Goal: Task Accomplishment & Management: Manage account settings

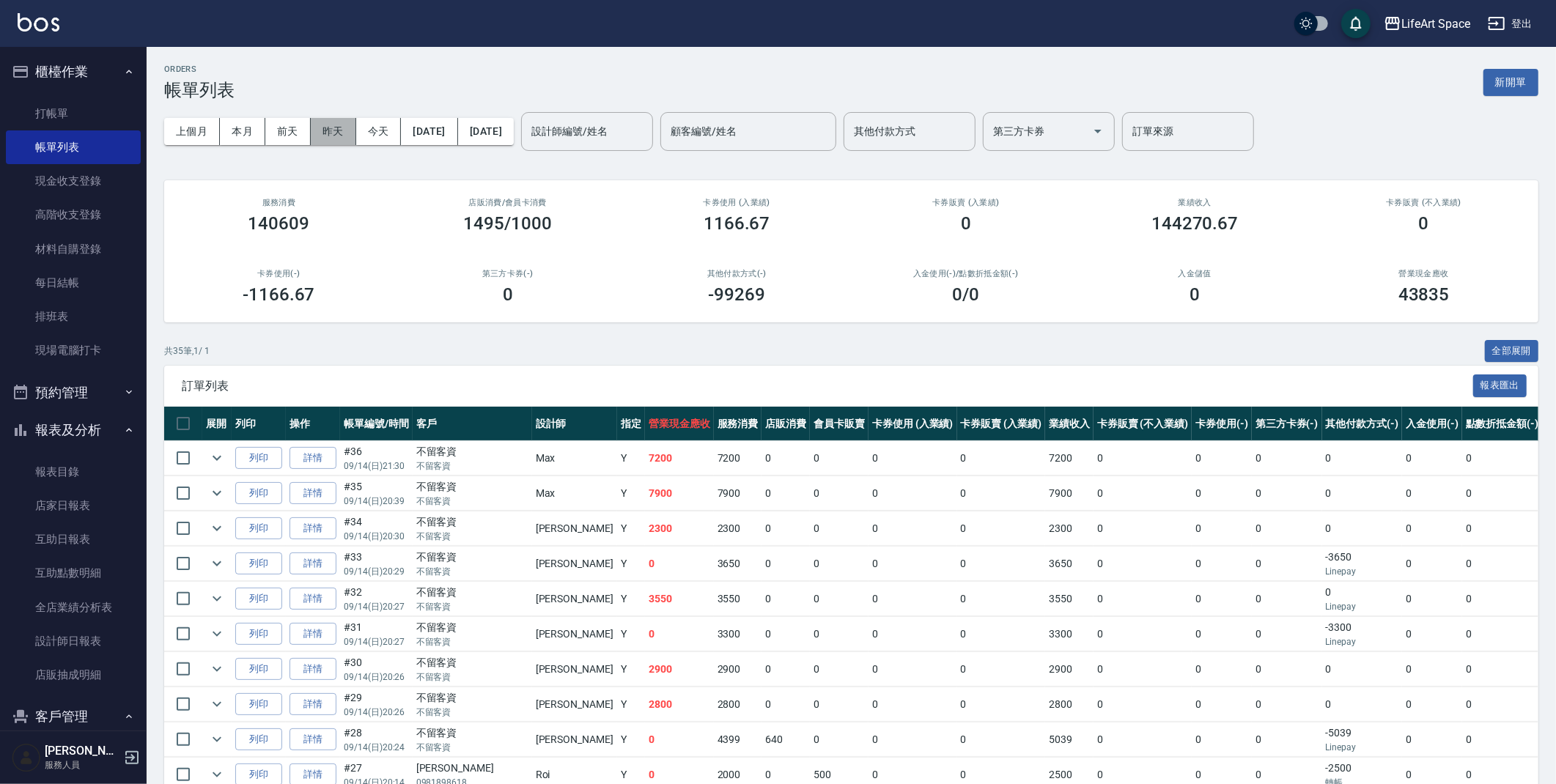
click at [346, 135] on button "昨天" at bounding box center [334, 132] width 45 height 27
click at [1507, 89] on button "新開單" at bounding box center [1511, 82] width 55 height 27
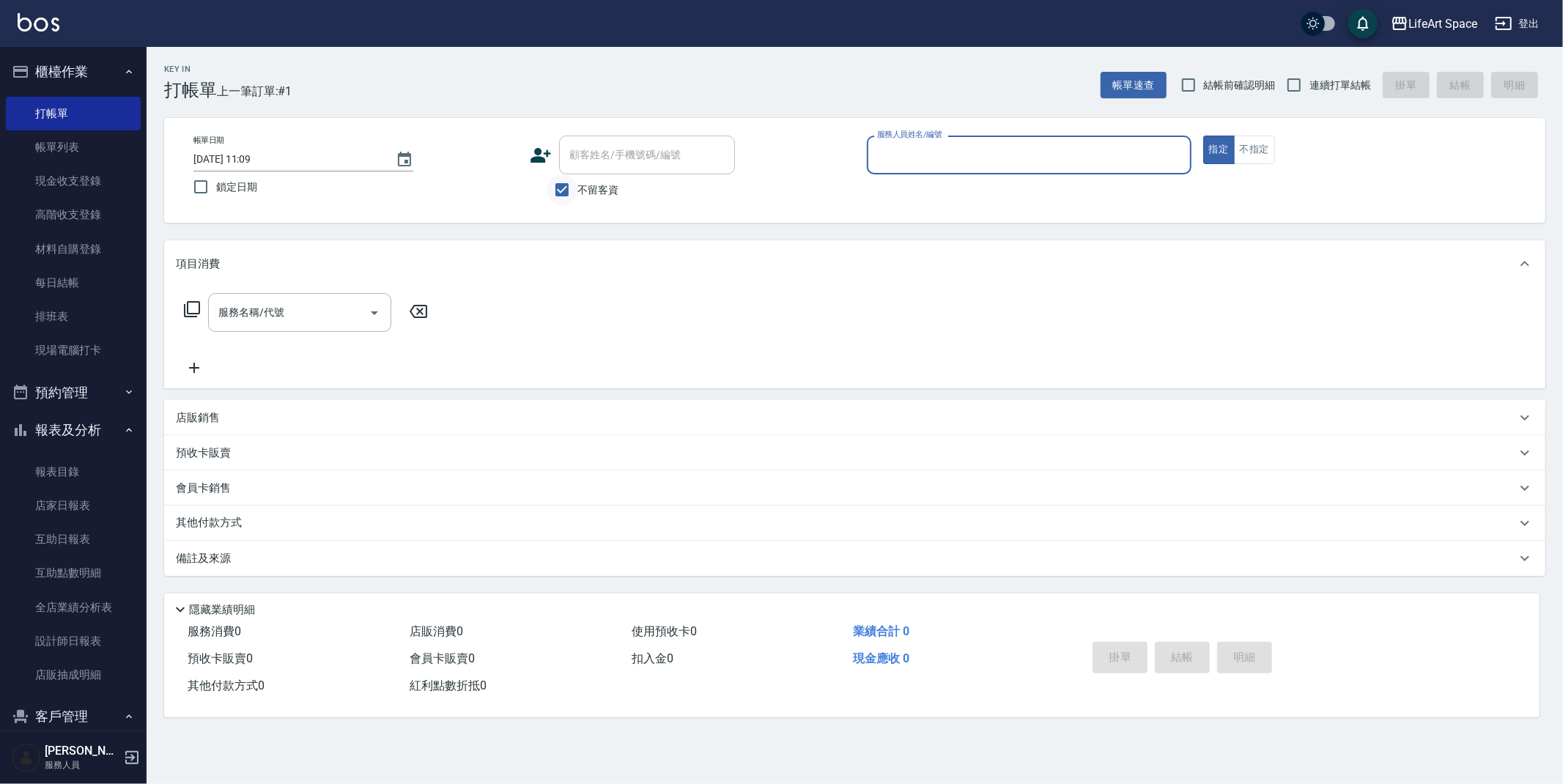
click at [572, 186] on input "不留客資" at bounding box center [562, 190] width 31 height 31
checkbox input "false"
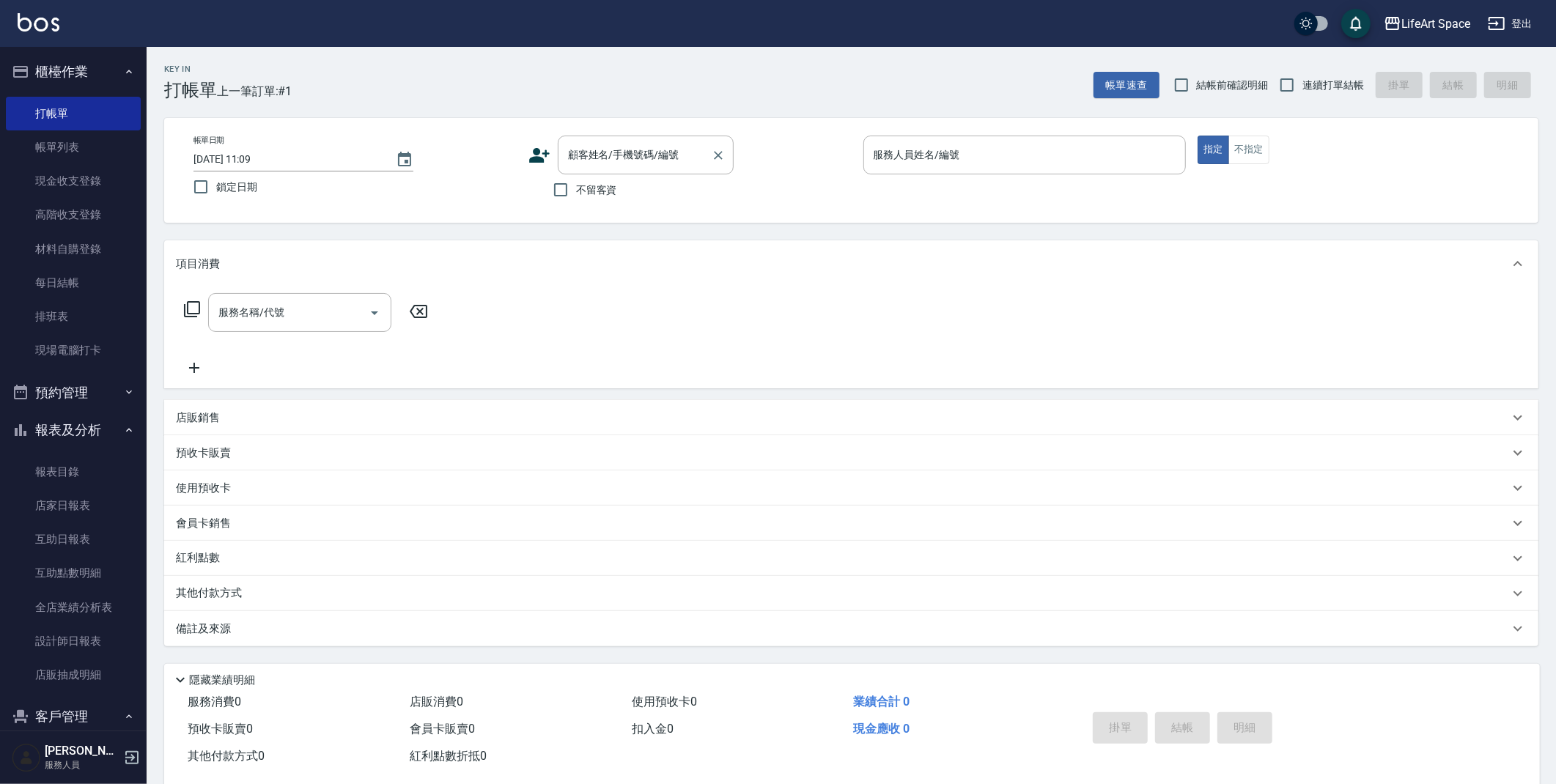
click at [622, 152] on input "顧客姓名/手機號碼/編號" at bounding box center [634, 155] width 140 height 26
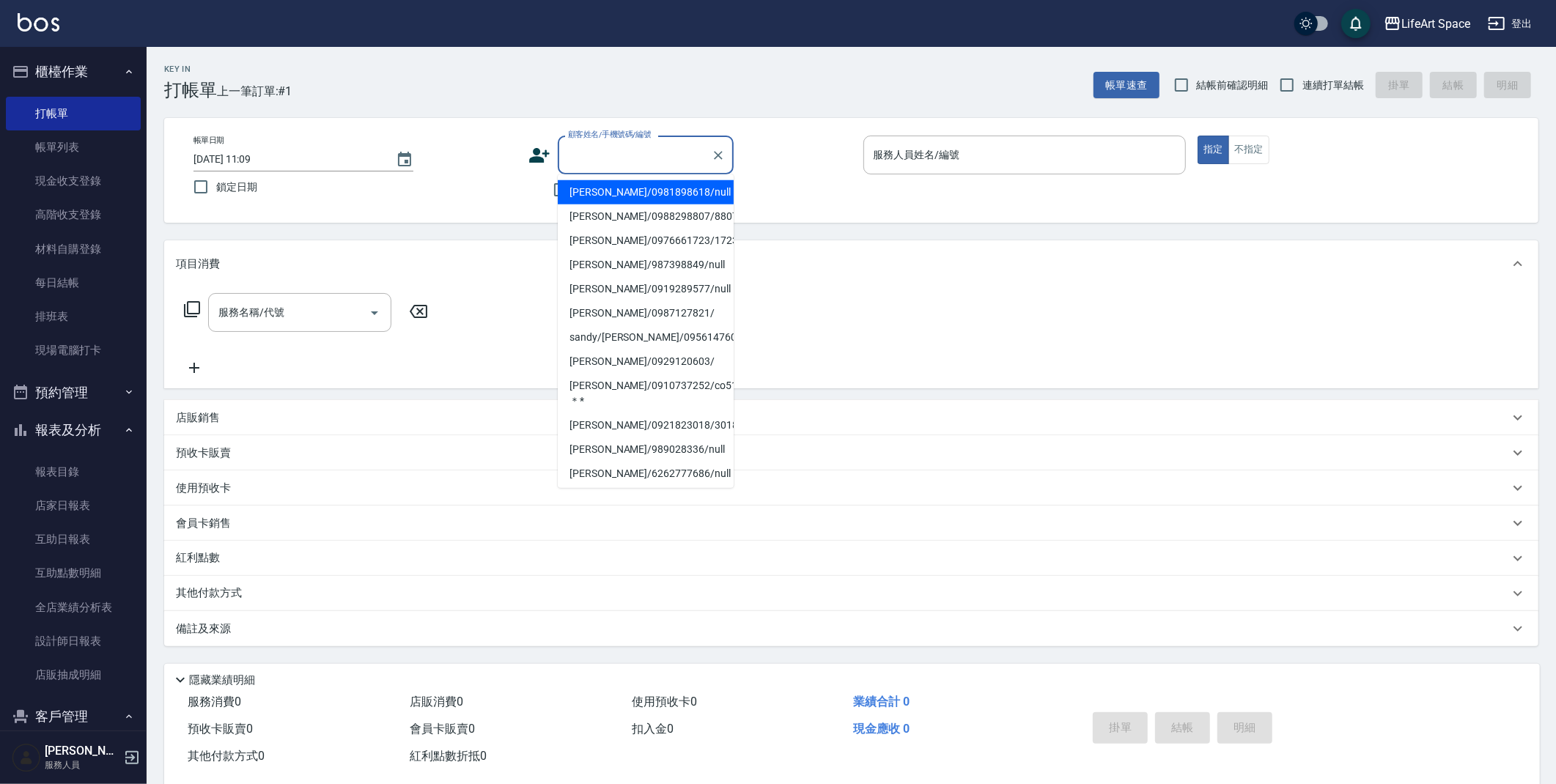
type input "x"
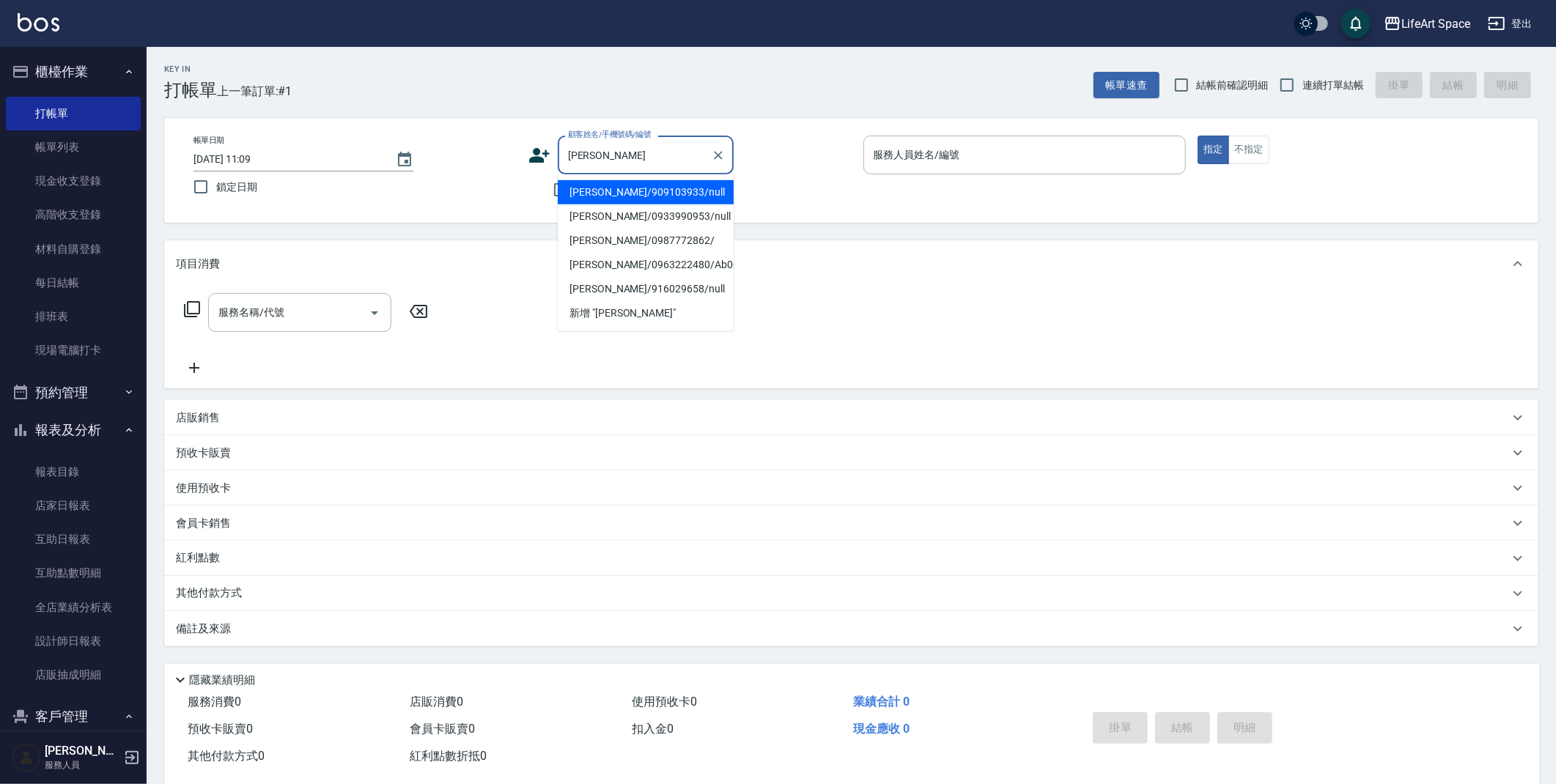
click at [628, 179] on ul "[PERSON_NAME]/909103933/null [PERSON_NAME]/0933990953/null [PERSON_NAME]/098777…" at bounding box center [646, 253] width 176 height 157
click at [625, 194] on li "[PERSON_NAME]/909103933/null" at bounding box center [646, 192] width 176 height 24
type input "[PERSON_NAME]/909103933/null"
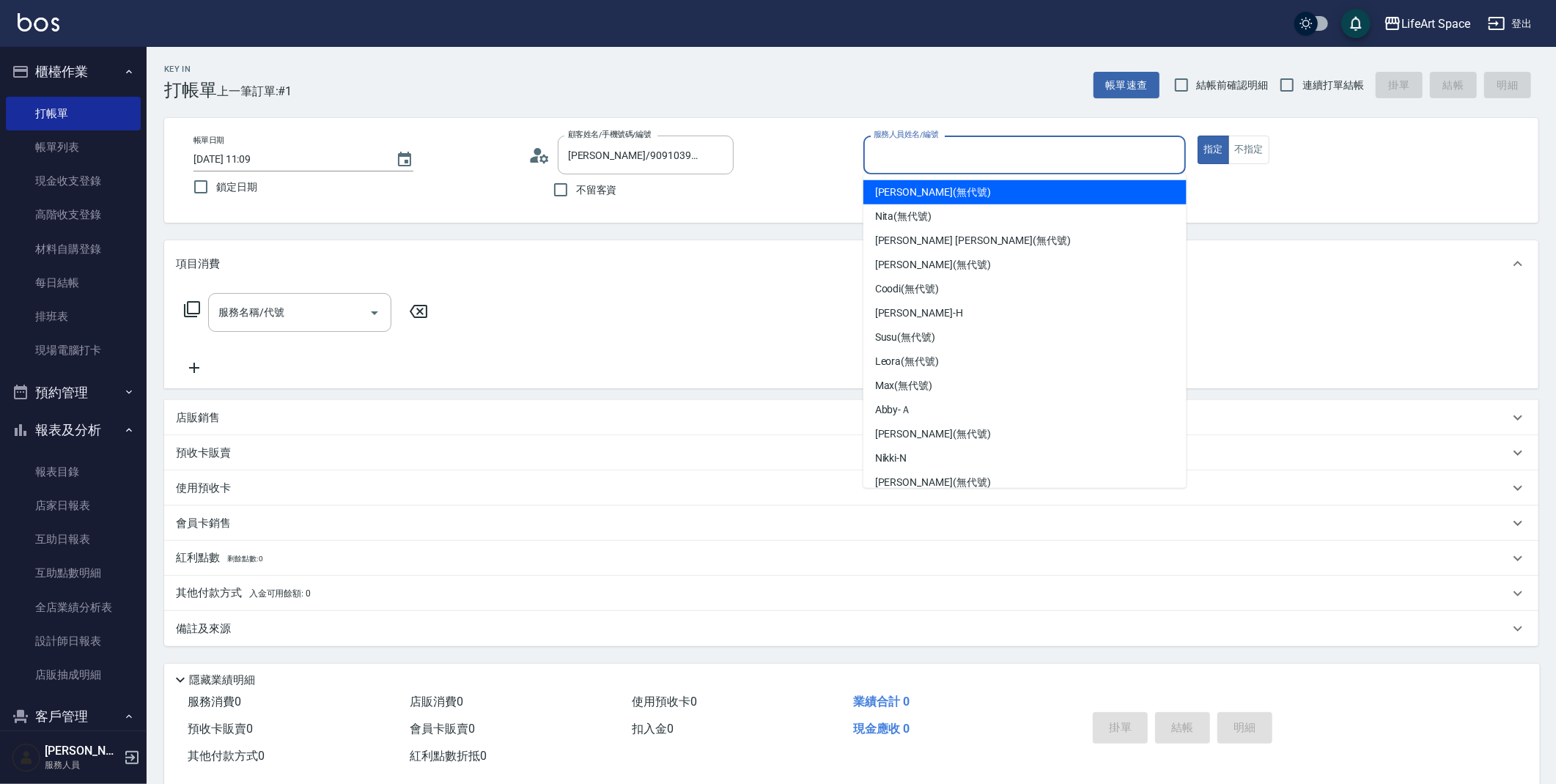
click at [1050, 152] on input "服務人員姓名/編號" at bounding box center [1025, 155] width 310 height 26
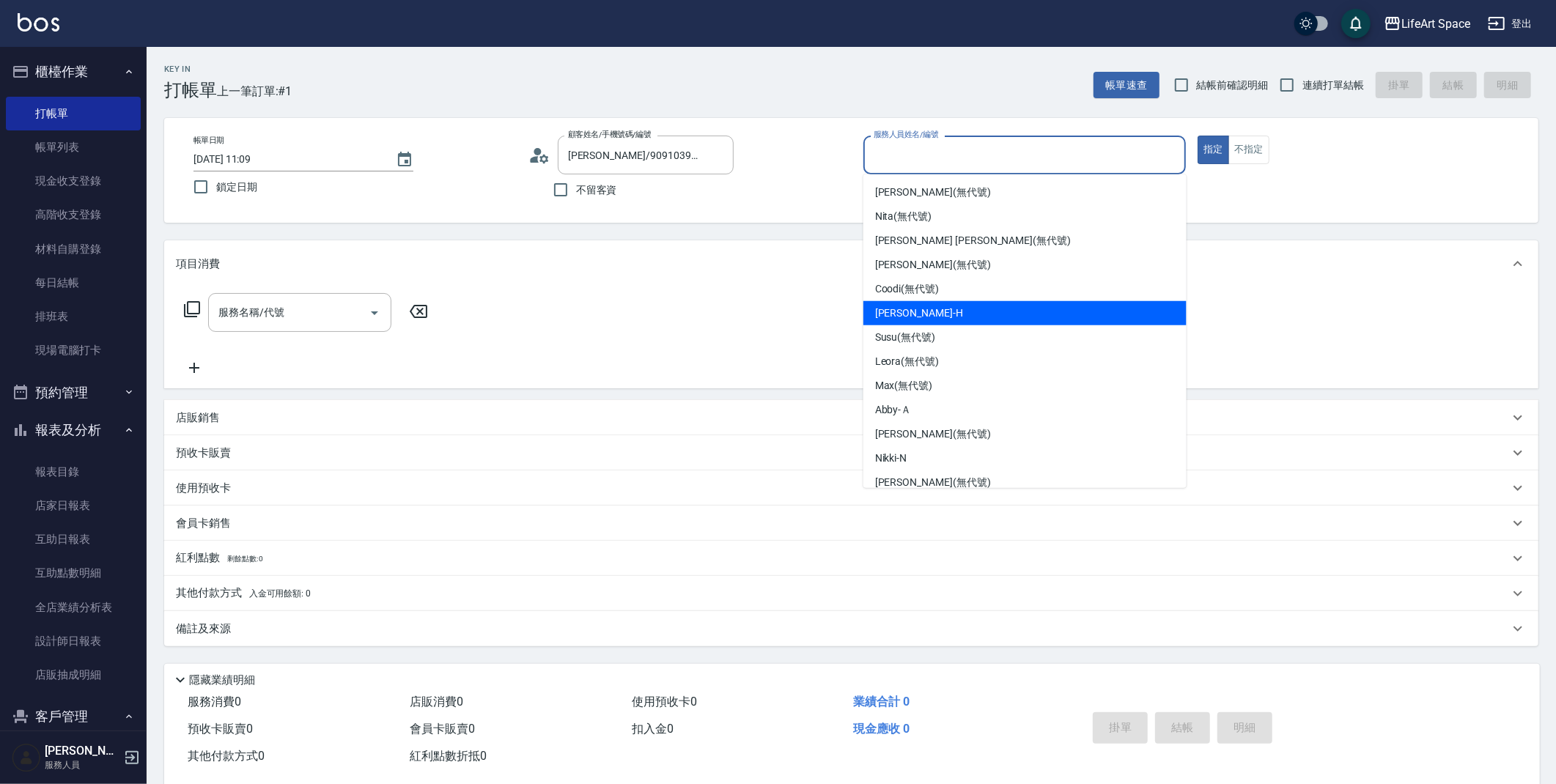
click at [950, 317] on div "[PERSON_NAME]" at bounding box center [1025, 313] width 323 height 24
type input "[PERSON_NAME]"
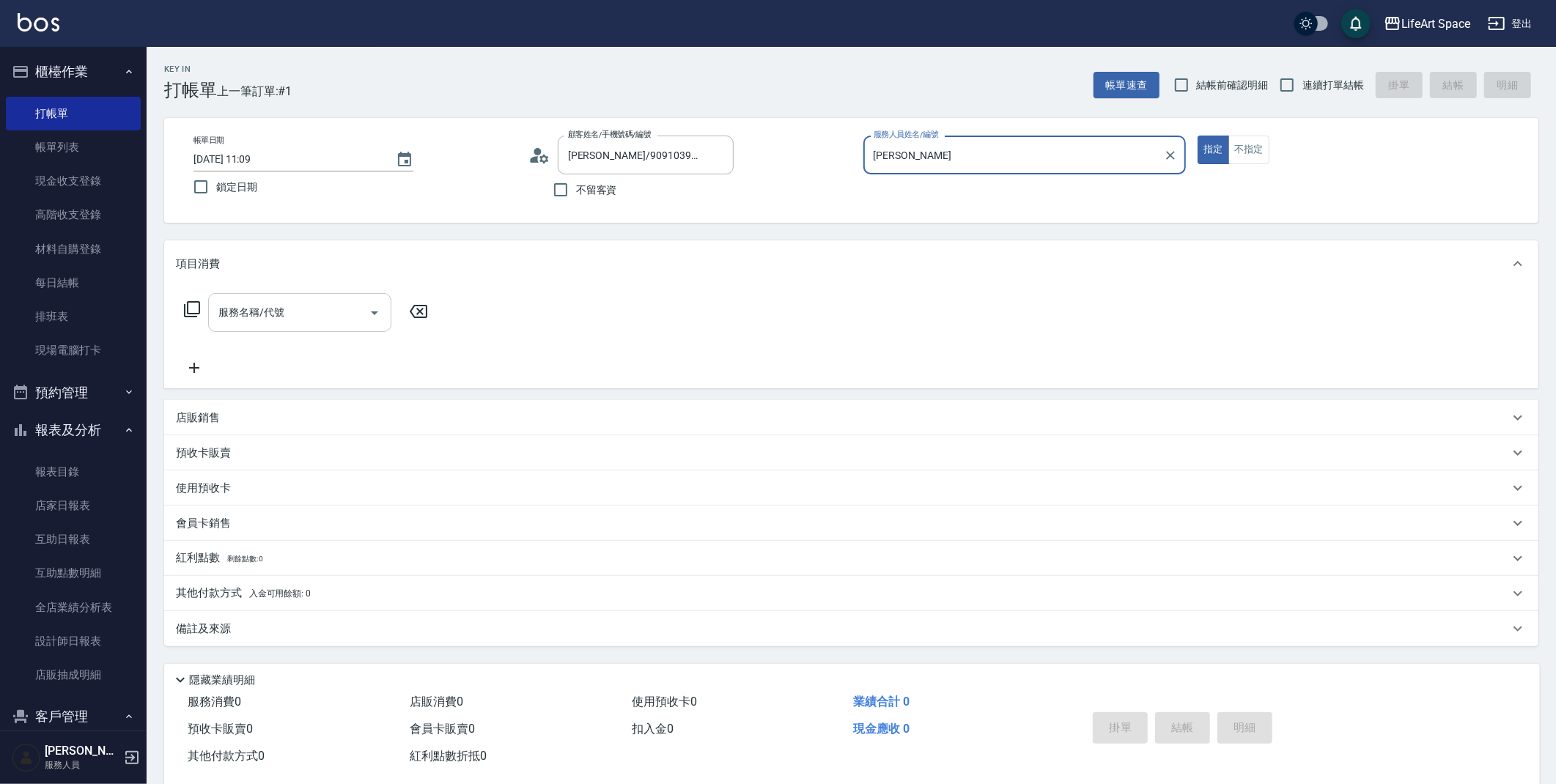
click at [259, 319] on div "服務名稱/代號 服務名稱/代號" at bounding box center [300, 312] width 184 height 39
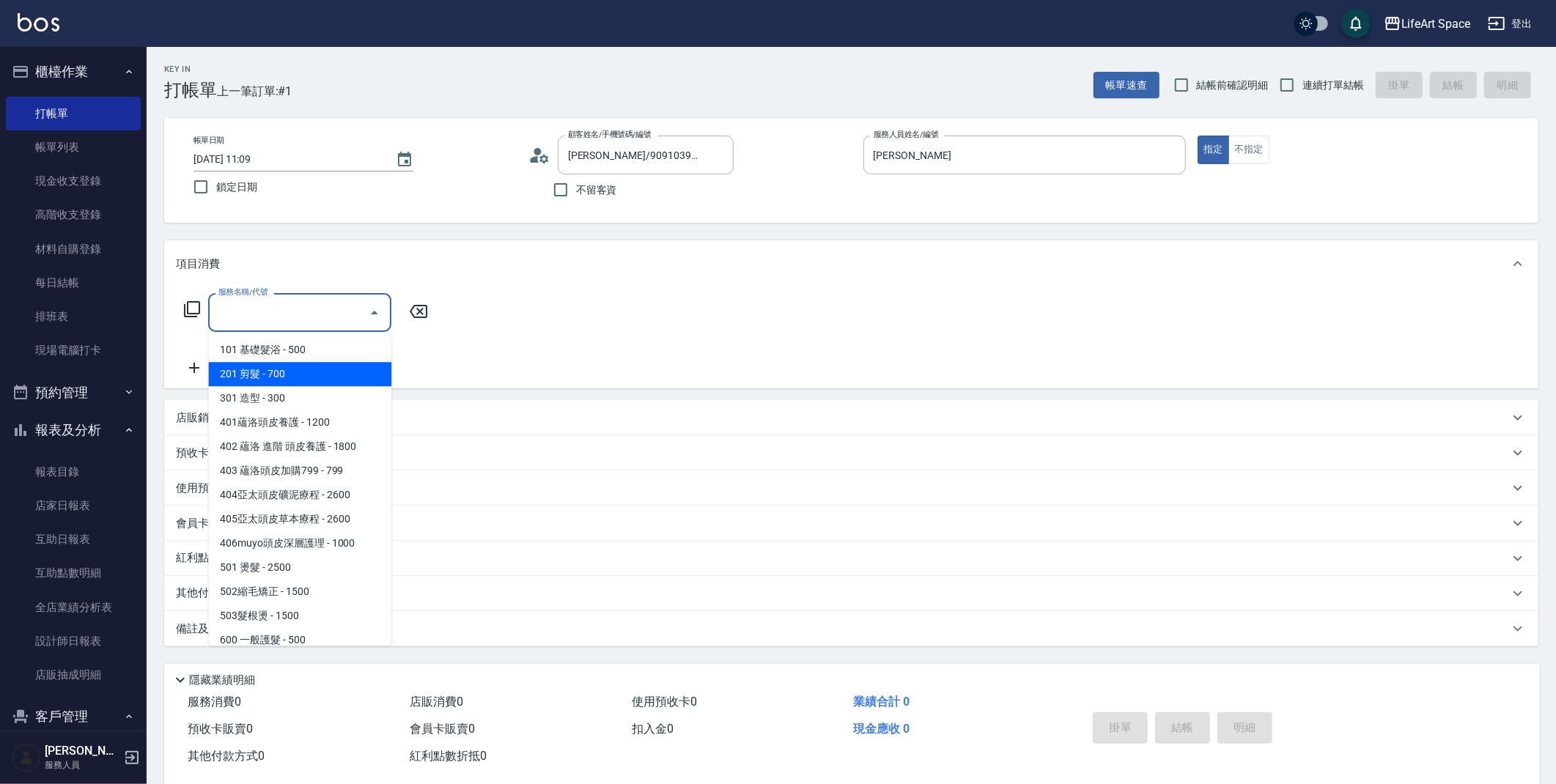
drag, startPoint x: 257, startPoint y: 372, endPoint x: 353, endPoint y: 351, distance: 98.3
click at [257, 371] on span "201 剪髮 - 700" at bounding box center [300, 374] width 184 height 24
type input "201 剪髮(201)"
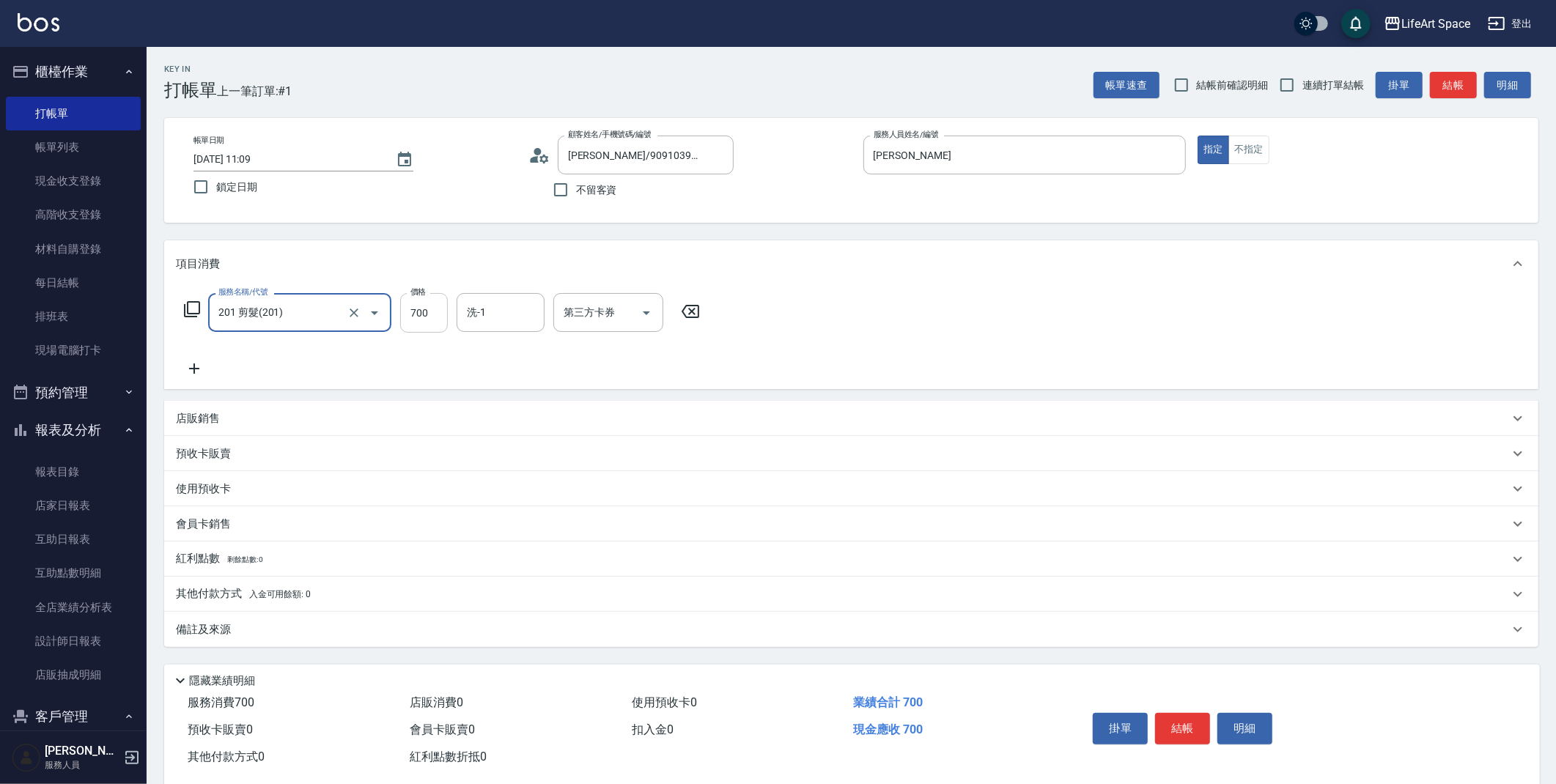
click at [433, 321] on input "700" at bounding box center [425, 313] width 48 height 40
type input "800"
click at [421, 160] on button "Choose date, selected date is 2025-09-15" at bounding box center [405, 160] width 35 height 35
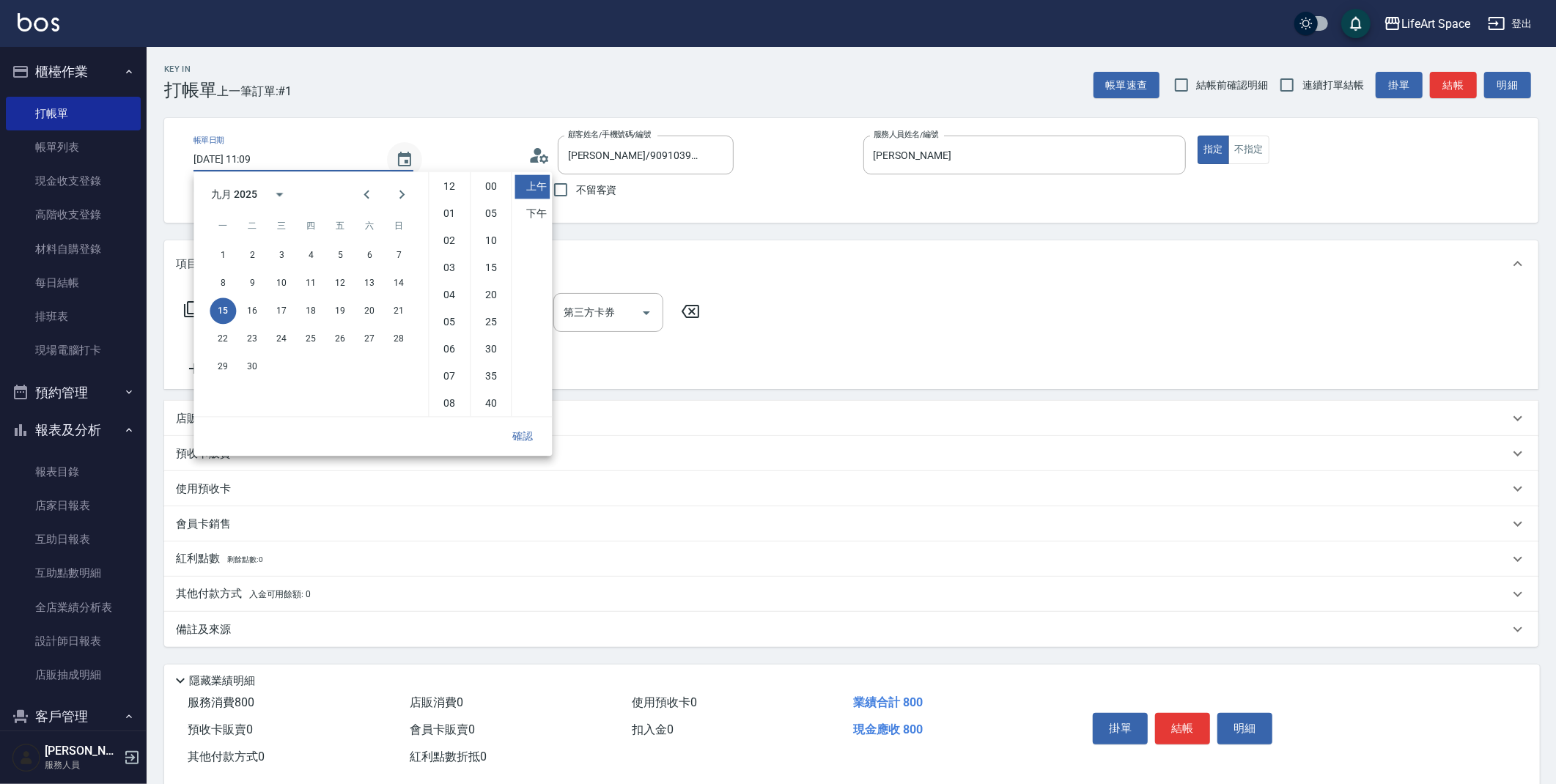
scroll to position [81, 0]
click at [401, 160] on icon "Choose date, selected date is 2025-09-15" at bounding box center [405, 160] width 18 height 18
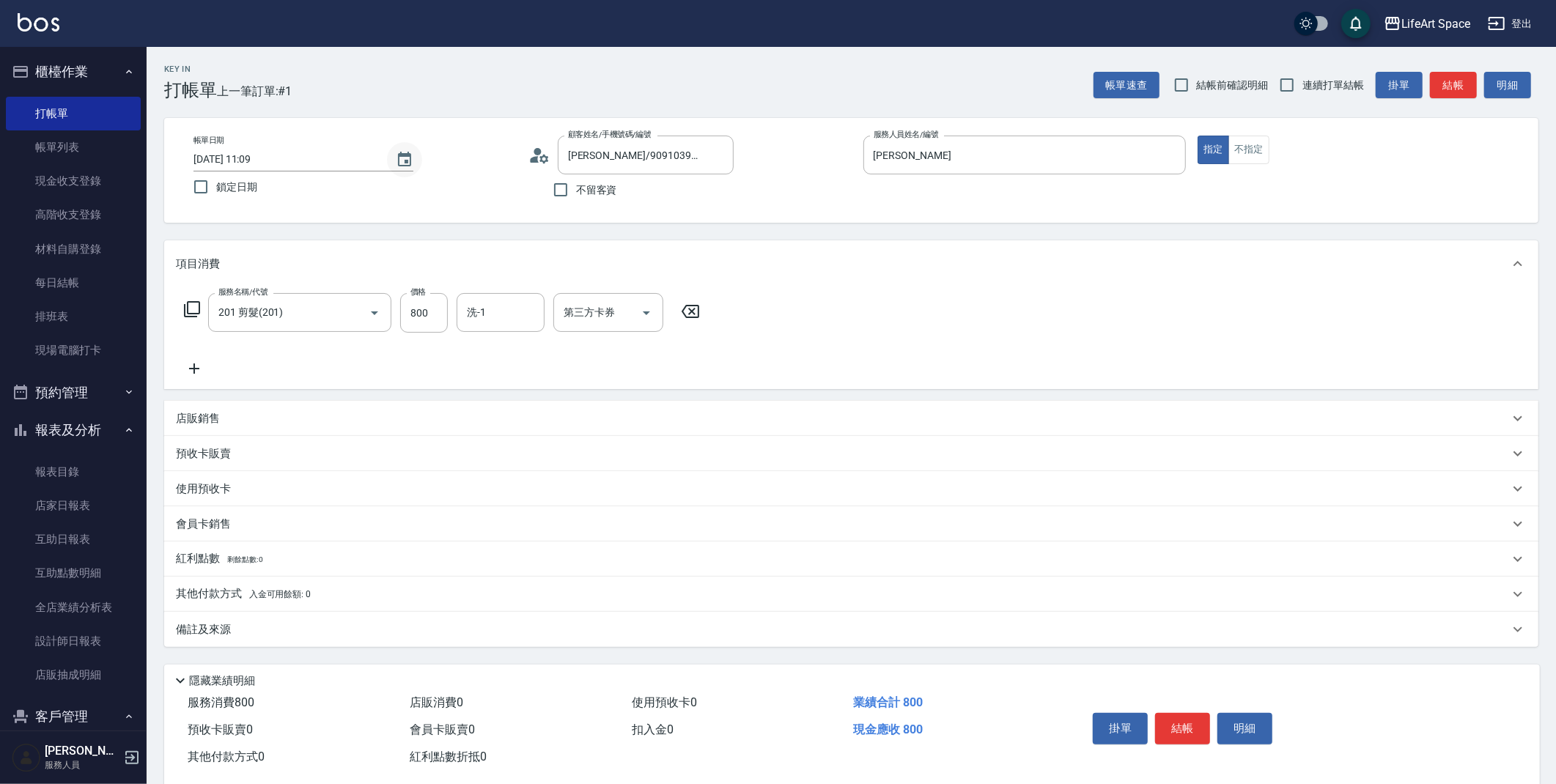
click at [401, 163] on icon "Choose date, selected date is 2025-09-15" at bounding box center [405, 160] width 18 height 18
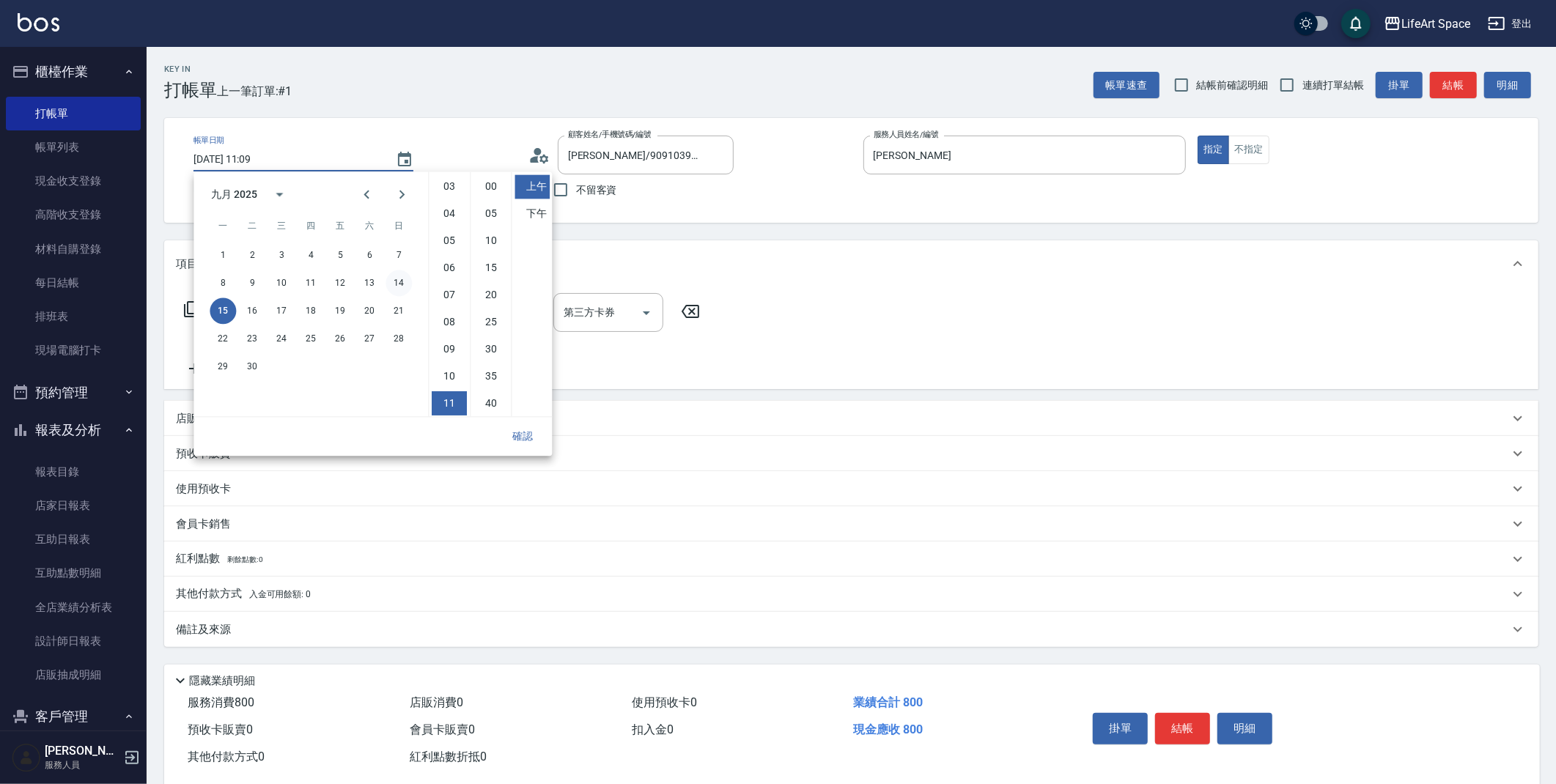
click at [403, 280] on button "14" at bounding box center [398, 282] width 26 height 26
type input "[DATE] 11:09"
click at [529, 427] on button "確認" at bounding box center [523, 436] width 47 height 27
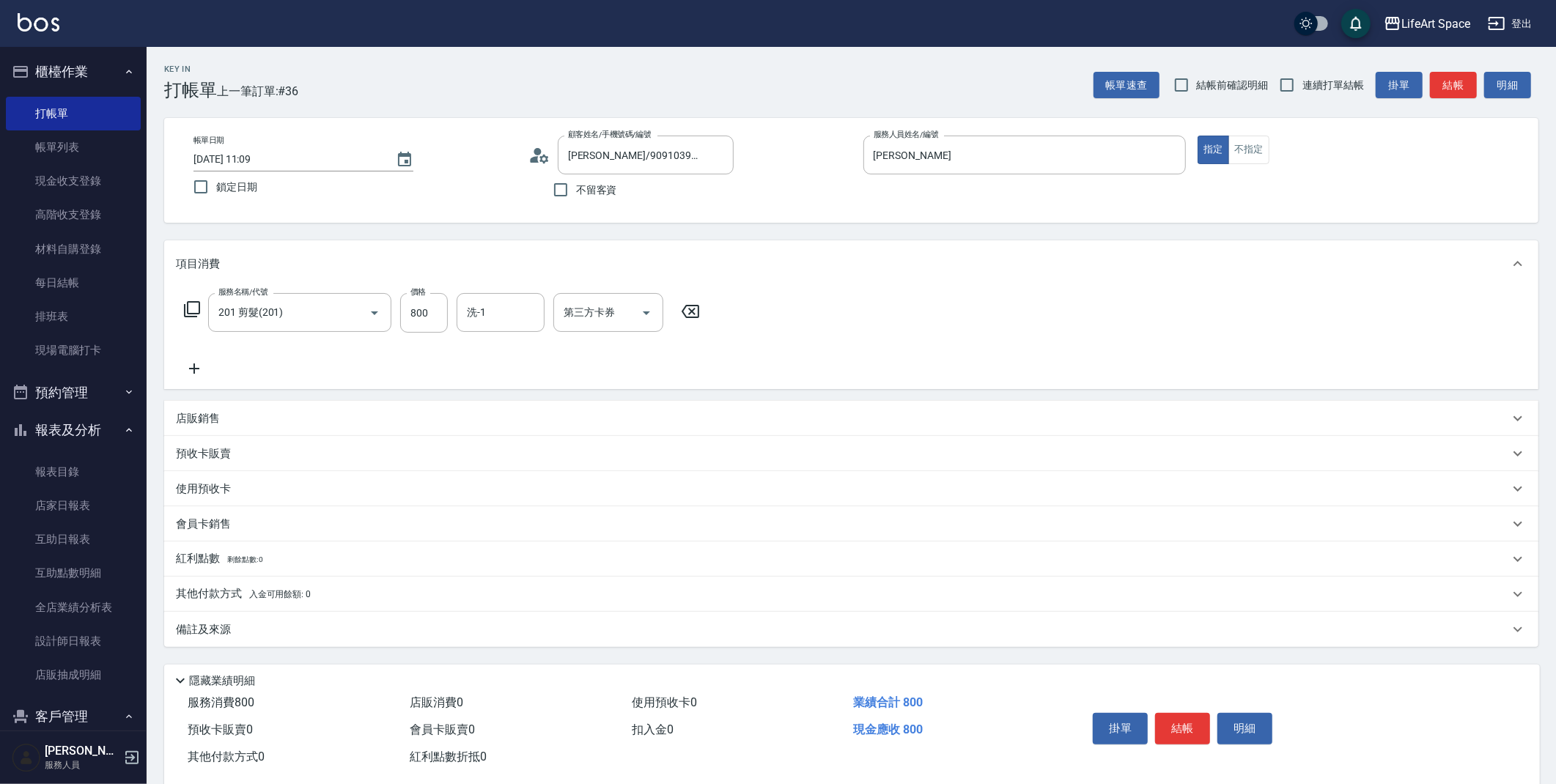
click at [224, 636] on p "備註及來源" at bounding box center [203, 629] width 55 height 15
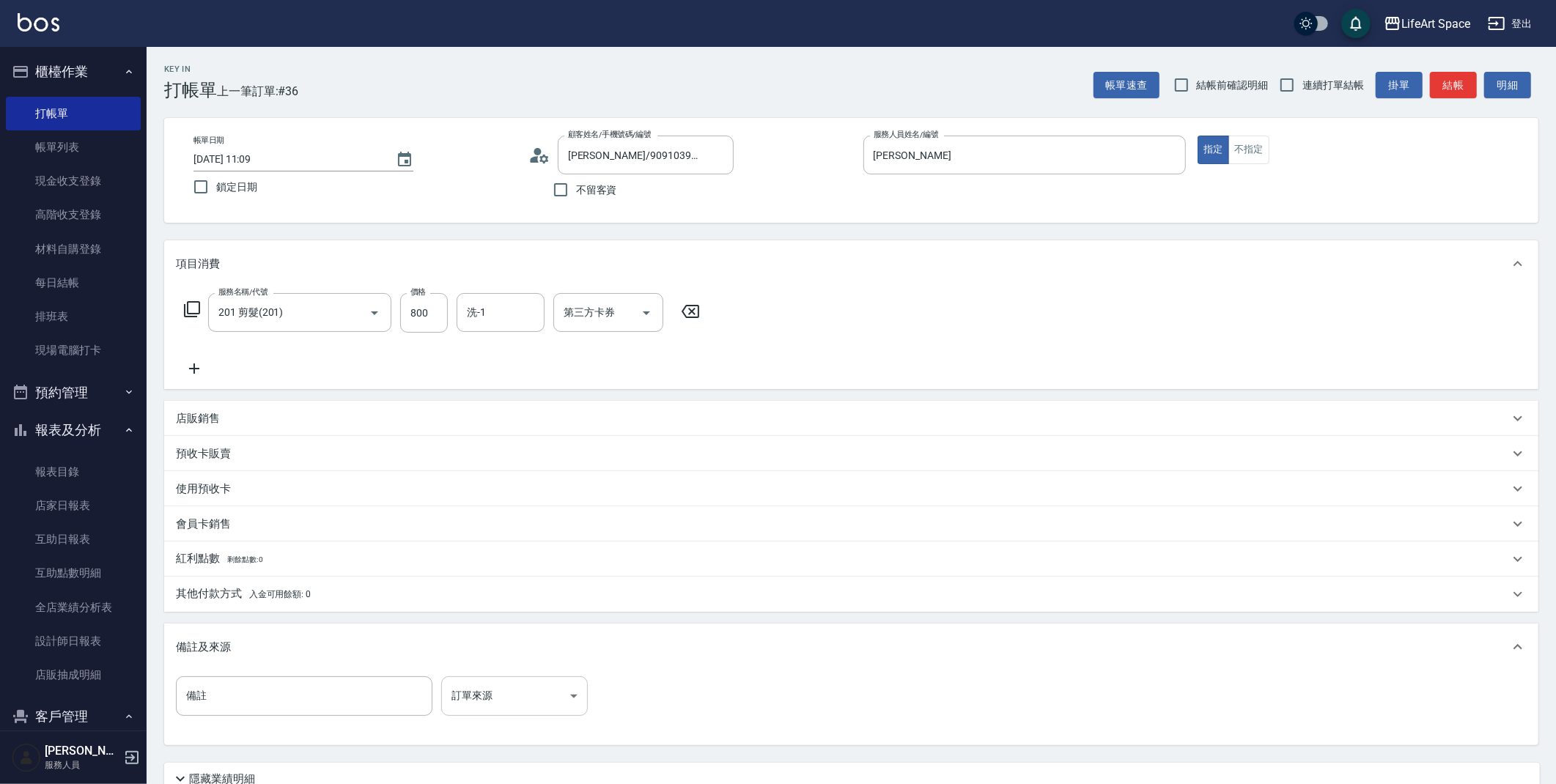
click at [496, 689] on body "LifeArt Space 登出 櫃檯作業 打帳單 帳單列表 現金收支登錄 高階收支登錄 材料自購登錄 每日結帳 排班表 現場電腦打卡 預約管理 預約管理 單…" at bounding box center [778, 452] width 1556 height 904
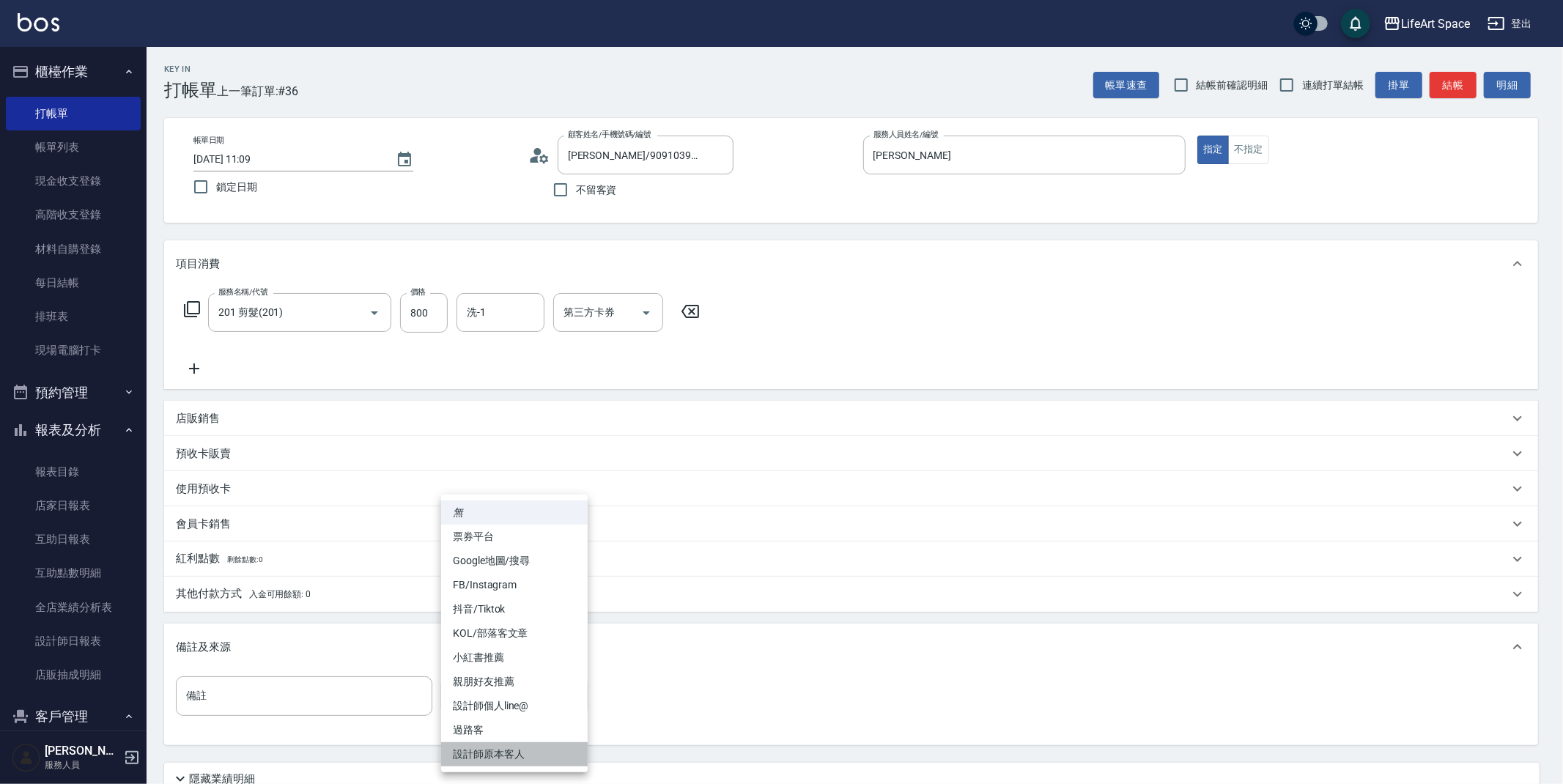
click at [503, 748] on li "設計師原本客人" at bounding box center [515, 754] width 147 height 24
type input "設計師原本客人"
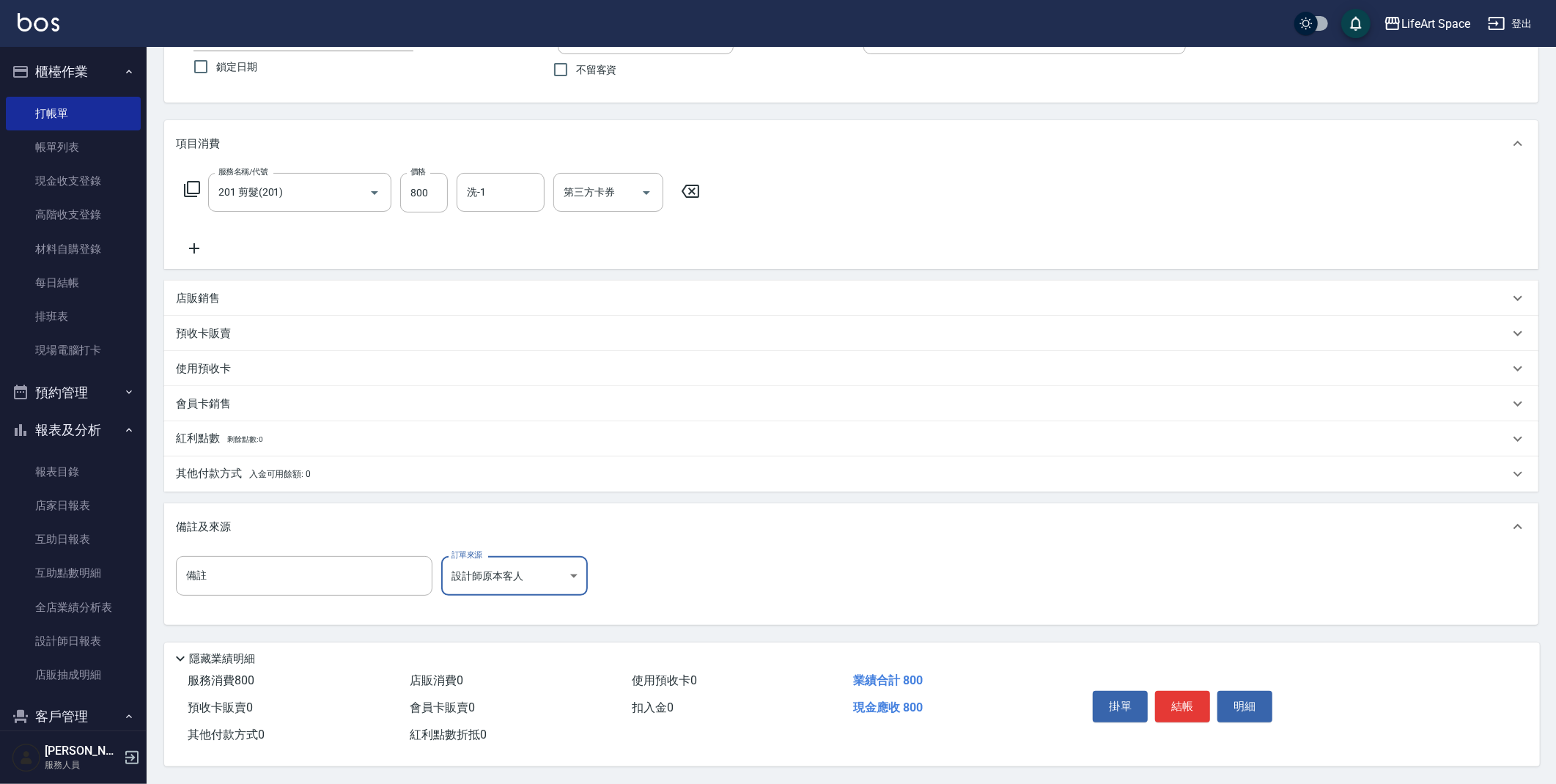
scroll to position [125, 0]
click at [1192, 697] on button "結帳" at bounding box center [1183, 706] width 55 height 31
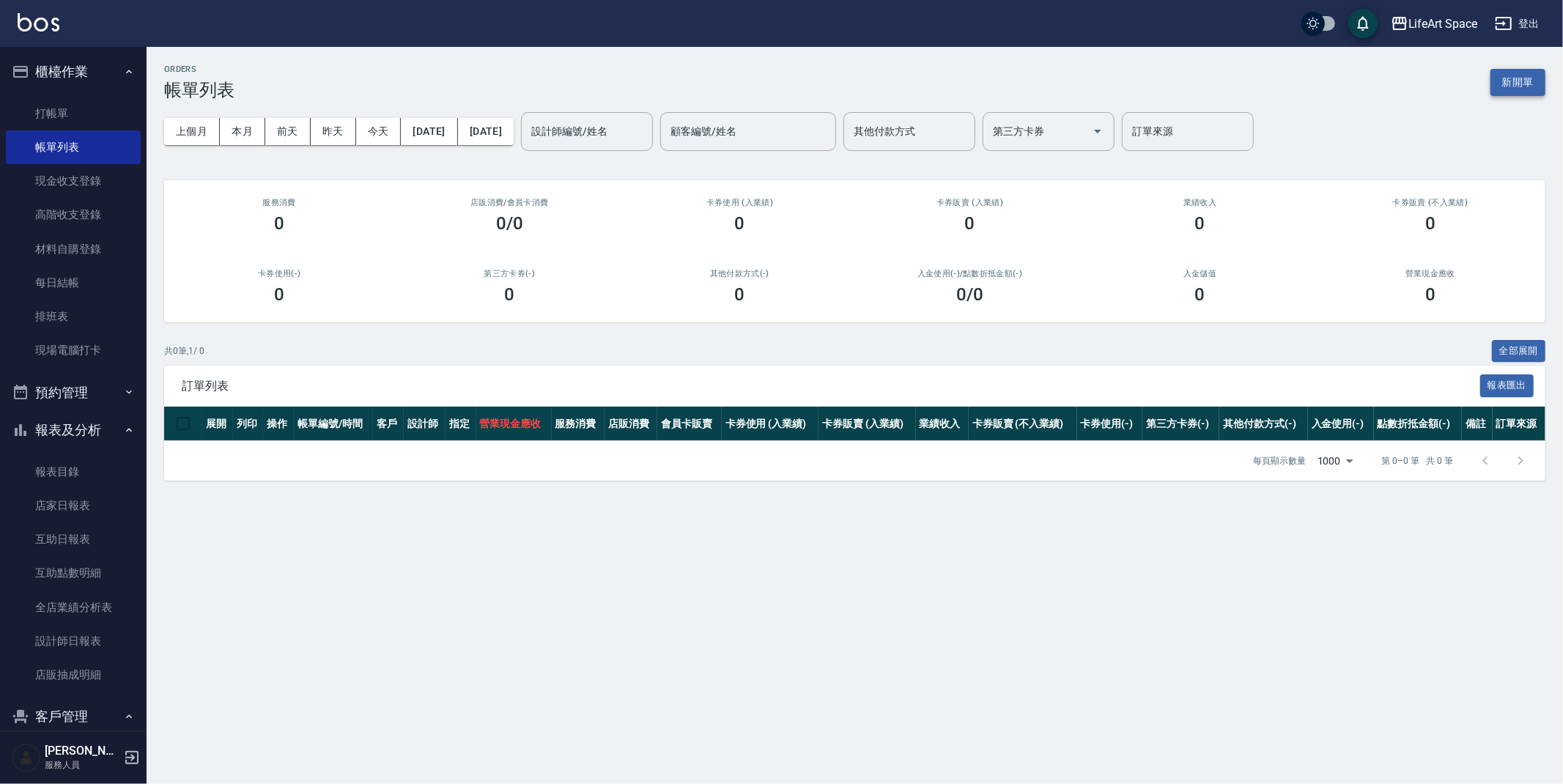
click at [1536, 81] on button "新開單" at bounding box center [1518, 82] width 55 height 27
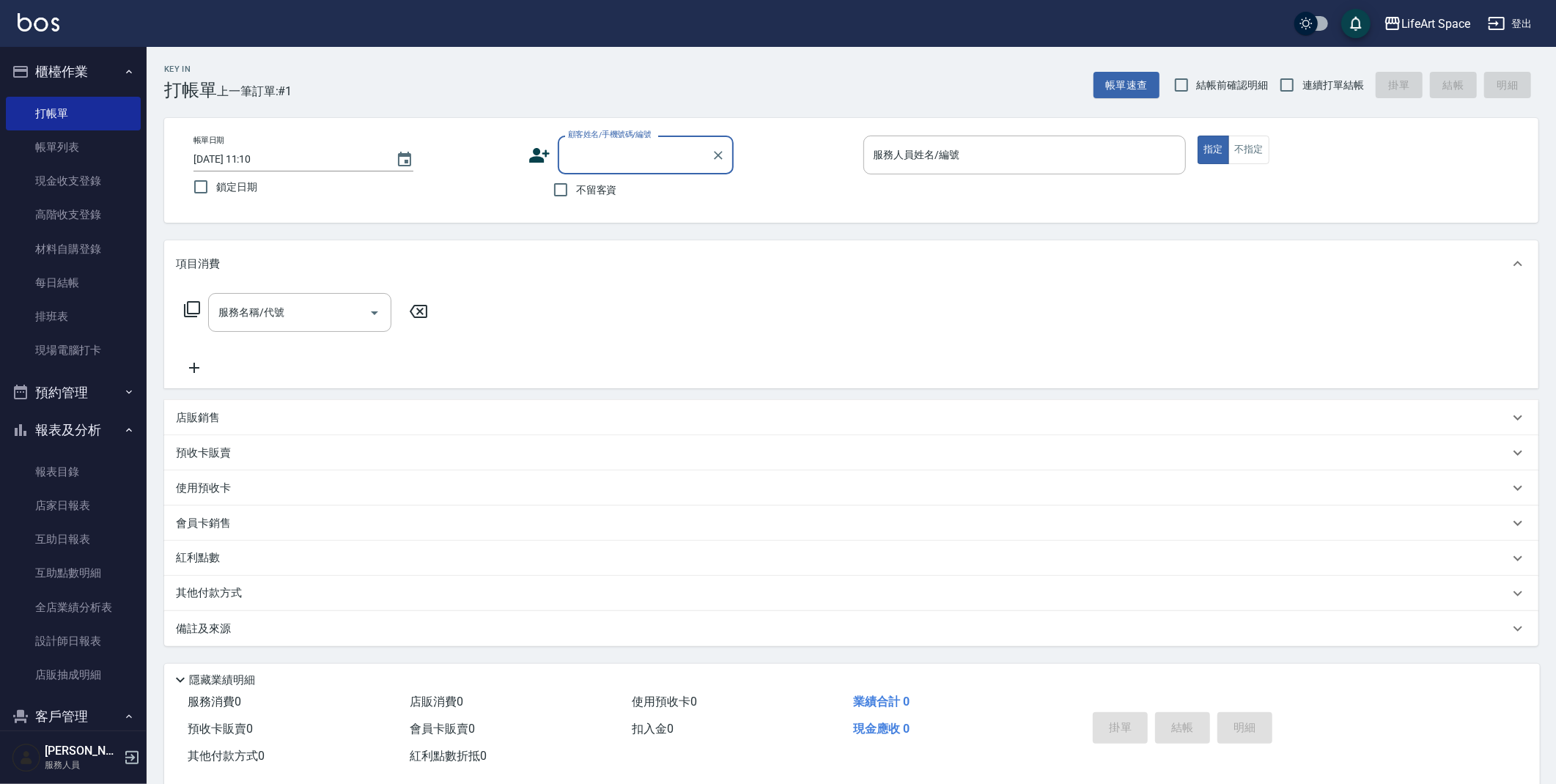
scroll to position [249, 0]
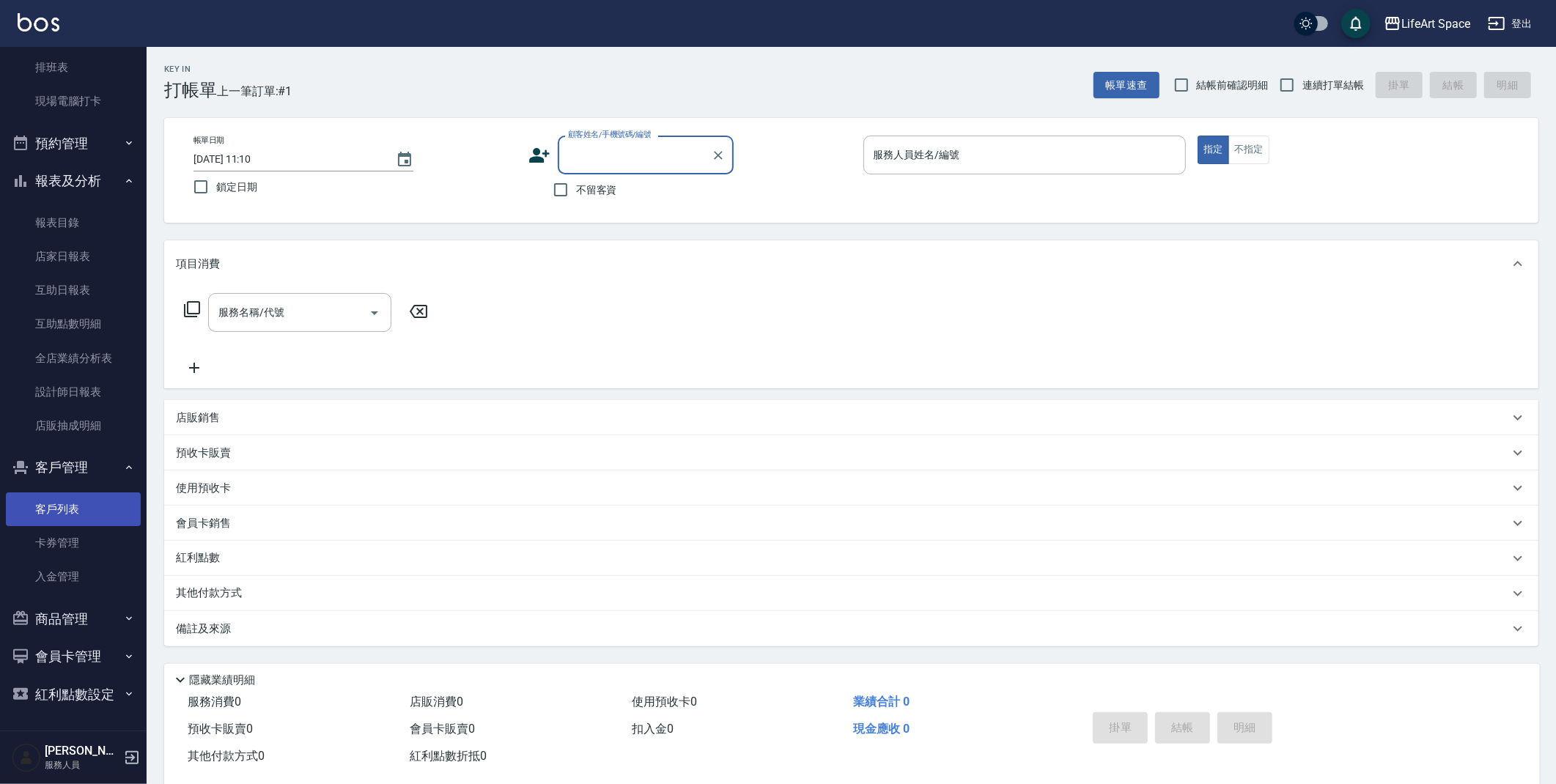
click at [78, 506] on link "客戶列表" at bounding box center [73, 509] width 135 height 33
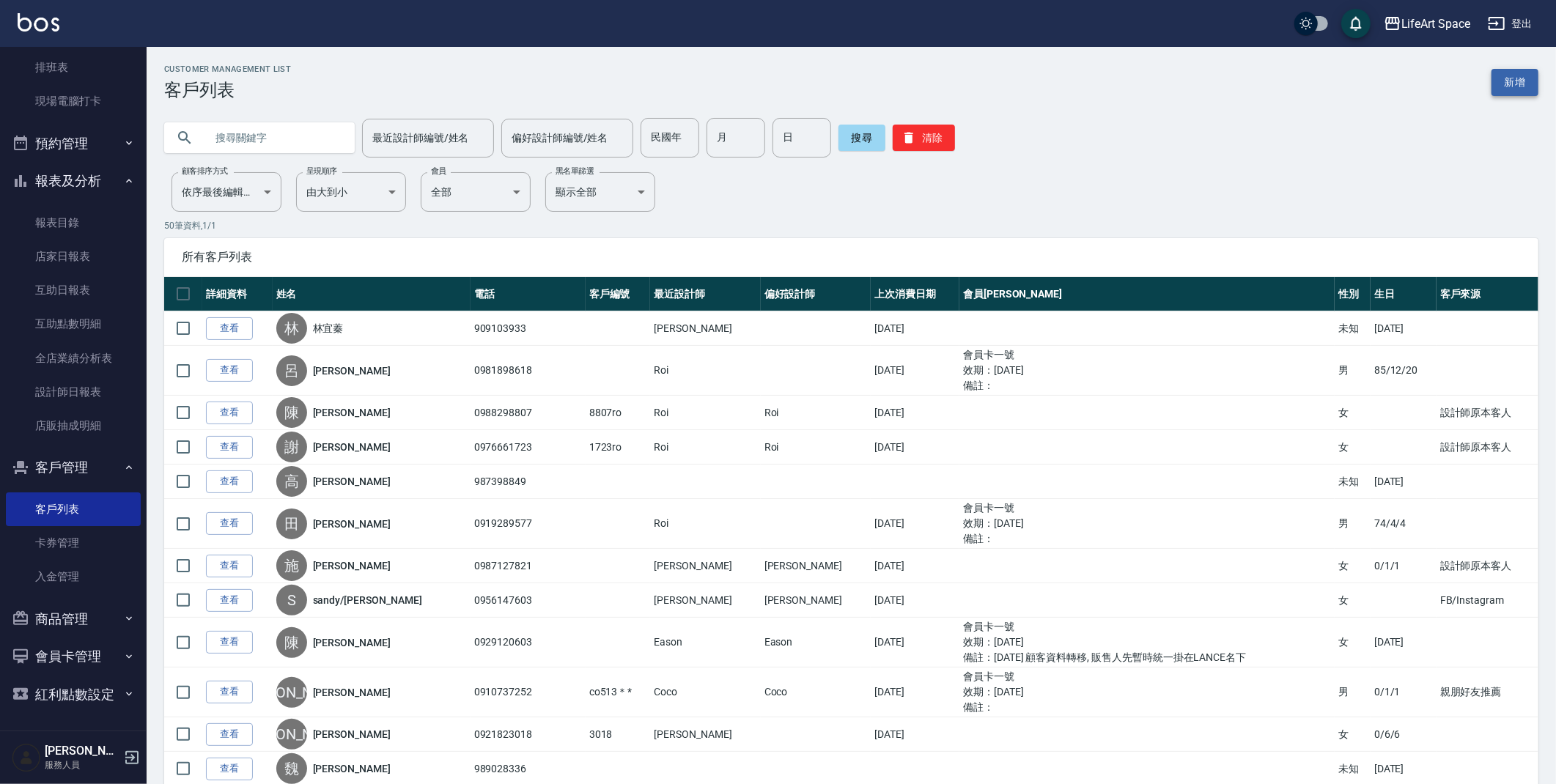
click at [1522, 82] on link "新增" at bounding box center [1515, 82] width 47 height 27
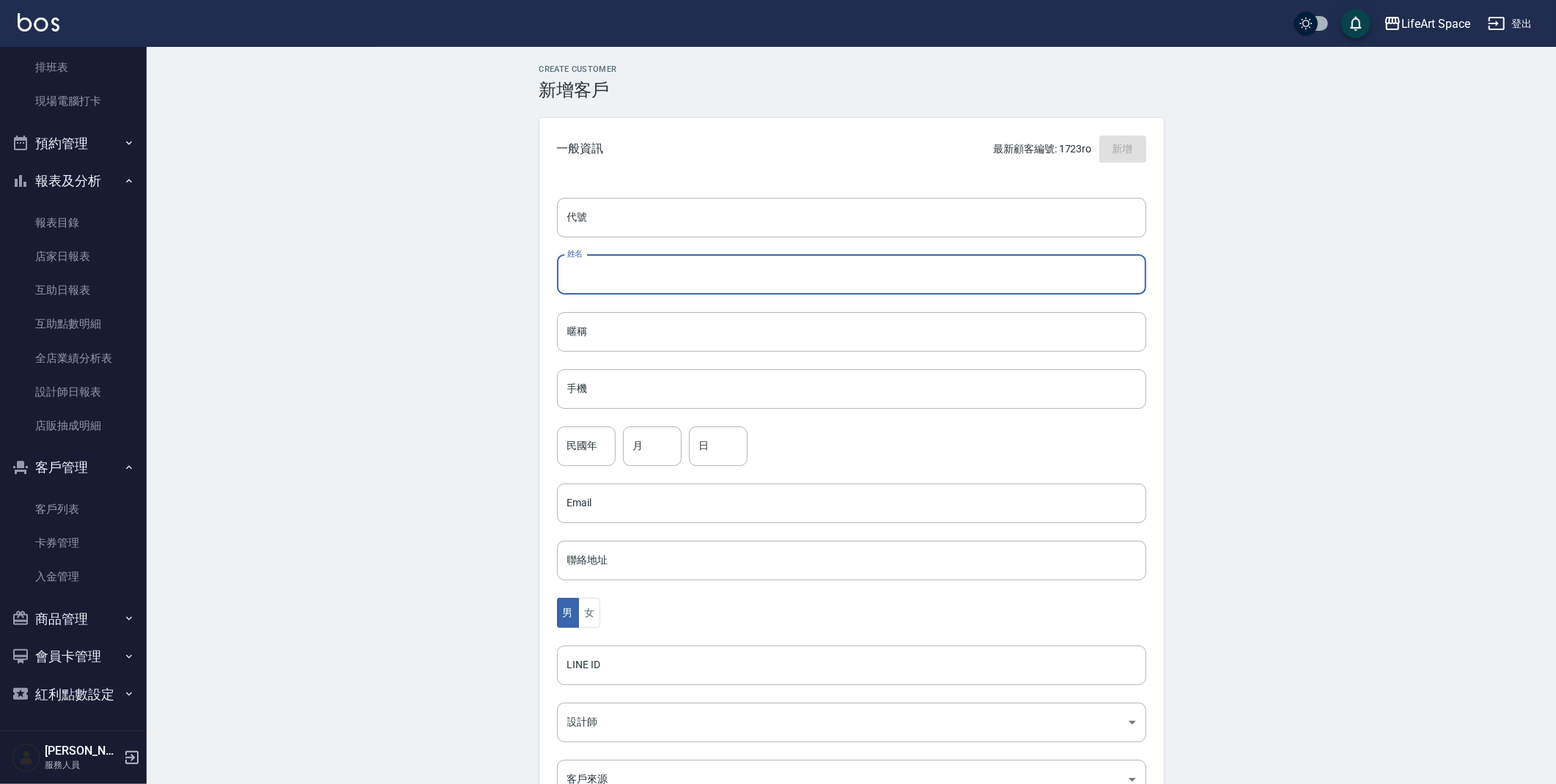
click at [819, 271] on input "姓名" at bounding box center [851, 275] width 590 height 40
type input "f"
type input "張小姐"
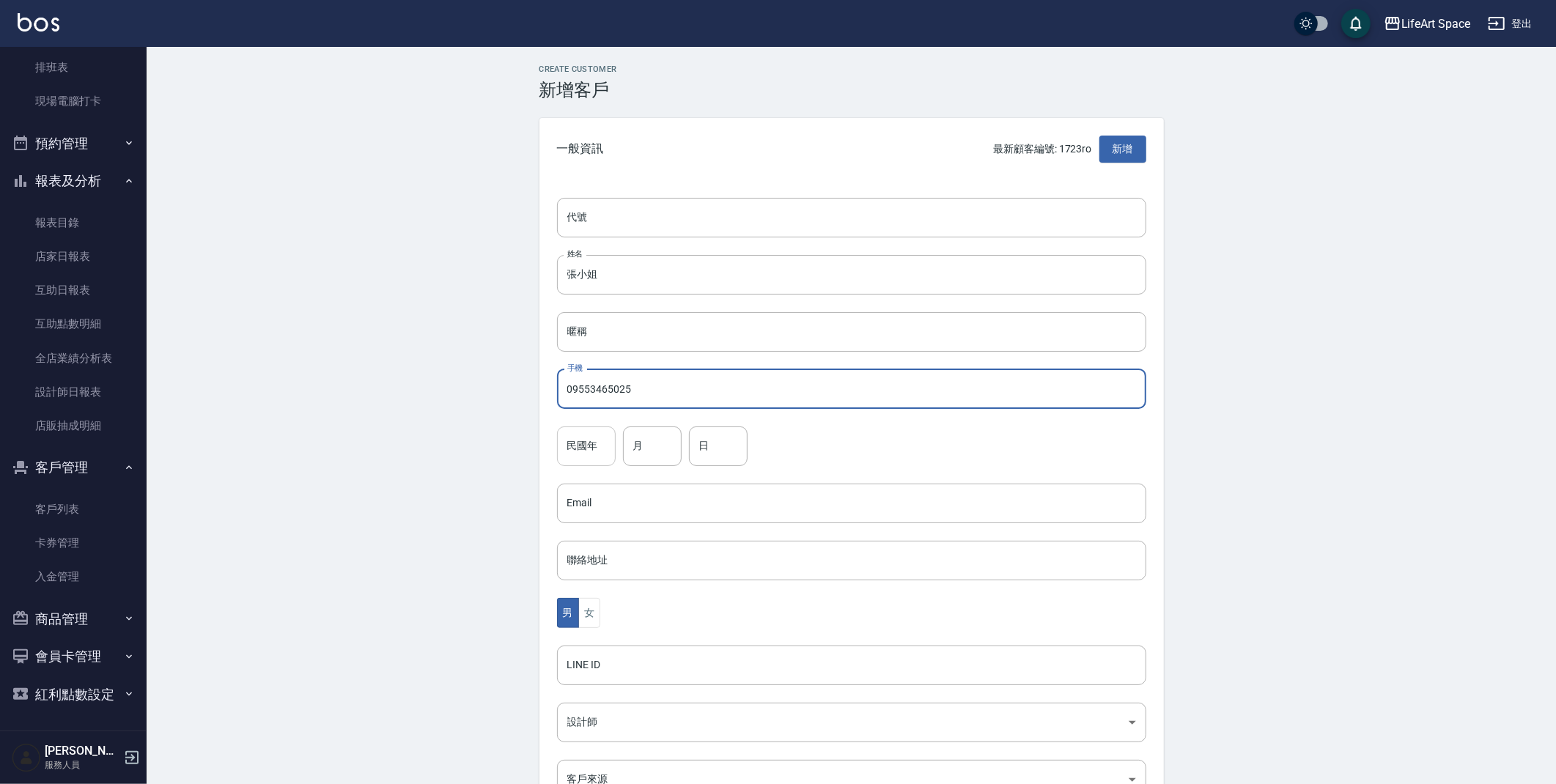
type input "09553465025"
click at [607, 455] on input "民國年" at bounding box center [586, 447] width 58 height 40
click at [590, 450] on input "民國年" at bounding box center [586, 447] width 58 height 40
click at [421, 526] on div "Create Customer 新增客戶 一般資訊 最新顧客編號: 1723ro 新增 代號 代號 姓名 張小姐 姓名 暱稱 暱稱 手機 0955346502…" at bounding box center [851, 500] width 1410 height 907
click at [591, 610] on button "女" at bounding box center [590, 613] width 22 height 30
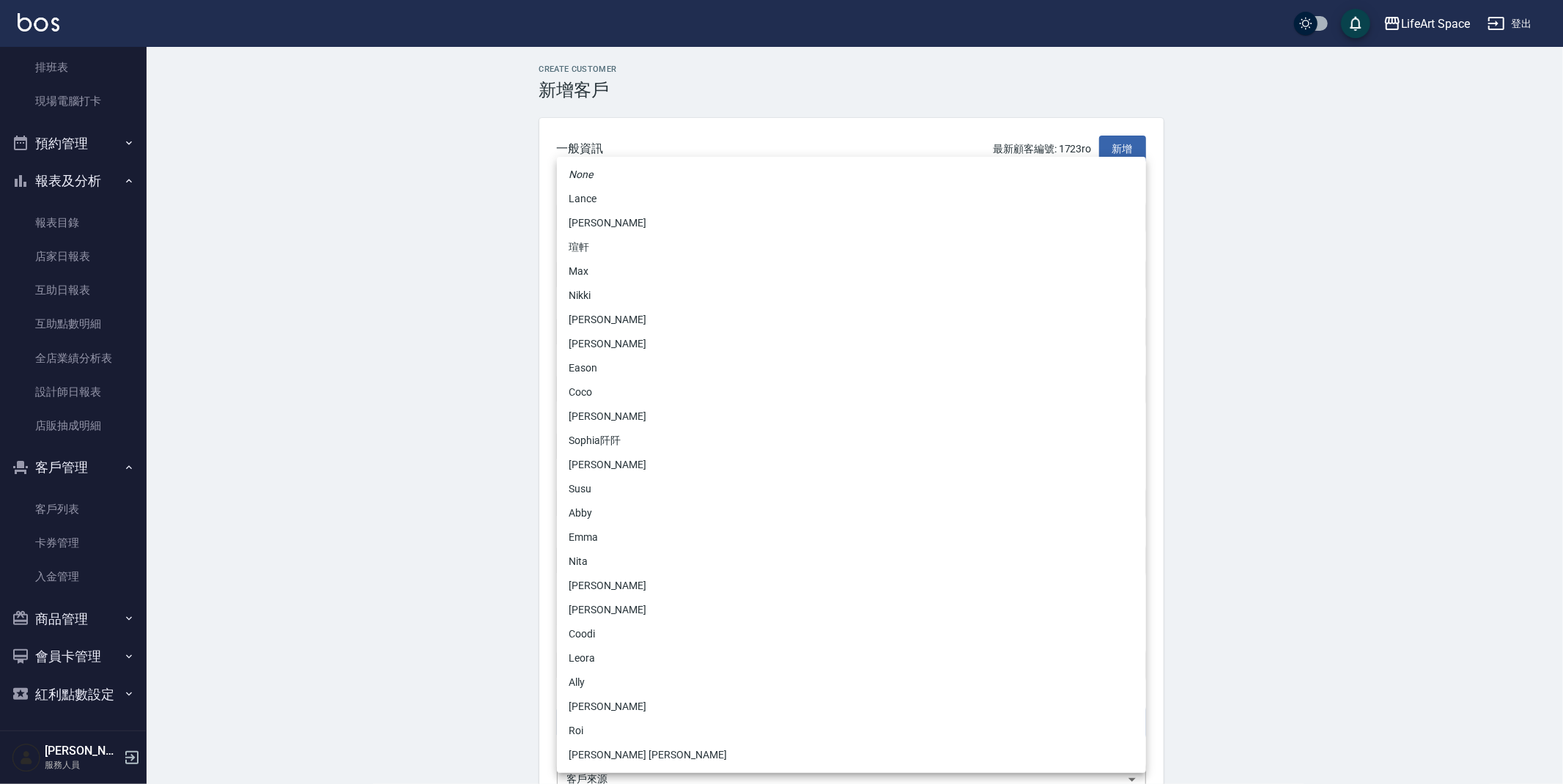
drag, startPoint x: 625, startPoint y: 713, endPoint x: 617, endPoint y: 683, distance: 31.0
click at [617, 683] on body "LifeArt Space 登出 櫃檯作業 打帳單 帳單列表 現金收支登錄 高階收支登錄 材料自購登錄 每日結帳 排班表 現場電腦打卡 預約管理 預約管理 單…" at bounding box center [781, 477] width 1563 height 954
click at [624, 345] on li "[PERSON_NAME]" at bounding box center [851, 344] width 590 height 24
type input "b9bc185b-9e2c-4893-a19b-768c861452fa"
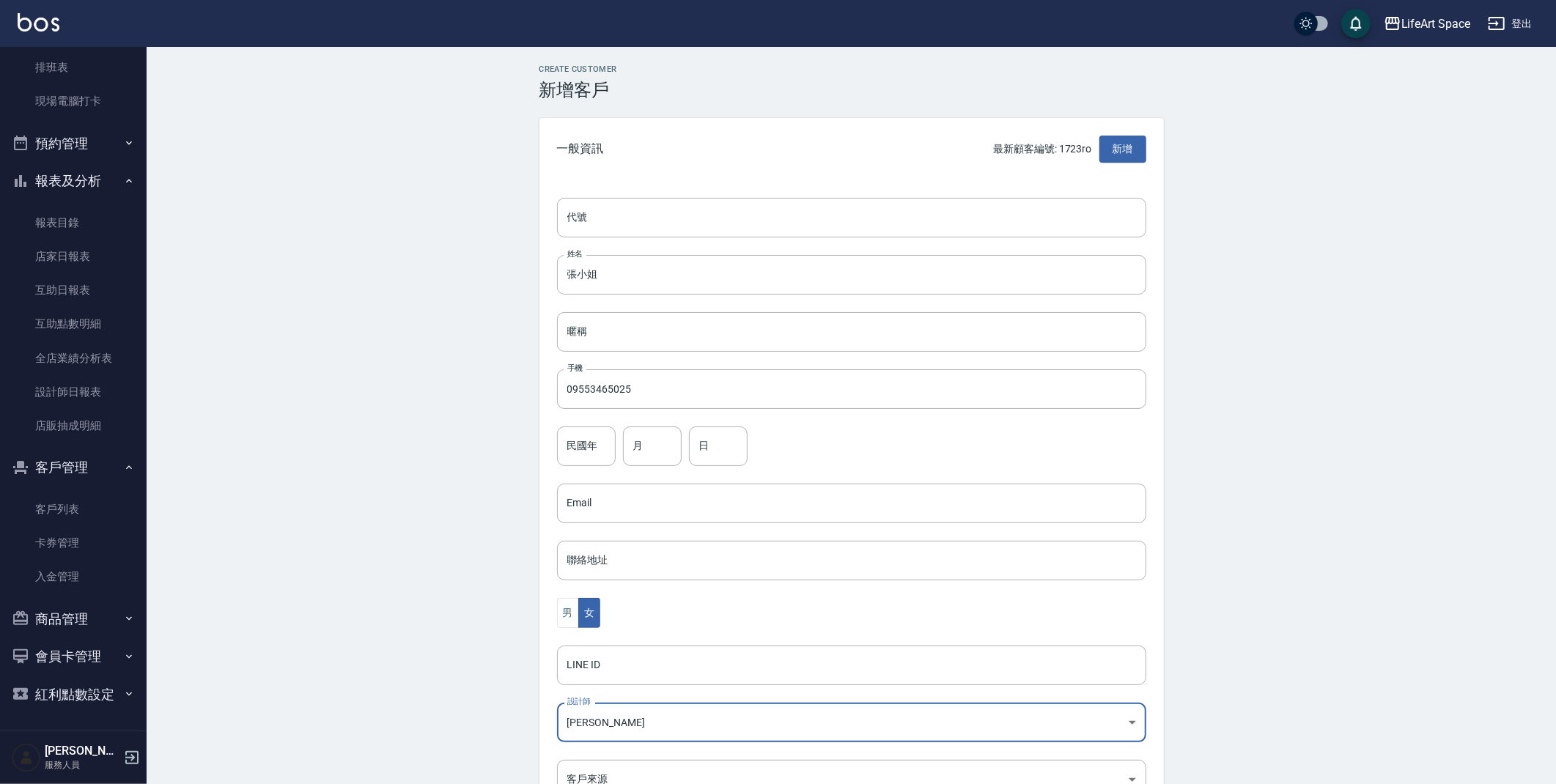
click at [1293, 489] on div "Create Customer 新增客戶 一般資訊 最新顧客編號: 1723ro 新增 代號 代號 姓名 張小姐 姓名 暱稱 暱稱 手機 0955346502…" at bounding box center [851, 500] width 1410 height 907
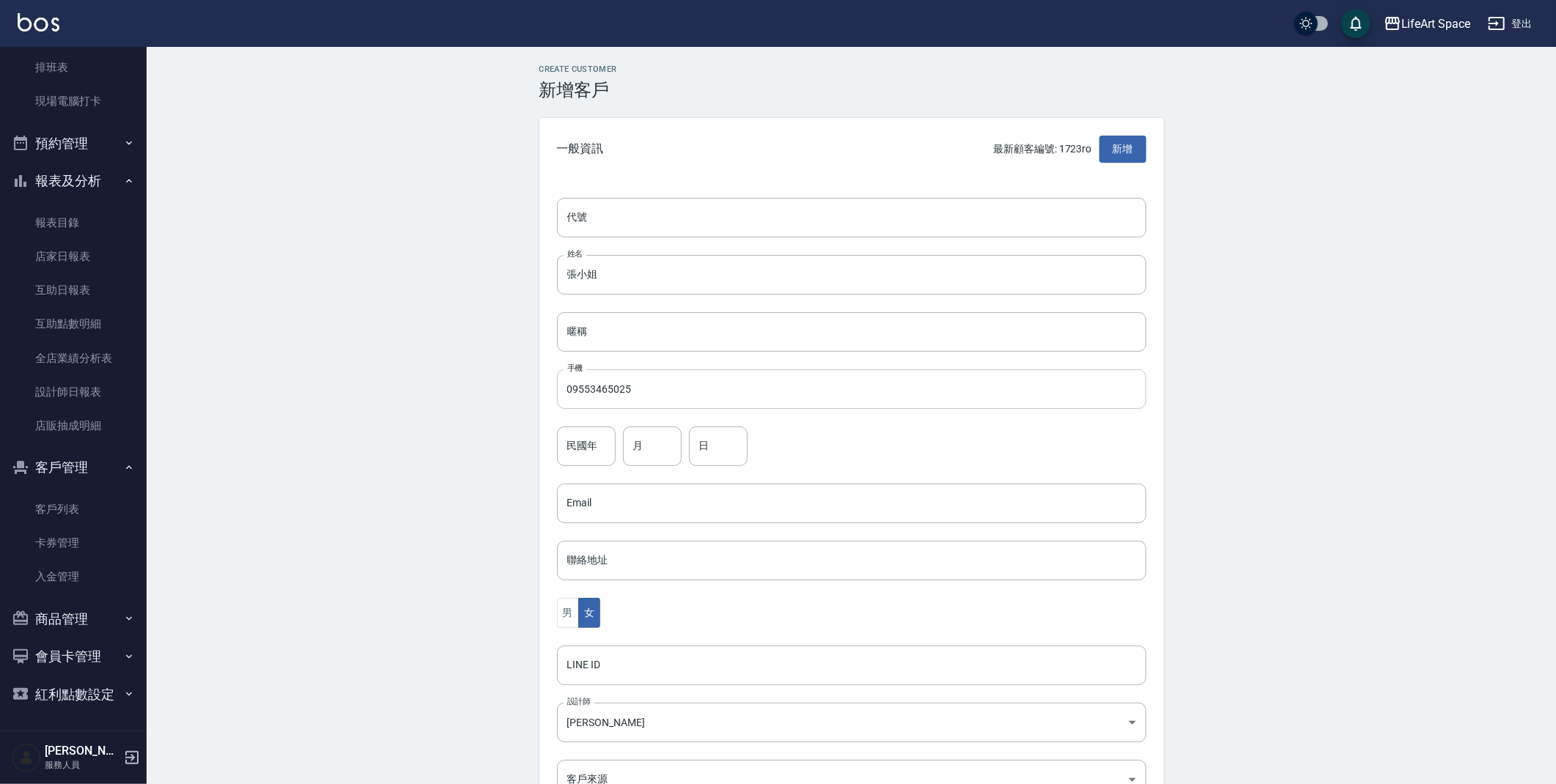
click at [618, 388] on input "09553465025" at bounding box center [851, 389] width 590 height 40
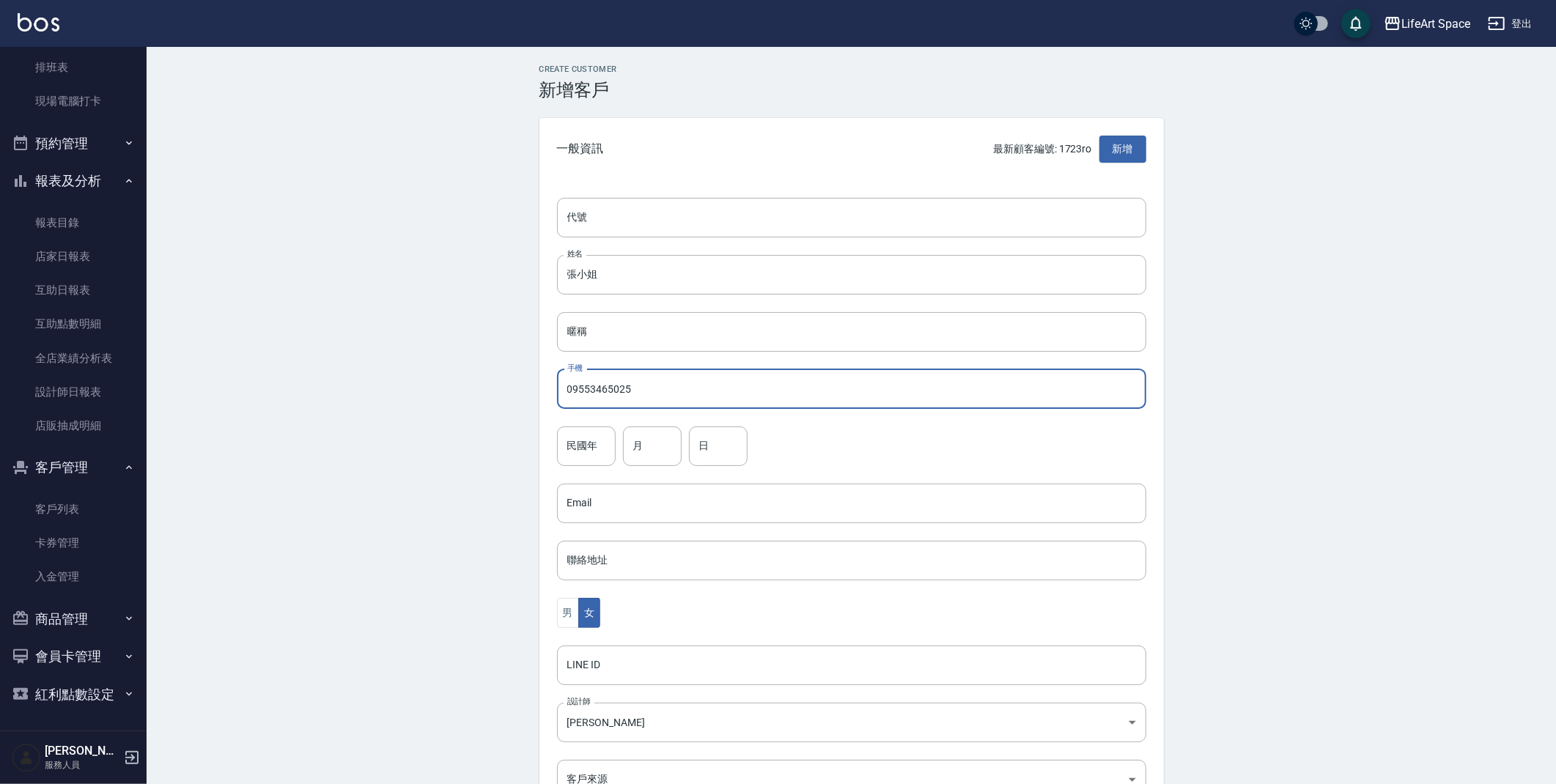
click at [614, 391] on input "09553465025" at bounding box center [851, 389] width 590 height 40
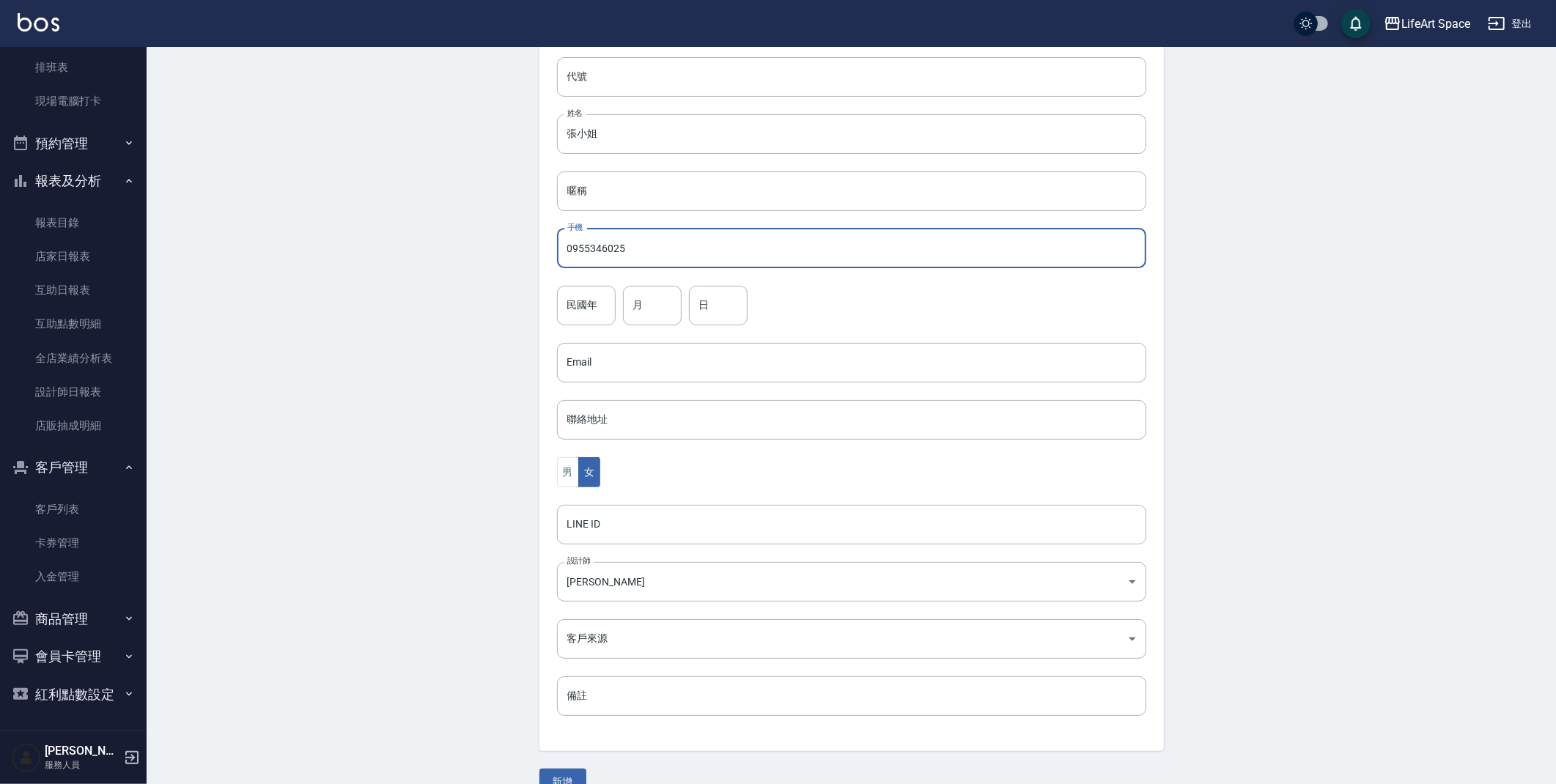
scroll to position [170, 0]
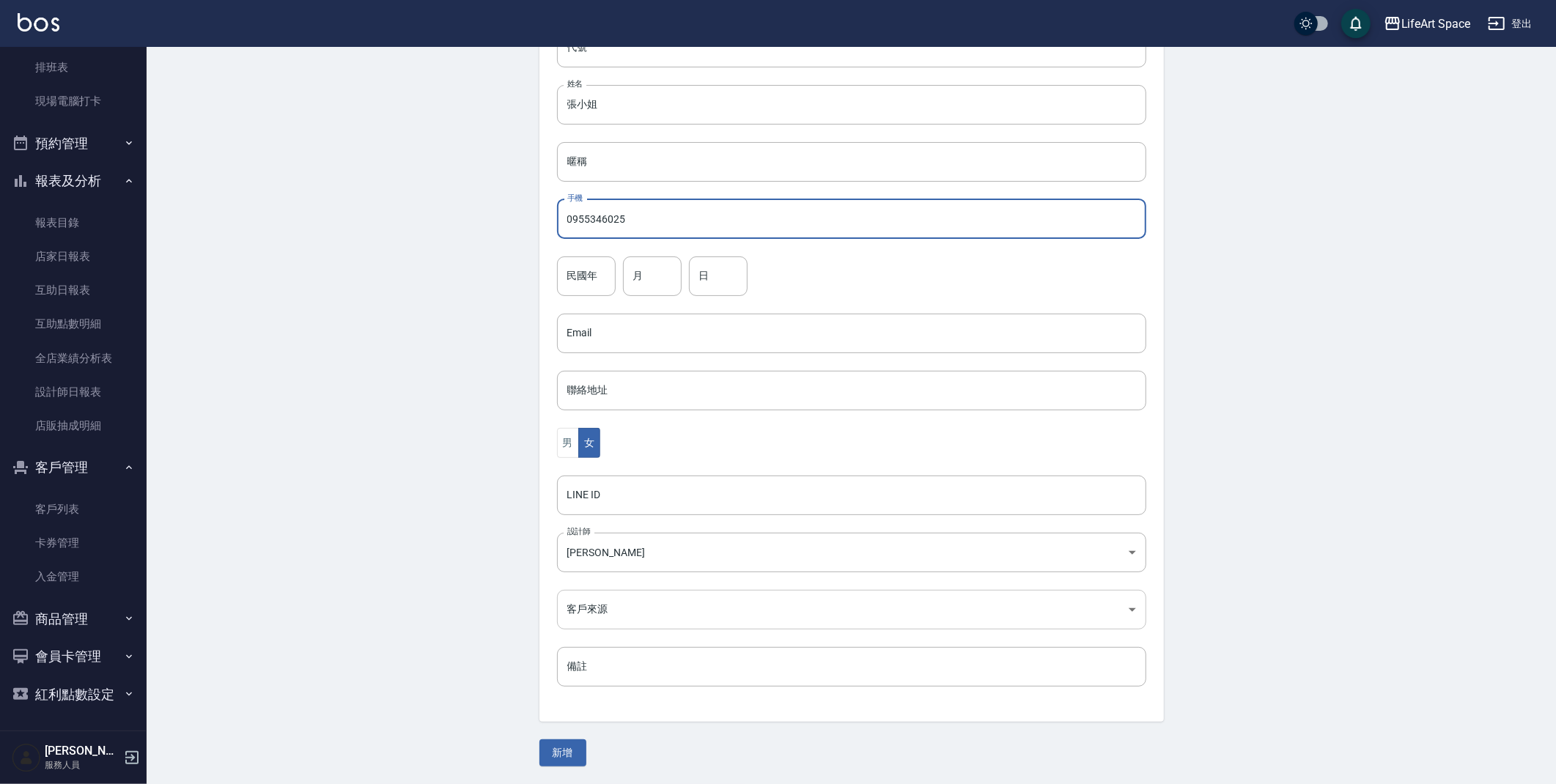
type input "0955346025"
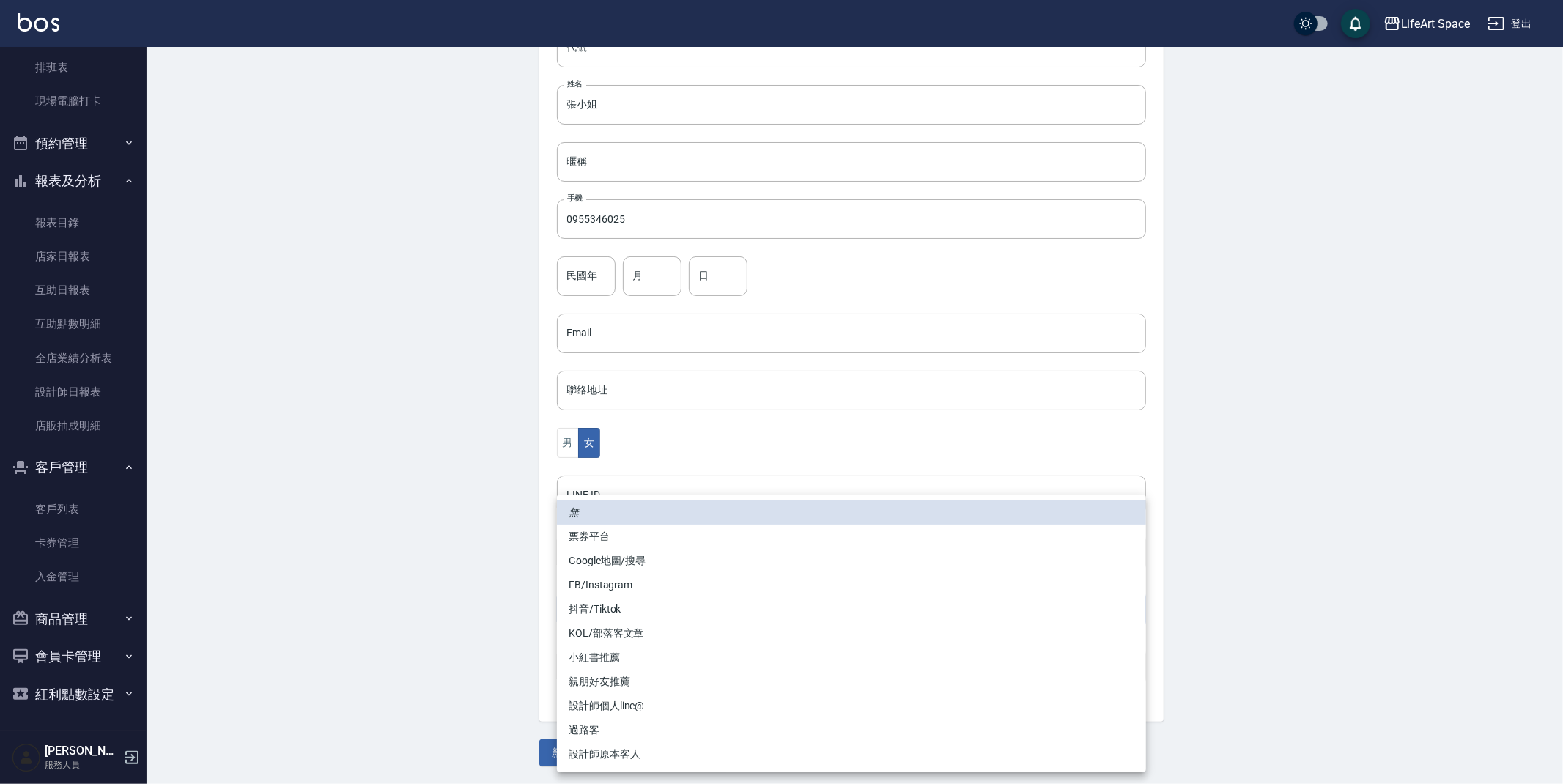
click at [596, 607] on body "LifeArt Space 登出 櫃檯作業 打帳單 帳單列表 現金收支登錄 高階收支登錄 材料自購登錄 每日結帳 排班表 現場電腦打卡 預約管理 預約管理 單…" at bounding box center [781, 307] width 1563 height 954
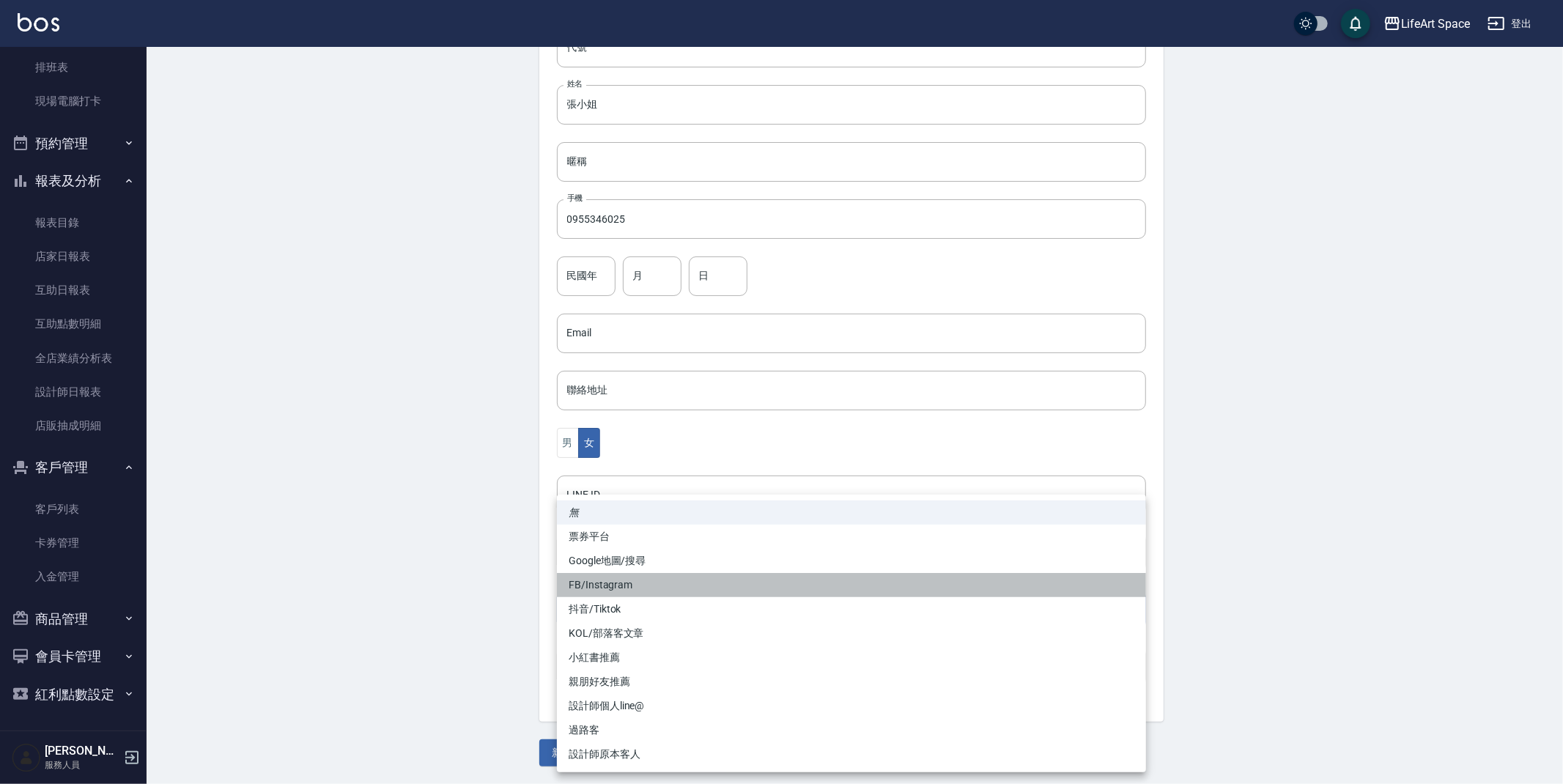
click at [618, 584] on li "FB/Instagram" at bounding box center [851, 585] width 590 height 24
type input "FB/Instagram"
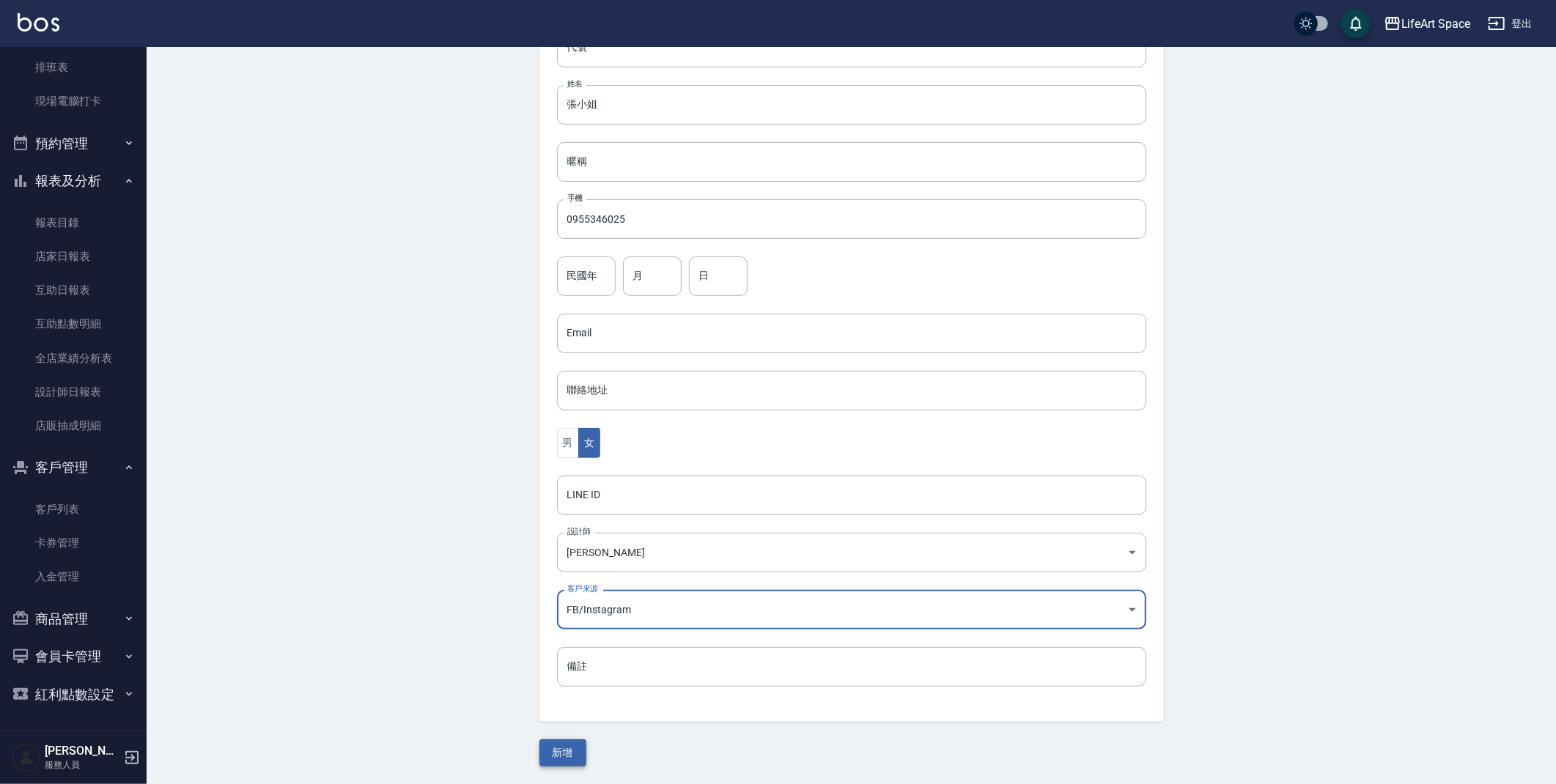
click at [566, 761] on button "新增" at bounding box center [563, 753] width 47 height 27
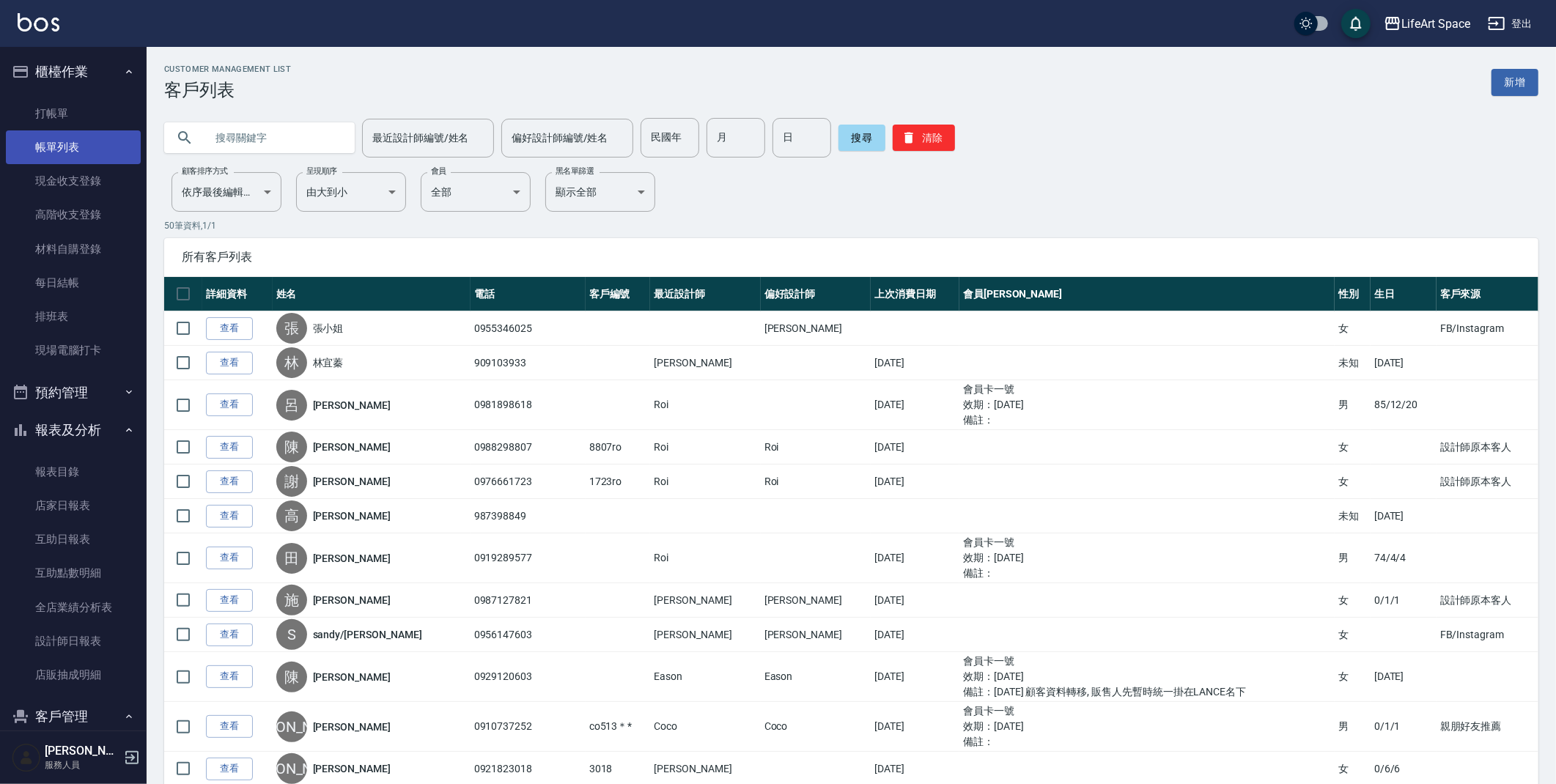
click at [57, 148] on link "帳單列表" at bounding box center [73, 148] width 135 height 33
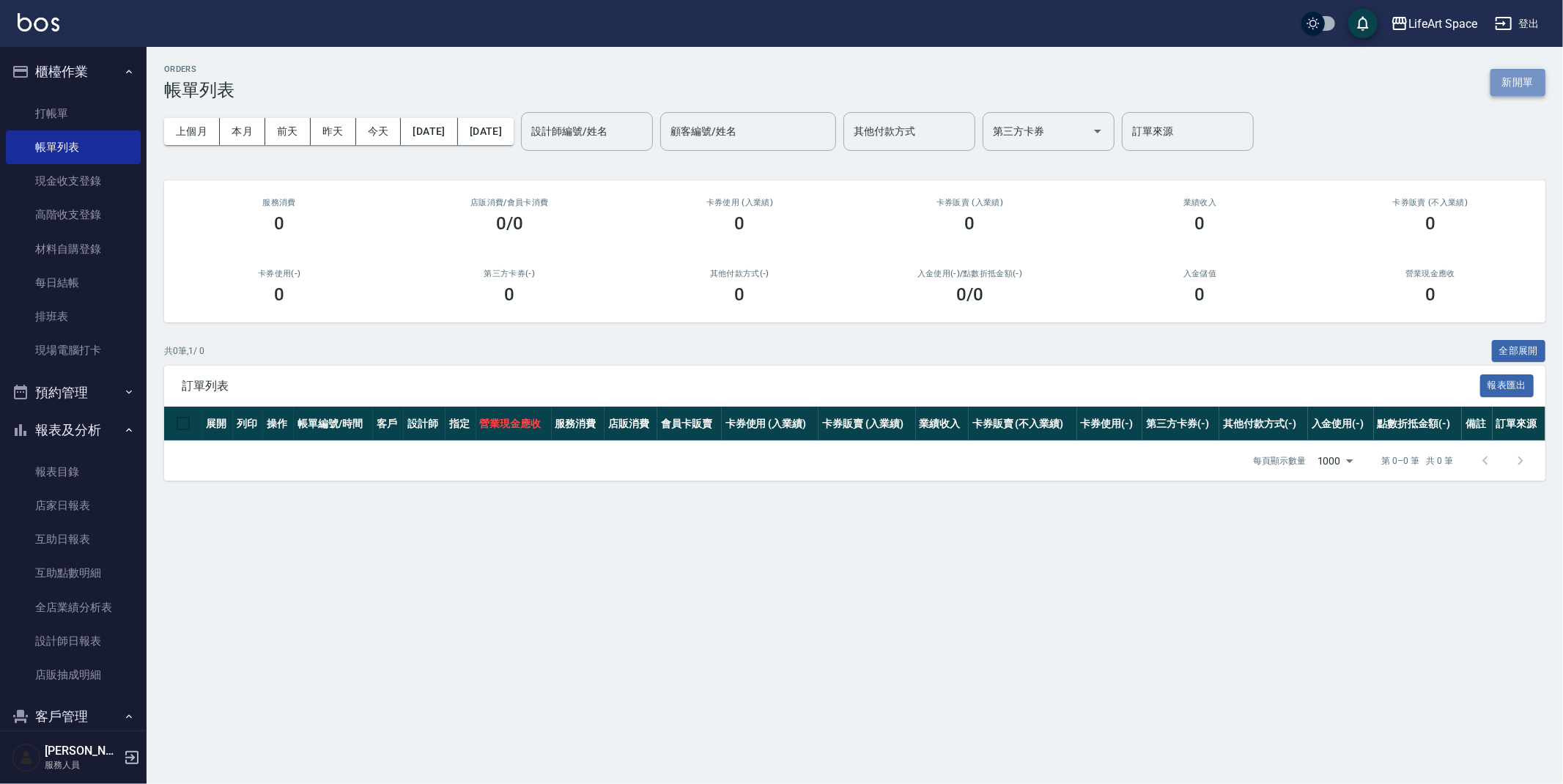
click at [1519, 81] on button "新開單" at bounding box center [1518, 82] width 55 height 27
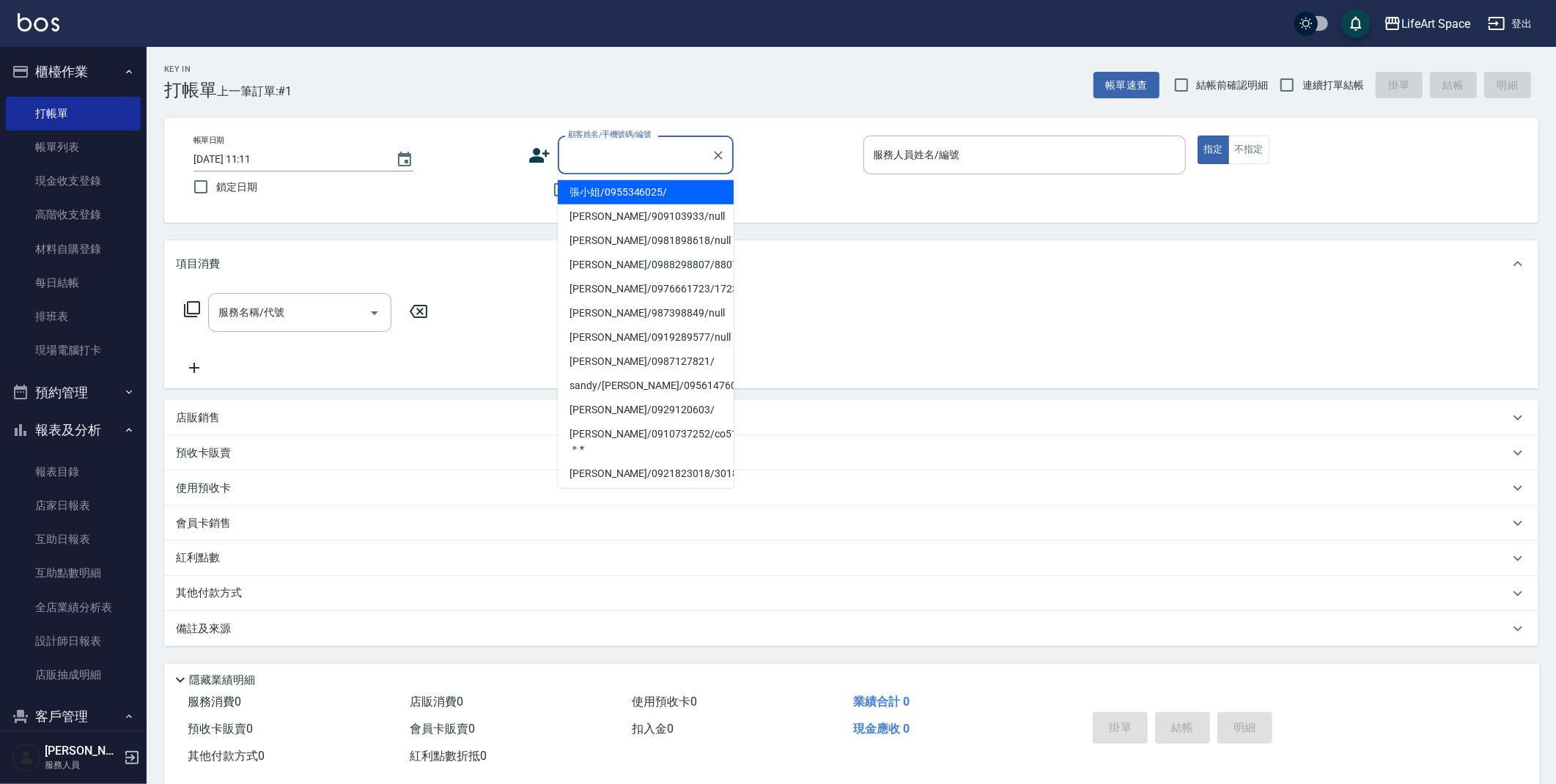
click at [661, 156] on input "顧客姓名/手機號碼/編號" at bounding box center [634, 155] width 140 height 26
click at [648, 196] on li "張小姐/0955346025/" at bounding box center [646, 192] width 176 height 24
type input "張小姐/0955346025/"
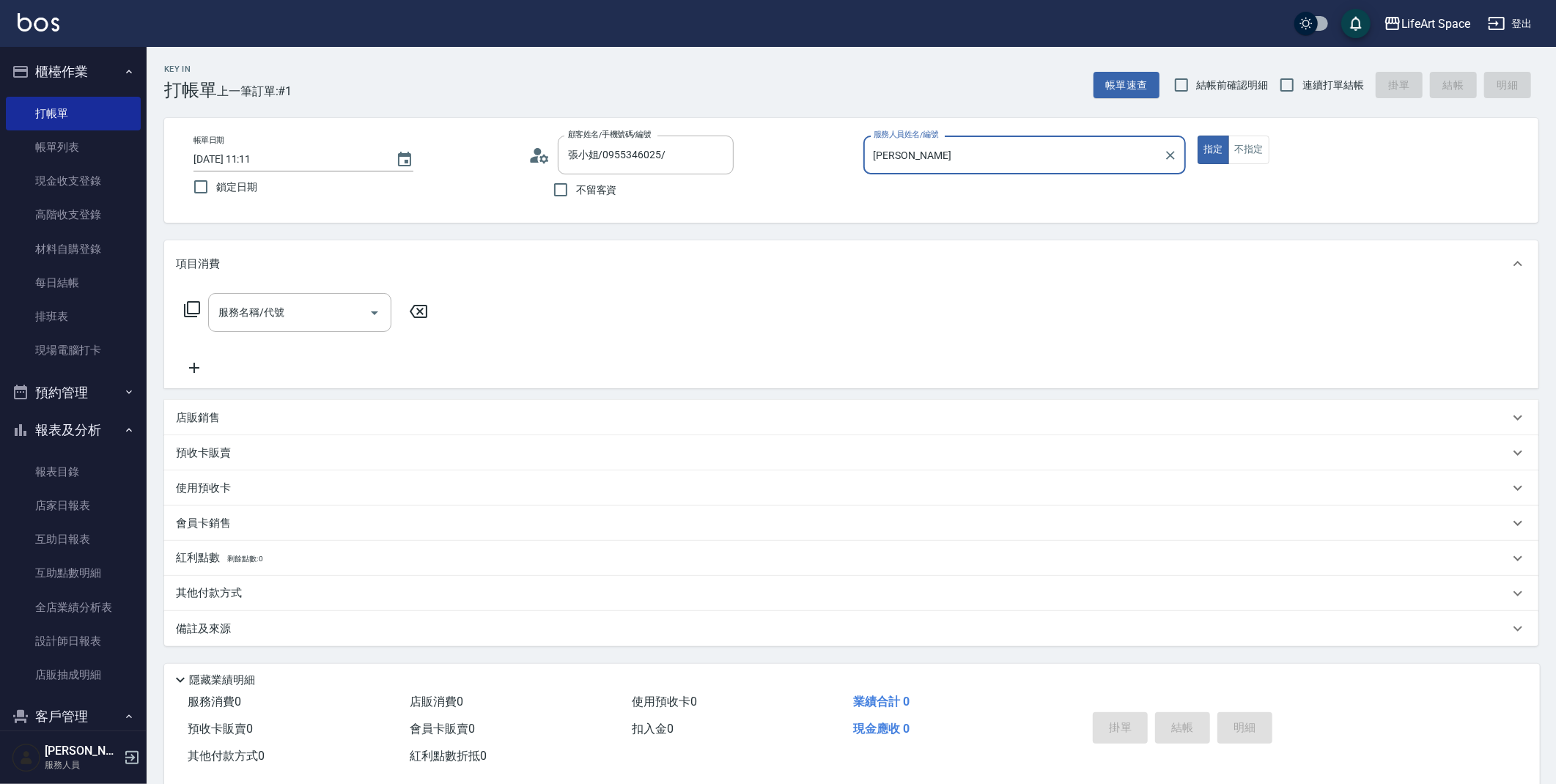
type input "[PERSON_NAME]"
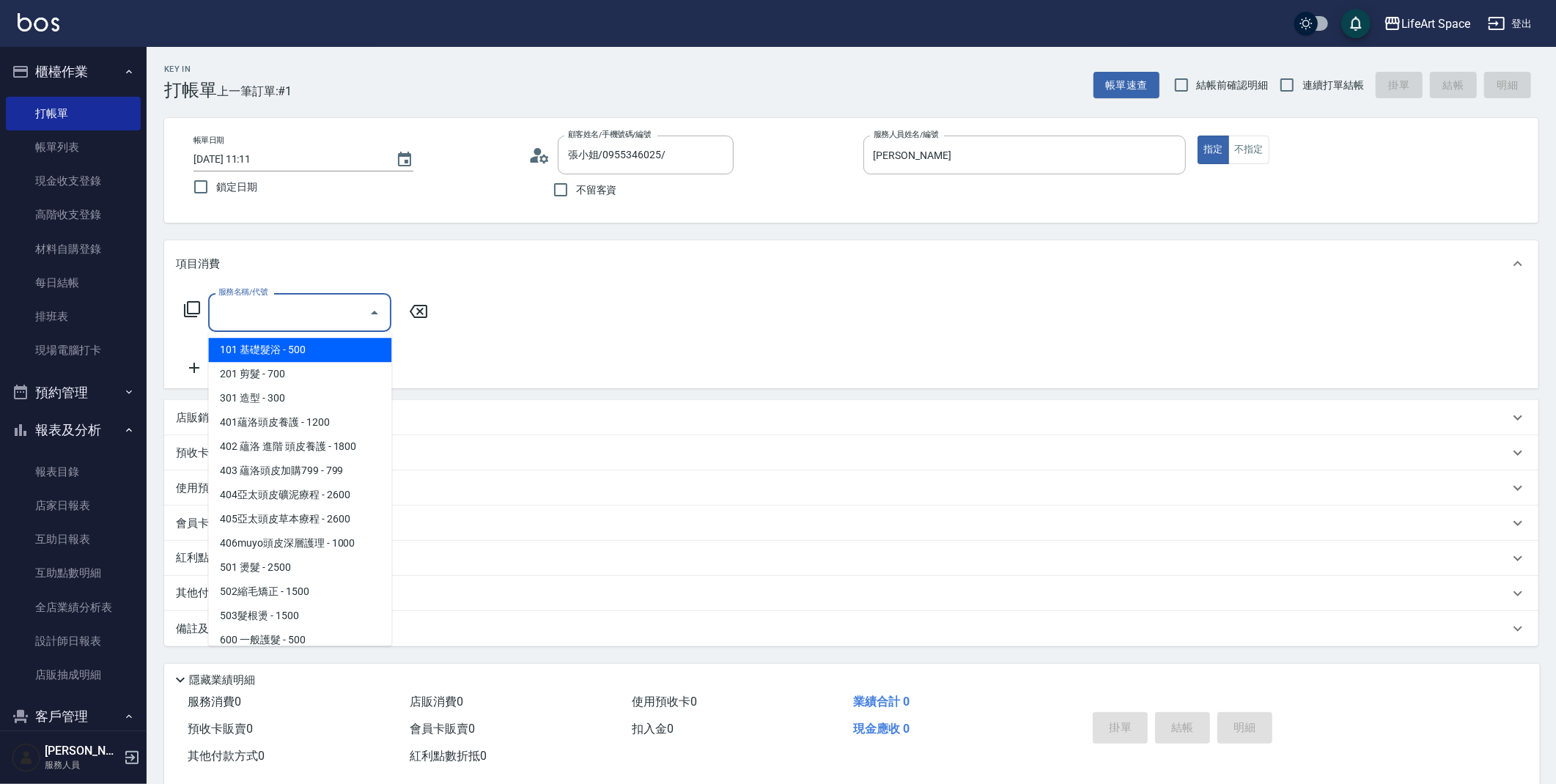
click at [302, 311] on input "服務名稱/代號" at bounding box center [289, 313] width 148 height 26
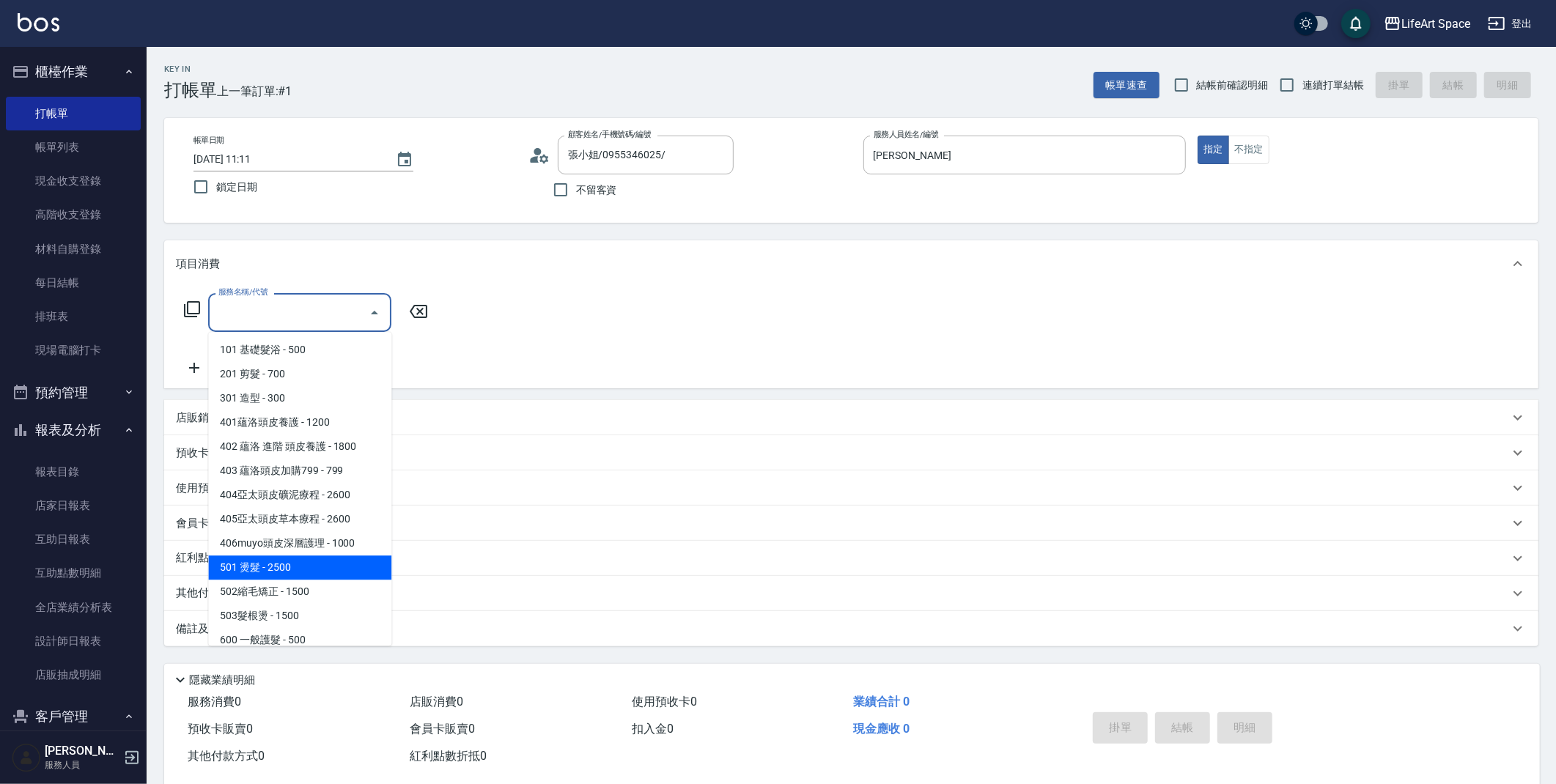
click at [300, 565] on span "501 燙髮 - 2500" at bounding box center [300, 567] width 184 height 24
type input "501 燙髮(501)"
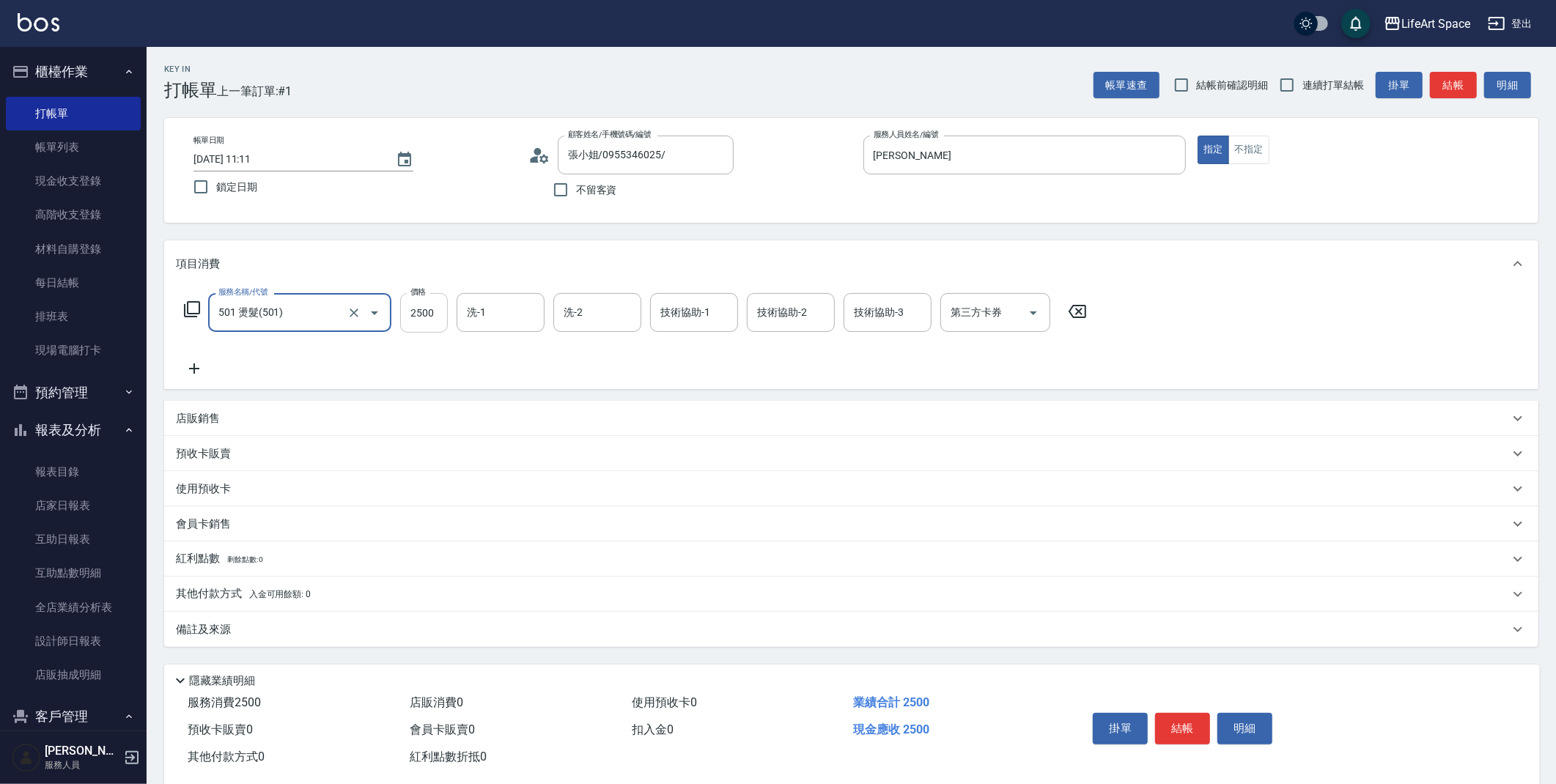
click at [441, 319] on input "2500" at bounding box center [425, 313] width 48 height 40
type input "3300"
click at [207, 632] on p "備註及來源" at bounding box center [203, 629] width 55 height 15
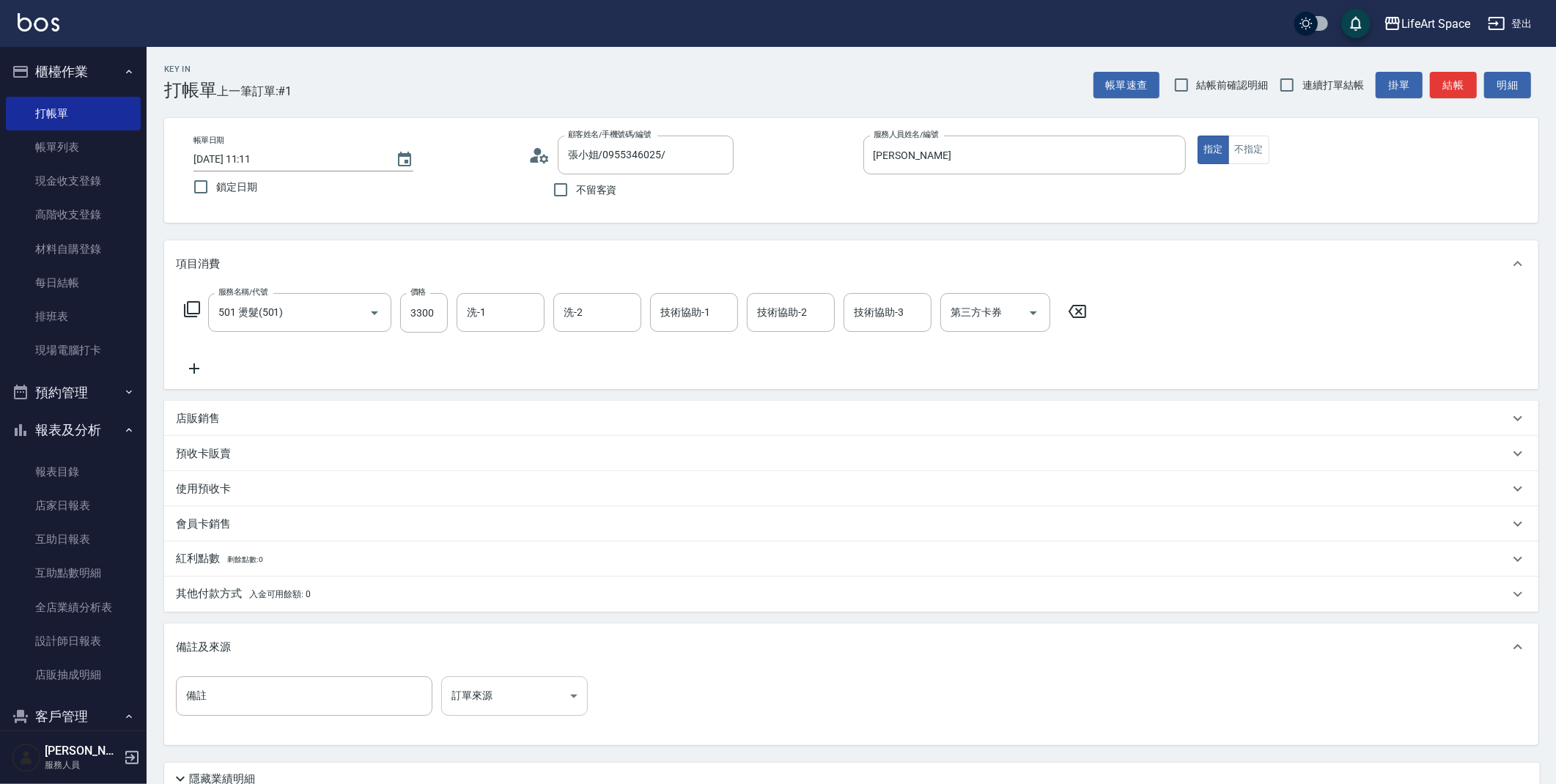
click at [516, 683] on body "LifeArt Space 登出 櫃檯作業 打帳單 帳單列表 現金收支登錄 高階收支登錄 材料自購登錄 每日結帳 排班表 現場電腦打卡 預約管理 預約管理 單…" at bounding box center [778, 452] width 1556 height 904
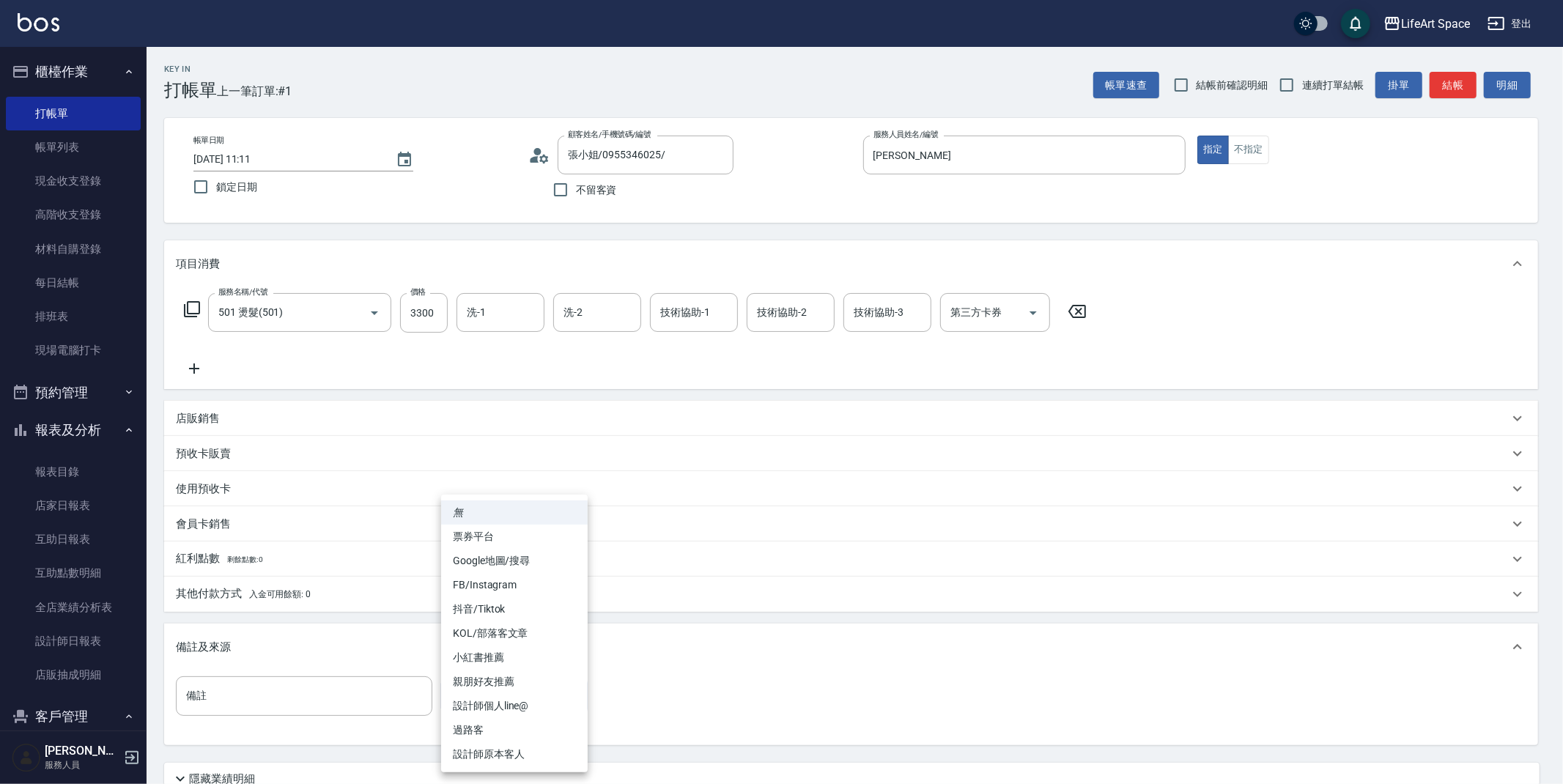
click at [530, 581] on li "FB/Instagram" at bounding box center [515, 585] width 147 height 24
type input "FB/Instagram"
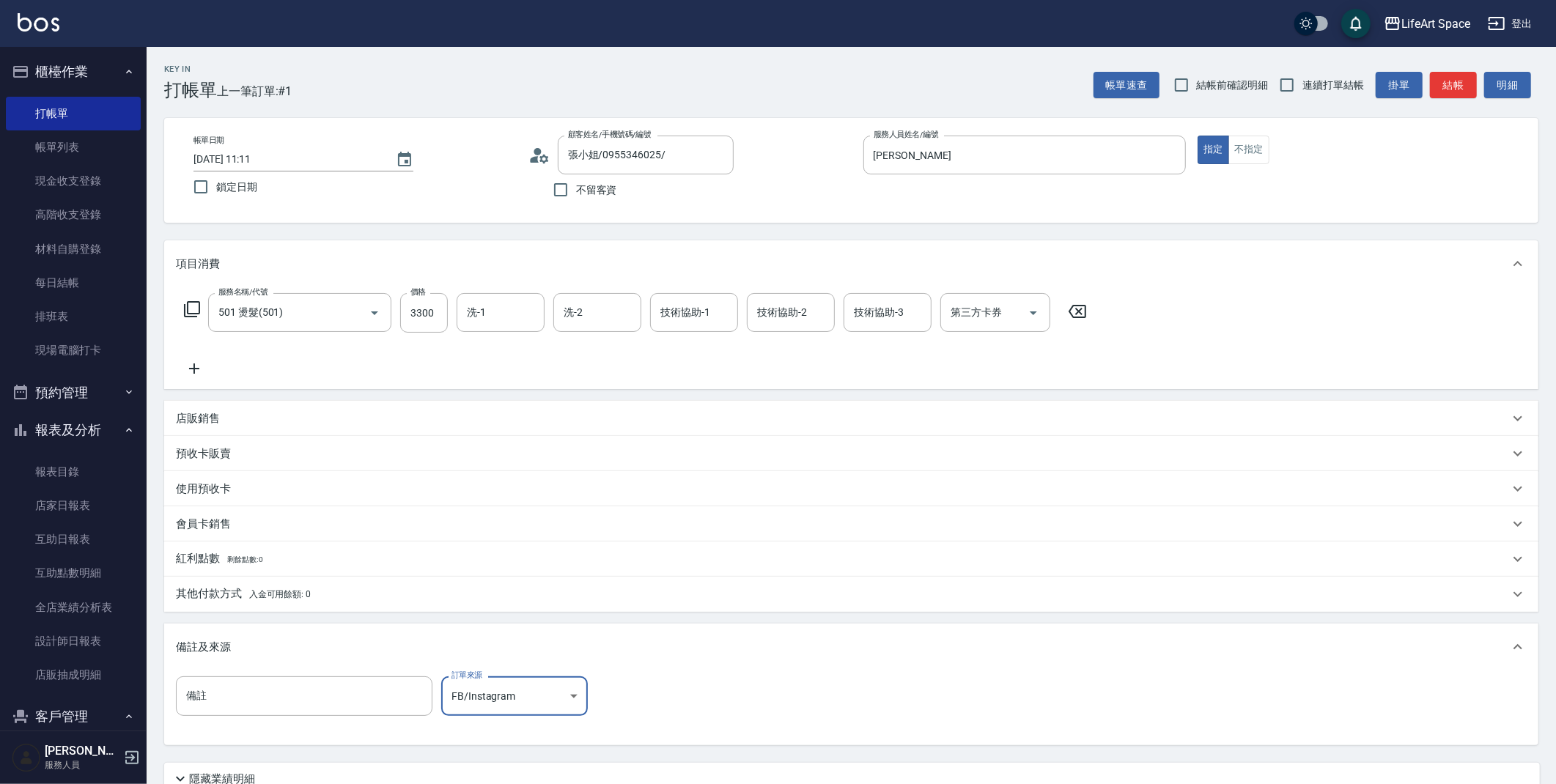
click at [283, 587] on p "其他付款方式 入金可用餘額: 0" at bounding box center [243, 594] width 135 height 16
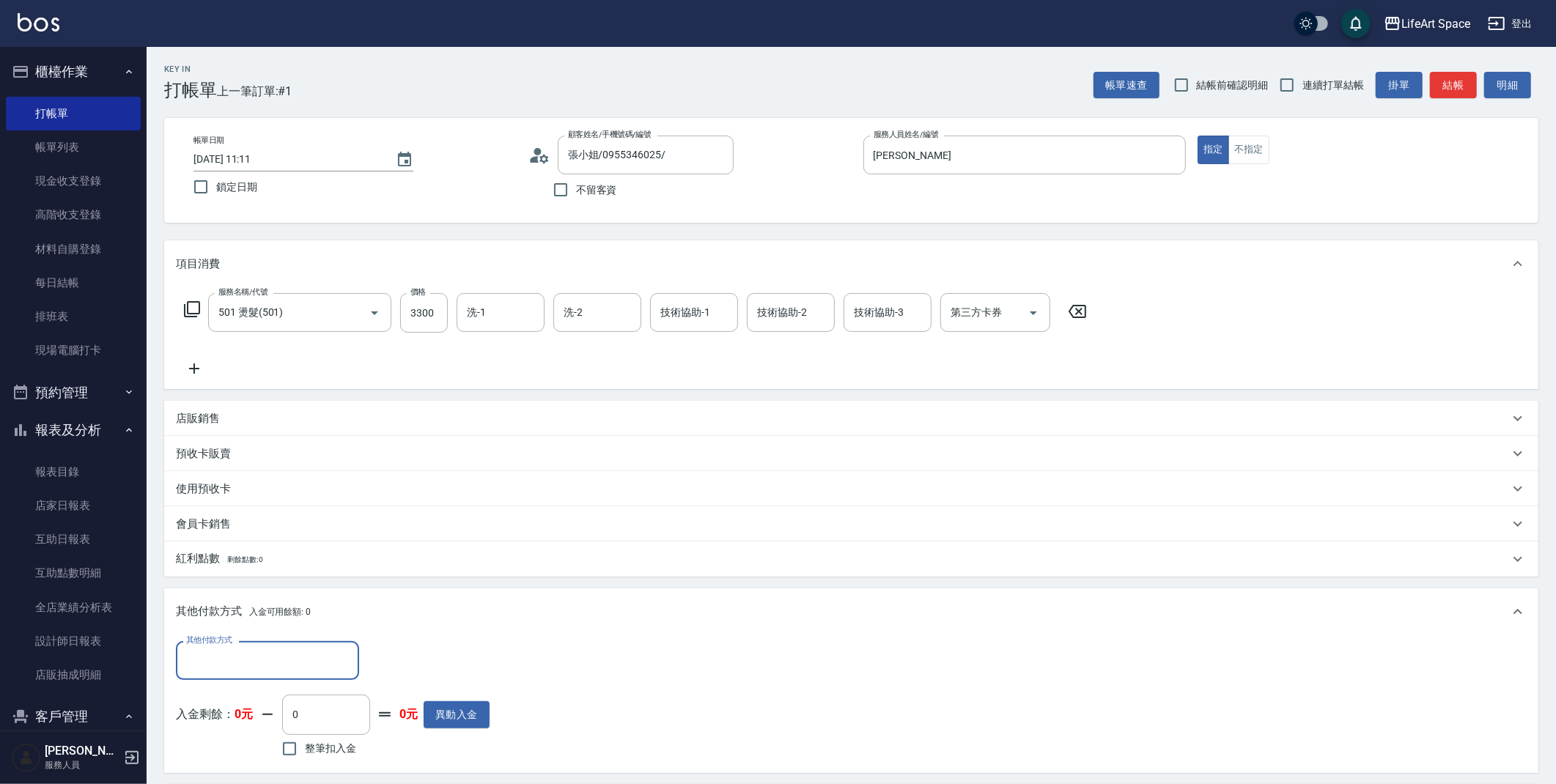
click at [322, 646] on div "其他付款方式" at bounding box center [267, 660] width 184 height 39
click at [271, 576] on span "Linepay" at bounding box center [267, 574] width 184 height 24
type input "Linepay"
type input "3300"
click at [397, 156] on icon "Choose date, selected date is 2025-09-15" at bounding box center [405, 160] width 18 height 18
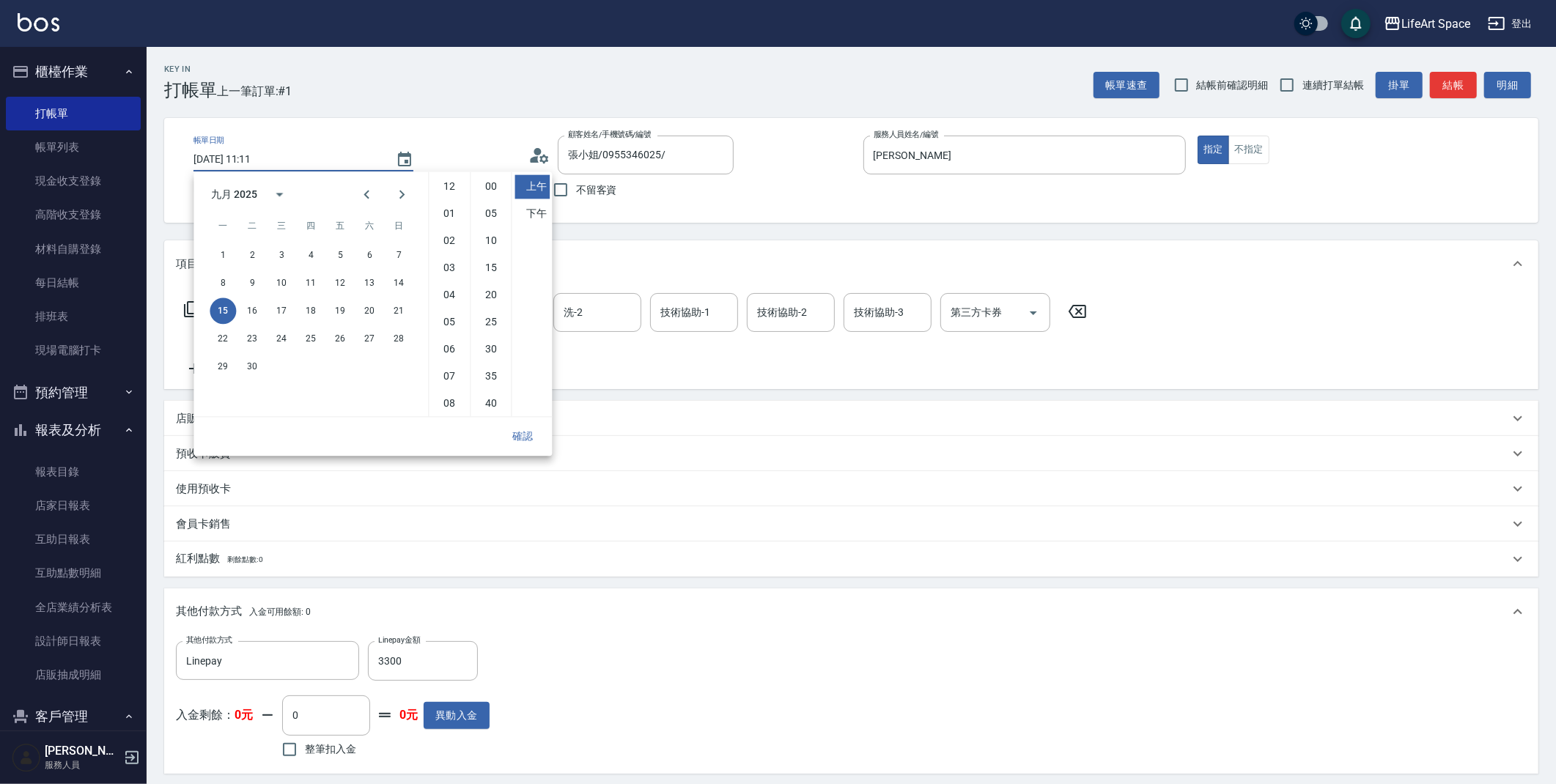
scroll to position [81, 0]
click at [392, 282] on button "14" at bounding box center [398, 282] width 26 height 26
type input "[DATE] 11:11"
click at [530, 439] on button "確認" at bounding box center [523, 436] width 47 height 27
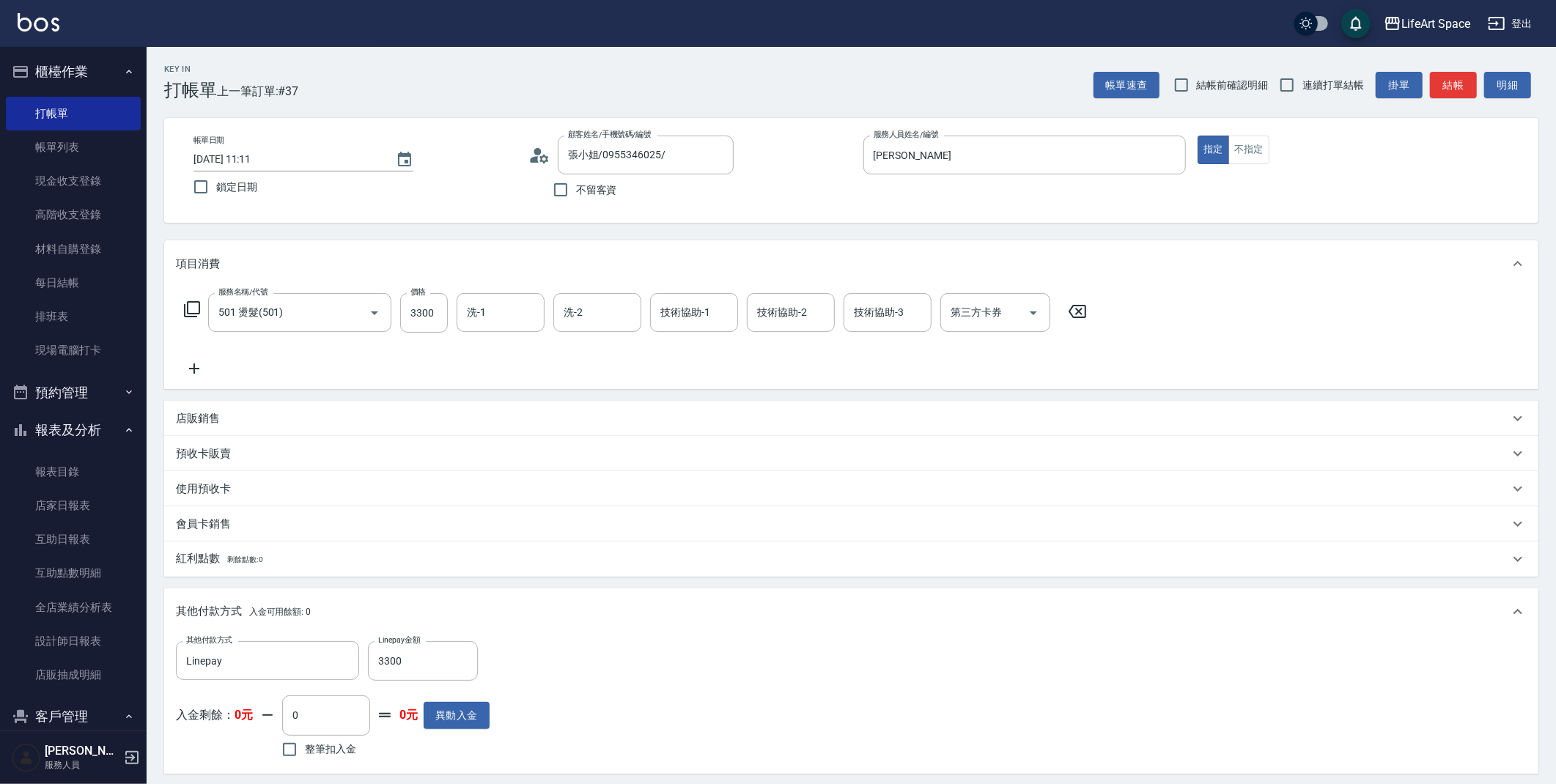
drag, startPoint x: 1561, startPoint y: 609, endPoint x: 1556, endPoint y: 711, distance: 102.1
click at [1555, 711] on html "LifeArt Space 登出 櫃檯作業 打帳單 帳單列表 現金收支登錄 高階收支登錄 材料自購登錄 每日結帳 排班表 現場電腦打卡 預約管理 預約管理 單…" at bounding box center [778, 533] width 1556 height 1066
drag, startPoint x: 1563, startPoint y: 536, endPoint x: 1563, endPoint y: 733, distance: 197.0
click at [1555, 733] on html "LifeArt Space 登出 櫃檯作業 打帳單 帳單列表 現金收支登錄 高階收支登錄 材料自購登錄 每日結帳 排班表 現場電腦打卡 預約管理 預約管理 單…" at bounding box center [778, 533] width 1556 height 1066
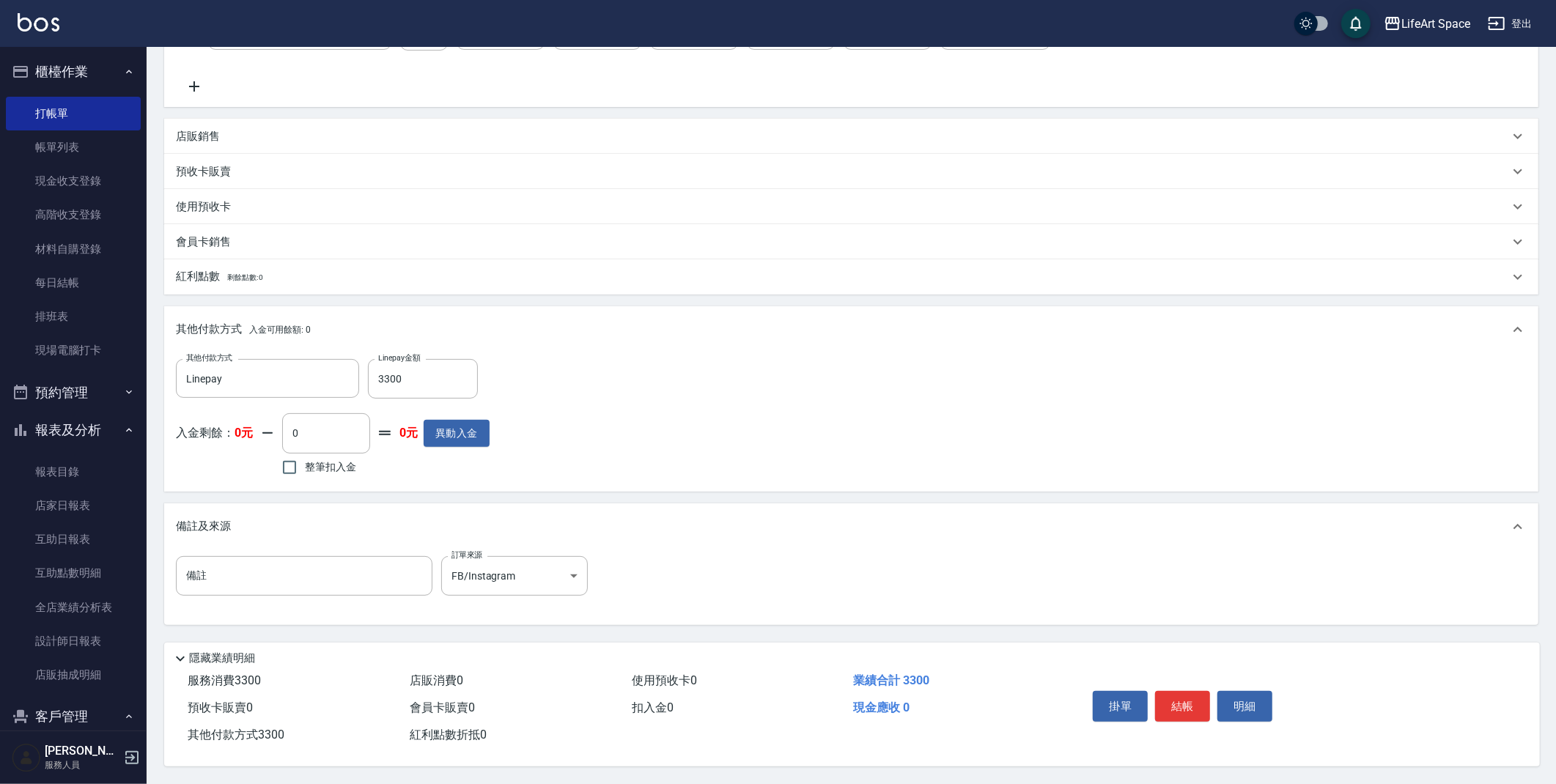
scroll to position [286, 0]
click at [1200, 697] on button "結帳" at bounding box center [1183, 706] width 55 height 31
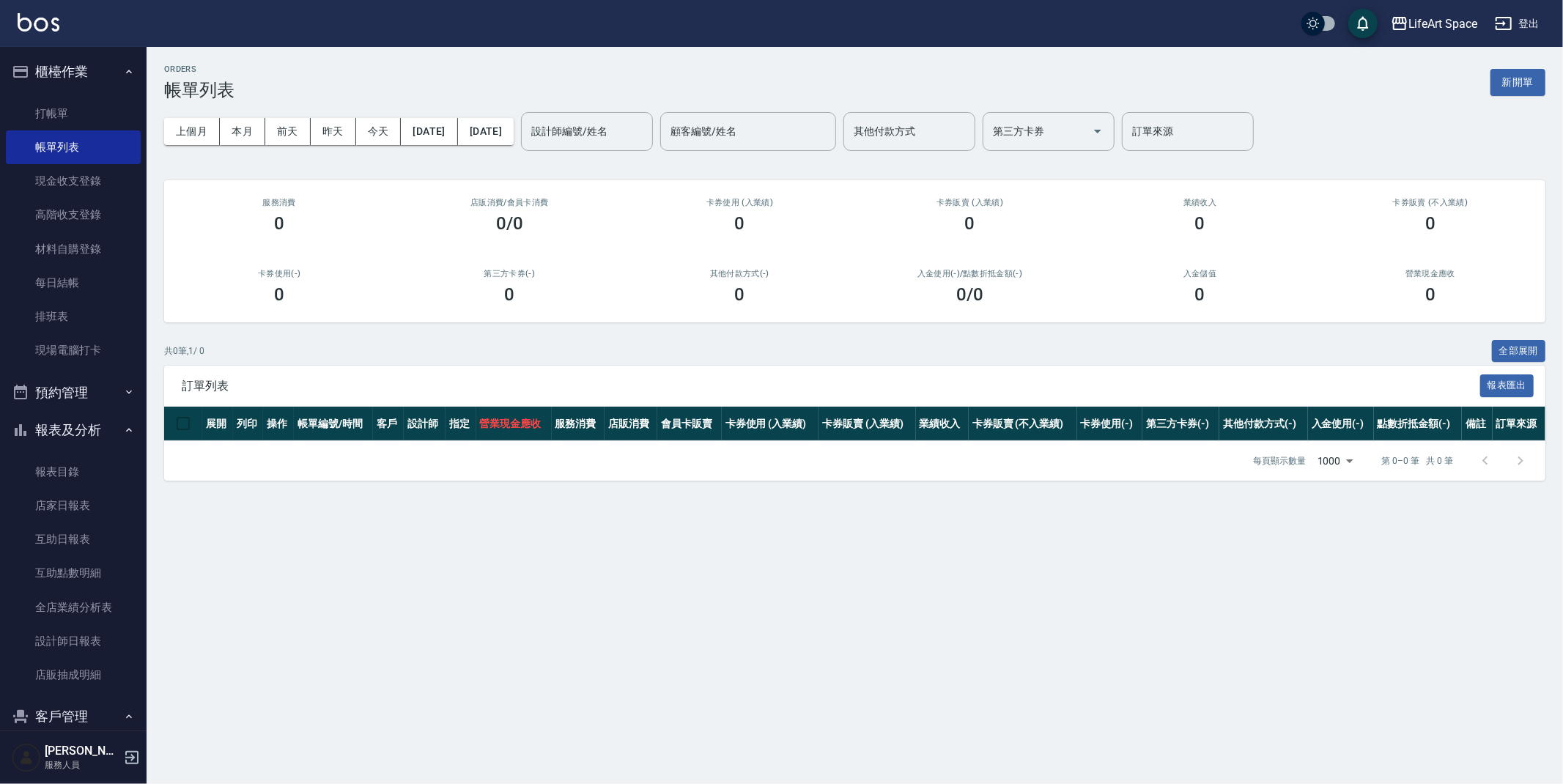
click at [1518, 97] on div "ORDERS 帳單列表 新開單" at bounding box center [855, 82] width 1382 height 36
click at [1515, 92] on button "新開單" at bounding box center [1518, 82] width 55 height 27
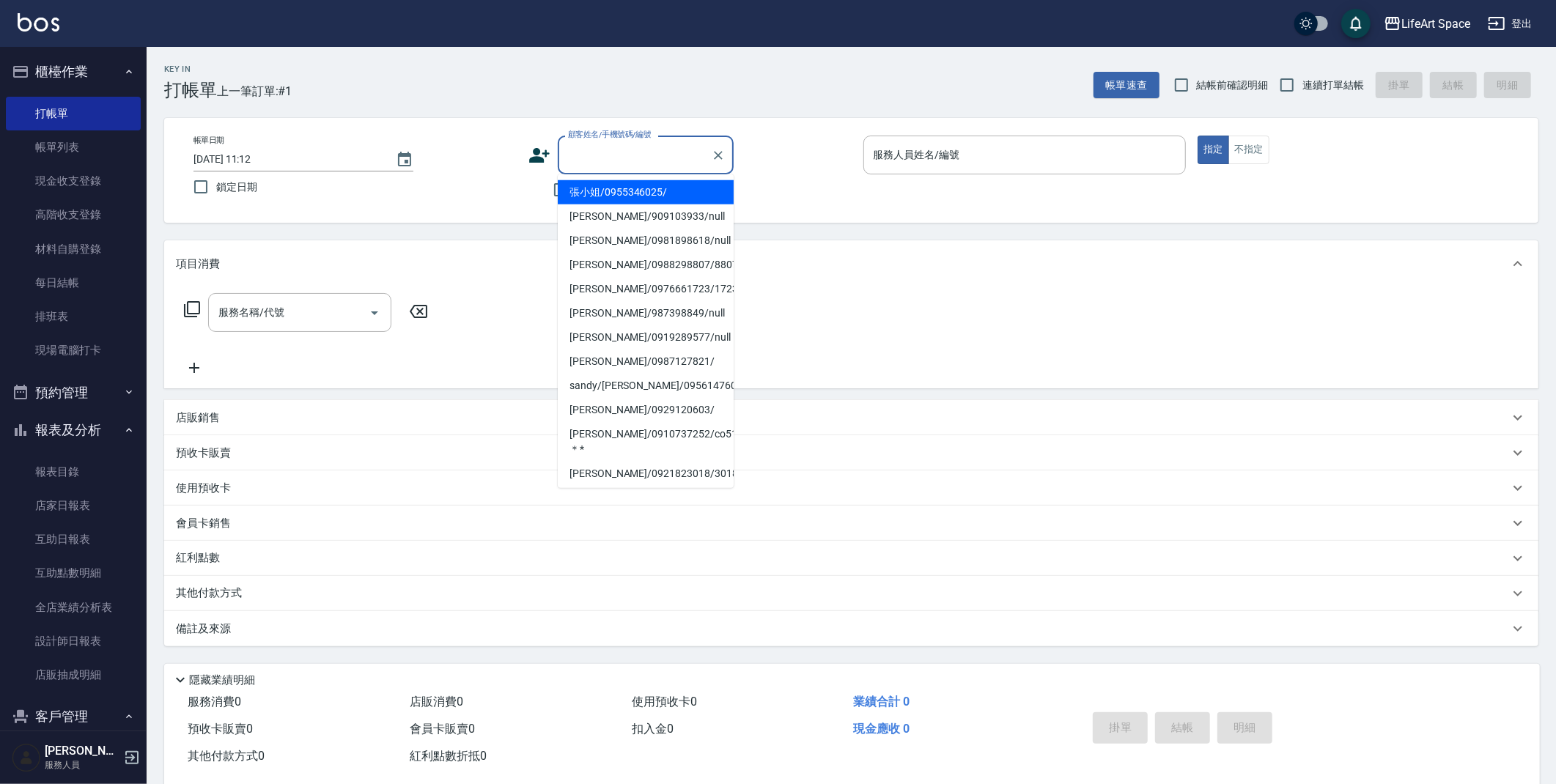
click at [665, 154] on input "顧客姓名/手機號碼/編號" at bounding box center [634, 155] width 140 height 26
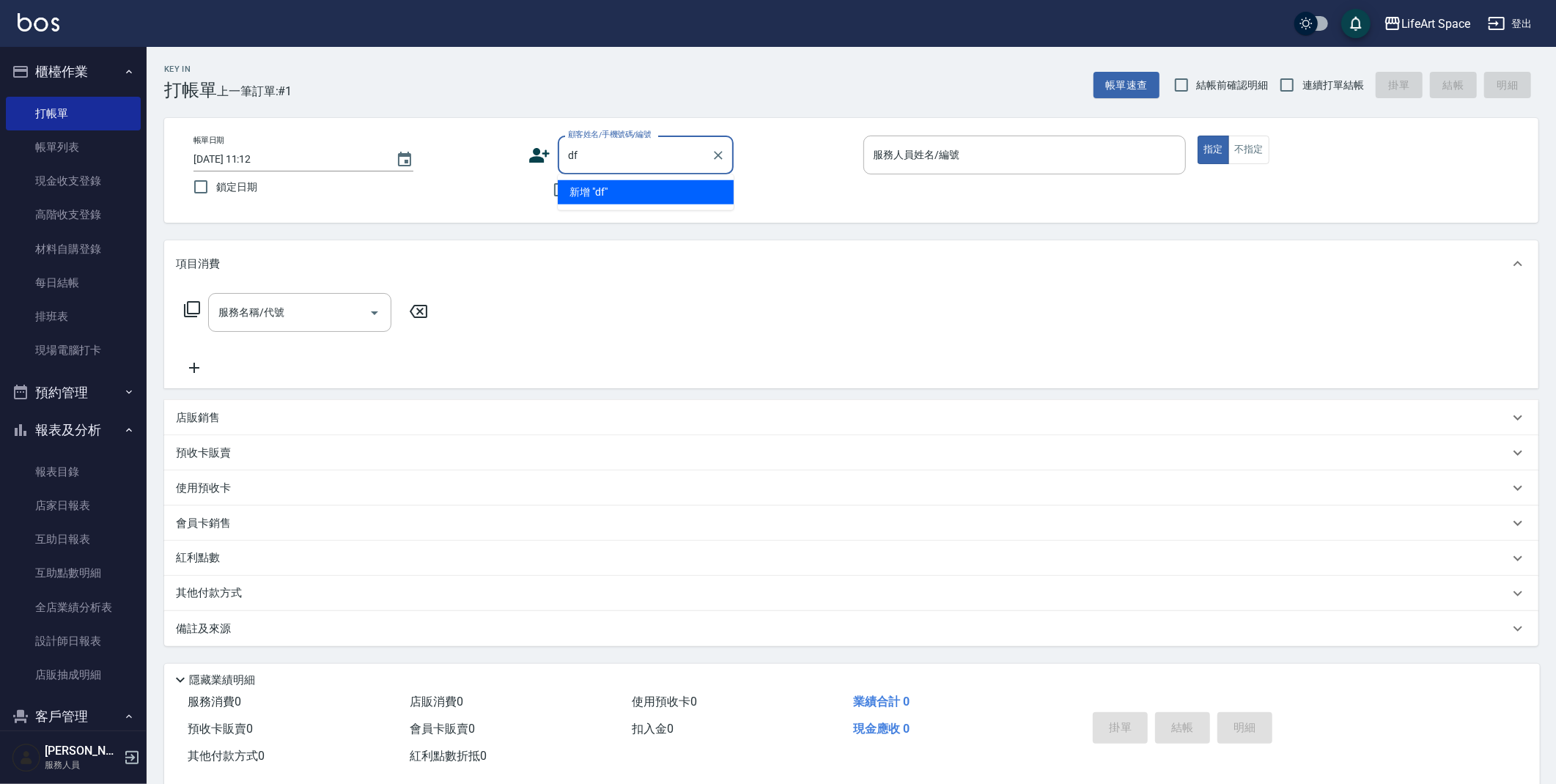
type input "d"
click at [666, 194] on li "陳毅/0988983570/ha97" at bounding box center [646, 192] width 176 height 24
type input "陳毅/0988983570/ha97"
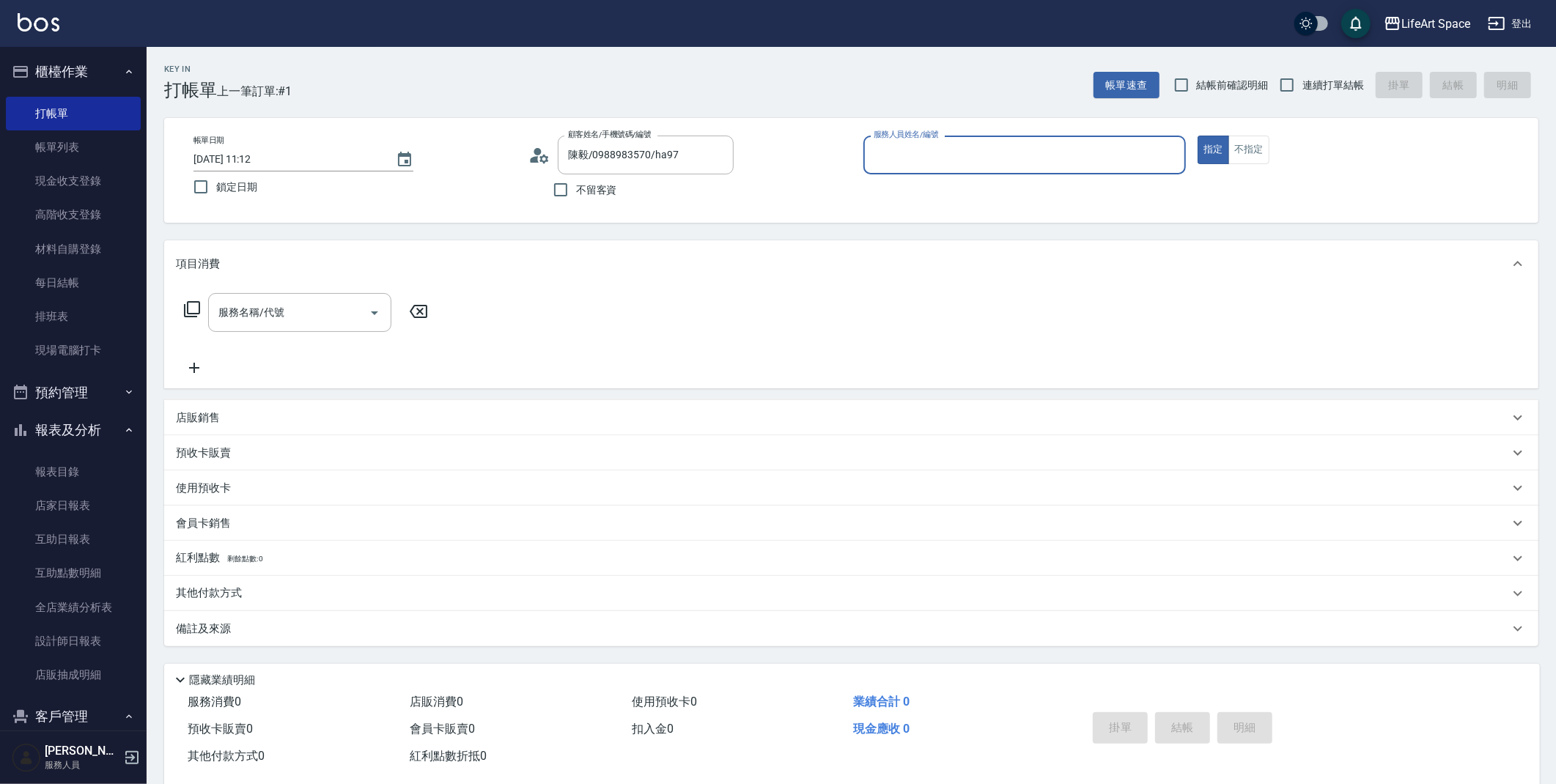
type input "[PERSON_NAME]"
drag, startPoint x: 215, startPoint y: 293, endPoint x: 228, endPoint y: 304, distance: 17.0
click at [215, 294] on div "服務名稱/代號" at bounding box center [300, 312] width 184 height 39
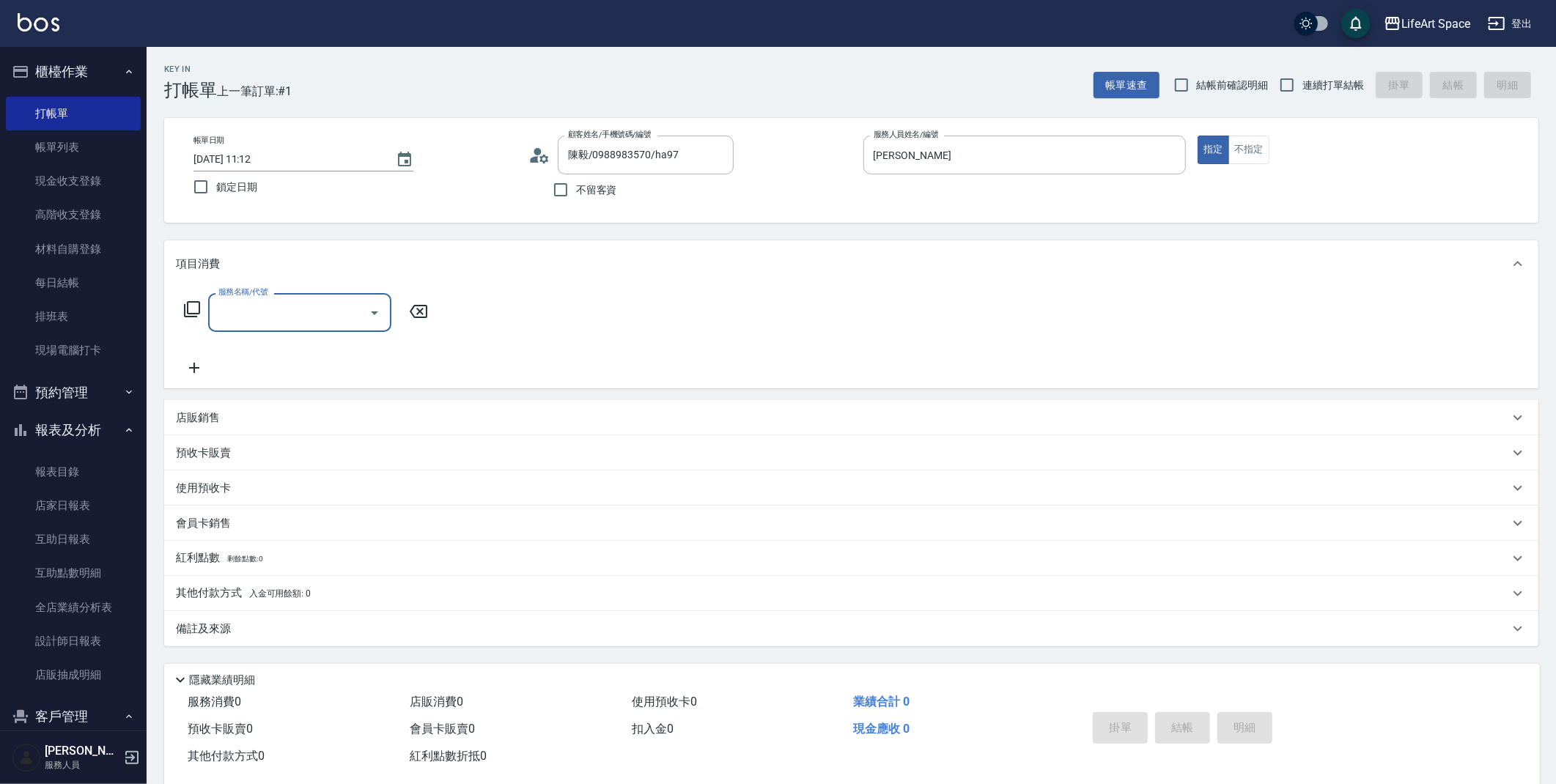
click at [245, 316] on input "服務名稱/代號" at bounding box center [289, 313] width 148 height 26
click at [246, 316] on input "服務名稱/代號" at bounding box center [289, 313] width 148 height 26
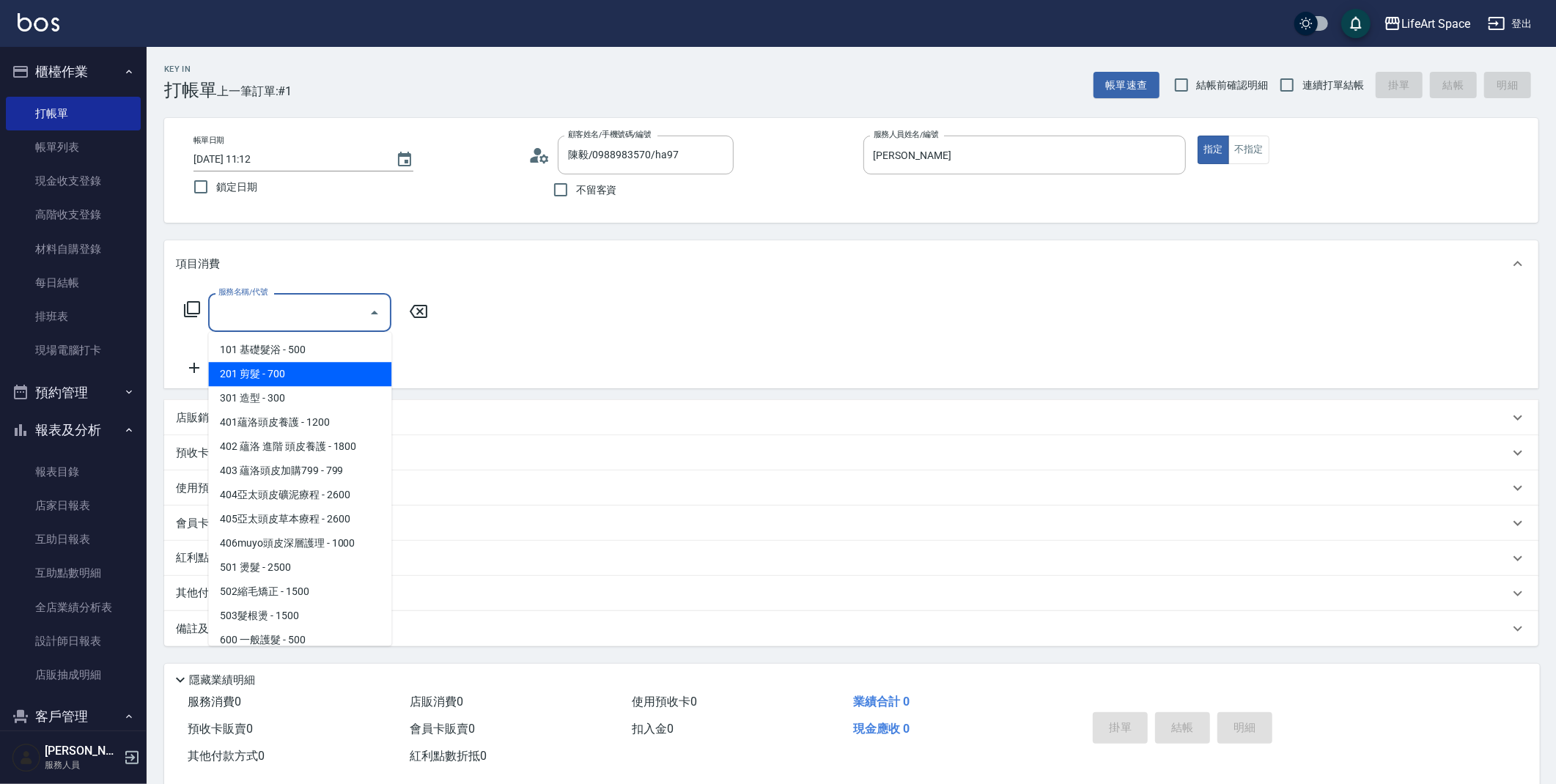
click at [270, 368] on span "201 剪髮 - 700" at bounding box center [300, 374] width 184 height 24
type input "201 剪髮(201)"
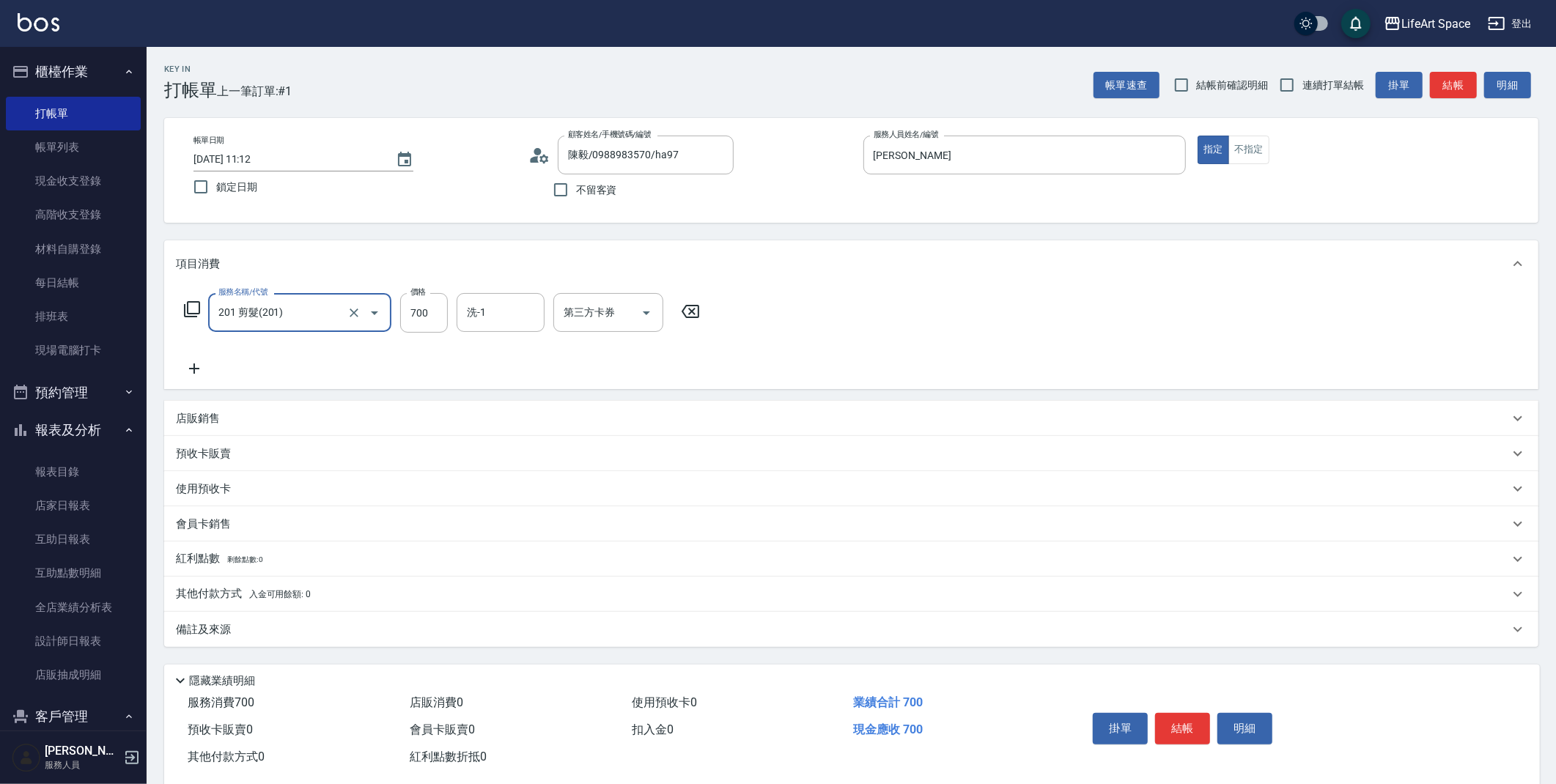
click at [444, 320] on input "700" at bounding box center [425, 313] width 48 height 40
type input "800"
click at [332, 631] on div "備註及來源" at bounding box center [842, 629] width 1333 height 15
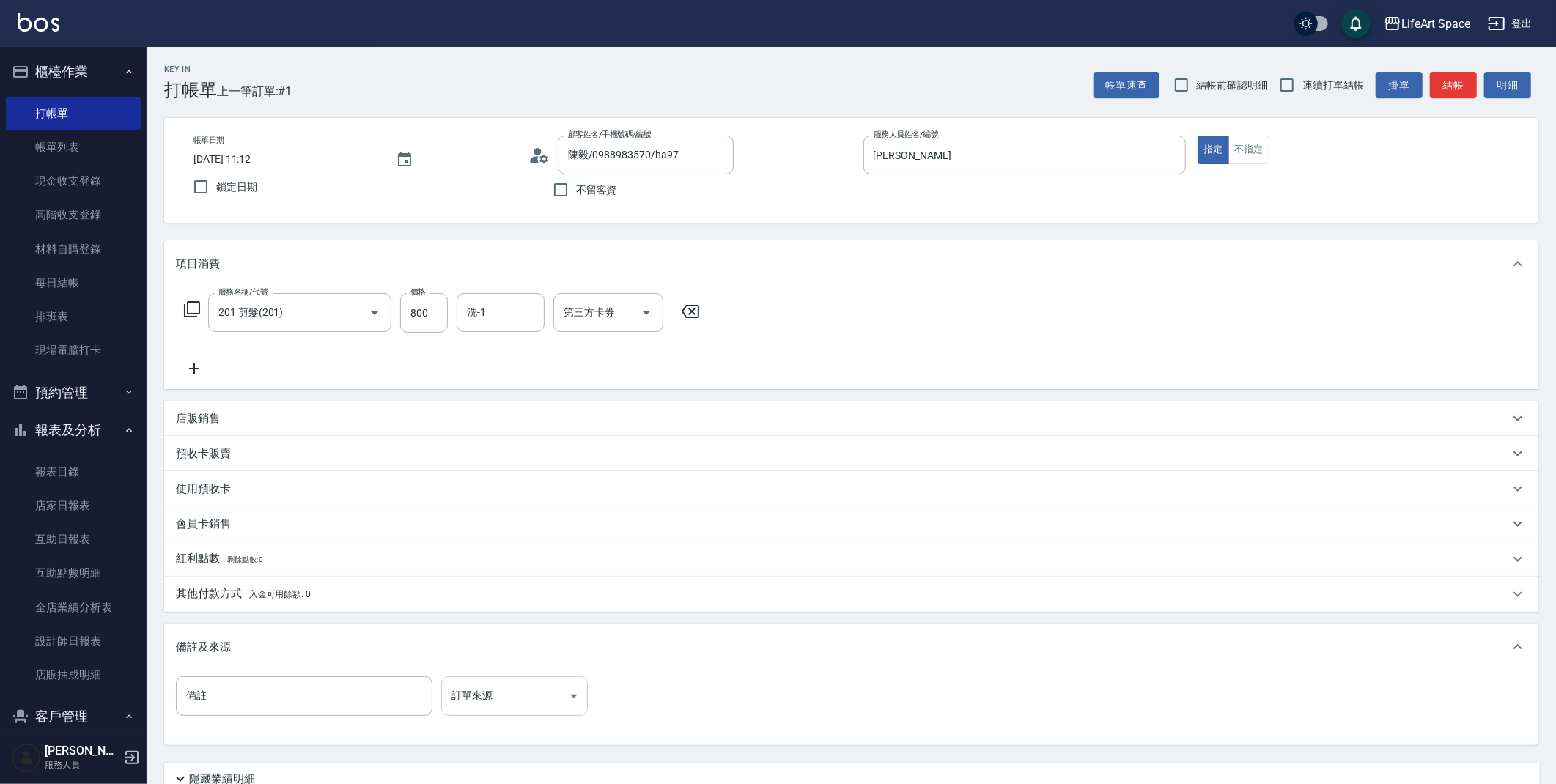
click at [548, 696] on body "LifeArt Space 登出 櫃檯作業 打帳單 帳單列表 現金收支登錄 高階收支登錄 材料自購登錄 每日結帳 排班表 現場電腦打卡 預約管理 預約管理 單…" at bounding box center [778, 452] width 1556 height 904
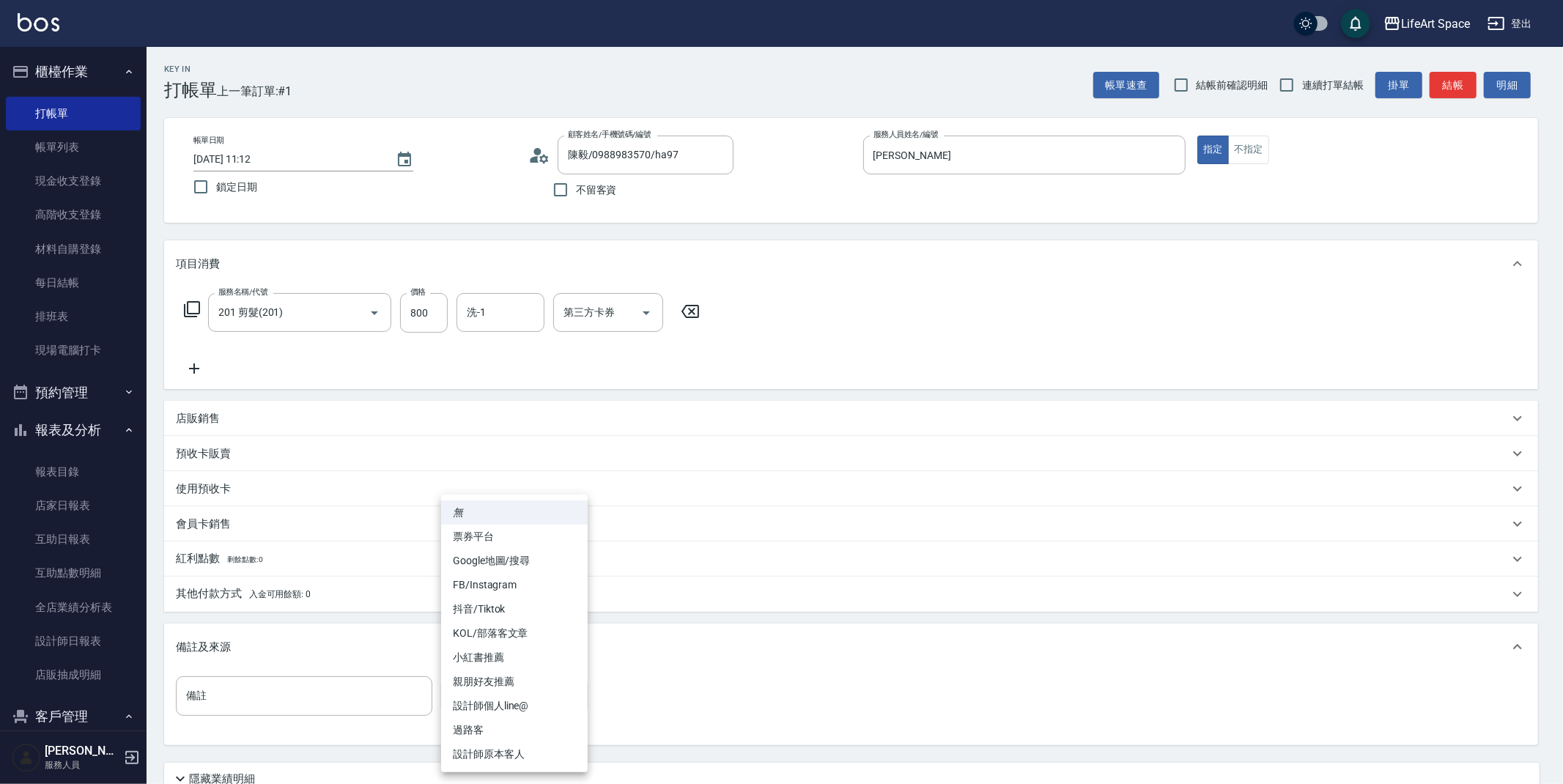
click at [527, 757] on li "設計師原本客人" at bounding box center [515, 754] width 147 height 24
type input "設計師原本客人"
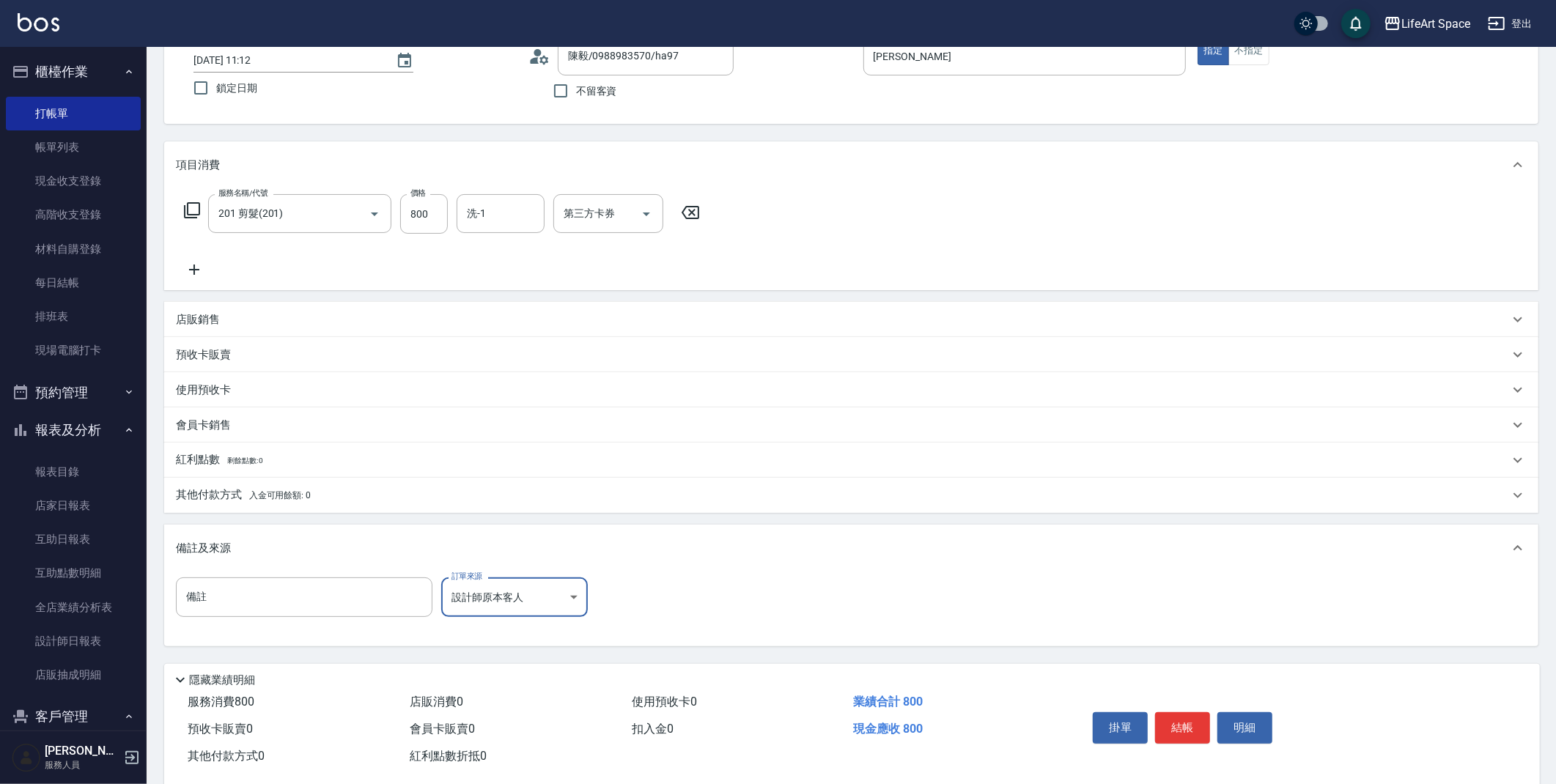
scroll to position [125, 0]
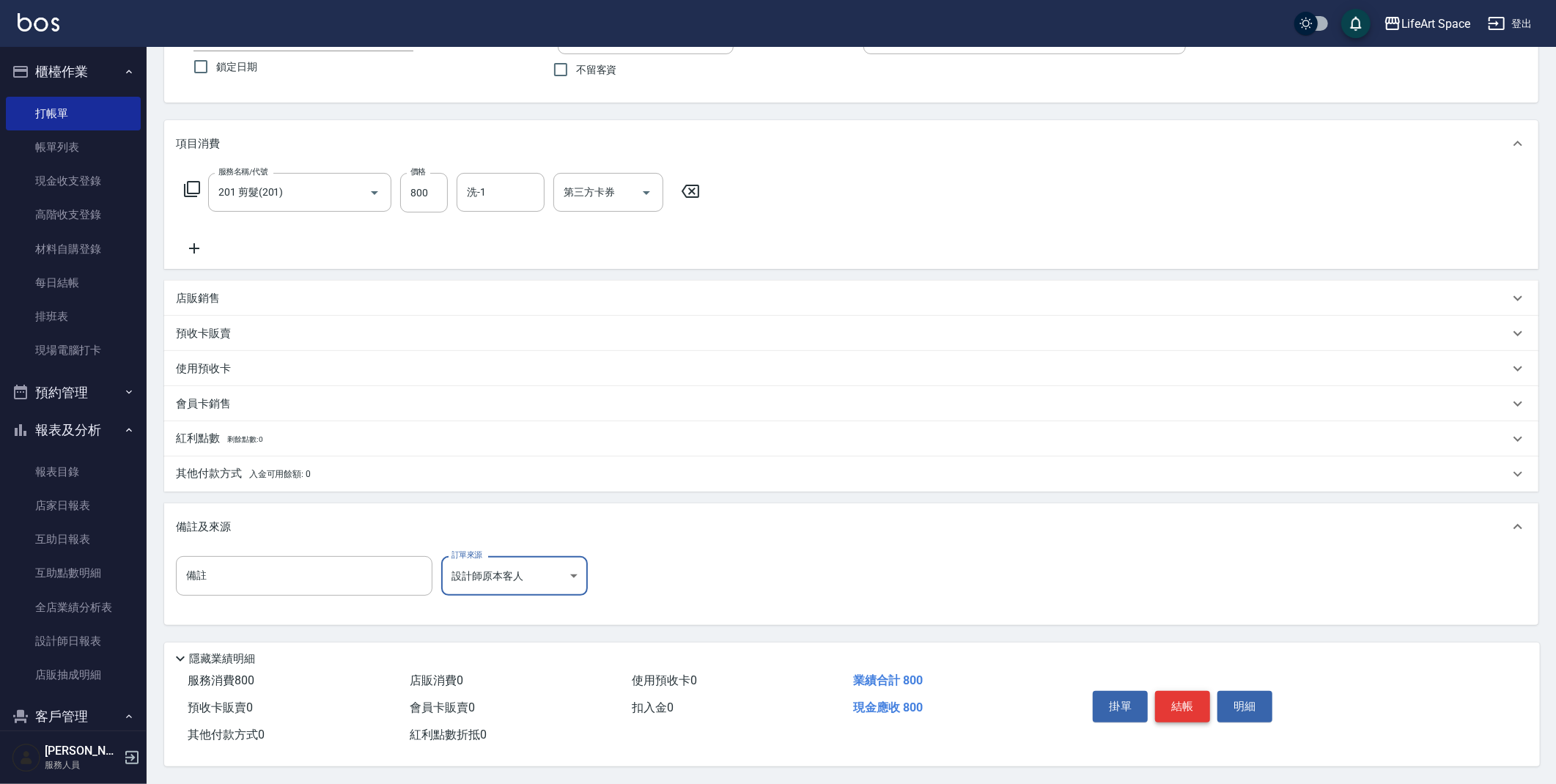
click at [1186, 704] on button "結帳" at bounding box center [1183, 706] width 55 height 31
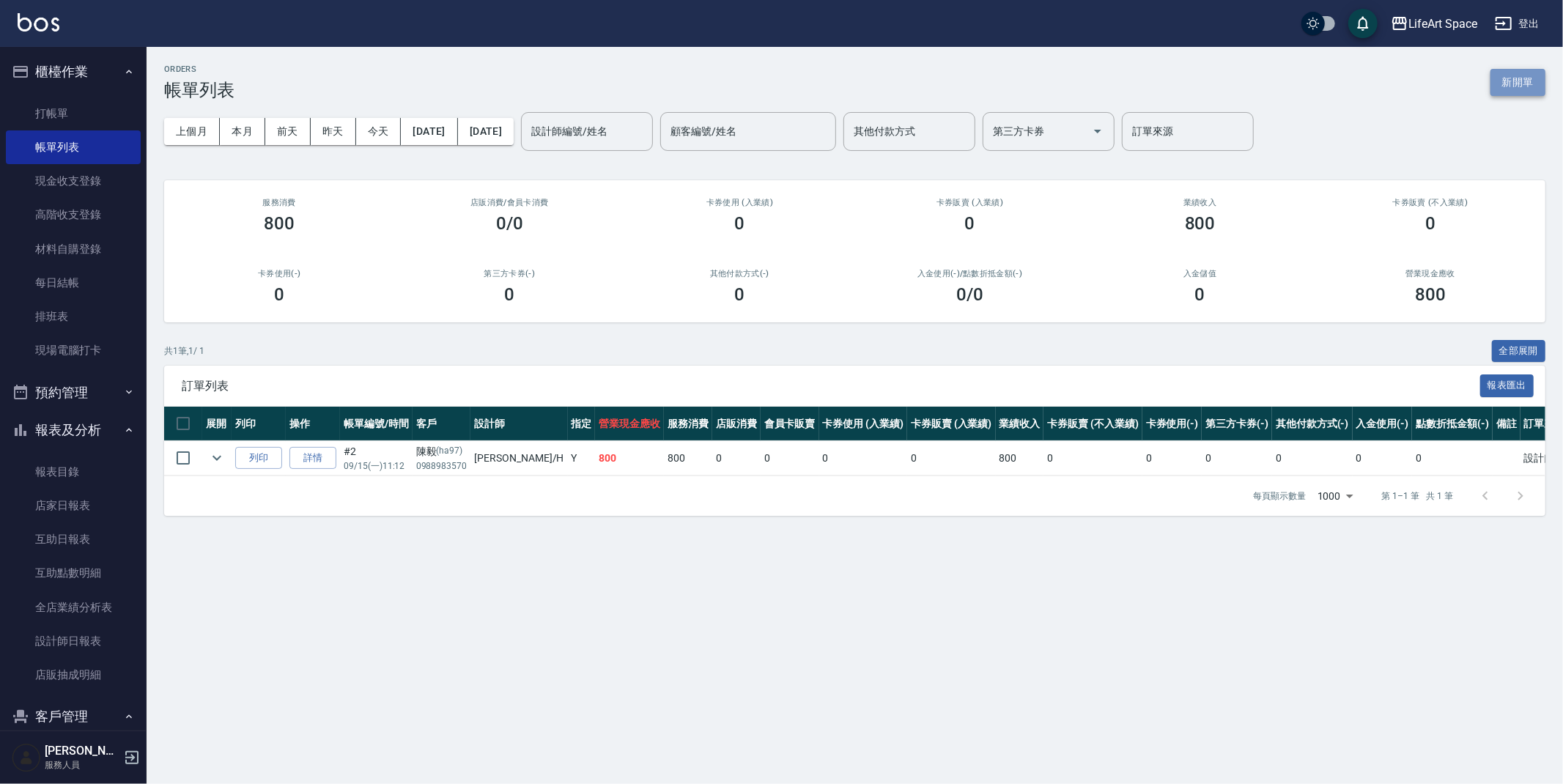
click at [1522, 84] on button "新開單" at bounding box center [1518, 82] width 55 height 27
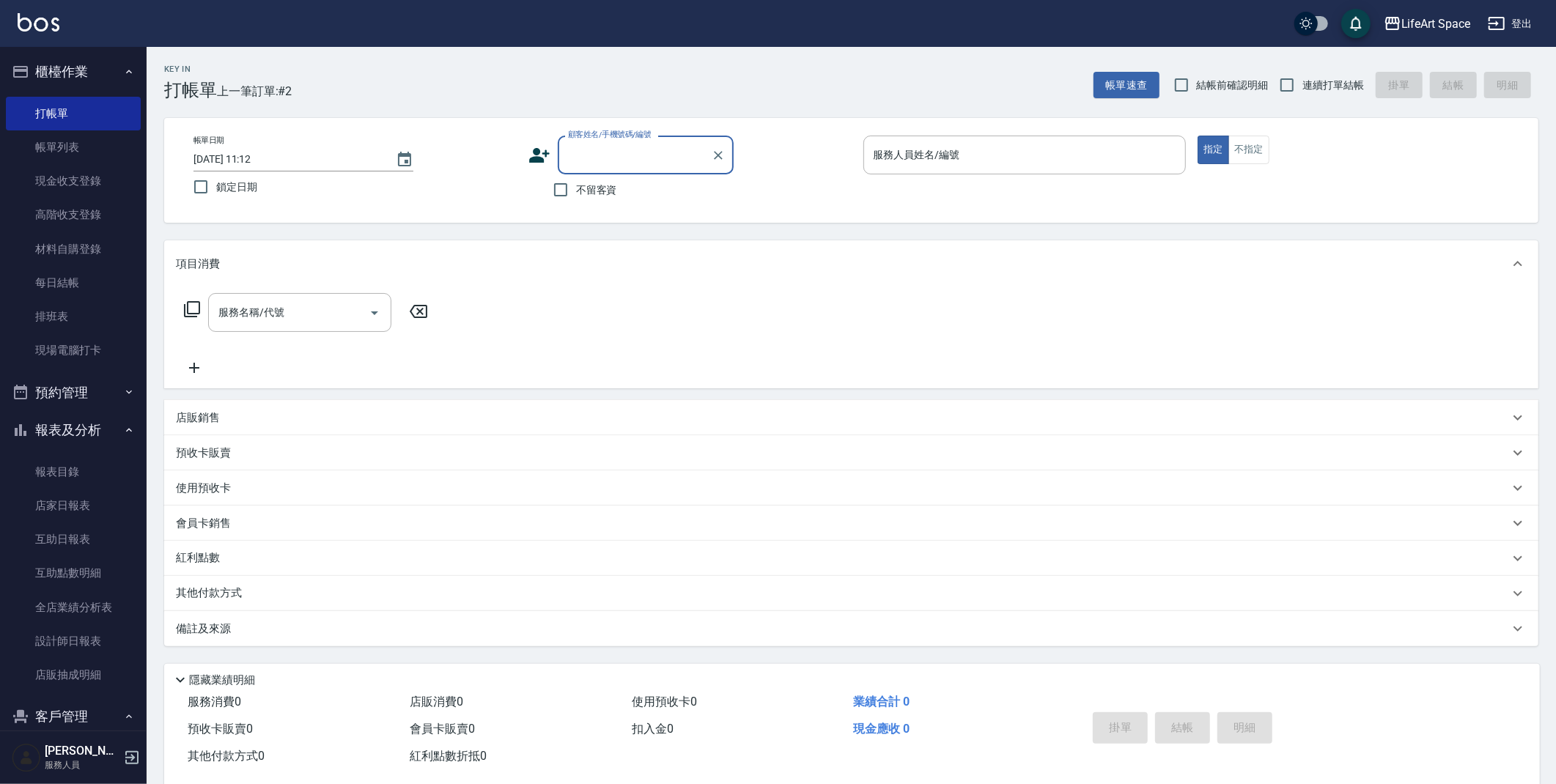
click at [658, 153] on input "顧客姓名/手機號碼/編號" at bounding box center [634, 155] width 140 height 26
type input "d"
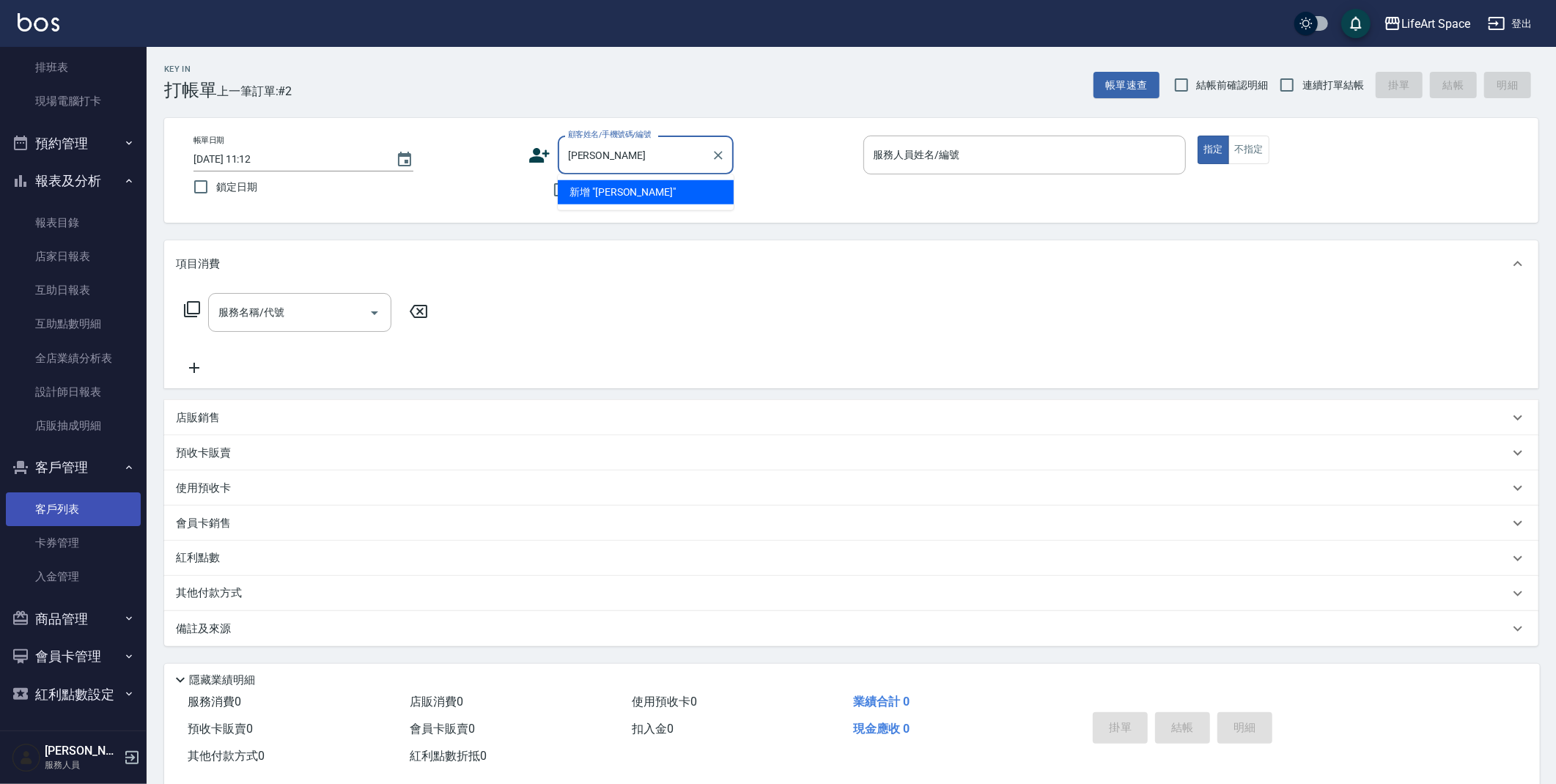
type input "[PERSON_NAME]"
click at [90, 506] on link "客戶列表" at bounding box center [73, 509] width 135 height 33
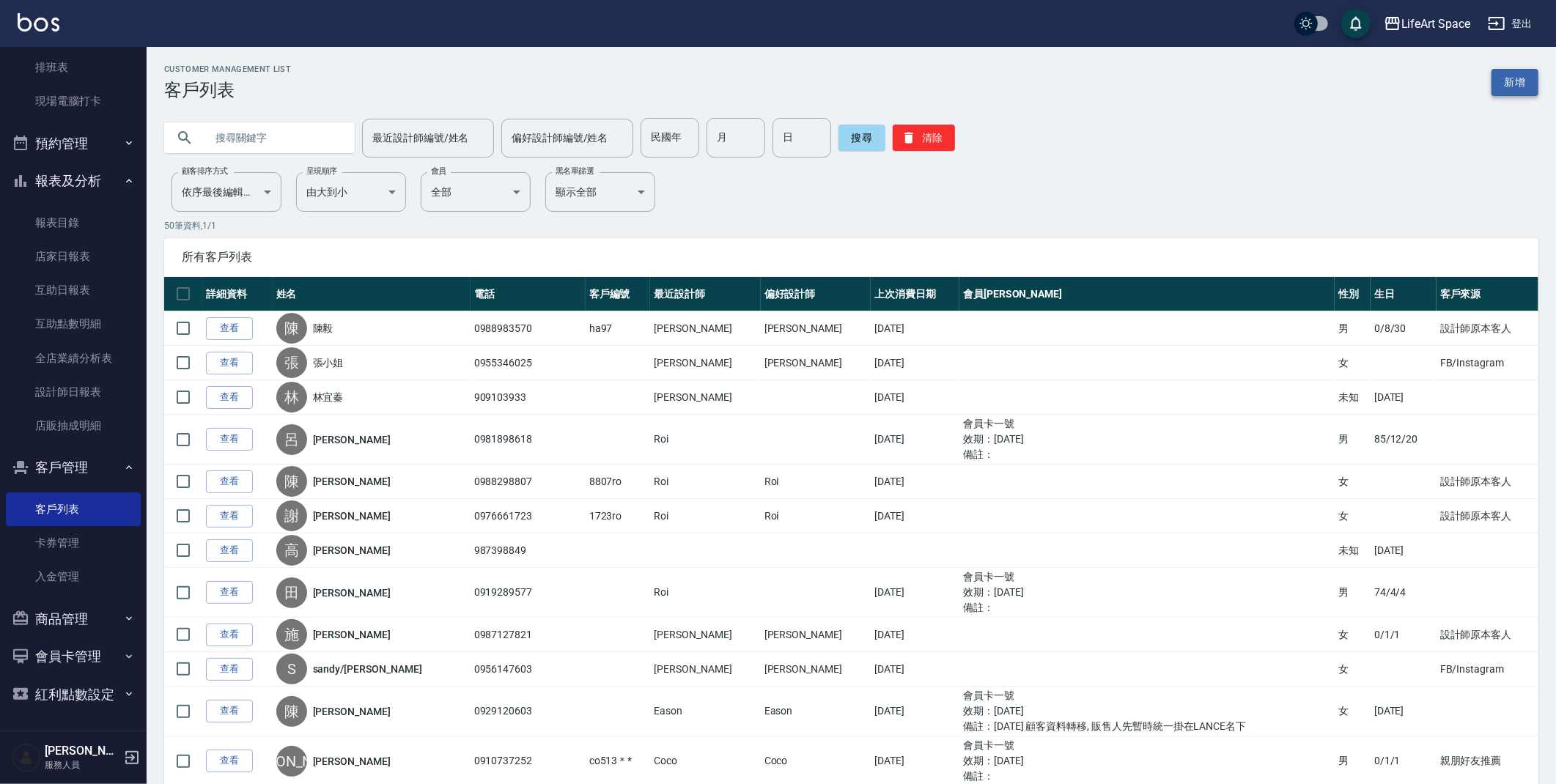
click at [1528, 92] on link "新增" at bounding box center [1515, 82] width 47 height 27
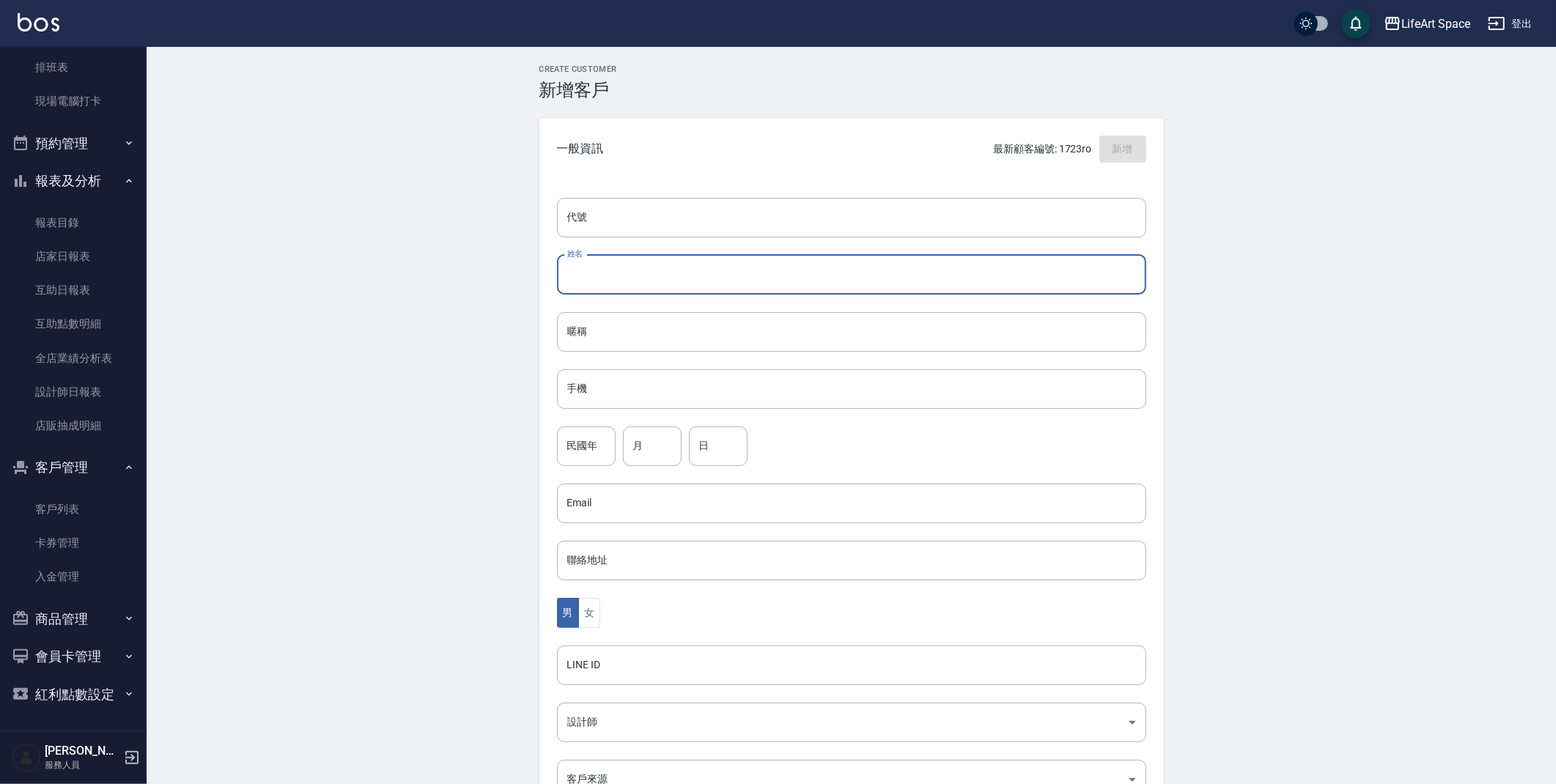
click at [673, 285] on input "姓名" at bounding box center [851, 275] width 590 height 40
type input "ㄕ"
type input "[PERSON_NAME]"
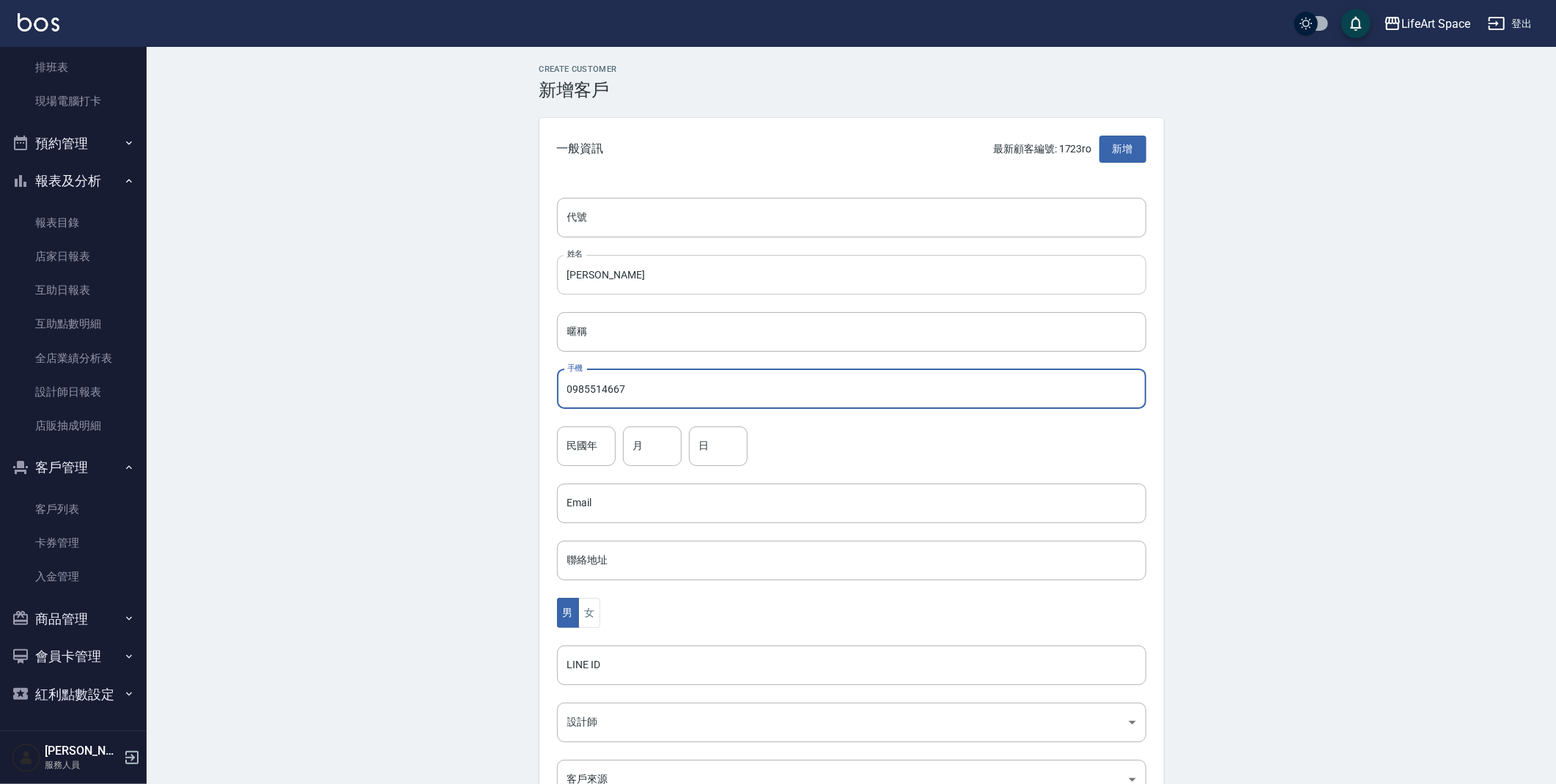
type input "0985514667"
type input "74"
type input "12"
type input "30"
click at [600, 617] on button "女" at bounding box center [590, 613] width 22 height 30
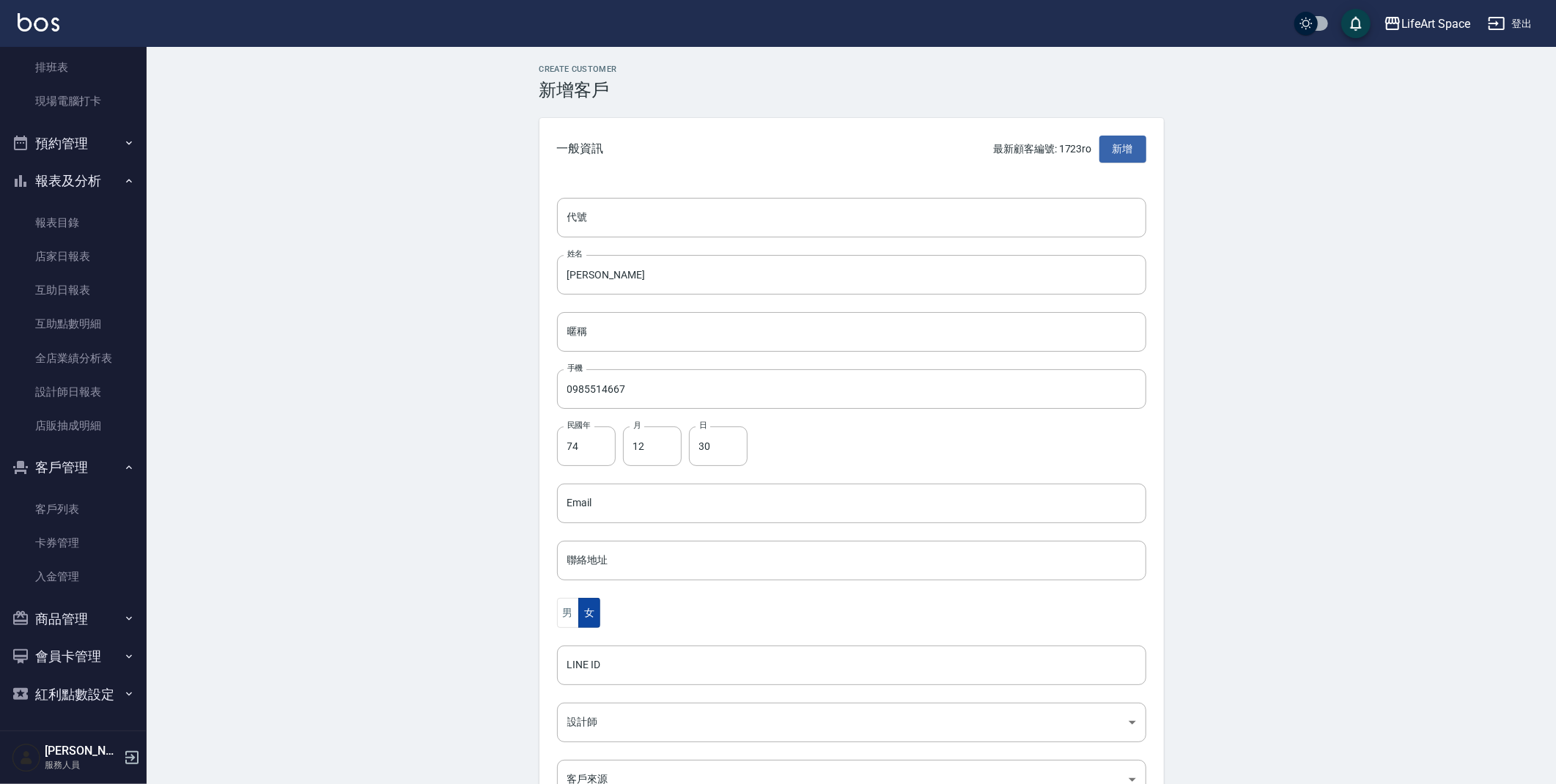
click at [586, 621] on button "女" at bounding box center [590, 613] width 22 height 30
click at [588, 617] on button "女" at bounding box center [590, 613] width 22 height 30
click at [629, 732] on body "LifeArt Space 登出 櫃檯作業 打帳單 帳單列表 現金收支登錄 高階收支登錄 材料自購登錄 每日結帳 排班表 現場電腦打卡 預約管理 預約管理 單…" at bounding box center [778, 477] width 1556 height 954
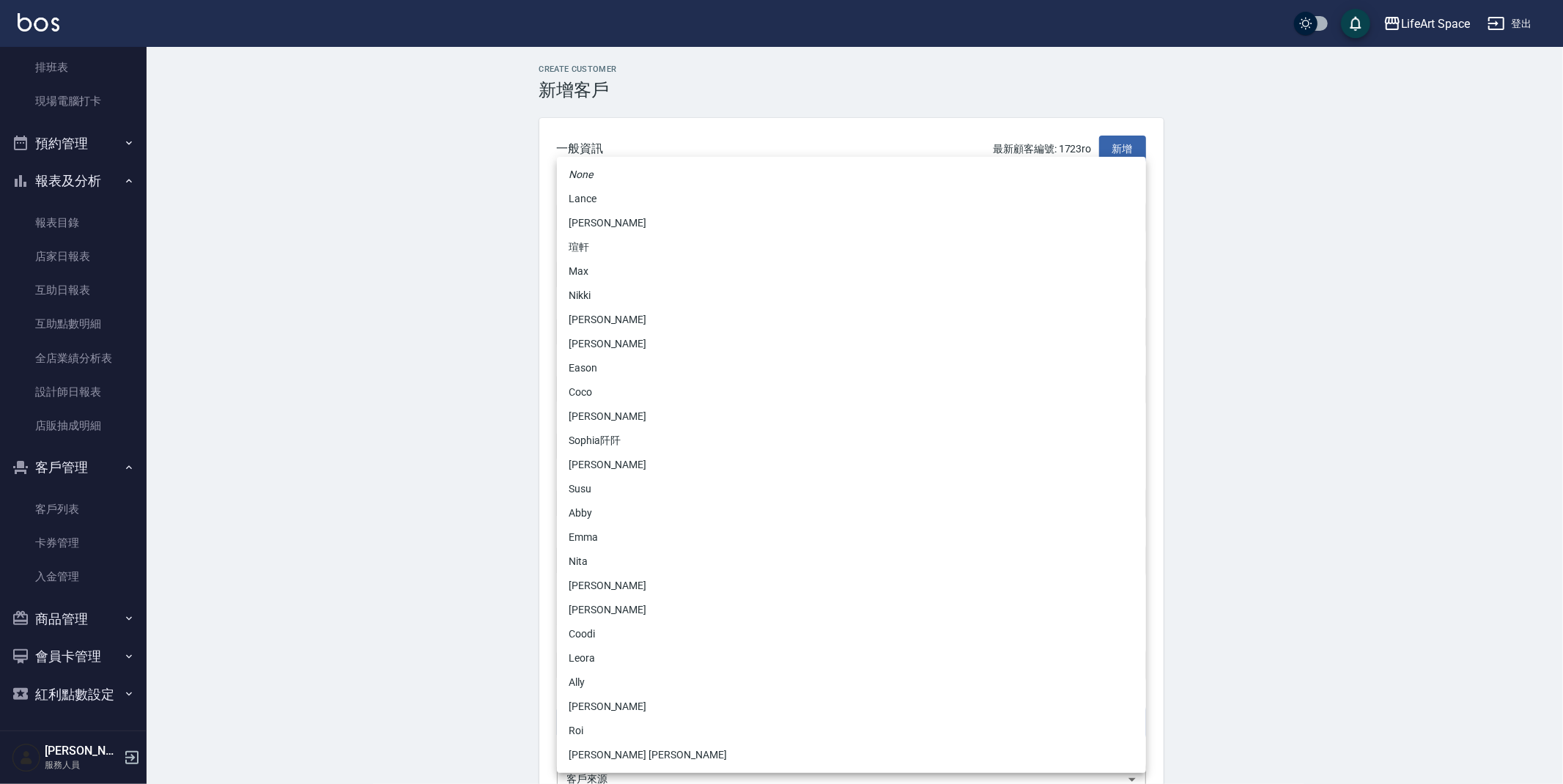
click at [682, 340] on li "[PERSON_NAME]" at bounding box center [851, 344] width 590 height 24
type input "b9bc185b-9e2c-4893-a19b-768c861452fa"
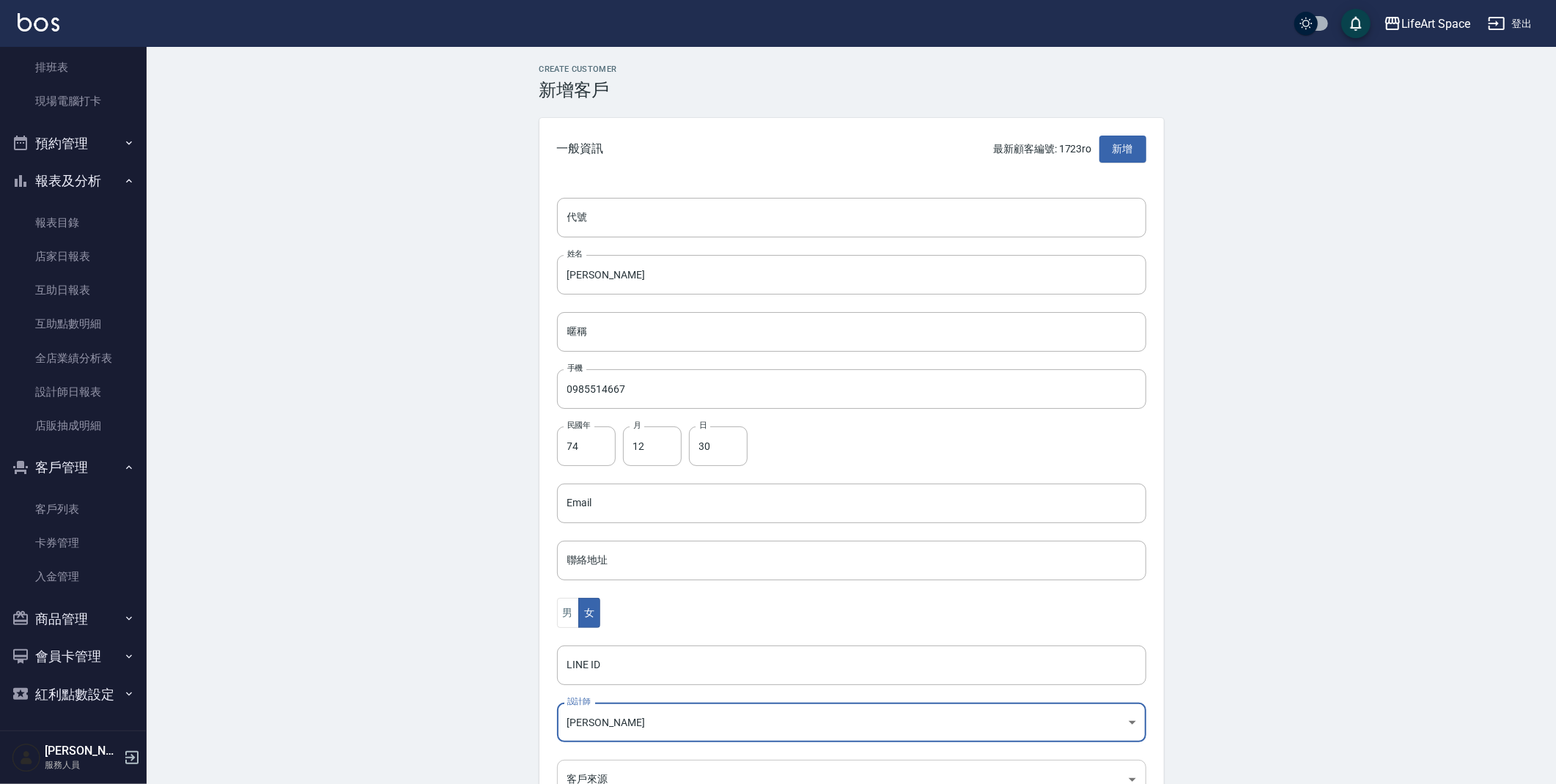
scroll to position [15, 0]
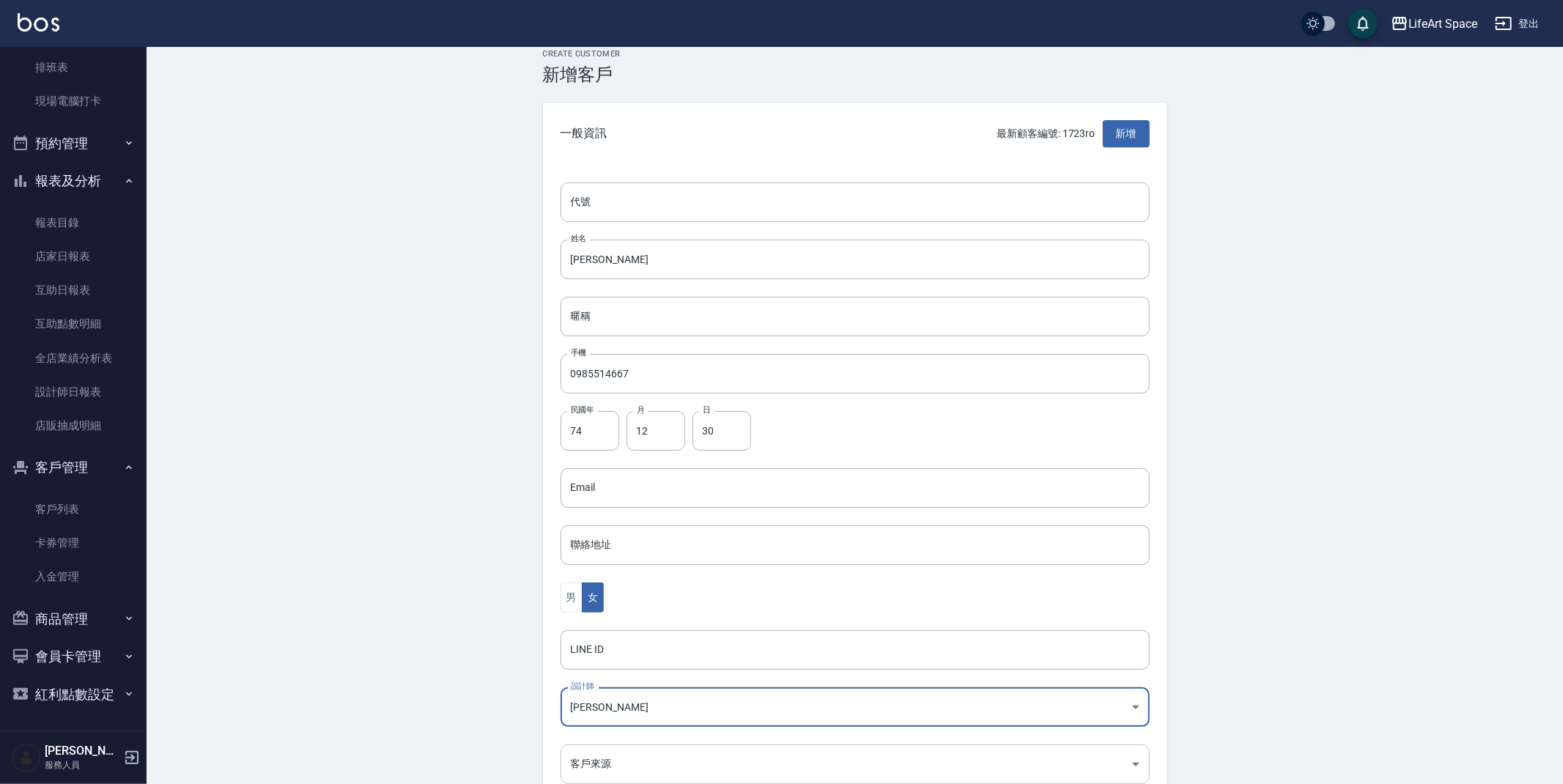
click at [594, 773] on body "LifeArt Space 登出 櫃檯作業 打帳單 帳單列表 現金收支登錄 高階收支登錄 材料自購登錄 每日結帳 排班表 現場電腦打卡 預約管理 預約管理 單…" at bounding box center [781, 462] width 1563 height 954
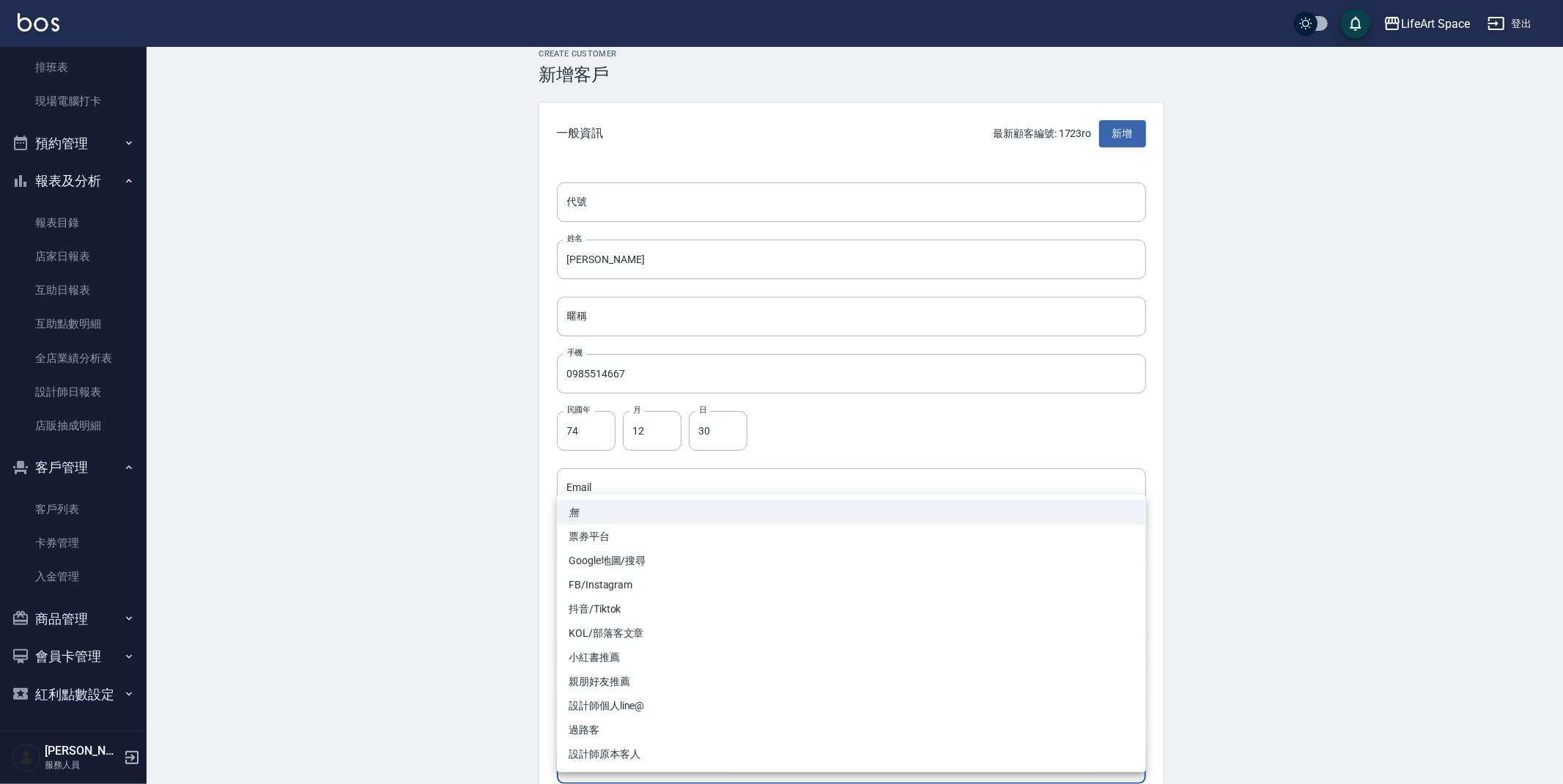
click at [669, 576] on li "FB/Instagram" at bounding box center [851, 585] width 590 height 24
type input "FB/Instagram"
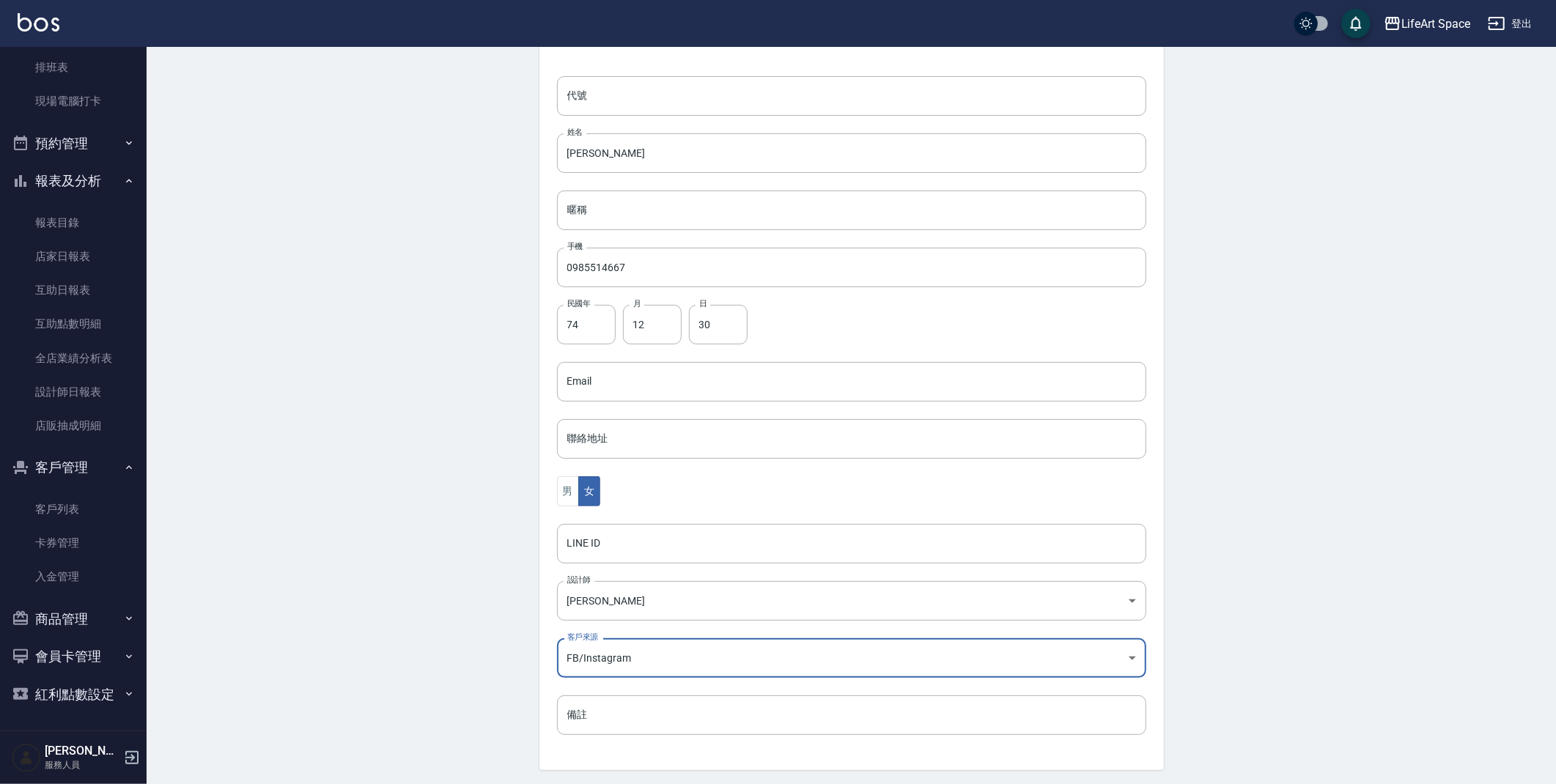
scroll to position [170, 0]
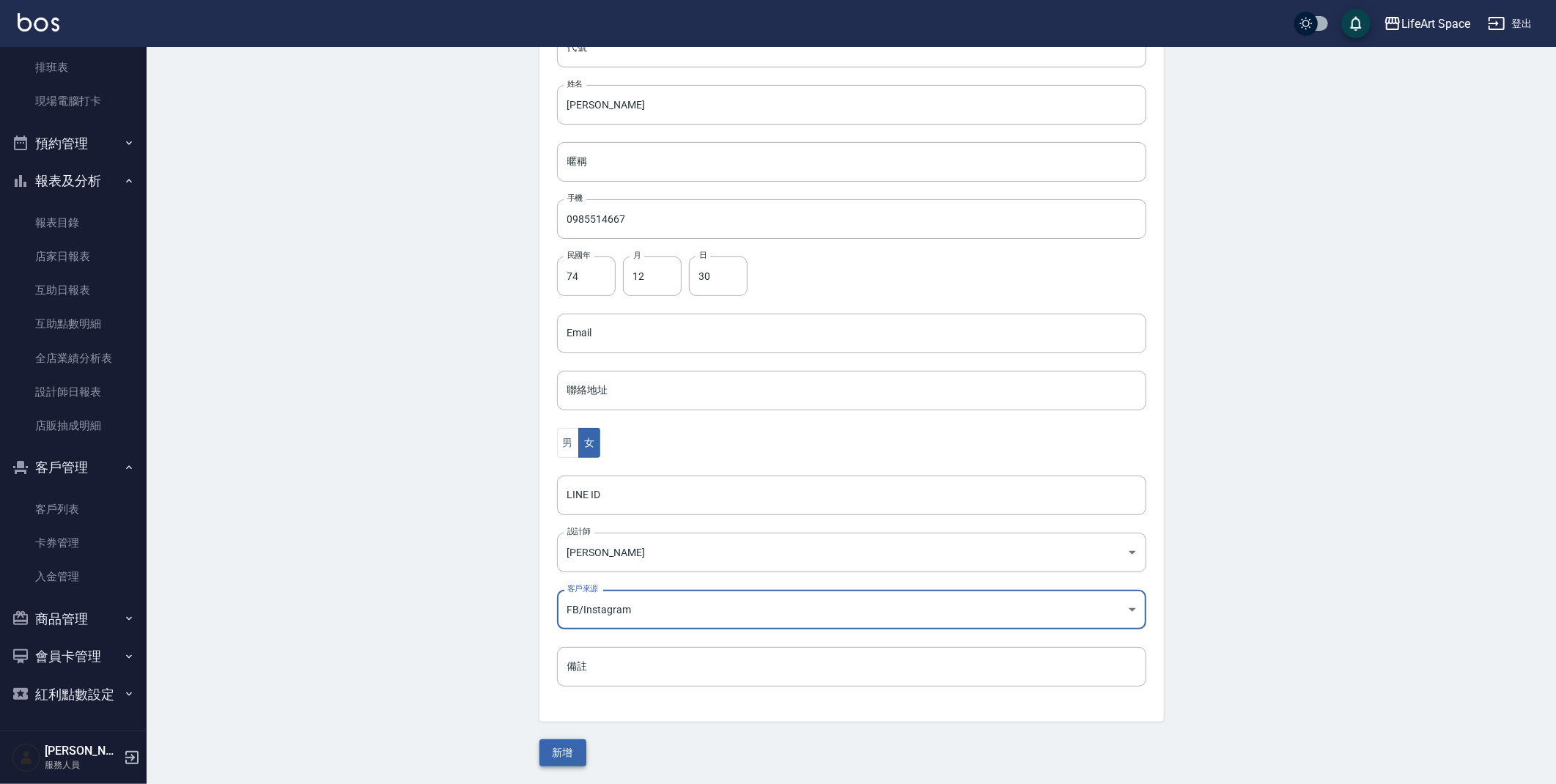
click at [578, 753] on button "新增" at bounding box center [563, 753] width 47 height 27
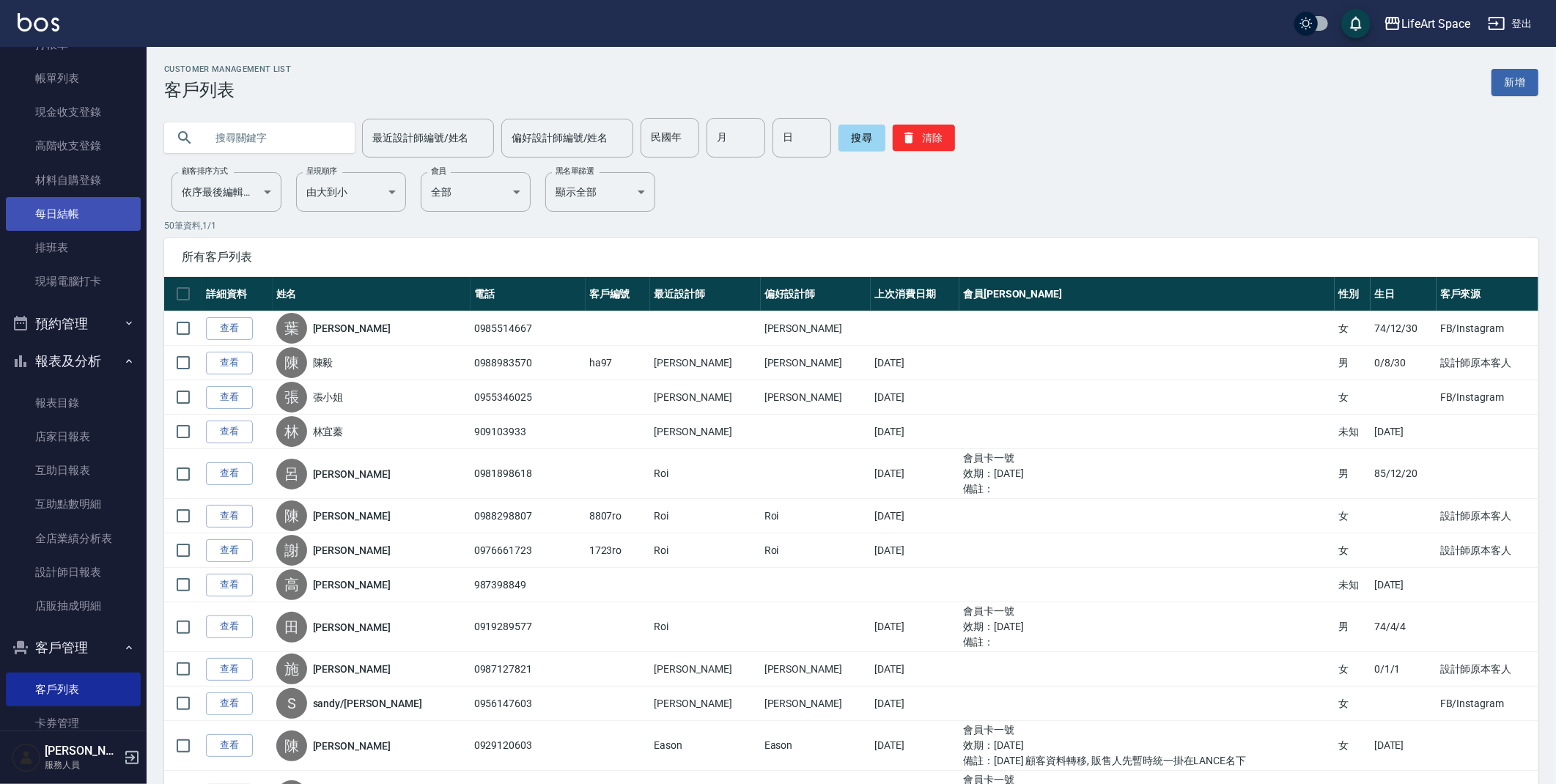
scroll to position [10, 0]
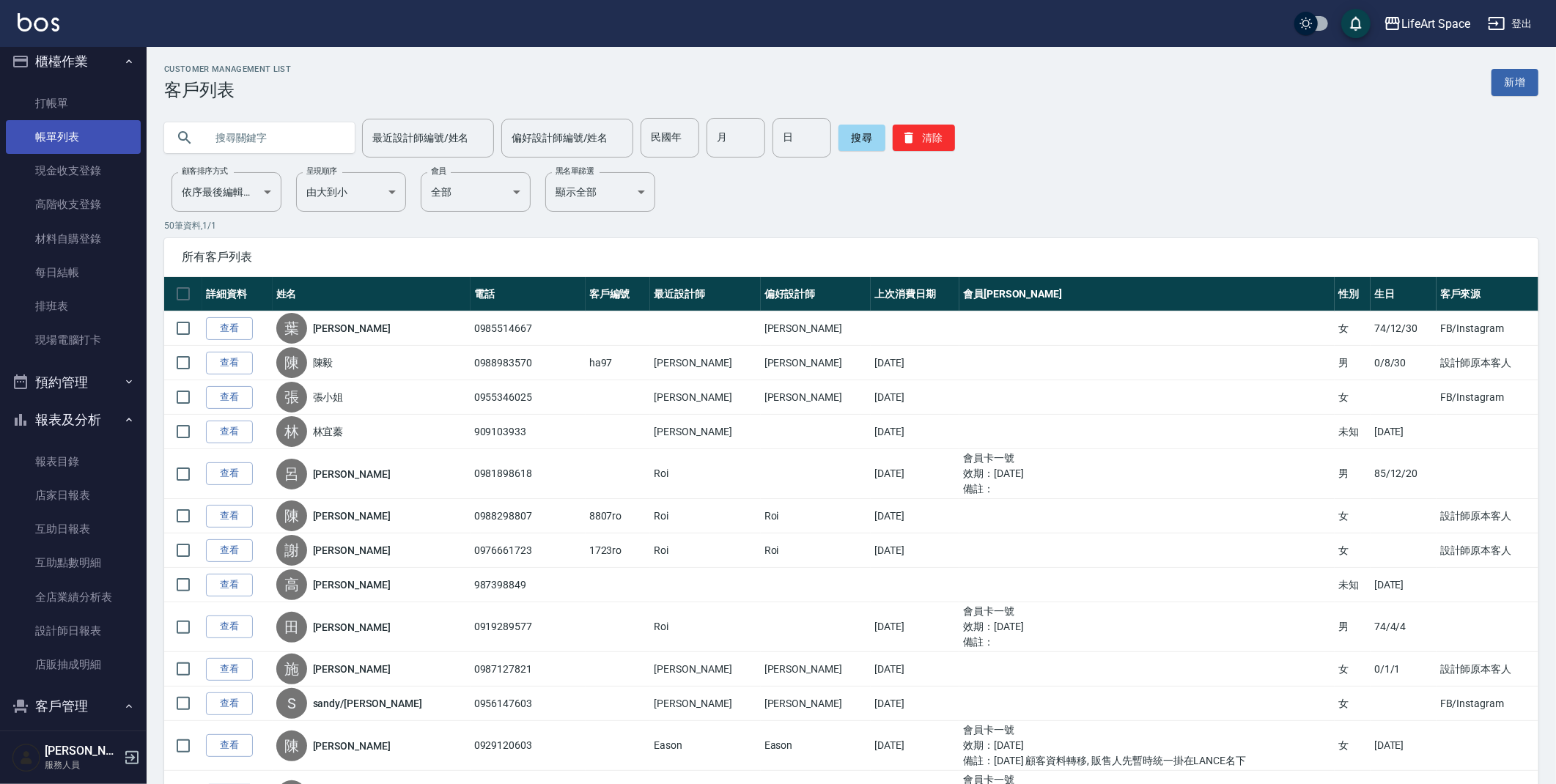
click at [81, 146] on link "帳單列表" at bounding box center [73, 137] width 135 height 33
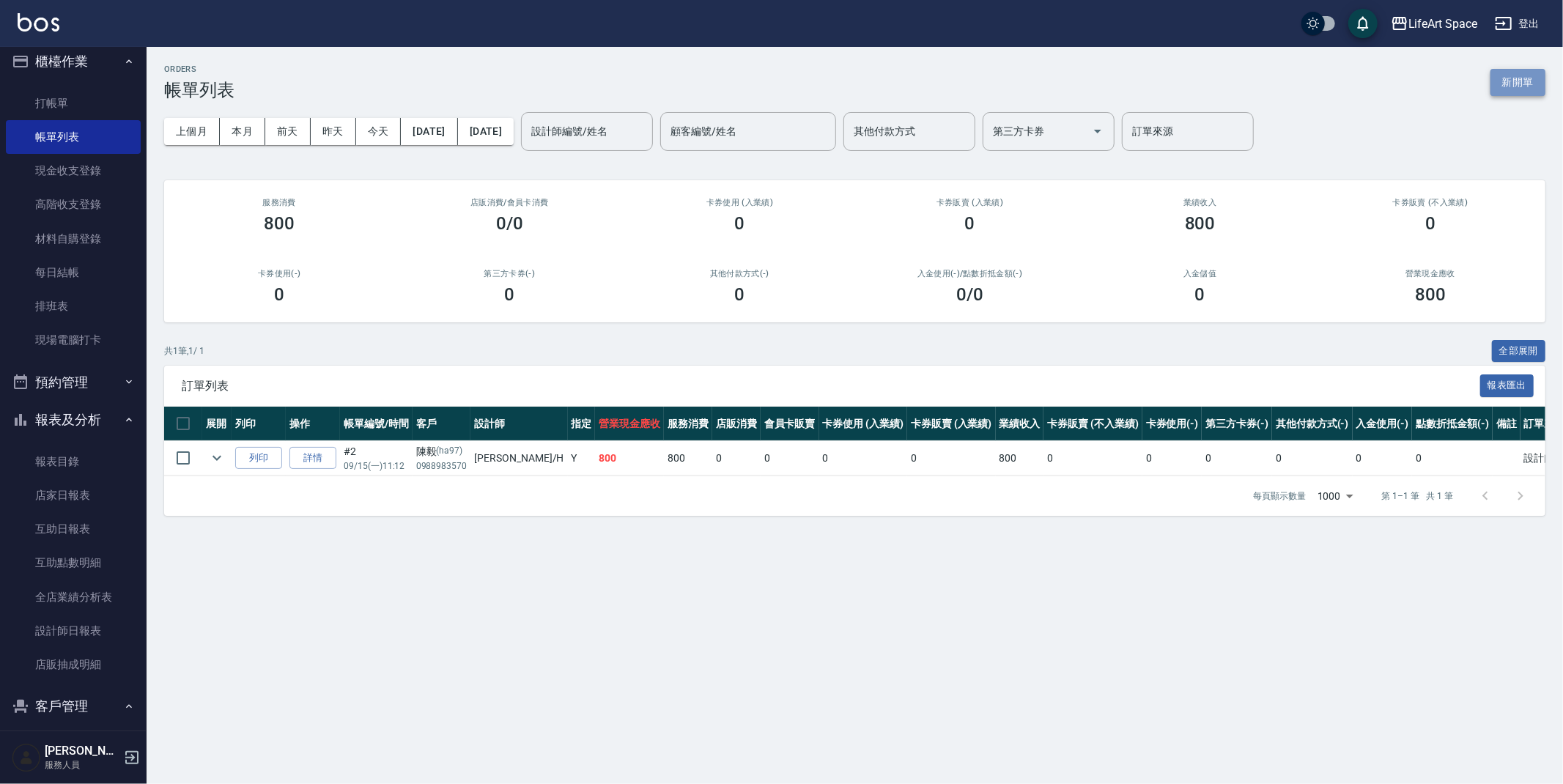
click at [1536, 80] on button "新開單" at bounding box center [1518, 82] width 55 height 27
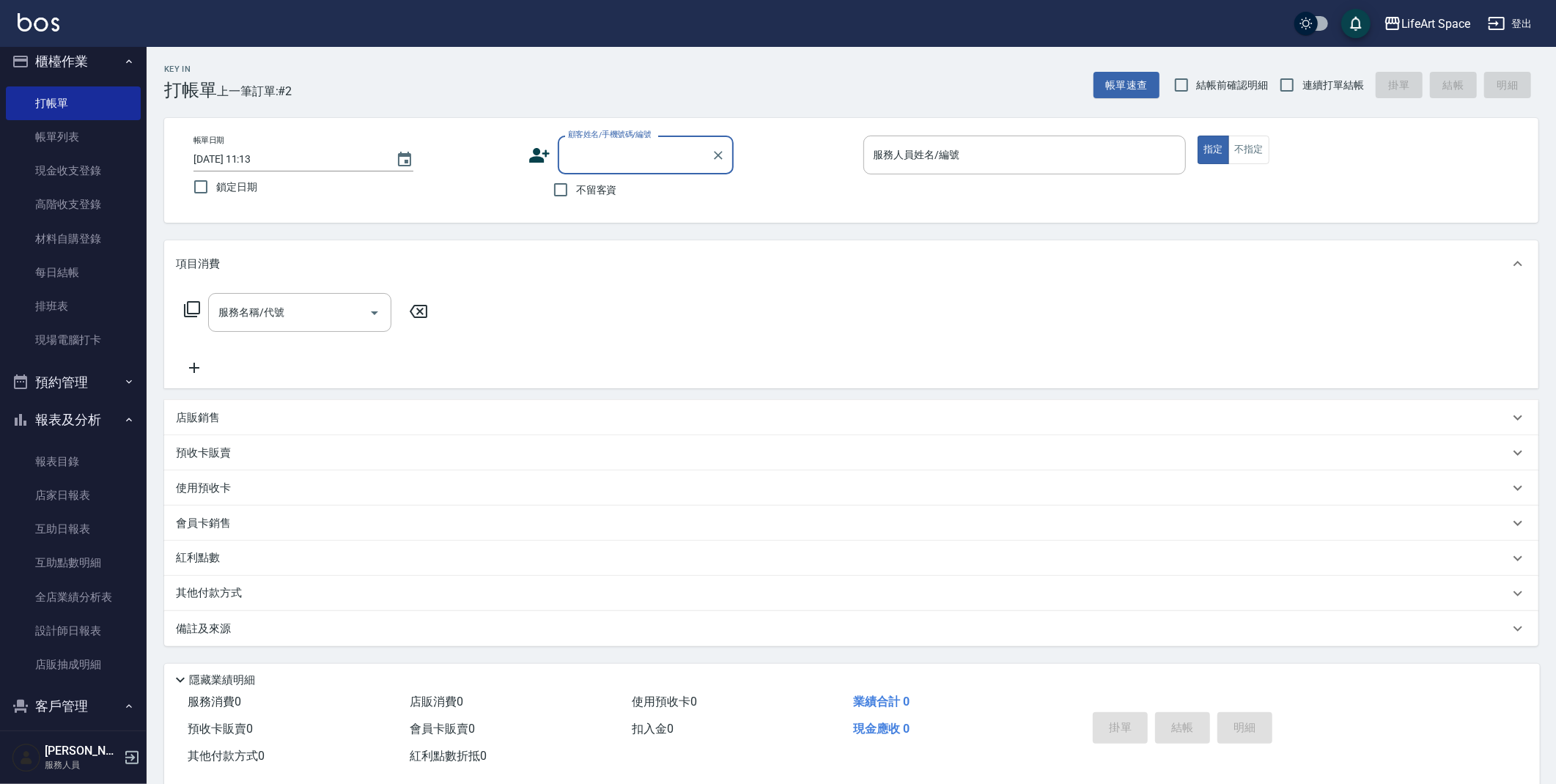
click at [597, 148] on input "顧客姓名/手機號碼/編號" at bounding box center [634, 155] width 140 height 26
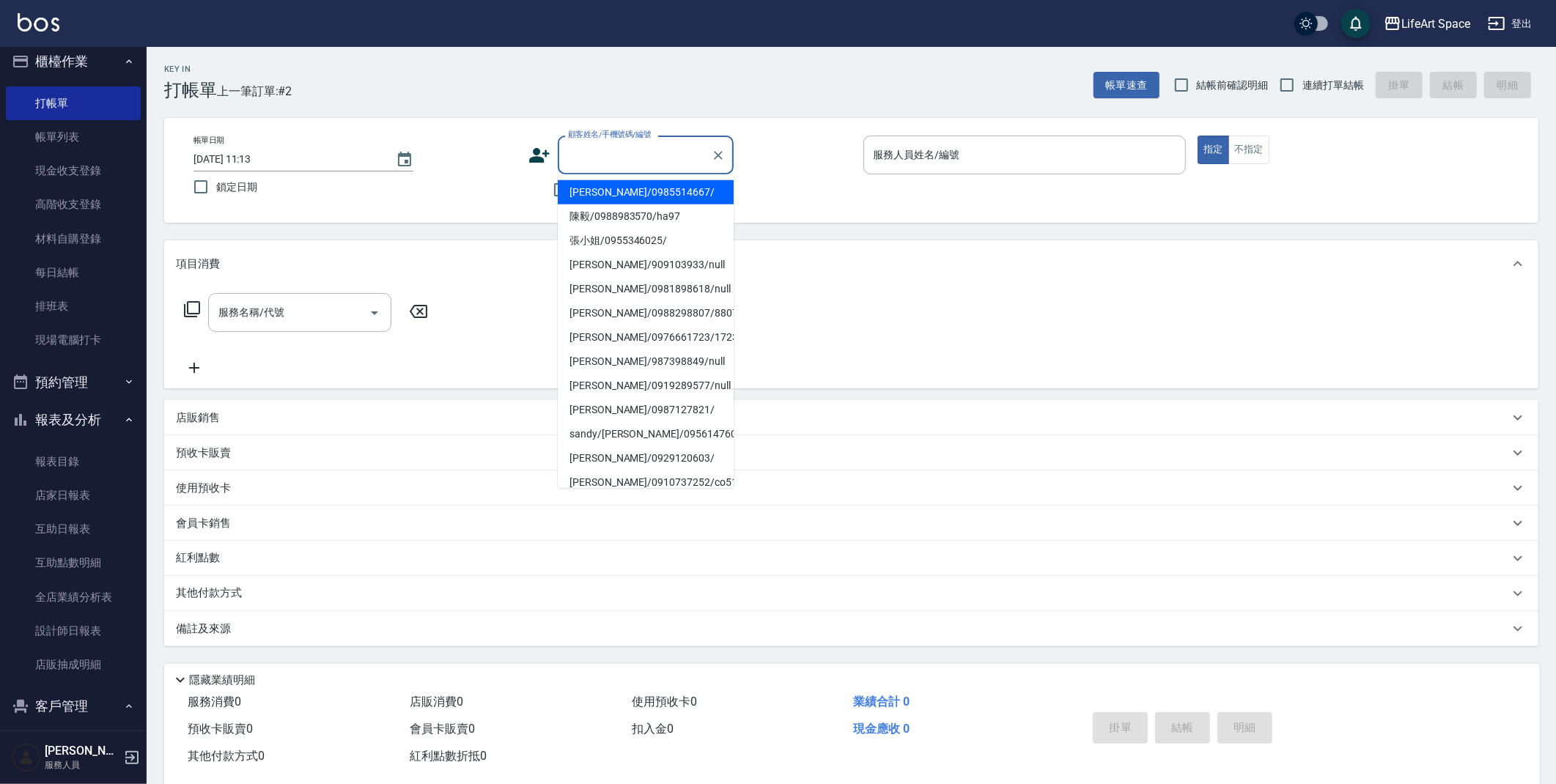
click at [608, 195] on li "[PERSON_NAME]/0985514667/" at bounding box center [646, 192] width 176 height 24
type input "[PERSON_NAME]/0985514667/"
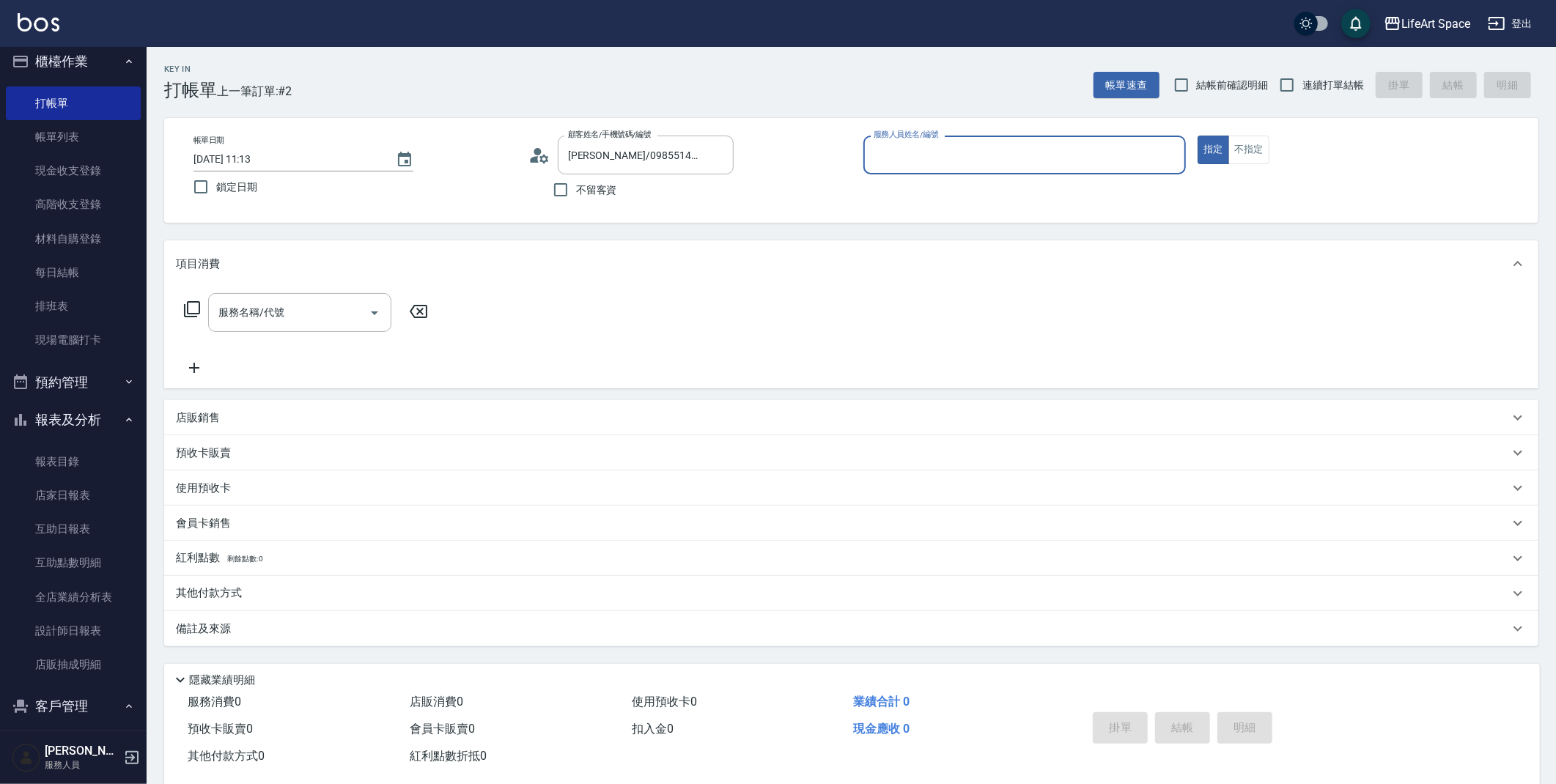
type input "[PERSON_NAME]"
click at [894, 167] on div "[PERSON_NAME]-H 服務人員姓名/編號" at bounding box center [1025, 155] width 323 height 39
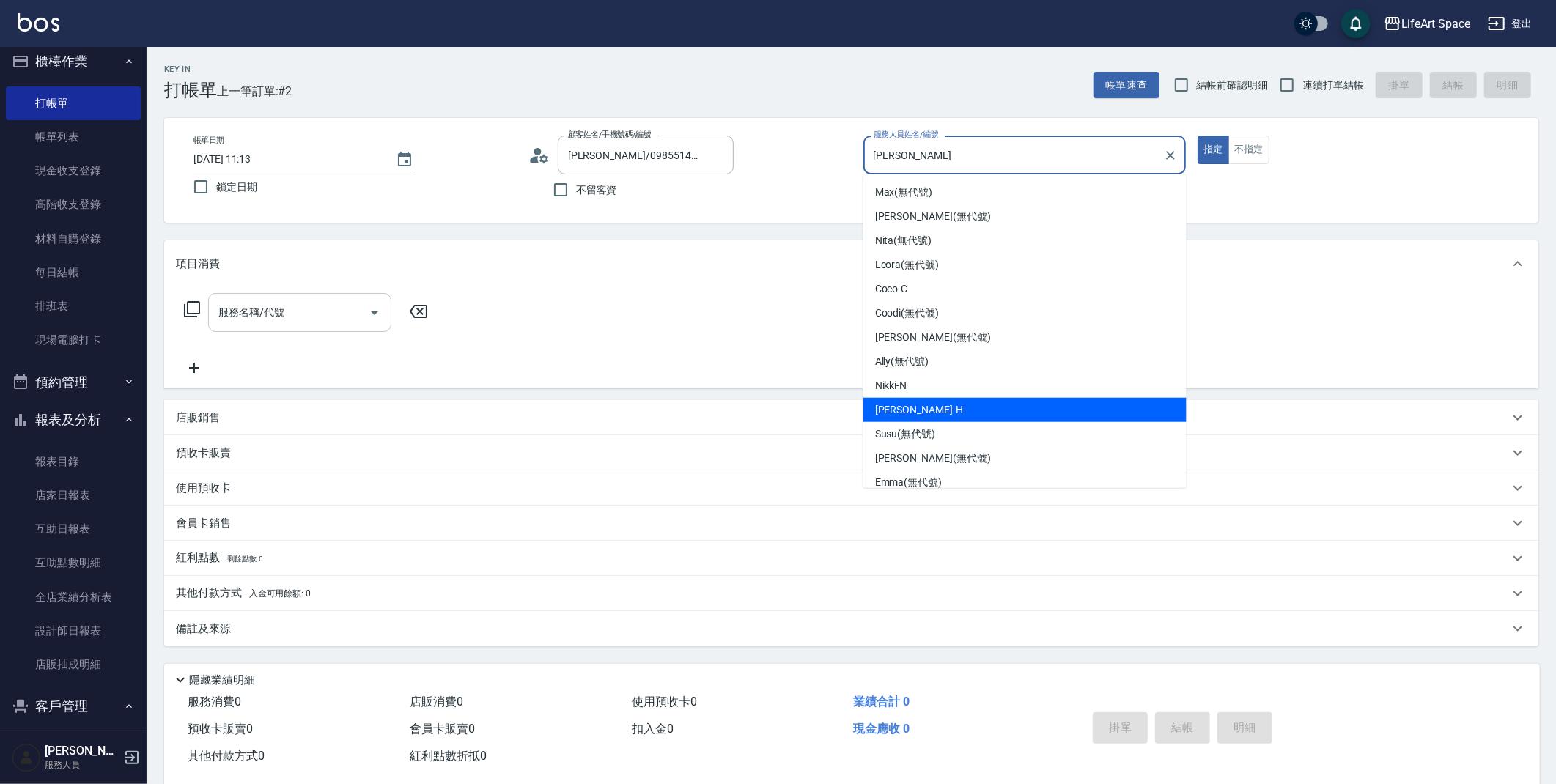
click at [266, 321] on input "服務名稱/代號" at bounding box center [289, 313] width 148 height 26
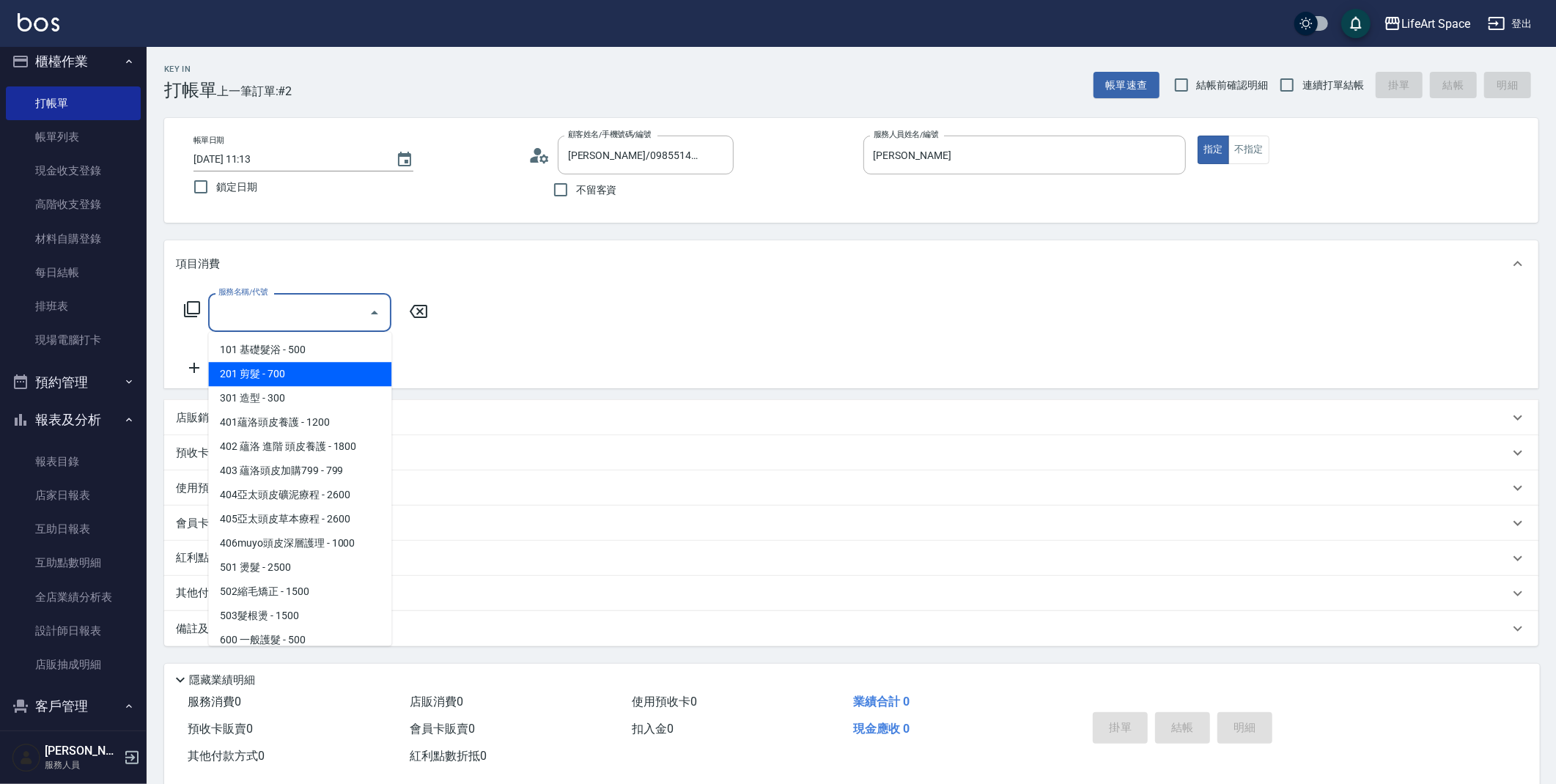
click at [268, 378] on span "201 剪髮 - 700" at bounding box center [300, 374] width 184 height 24
type input "201 剪髮(201)"
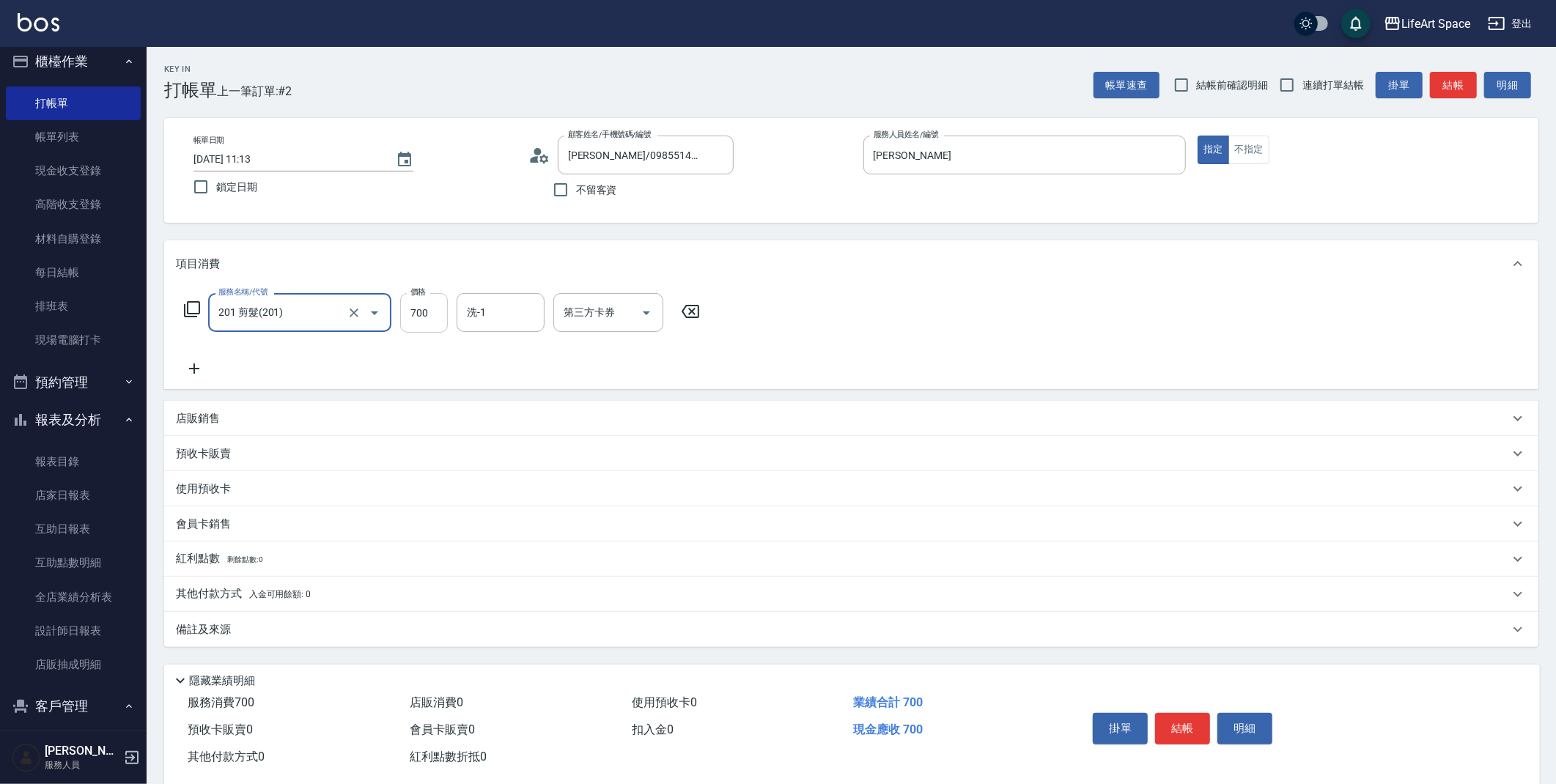
click at [437, 312] on input "700" at bounding box center [425, 313] width 48 height 40
type input "800"
click at [223, 632] on p "備註及來源" at bounding box center [203, 629] width 55 height 15
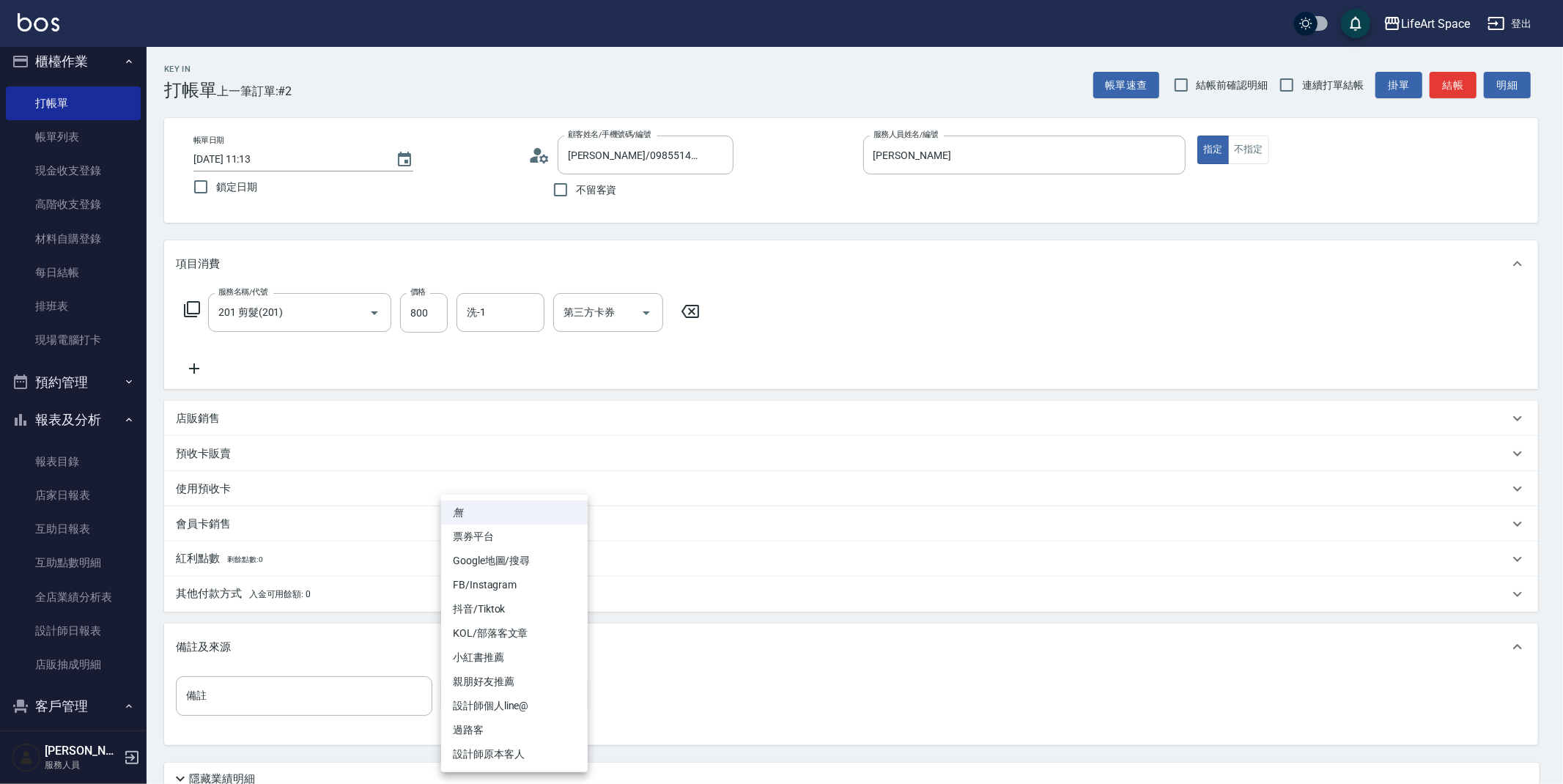
click at [524, 699] on body "LifeArt Space 登出 櫃檯作業 打帳單 帳單列表 現金收支登錄 高階收支登錄 材料自購登錄 每日結帳 排班表 現場電腦打卡 預約管理 預約管理 單…" at bounding box center [781, 452] width 1563 height 904
click at [510, 590] on li "FB/Instagram" at bounding box center [515, 585] width 147 height 24
type input "FB/Instagram"
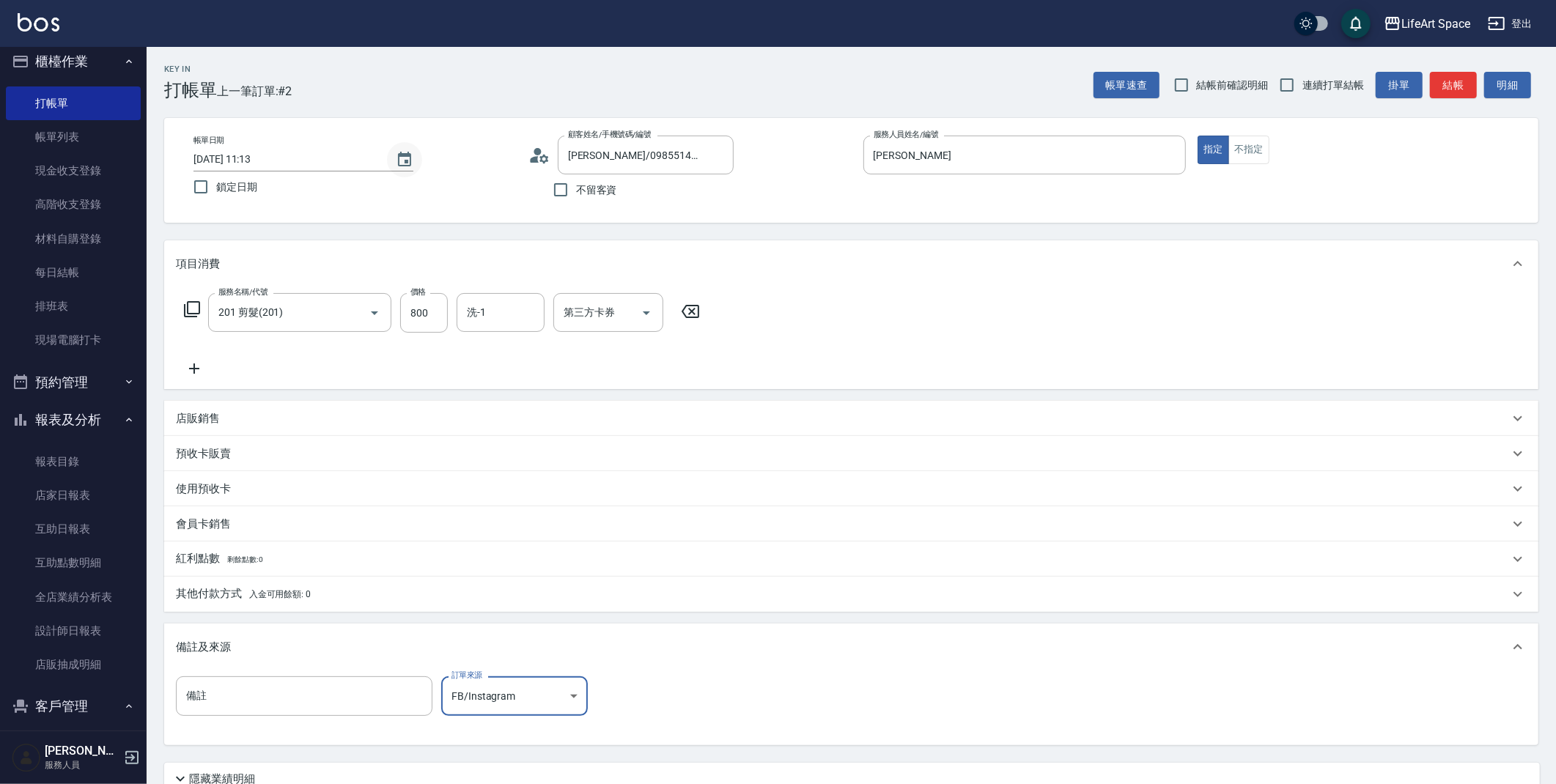
click at [410, 167] on button "Choose date, selected date is 2025-09-15" at bounding box center [405, 160] width 35 height 35
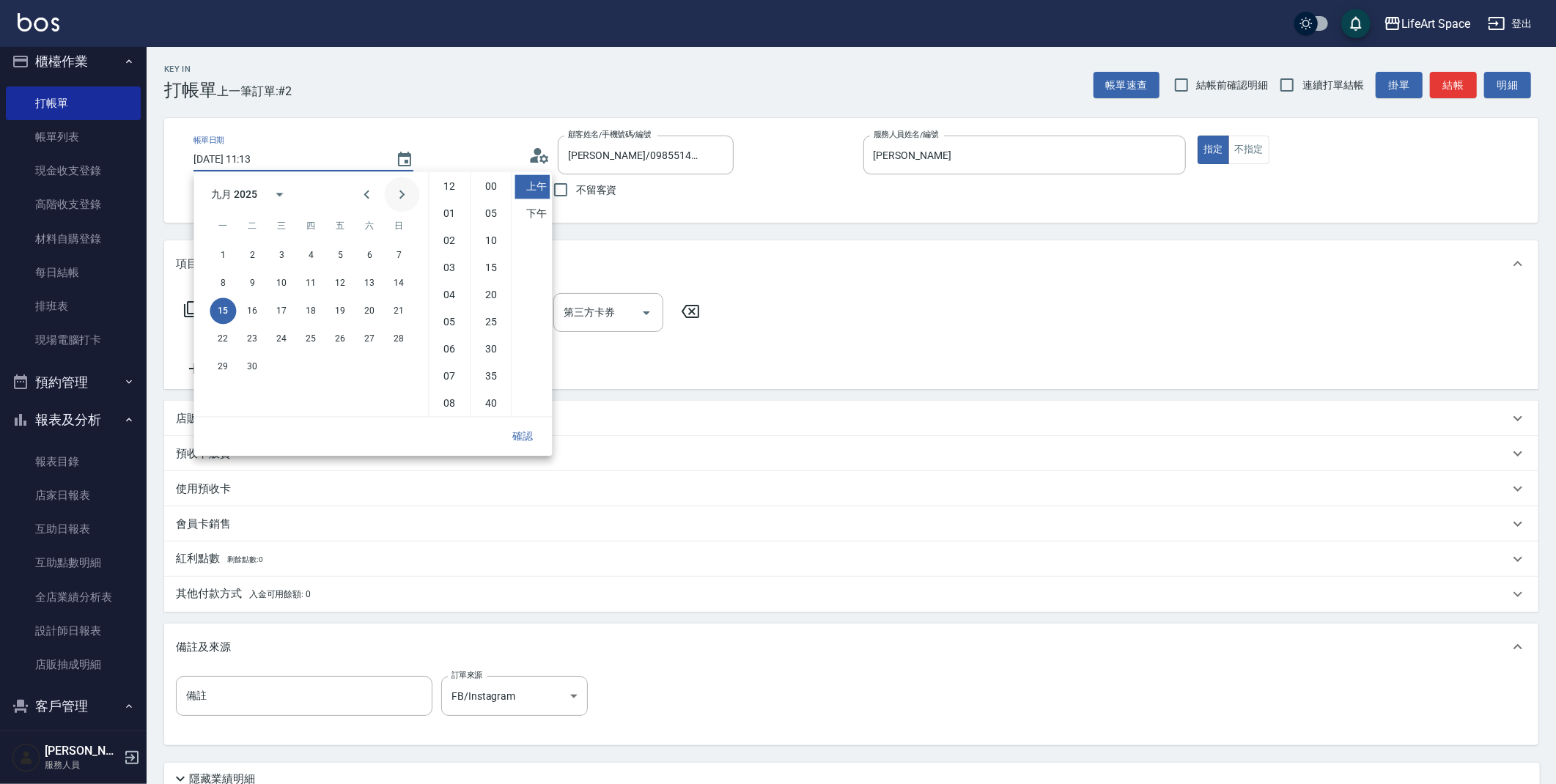
scroll to position [81, 0]
click at [405, 272] on button "14" at bounding box center [398, 282] width 26 height 26
type input "[DATE] 11:13"
click at [402, 282] on button "14" at bounding box center [398, 282] width 26 height 26
click at [515, 438] on button "確認" at bounding box center [523, 436] width 47 height 27
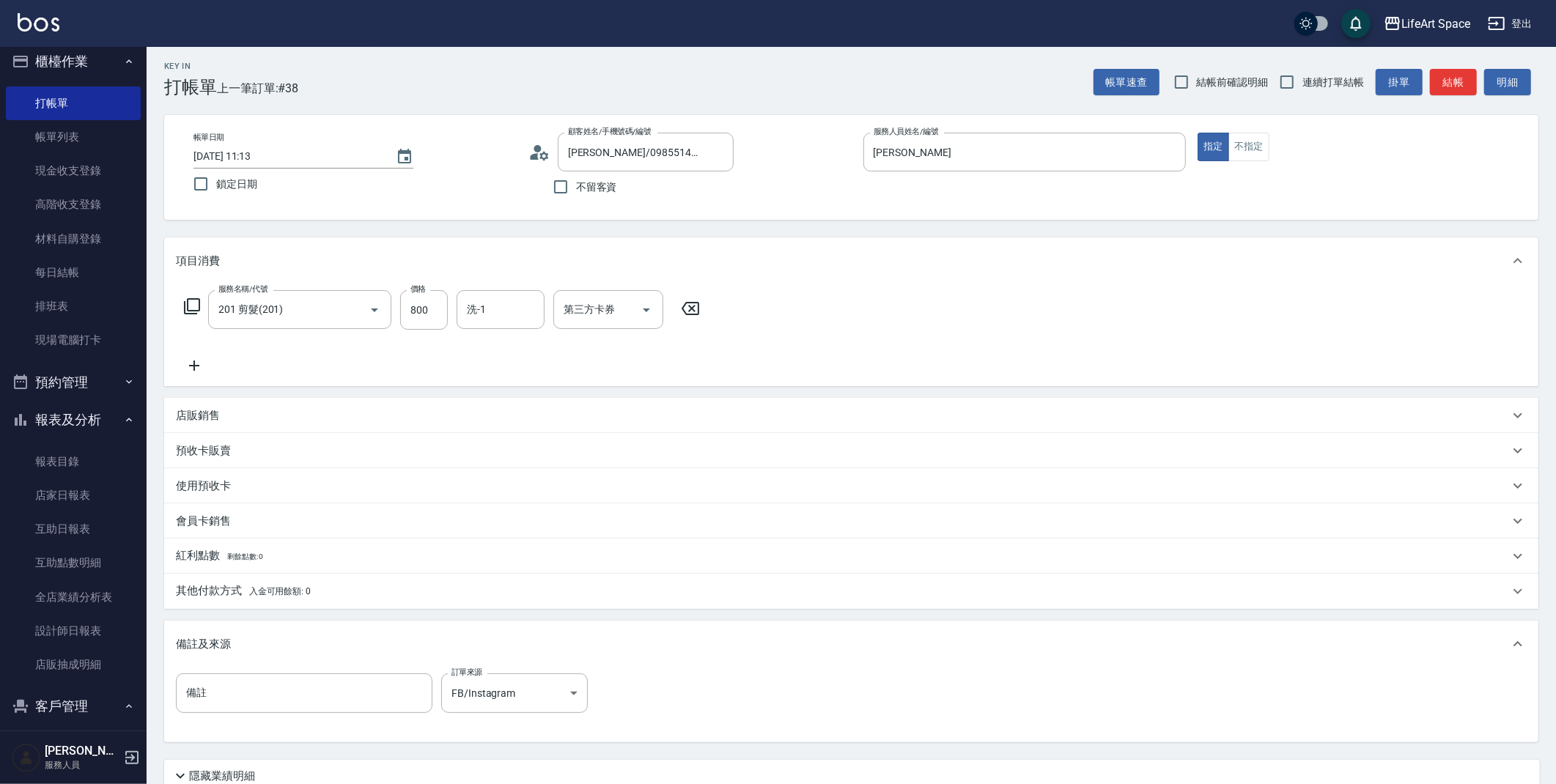
scroll to position [125, 0]
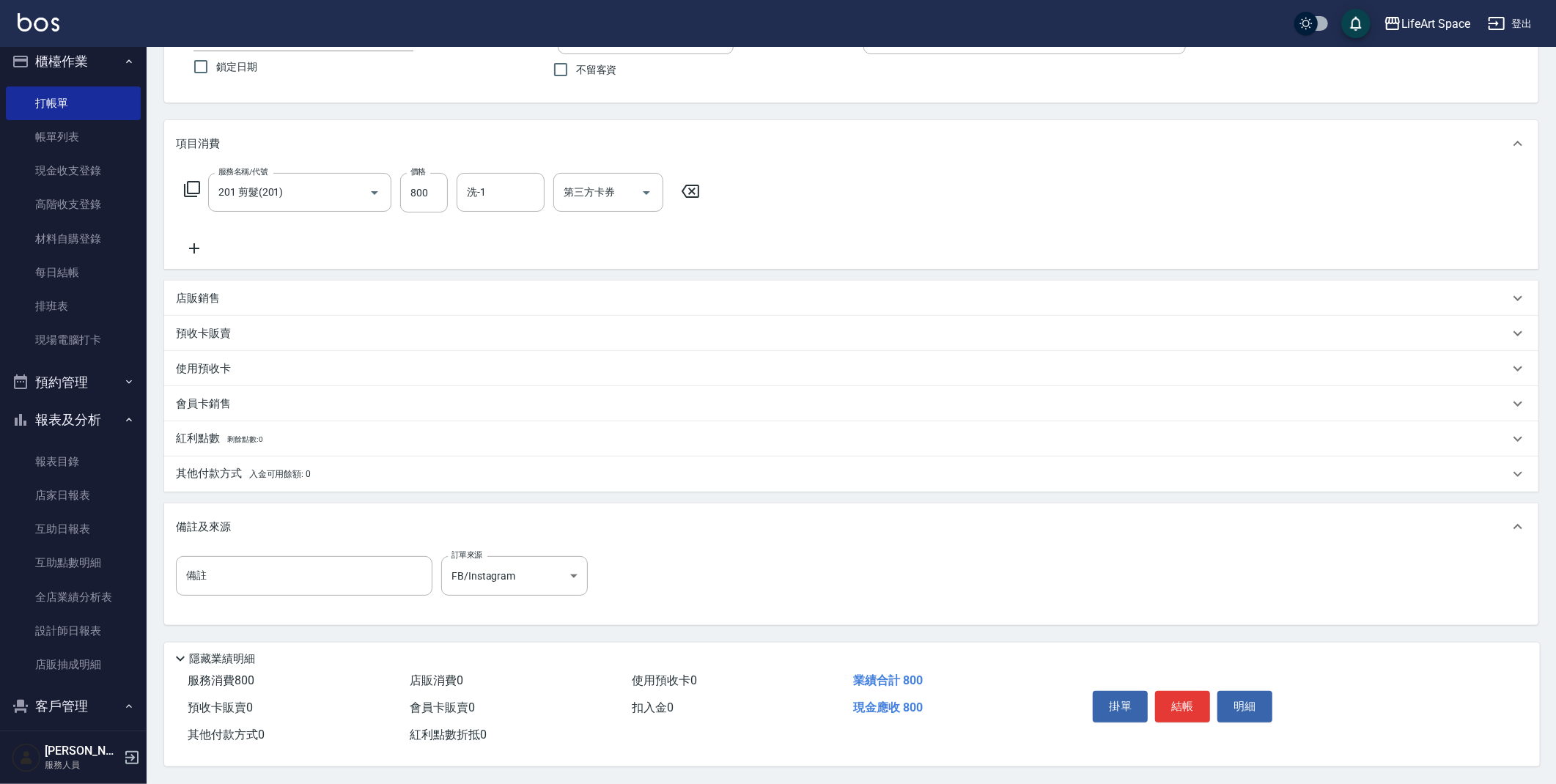
click at [1182, 691] on button "結帳" at bounding box center [1183, 706] width 55 height 31
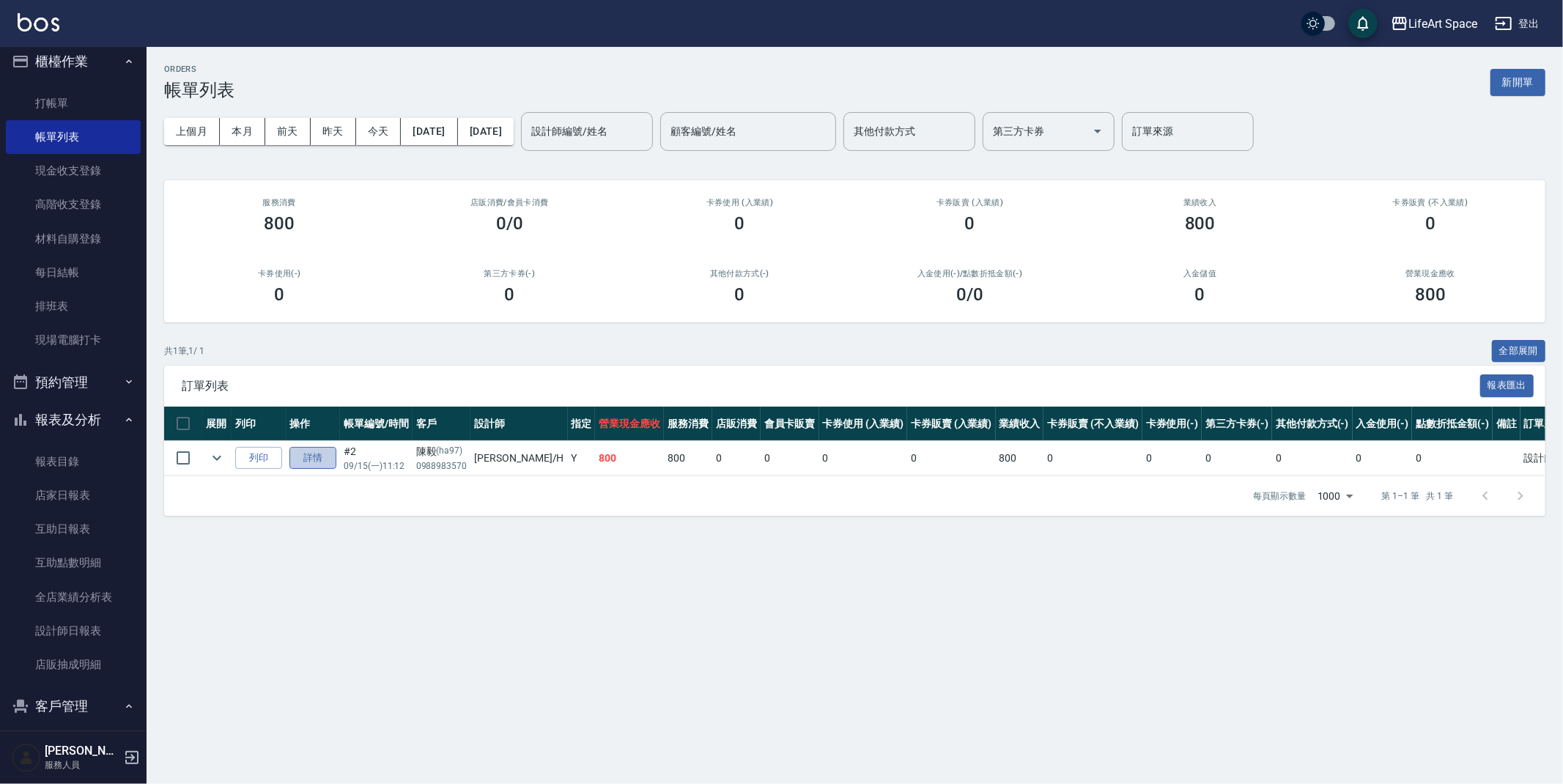
click at [302, 454] on link "詳情" at bounding box center [313, 458] width 47 height 22
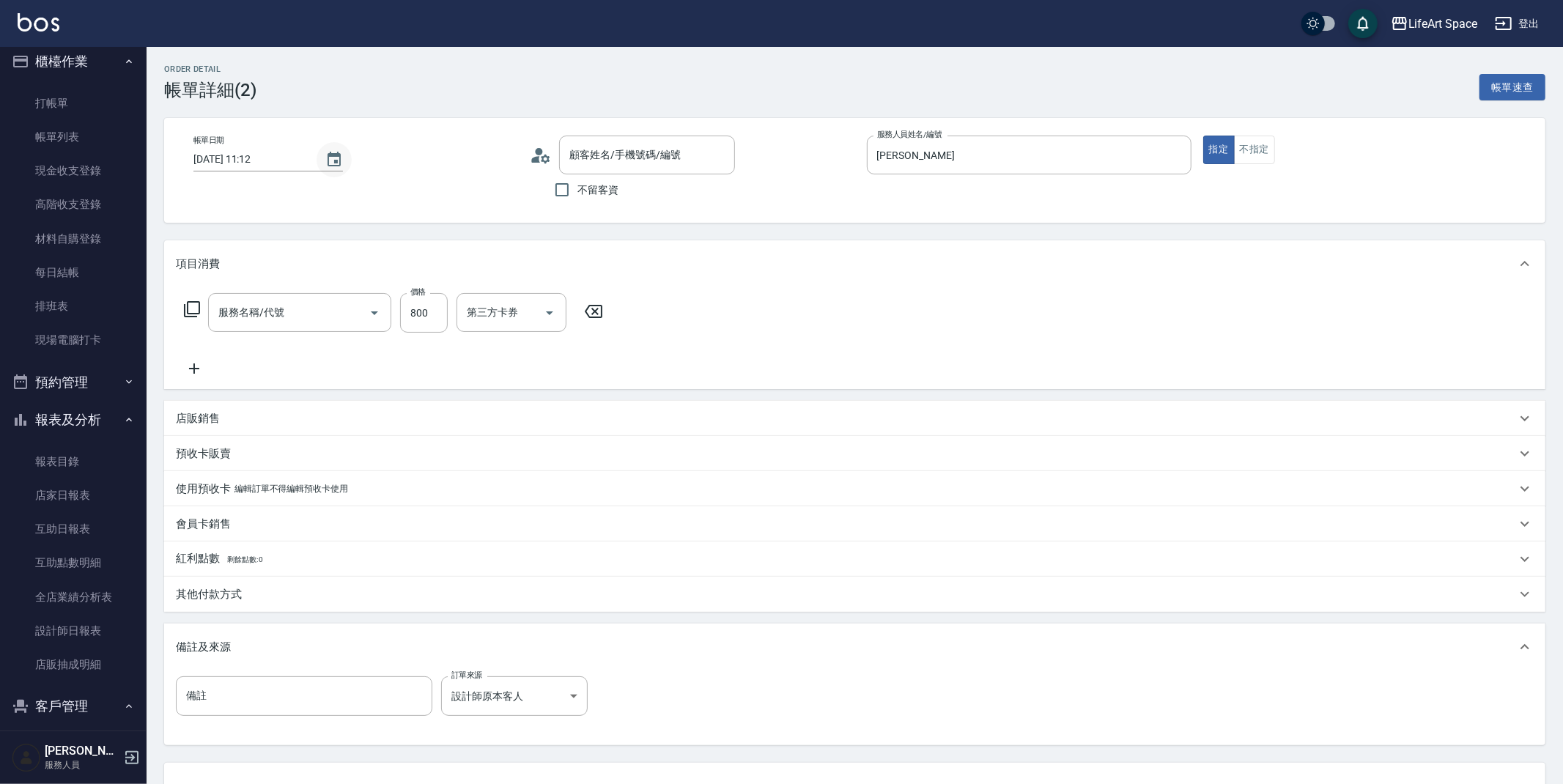
type input "[DATE] 11:12"
type input "[PERSON_NAME]"
type input "設計師原本客人"
click at [329, 157] on icon "Choose date, selected date is 2025-09-15" at bounding box center [334, 160] width 18 height 18
type input "陳毅/0988983570/ha97"
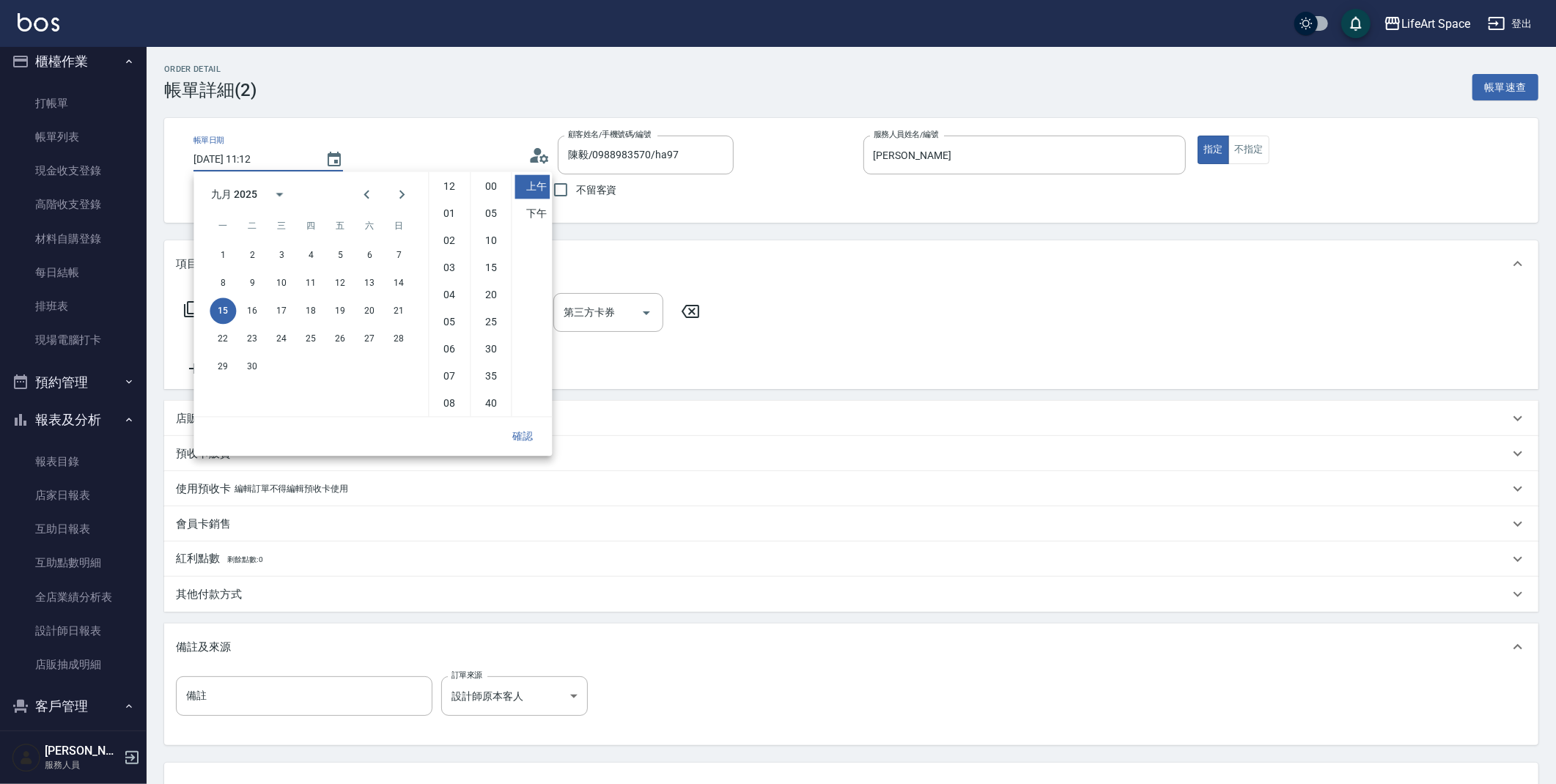
type input "201 剪髮(201)"
click at [397, 282] on button "14" at bounding box center [398, 282] width 26 height 26
type input "[DATE] 11:12"
click at [521, 431] on button "確認" at bounding box center [523, 436] width 47 height 27
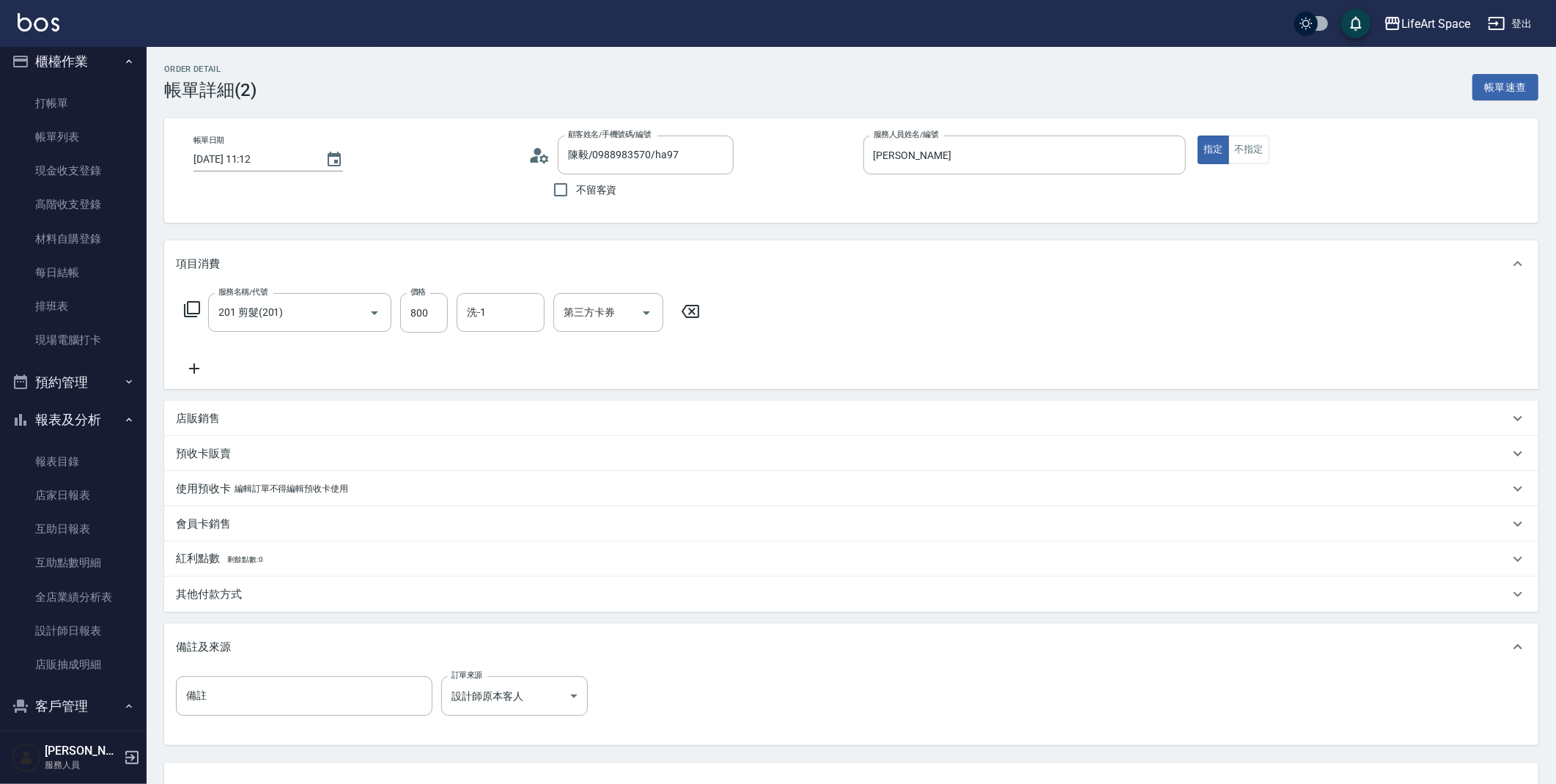
scroll to position [118, 0]
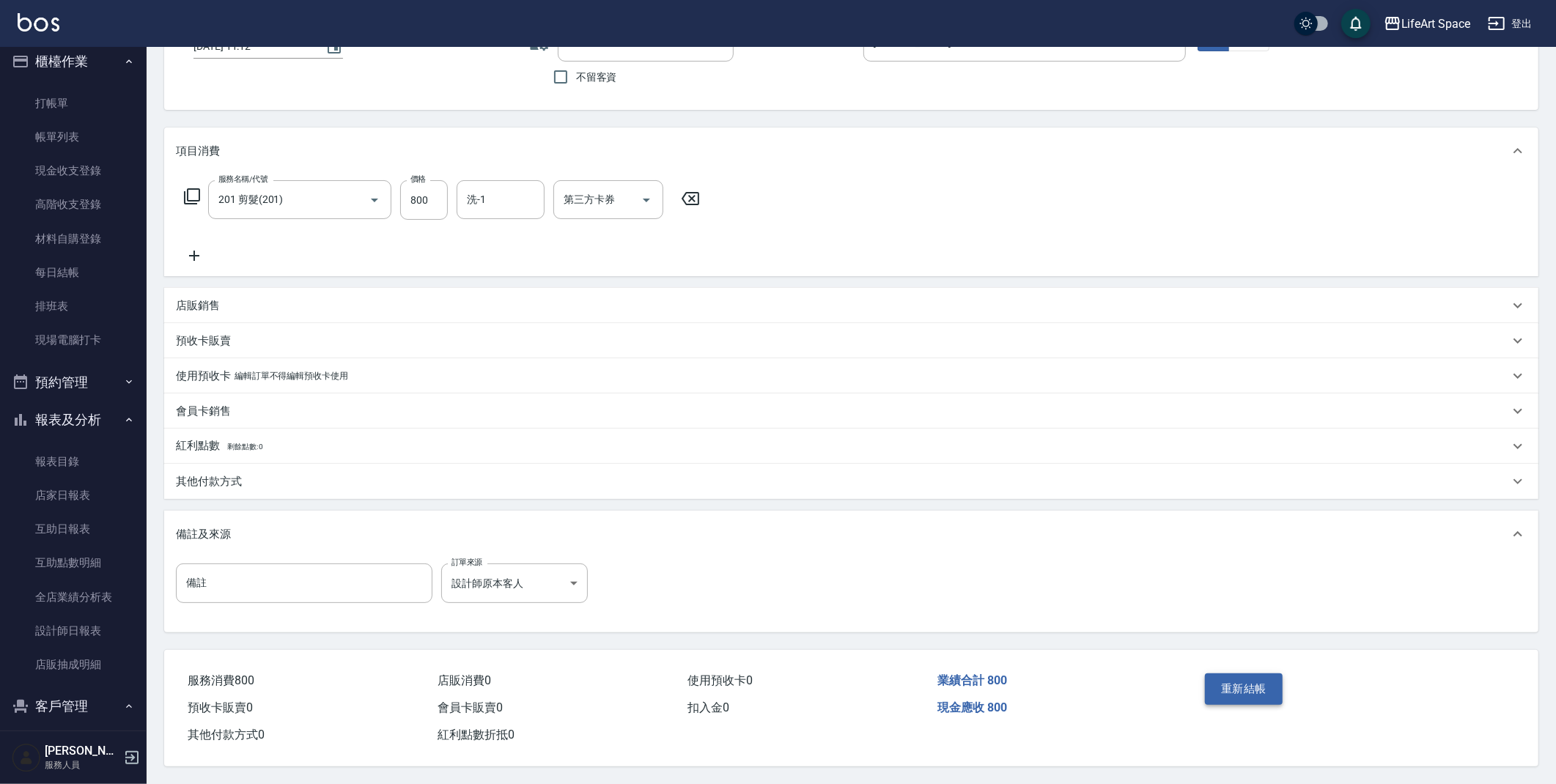
click at [1262, 684] on button "重新結帳" at bounding box center [1243, 688] width 77 height 31
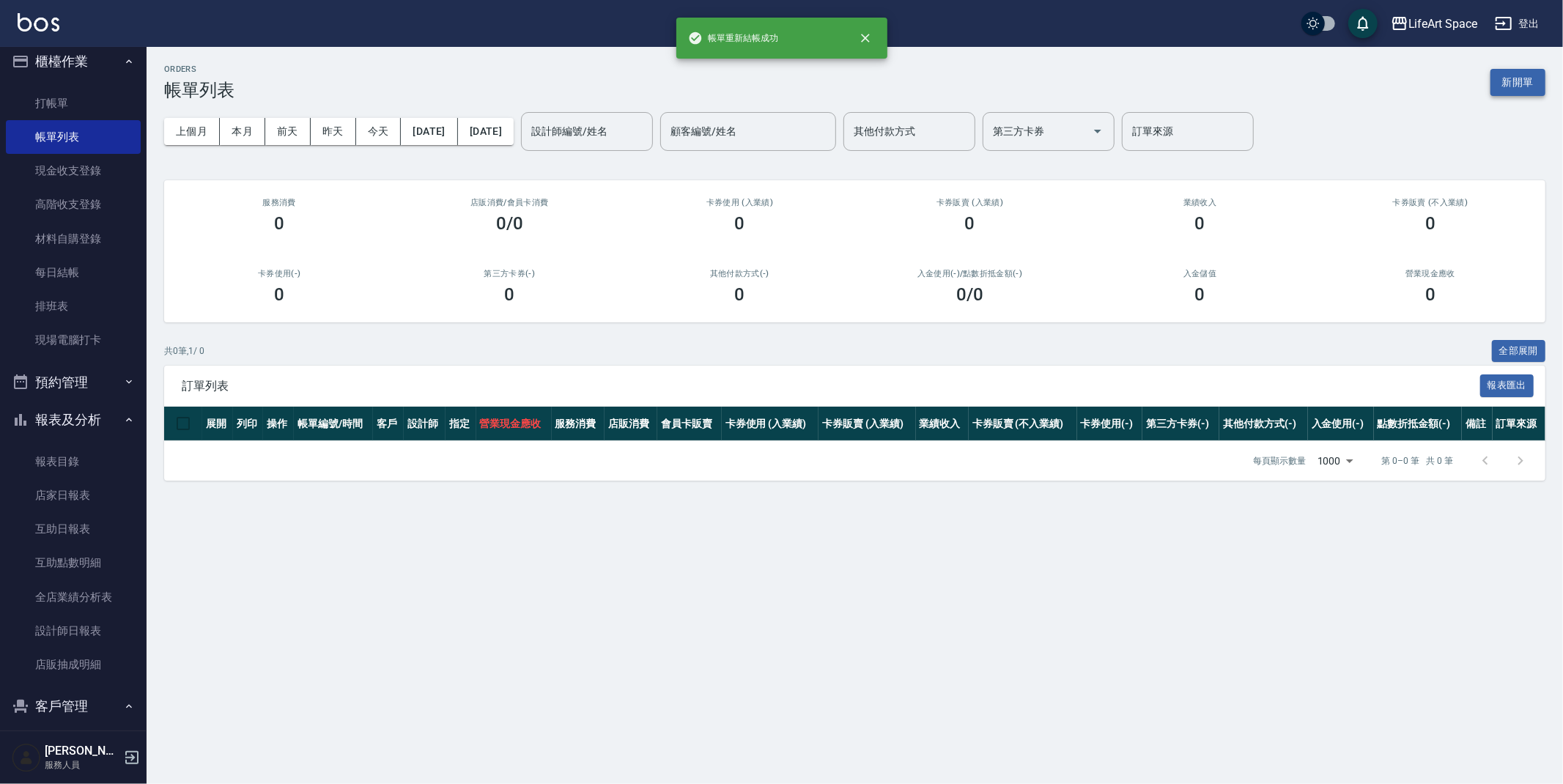
click at [1529, 82] on button "新開單" at bounding box center [1518, 82] width 55 height 27
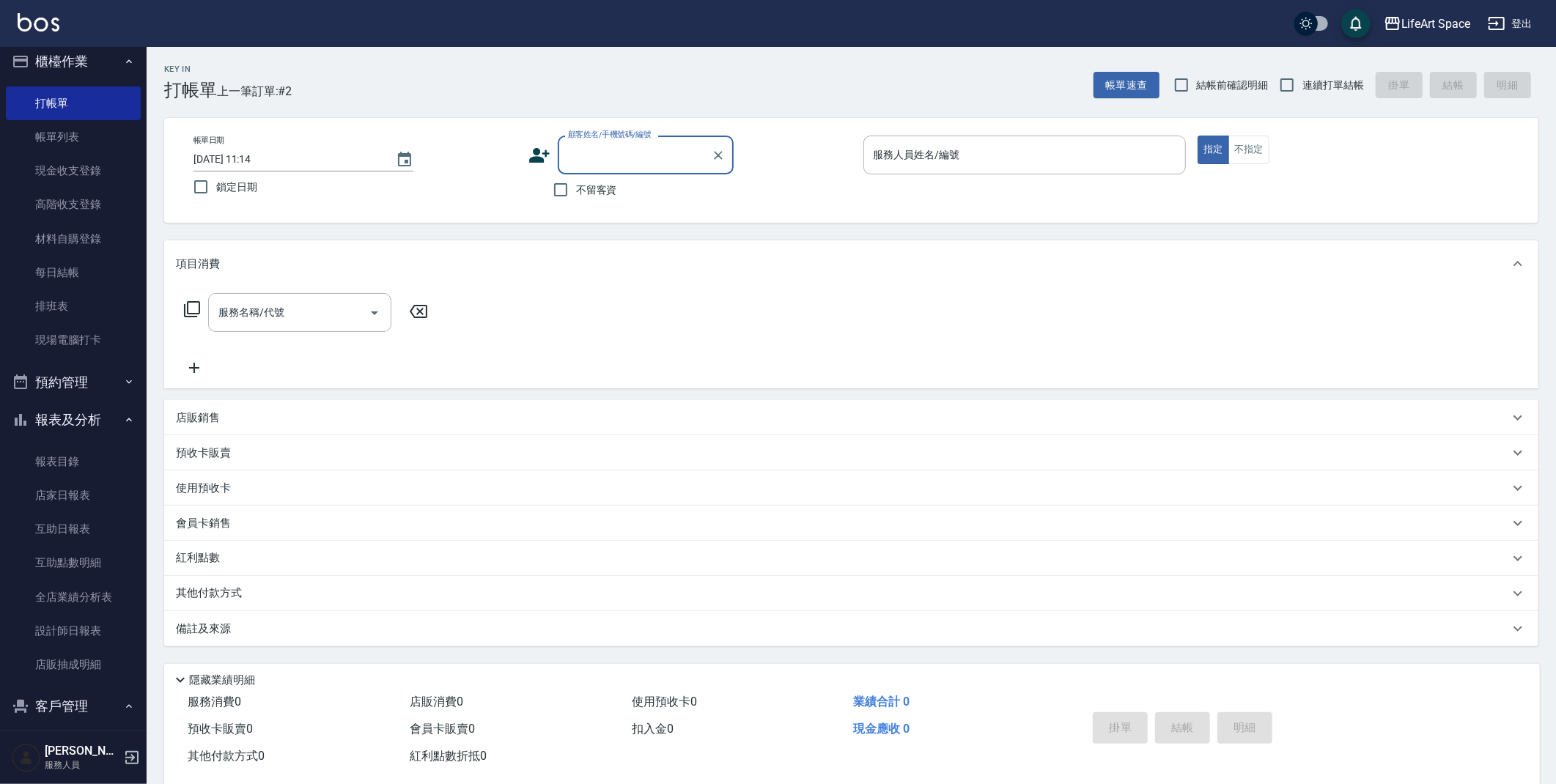
drag, startPoint x: 599, startPoint y: 132, endPoint x: 605, endPoint y: 145, distance: 14.3
click at [599, 132] on label "顧客姓名/手機號碼/編號" at bounding box center [610, 135] width 84 height 11
click at [599, 142] on input "顧客姓名/手機號碼/編號" at bounding box center [634, 155] width 140 height 26
click at [606, 147] on input "顧客姓名/手機號碼/編號" at bounding box center [634, 155] width 140 height 26
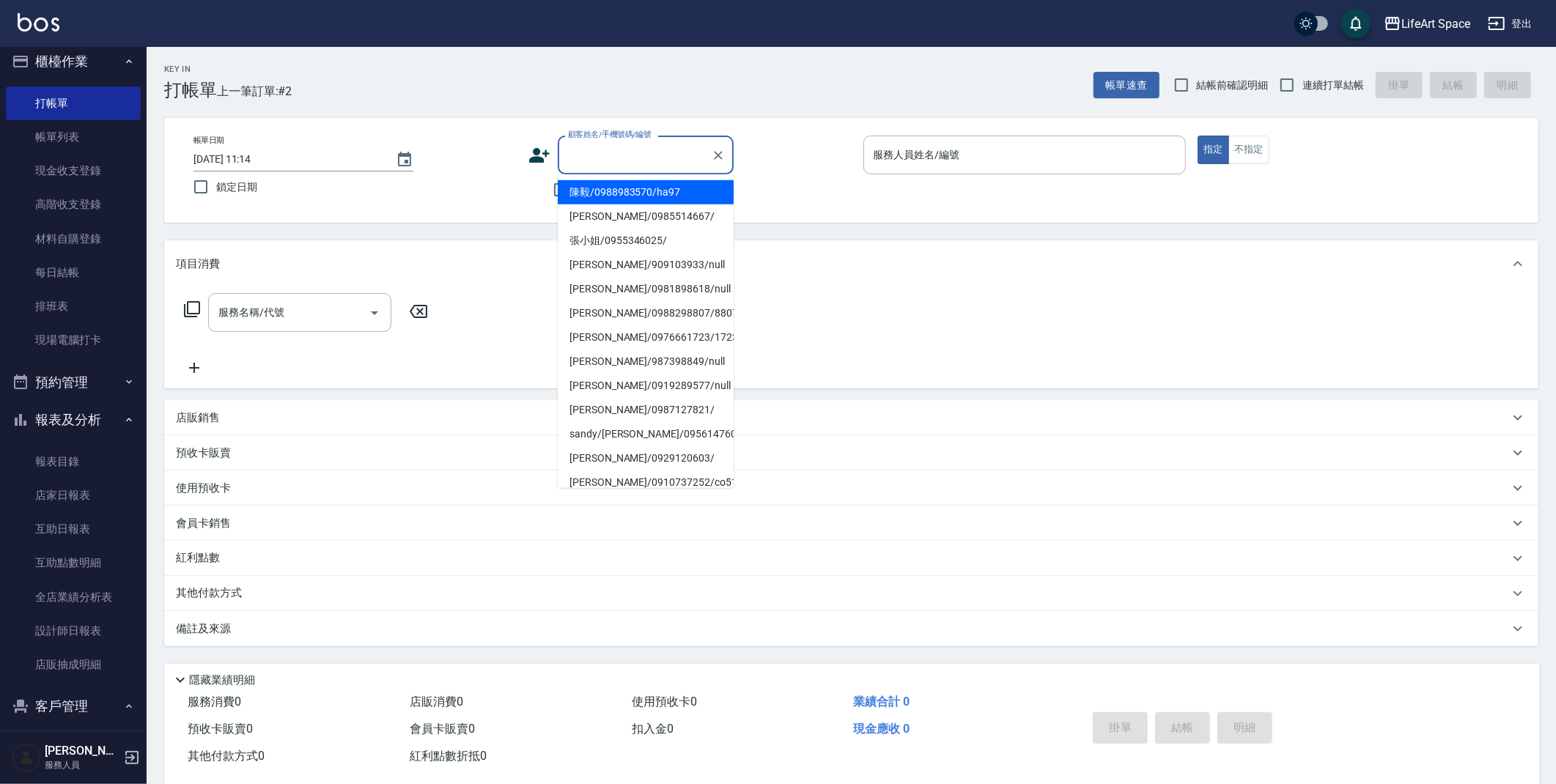
type input "e"
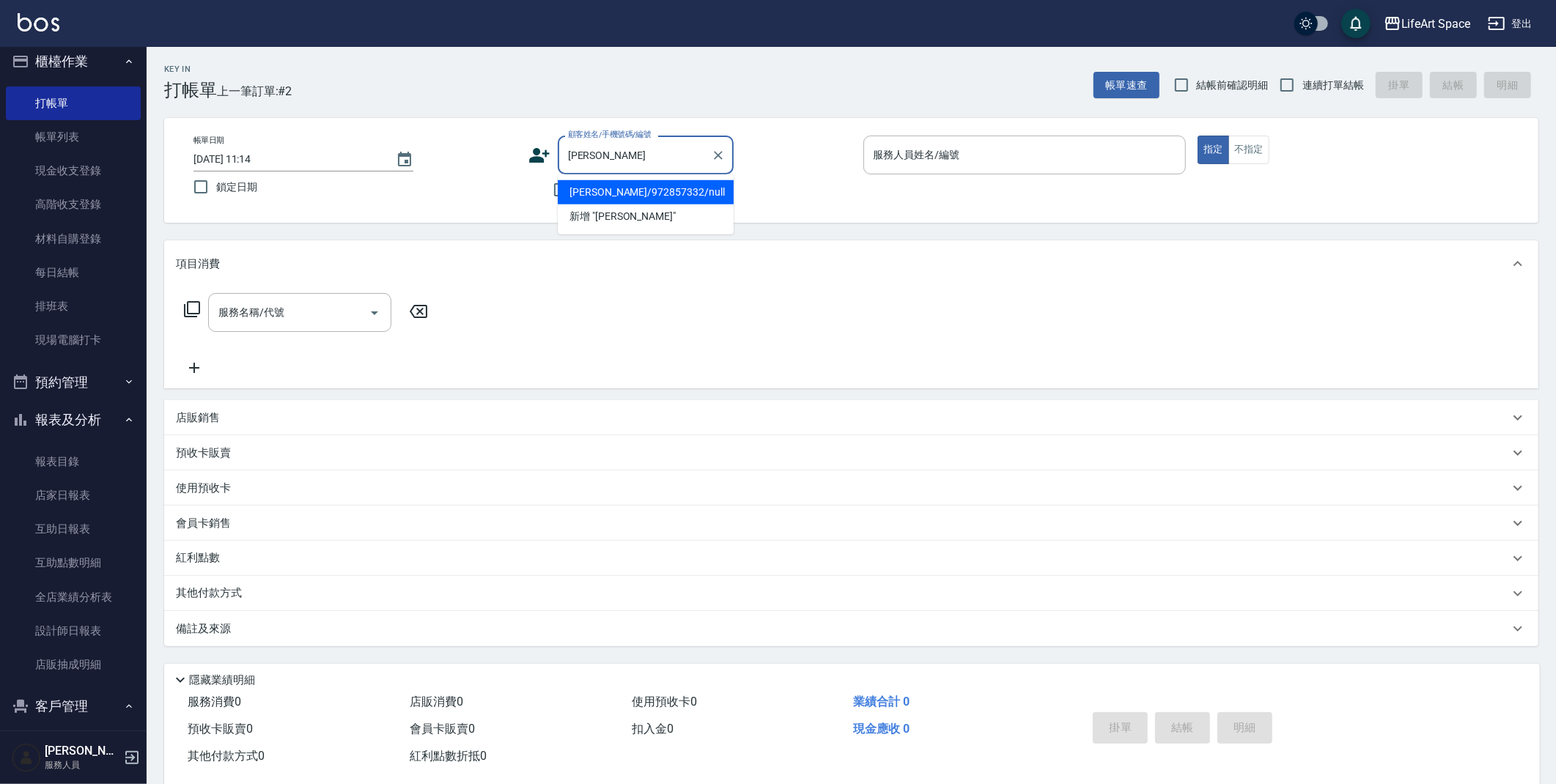
click at [586, 180] on li "[PERSON_NAME]/972857332/null" at bounding box center [646, 192] width 176 height 24
type input "[PERSON_NAME]/972857332/null"
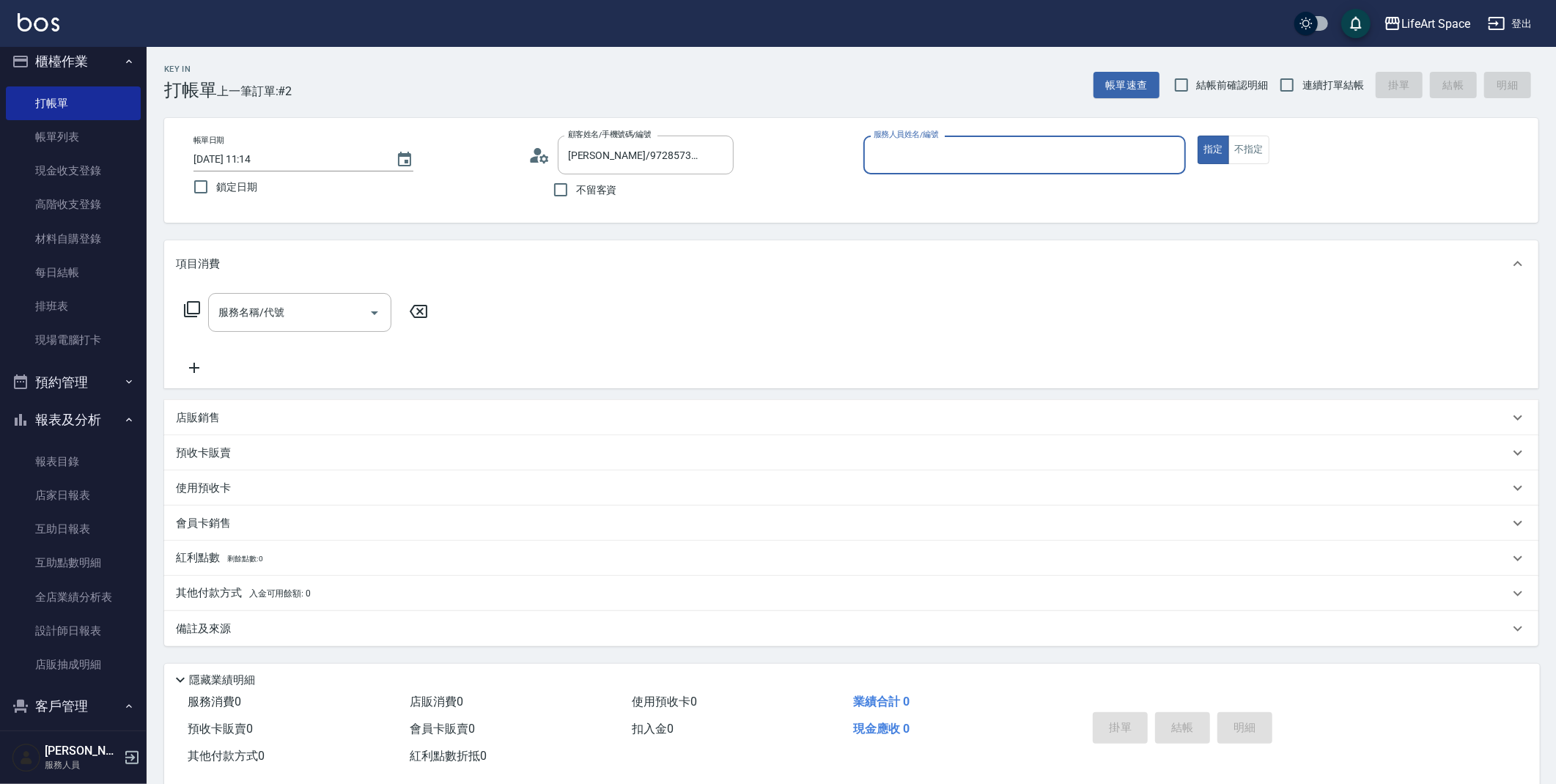
click at [895, 157] on input "服務人員姓名/編號" at bounding box center [1025, 155] width 310 height 26
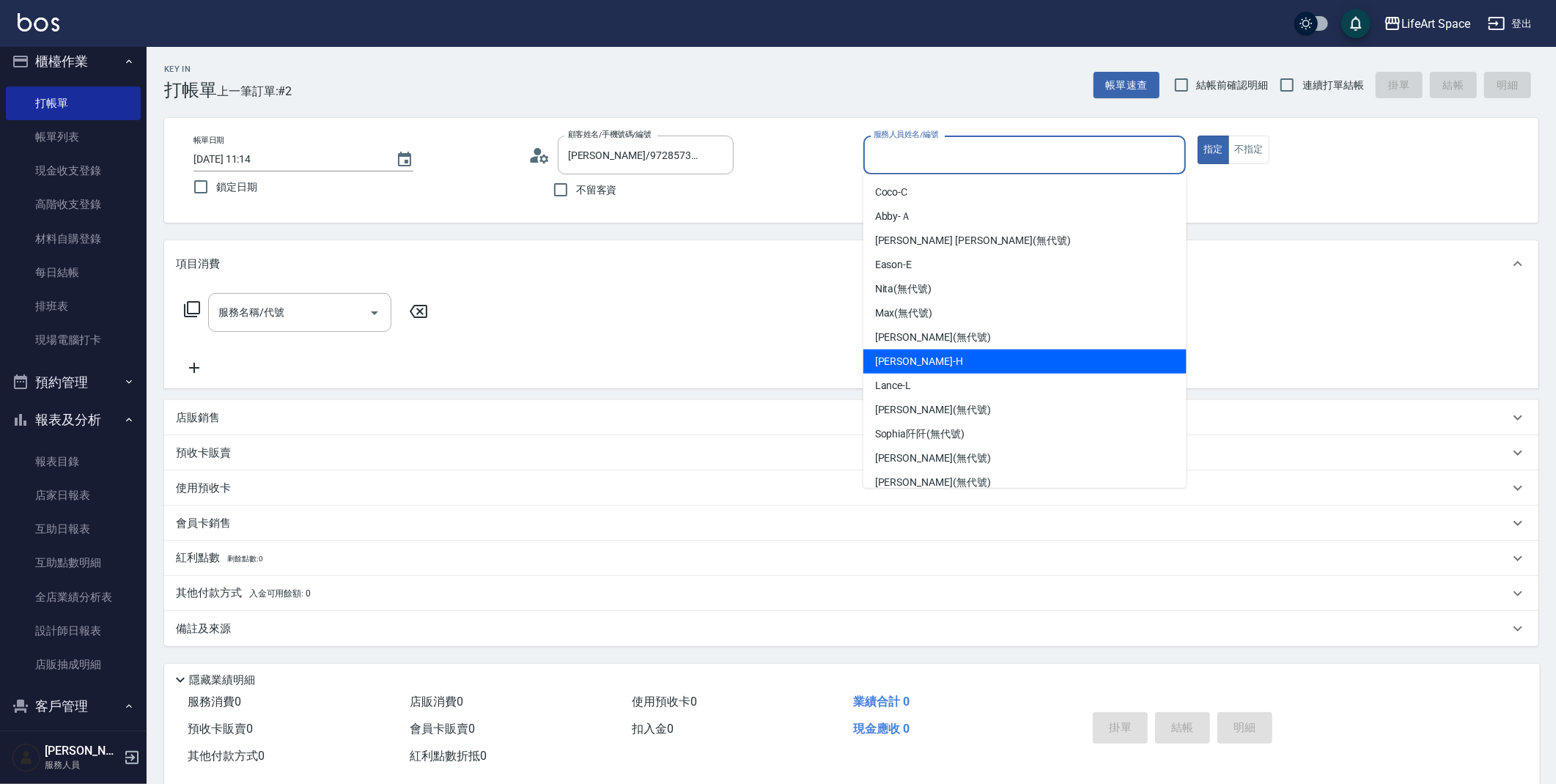
click at [937, 359] on div "[PERSON_NAME]" at bounding box center [1025, 361] width 323 height 24
type input "[PERSON_NAME]"
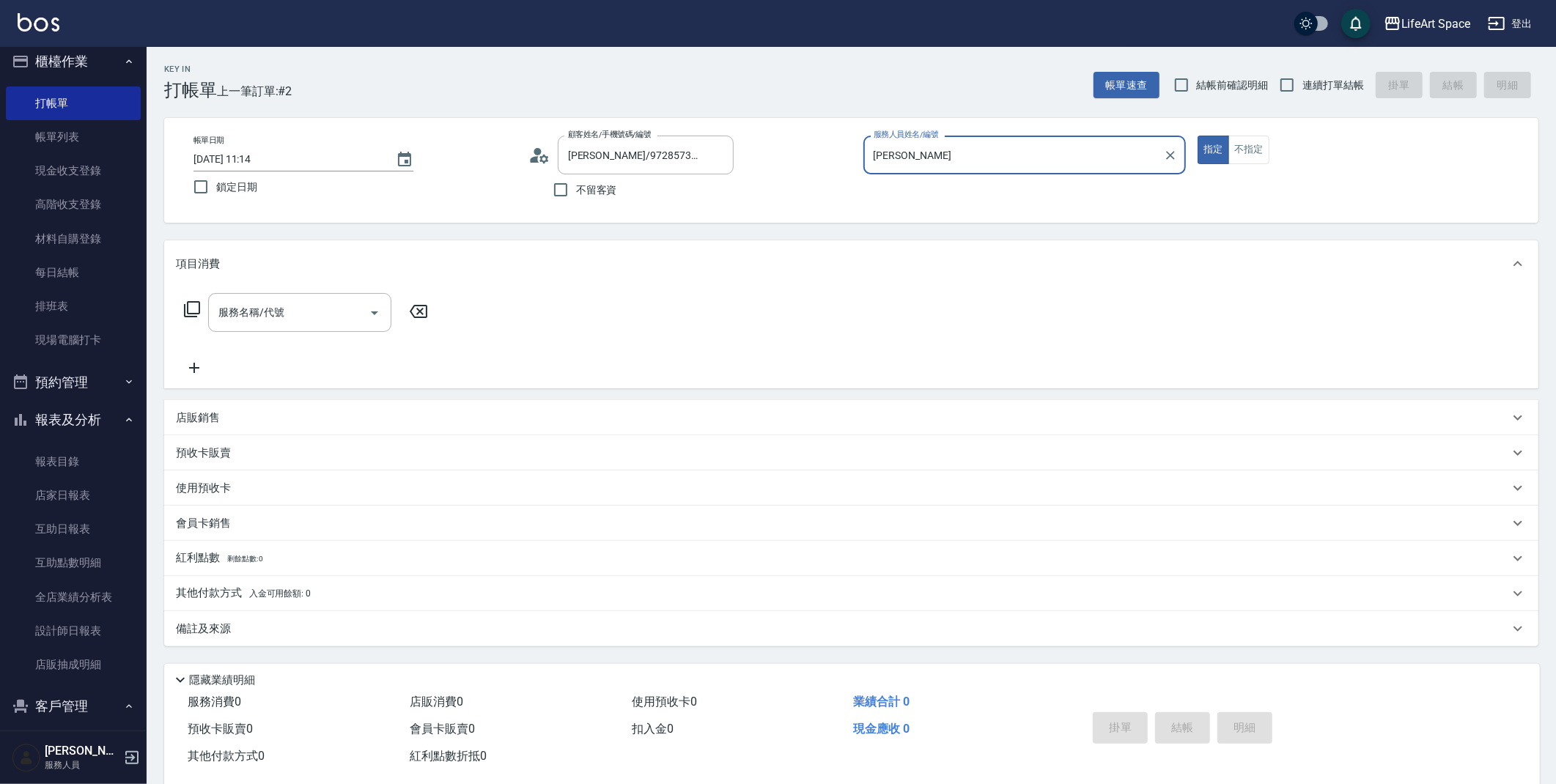
click at [274, 301] on input "服務名稱/代號" at bounding box center [289, 313] width 148 height 26
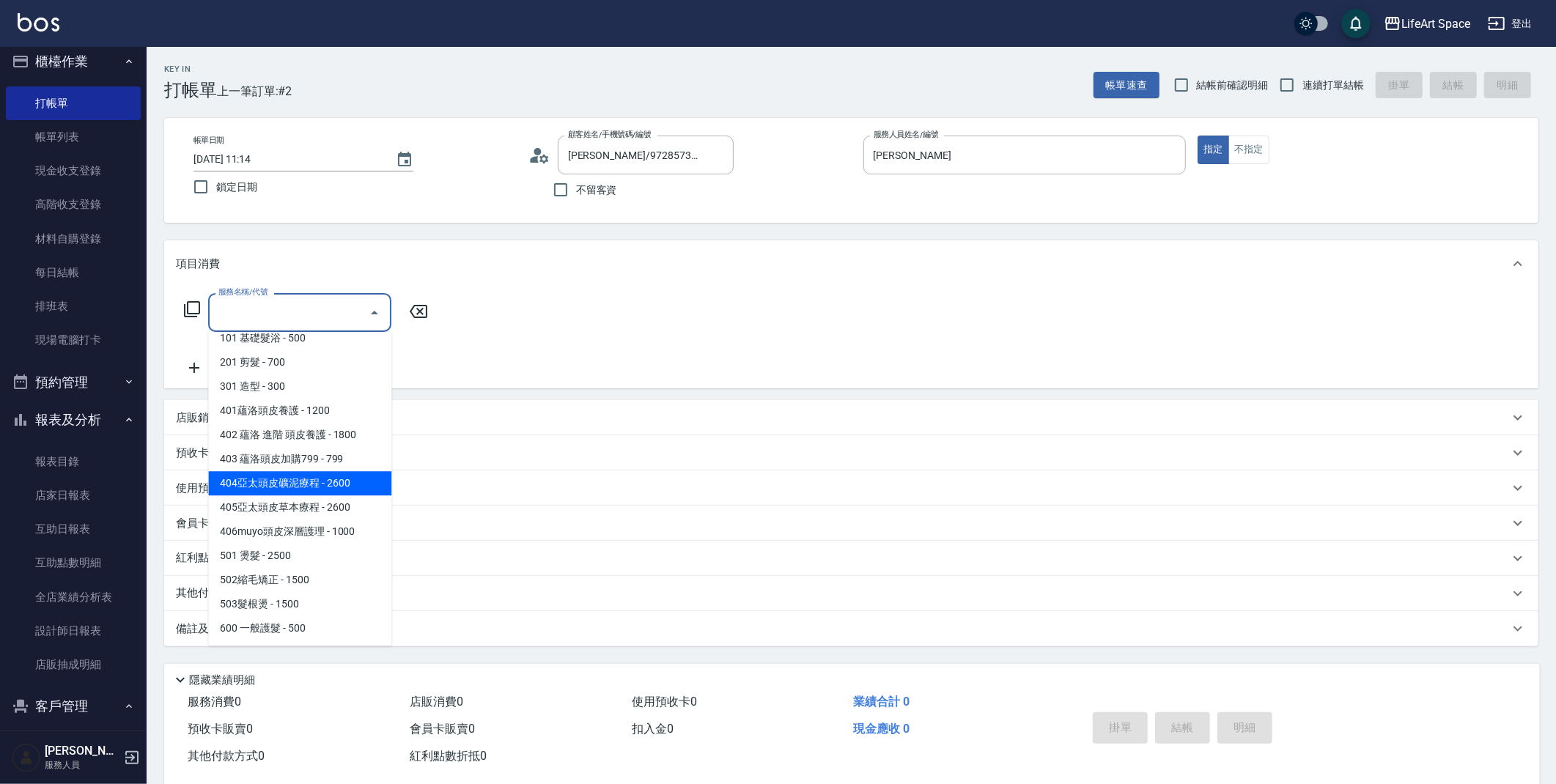
scroll to position [230, 0]
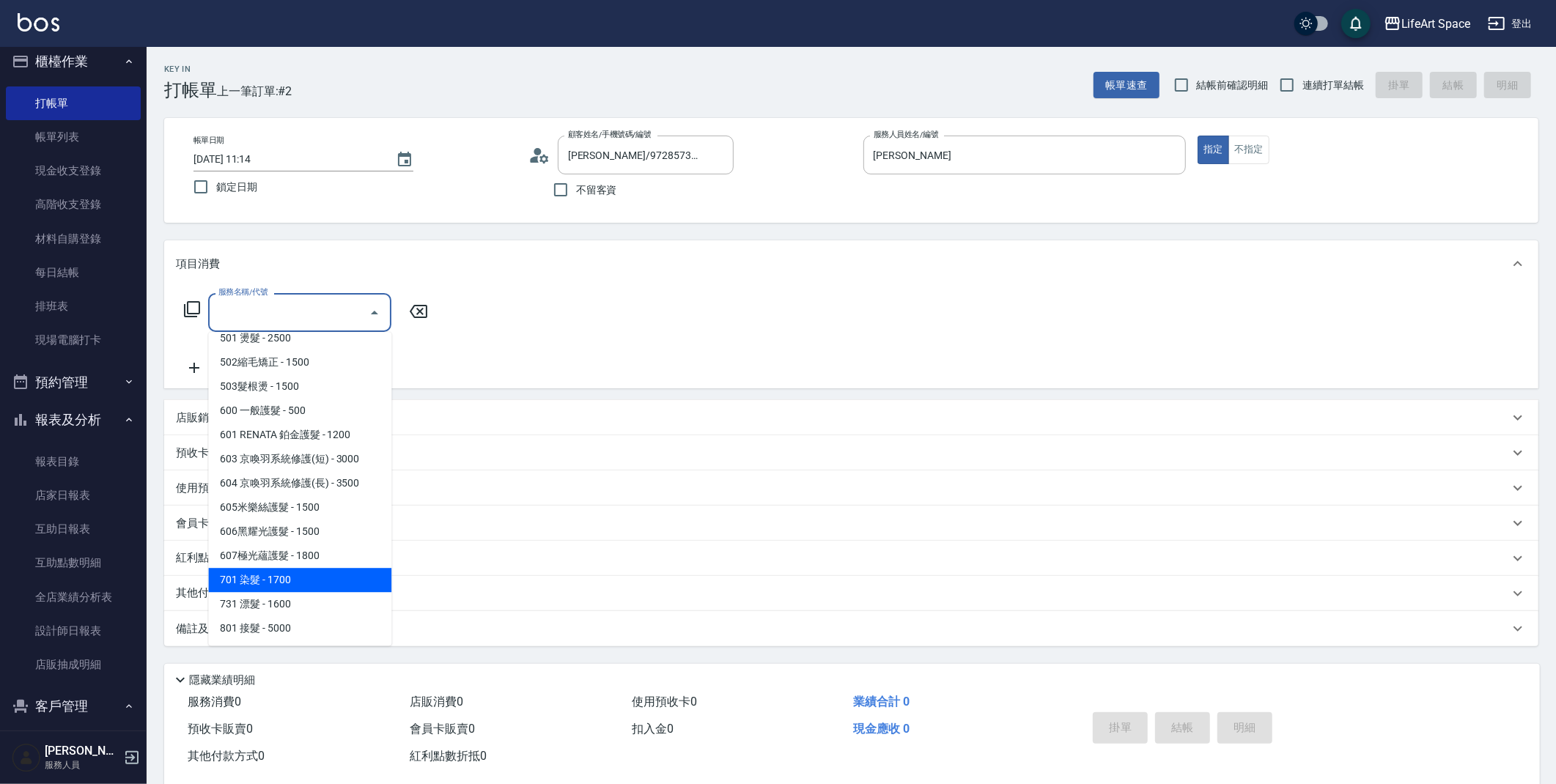
click at [357, 584] on span "701 染髮 - 1700" at bounding box center [300, 580] width 184 height 24
type input "701 染髮(701)"
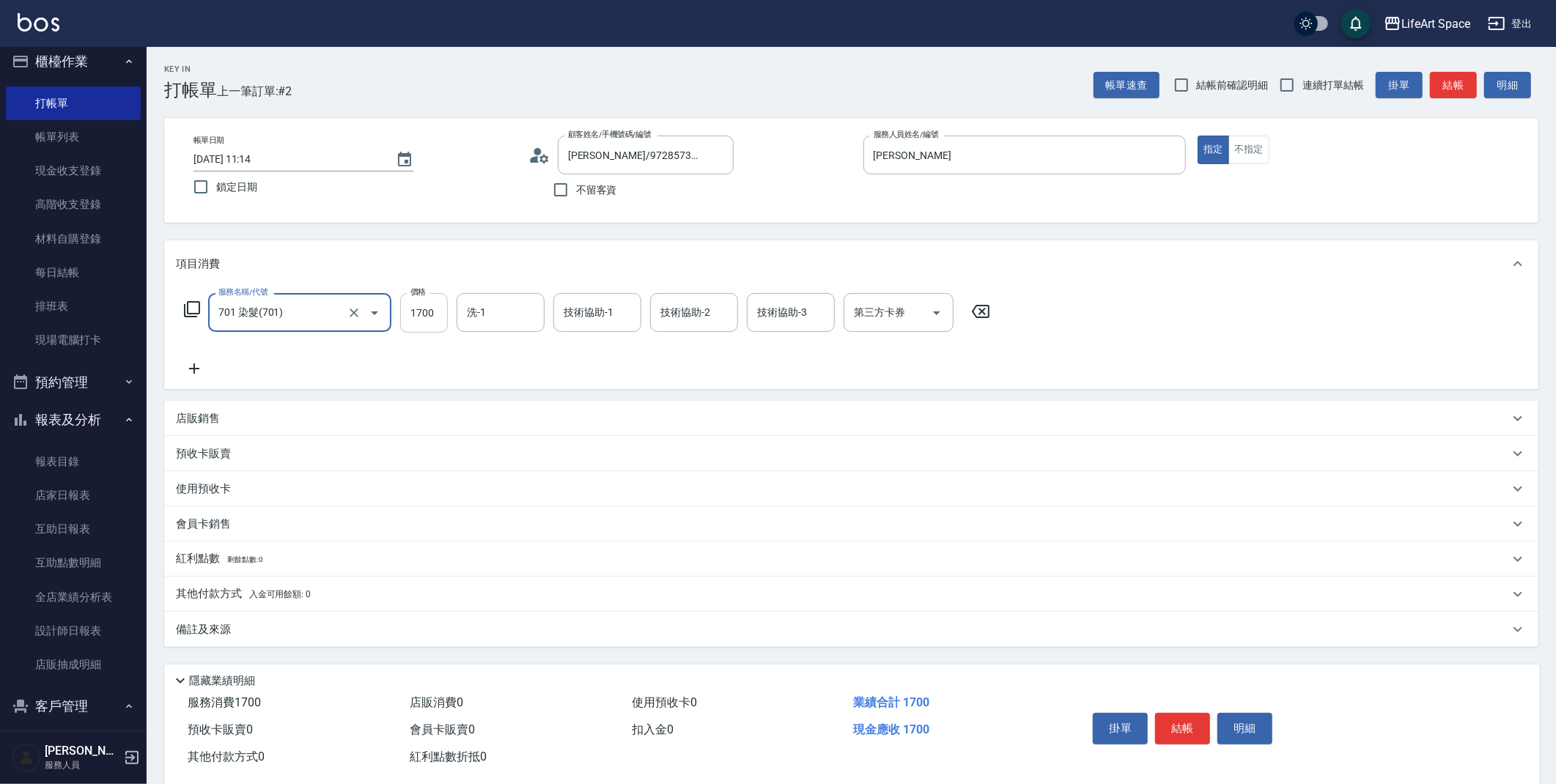
click at [428, 308] on input "1700" at bounding box center [425, 313] width 48 height 40
click at [422, 300] on input "1700" at bounding box center [425, 313] width 48 height 40
click at [440, 314] on input "1700" at bounding box center [425, 313] width 48 height 40
type input "2450"
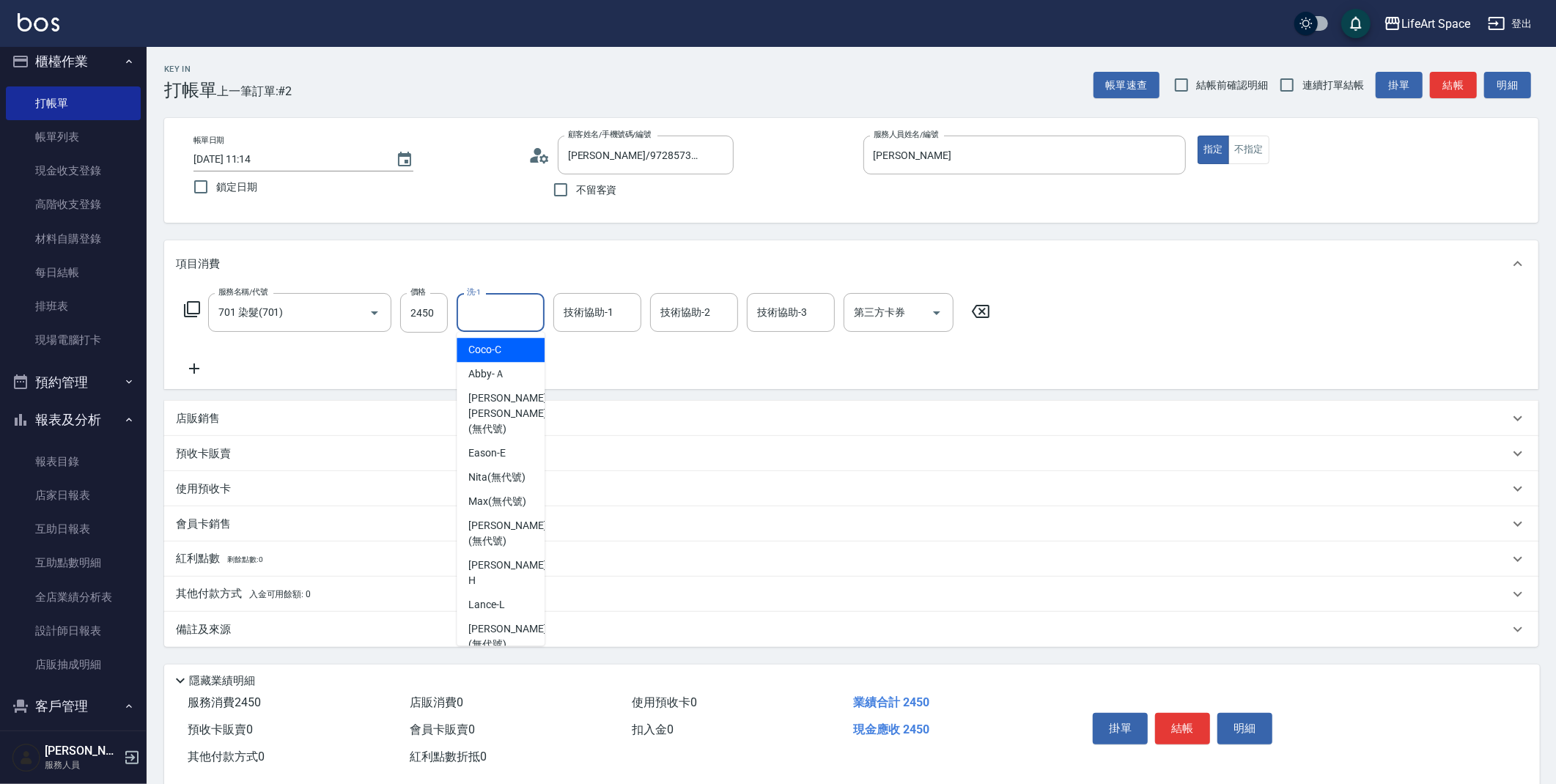
click at [532, 307] on input "洗-1" at bounding box center [501, 313] width 75 height 26
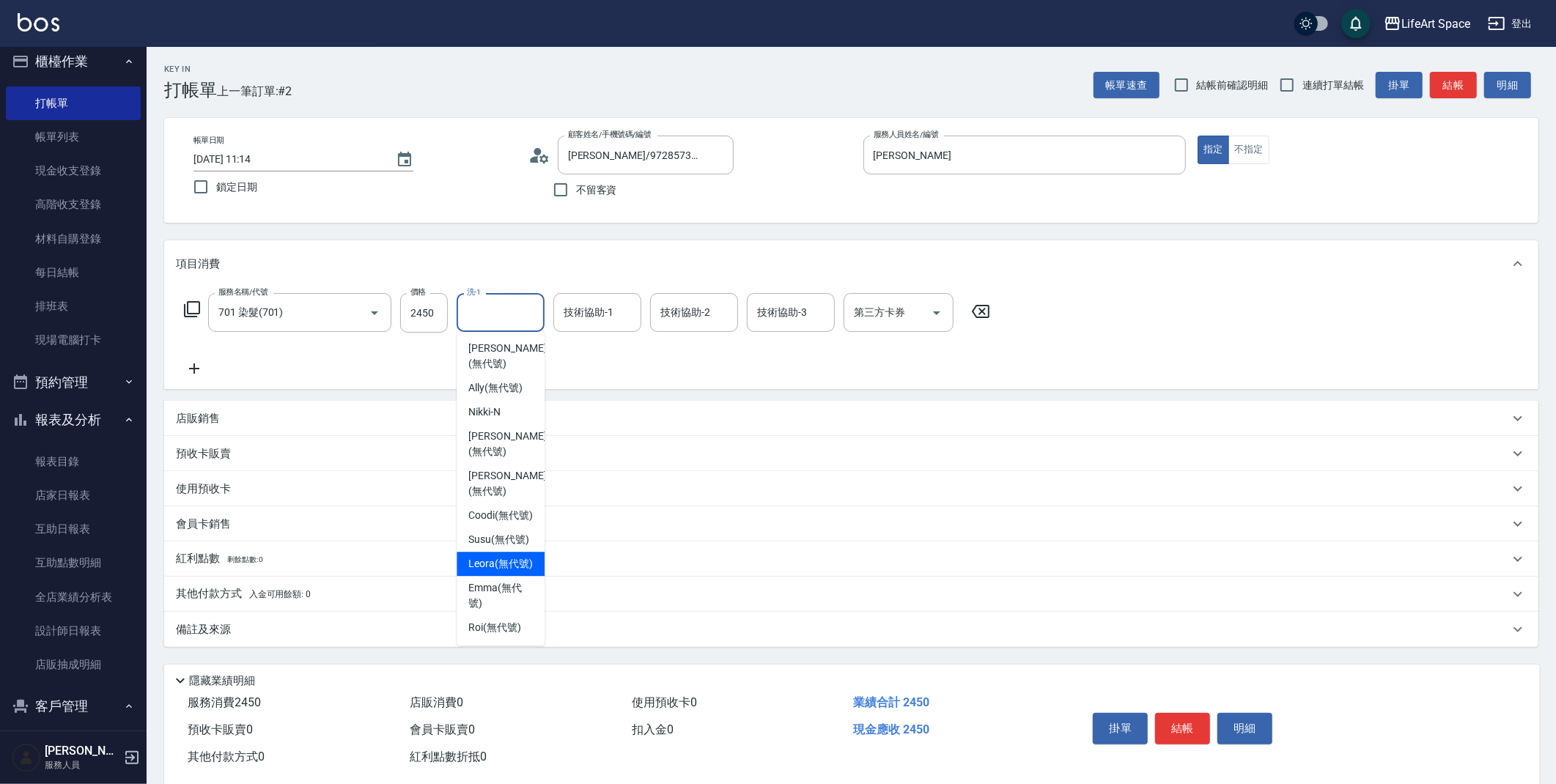
click at [188, 365] on icon at bounding box center [194, 368] width 37 height 18
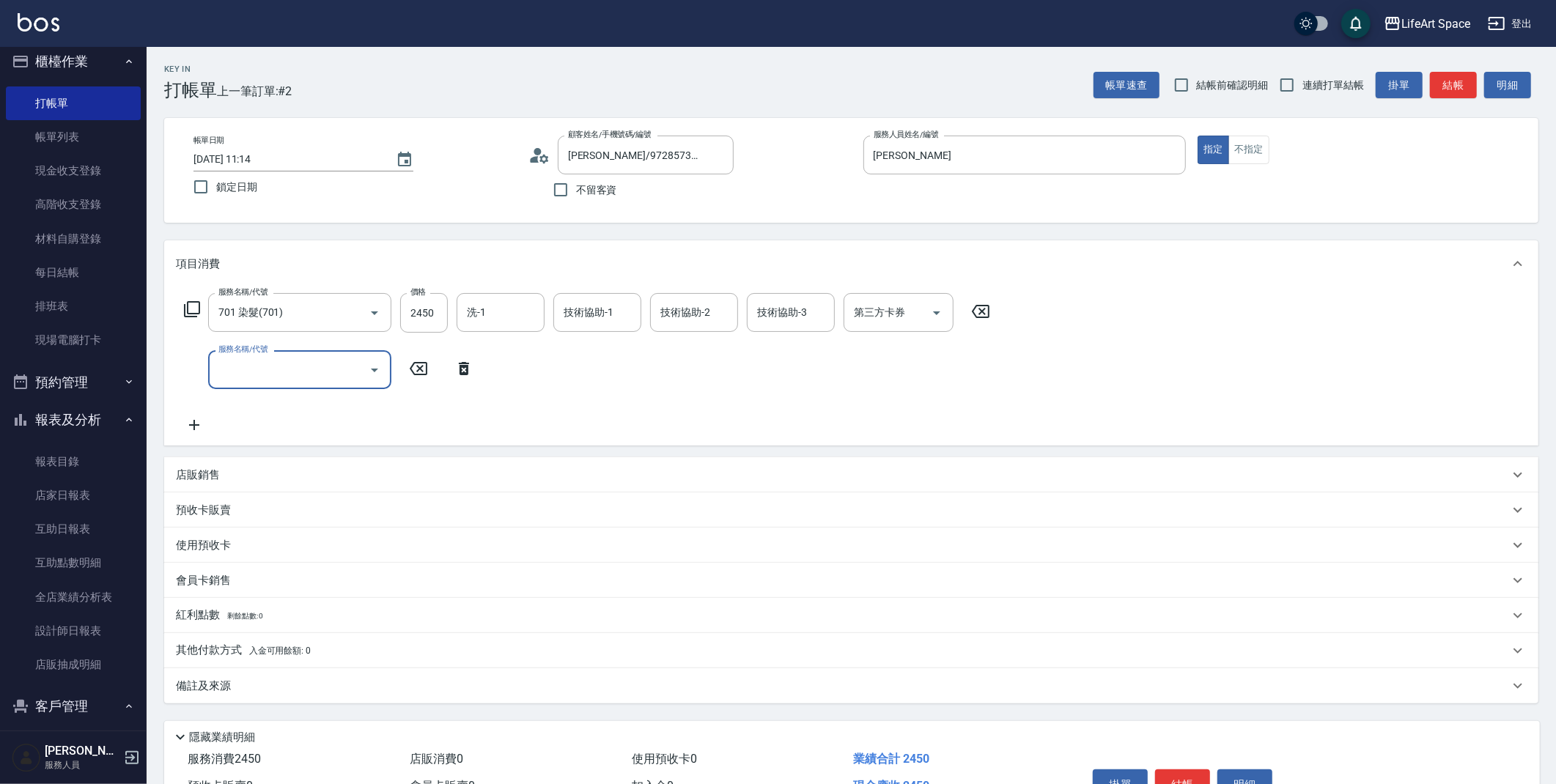
click at [302, 362] on input "服務名稱/代號" at bounding box center [289, 369] width 148 height 26
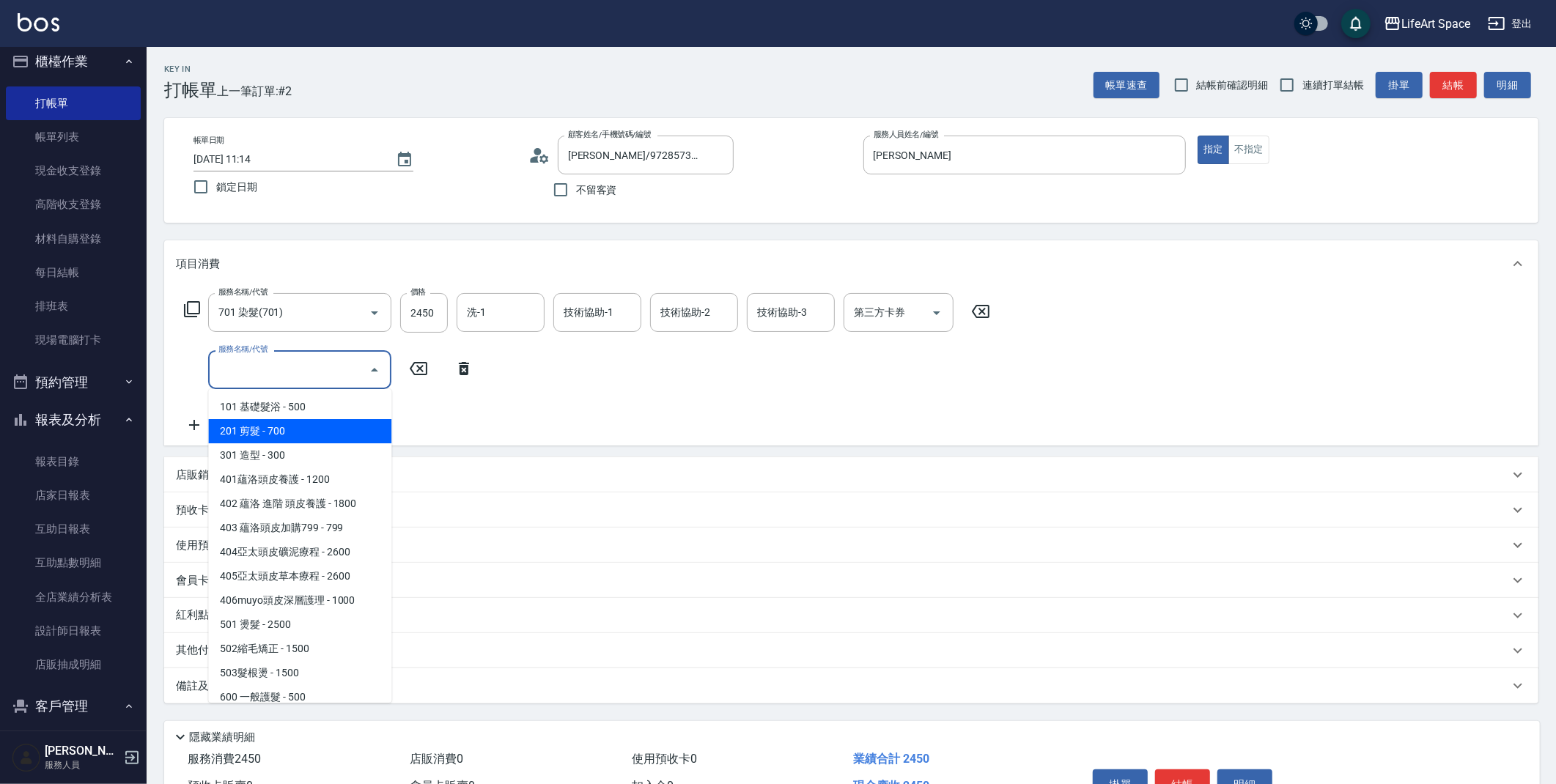
click at [303, 427] on span "201 剪髮 - 700" at bounding box center [300, 431] width 184 height 24
type input "201 剪髮(201)"
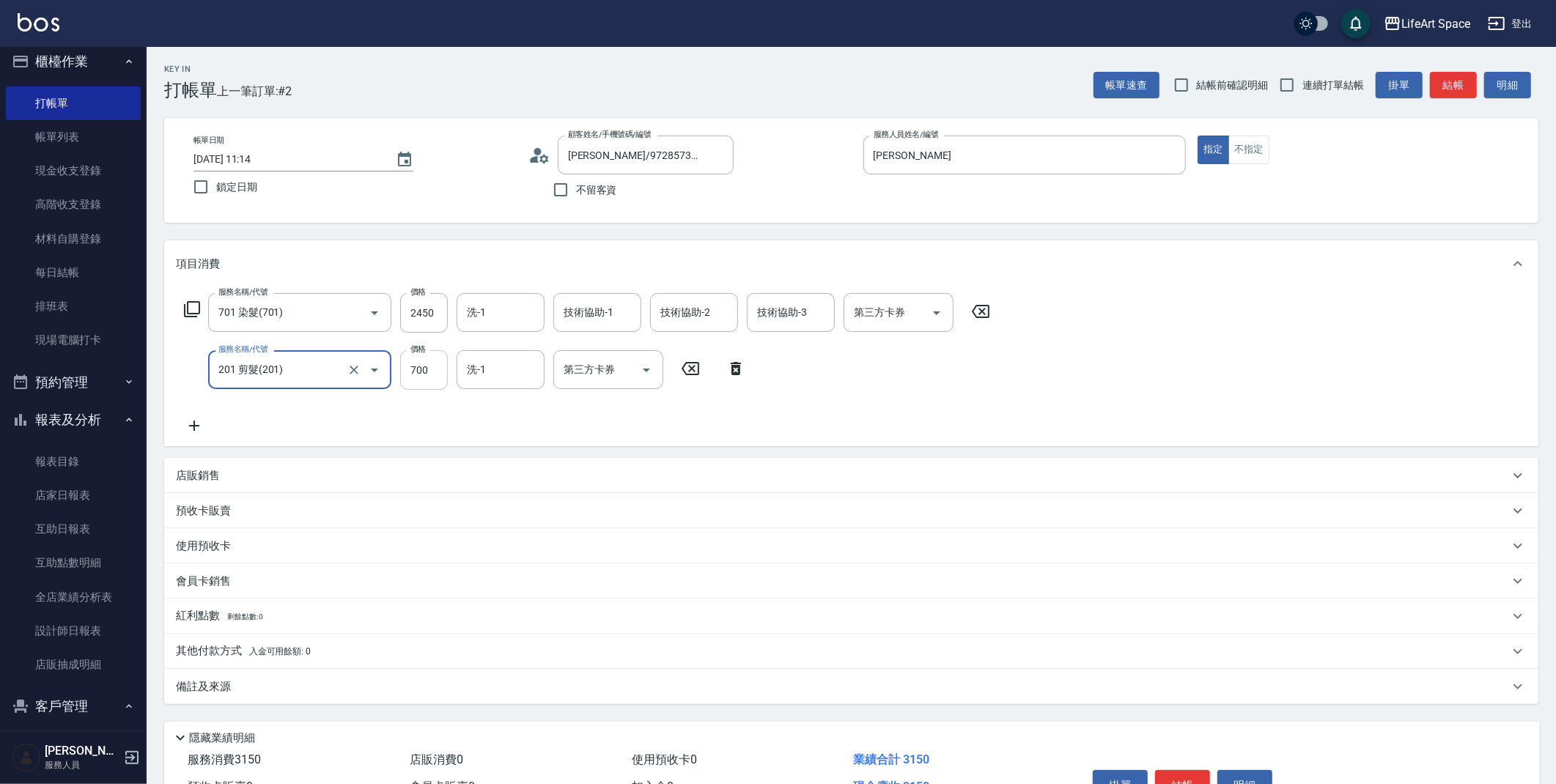
click at [437, 372] on input "700" at bounding box center [425, 370] width 48 height 40
type input "800"
click at [196, 430] on icon at bounding box center [194, 426] width 37 height 18
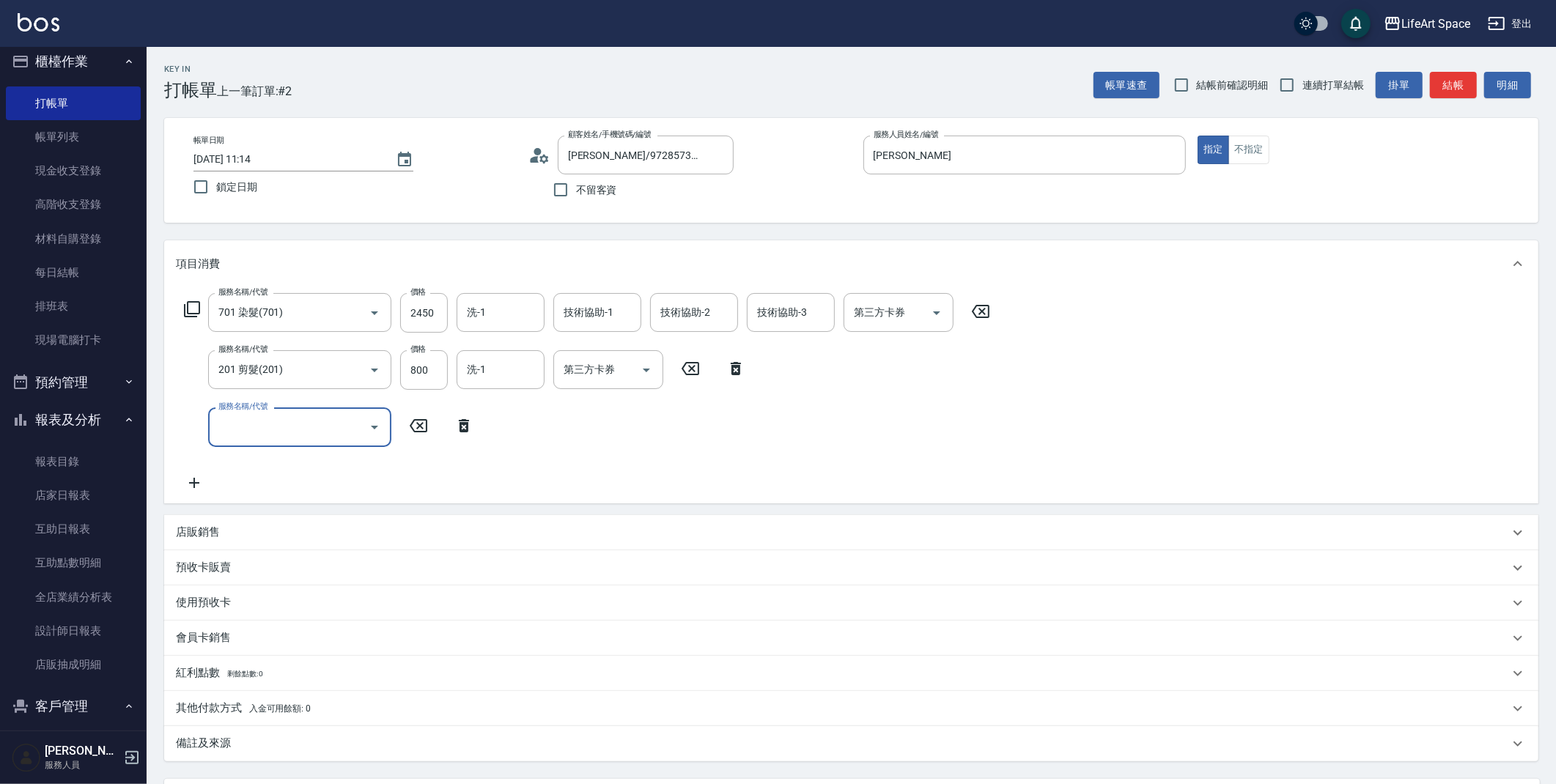
drag, startPoint x: 259, startPoint y: 412, endPoint x: 259, endPoint y: 420, distance: 8.0
click at [259, 414] on div "服務名稱/代號 服務名稱/代號" at bounding box center [300, 427] width 184 height 39
click at [269, 430] on input "服務名稱/代號" at bounding box center [289, 427] width 148 height 26
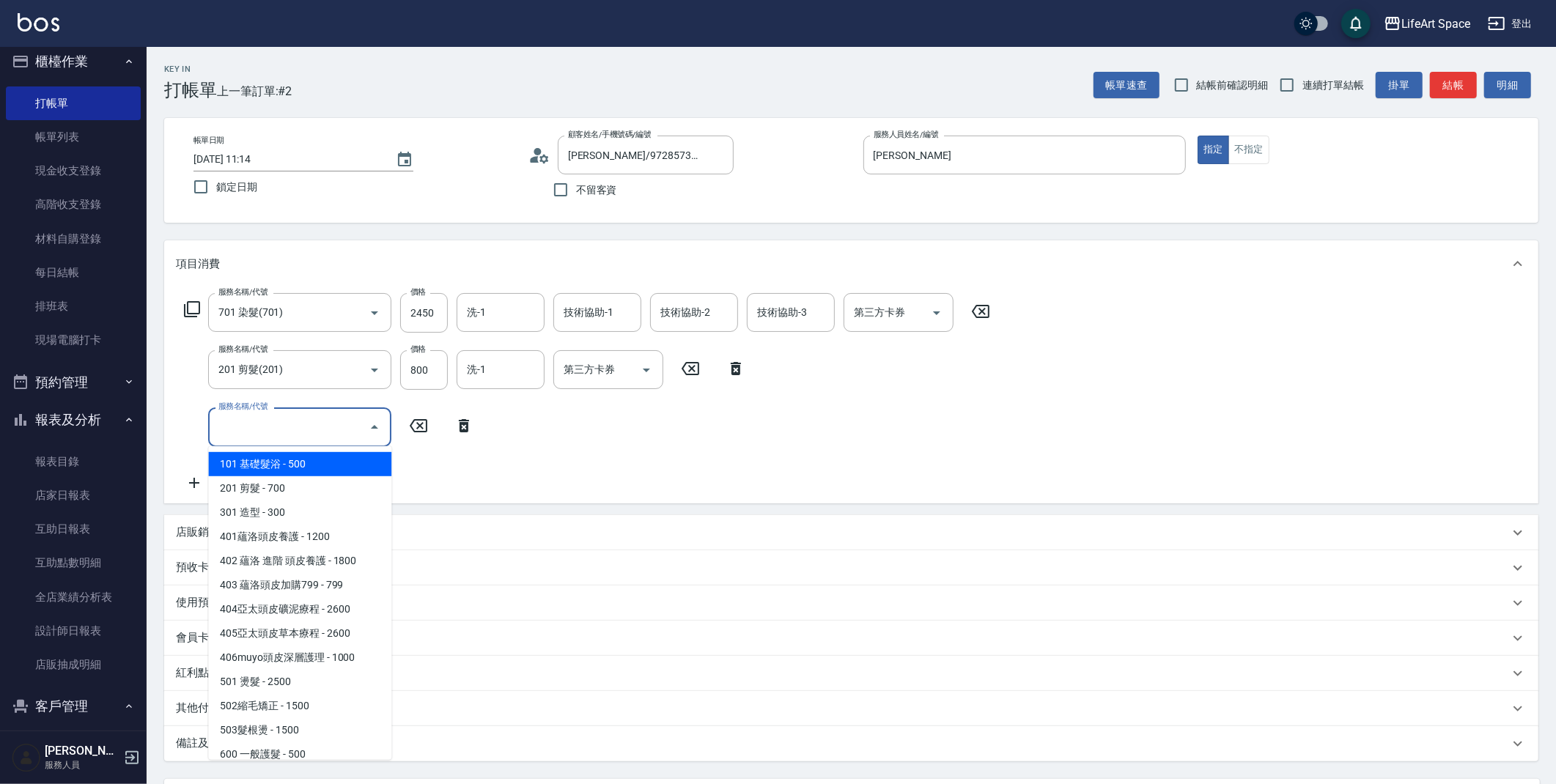
type input "f"
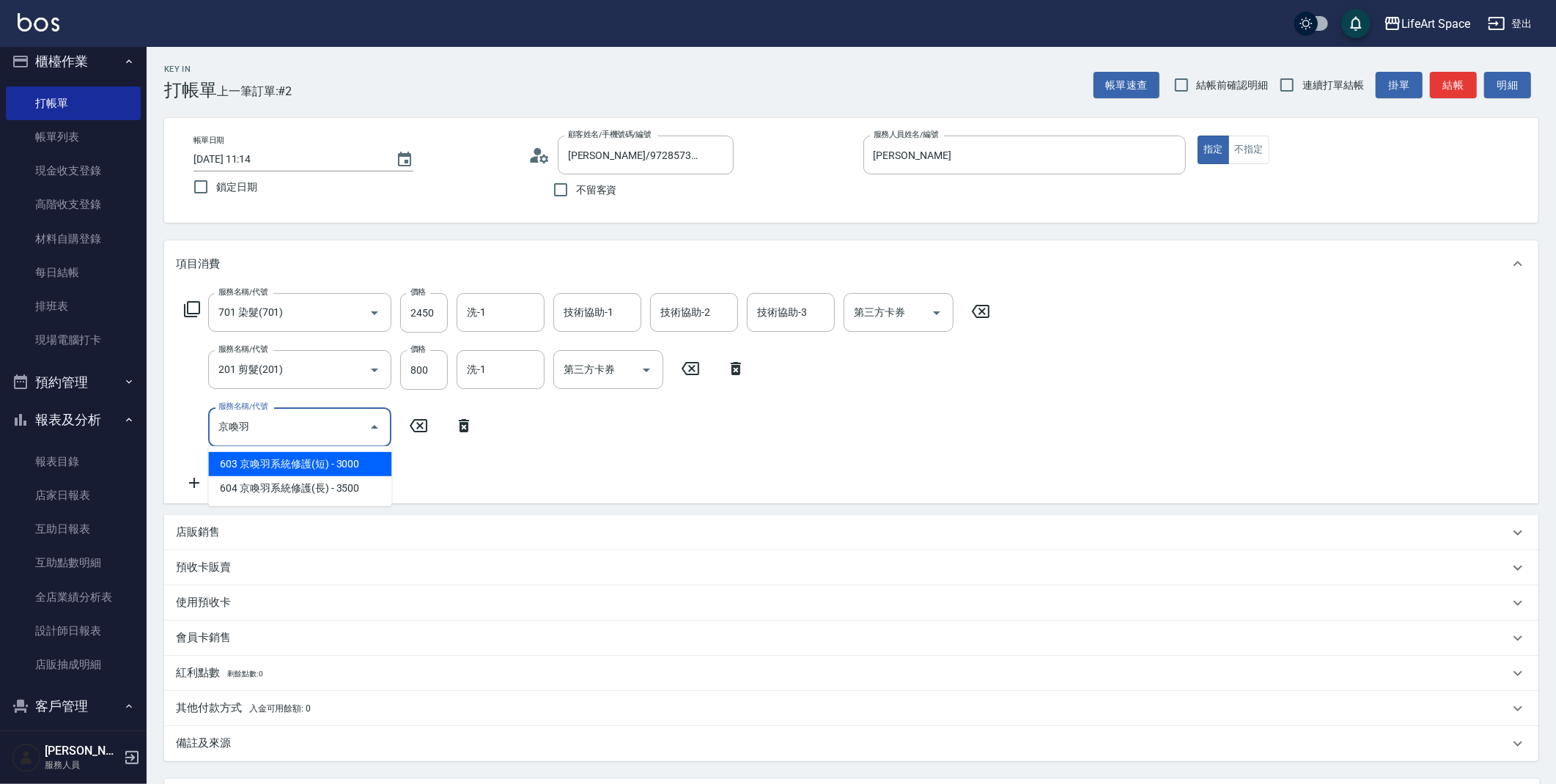
click at [291, 461] on span "603 京喚羽系統修護(短) - 3000" at bounding box center [300, 464] width 184 height 24
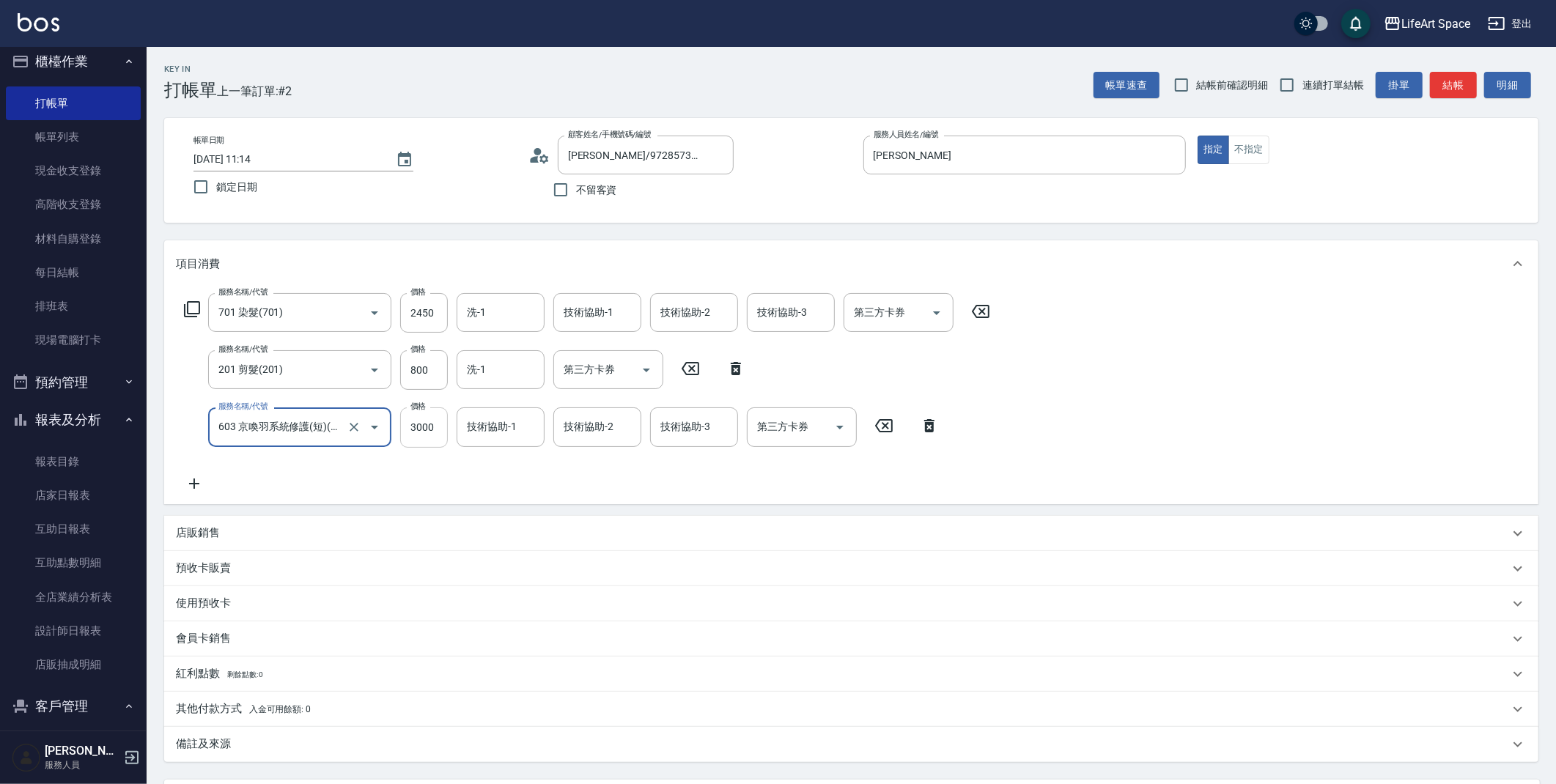
type input "603 京喚羽系統修護(短)(603)"
click at [444, 439] on input "3000" at bounding box center [425, 427] width 48 height 40
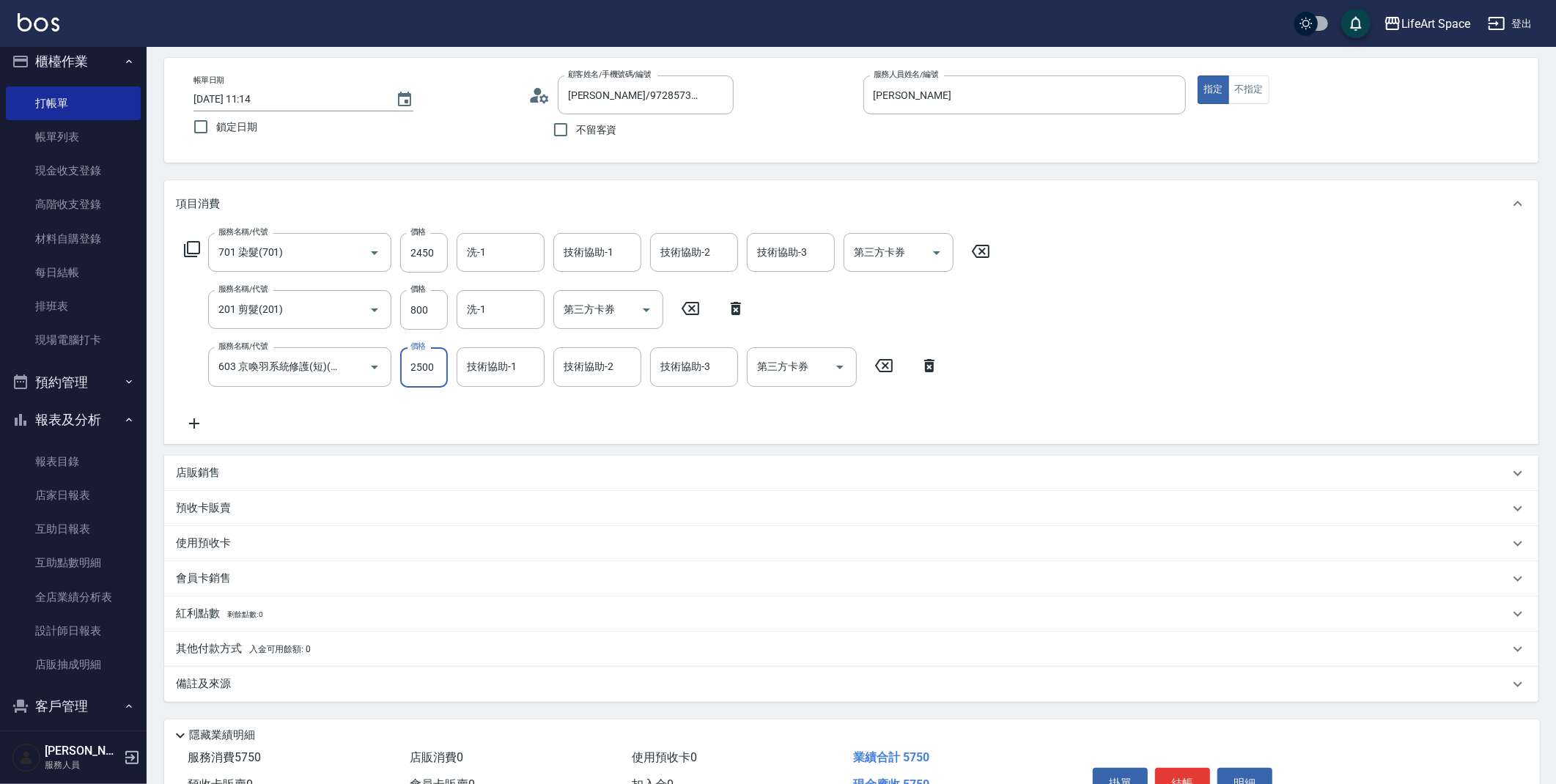
scroll to position [61, 0]
type input "2500"
click at [239, 684] on div "備註及來源" at bounding box center [842, 682] width 1333 height 15
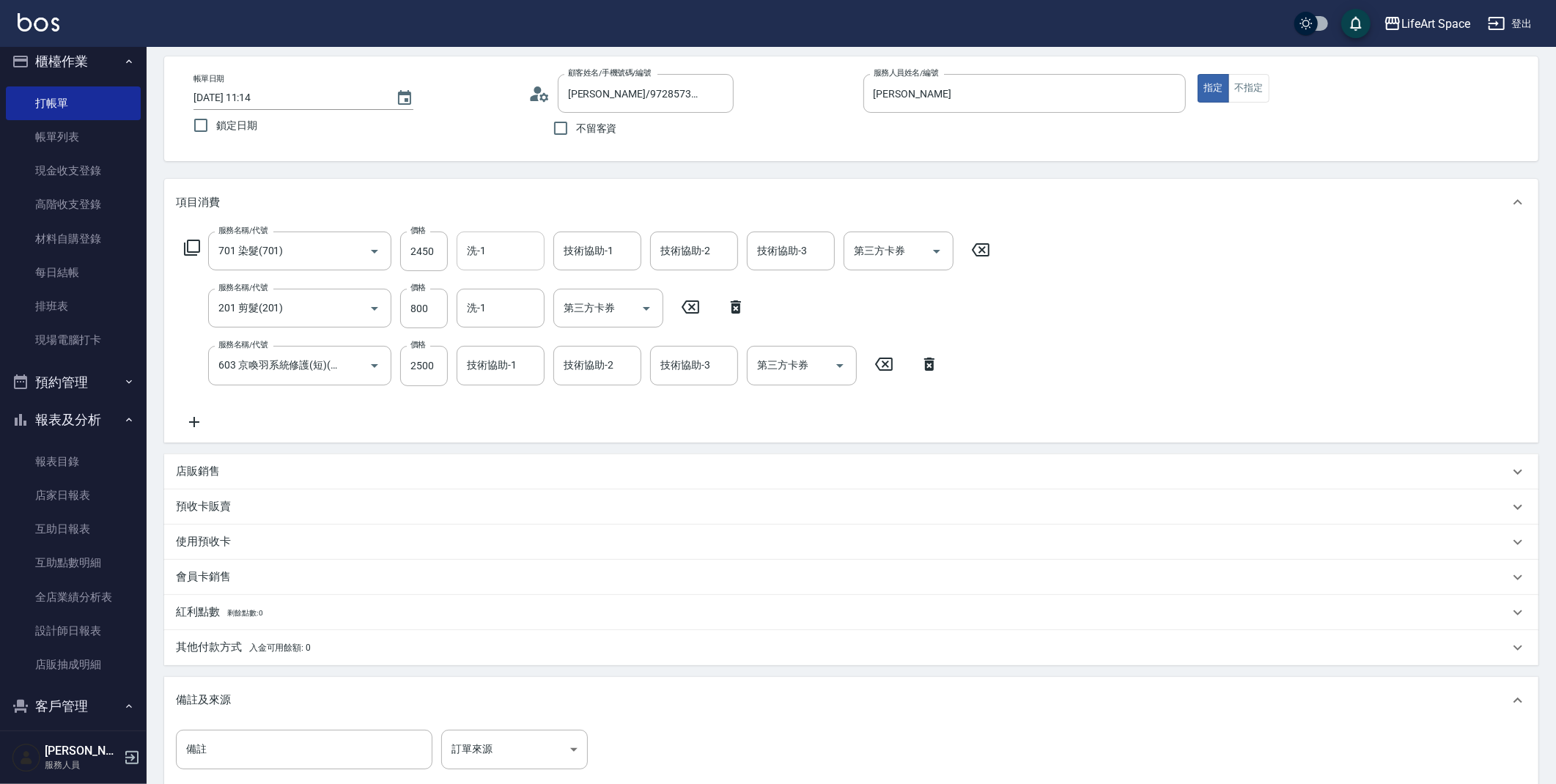
click at [507, 250] on input "洗-1" at bounding box center [501, 251] width 75 height 26
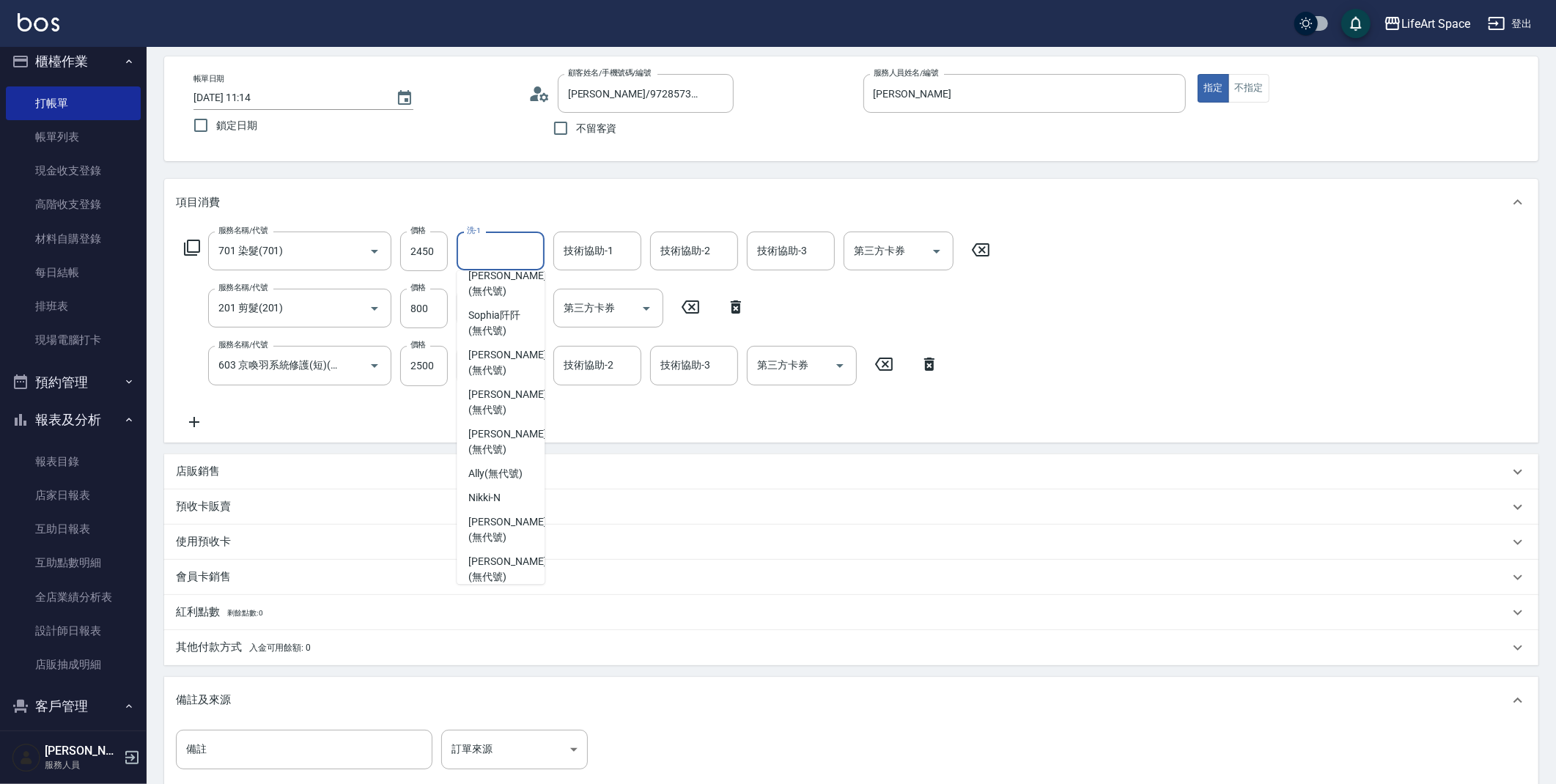
scroll to position [328, 0]
click at [515, 479] on span "[PERSON_NAME] (無代號)" at bounding box center [507, 494] width 77 height 31
type input "[PERSON_NAME](無代號)"
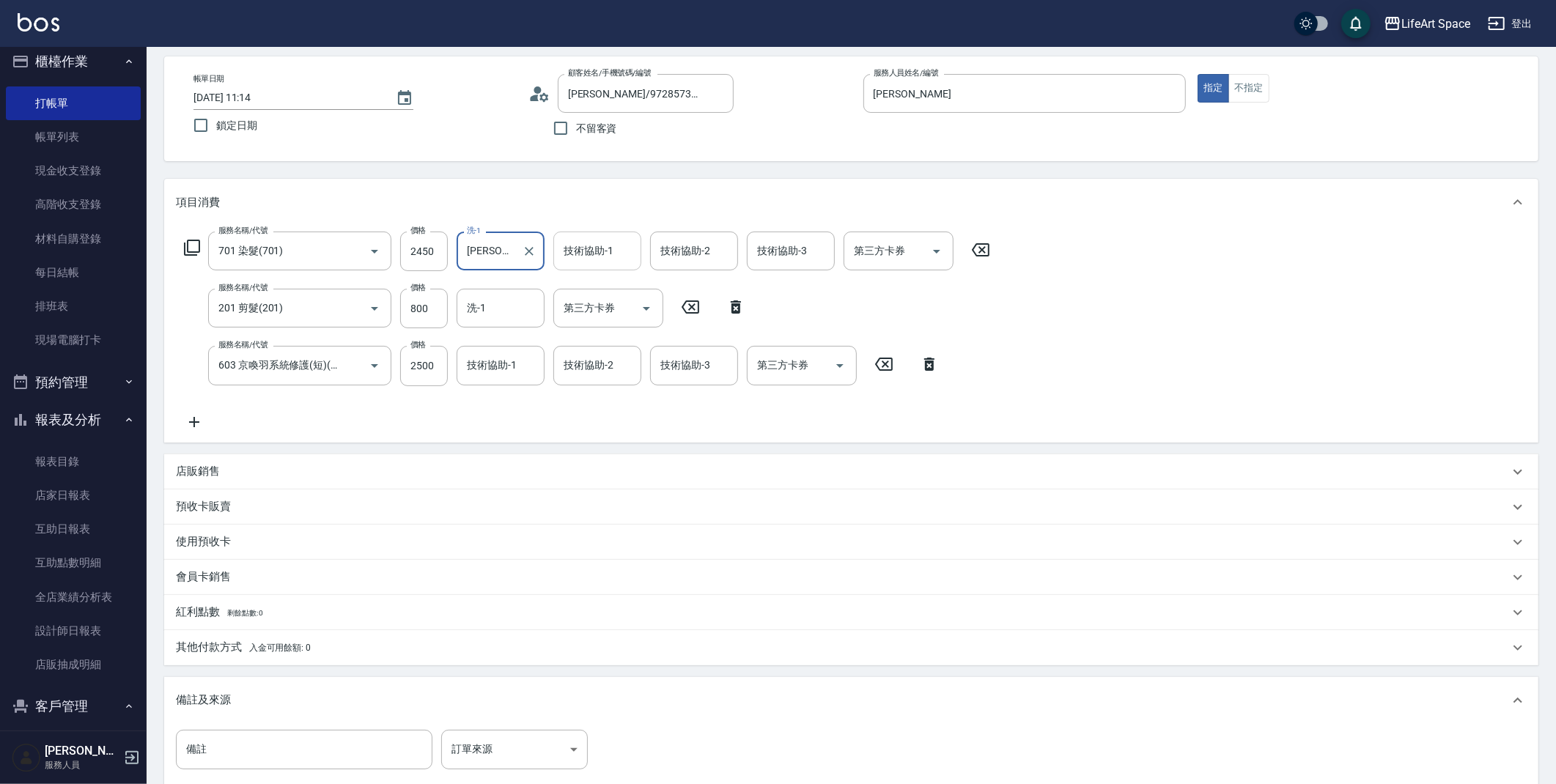
click at [593, 261] on input "技術協助-1" at bounding box center [598, 251] width 75 height 26
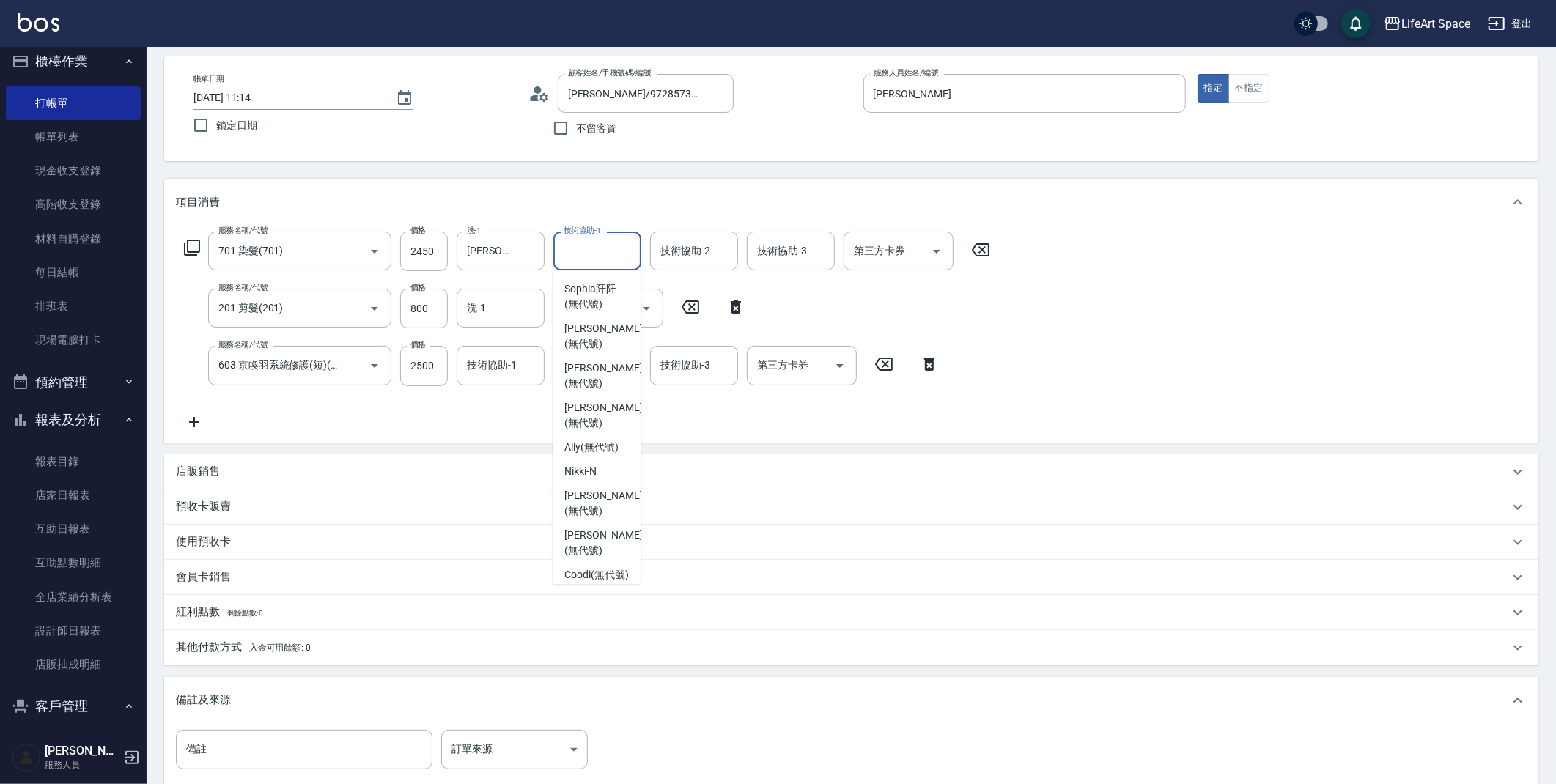
scroll to position [332, 0]
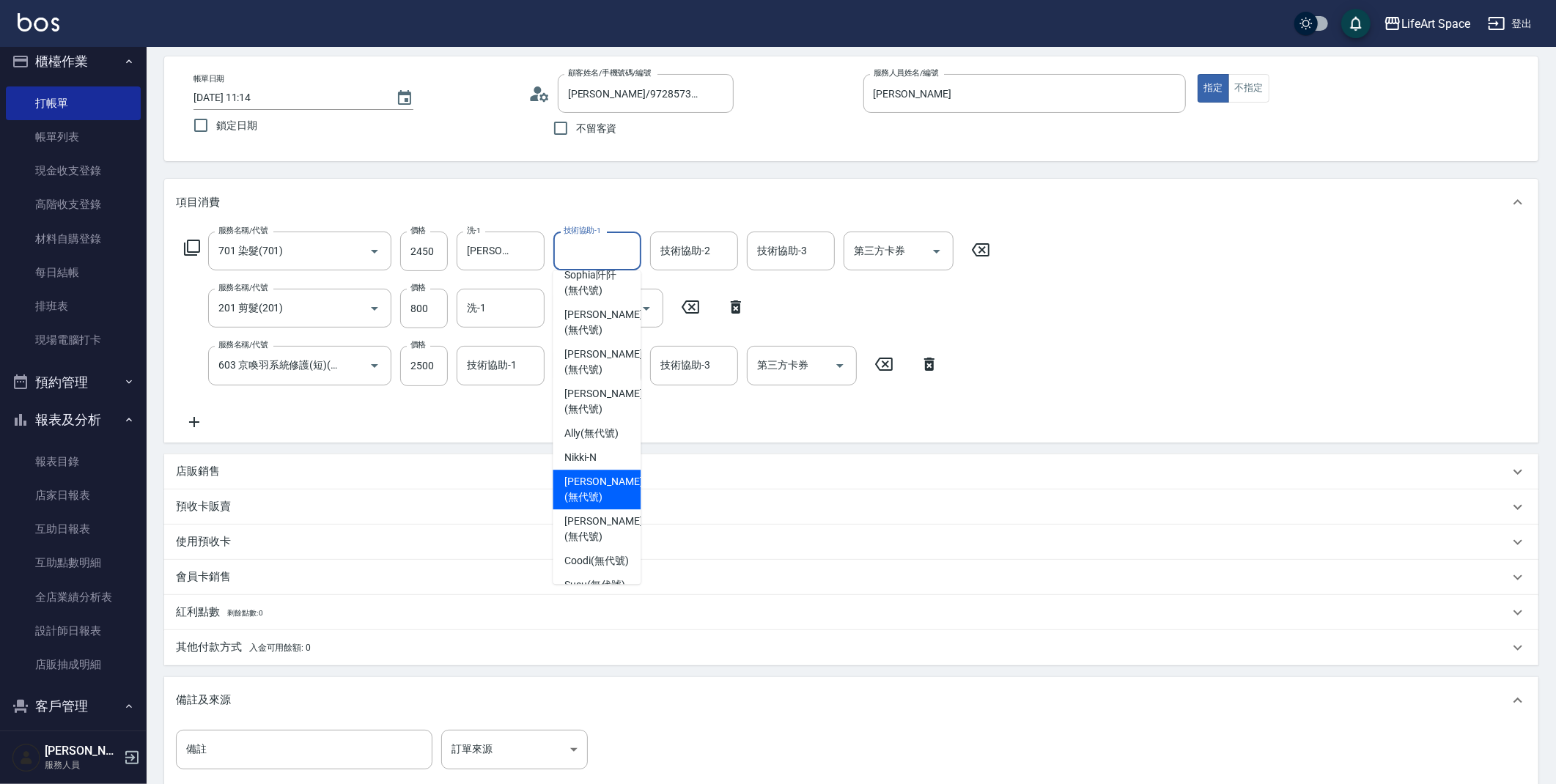
click at [602, 474] on span "[PERSON_NAME] (無代號)" at bounding box center [602, 489] width 77 height 31
type input "[PERSON_NAME](無代號)"
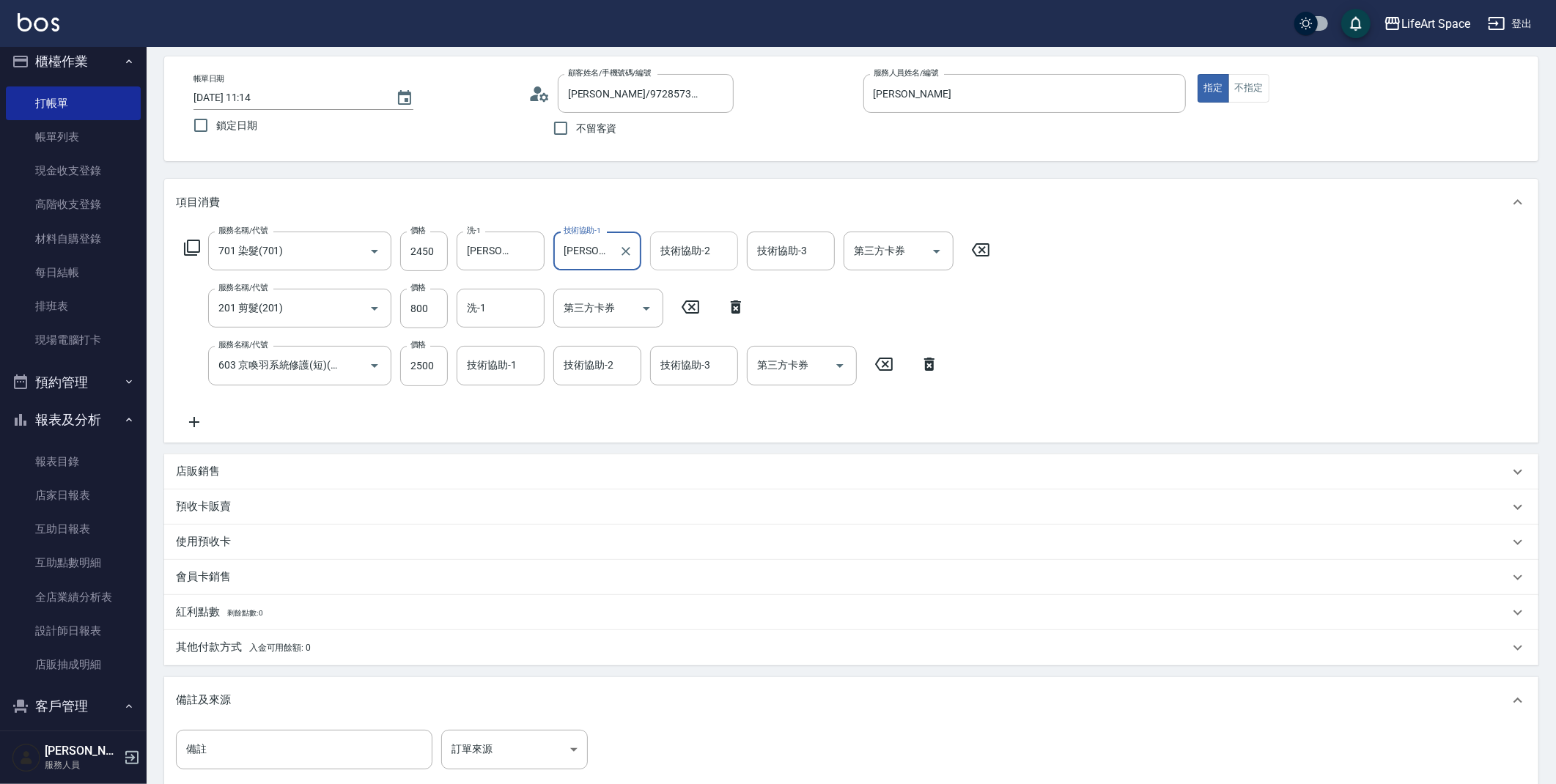
click at [690, 253] on div "技術協助-2 技術協助-2" at bounding box center [694, 250] width 88 height 39
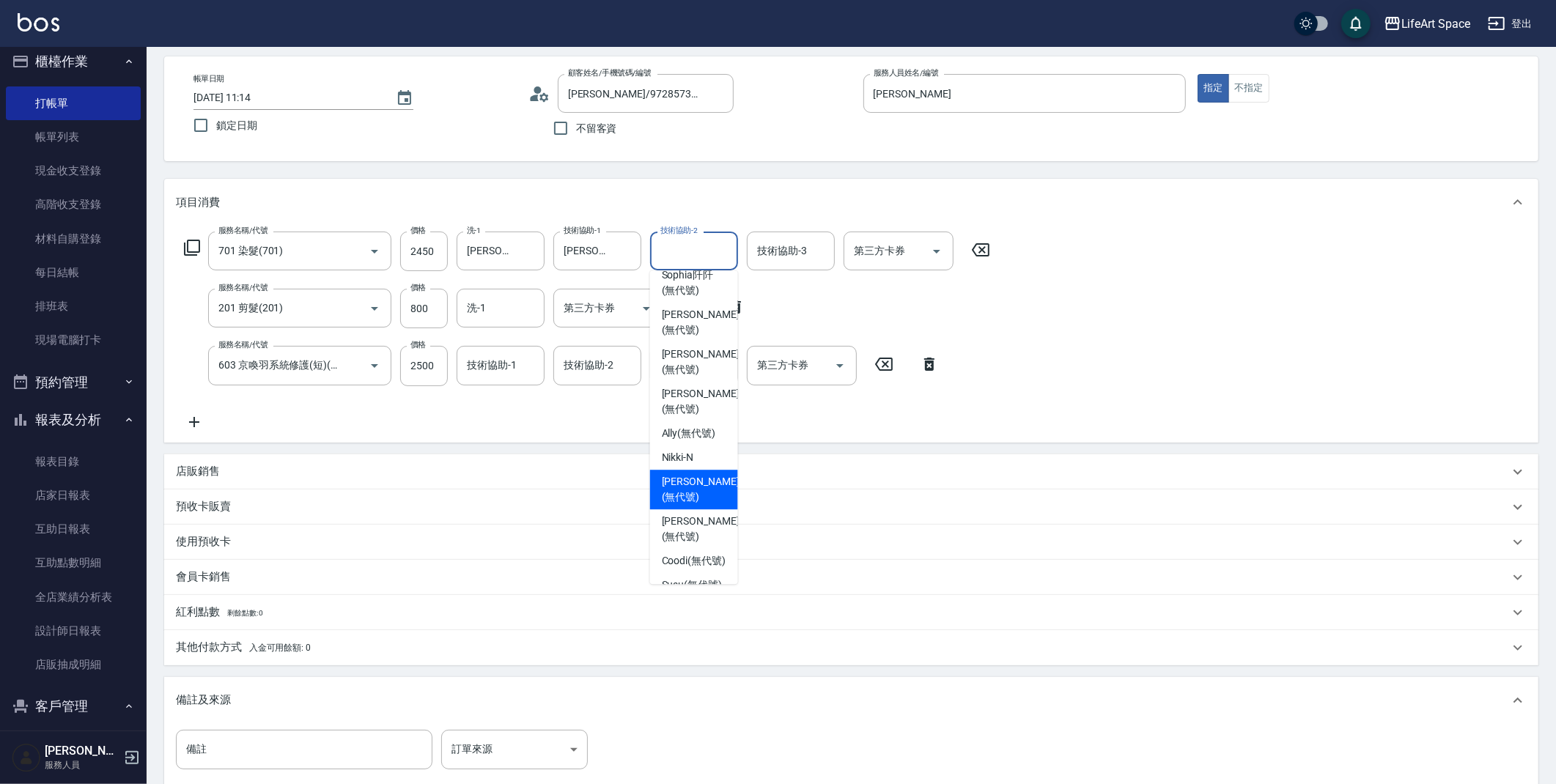
click at [693, 474] on span "[PERSON_NAME] (無代號)" at bounding box center [701, 489] width 77 height 31
type input "[PERSON_NAME](無代號)"
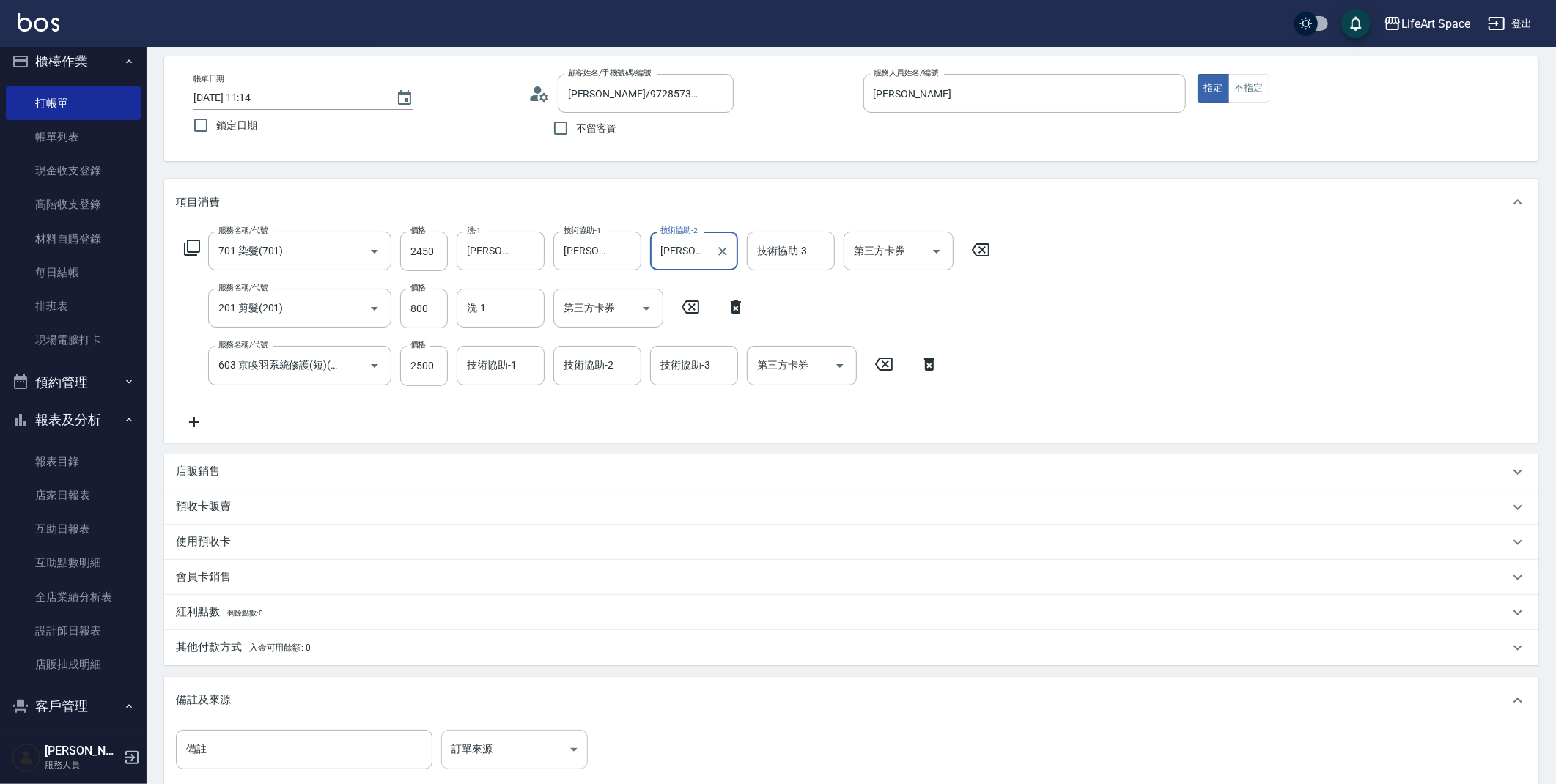
click at [490, 734] on body "LifeArt Space 登出 櫃檯作業 打帳單 帳單列表 現金收支登錄 高階收支登錄 材料自購登錄 每日結帳 排班表 現場電腦打卡 預約管理 預約管理 單…" at bounding box center [778, 448] width 1556 height 1019
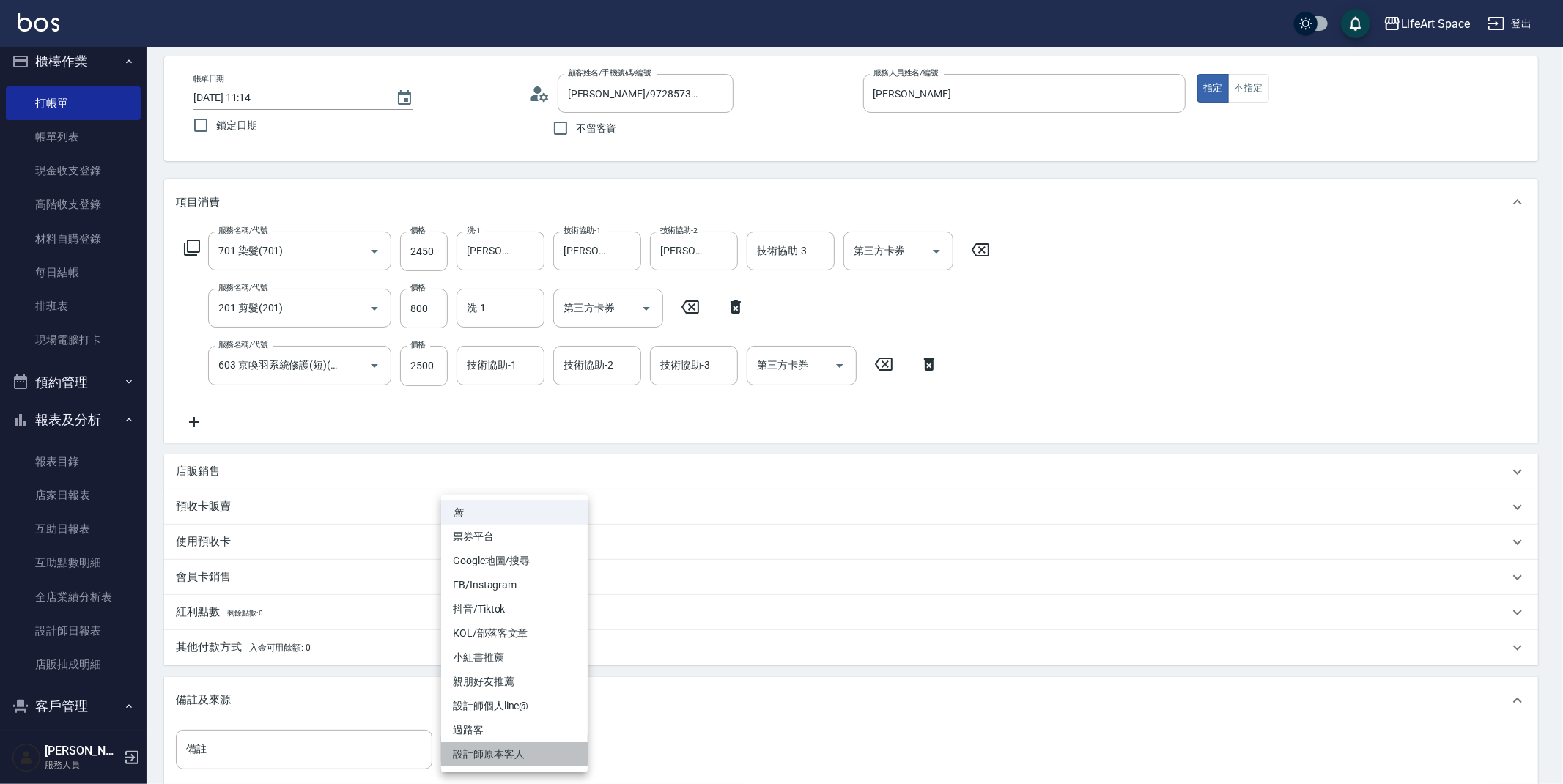
click at [516, 754] on li "設計師原本客人" at bounding box center [515, 754] width 147 height 24
type input "設計師原本客人"
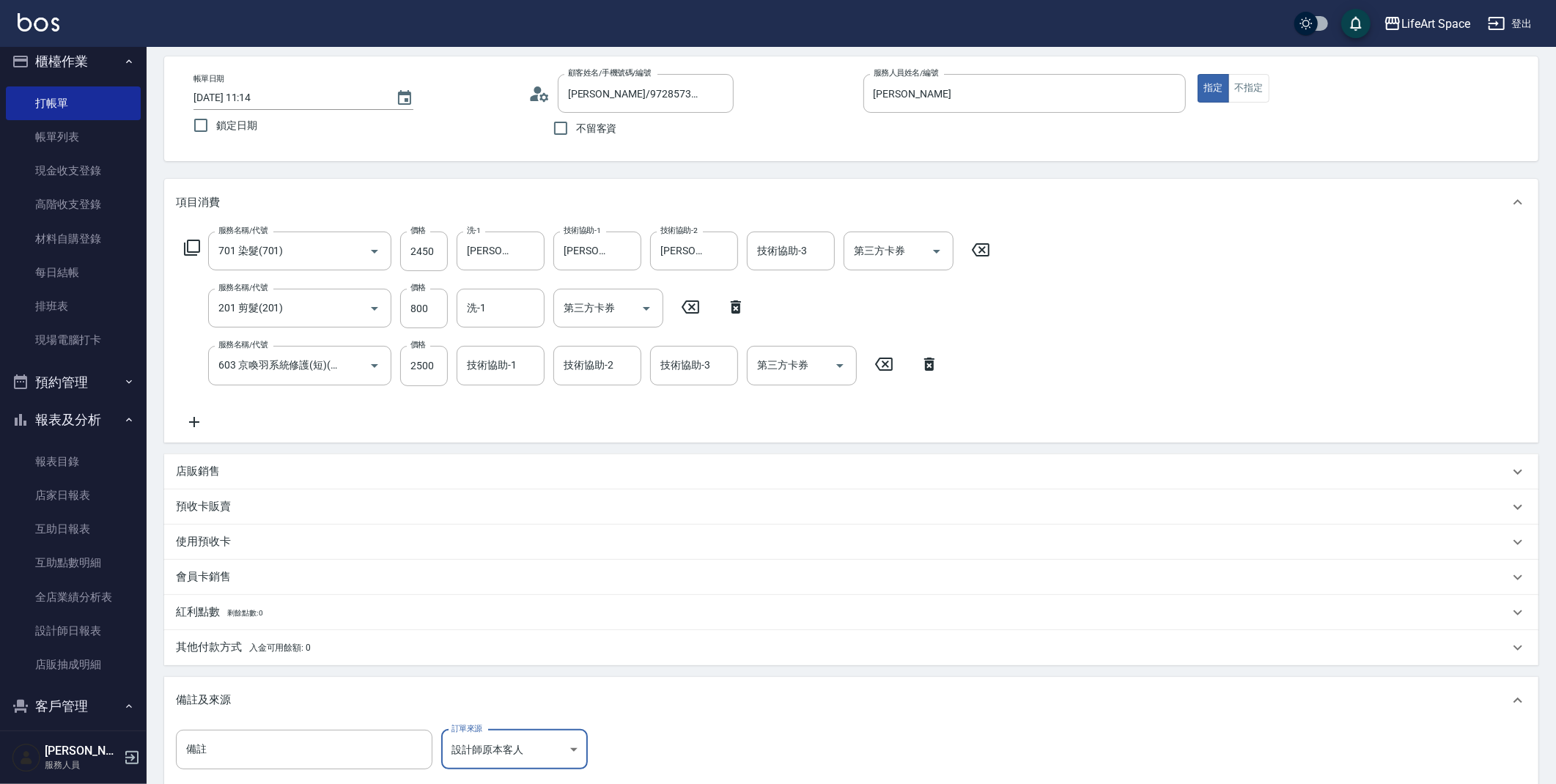
click at [247, 643] on p "其他付款方式 入金可用餘額: 0" at bounding box center [243, 648] width 135 height 16
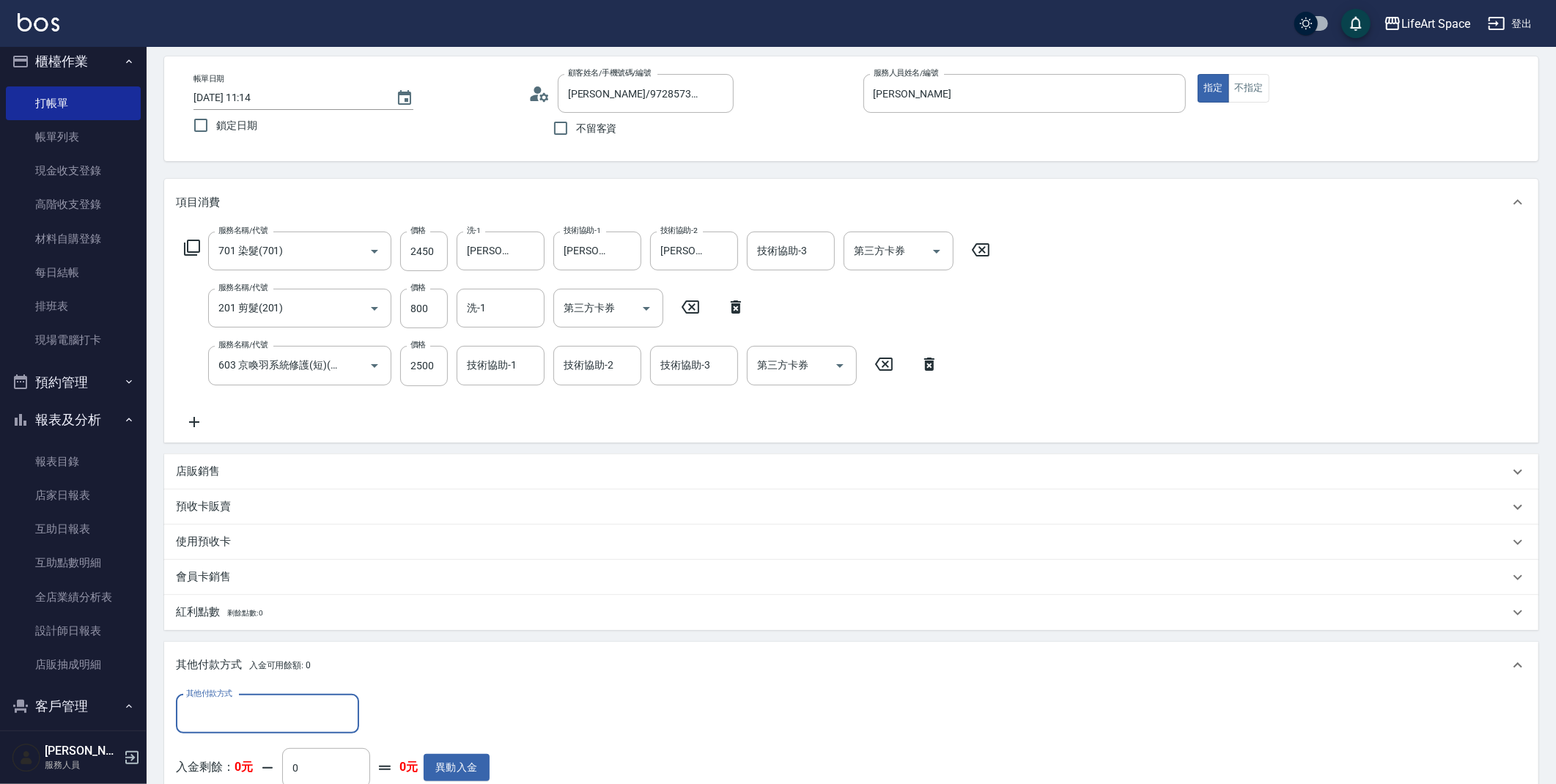
scroll to position [0, 0]
click at [255, 710] on input "其他付款方式" at bounding box center [267, 714] width 170 height 26
click at [261, 619] on span "Linepay" at bounding box center [267, 628] width 184 height 24
type input "Linepay"
click at [442, 703] on input "0" at bounding box center [423, 715] width 110 height 40
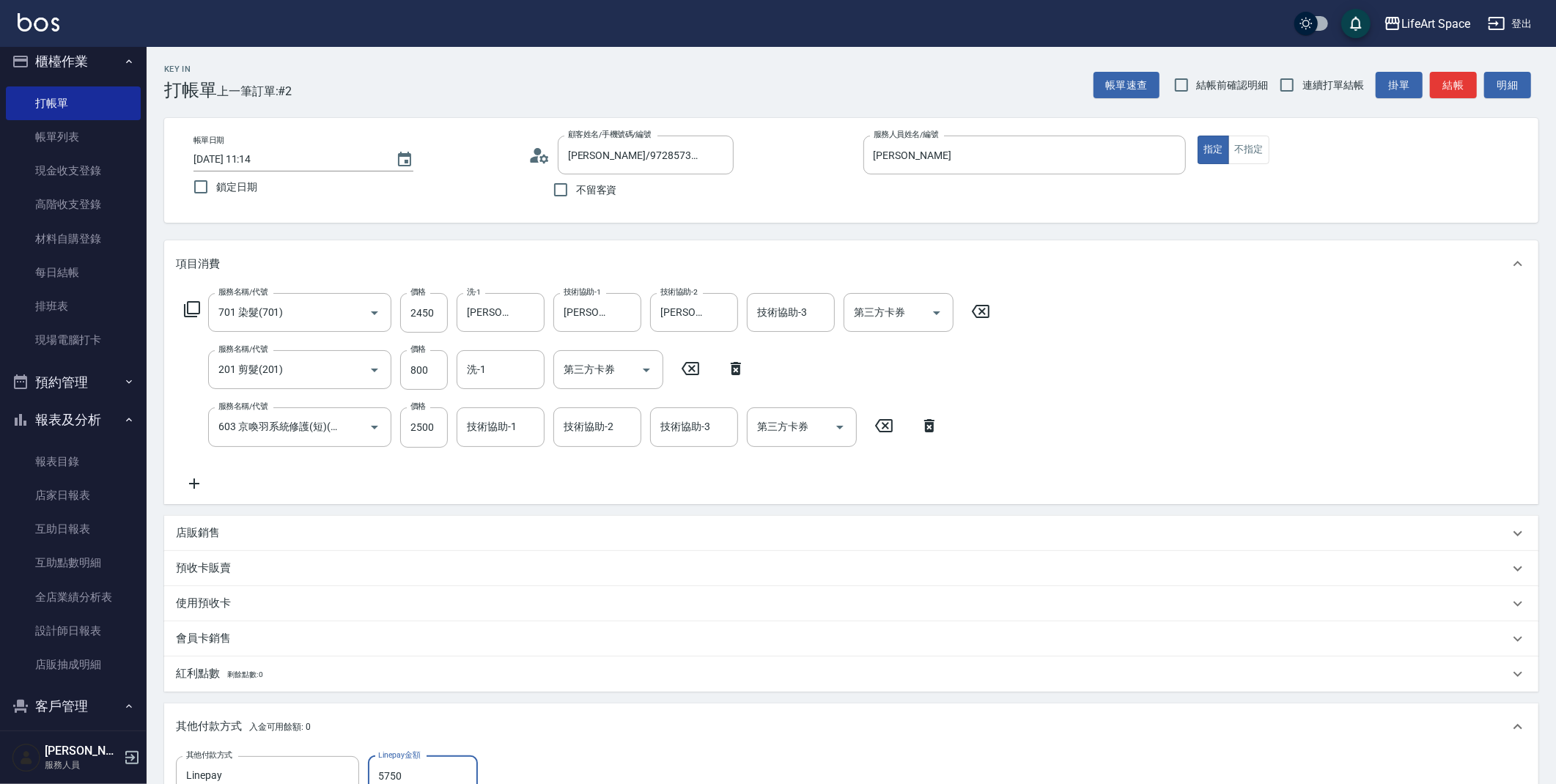
scroll to position [401, 0]
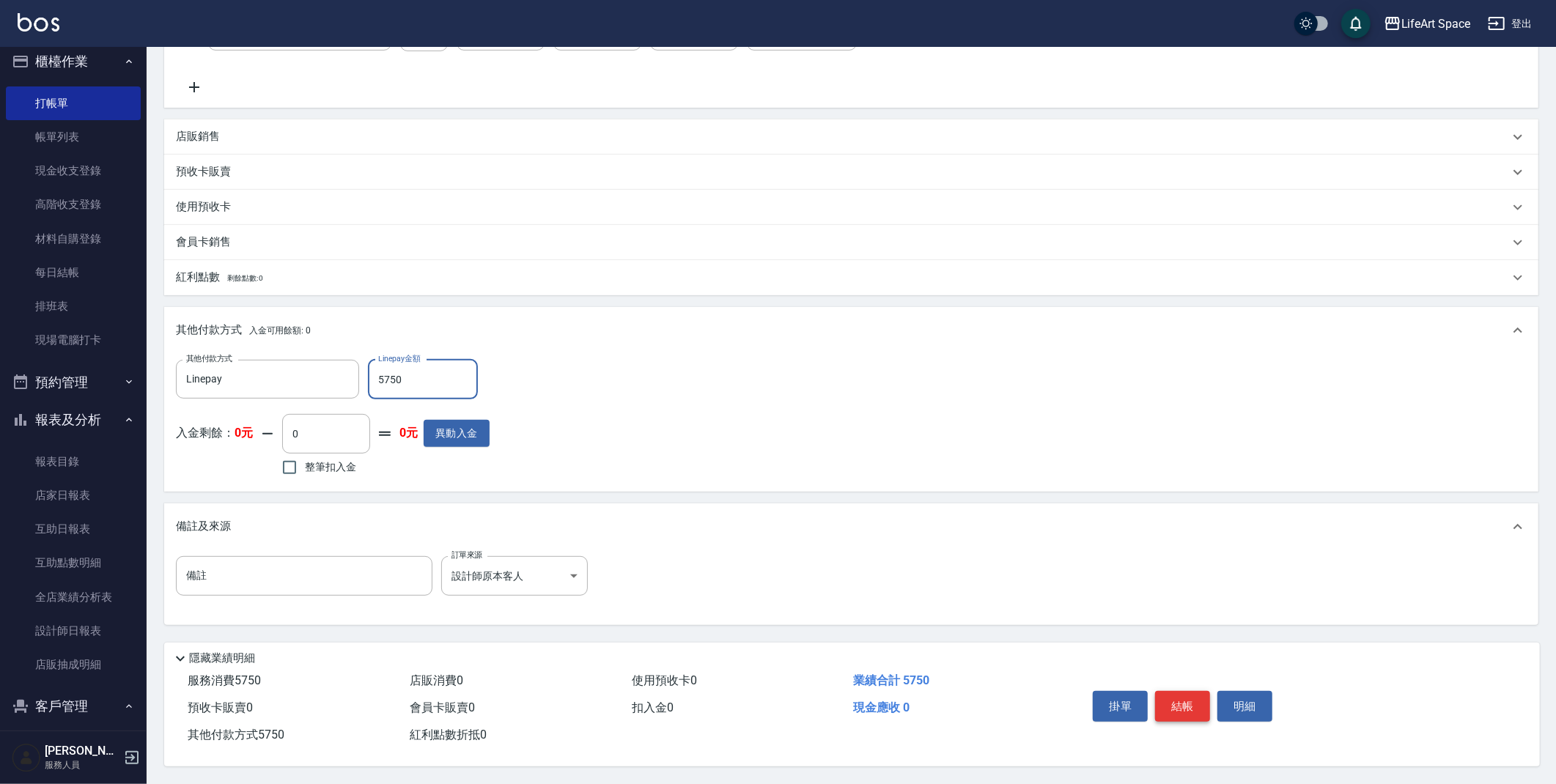
type input "5750"
click at [1194, 704] on button "結帳" at bounding box center [1183, 706] width 55 height 31
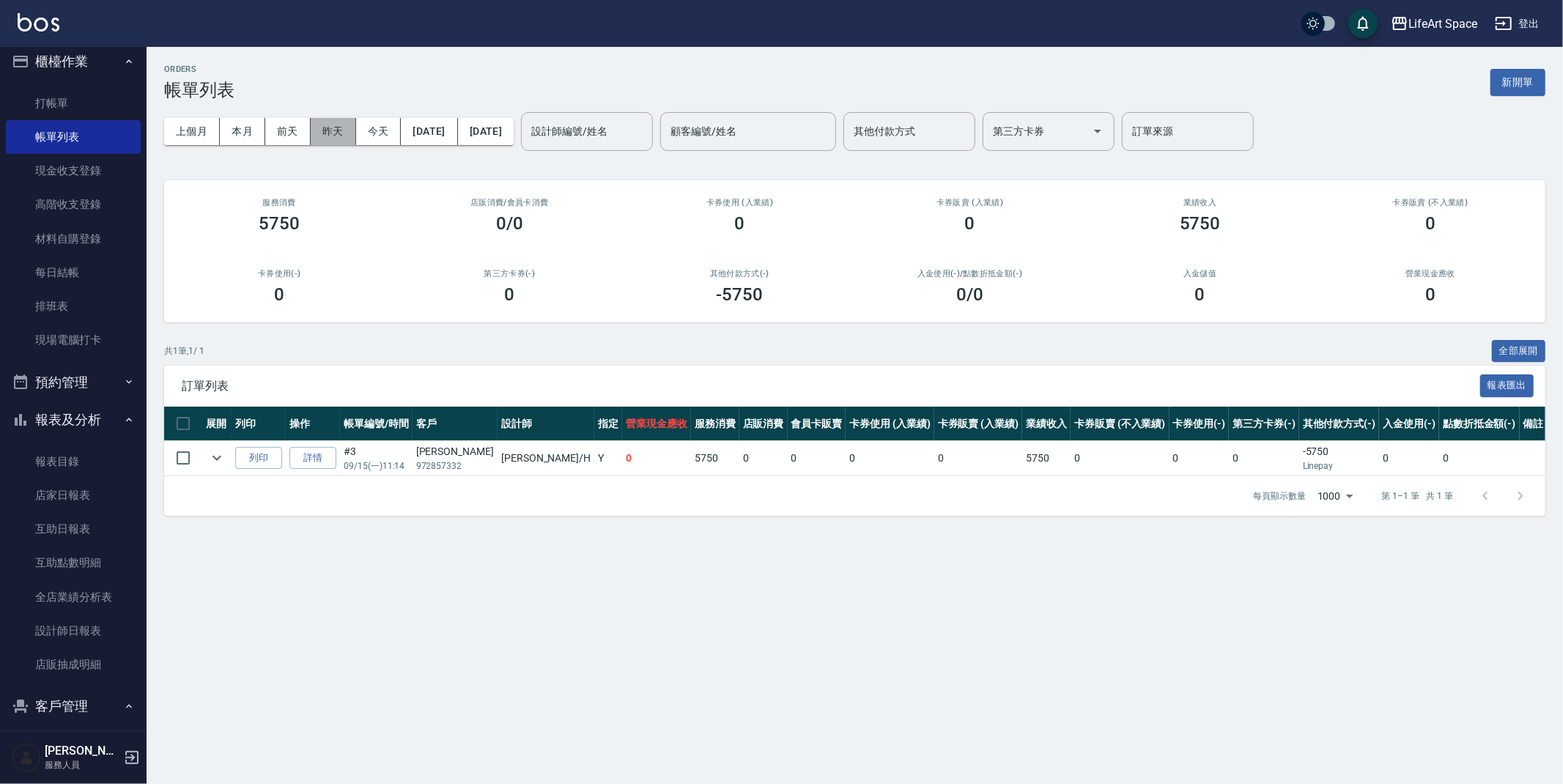
click at [330, 136] on button "昨天" at bounding box center [334, 132] width 45 height 27
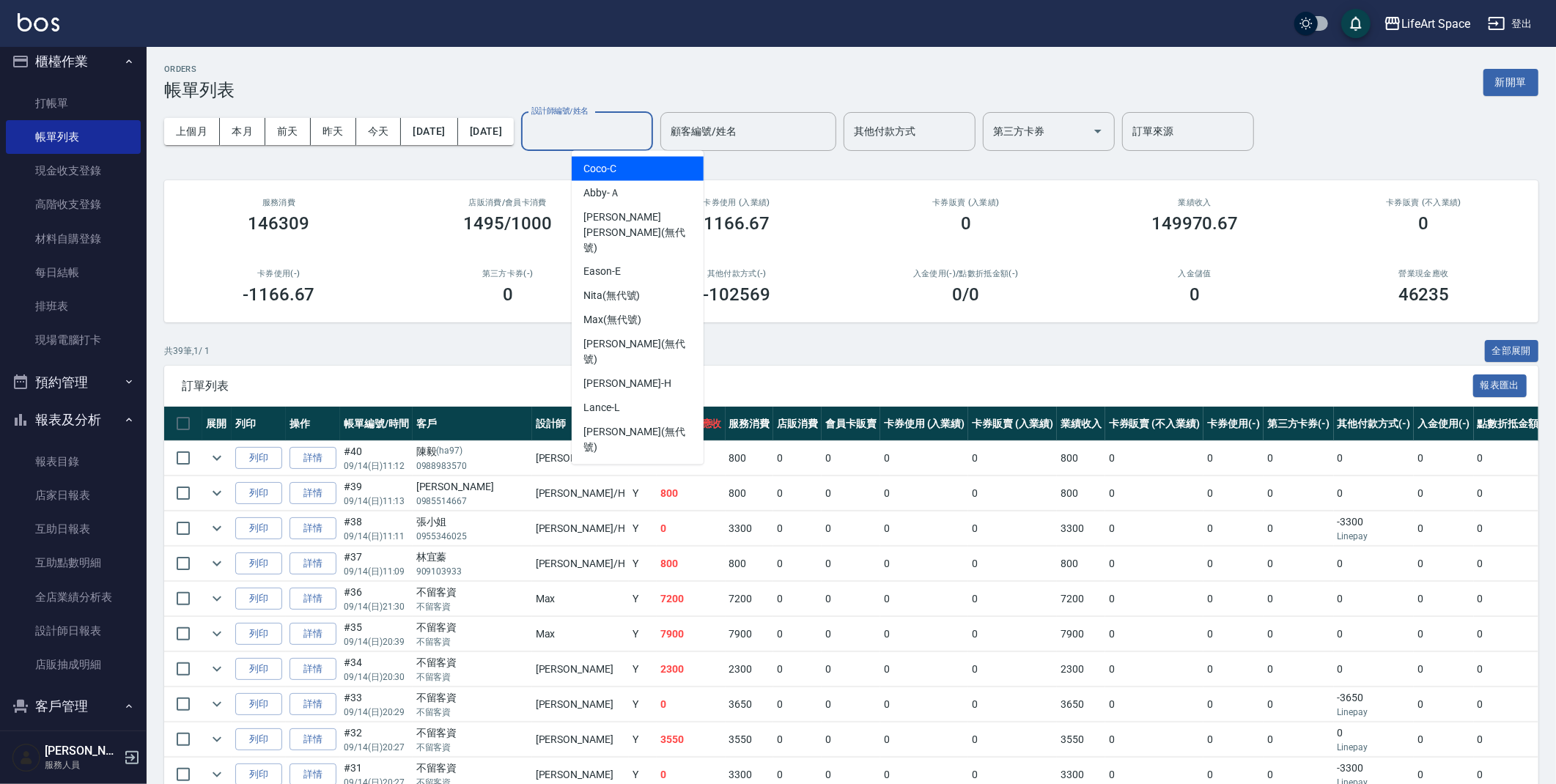
click at [628, 134] on div "設計師編號/姓名 設計師編號/姓名" at bounding box center [586, 132] width 132 height 39
click at [635, 372] on div "[PERSON_NAME]" at bounding box center [638, 384] width 132 height 24
type input "[PERSON_NAME]"
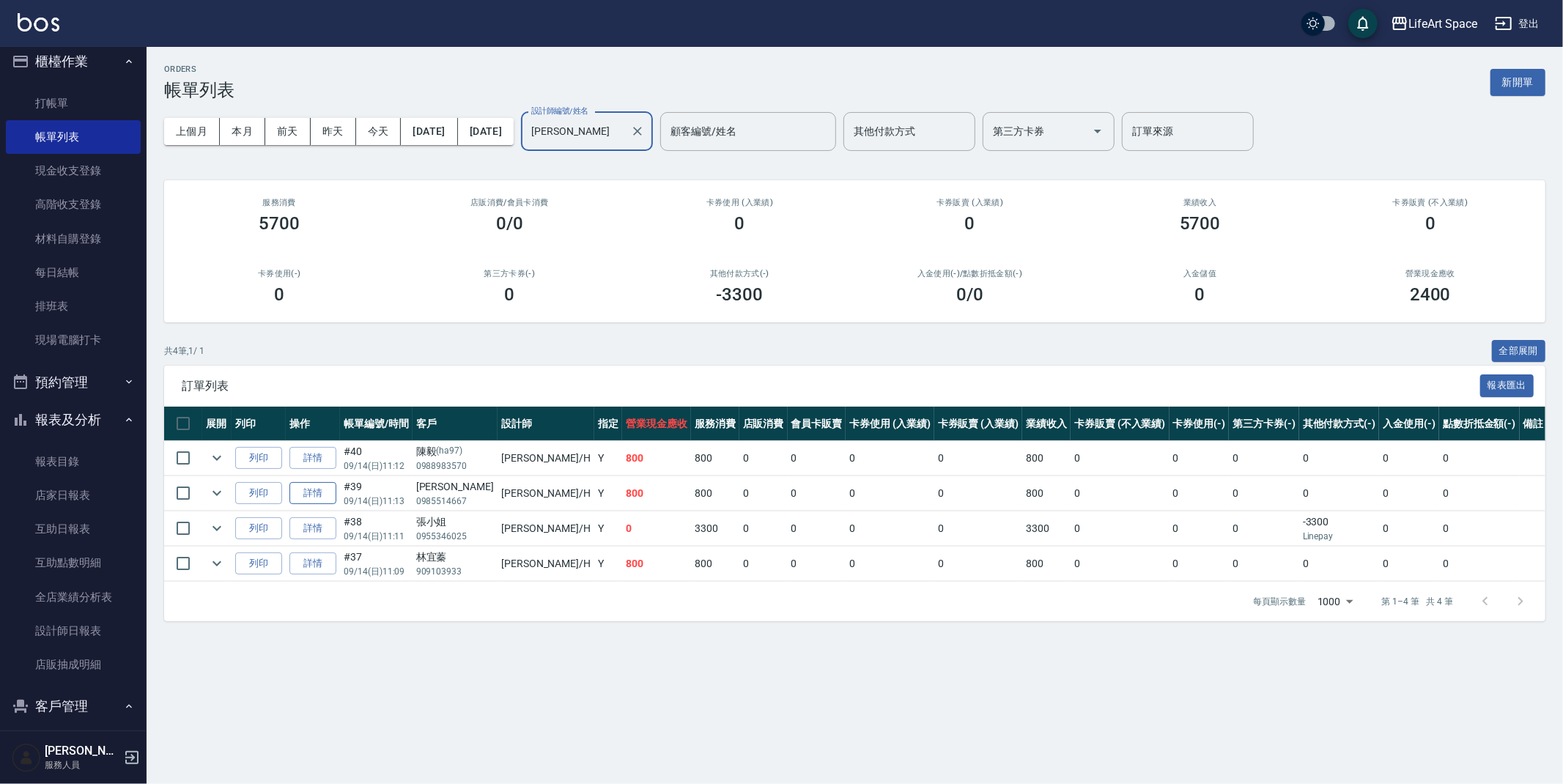
click at [322, 498] on link "詳情" at bounding box center [313, 493] width 47 height 22
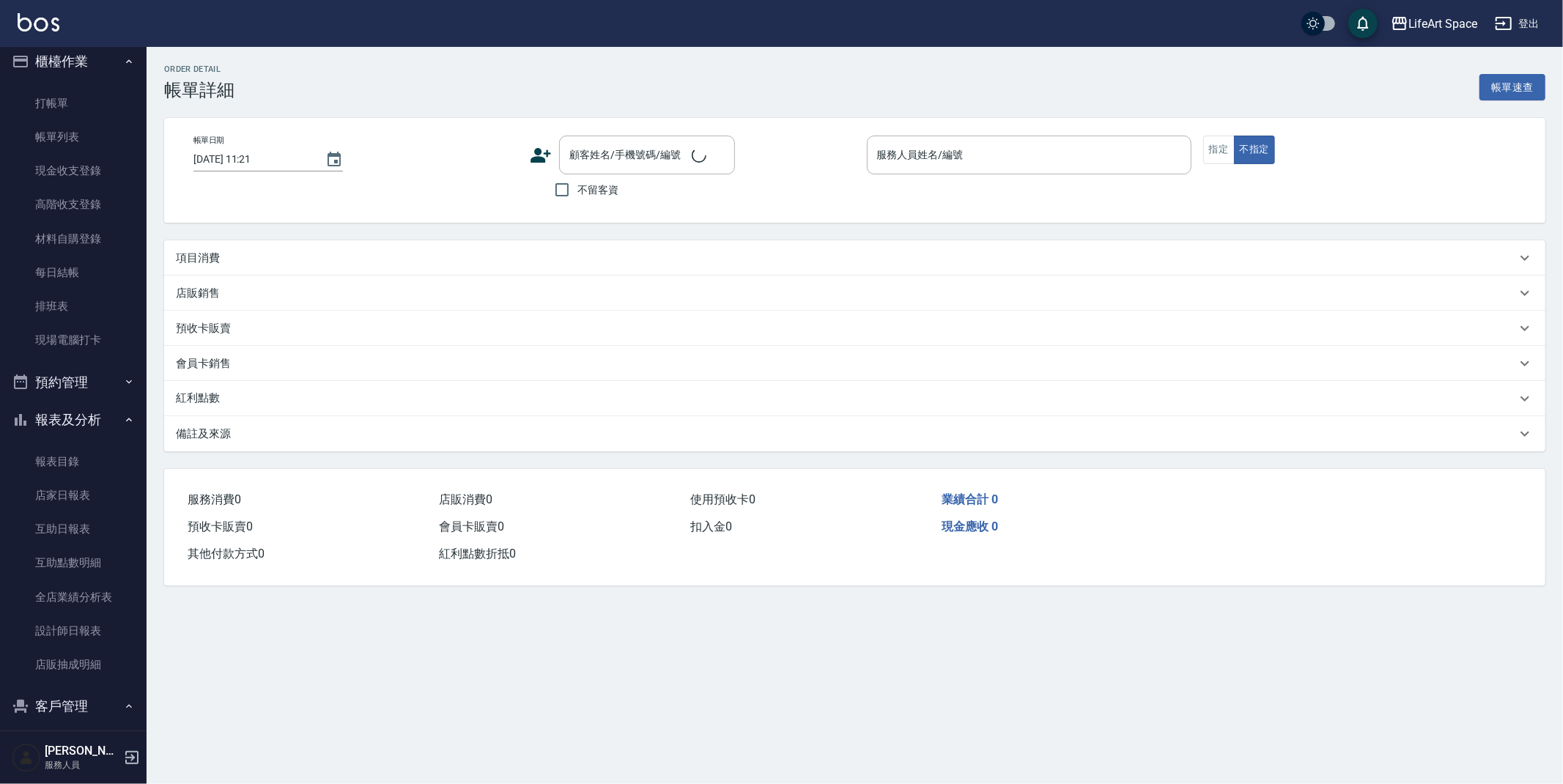
type input "[DATE] 11:13"
type input "[PERSON_NAME]"
type input "FB/Instagram"
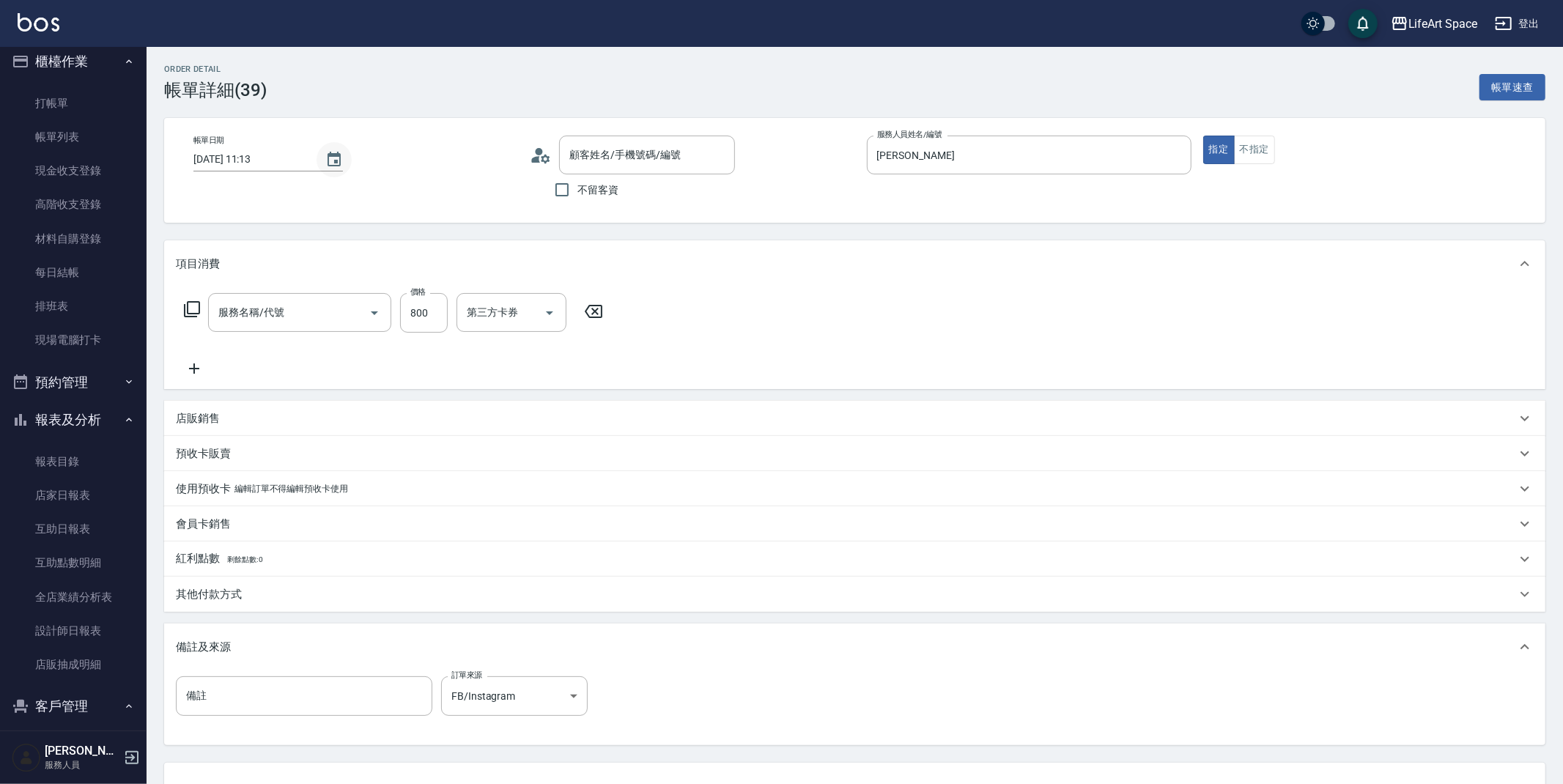
type input "[PERSON_NAME]/0985514667/"
click at [335, 153] on icon "Choose date, selected date is 2025-09-14" at bounding box center [334, 159] width 14 height 14
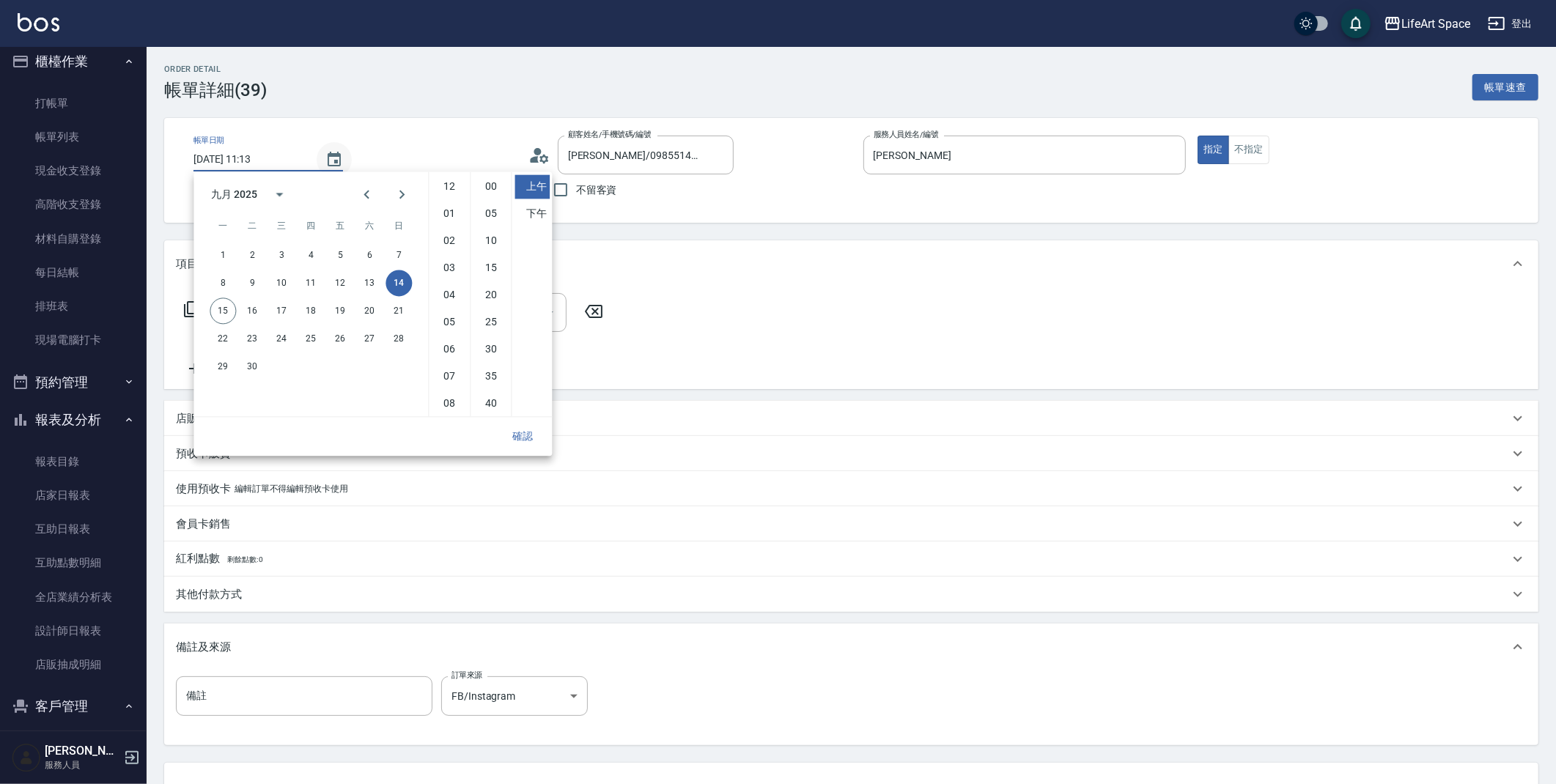
type input "201 剪髮(201)"
click at [213, 311] on button "15" at bounding box center [223, 310] width 26 height 26
type input "[DATE] 11:13"
click at [527, 428] on button "確認" at bounding box center [523, 436] width 47 height 27
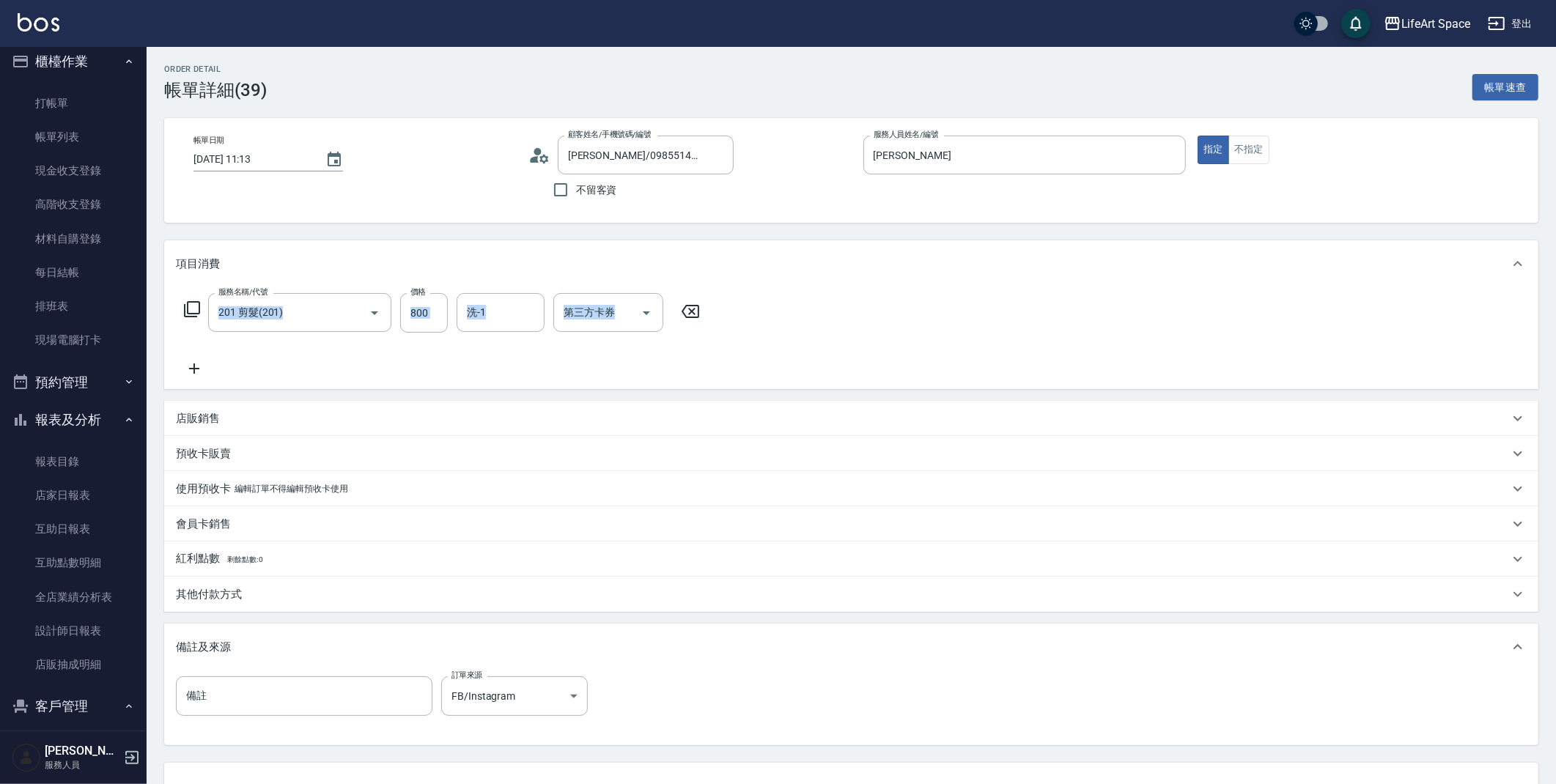
drag, startPoint x: 1555, startPoint y: 187, endPoint x: 1563, endPoint y: 343, distance: 156.2
click at [1555, 343] on html "LifeArt Space 登出 櫃檯作業 打帳單 帳單列表 現金收支登錄 高階收支登錄 材料自購登錄 每日結帳 排班表 現場電腦打卡 預約管理 預約管理 單…" at bounding box center [778, 448] width 1556 height 896
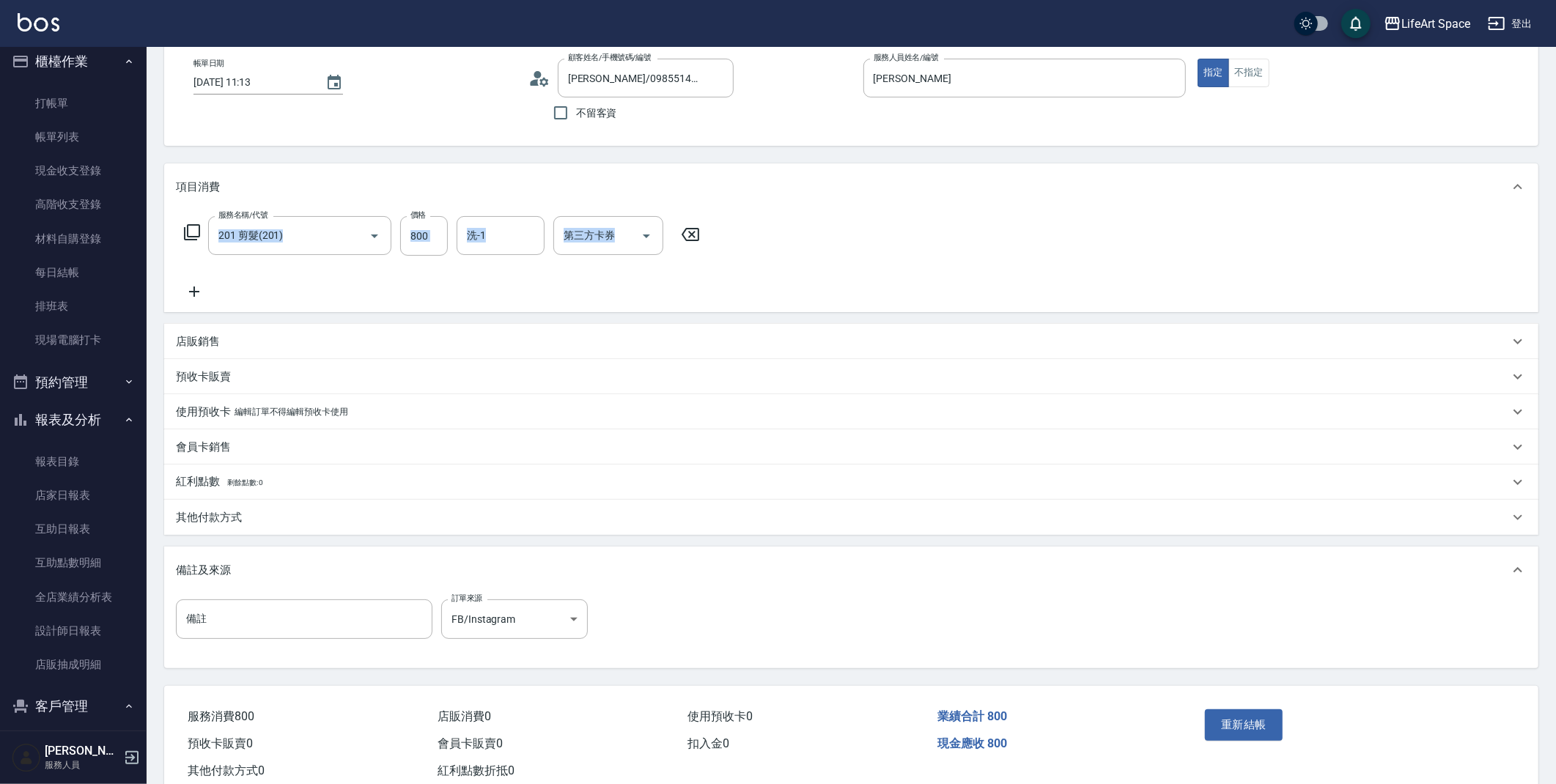
scroll to position [118, 0]
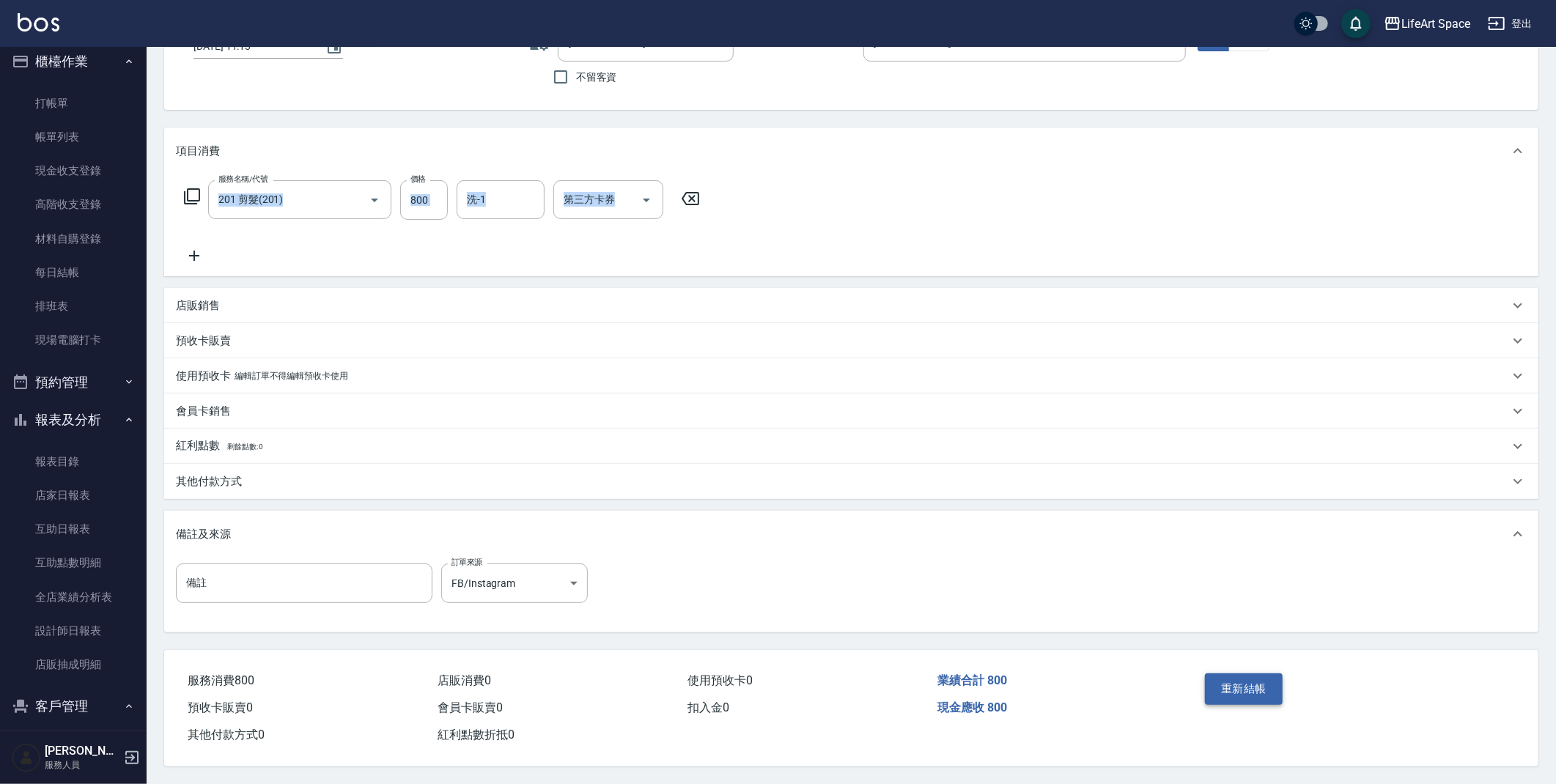
click at [1266, 680] on button "重新結帳" at bounding box center [1243, 688] width 77 height 31
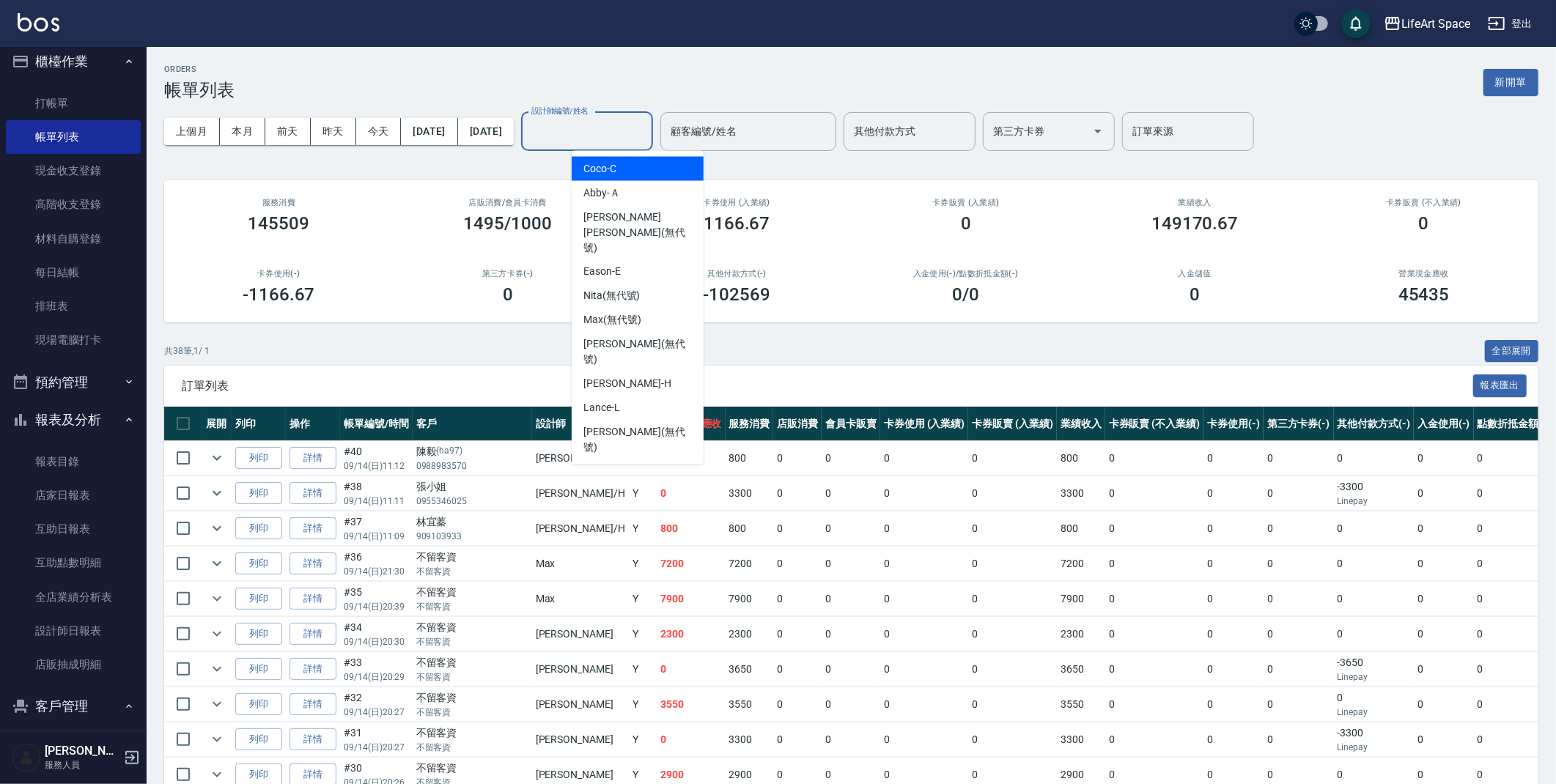
click at [618, 131] on input "設計師編號/姓名" at bounding box center [586, 132] width 119 height 26
click at [608, 161] on span "Coco -C" at bounding box center [599, 168] width 33 height 15
type input "Coco-C"
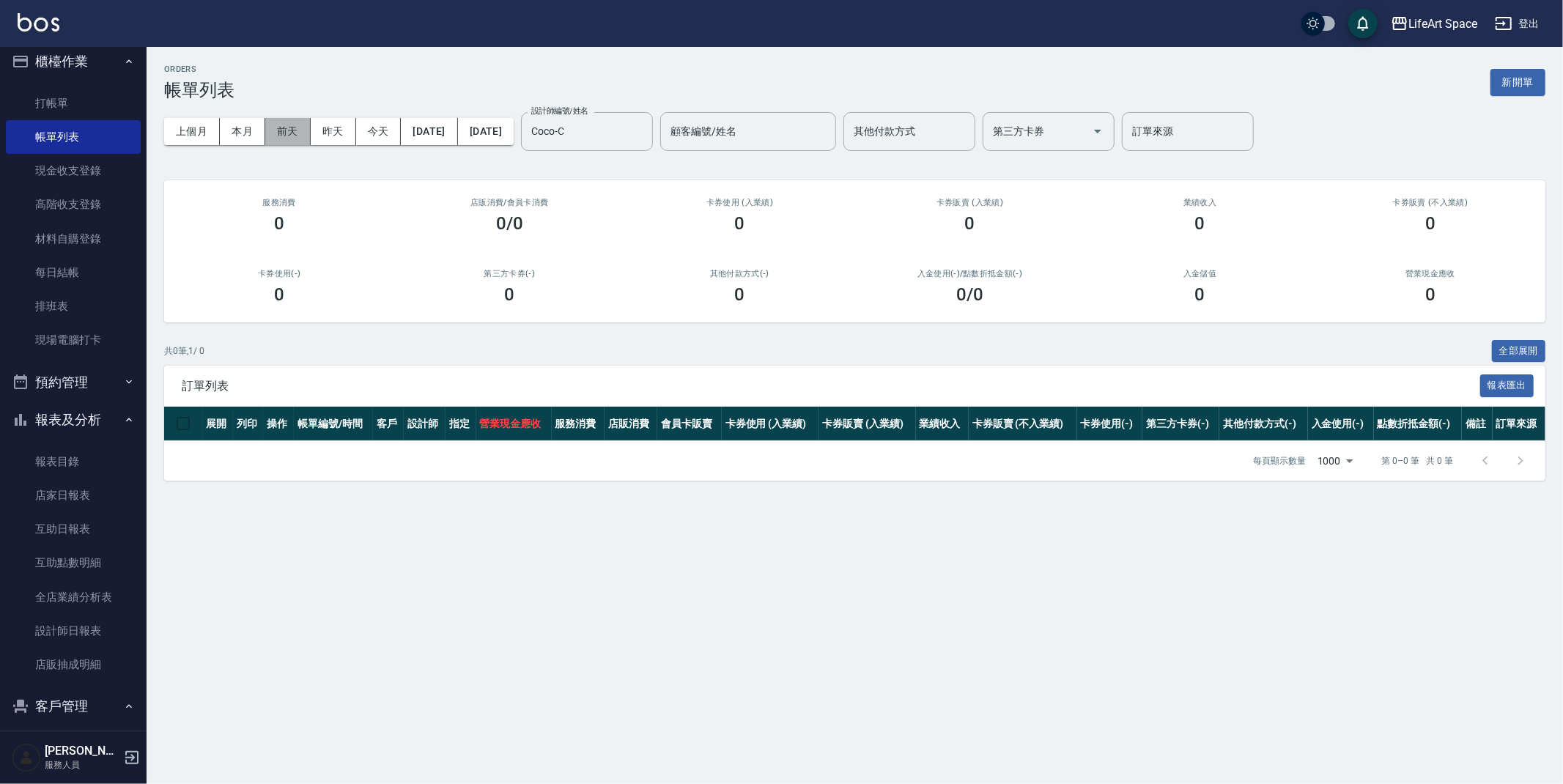
click at [285, 141] on button "前天" at bounding box center [288, 132] width 45 height 27
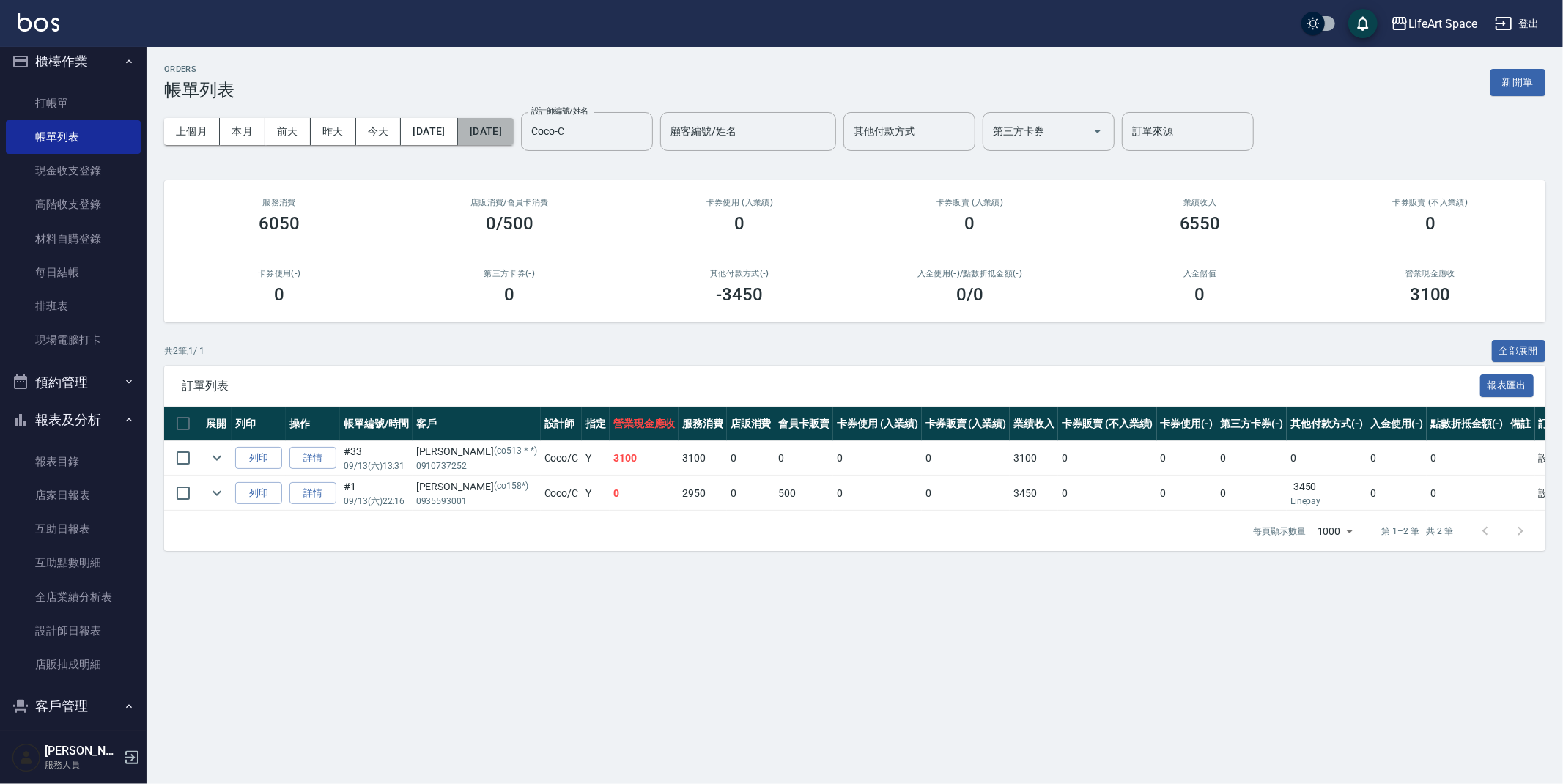
click at [514, 143] on button "[DATE]" at bounding box center [486, 132] width 56 height 27
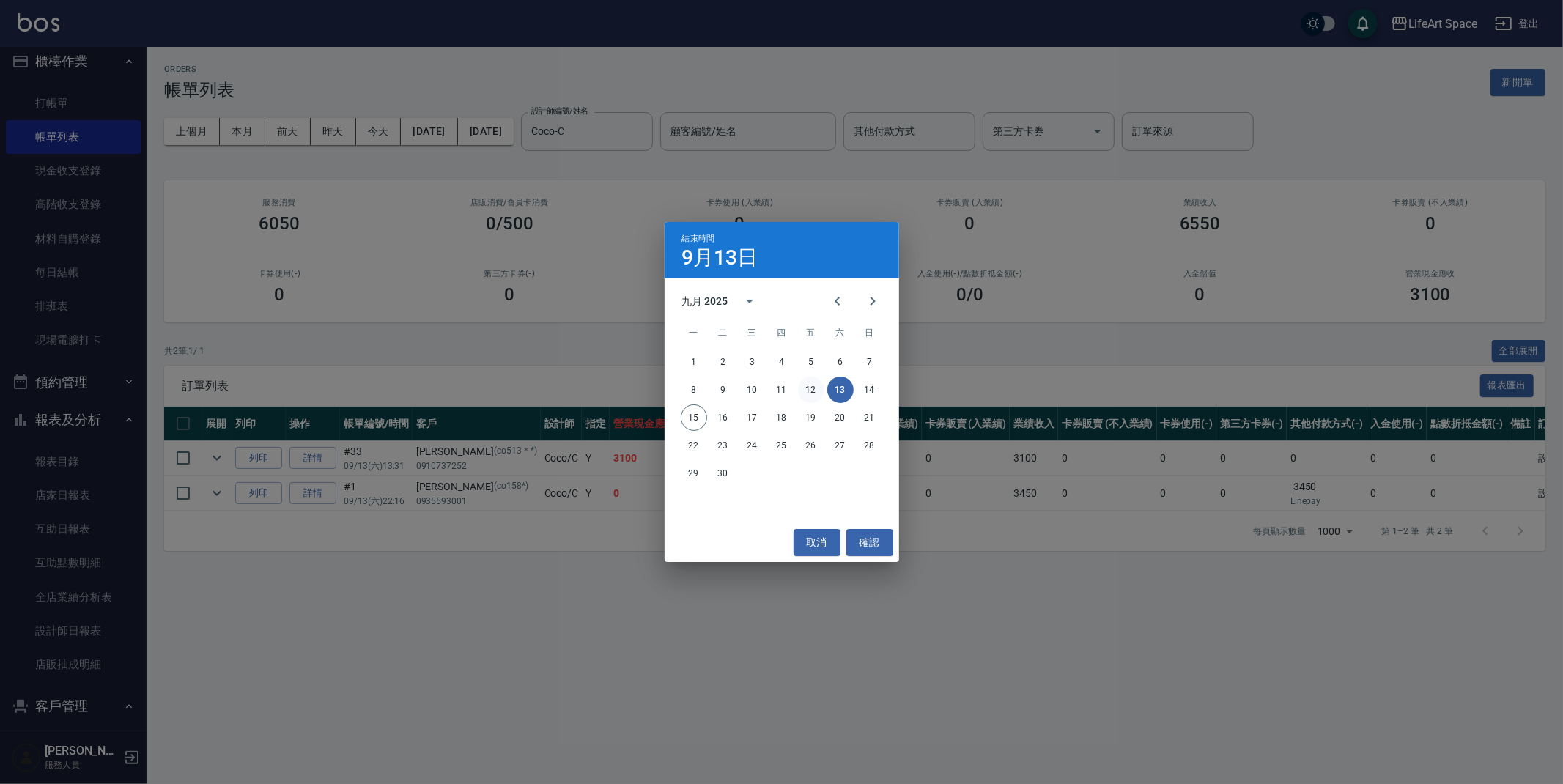
click at [819, 392] on button "12" at bounding box center [811, 389] width 26 height 26
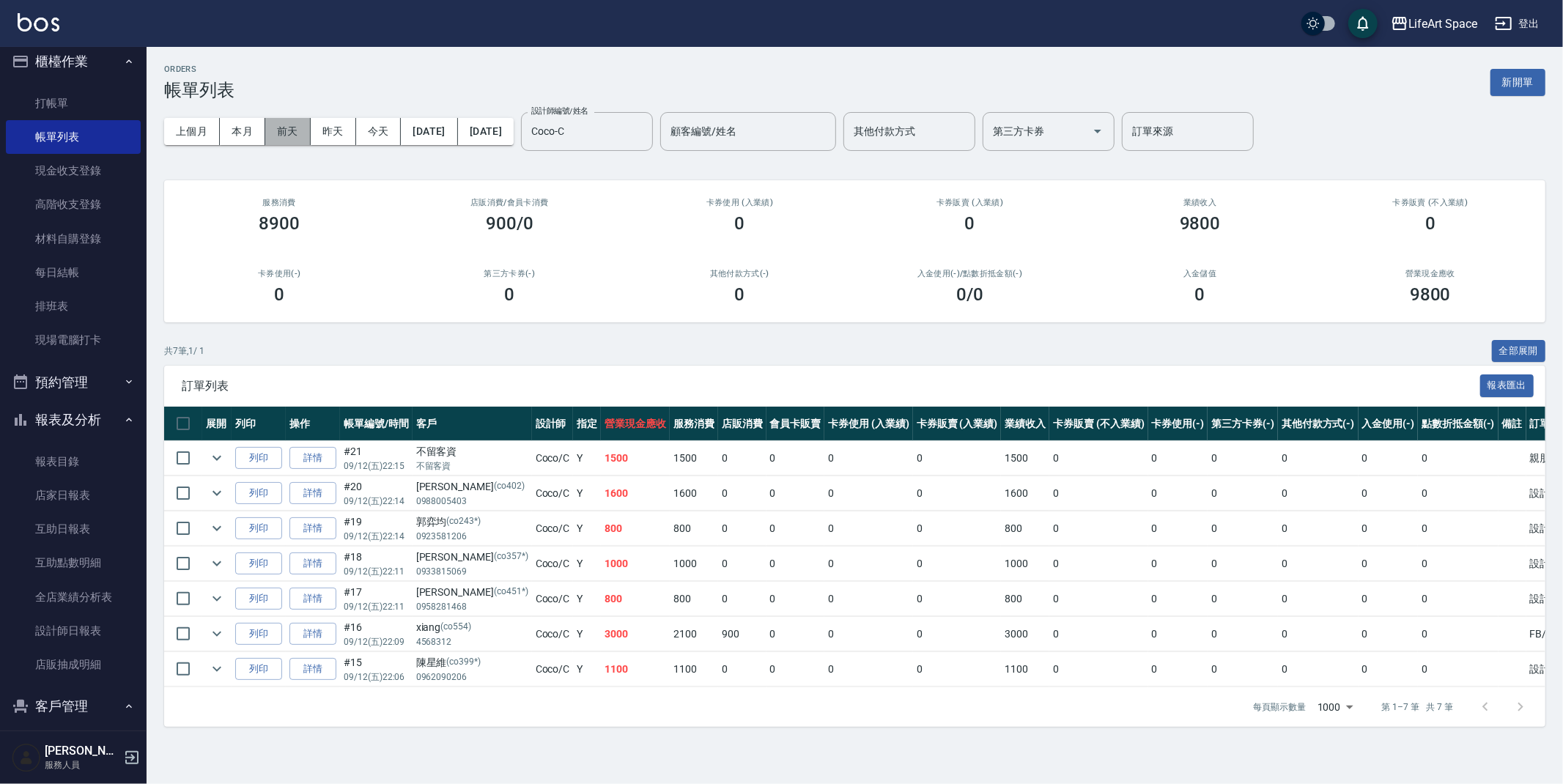
click at [298, 124] on button "前天" at bounding box center [288, 132] width 45 height 27
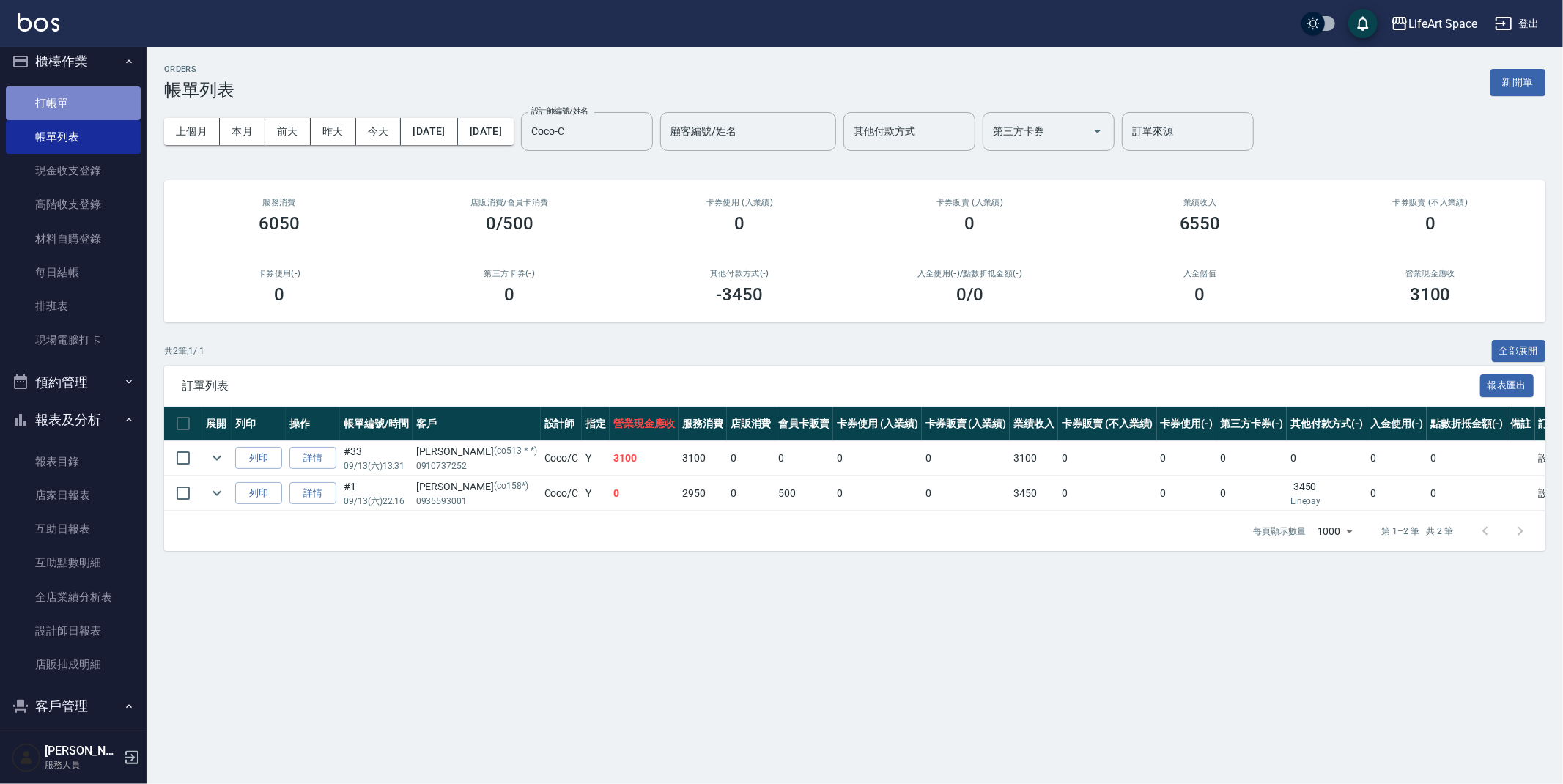
click at [76, 102] on link "打帳單" at bounding box center [73, 103] width 135 height 33
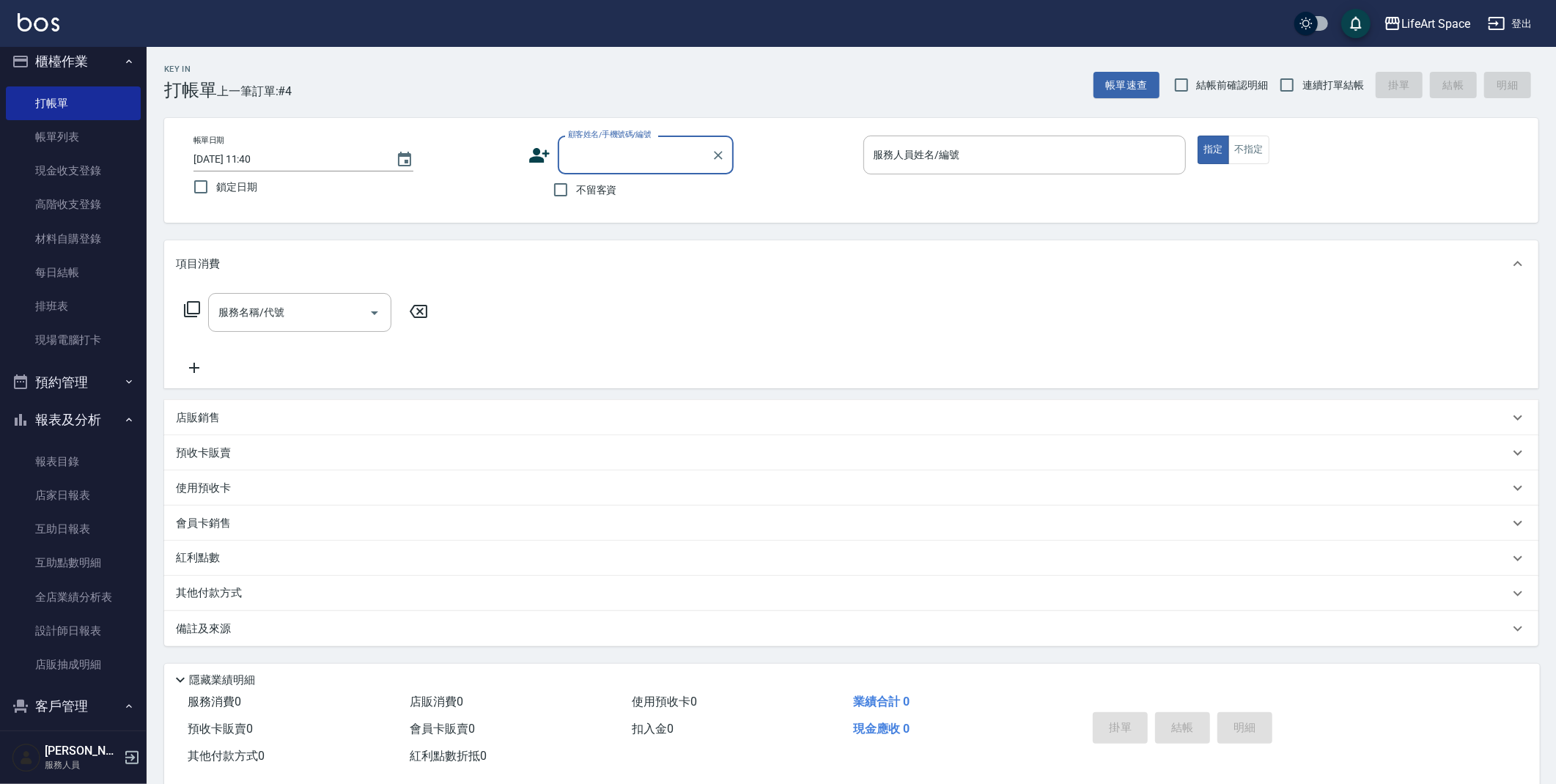
click at [241, 157] on input "[DATE] 11:40" at bounding box center [287, 160] width 188 height 24
type input "[DATE] 11:40"
click at [626, 161] on input "顧客姓名/手機號碼/編號" at bounding box center [634, 155] width 140 height 26
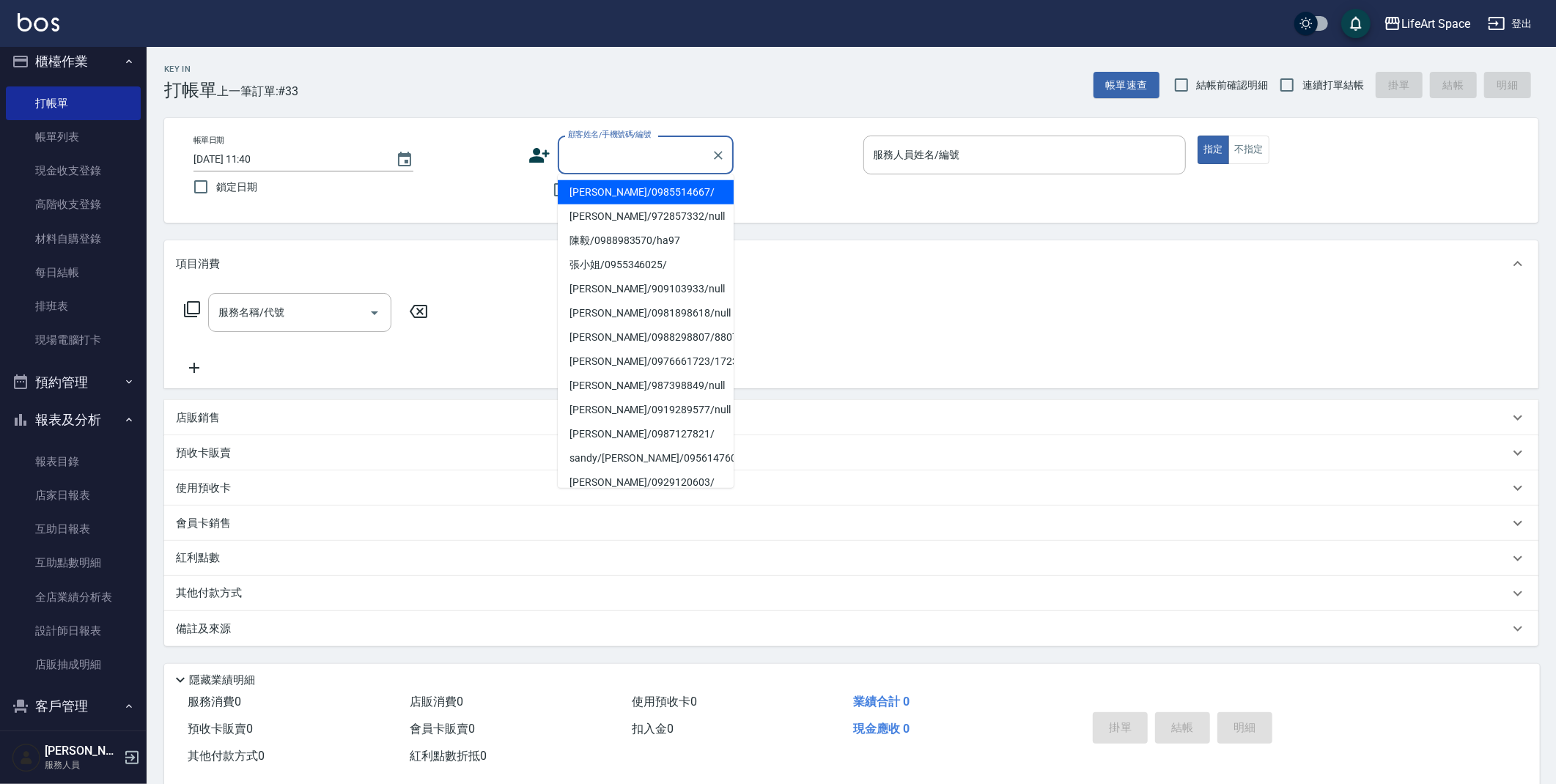
type input "1"
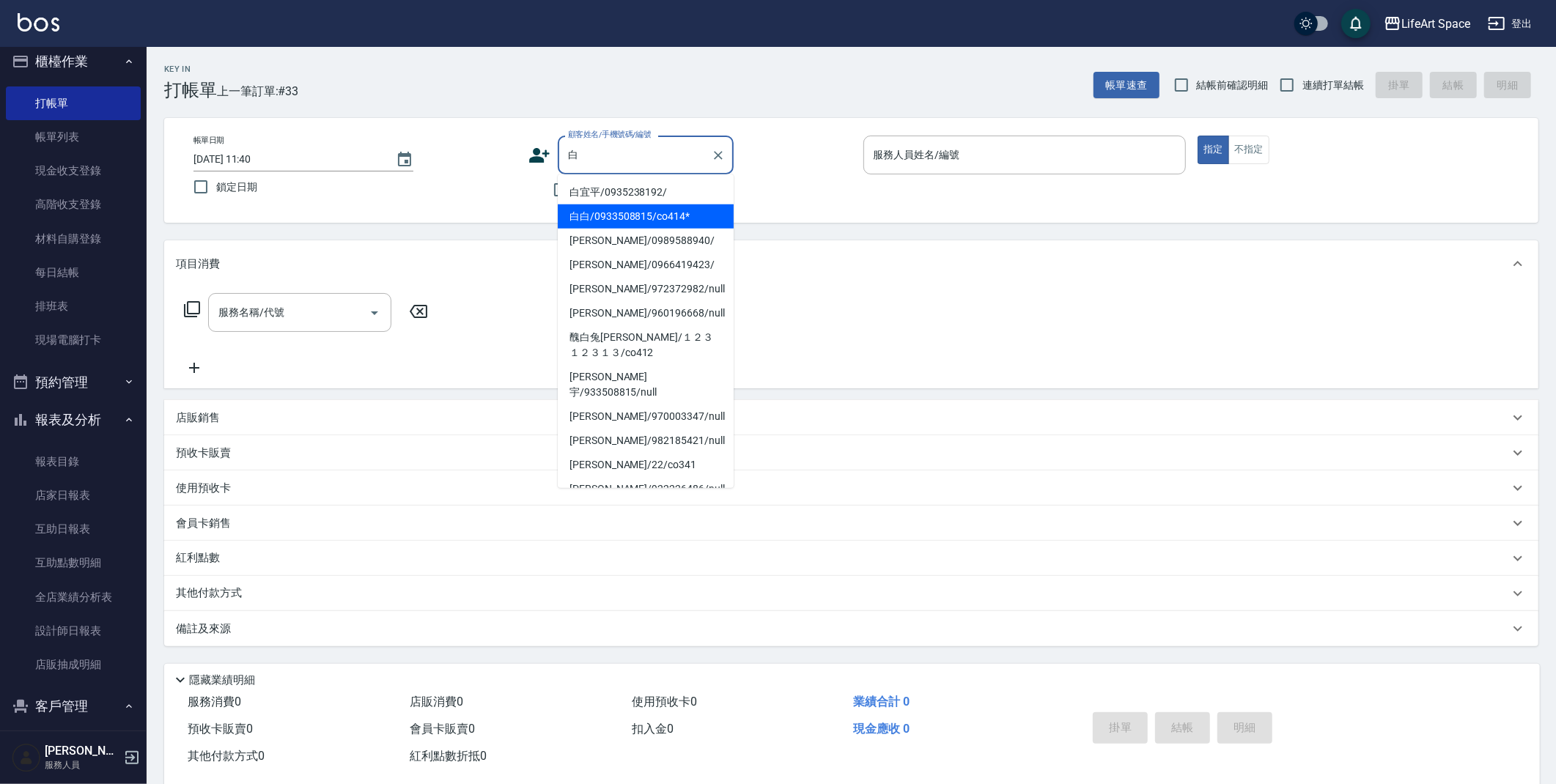
click at [654, 208] on li "白白/0933508815/co414*" at bounding box center [646, 216] width 176 height 24
type input "白白/0933508815/co414*"
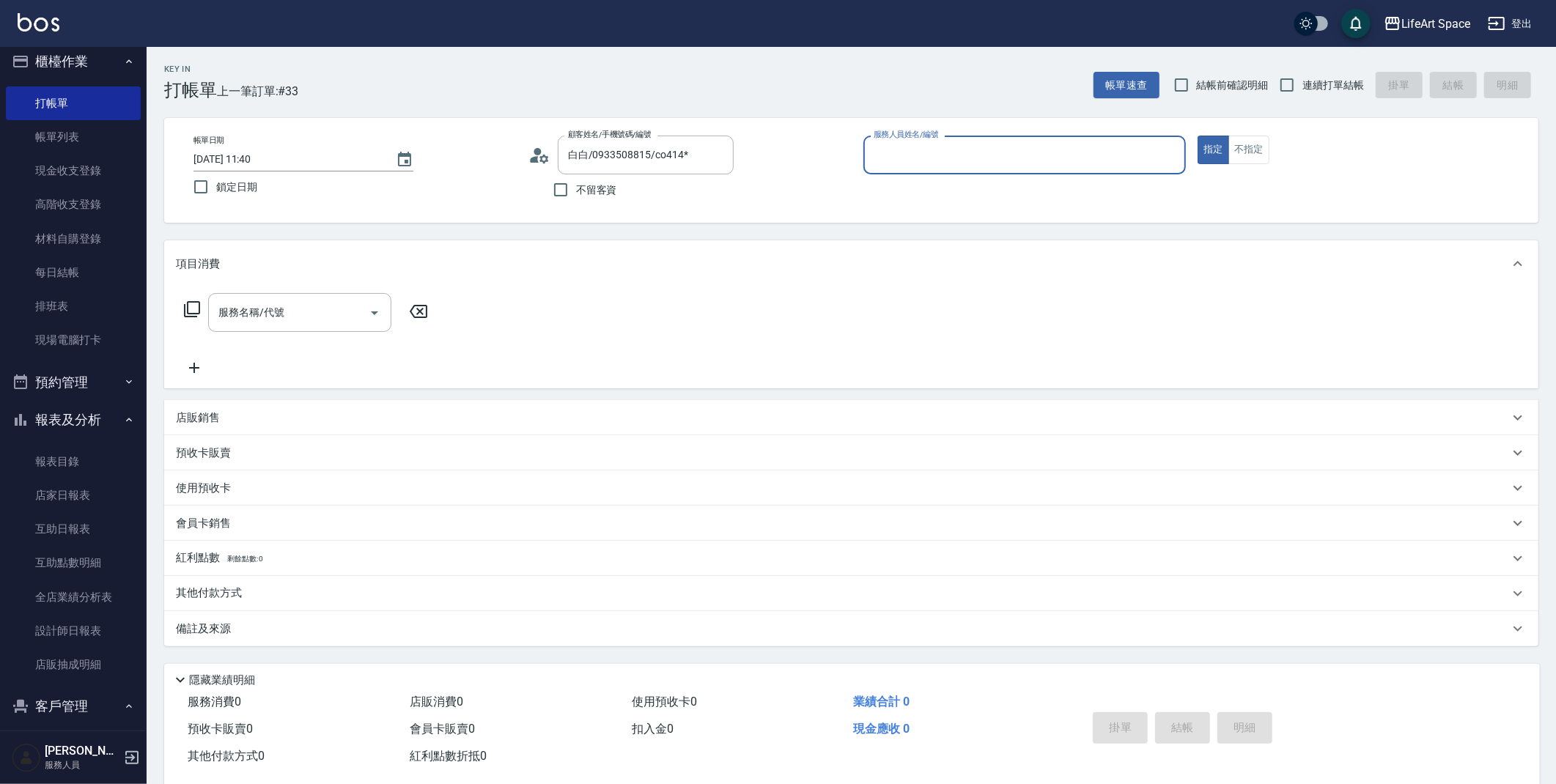
type input "Coco-C"
click at [294, 332] on div "服務名稱/代號" at bounding box center [300, 317] width 184 height 39
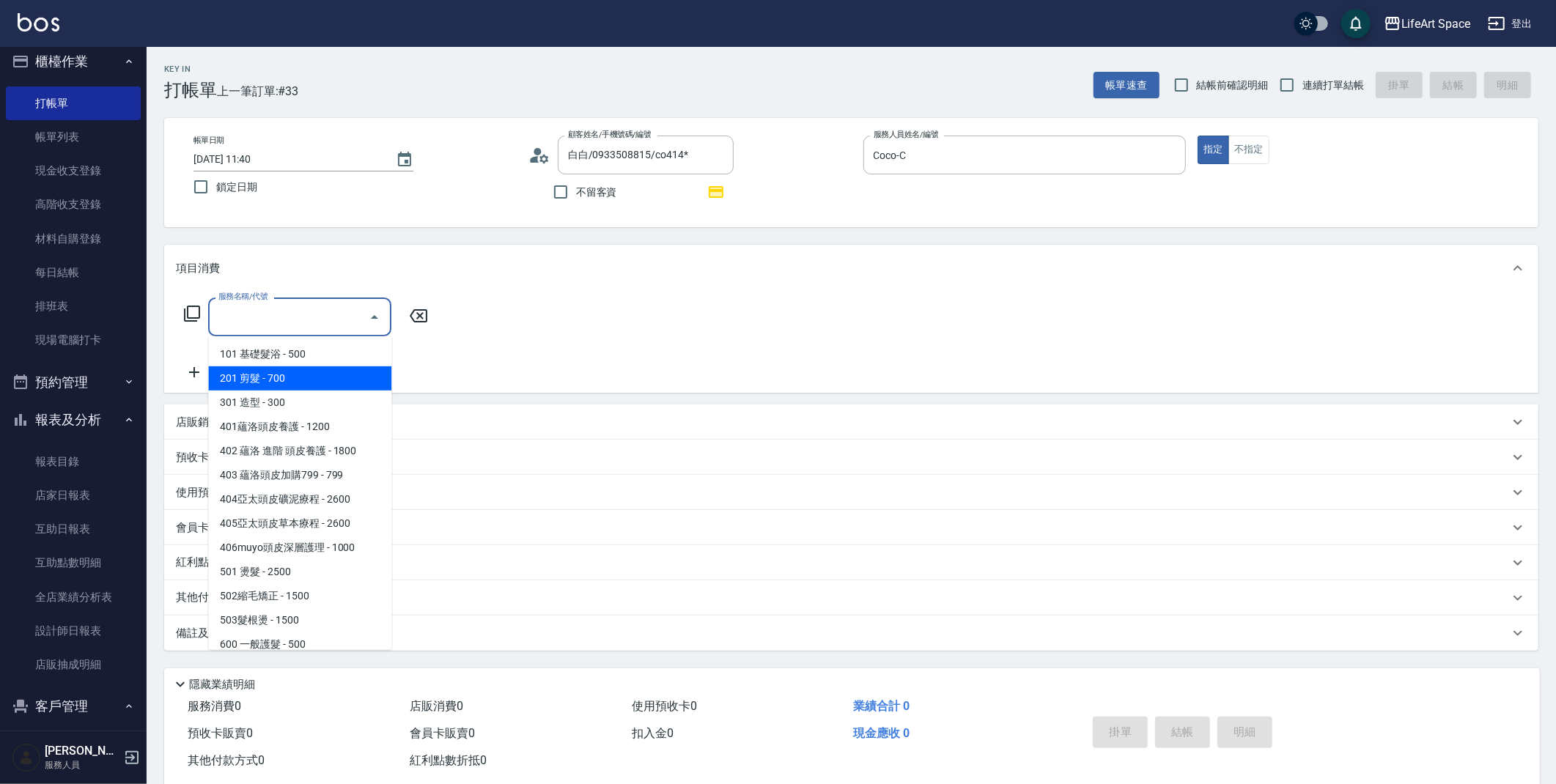
click at [295, 372] on span "201 剪髮 - 700" at bounding box center [300, 378] width 184 height 24
type input "201 剪髮(201)"
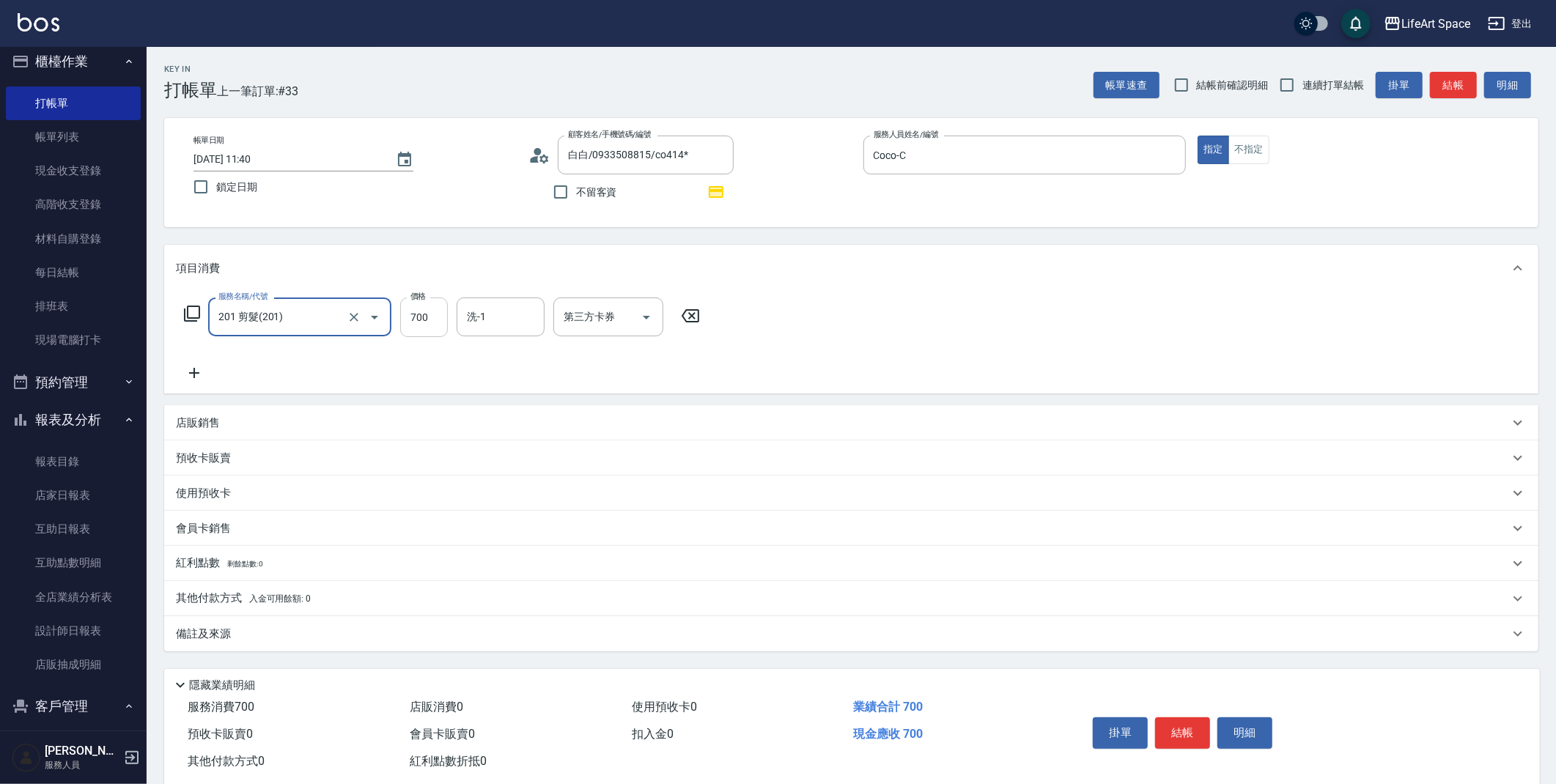
click at [418, 320] on input "700" at bounding box center [425, 317] width 48 height 40
type input "800"
click at [492, 644] on div "備註及來源" at bounding box center [851, 634] width 1374 height 35
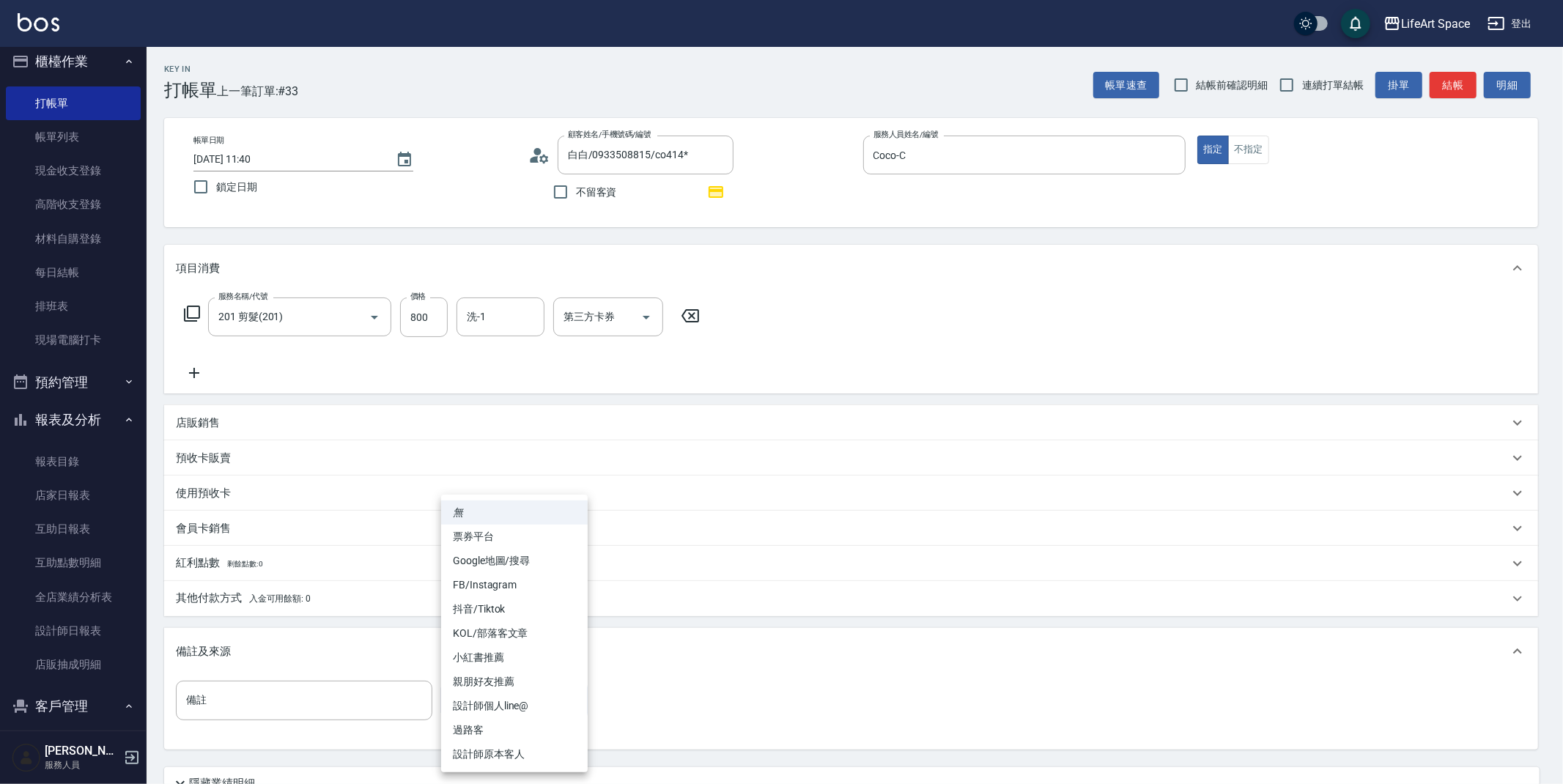
click at [568, 695] on body "LifeArt Space 登出 櫃檯作業 打帳單 帳單列表 現金收支登錄 高階收支登錄 材料自購登錄 每日結帳 排班表 現場電腦打卡 預約管理 預約管理 單…" at bounding box center [781, 454] width 1563 height 908
click at [564, 761] on li "設計師原本客人" at bounding box center [515, 754] width 147 height 24
type input "設計師原本客人"
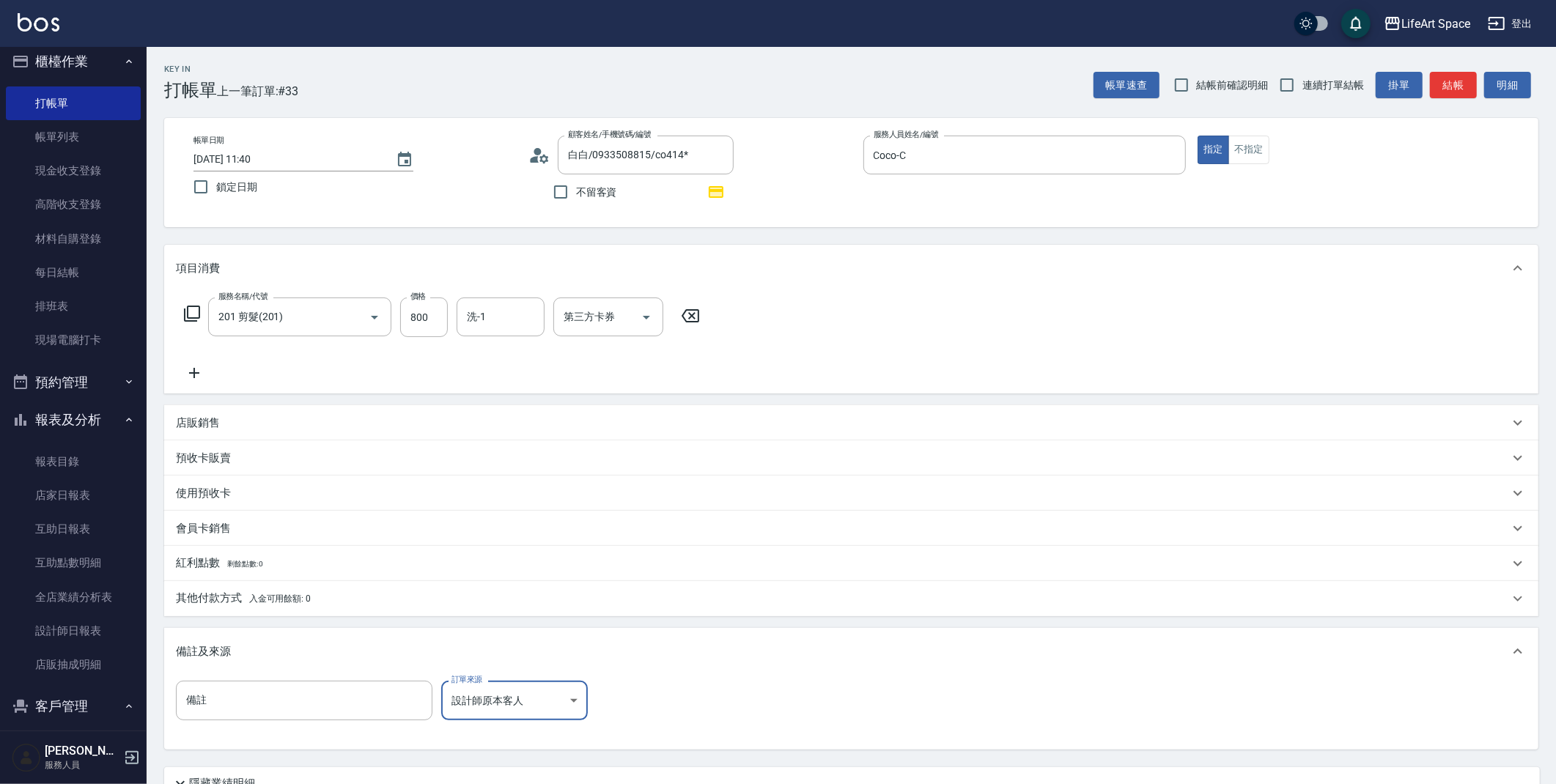
drag, startPoint x: 1562, startPoint y: 518, endPoint x: 1553, endPoint y: 557, distance: 40.0
click at [1553, 557] on html "LifeArt Space 登出 櫃檯作業 打帳單 帳單列表 現金收支登錄 高階收支登錄 材料自購登錄 每日結帳 排班表 現場電腦打卡 預約管理 預約管理 單…" at bounding box center [778, 454] width 1556 height 908
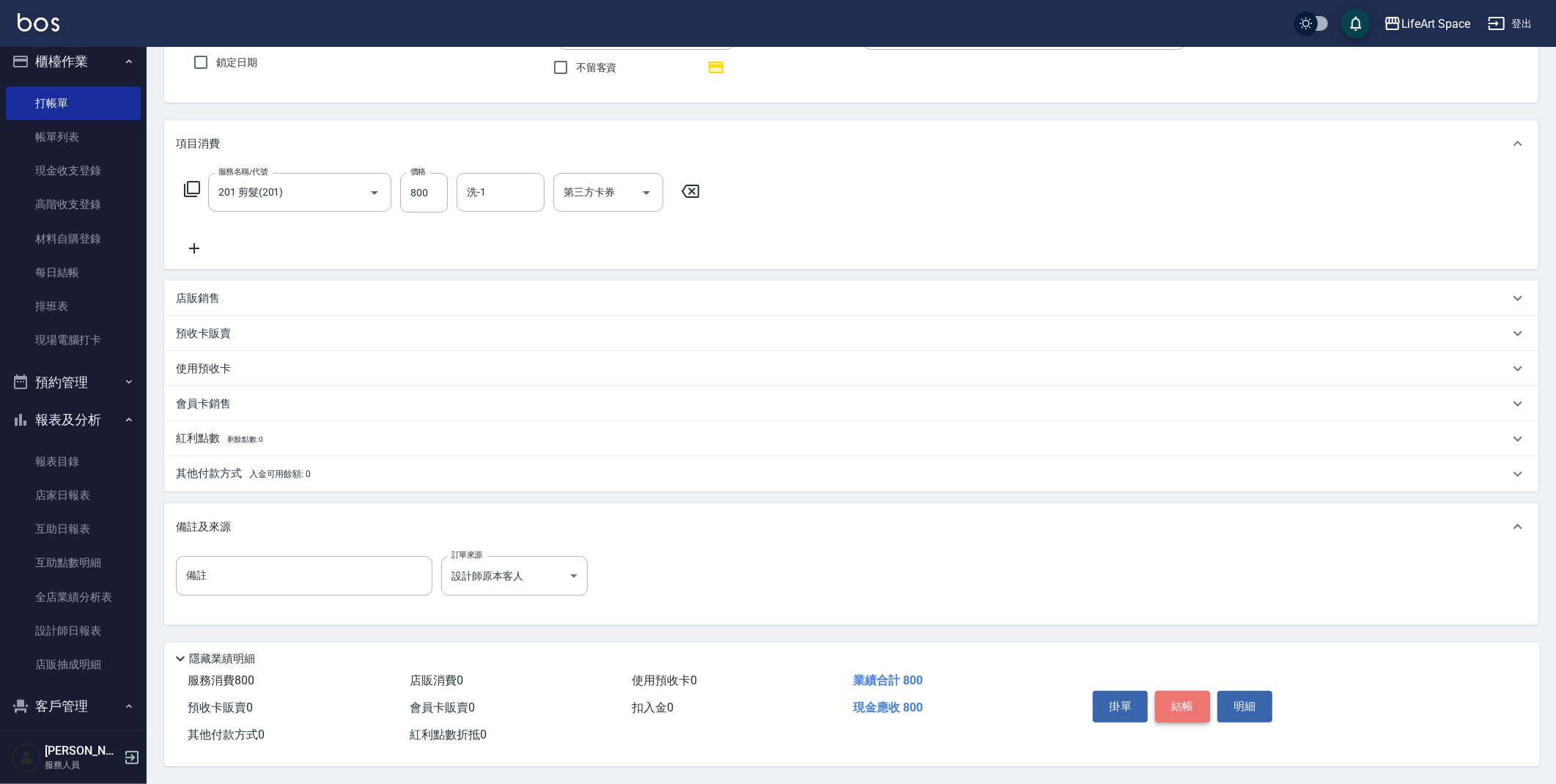
click at [1180, 705] on button "結帳" at bounding box center [1183, 706] width 55 height 31
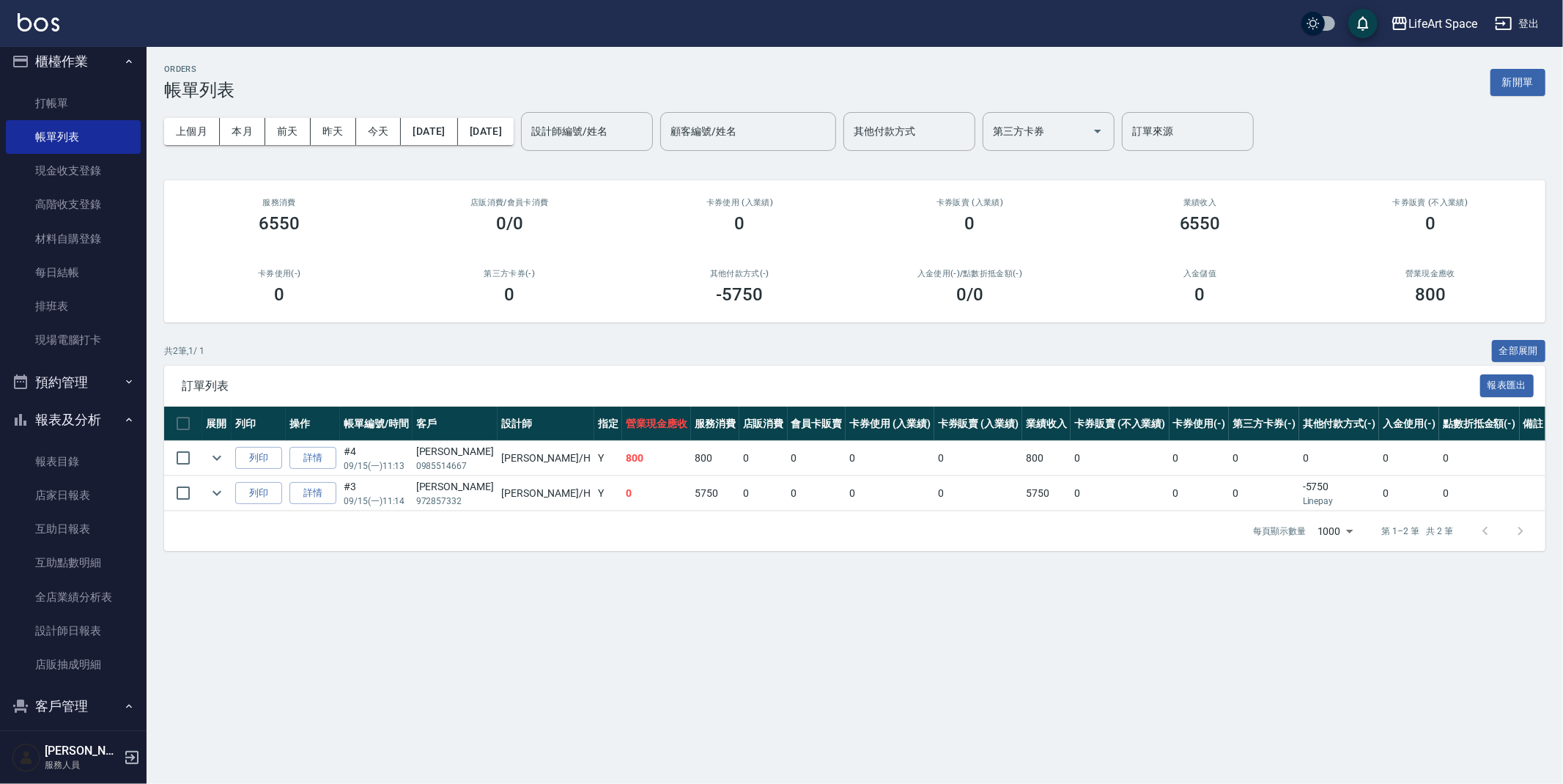
click at [69, 413] on button "報表及分析" at bounding box center [73, 420] width 135 height 38
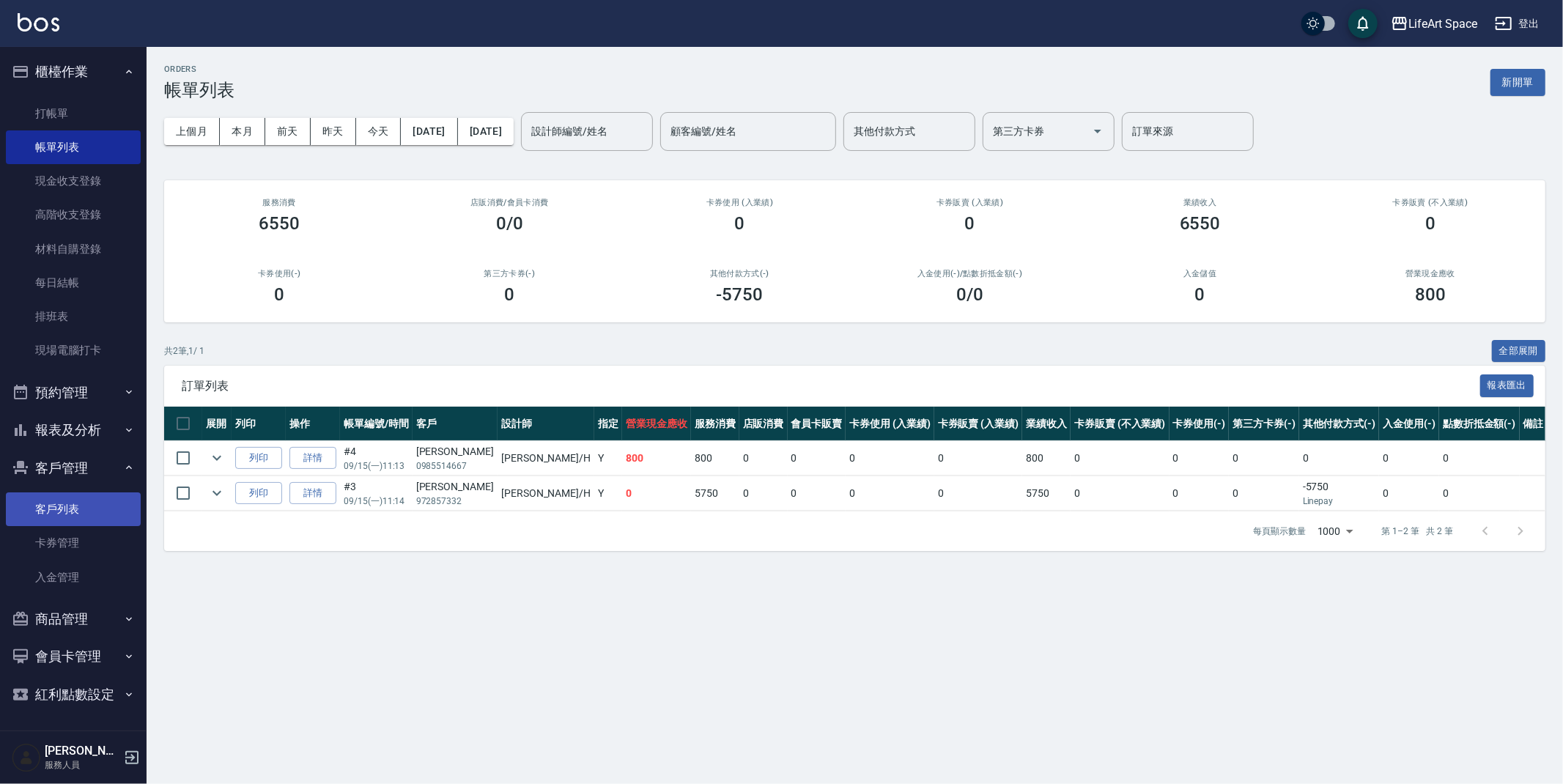
click at [91, 509] on link "客戶列表" at bounding box center [73, 509] width 135 height 33
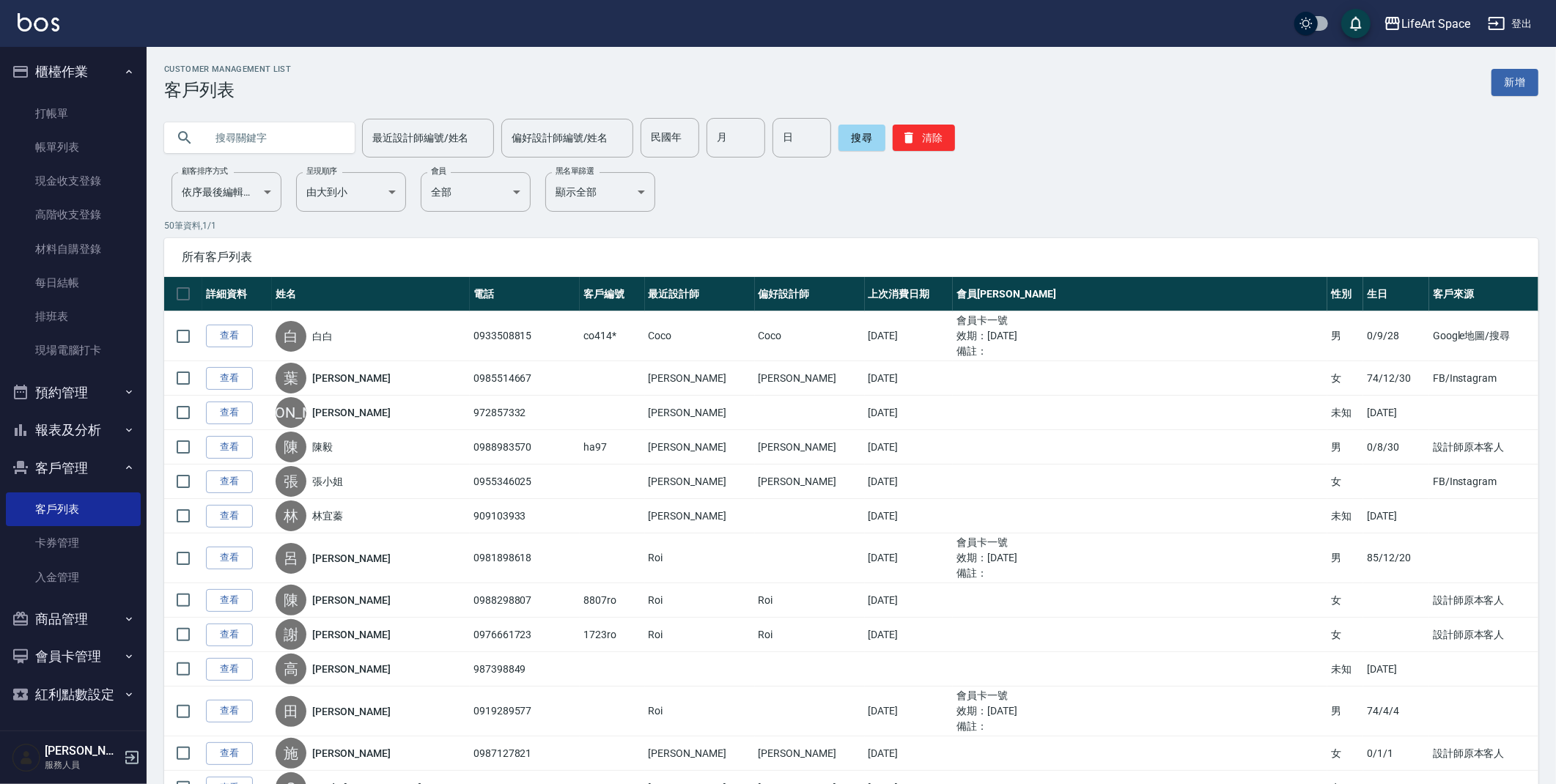
click at [263, 140] on input "text" at bounding box center [274, 138] width 138 height 40
type input "j"
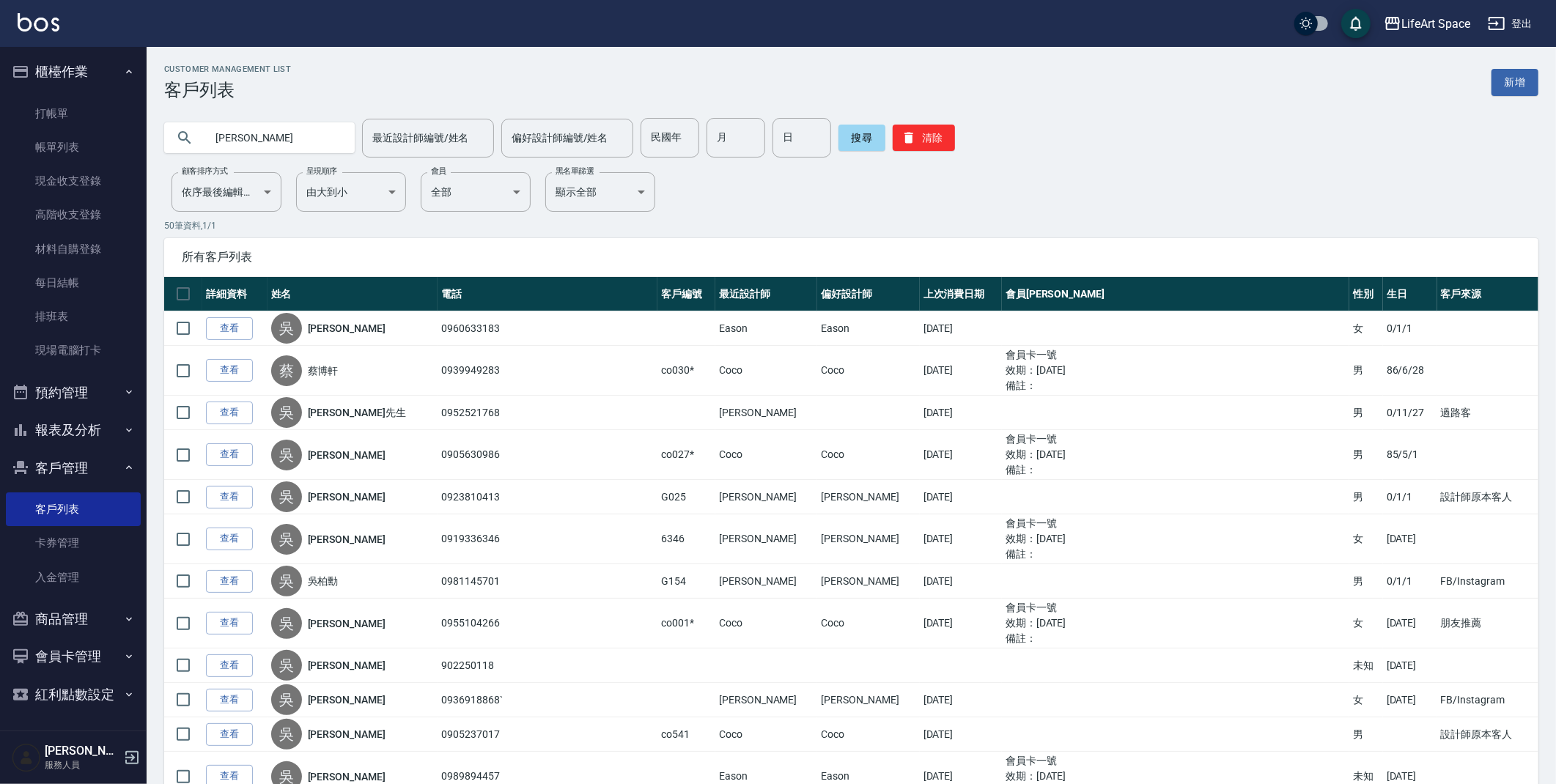
type input "[PERSON_NAME]"
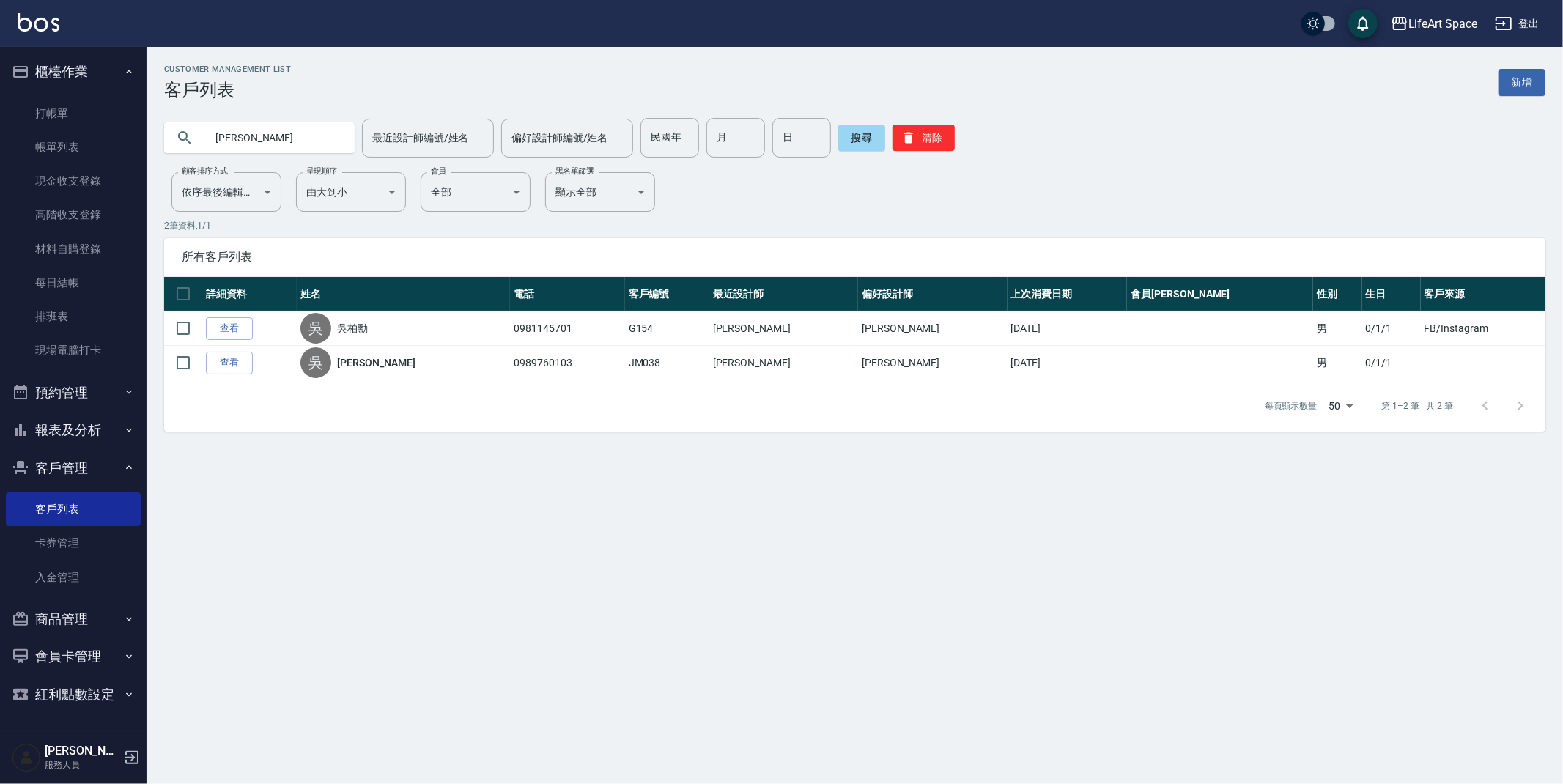
drag, startPoint x: 270, startPoint y: 142, endPoint x: 195, endPoint y: 139, distance: 75.1
click at [195, 139] on div "[PERSON_NAME]" at bounding box center [259, 137] width 191 height 31
type input "ㄏ"
type input "co55"
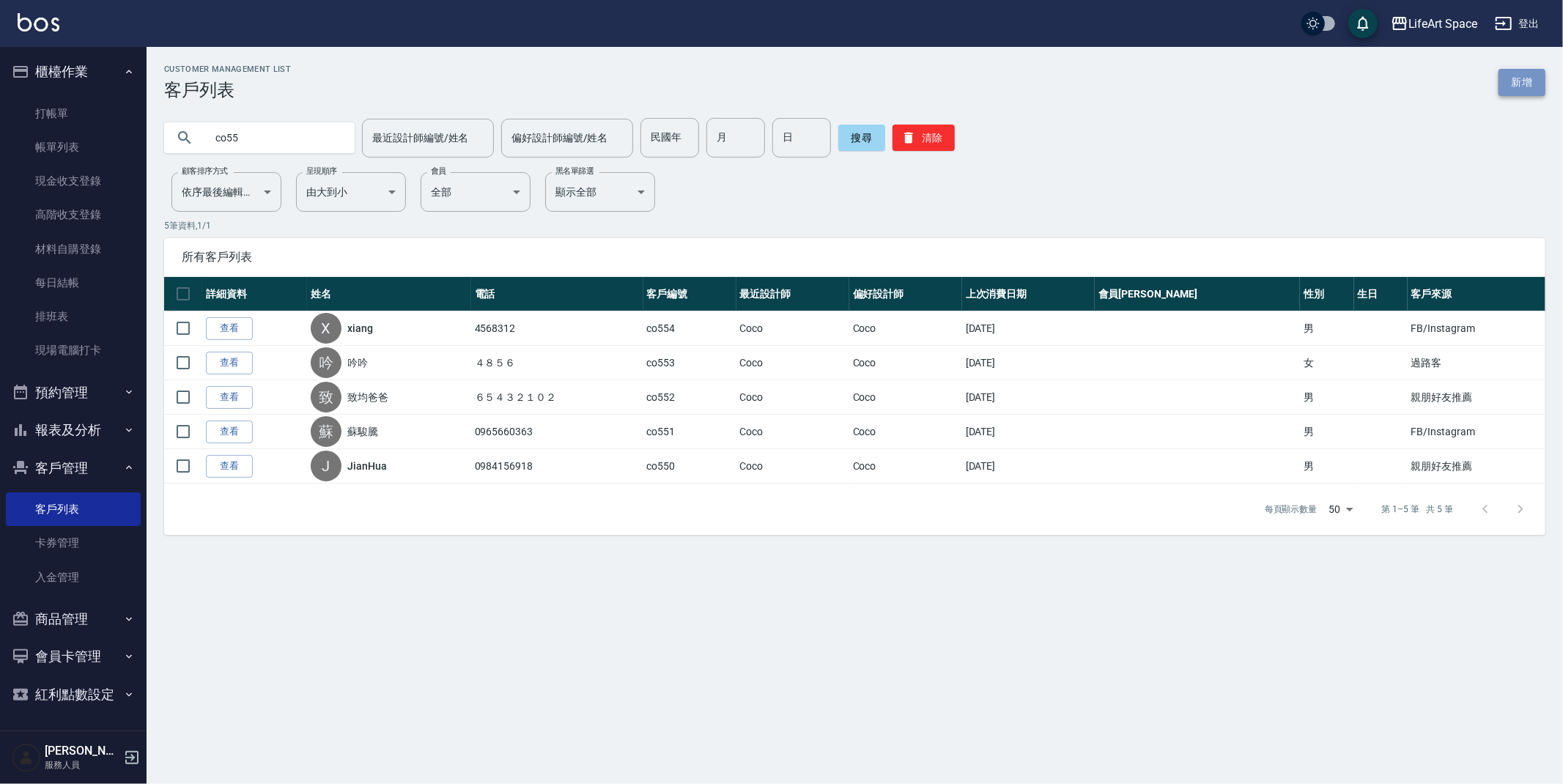
click at [1516, 84] on link "新增" at bounding box center [1522, 82] width 47 height 27
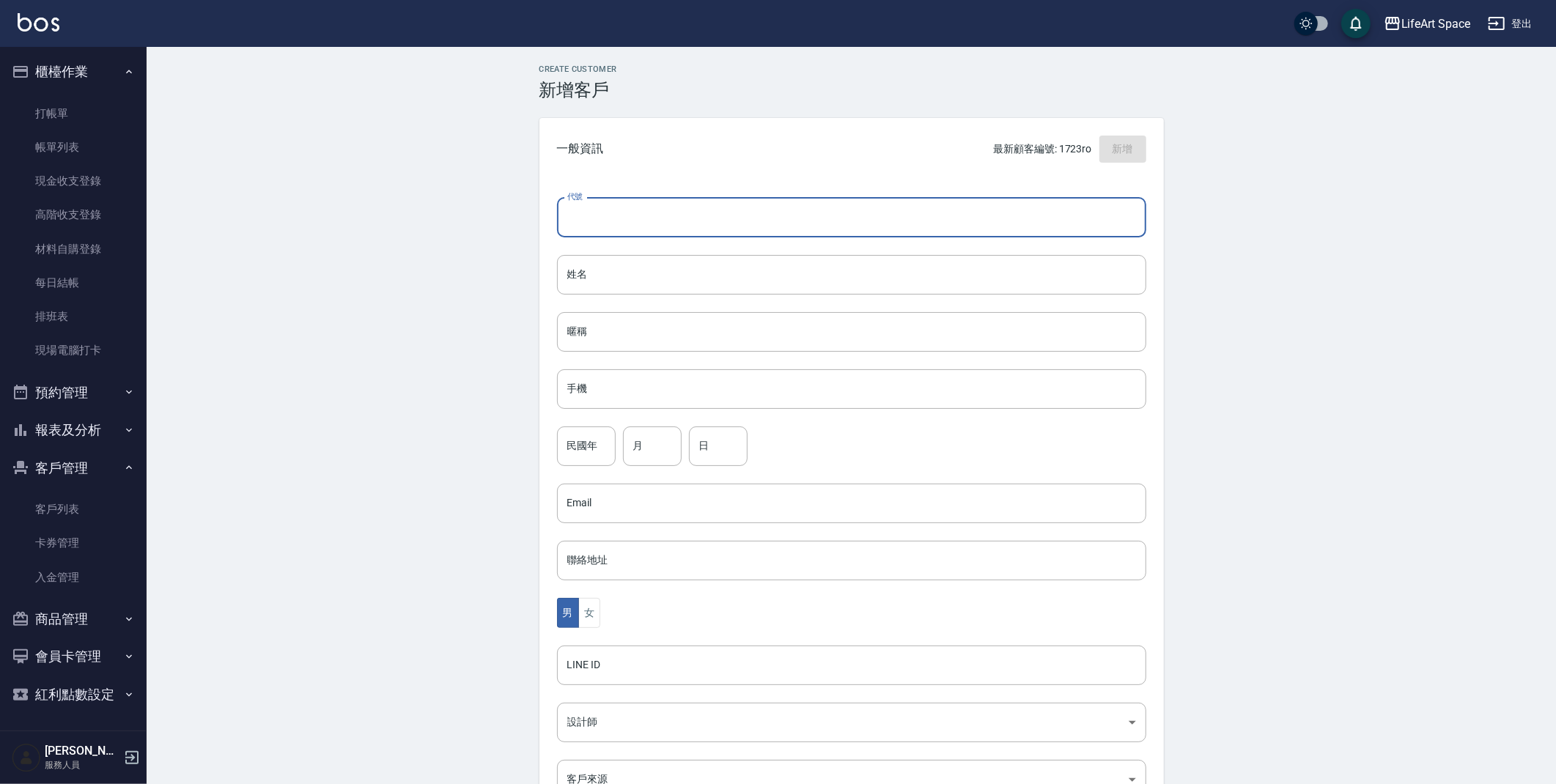
click at [583, 215] on input "代號" at bounding box center [851, 218] width 590 height 40
type input "co555"
click at [590, 273] on input "姓名" at bounding box center [851, 275] width 590 height 40
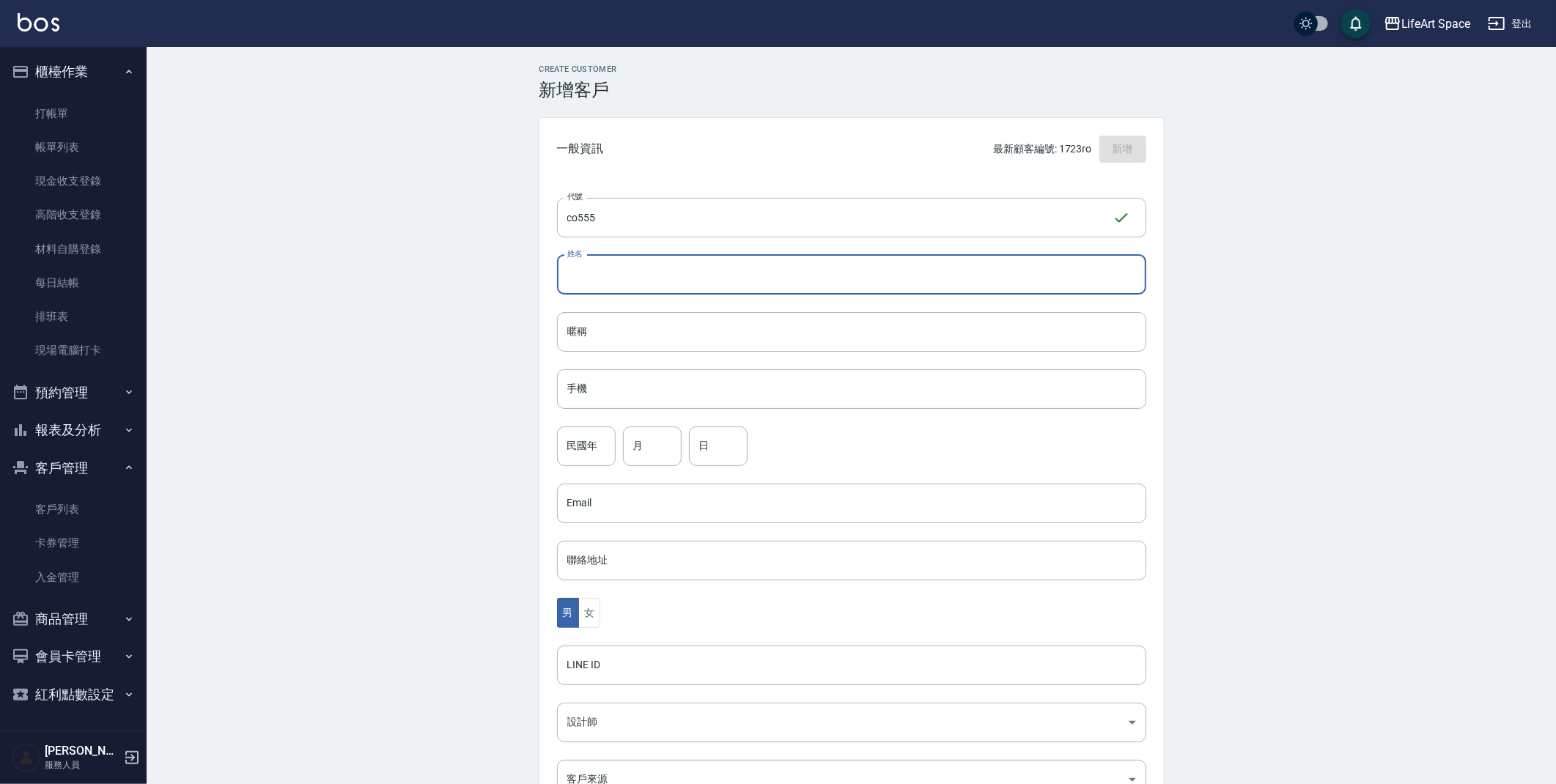
type input "j"
type input "[PERSON_NAME]"
drag, startPoint x: 599, startPoint y: 383, endPoint x: 613, endPoint y: 381, distance: 14.1
click at [600, 383] on input "手機" at bounding box center [851, 389] width 590 height 40
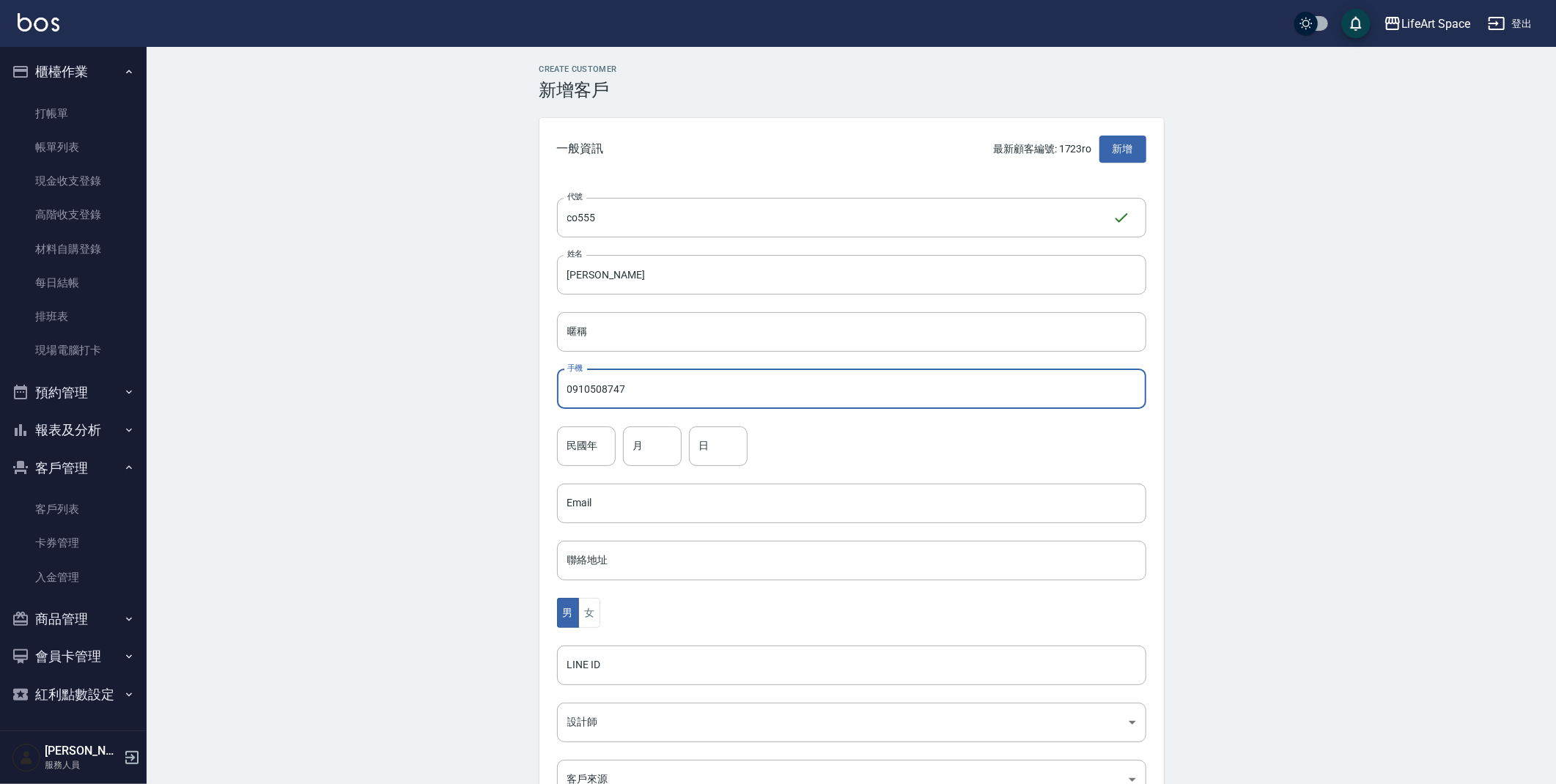
type input "0910508747"
click at [419, 526] on div "Create Customer 新增客戶 一般資訊 最新顧客編號: 1723ro 新增 代號 co555 ​ 代號 姓名 [PERSON_NAME] 姓名 暱…" at bounding box center [851, 500] width 1410 height 907
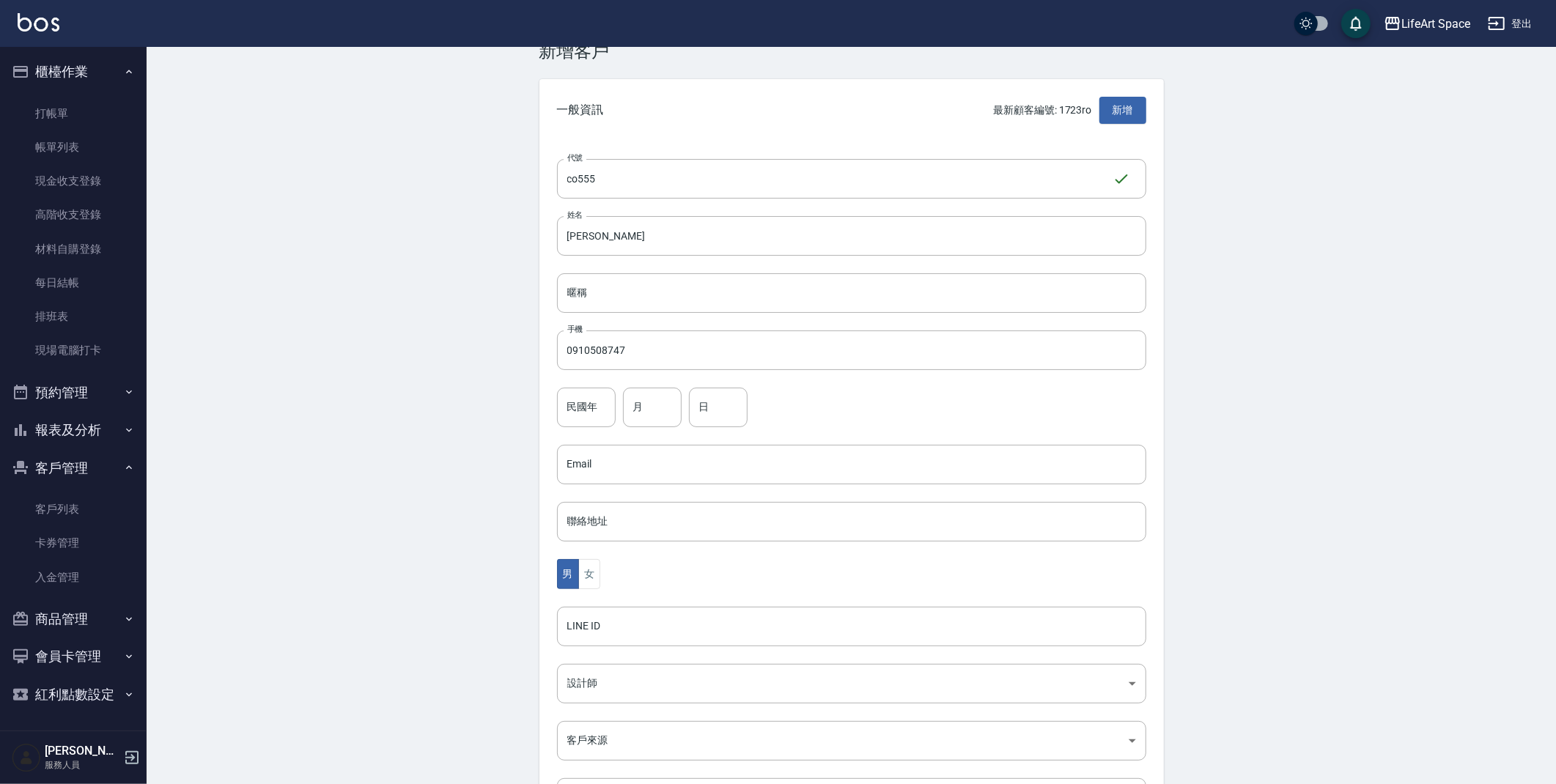
scroll to position [63, 0]
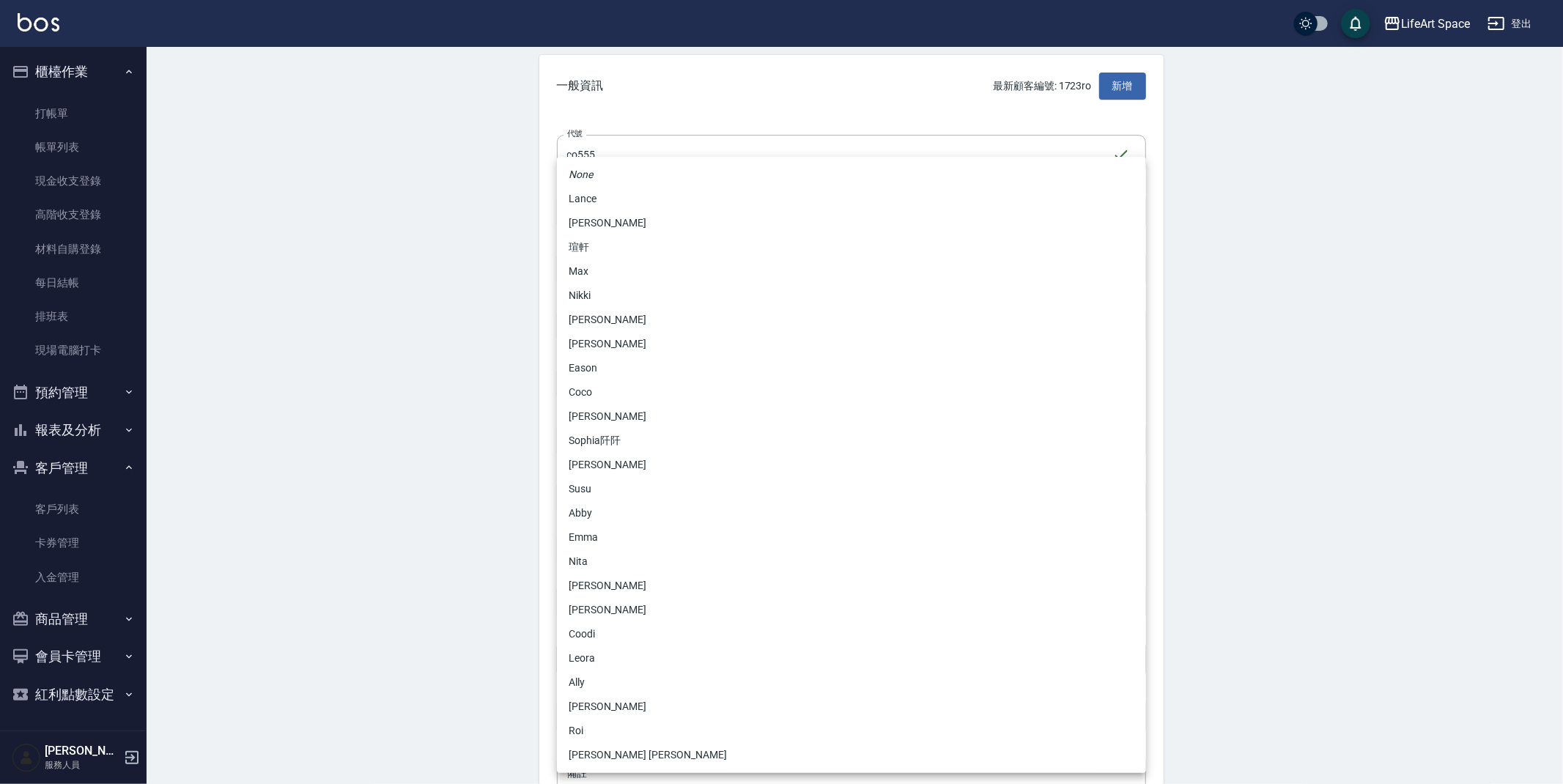
click at [630, 657] on body "LifeArt Space 登出 櫃檯作業 打帳單 帳單列表 現金收支登錄 高階收支登錄 材料自購登錄 每日結帳 排班表 現場電腦打卡 預約管理 預約管理 單…" at bounding box center [781, 414] width 1563 height 954
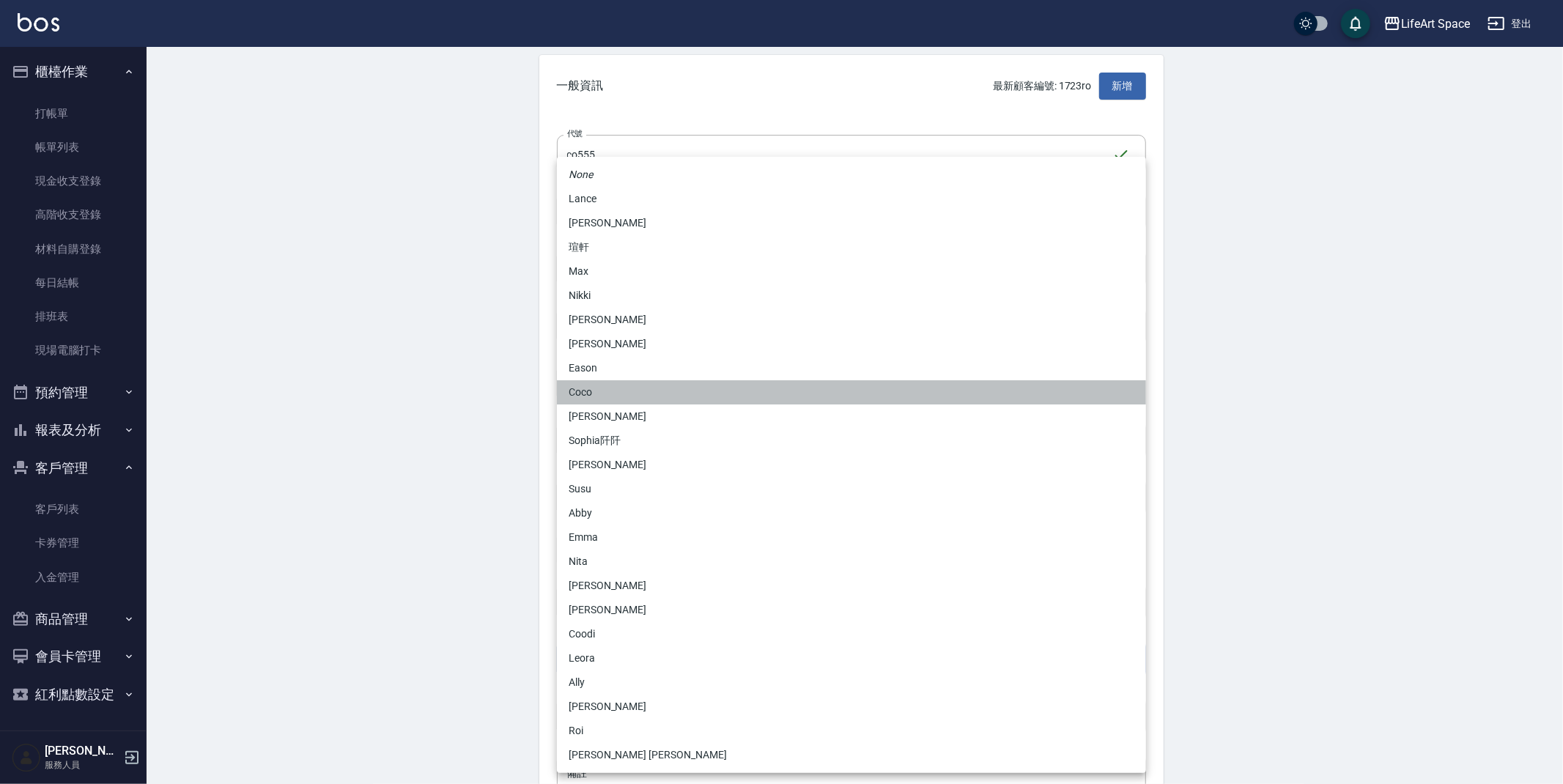
click at [598, 384] on li "Coco" at bounding box center [851, 392] width 590 height 24
type input "cda1efc3-0924-40dc-b120-f8115da55f2e"
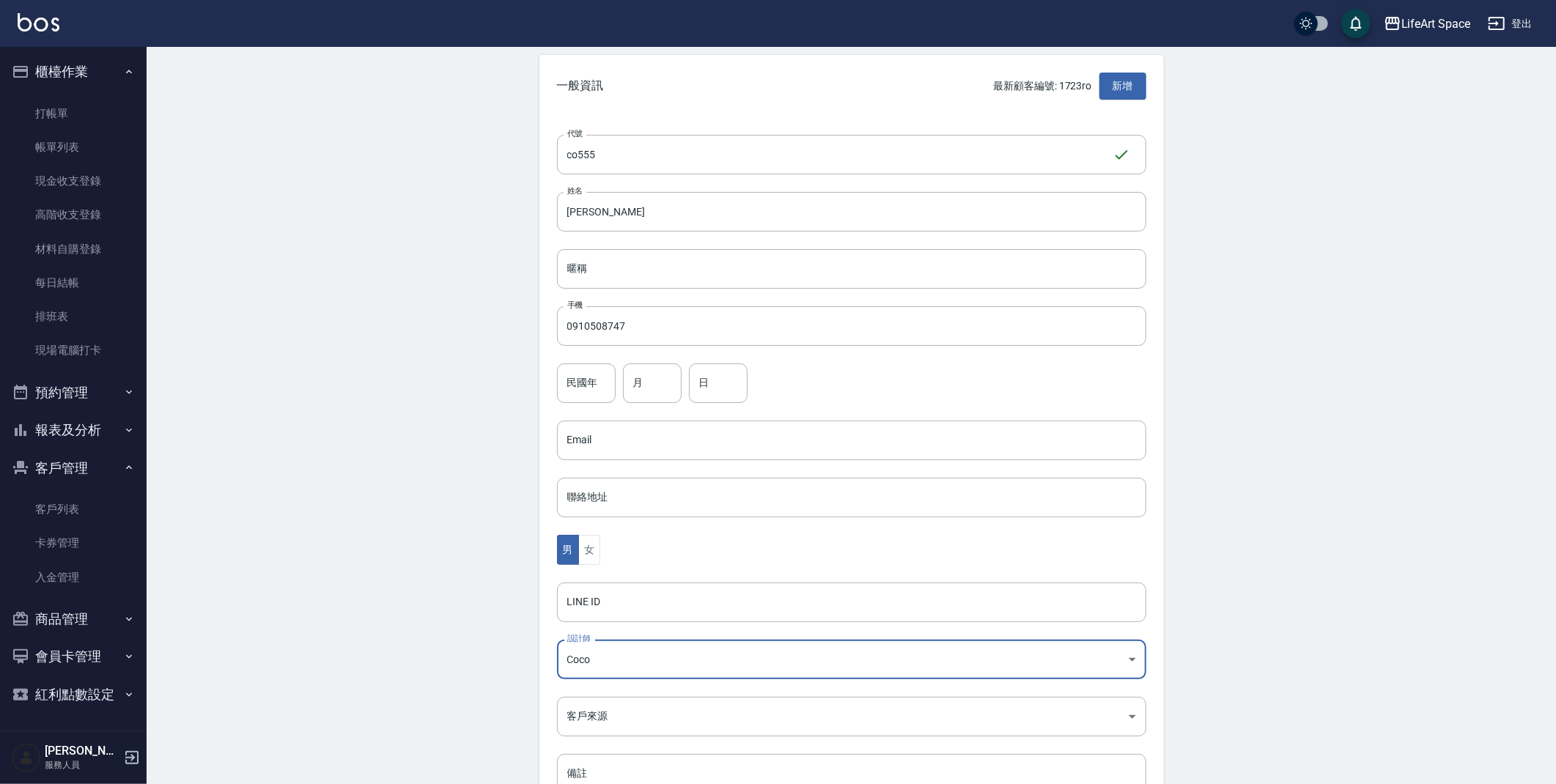
click at [353, 441] on div "None [PERSON_NAME]軒 [PERSON_NAME] Nikki [PERSON_NAME] [PERSON_NAME] Coco [PERSO…" at bounding box center [778, 392] width 1556 height 784
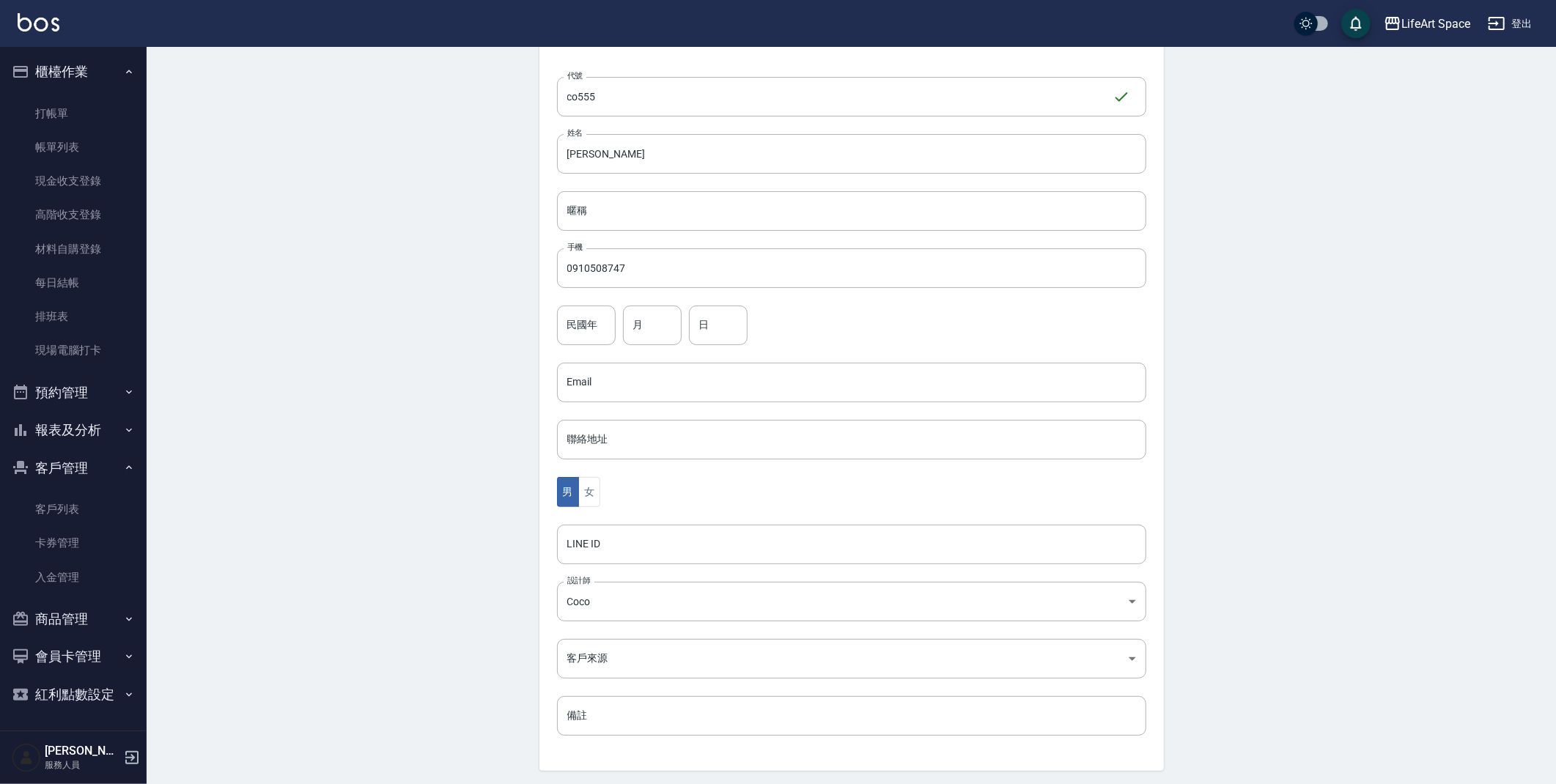
scroll to position [121, 0]
click at [606, 640] on body "LifeArt Space 登出 櫃檯作業 打帳單 帳單列表 現金收支登錄 高階收支登錄 材料自購登錄 每日結帳 排班表 現場電腦打卡 預約管理 預約管理 單…" at bounding box center [781, 356] width 1563 height 954
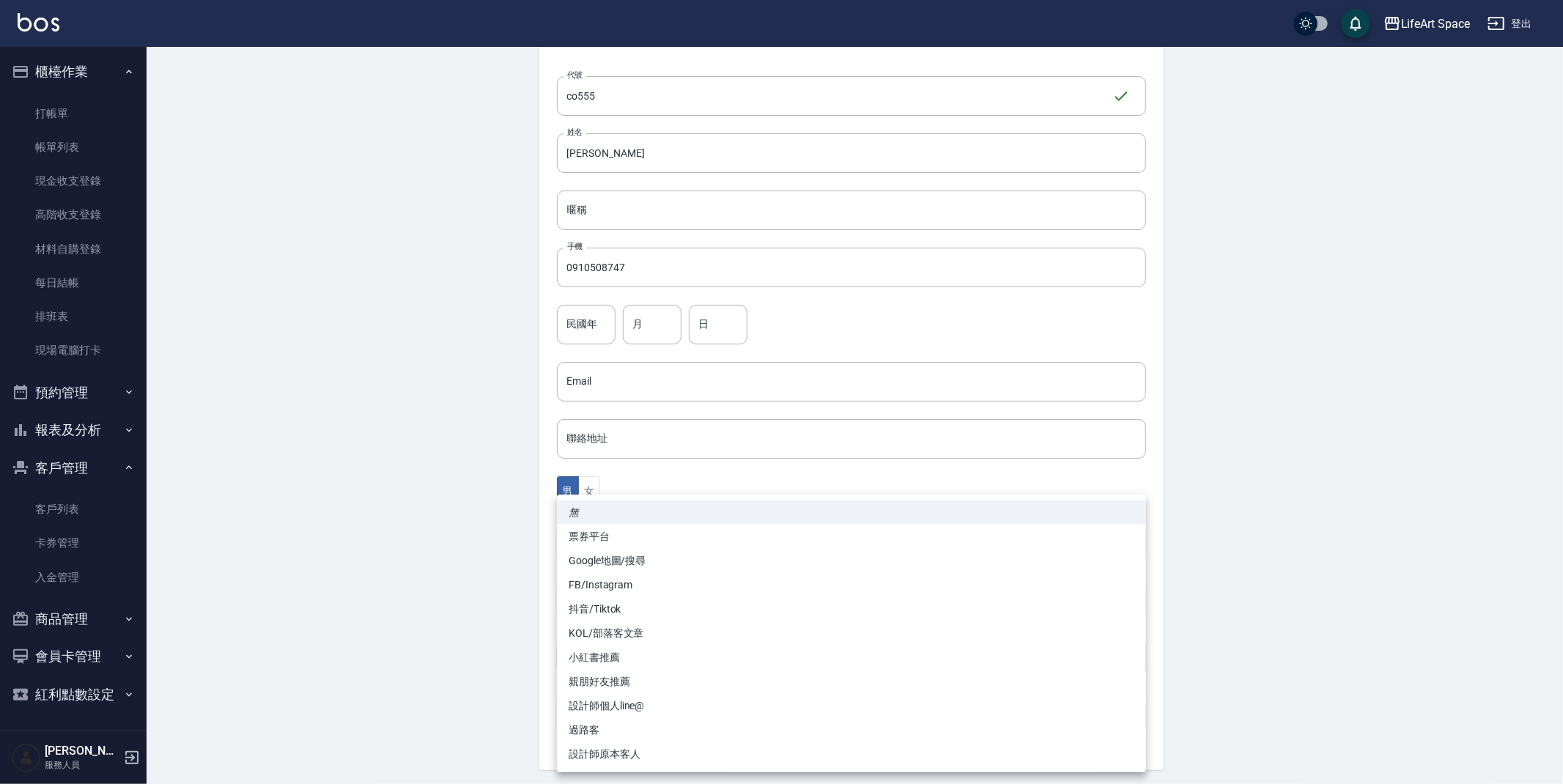
click at [601, 584] on li "FB/Instagram" at bounding box center [851, 585] width 590 height 24
type input "FB/Instagram"
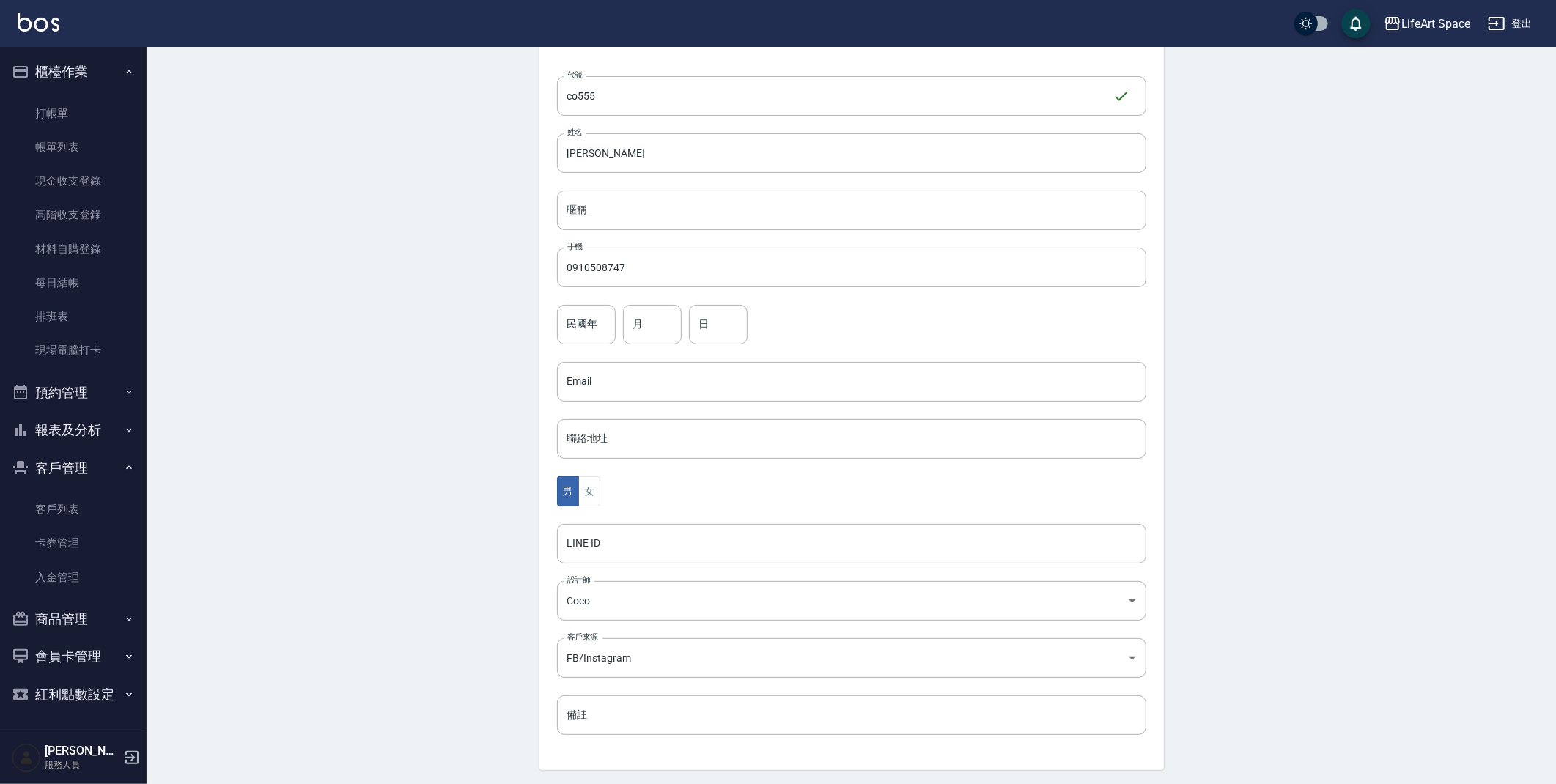
click at [483, 587] on div "無 票券平台 Google地圖/搜尋 FB/Instagram 抖音/Tiktok KOL/部落客文章 小紅書推薦 親朋好友推薦 設計師個人line@ 過路客…" at bounding box center [778, 392] width 1556 height 784
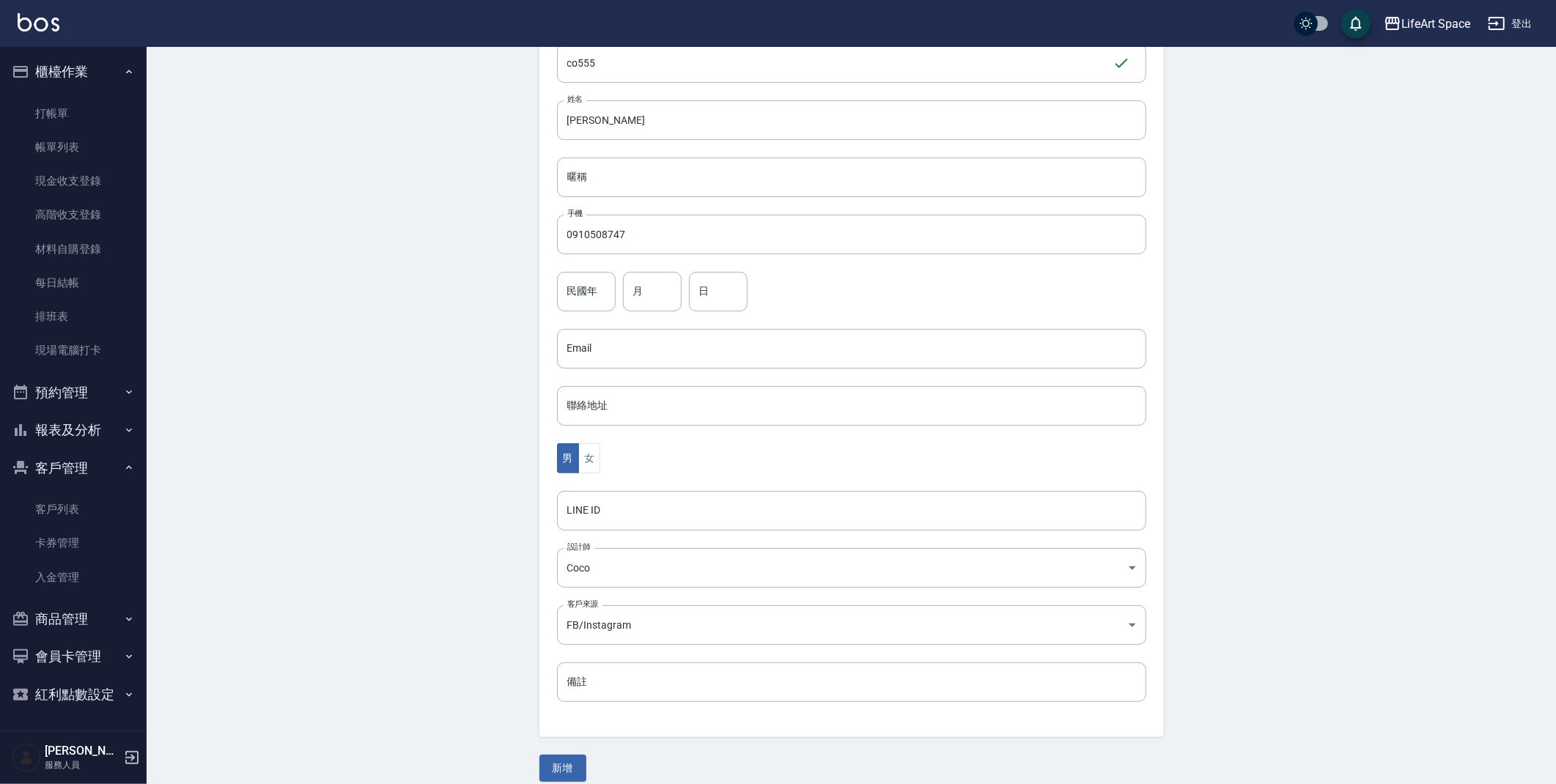
scroll to position [170, 0]
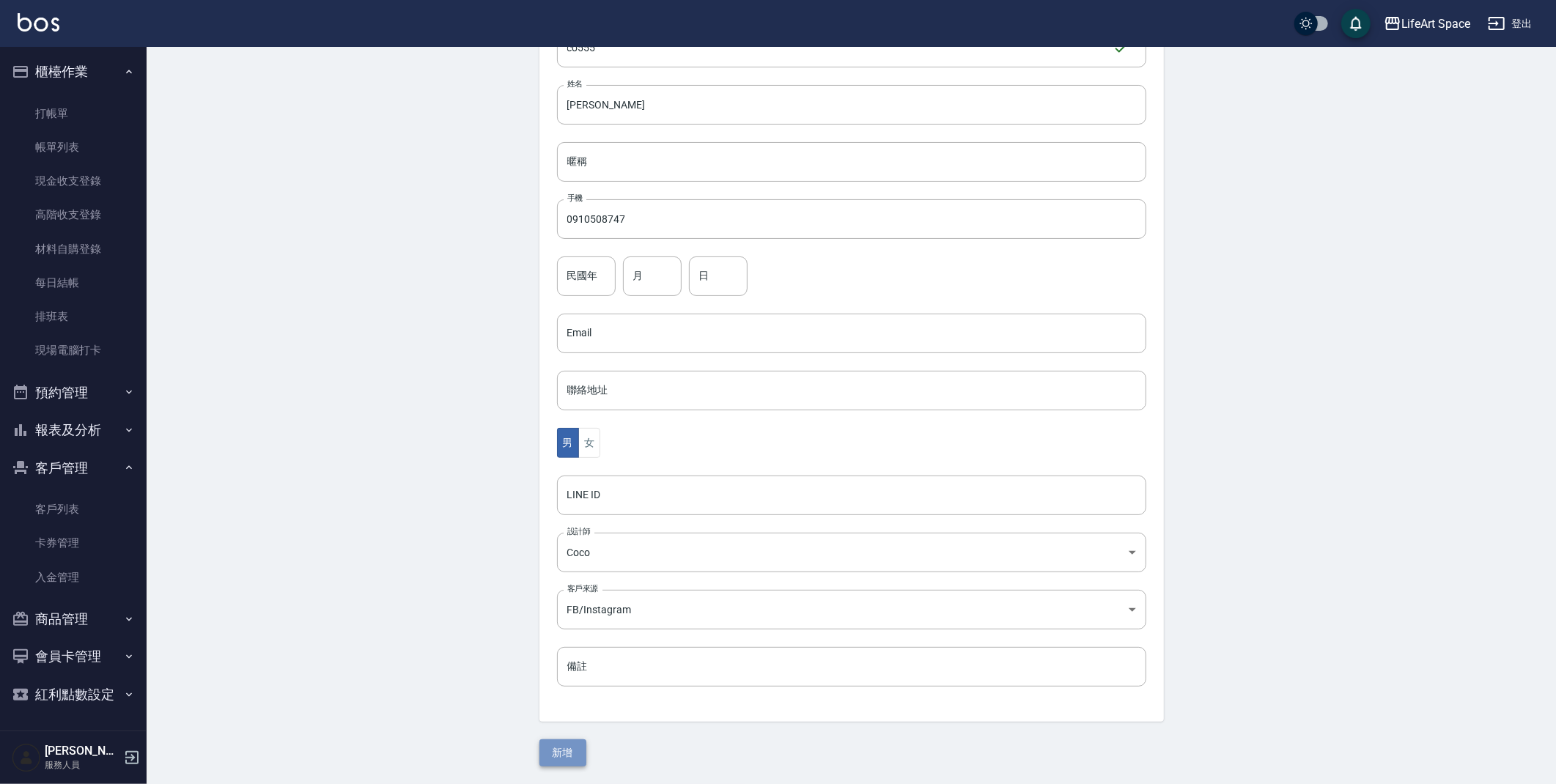
click at [568, 746] on button "新增" at bounding box center [563, 753] width 47 height 27
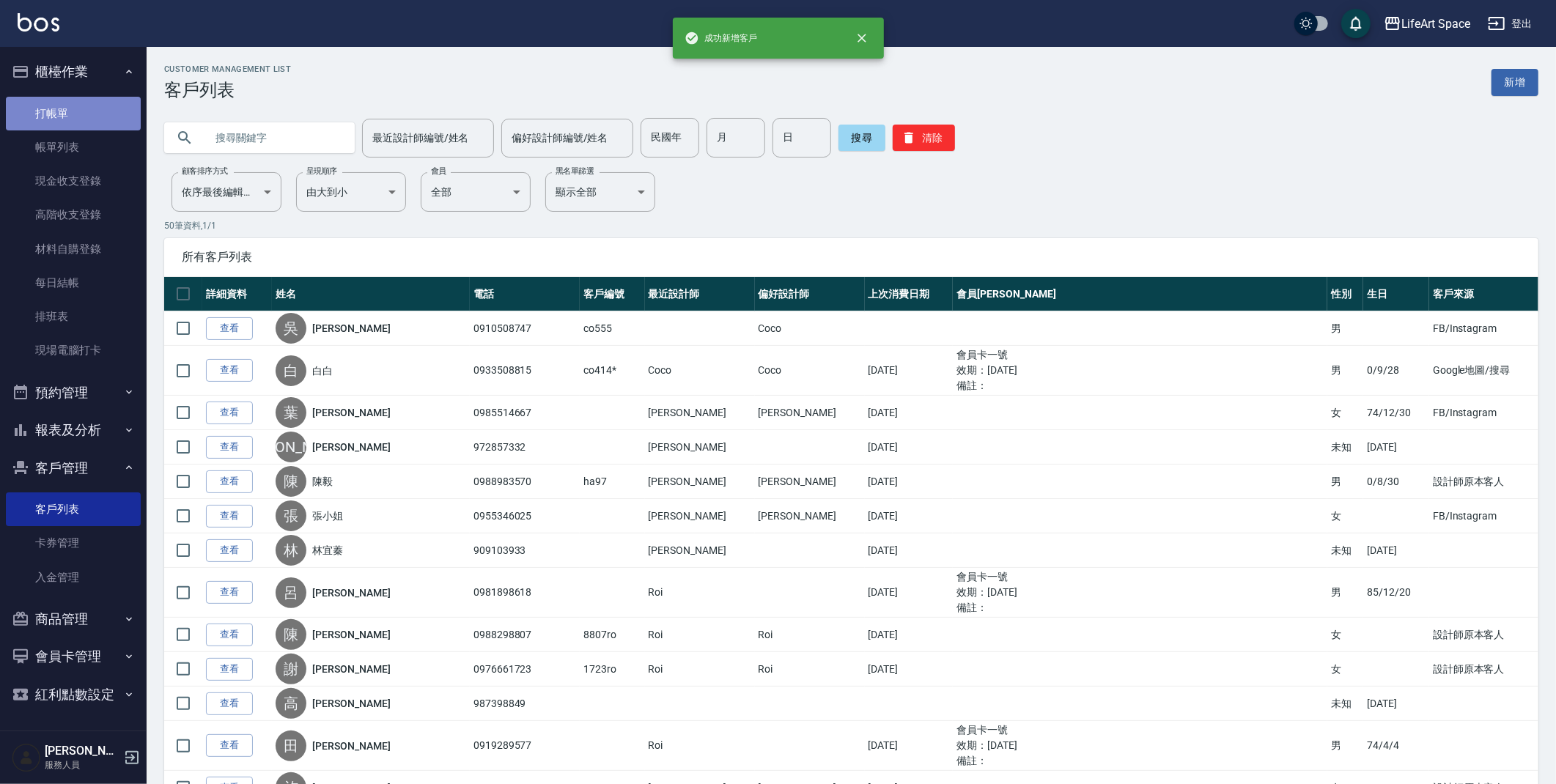
click at [68, 98] on link "打帳單" at bounding box center [73, 113] width 135 height 33
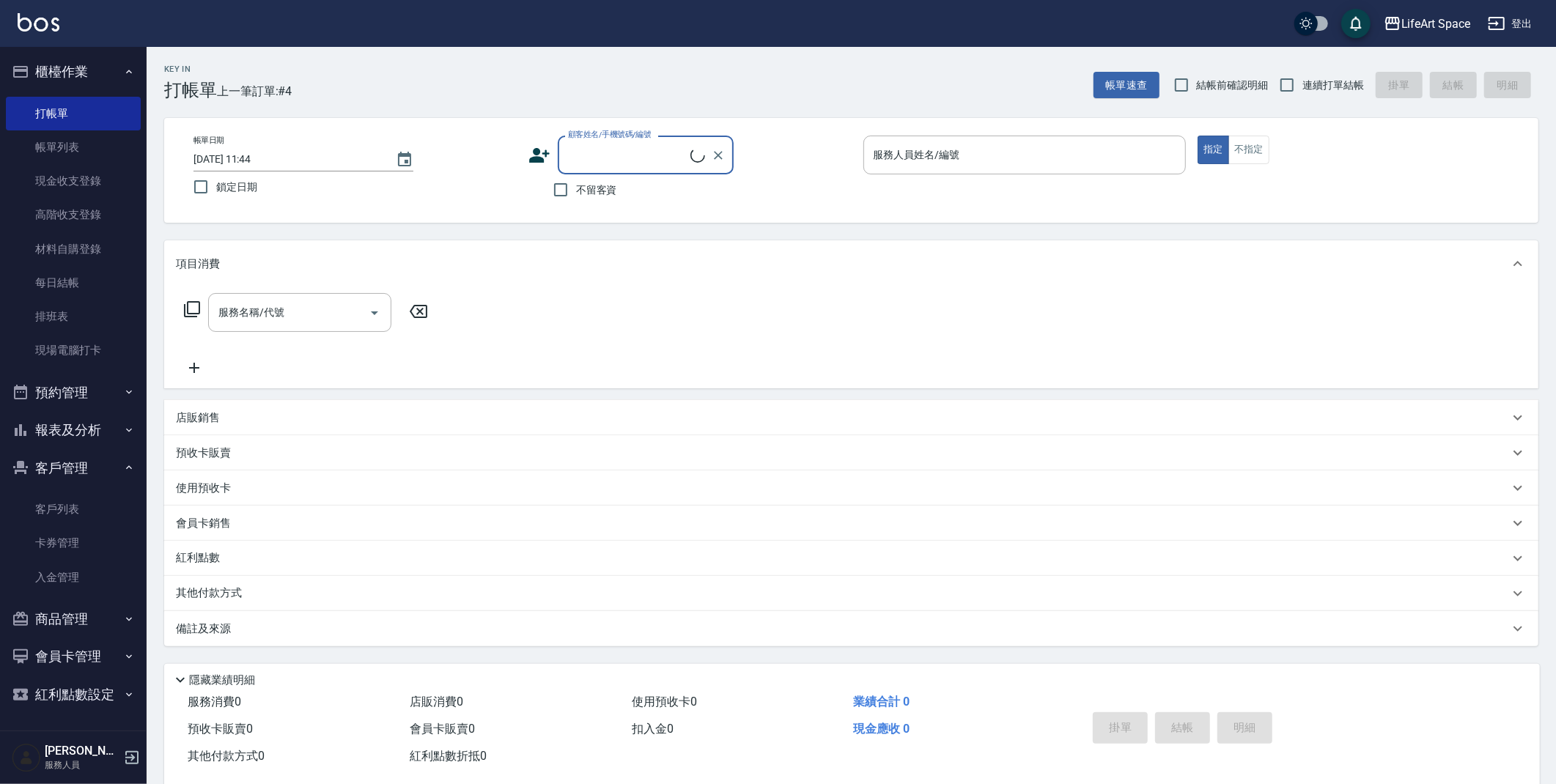
click at [586, 143] on input "顧客姓名/手機號碼/編號" at bounding box center [627, 155] width 126 height 26
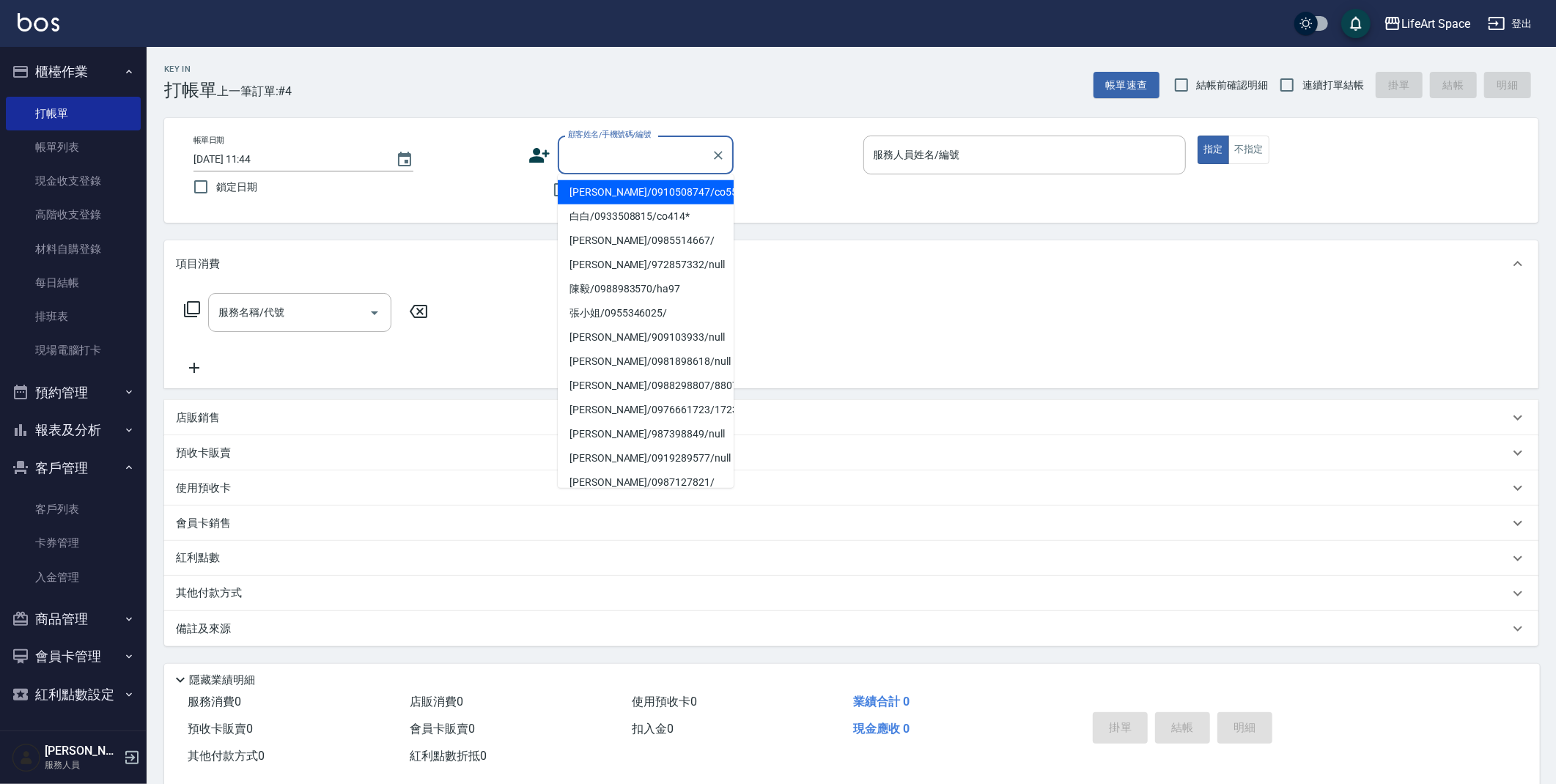
click at [602, 194] on li "[PERSON_NAME]/0910508747/co555" at bounding box center [646, 192] width 176 height 24
type input "[PERSON_NAME]/0910508747/co555"
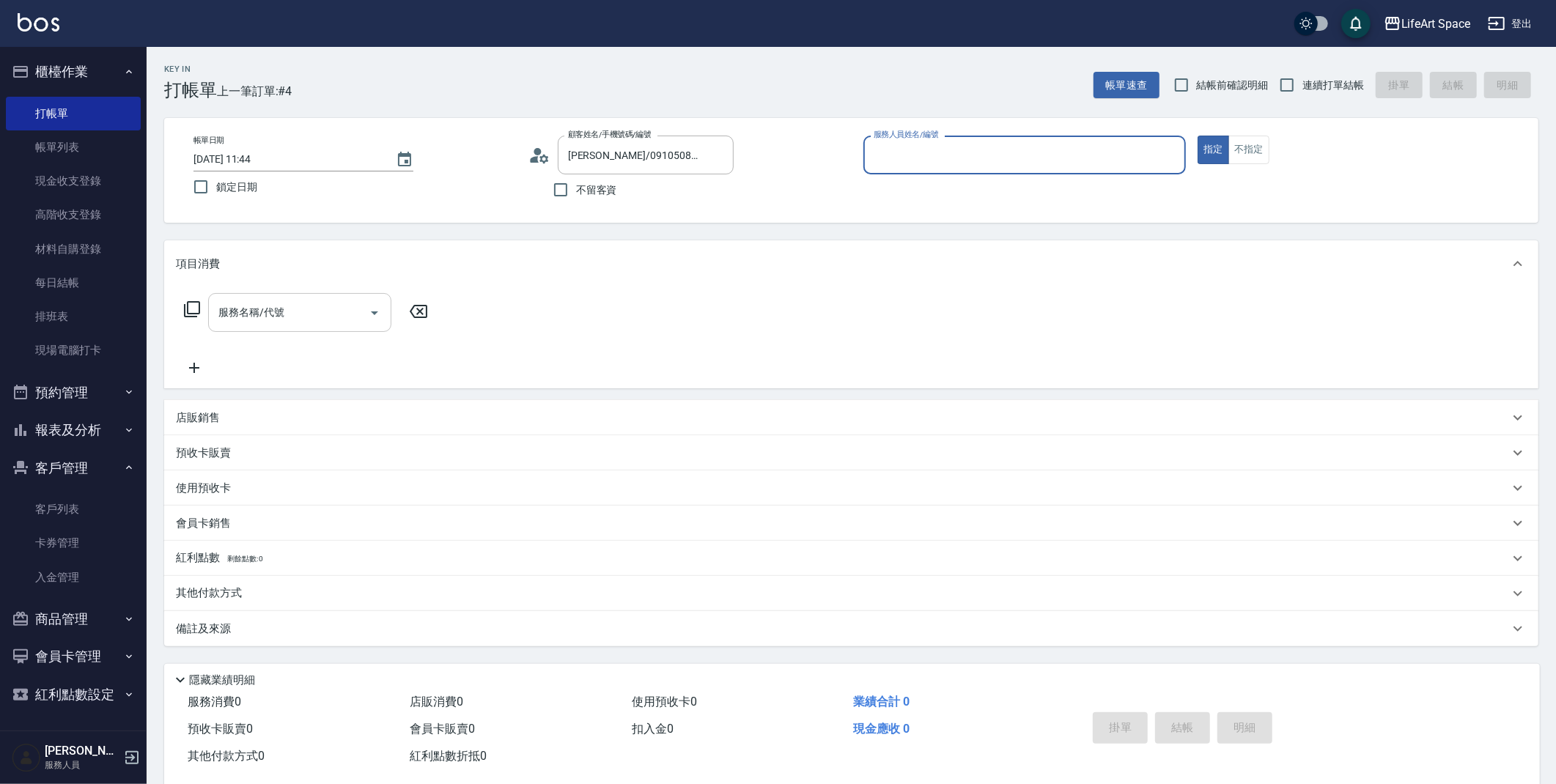
type input "Coco-C"
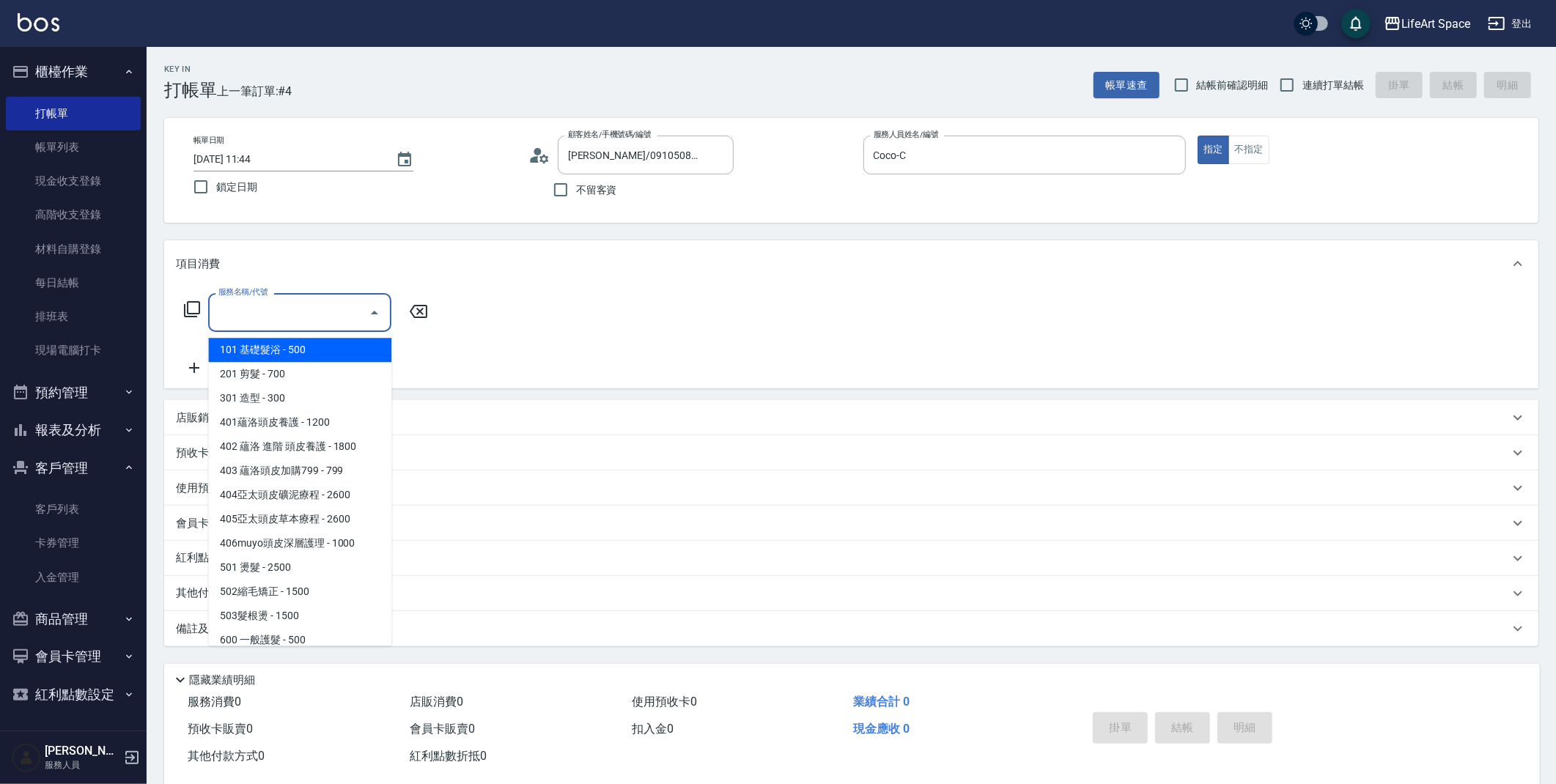
click at [302, 300] on input "服務名稱/代號" at bounding box center [289, 313] width 148 height 26
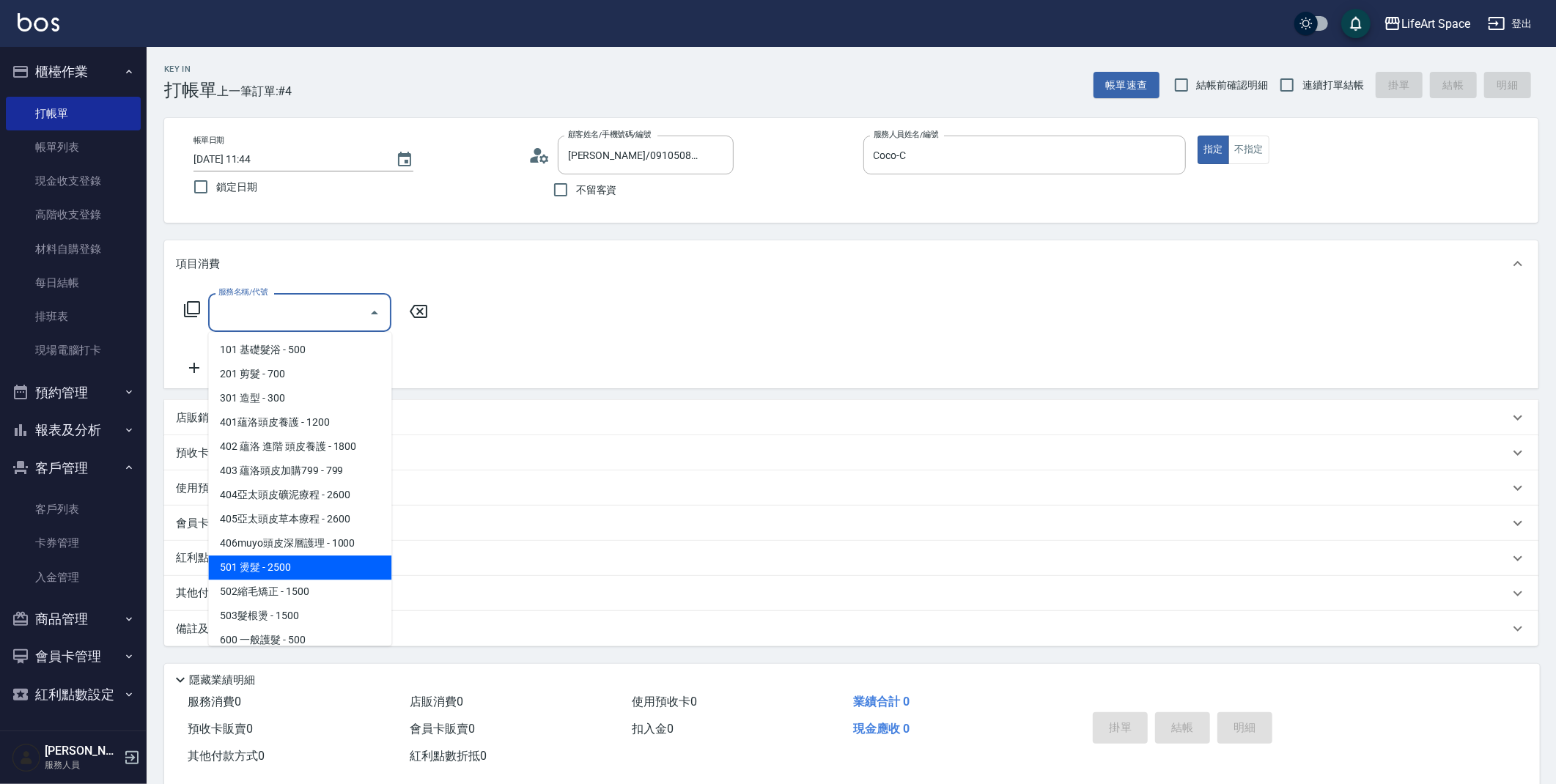
click at [300, 573] on span "501 燙髮 - 2500" at bounding box center [300, 567] width 184 height 24
type input "501 燙髮(501)"
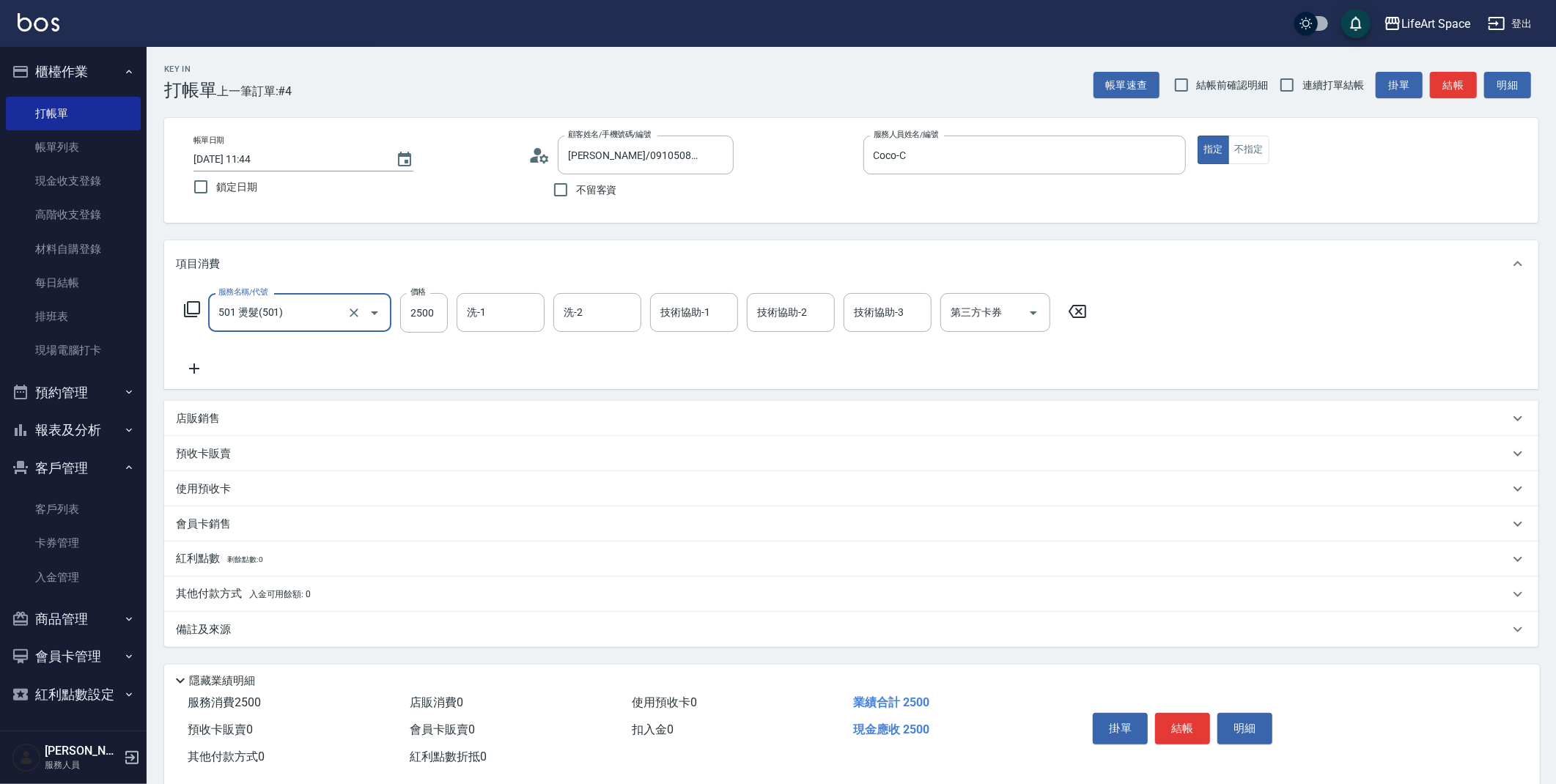
click at [189, 364] on icon at bounding box center [194, 368] width 37 height 18
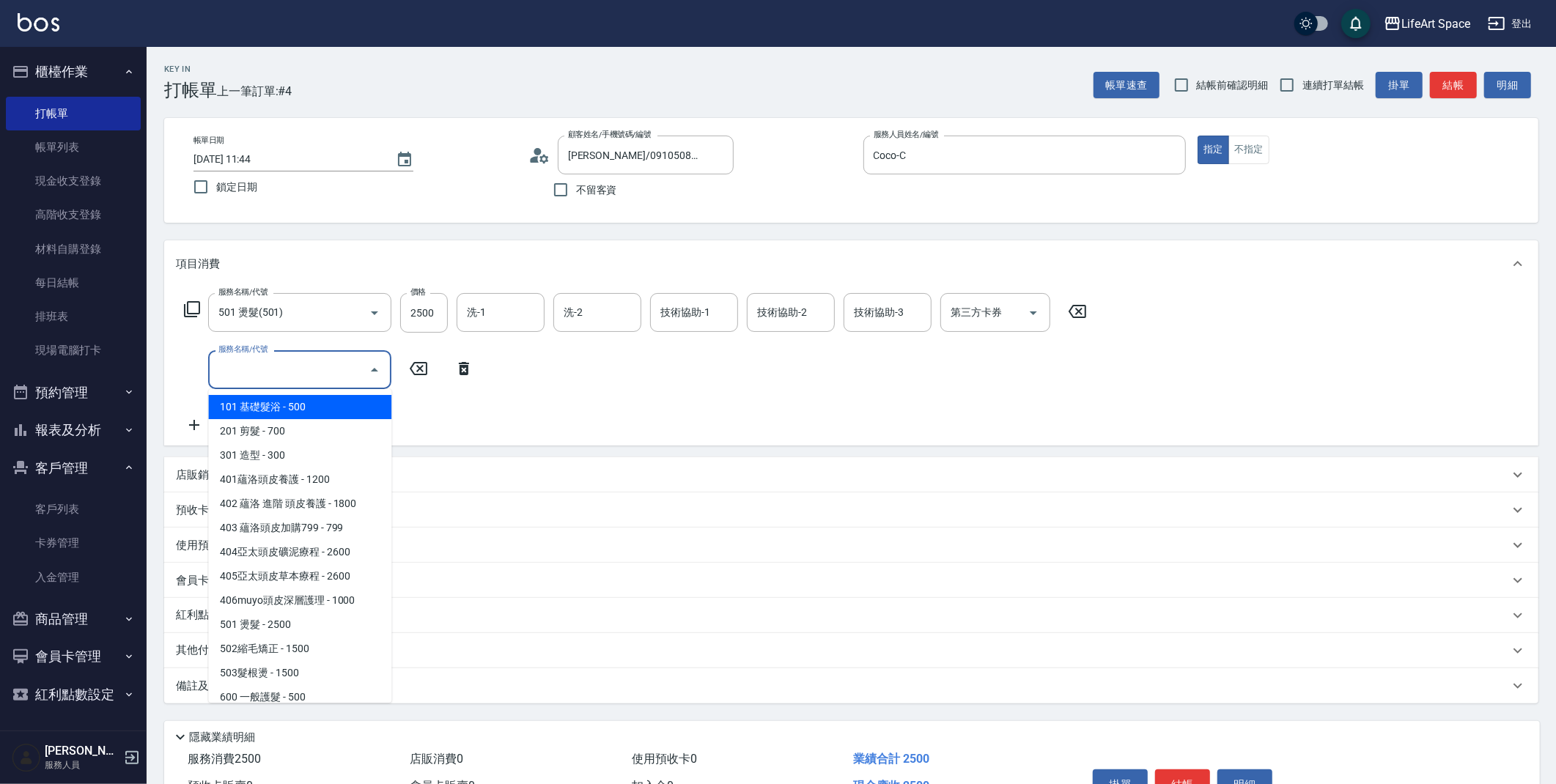
click at [229, 381] on input "服務名稱/代號" at bounding box center [289, 369] width 148 height 26
click at [266, 436] on span "201 剪髮 - 700" at bounding box center [300, 431] width 184 height 24
type input "201 剪髮(201)"
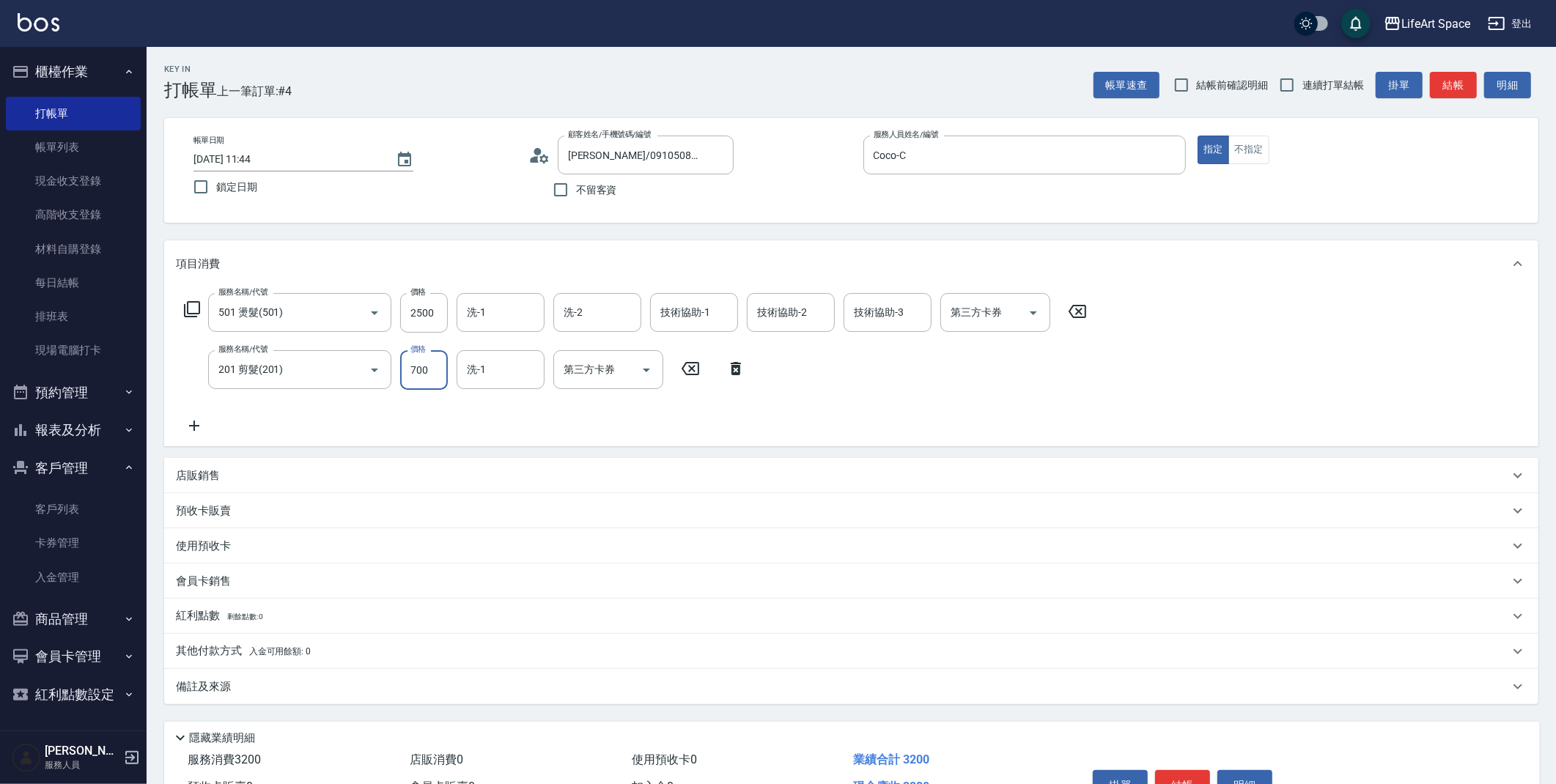
click at [436, 380] on input "700" at bounding box center [425, 370] width 48 height 40
type input "800"
click at [247, 156] on input "[DATE] 11:44" at bounding box center [287, 160] width 188 height 24
type input "[DATE] 11:44"
drag, startPoint x: 439, startPoint y: 320, endPoint x: 419, endPoint y: 315, distance: 20.6
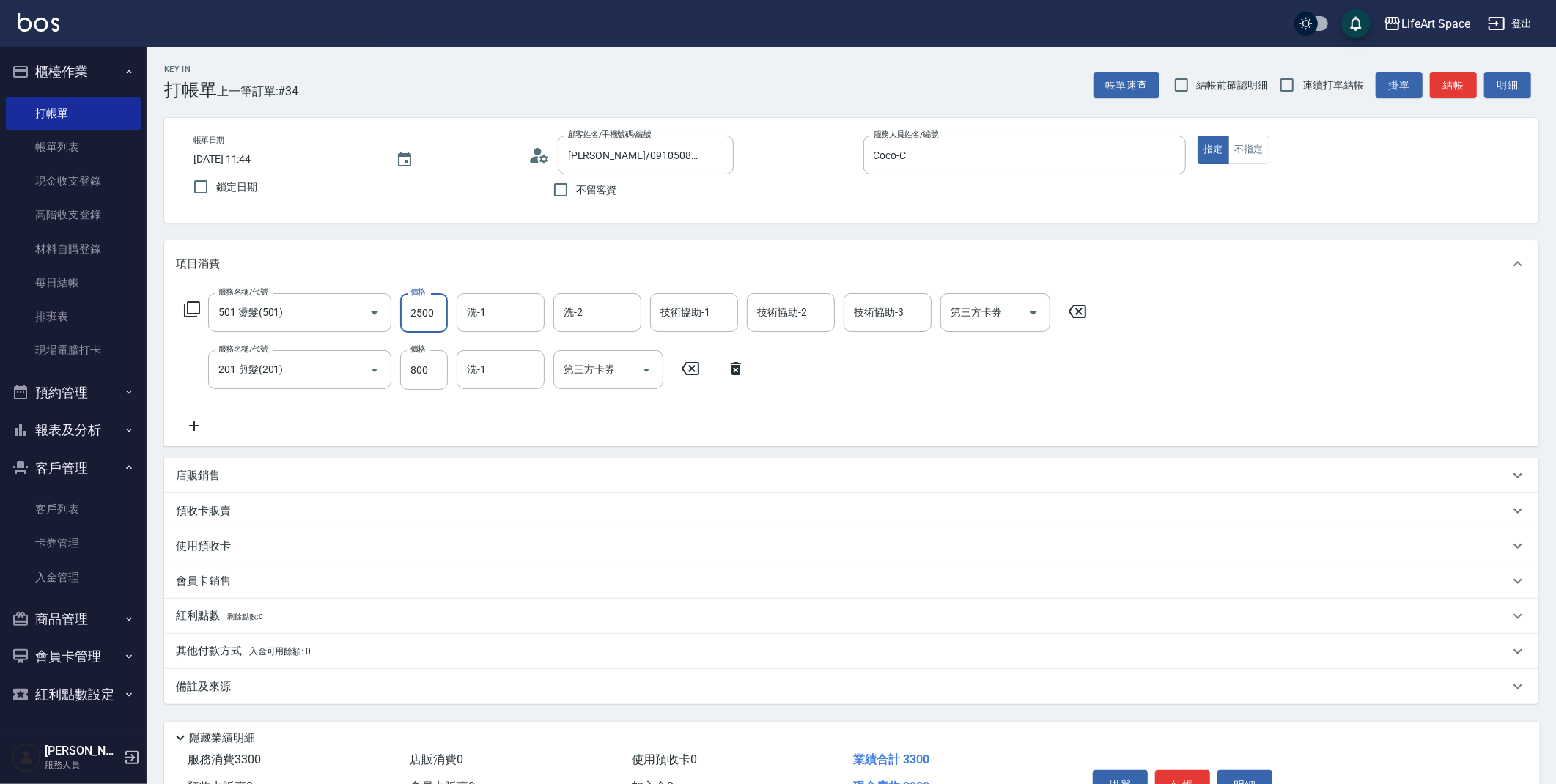
click at [419, 315] on input "2500" at bounding box center [425, 313] width 48 height 40
drag, startPoint x: 436, startPoint y: 320, endPoint x: 409, endPoint y: 314, distance: 27.7
click at [409, 314] on input "2500" at bounding box center [425, 313] width 48 height 40
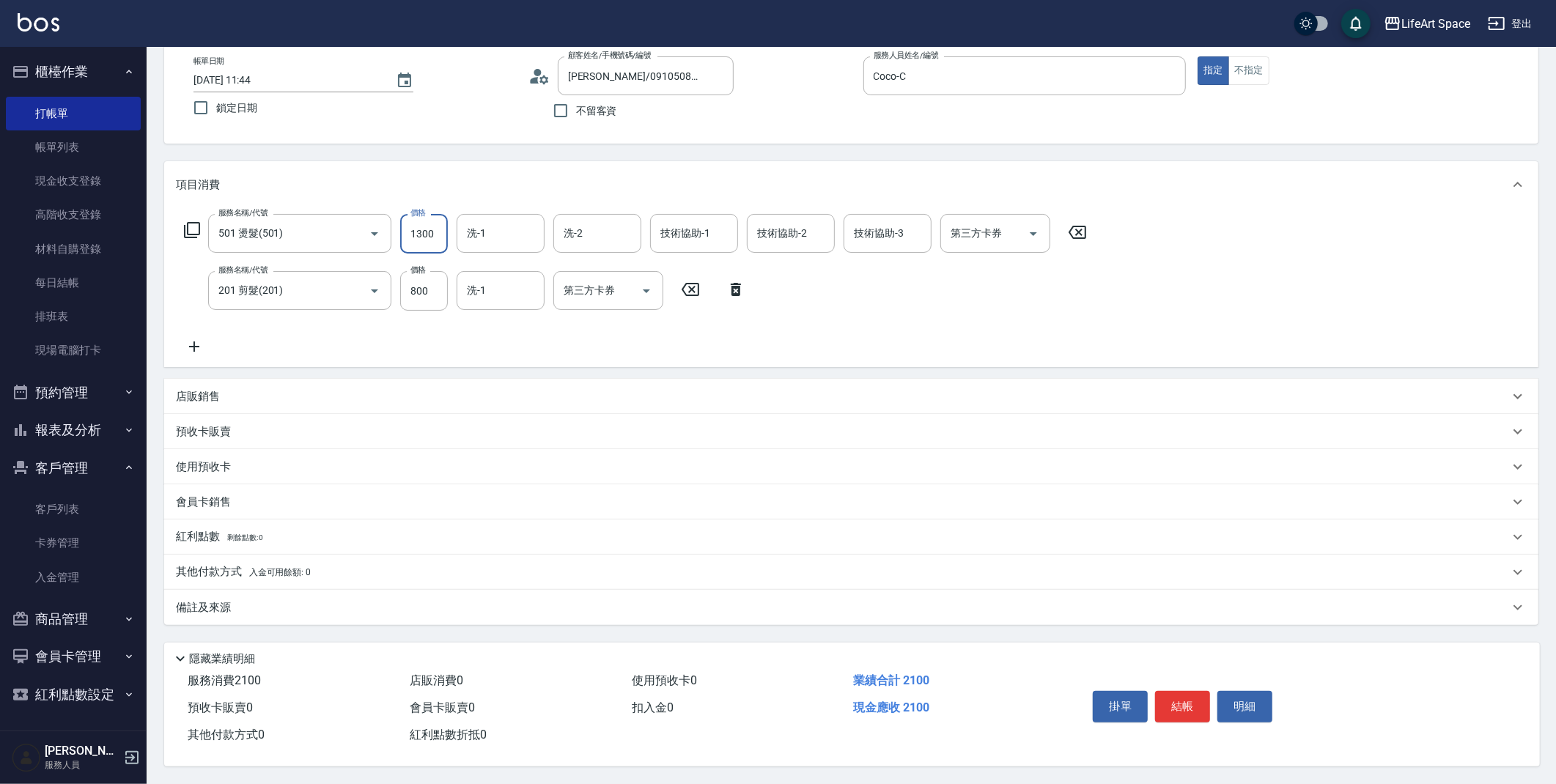
type input "1300"
drag, startPoint x: 356, startPoint y: 601, endPoint x: 365, endPoint y: 602, distance: 9.1
click at [356, 601] on div "備註及來源" at bounding box center [842, 607] width 1333 height 15
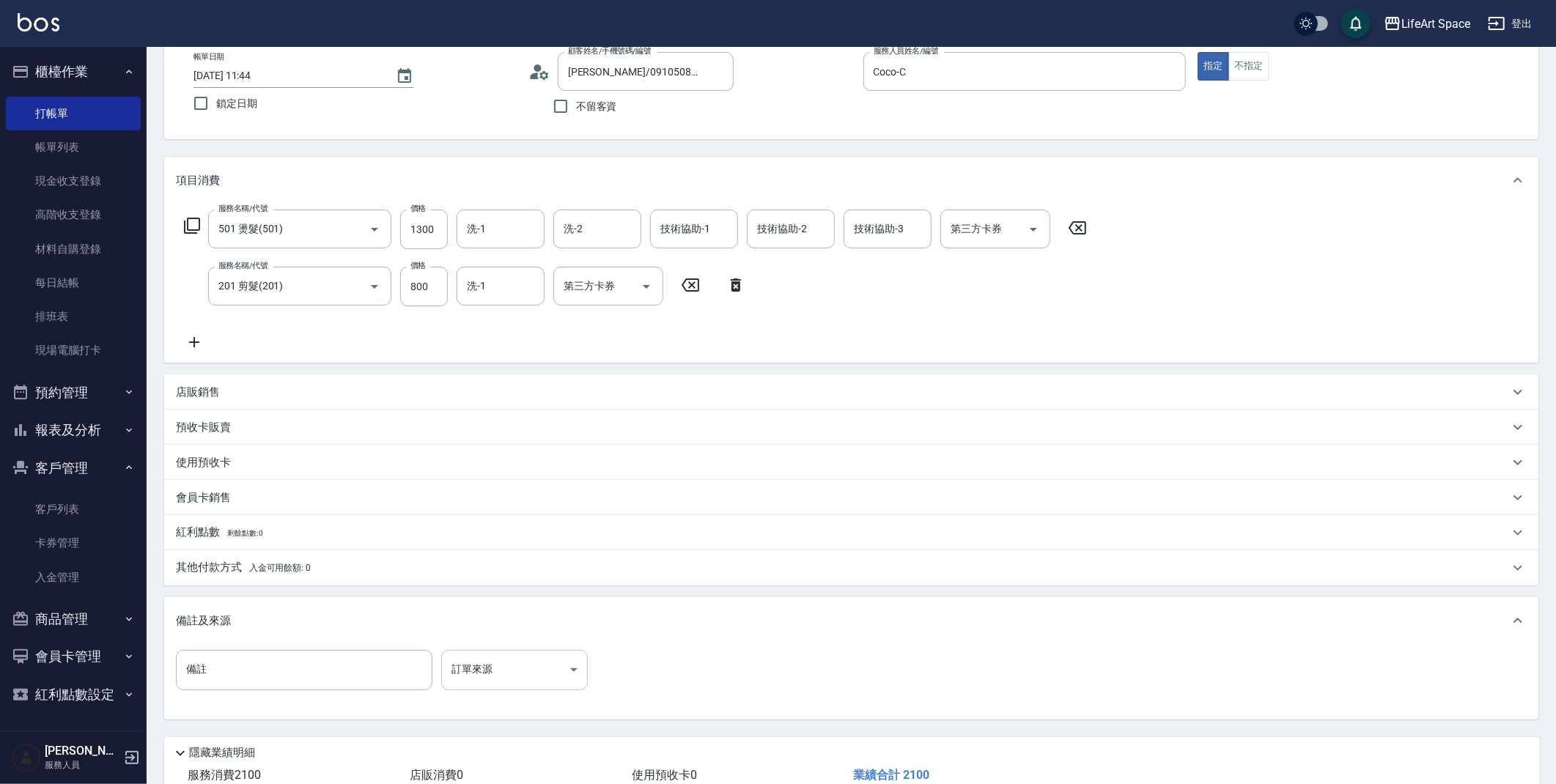
click at [486, 664] on body "LifeArt Space 登出 櫃檯作業 打帳單 帳單列表 現金收支登錄 高階收支登錄 材料自購登錄 每日結帳 排班表 現場電腦打卡 預約管理 預約管理 單…" at bounding box center [778, 397] width 1556 height 962
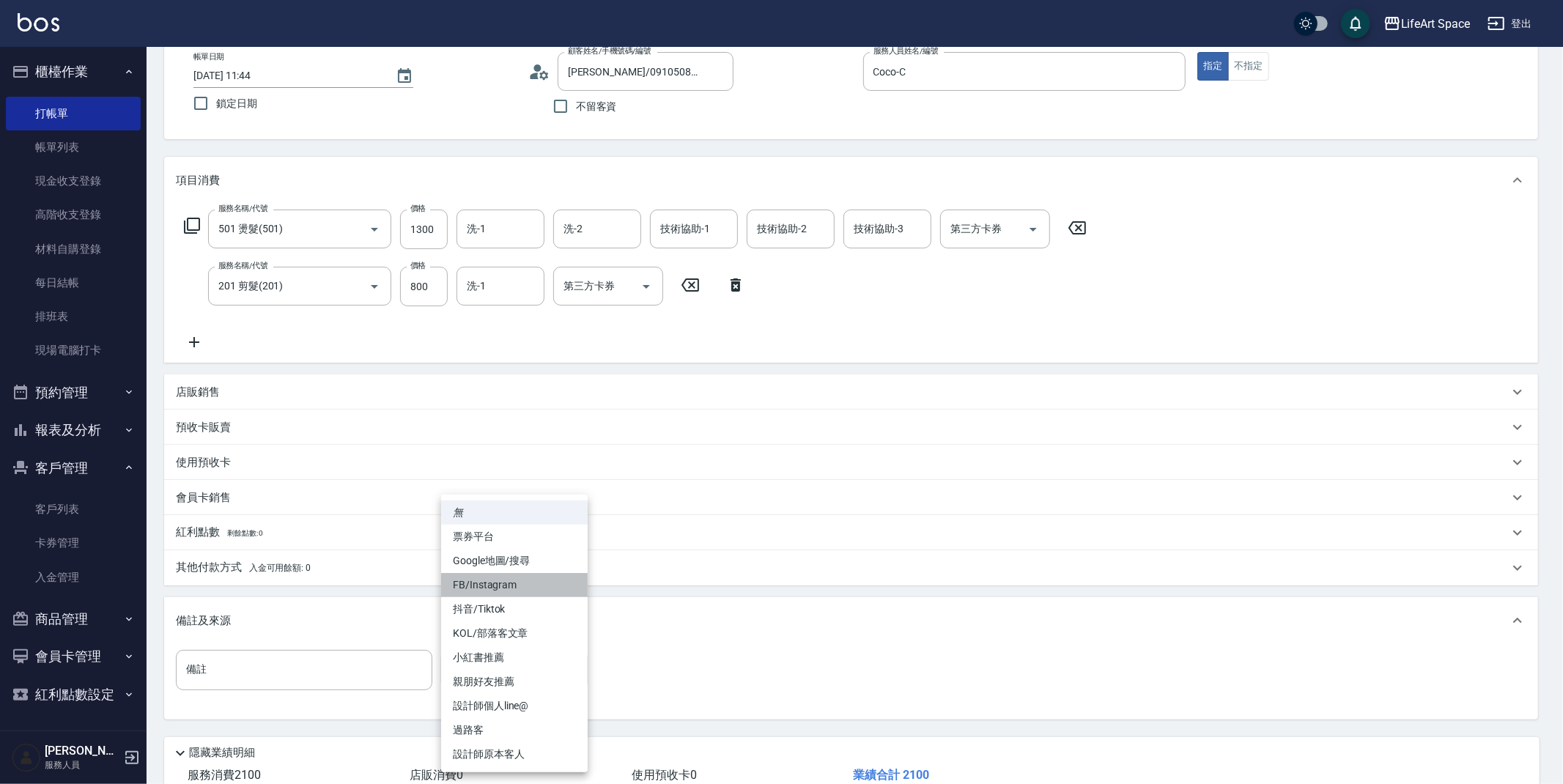
click at [487, 585] on li "FB/Instagram" at bounding box center [515, 585] width 147 height 24
type input "FB/Instagram"
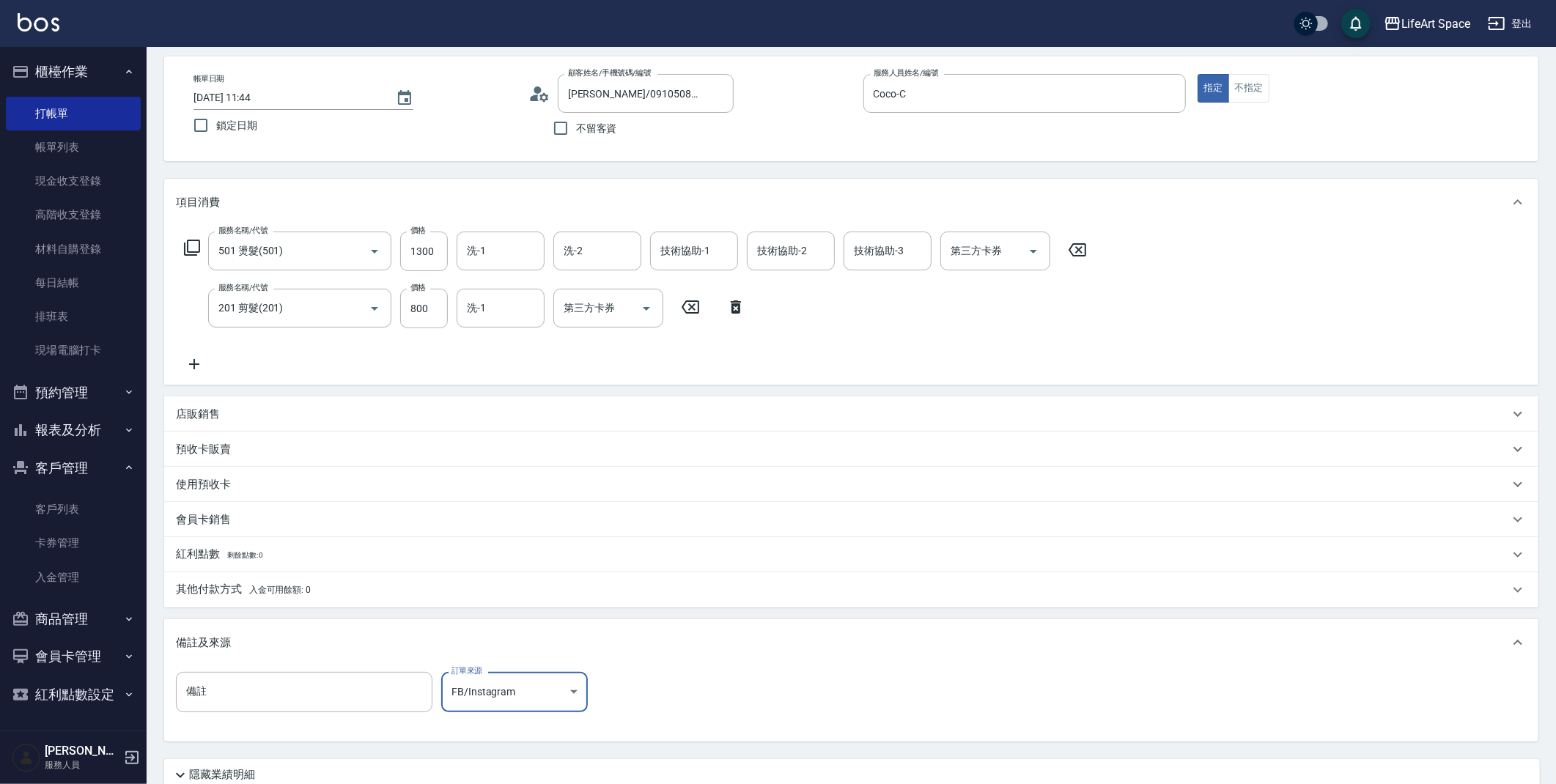
scroll to position [182, 0]
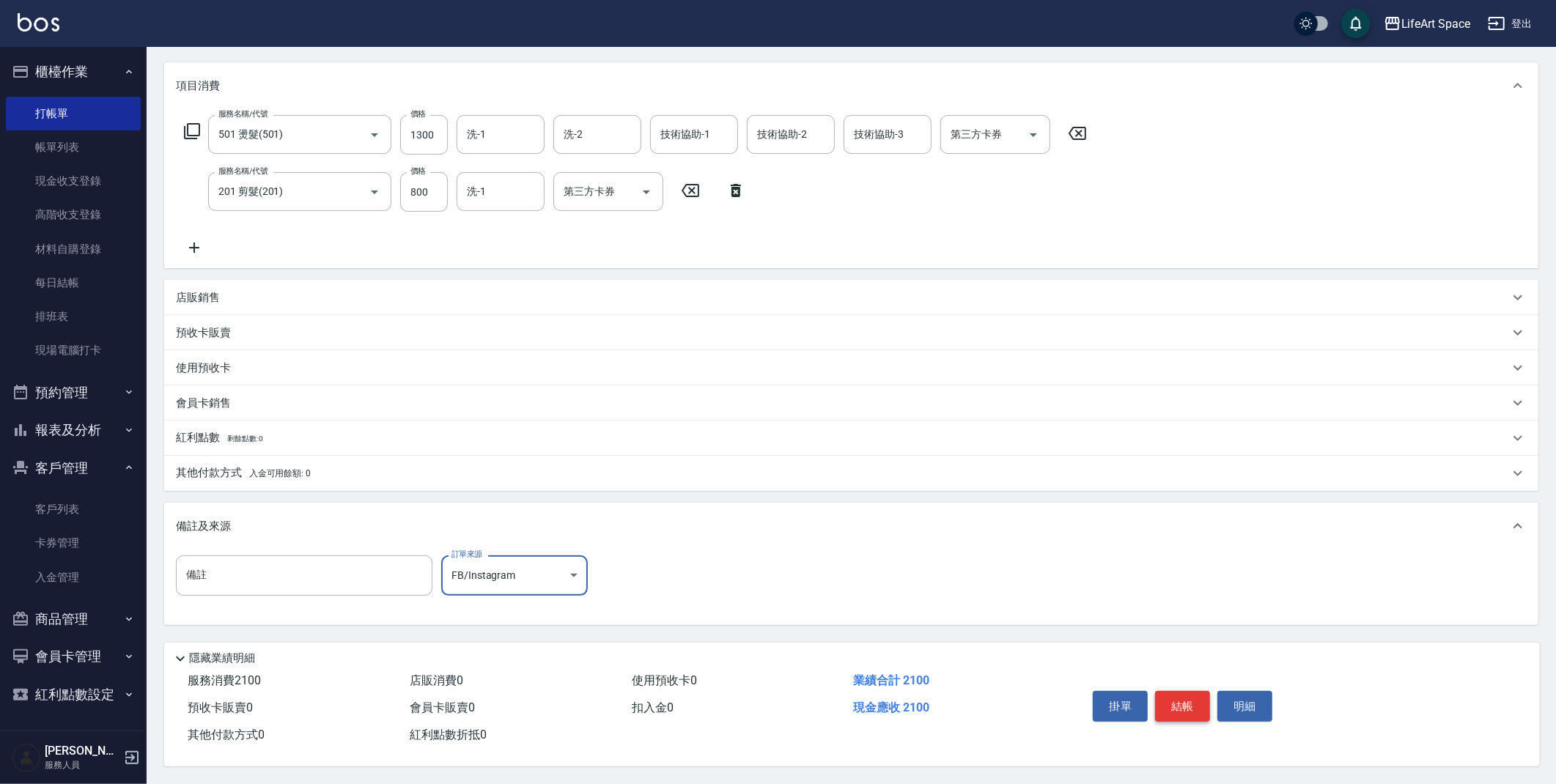
click at [1183, 704] on button "結帳" at bounding box center [1183, 706] width 55 height 31
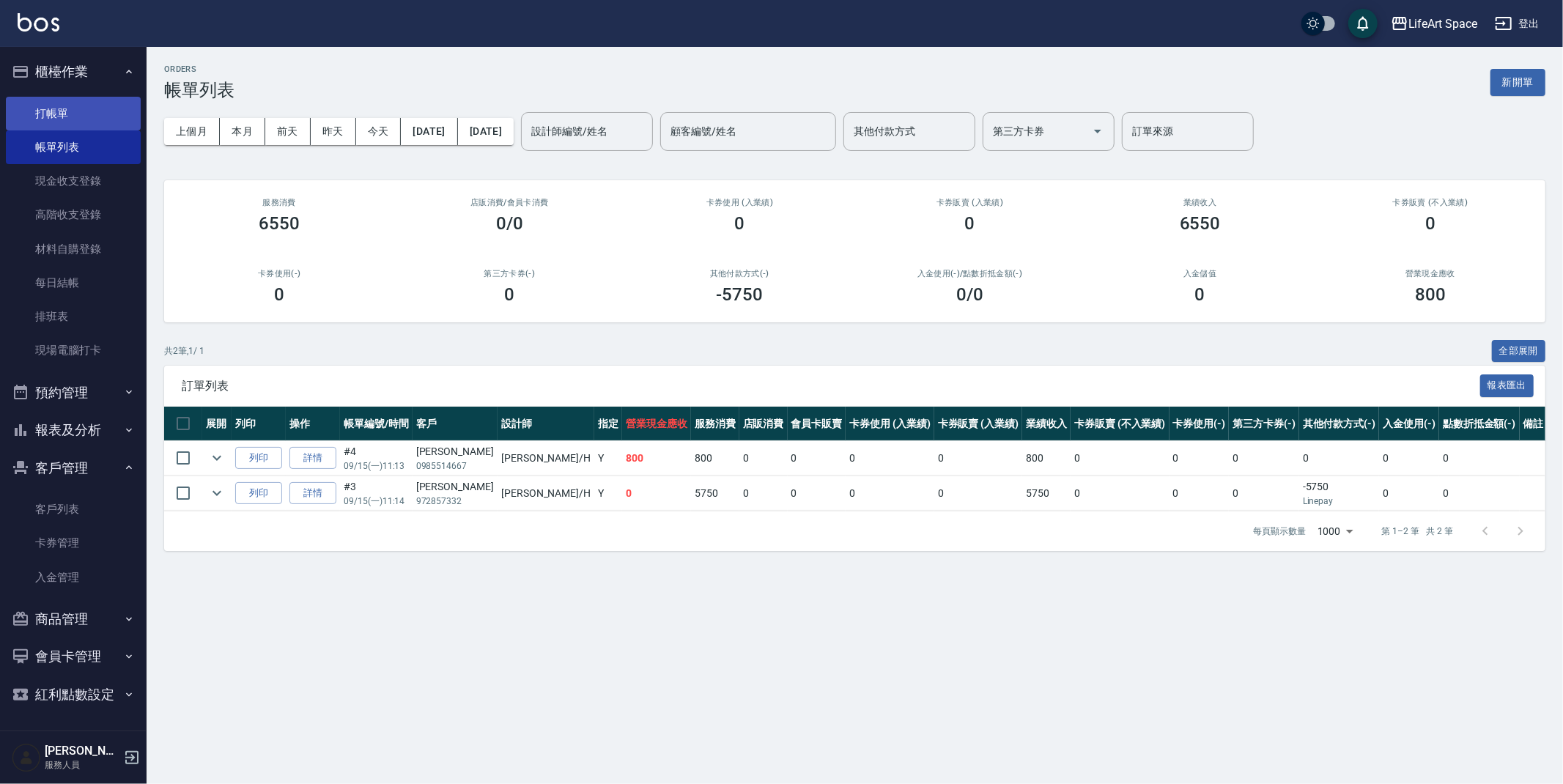
click at [80, 110] on link "打帳單" at bounding box center [73, 113] width 135 height 33
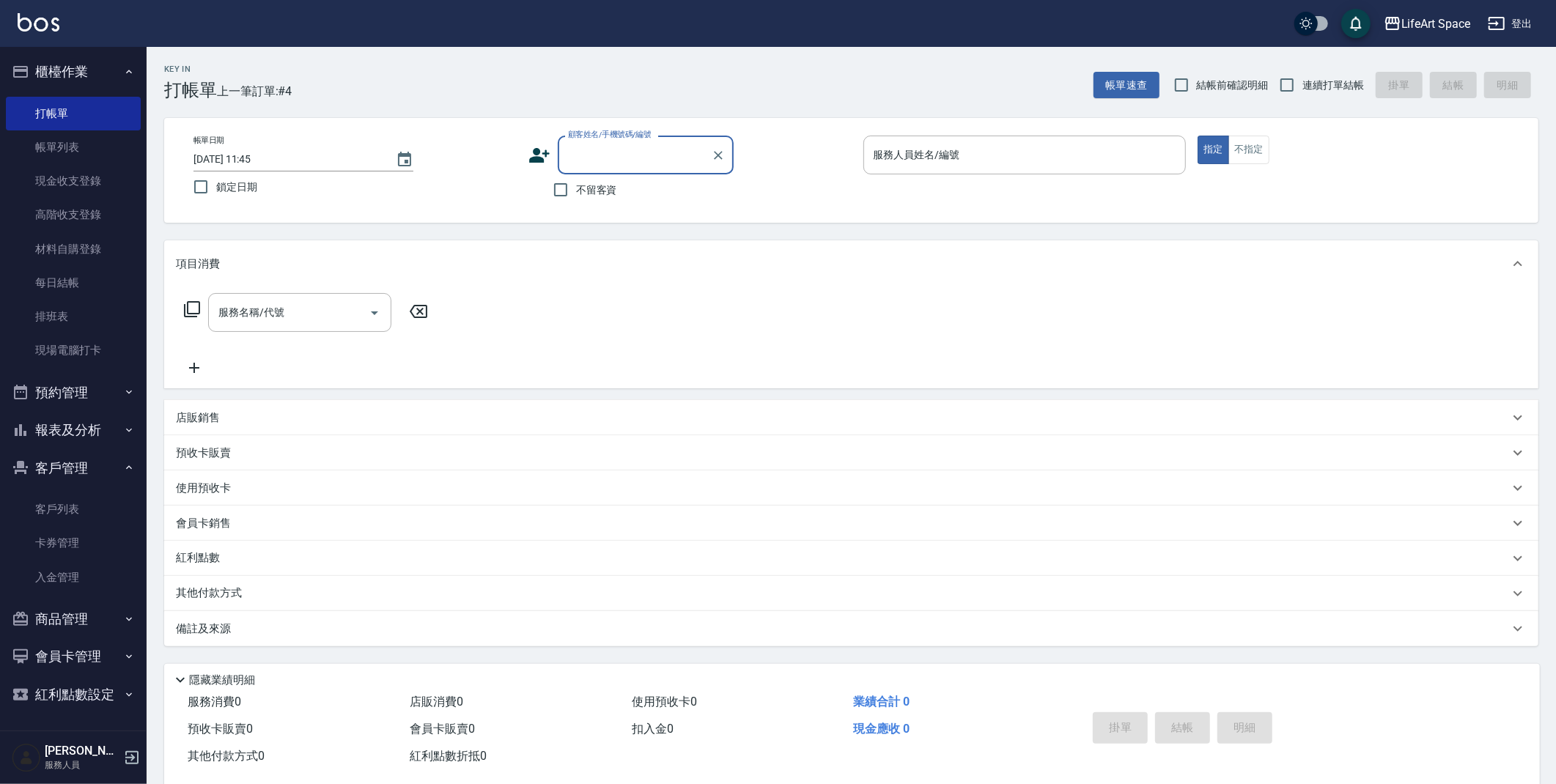
type input "r"
type input "佳"
click at [590, 205] on li "[PERSON_NAME]/09451131321/co245" at bounding box center [646, 216] width 176 height 24
type input "[PERSON_NAME]/09451131321/co245"
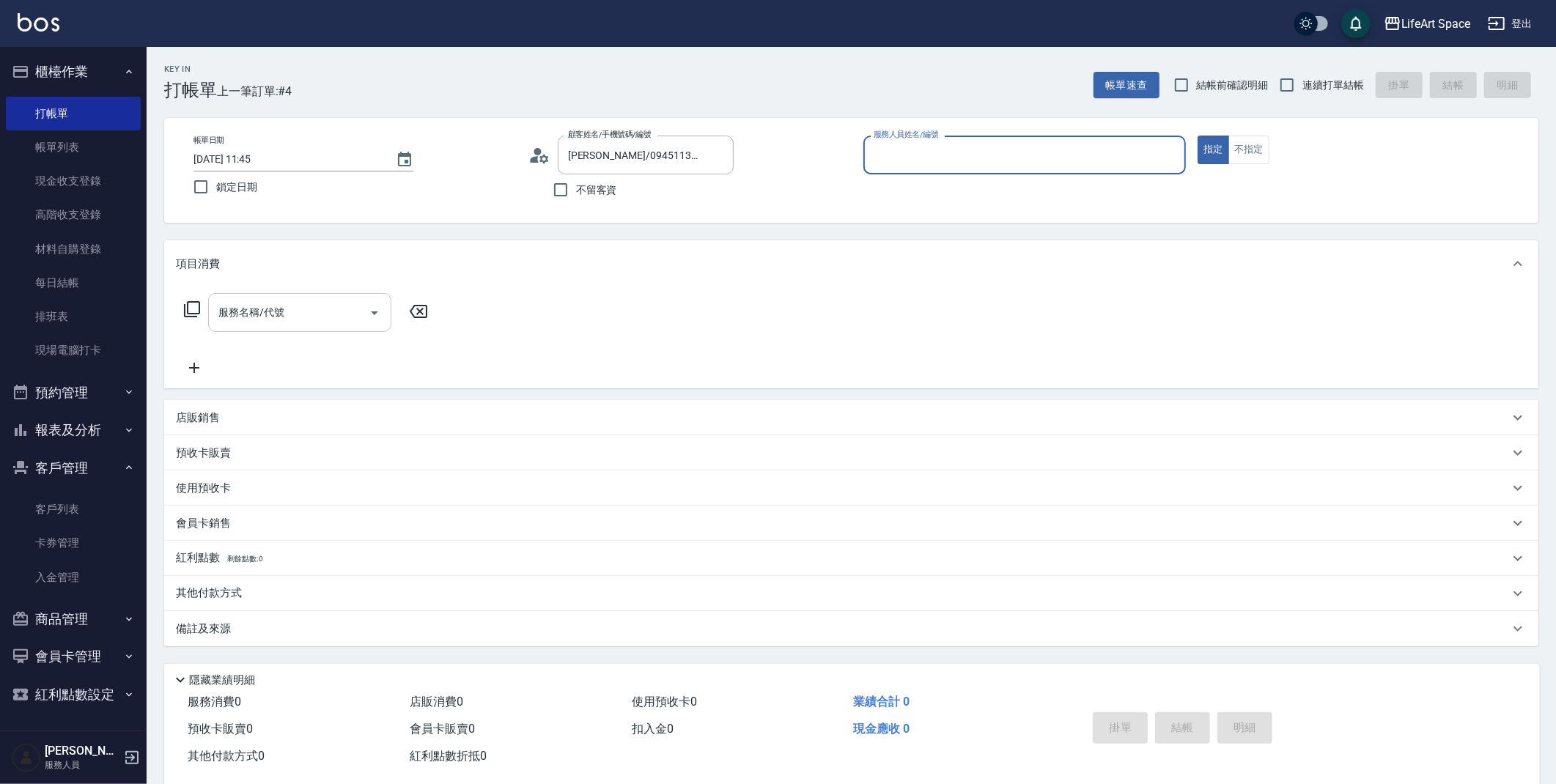
click at [267, 307] on div "服務名稱/代號 服務名稱/代號" at bounding box center [300, 312] width 184 height 39
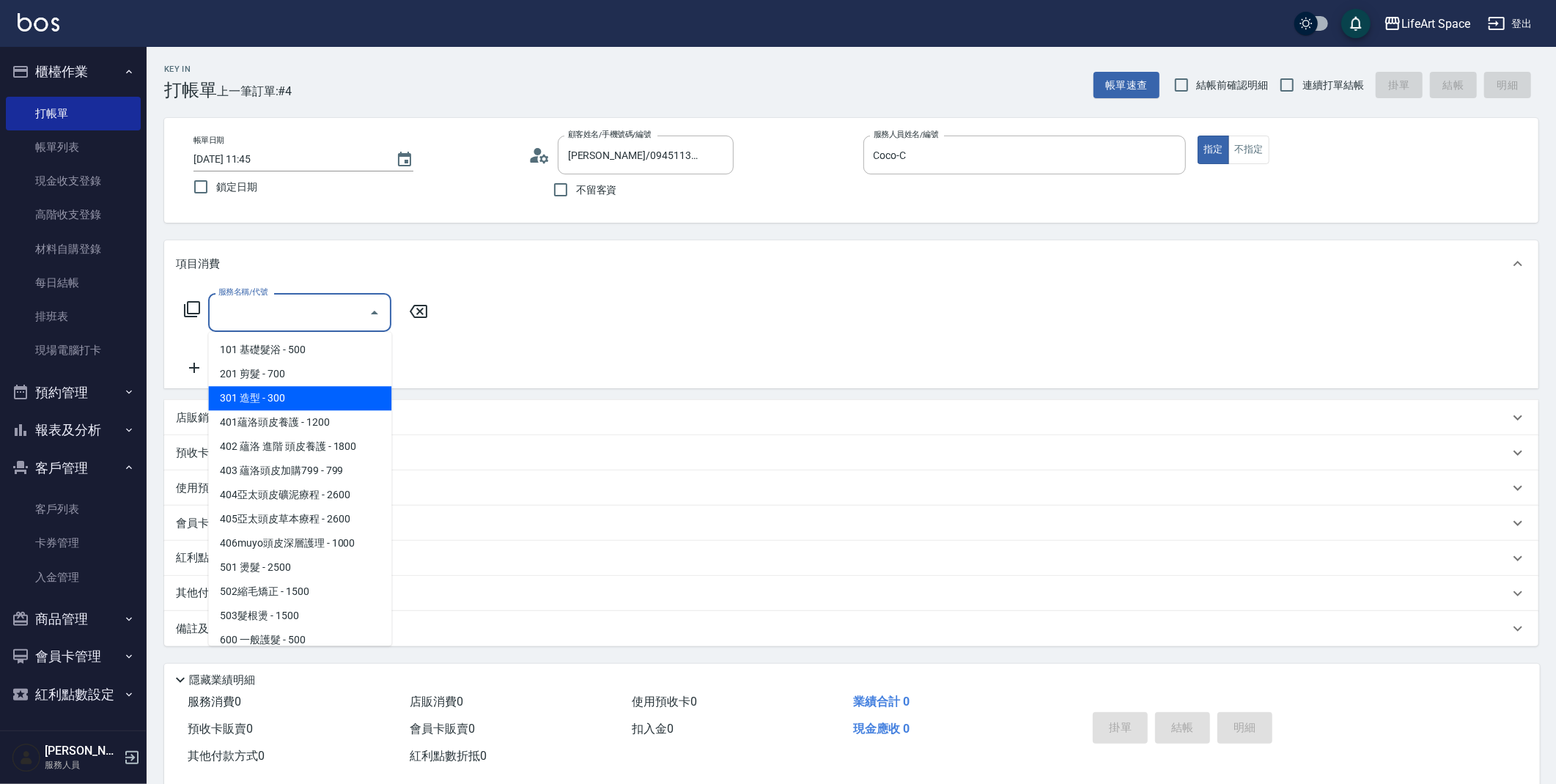
type input "Coco-C"
click at [264, 375] on span "201 剪髮 - 700" at bounding box center [300, 374] width 184 height 24
type input "201 剪髮(201)"
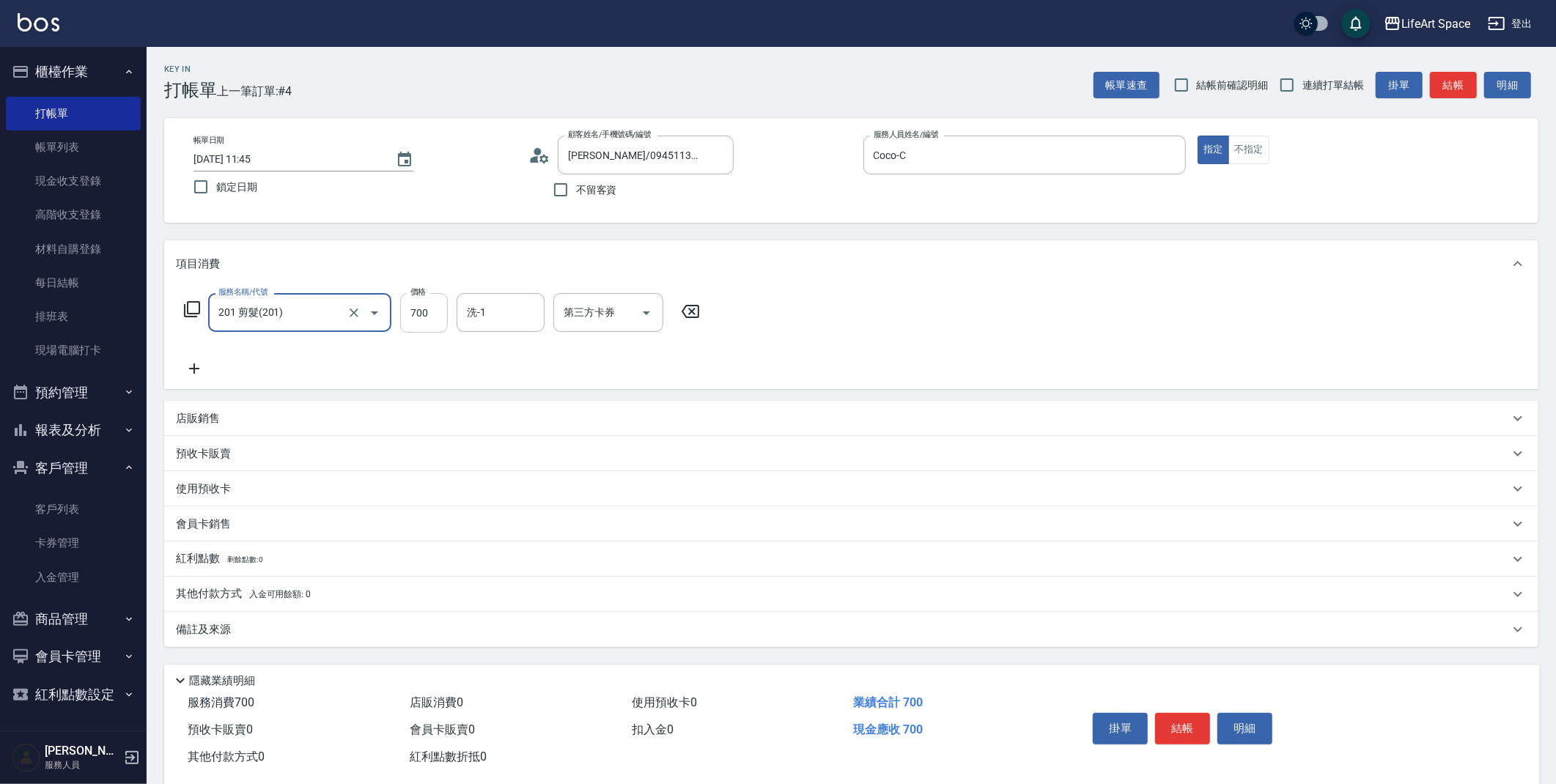
click at [428, 320] on input "700" at bounding box center [425, 313] width 48 height 40
type input "100"
click at [373, 642] on div "備註及來源" at bounding box center [851, 629] width 1374 height 35
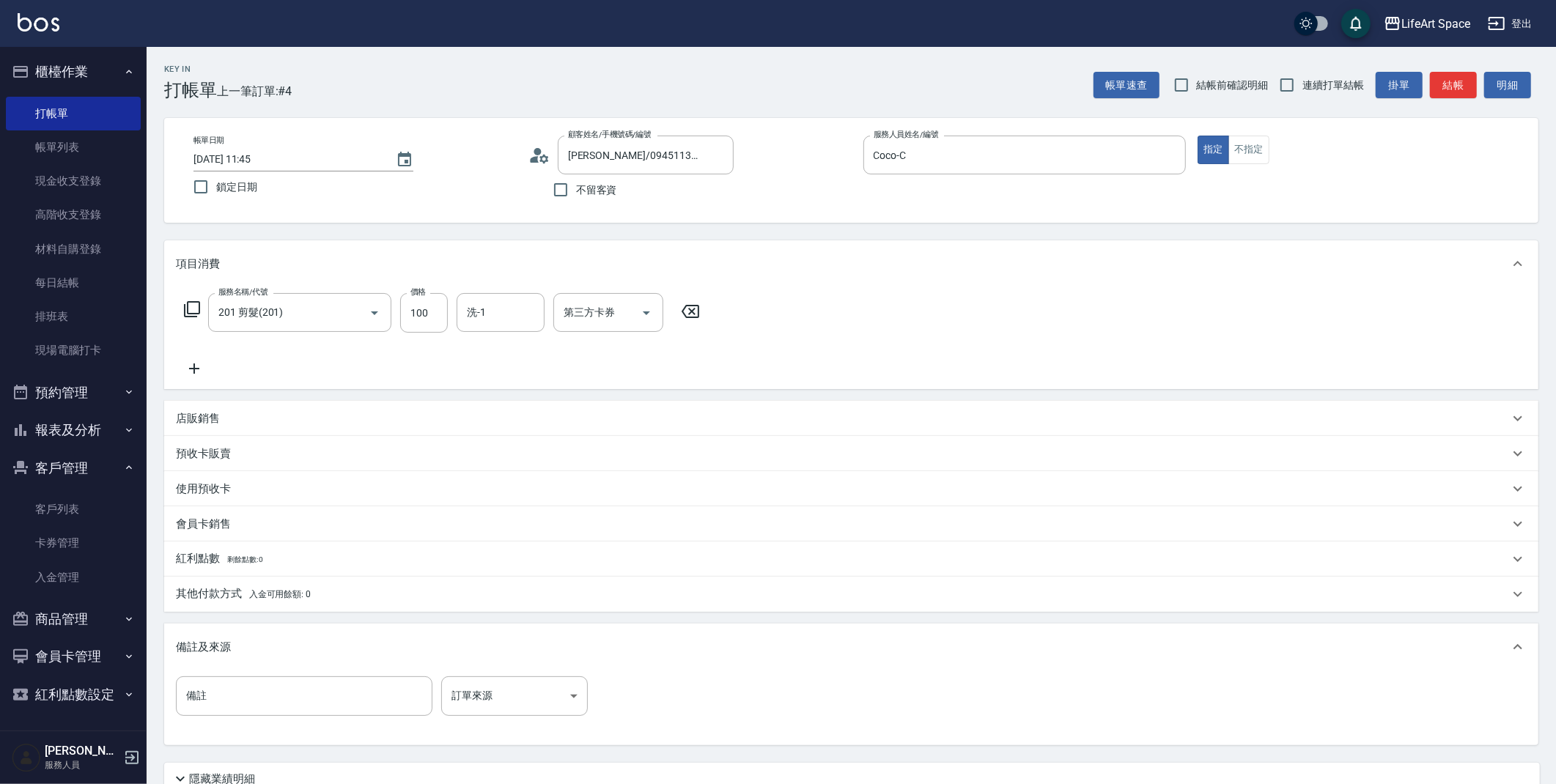
click at [544, 722] on div "備註 備註 訂單來源 ​ 訂單來源" at bounding box center [851, 705] width 1351 height 57
click at [547, 711] on body "LifeArt Space 登出 櫃檯作業 打帳單 帳單列表 現金收支登錄 高階收支登錄 材料自購登錄 每日結帳 排班表 現場電腦打卡 預約管理 預約管理 單…" at bounding box center [781, 452] width 1563 height 904
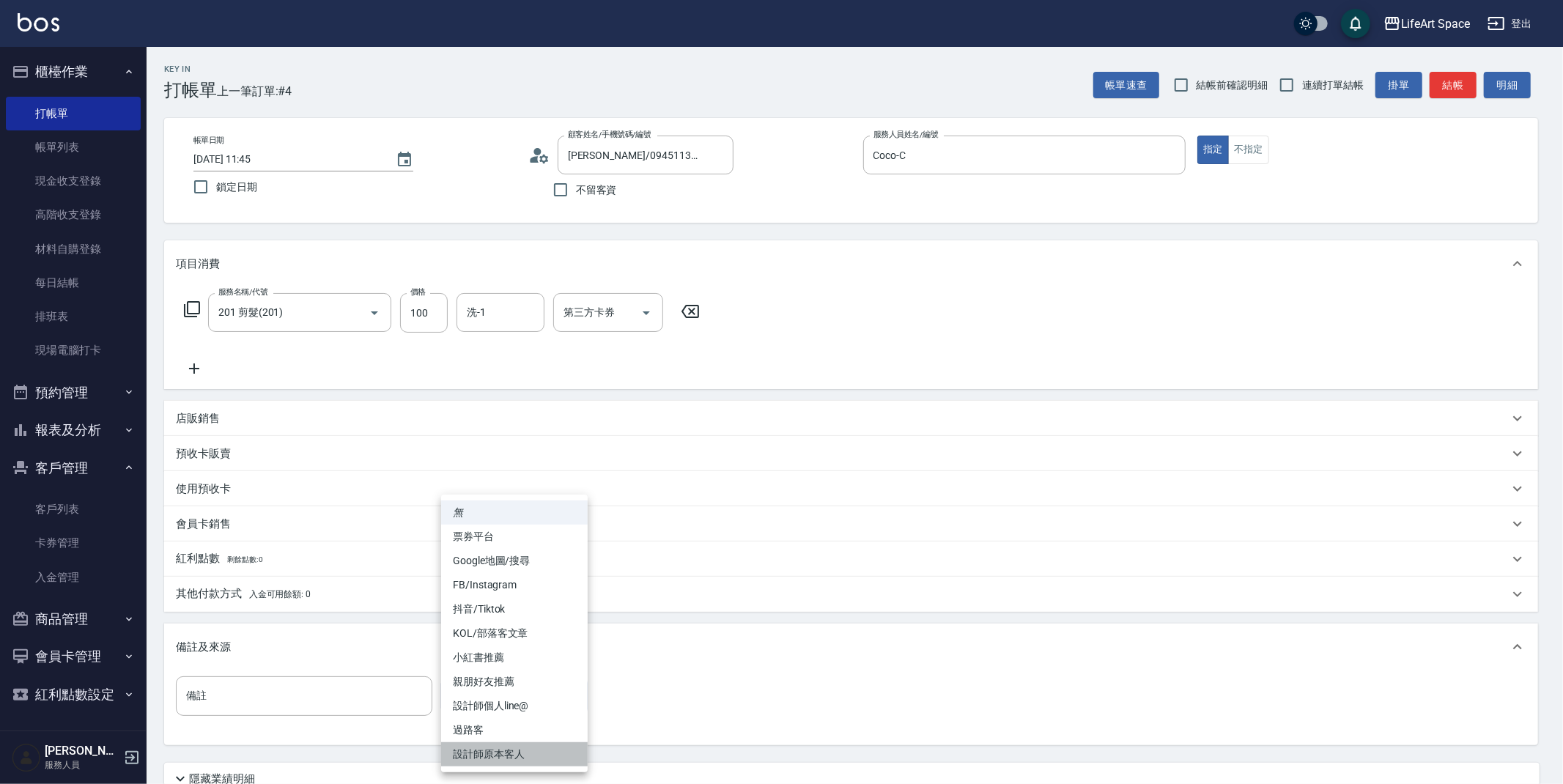
click at [549, 758] on li "設計師原本客人" at bounding box center [515, 754] width 147 height 24
type input "設計師原本客人"
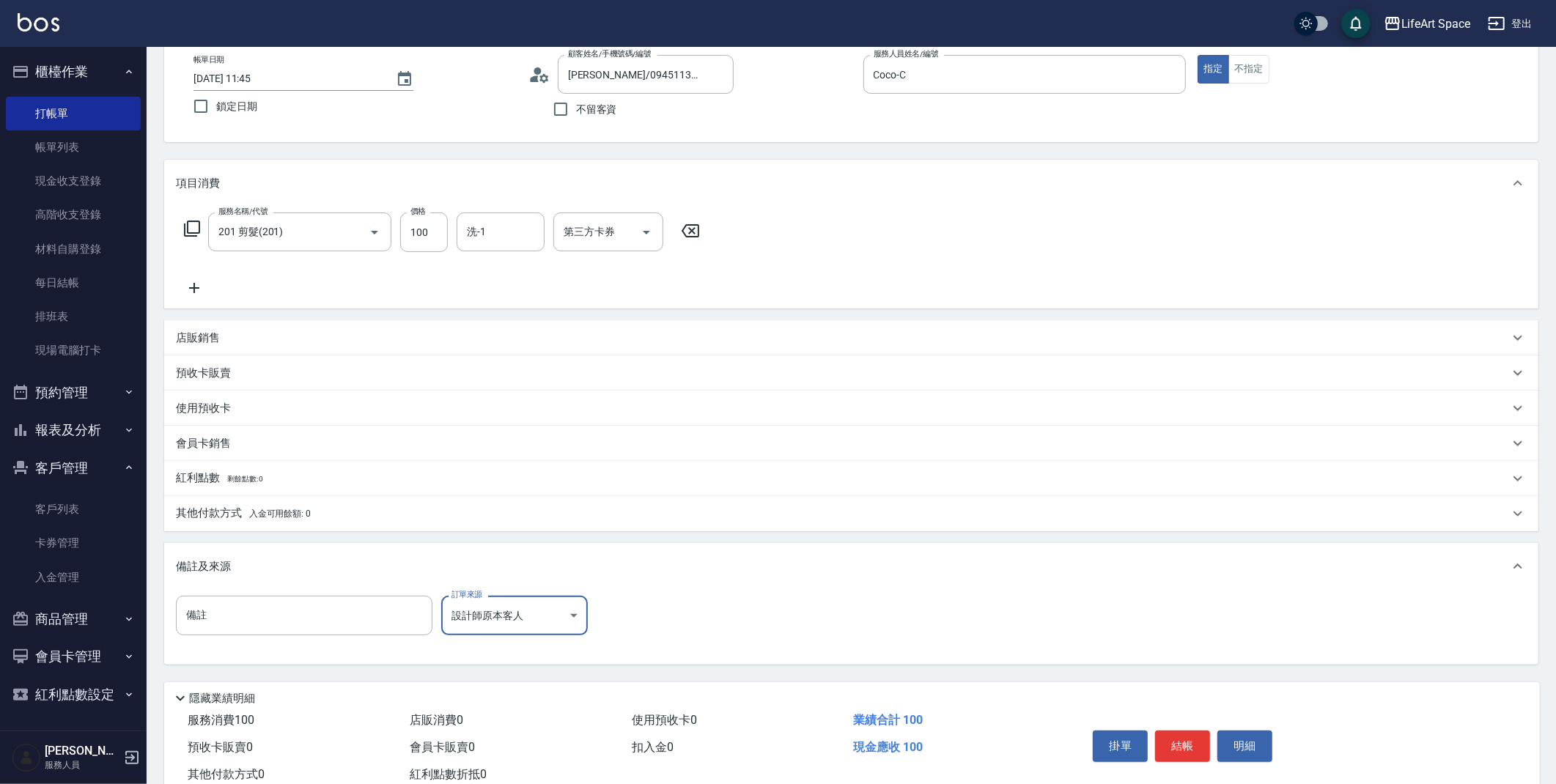
scroll to position [125, 0]
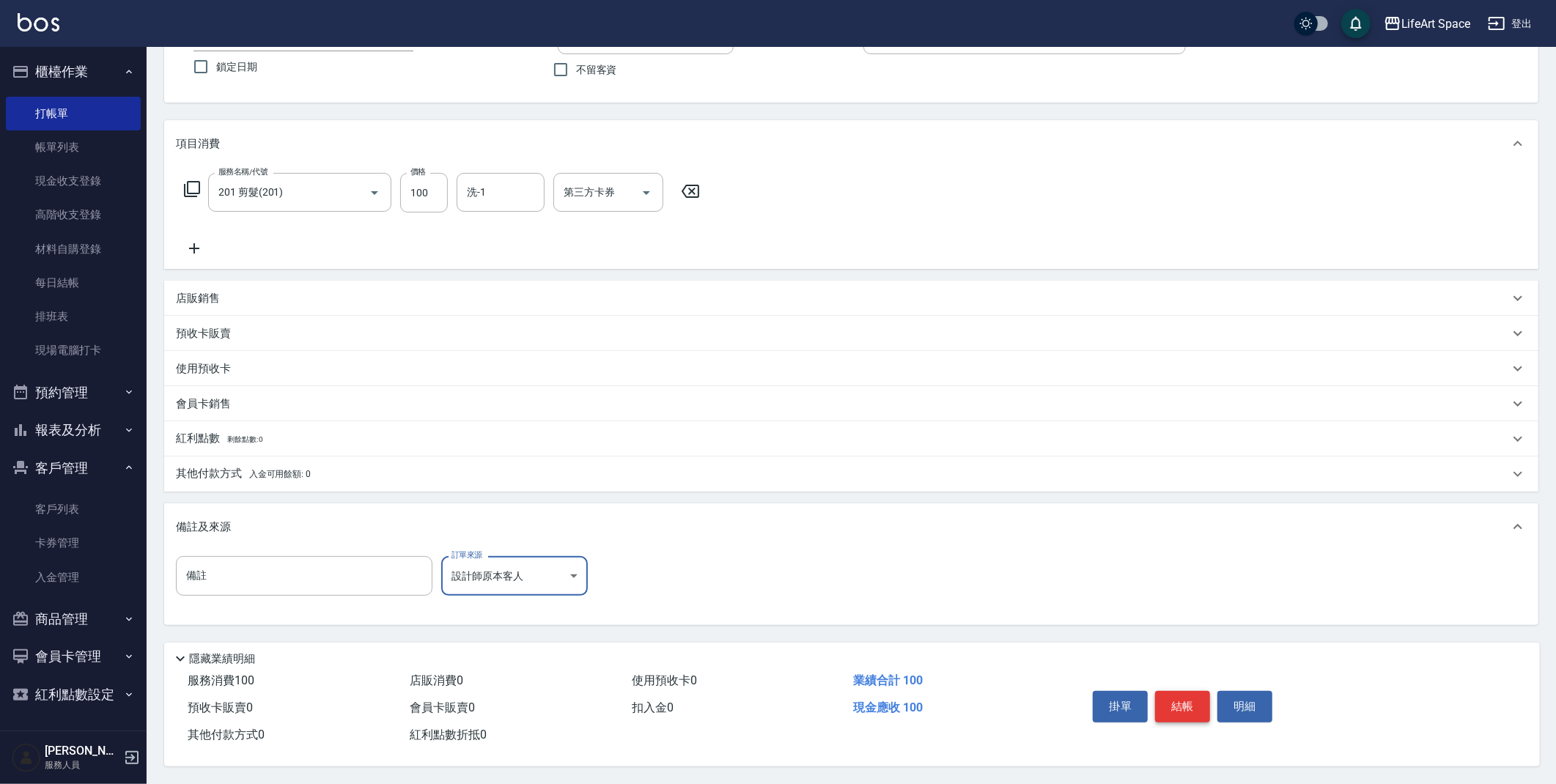
click at [1185, 700] on button "結帳" at bounding box center [1183, 706] width 55 height 31
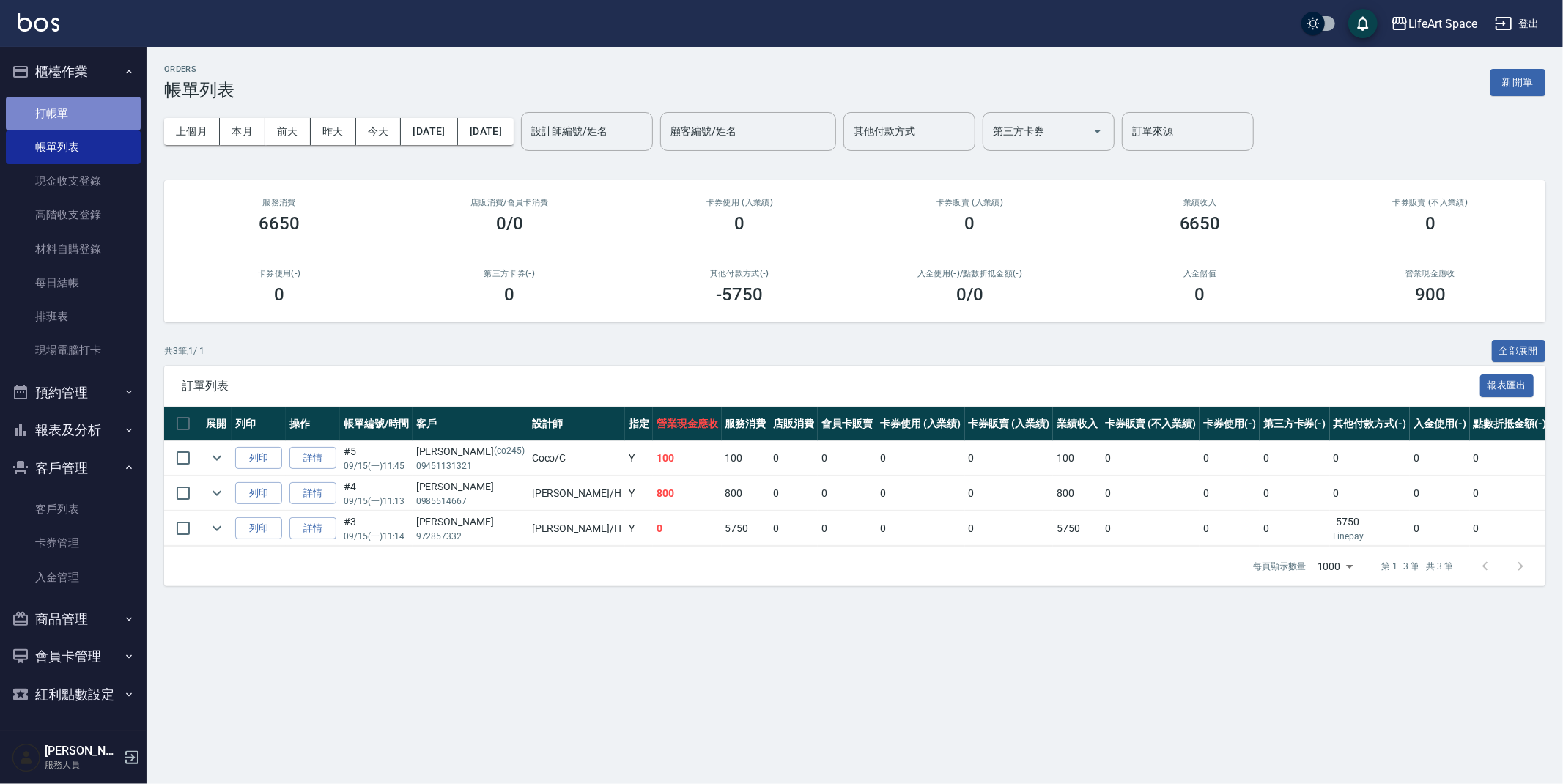
click at [81, 108] on link "打帳單" at bounding box center [73, 113] width 135 height 33
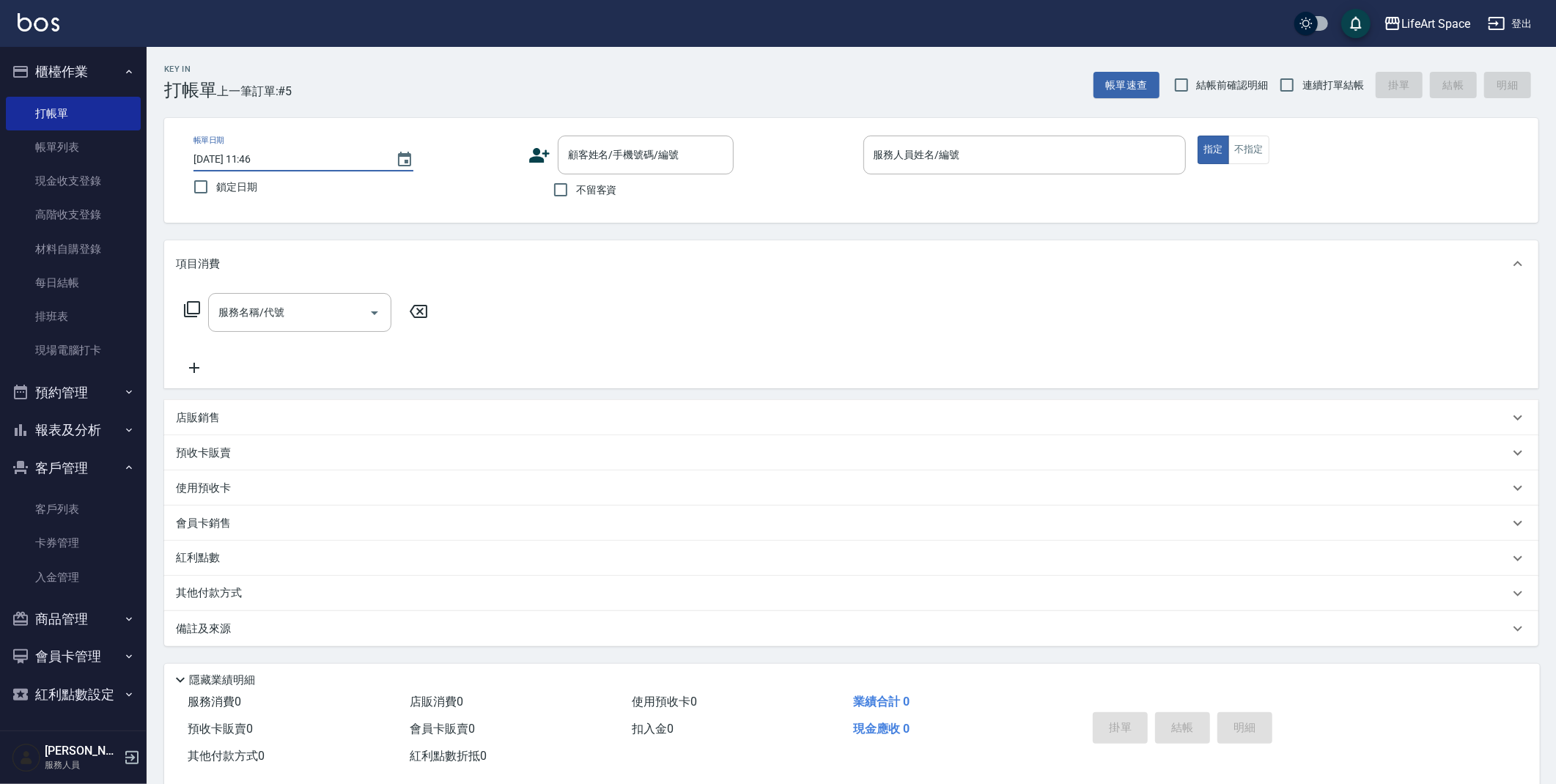
click at [246, 160] on input "[DATE] 11:46" at bounding box center [287, 160] width 188 height 24
type input "[DATE] 11:46"
click at [687, 153] on input "顧客姓名/手機號碼/編號" at bounding box center [634, 155] width 140 height 26
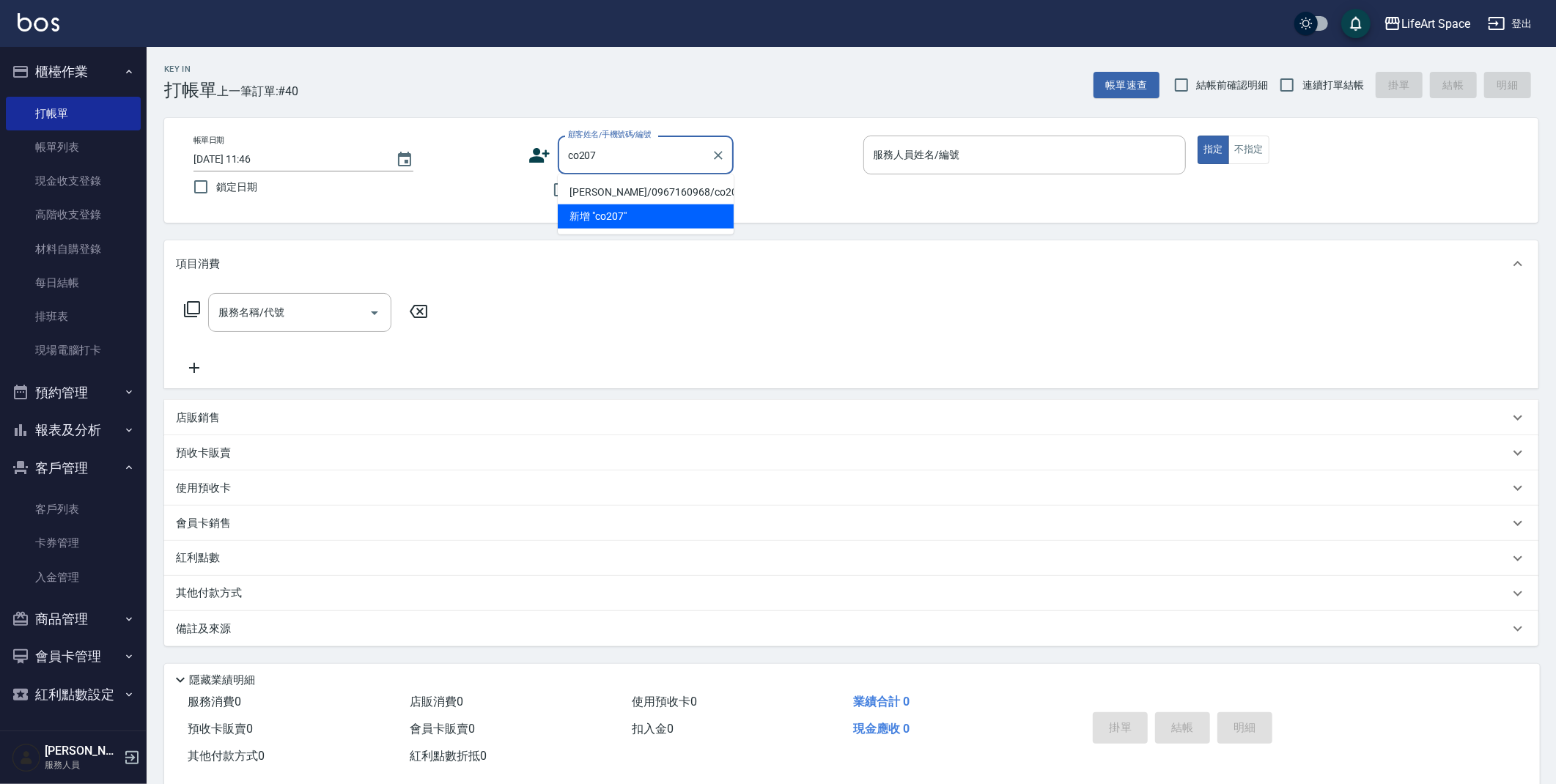
click at [665, 201] on li "[PERSON_NAME]/0967160968/co207*" at bounding box center [646, 192] width 176 height 24
type input "[PERSON_NAME]/0967160968/co207*"
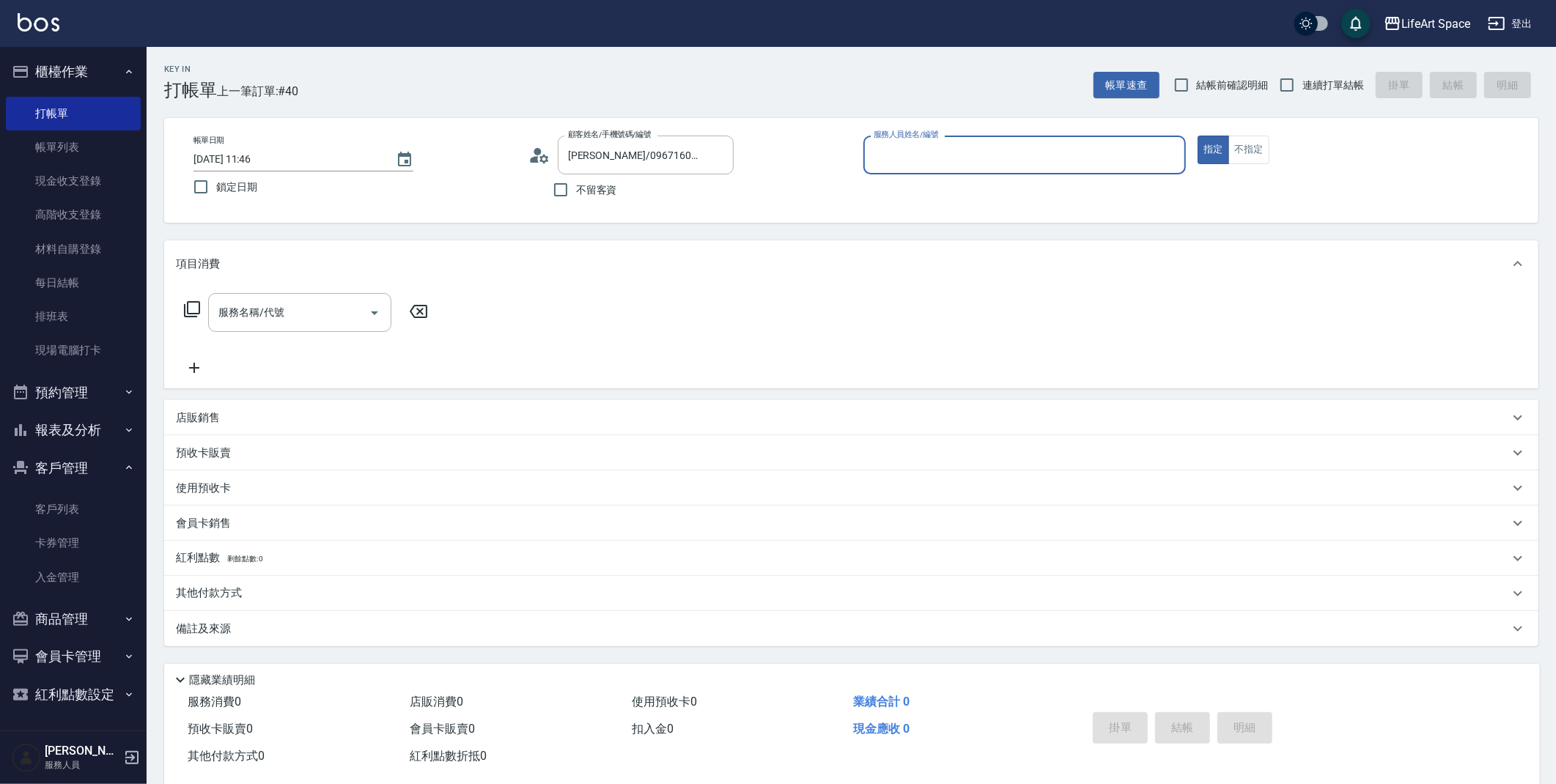
type input "Coco-C"
click at [310, 329] on input "服務名稱/代號" at bounding box center [289, 317] width 148 height 26
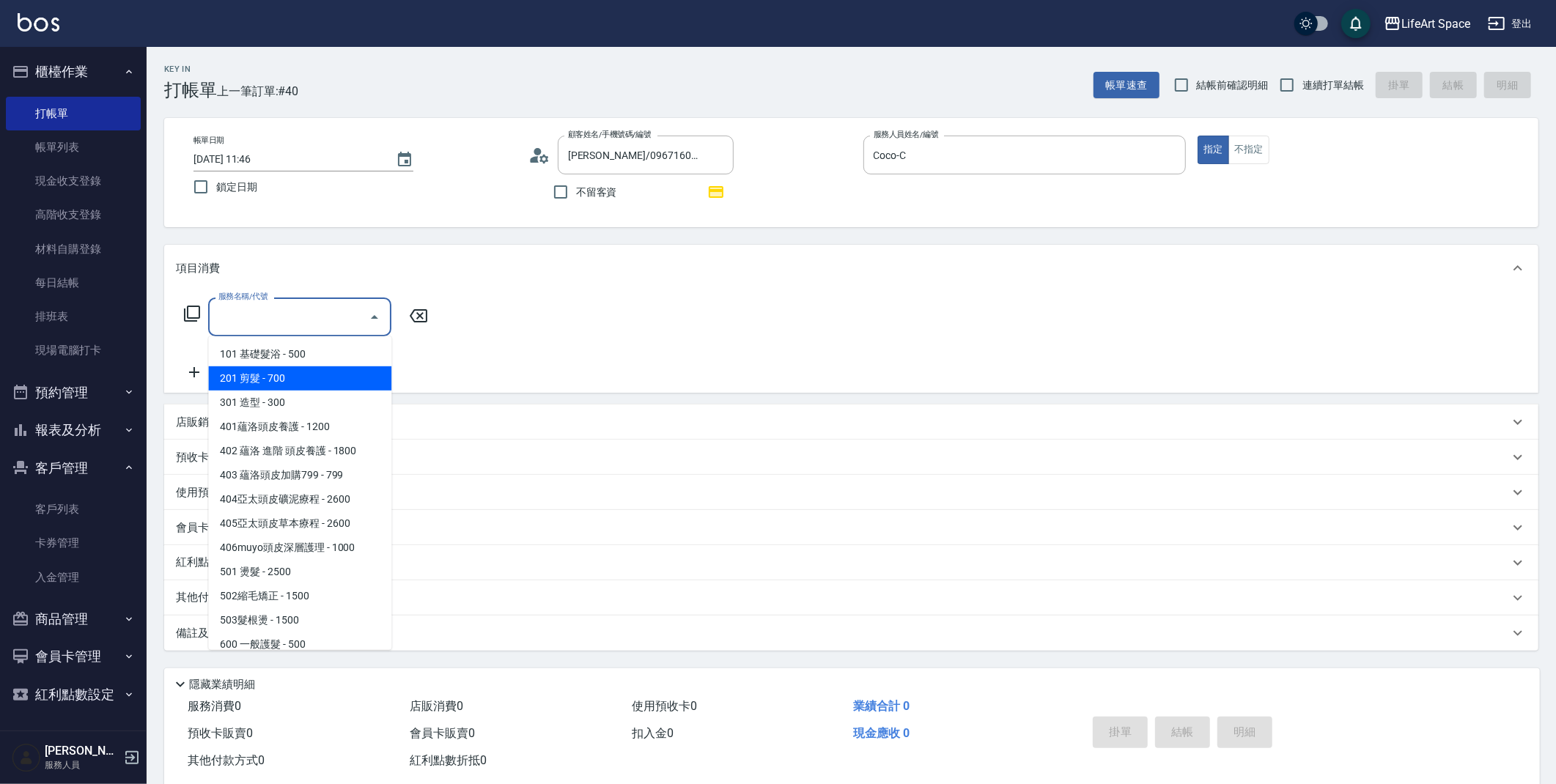
drag, startPoint x: 326, startPoint y: 374, endPoint x: 364, endPoint y: 337, distance: 53.0
click at [325, 376] on span "201 剪髮 - 700" at bounding box center [300, 378] width 184 height 24
type input "201 剪髮(201)"
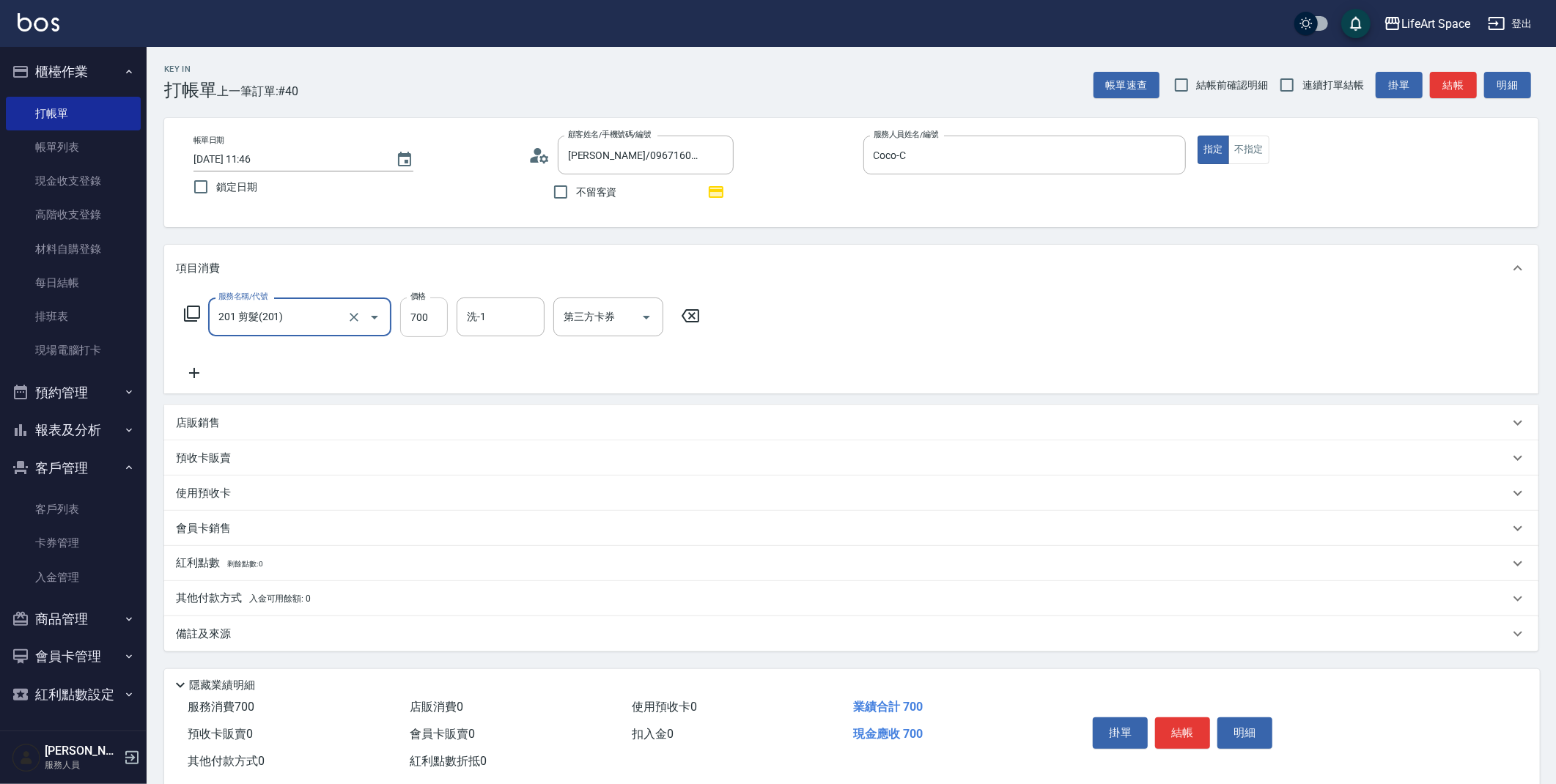
click at [429, 317] on input "700" at bounding box center [425, 317] width 48 height 40
type input "800"
click at [196, 375] on icon at bounding box center [194, 373] width 37 height 18
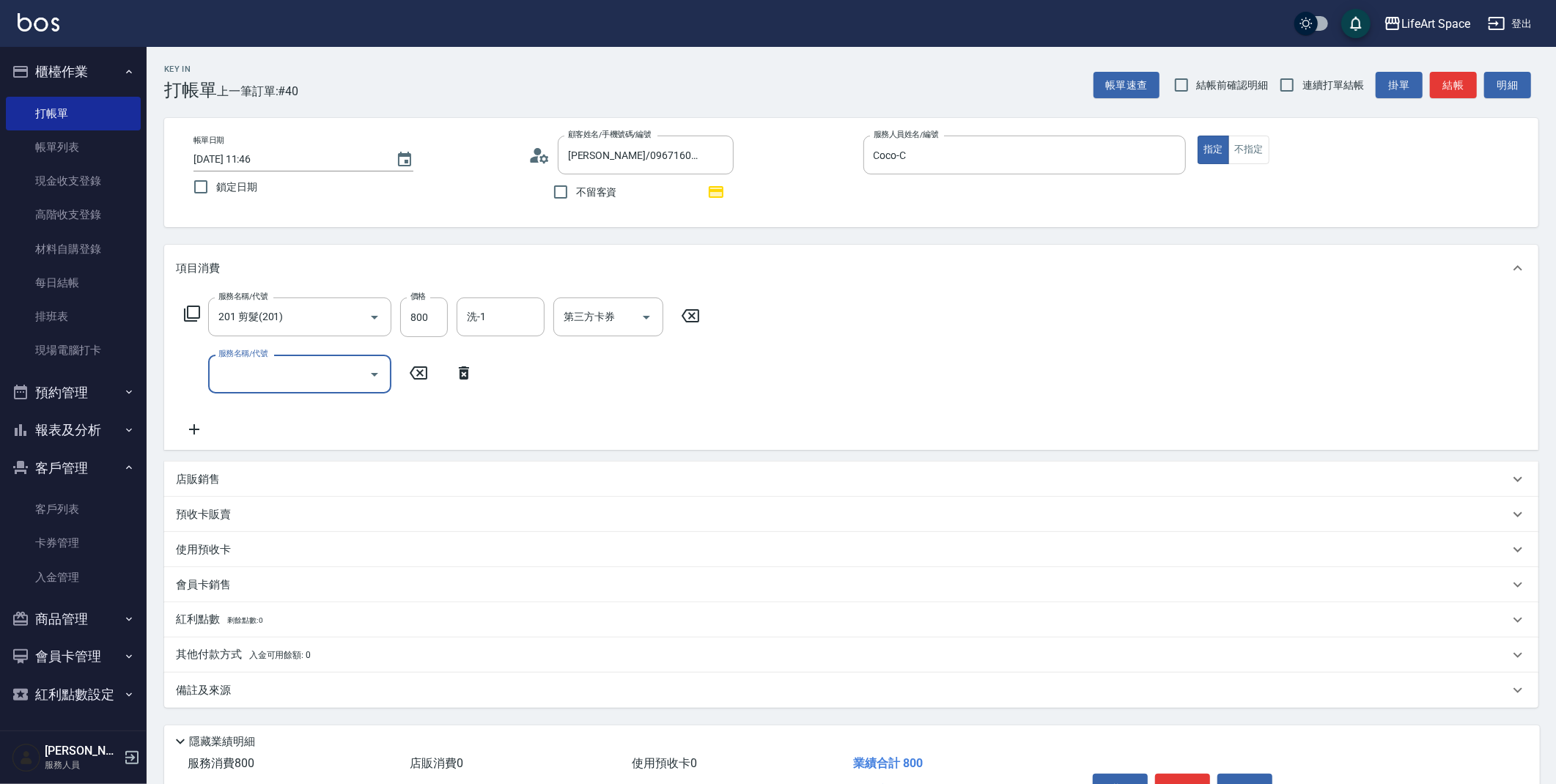
click at [226, 376] on input "服務名稱/代號" at bounding box center [289, 374] width 148 height 26
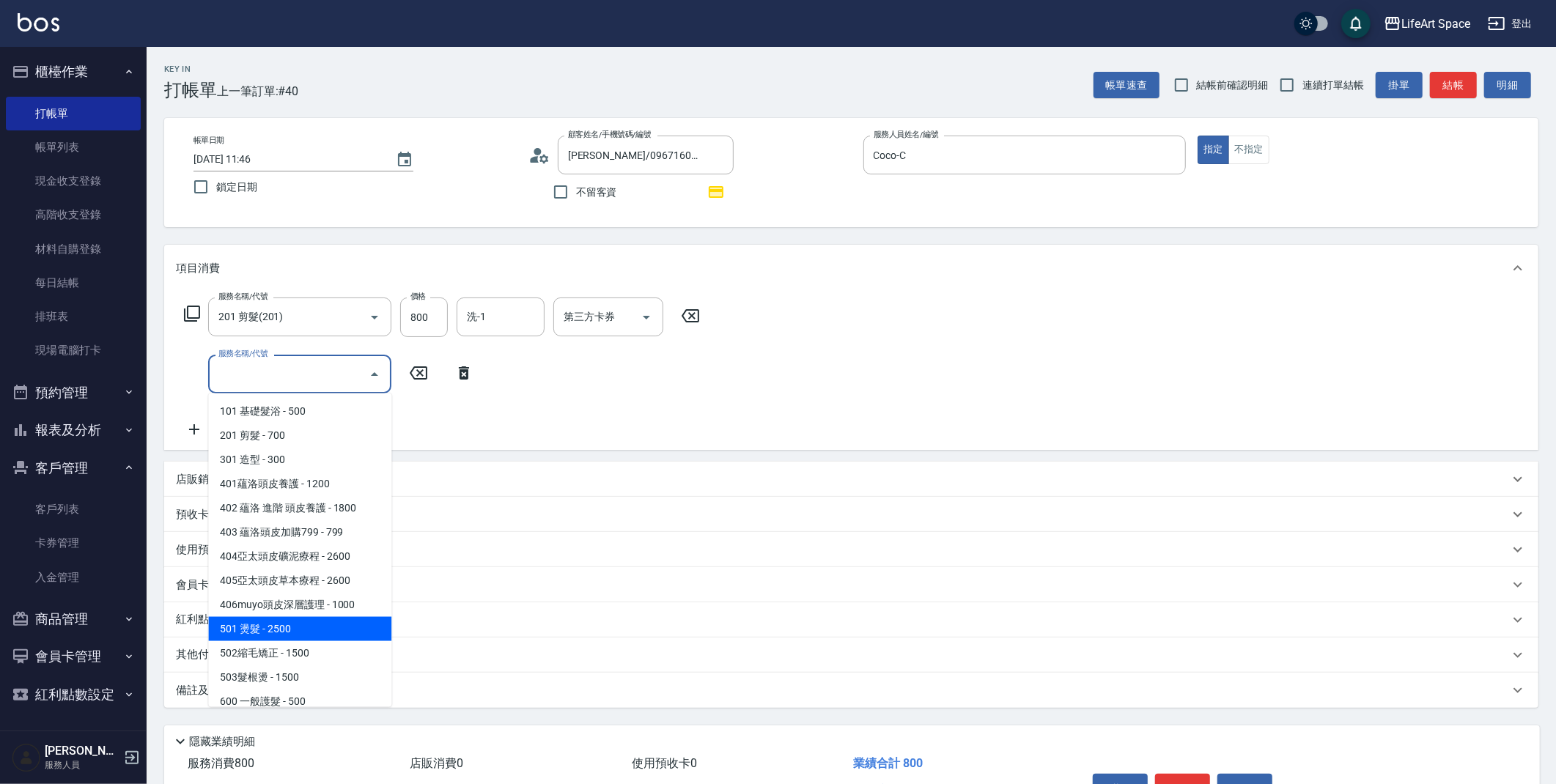
click at [257, 628] on span "501 燙髮 - 2500" at bounding box center [300, 629] width 184 height 24
type input "501 燙髮(501)"
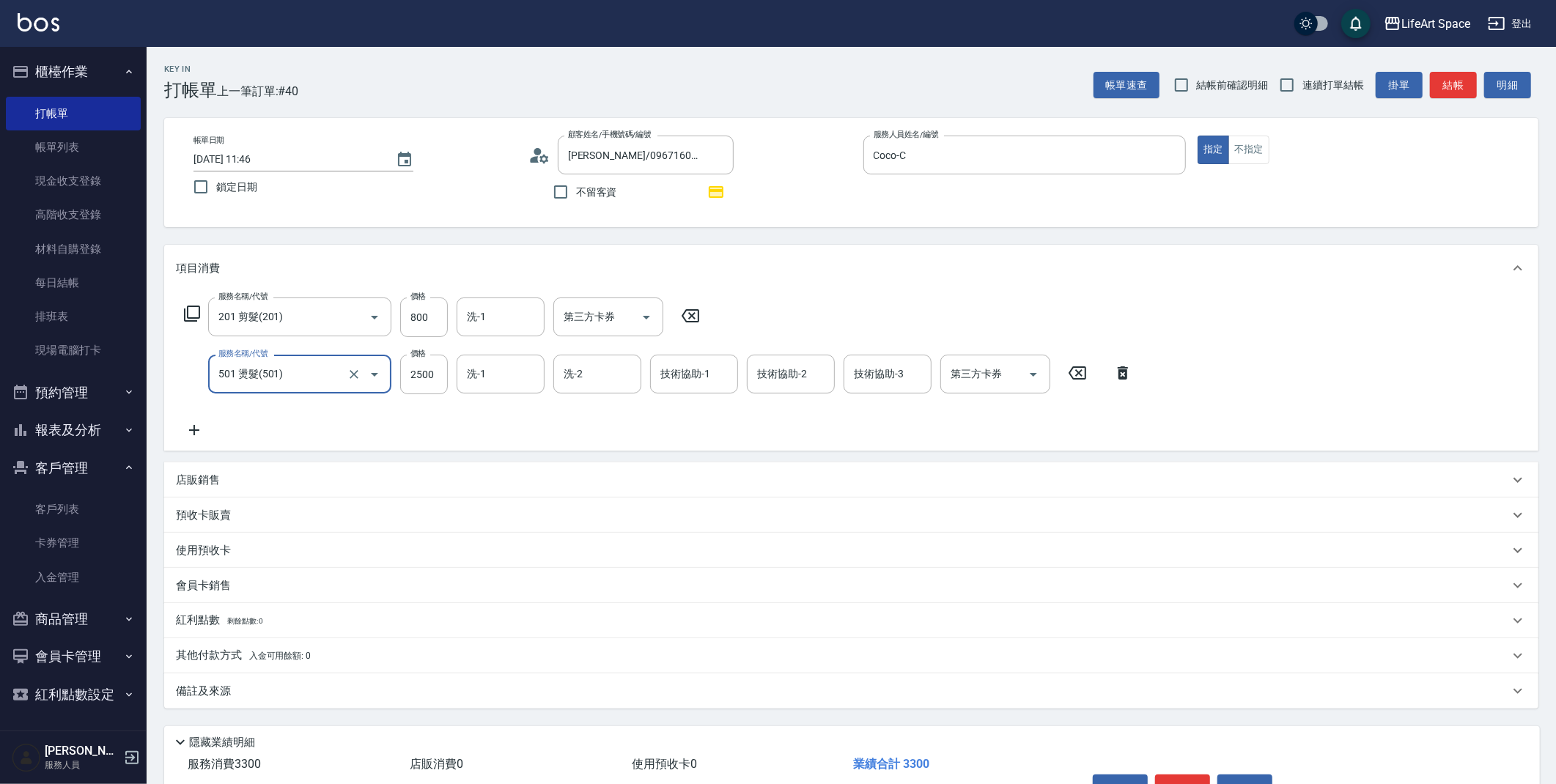
click at [201, 487] on p "店販銷售" at bounding box center [197, 480] width 44 height 15
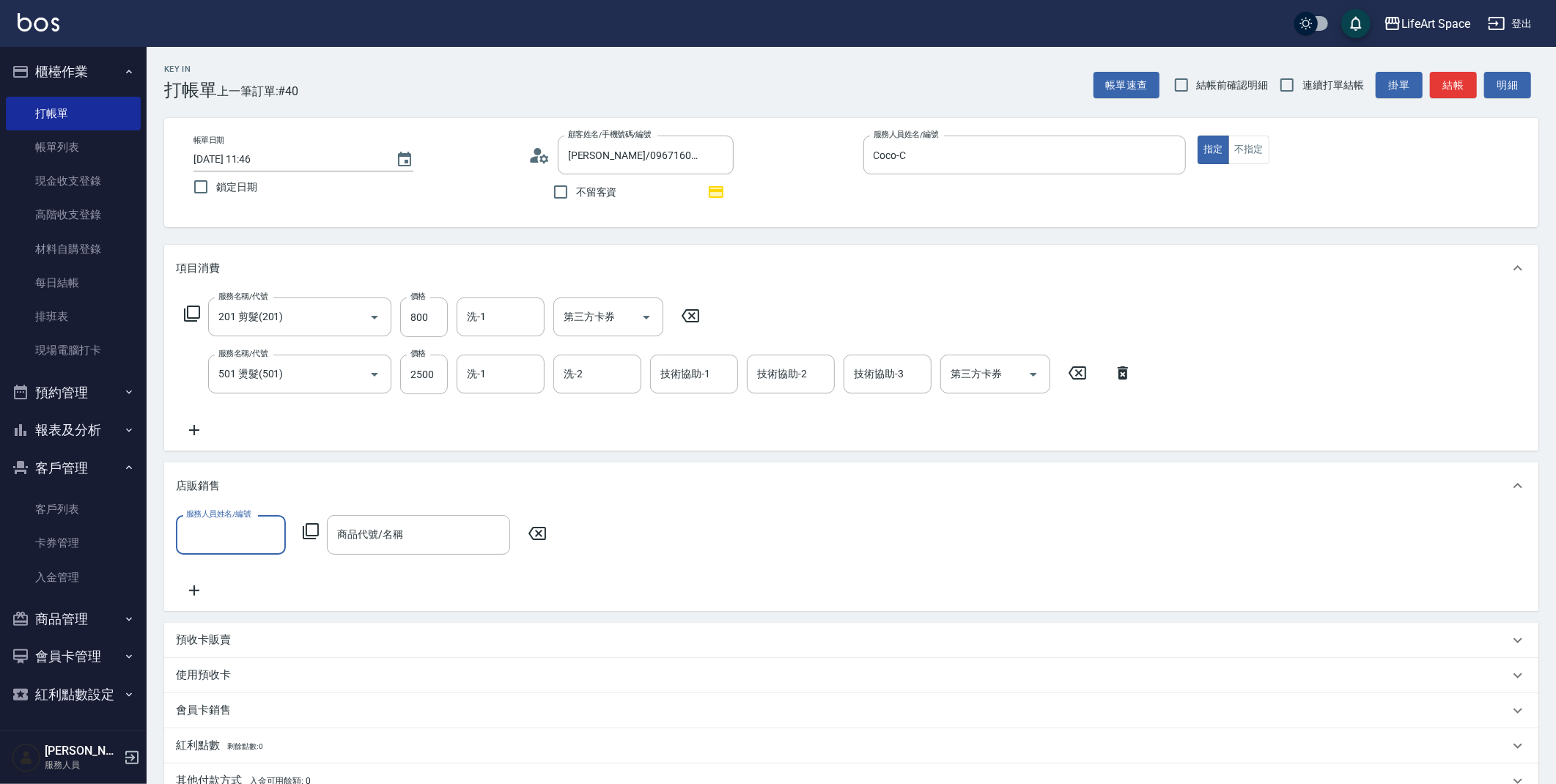
click at [207, 530] on input "服務人員姓名/編號" at bounding box center [231, 534] width 97 height 26
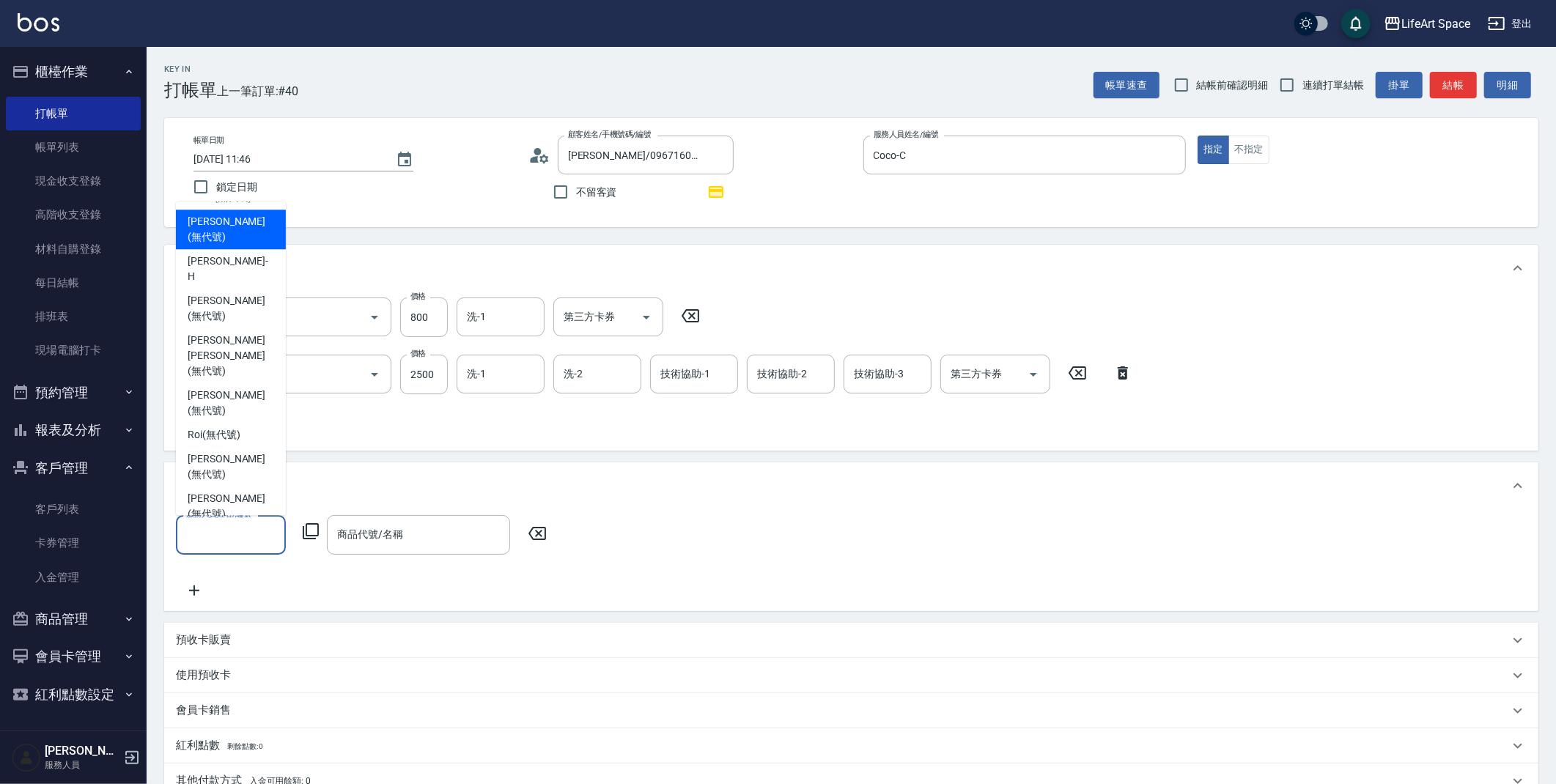
scroll to position [269, 0]
click at [210, 532] on span "Coco -C" at bounding box center [203, 539] width 33 height 15
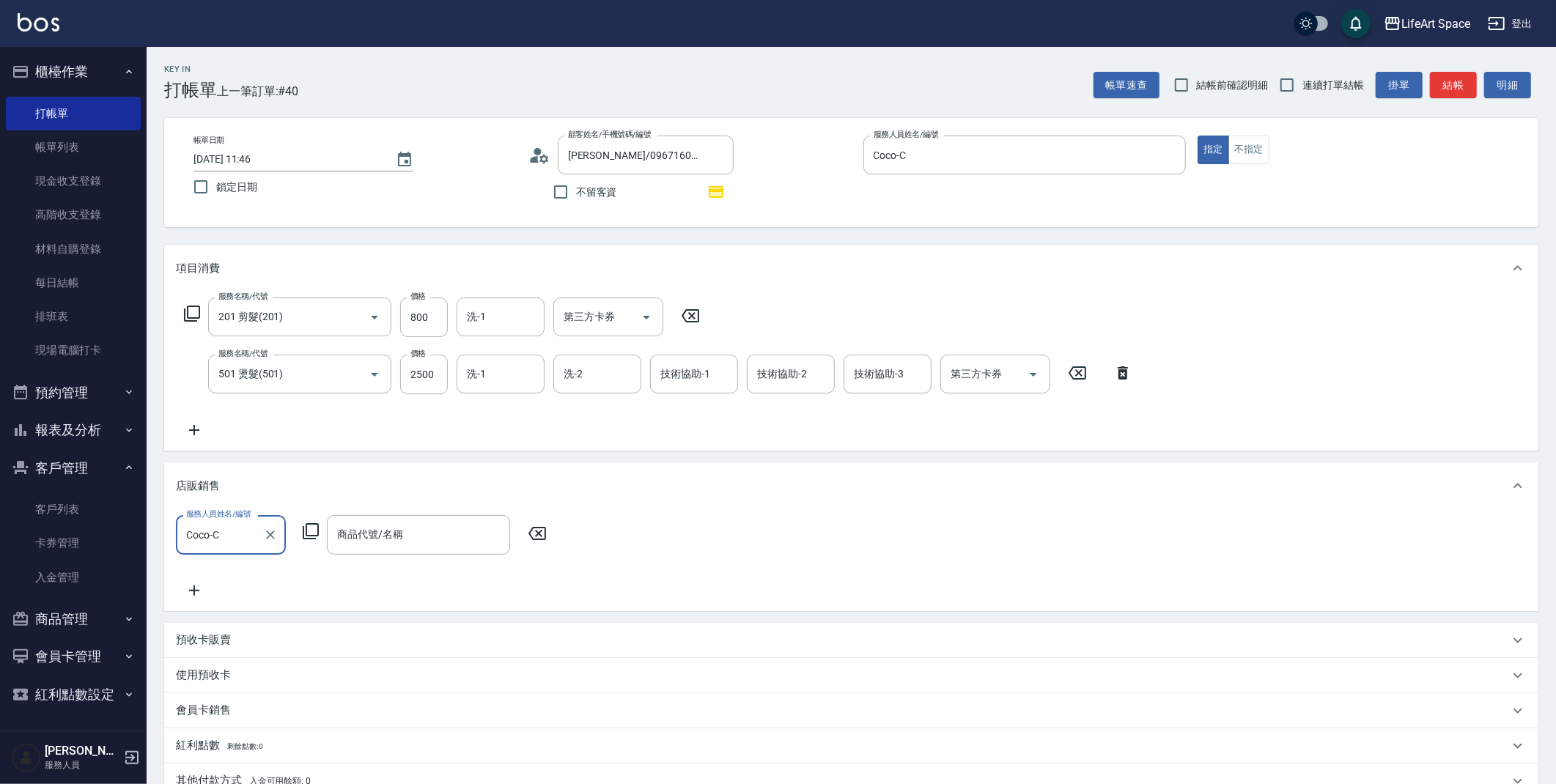
type input "Coco-C"
click at [409, 538] on input "商品代號/名稱" at bounding box center [418, 534] width 170 height 26
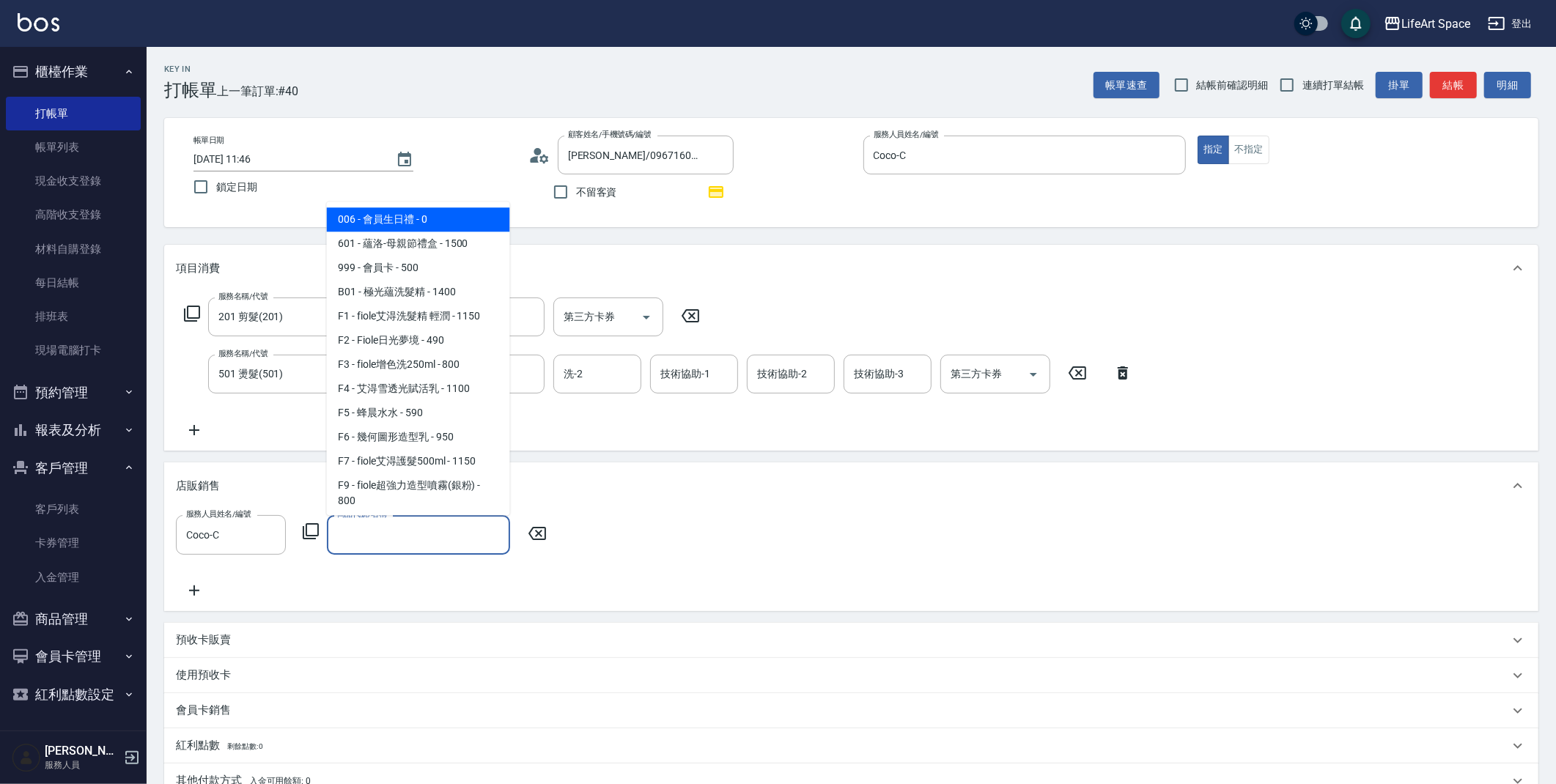
click at [400, 219] on span "006 - 會員生日禮 - 0" at bounding box center [419, 219] width 184 height 24
type input "會員生日禮"
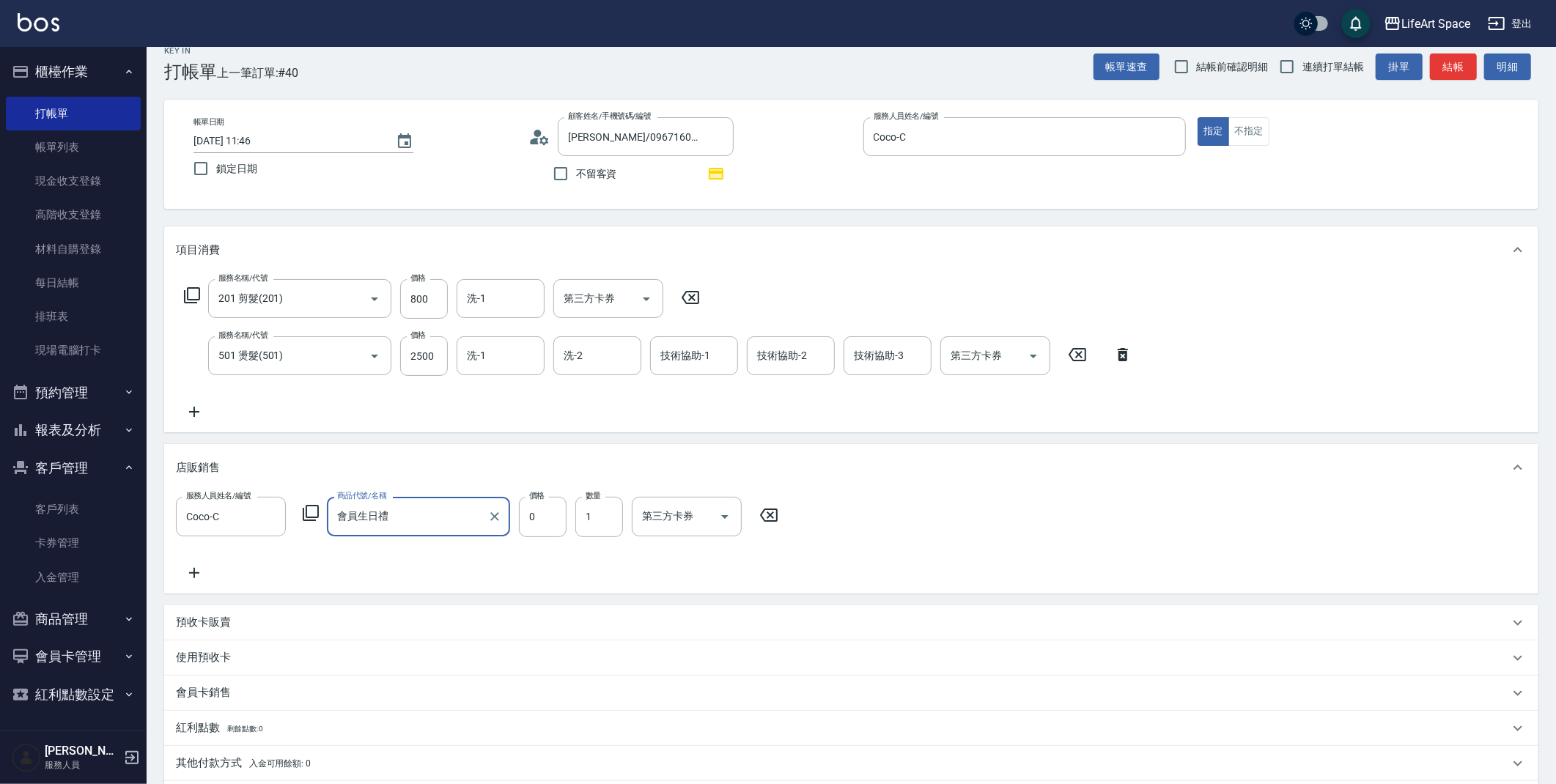
scroll to position [21, 0]
click at [427, 364] on input "2500" at bounding box center [425, 354] width 48 height 40
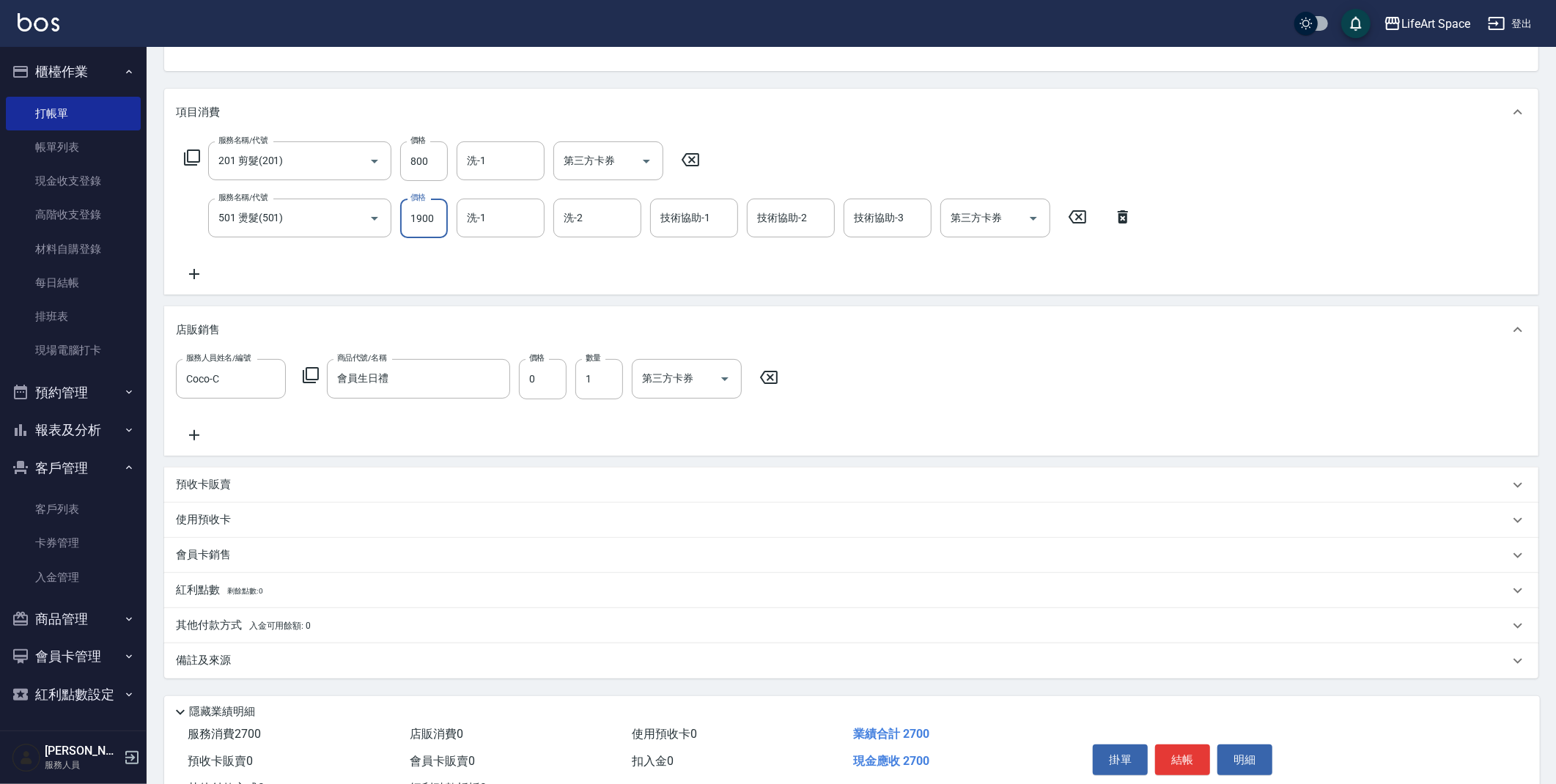
scroll to position [214, 0]
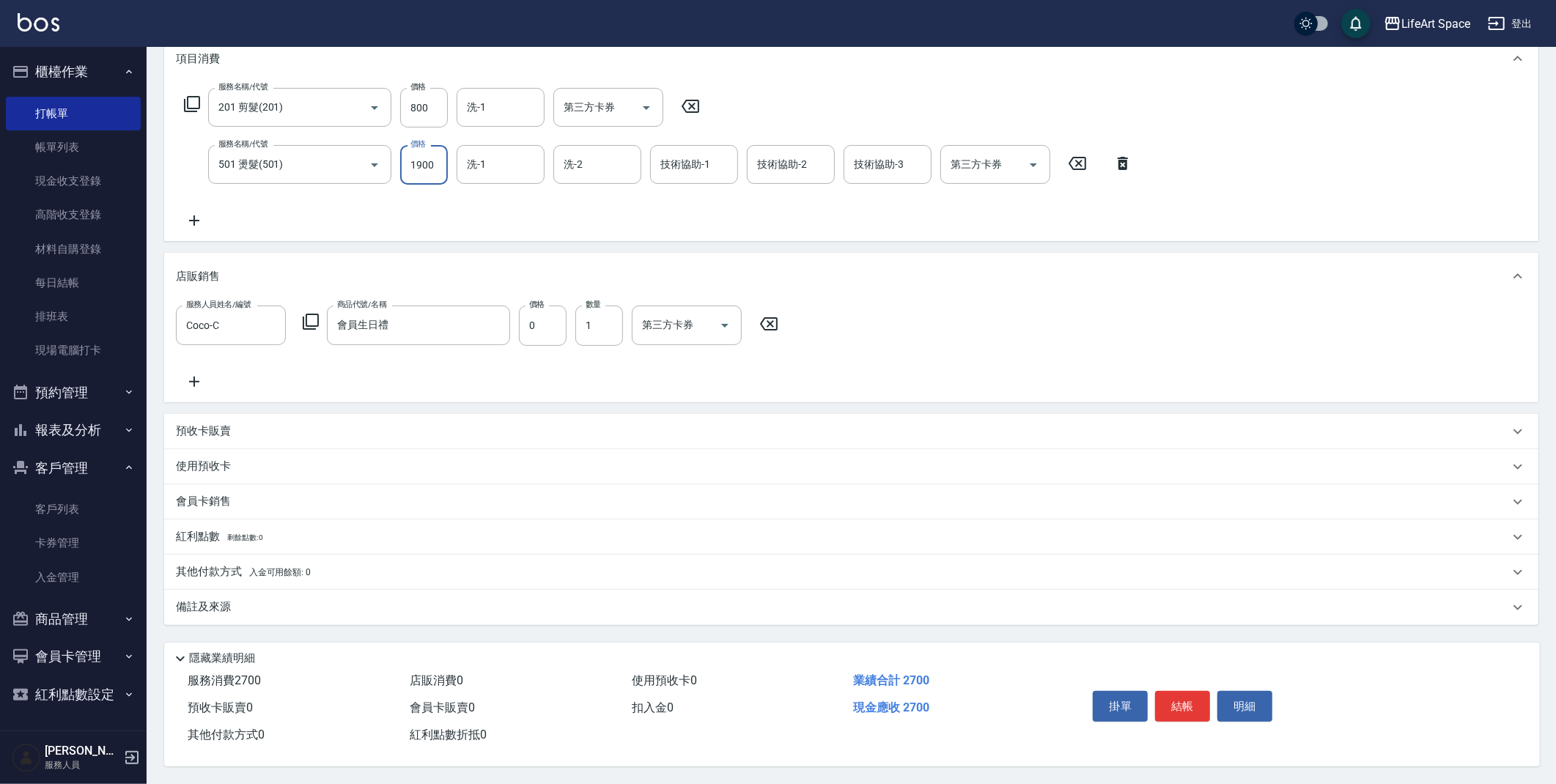
type input "1900"
drag, startPoint x: 311, startPoint y: 600, endPoint x: 320, endPoint y: 605, distance: 10.3
click at [311, 599] on div "備註及來源" at bounding box center [842, 606] width 1333 height 15
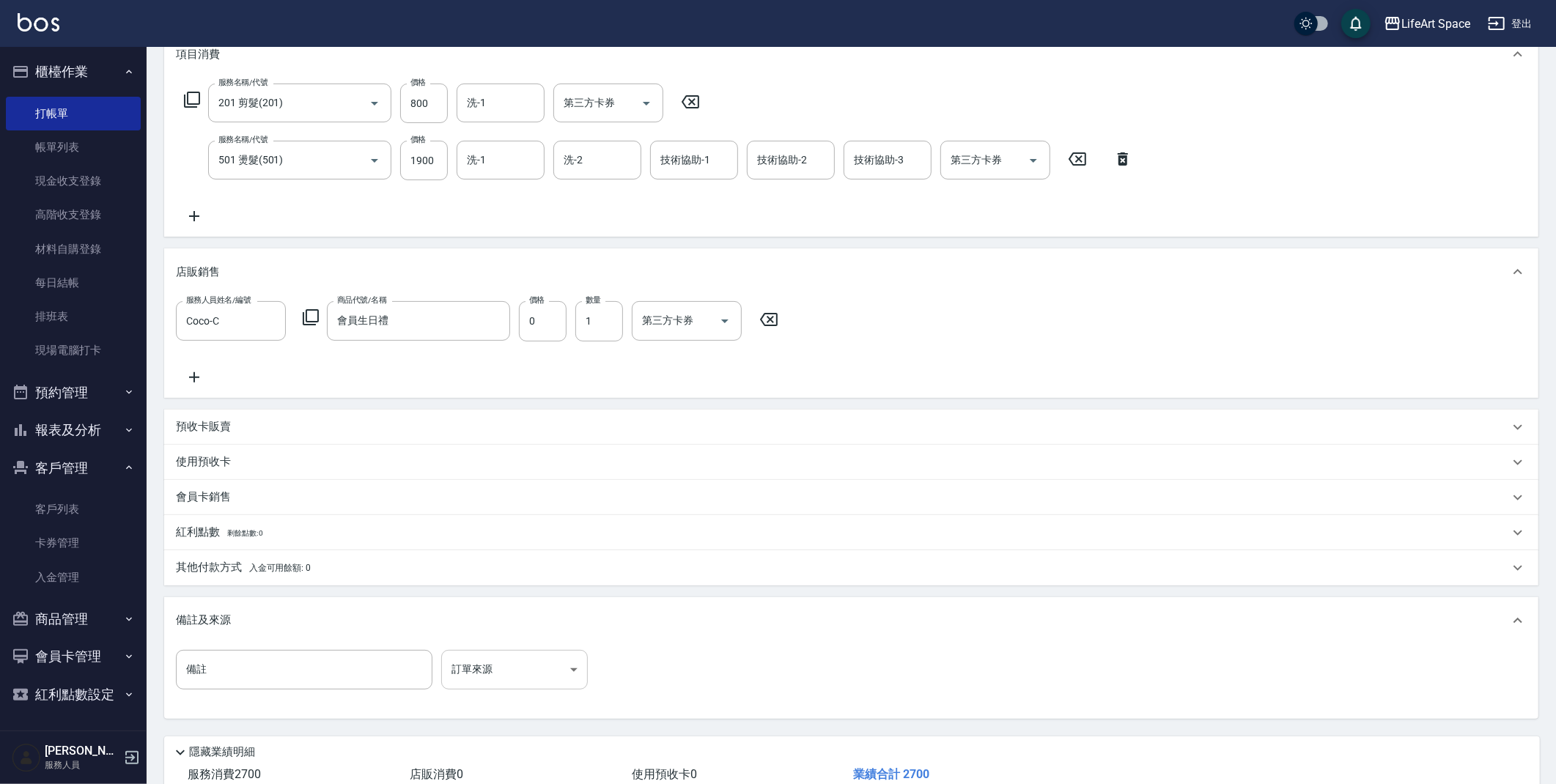
click at [492, 672] on body "LifeArt Space 登出 櫃檯作業 打帳單 帳單列表 現金收支登錄 高階收支登錄 材料自購登錄 每日結帳 排班表 現場電腦打卡 預約管理 預約管理 單…" at bounding box center [778, 332] width 1556 height 1092
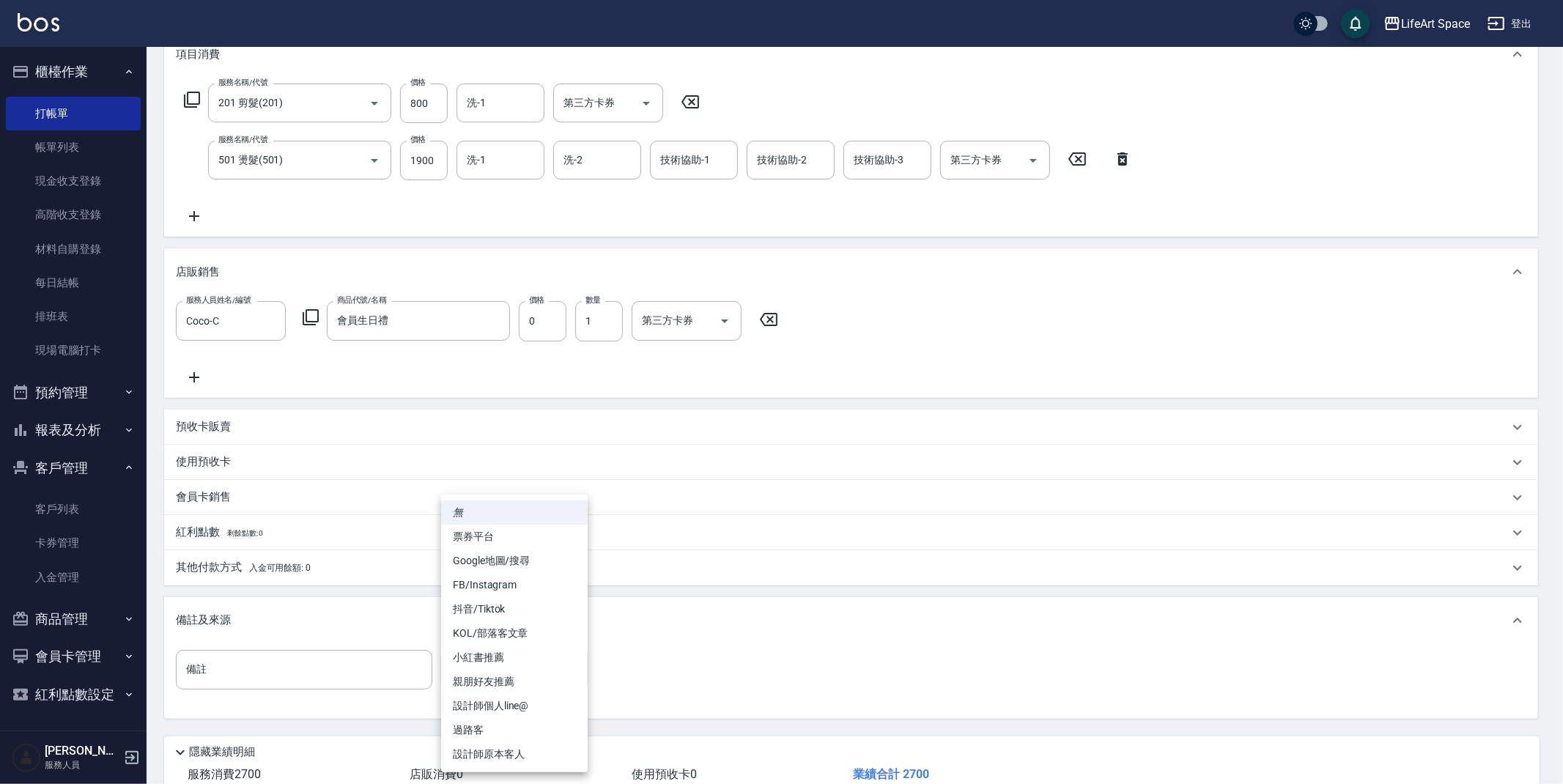
click at [517, 758] on li "設計師原本客人" at bounding box center [515, 754] width 147 height 24
type input "設計師原本客人"
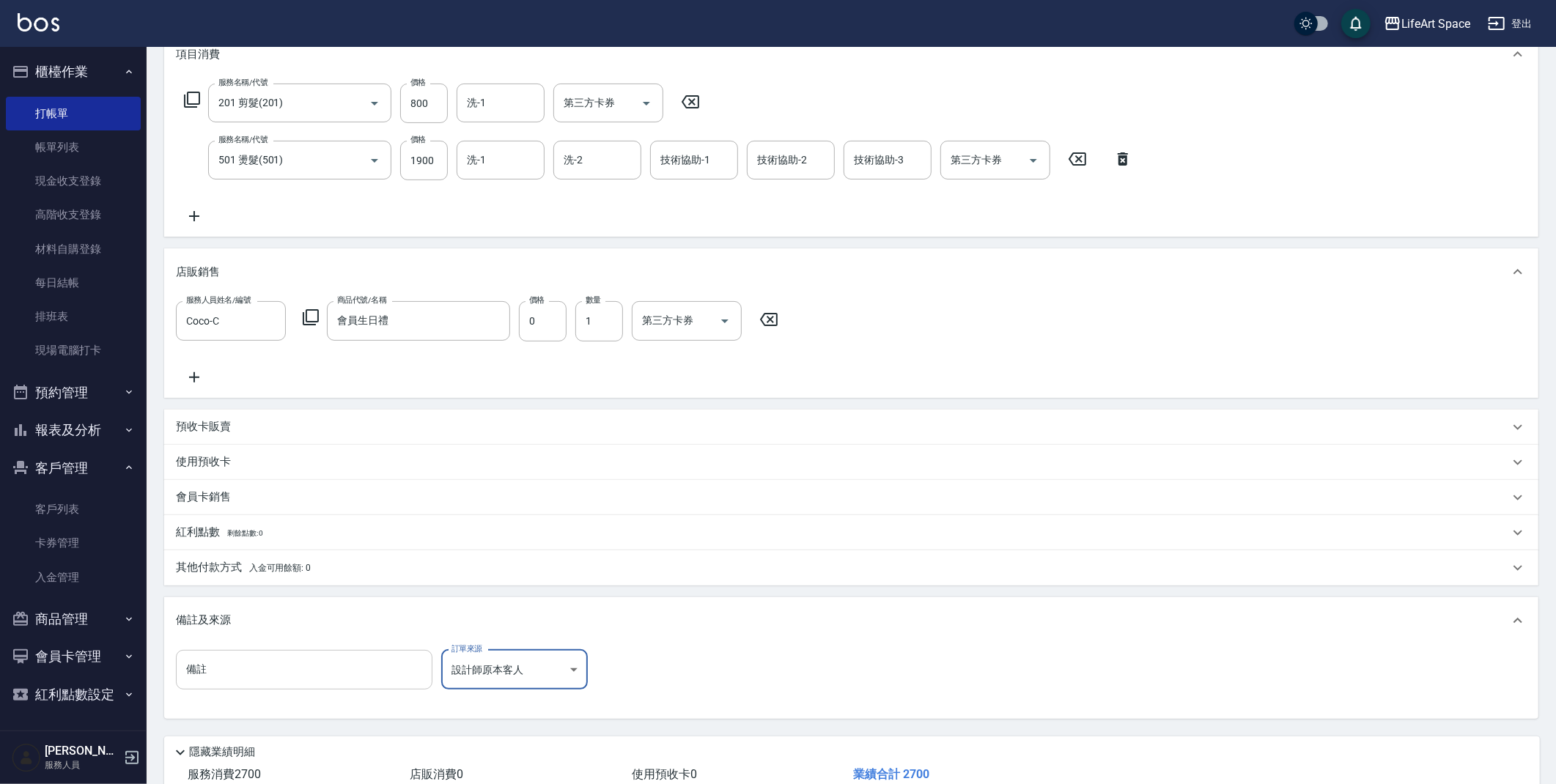
click at [321, 676] on input "備註" at bounding box center [304, 670] width 257 height 40
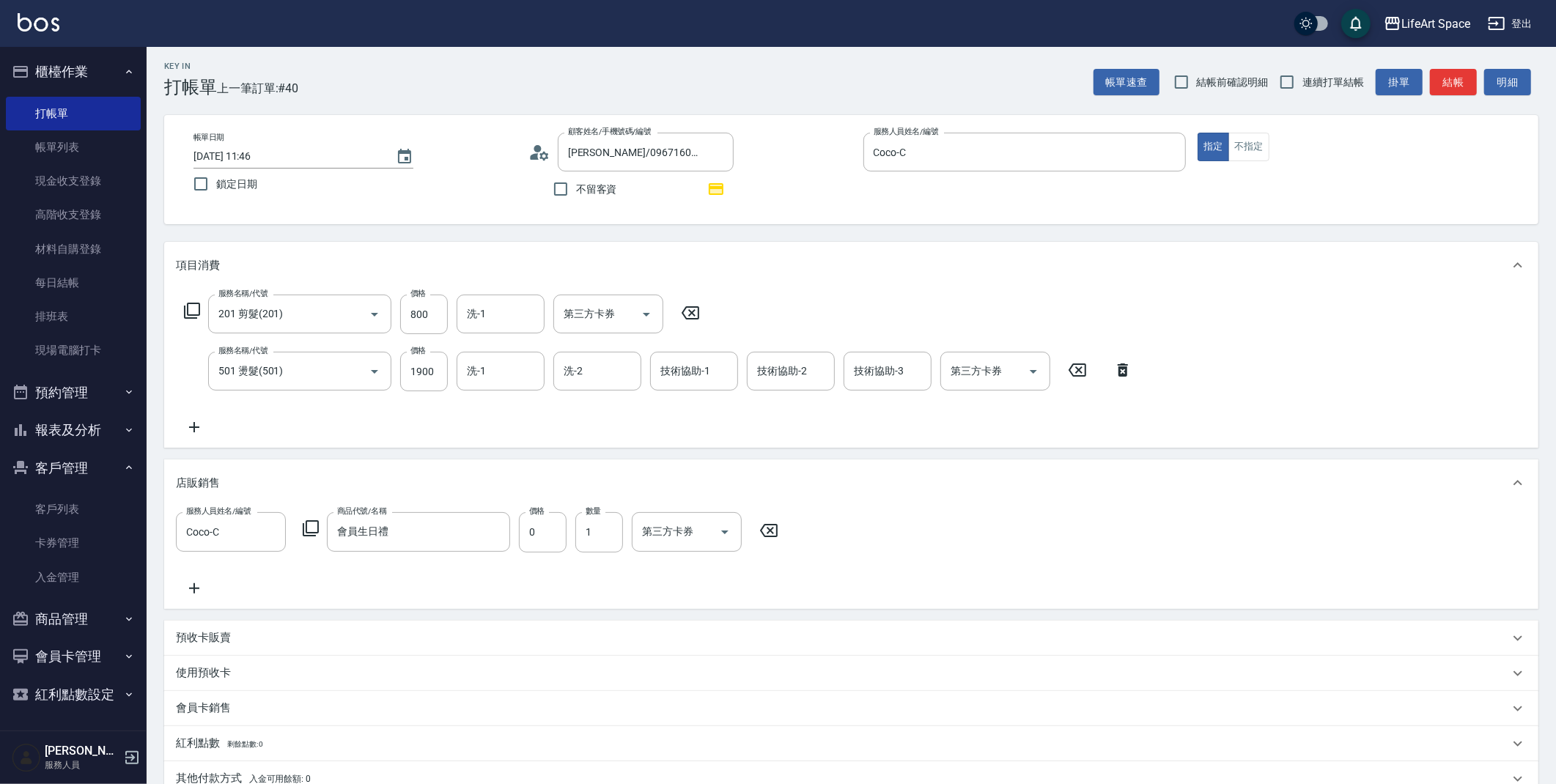
scroll to position [311, 0]
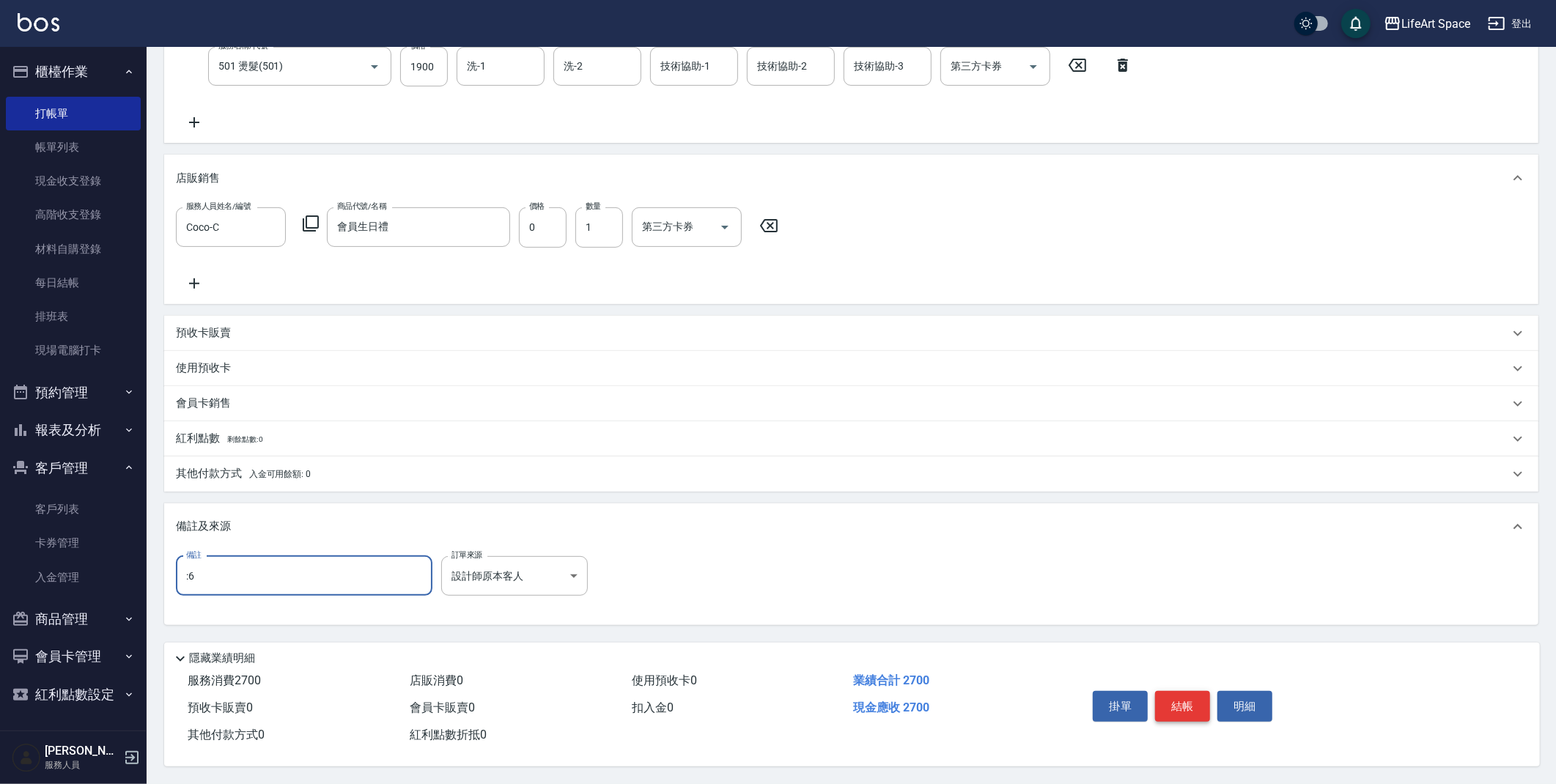
type input ":6"
click at [1194, 707] on button "結帳" at bounding box center [1183, 706] width 55 height 31
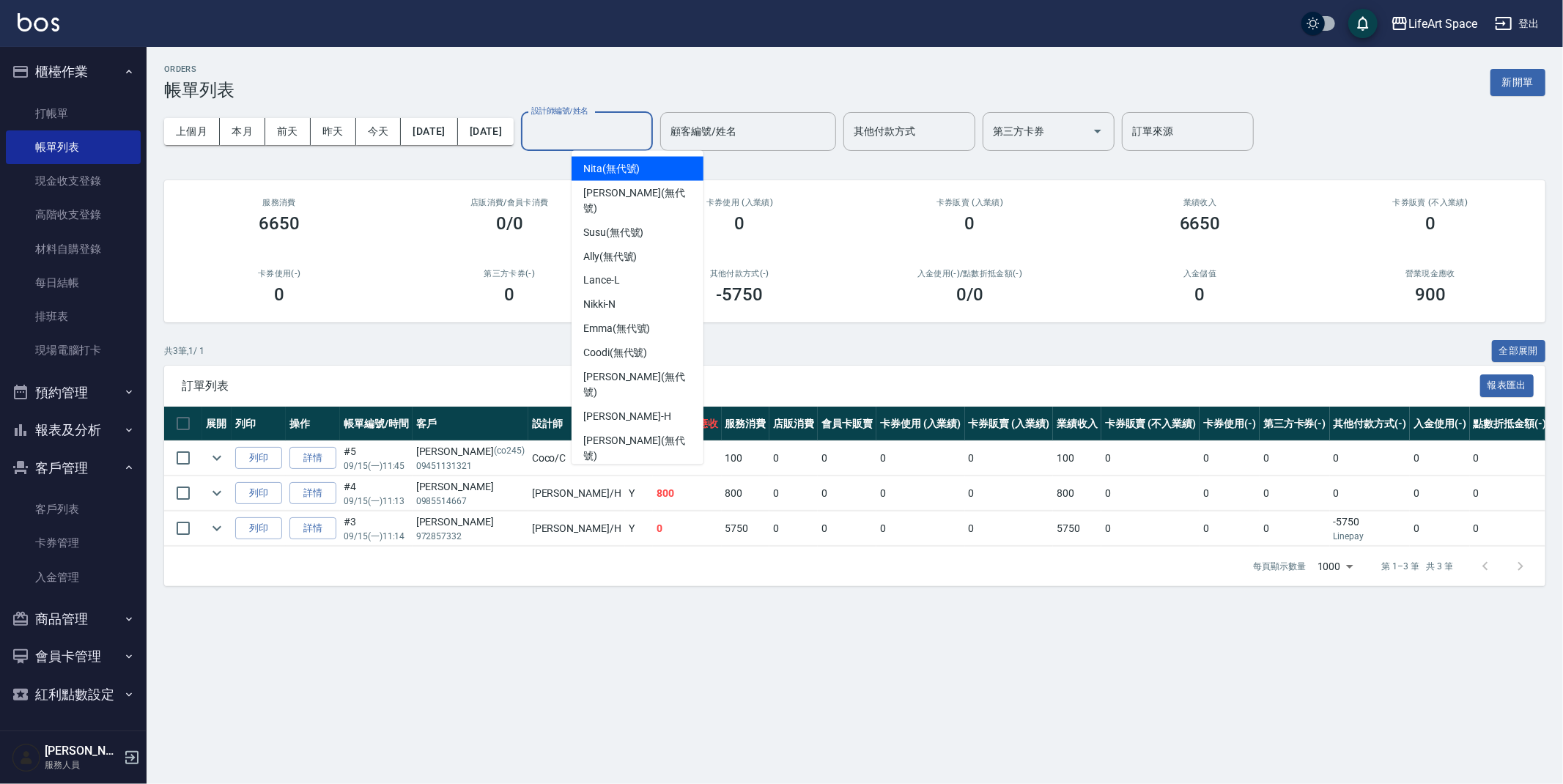
click at [646, 128] on input "設計師編號/姓名" at bounding box center [586, 132] width 119 height 26
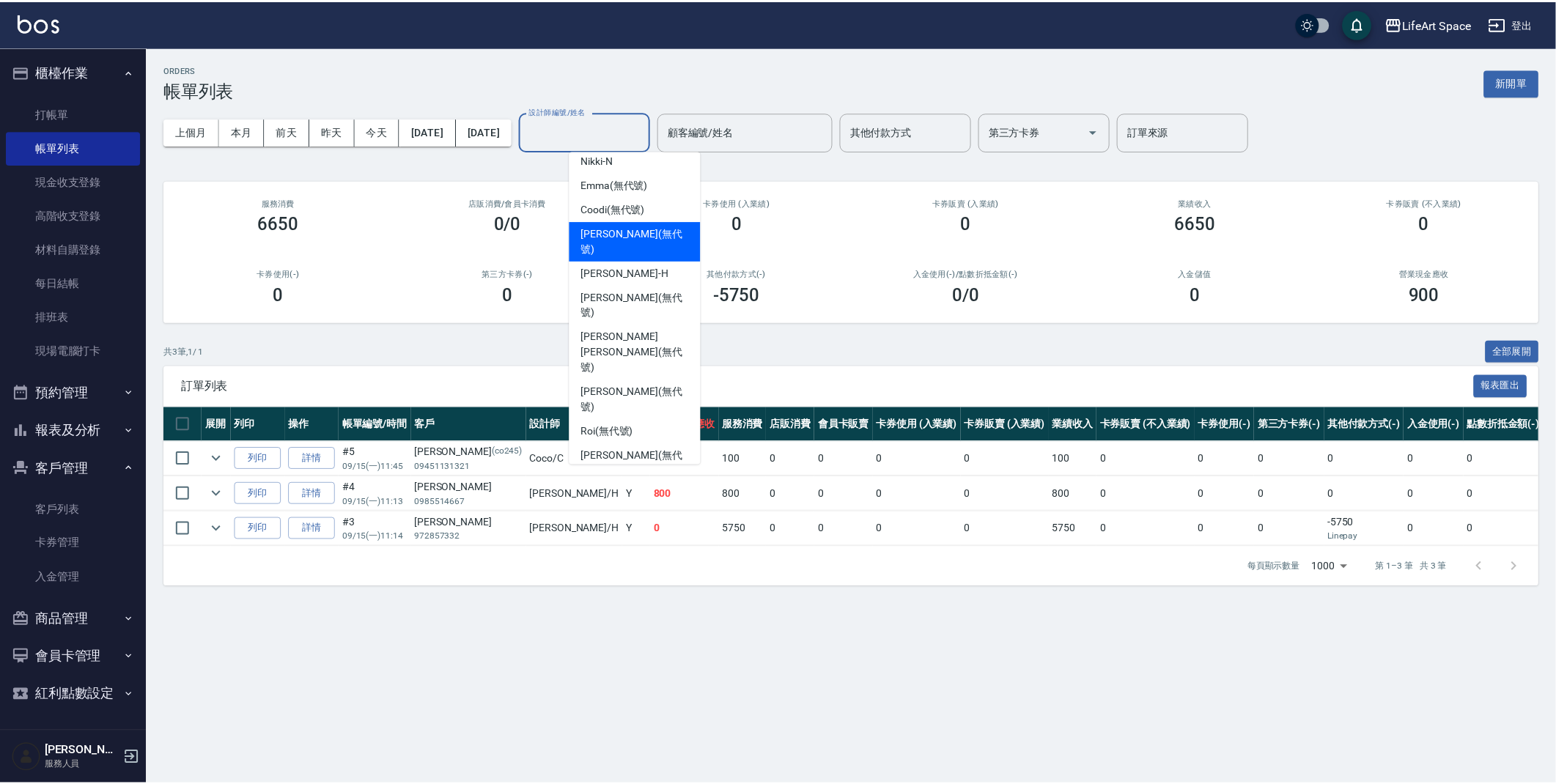
scroll to position [254, 0]
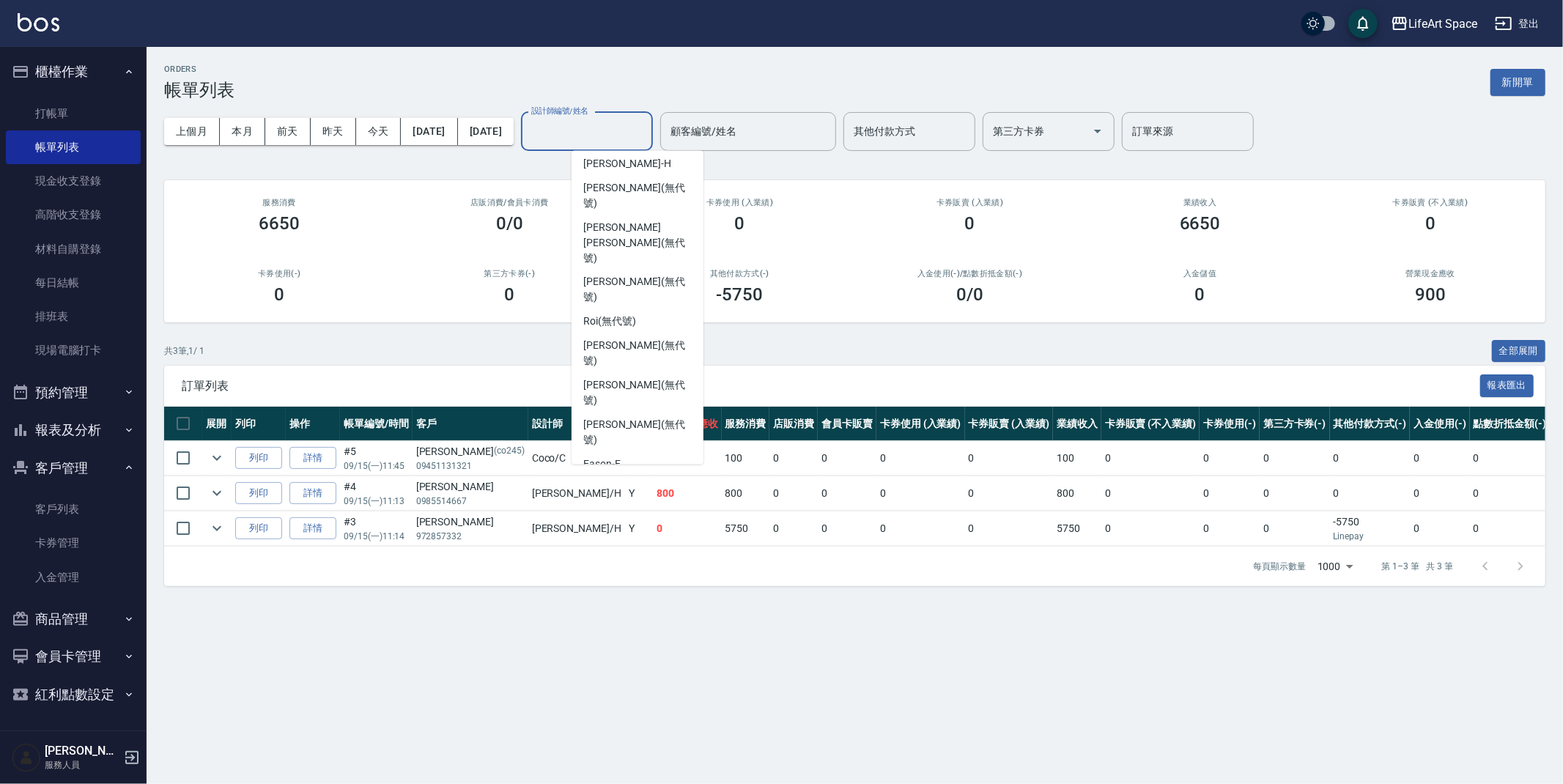
click at [630, 477] on div "Coco -C" at bounding box center [637, 489] width 132 height 24
type input "Coco-C"
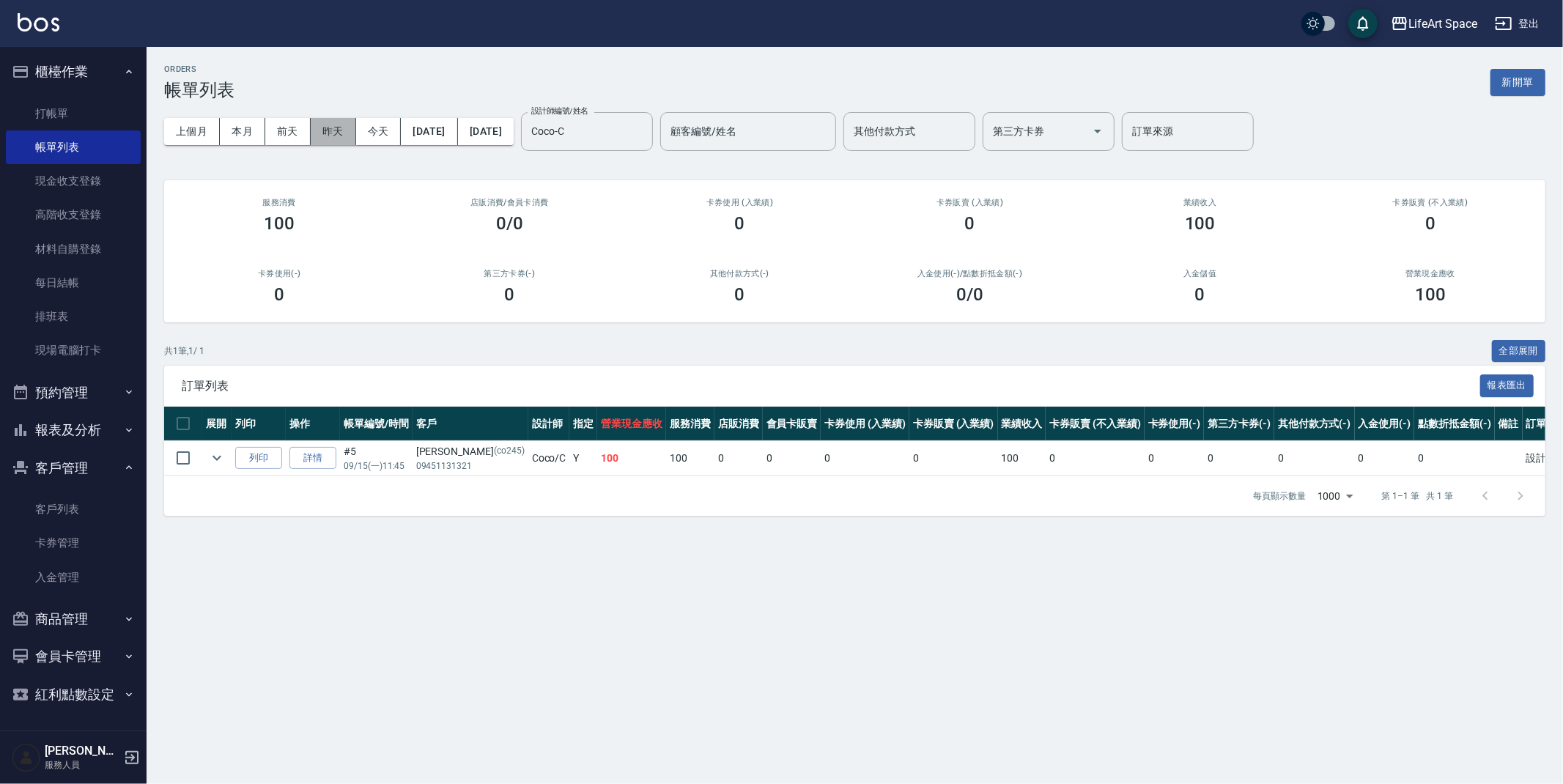
click at [330, 132] on button "昨天" at bounding box center [334, 132] width 45 height 27
click at [286, 128] on button "前天" at bounding box center [288, 132] width 45 height 27
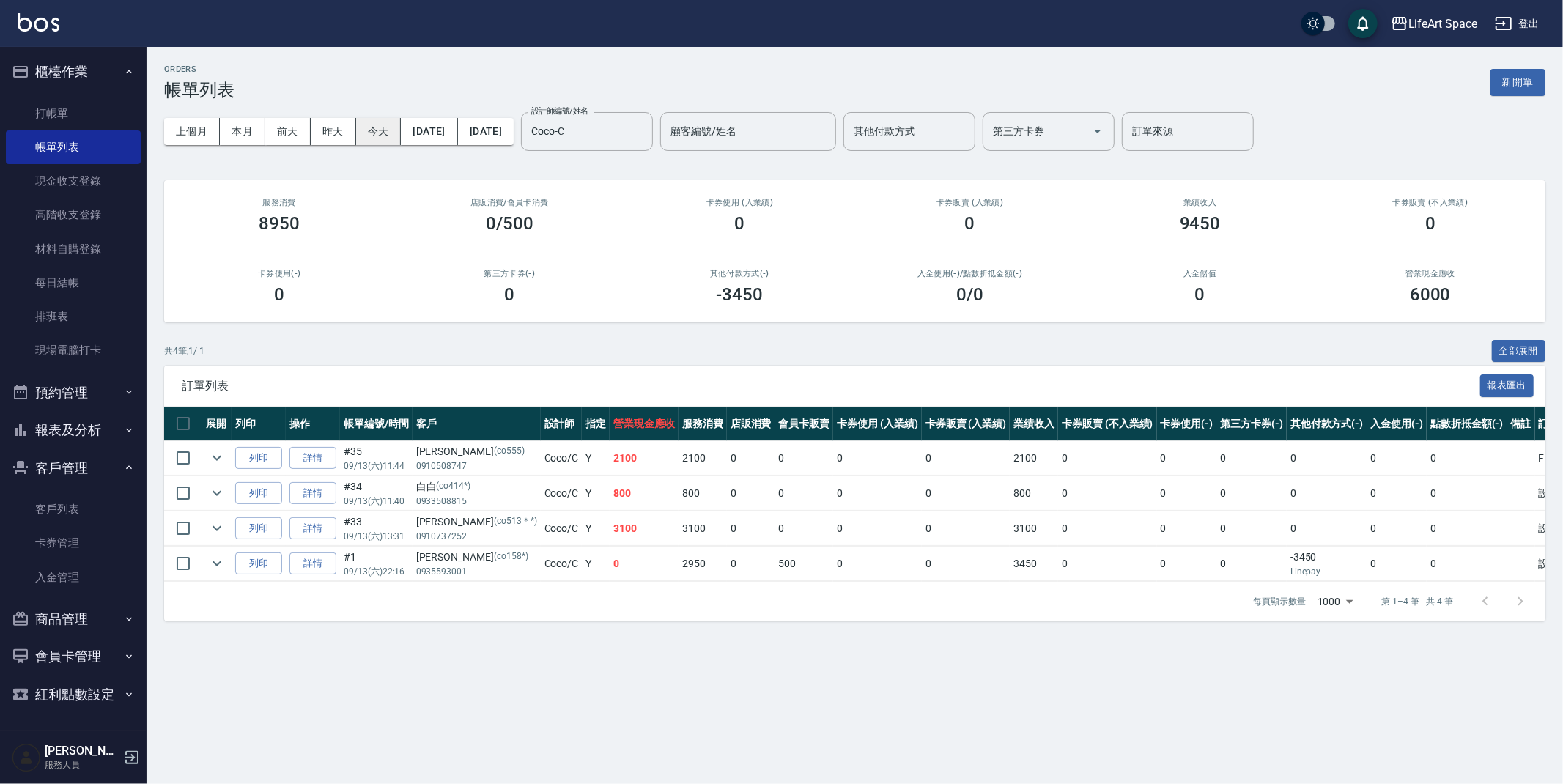
click at [369, 137] on button "今天" at bounding box center [378, 132] width 45 height 27
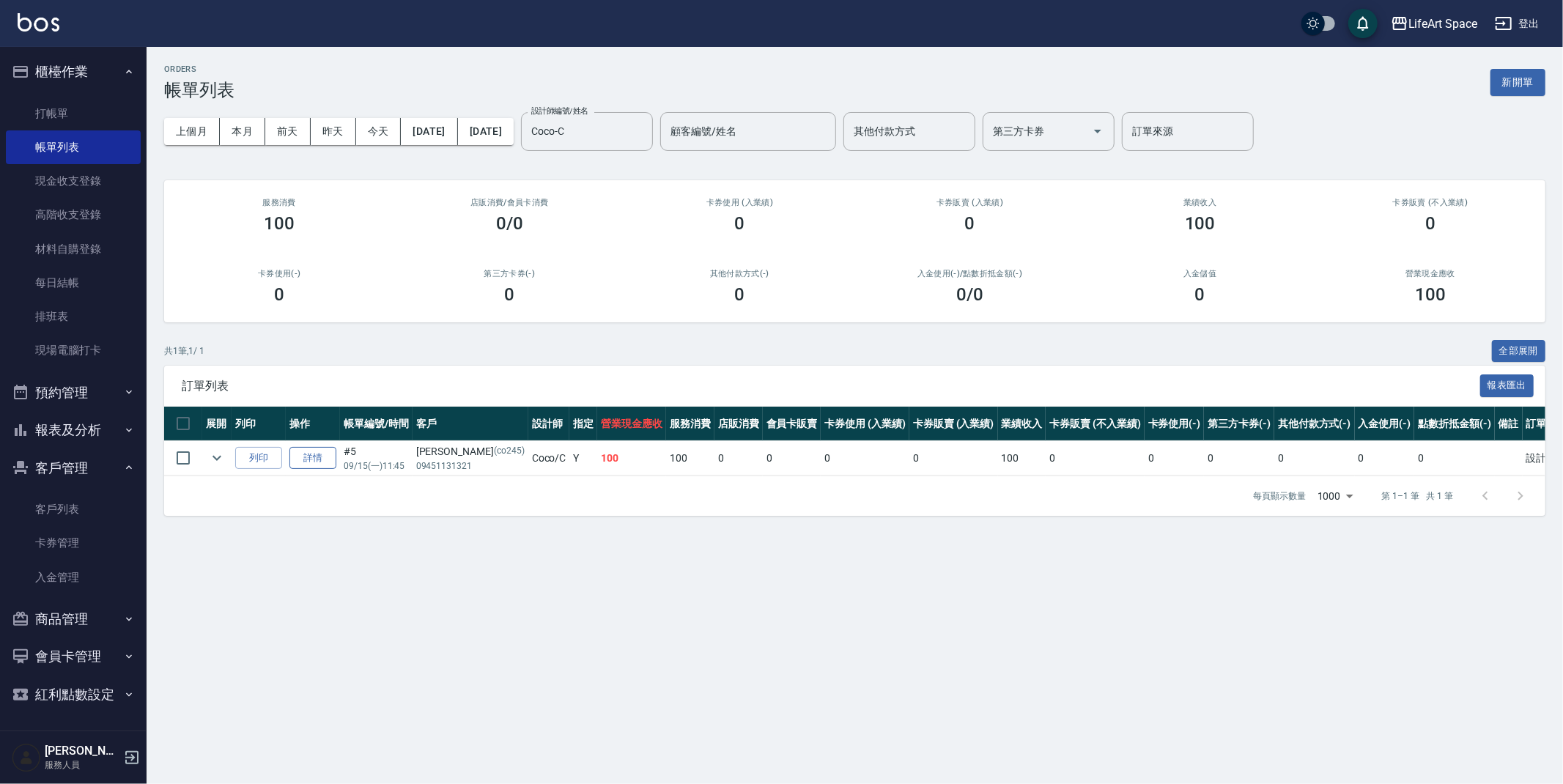
click at [317, 465] on link "詳情" at bounding box center [313, 458] width 47 height 22
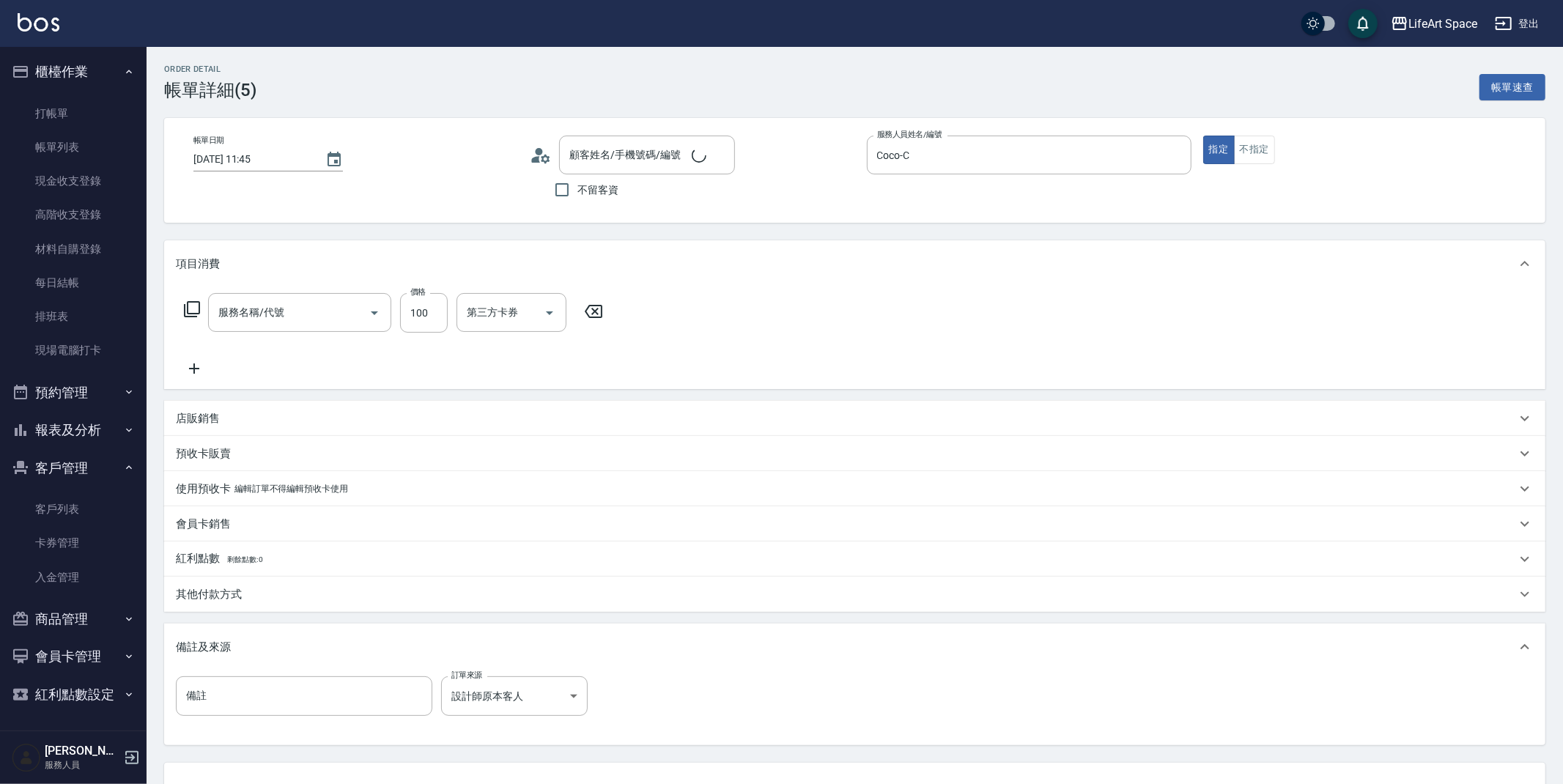
type input "[DATE] 11:45"
type input "Coco-C"
type input "201 剪髮(201)"
type input "[PERSON_NAME]/09451131321/co245"
click at [243, 157] on input "[DATE] 11:45" at bounding box center [252, 160] width 117 height 24
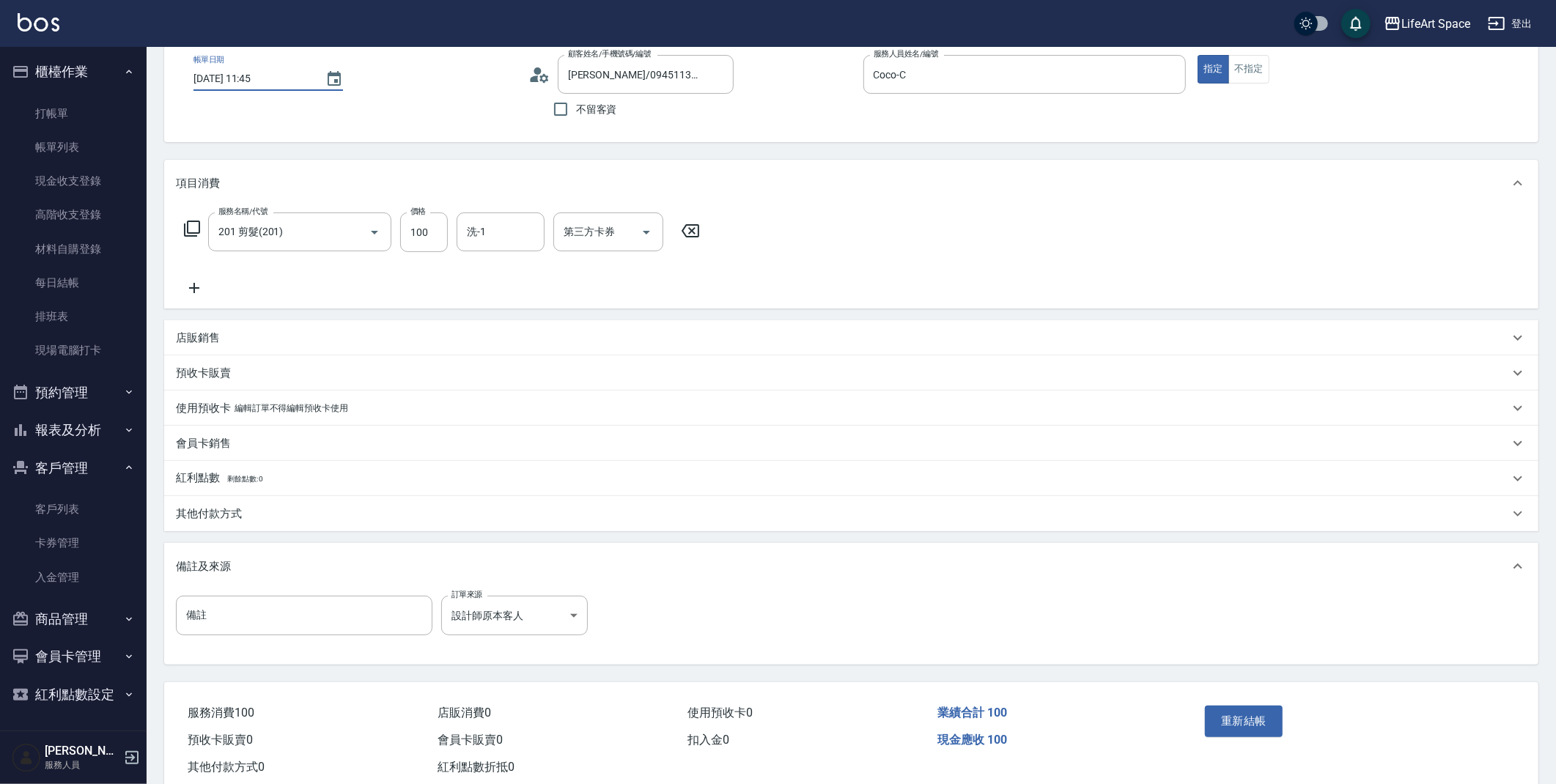
scroll to position [118, 0]
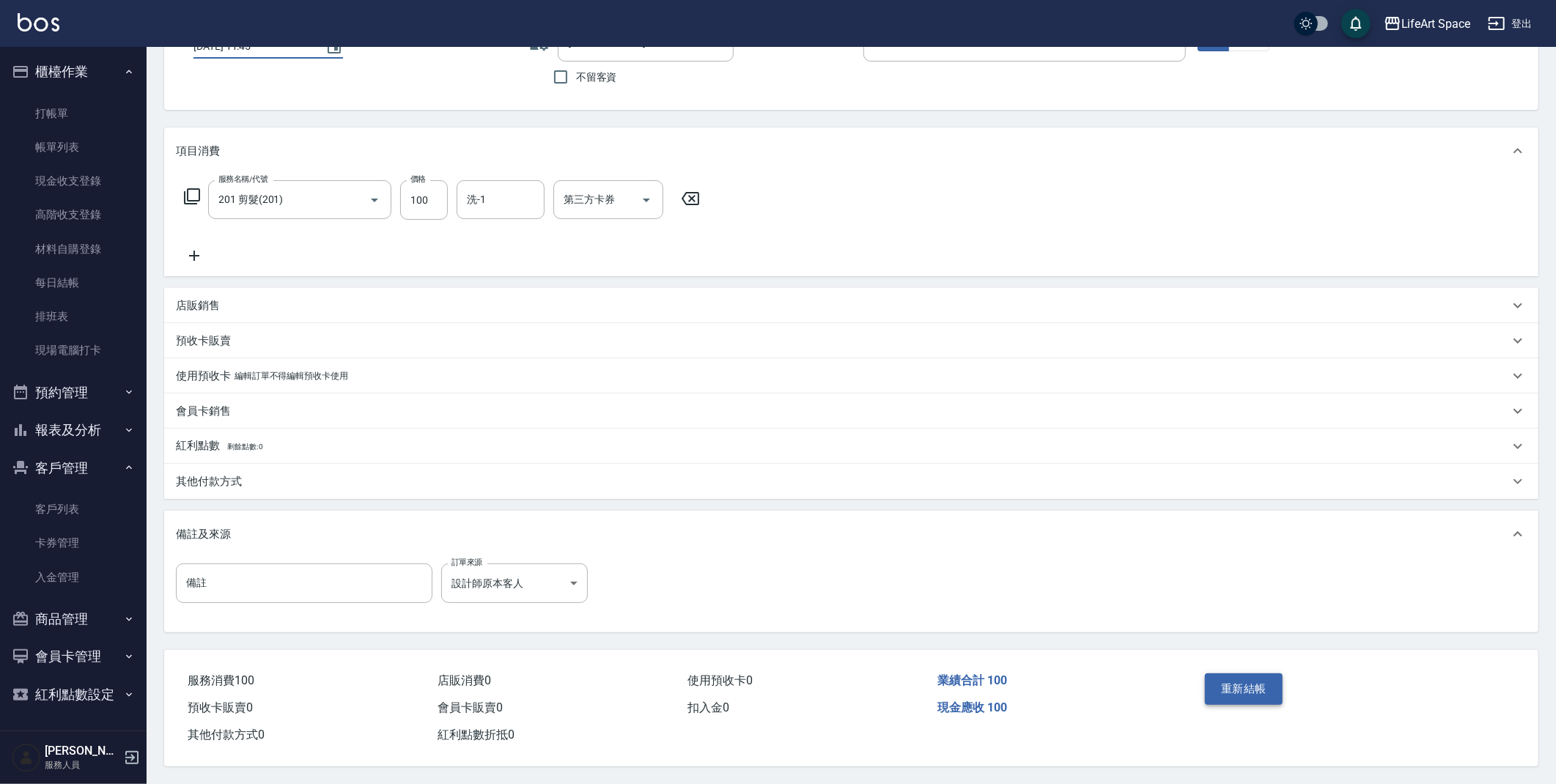
type input "[DATE] 11:45"
click at [1239, 687] on button "重新結帳" at bounding box center [1243, 688] width 77 height 31
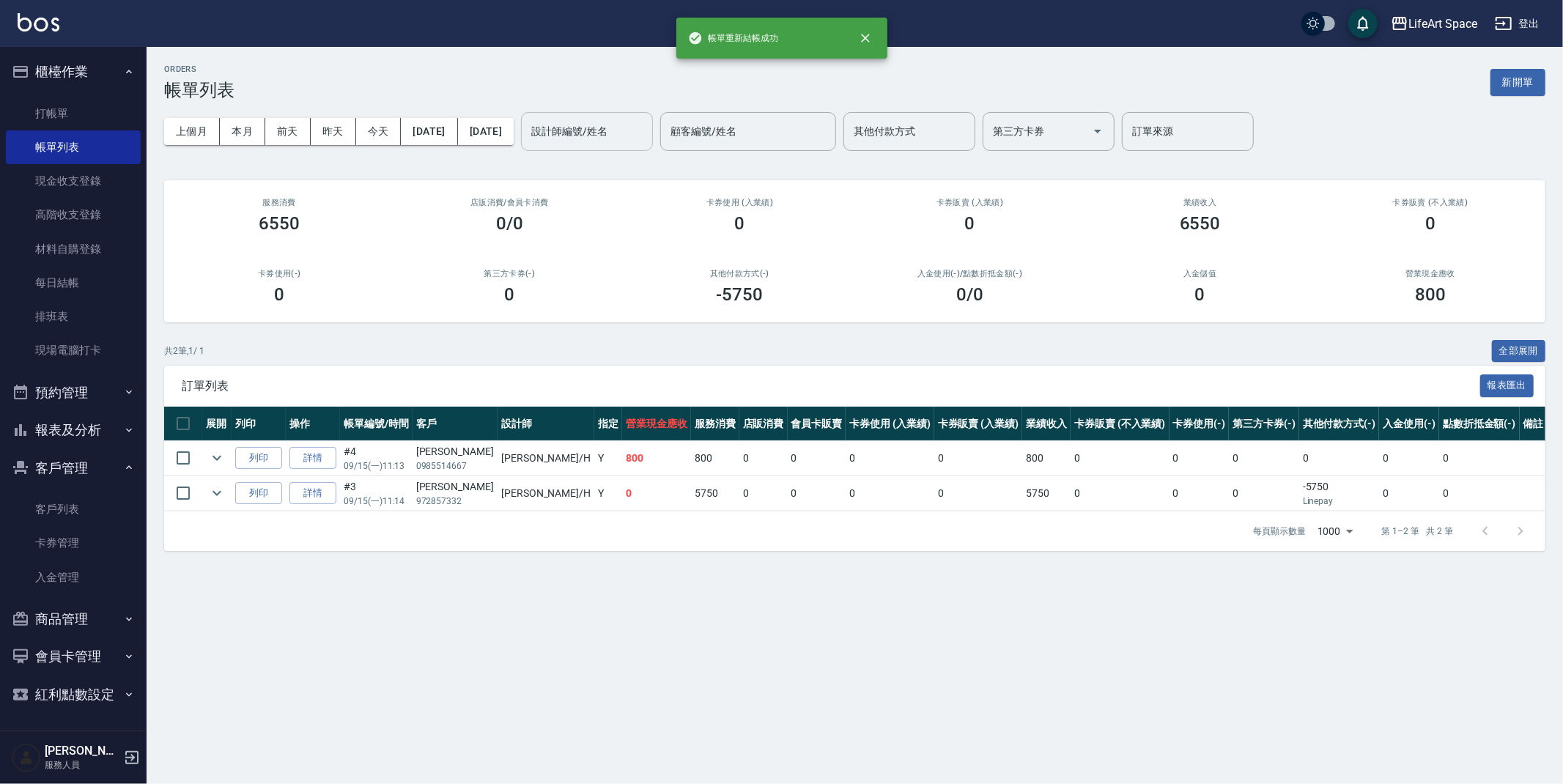
click at [609, 128] on input "設計師編號/姓名" at bounding box center [586, 132] width 119 height 26
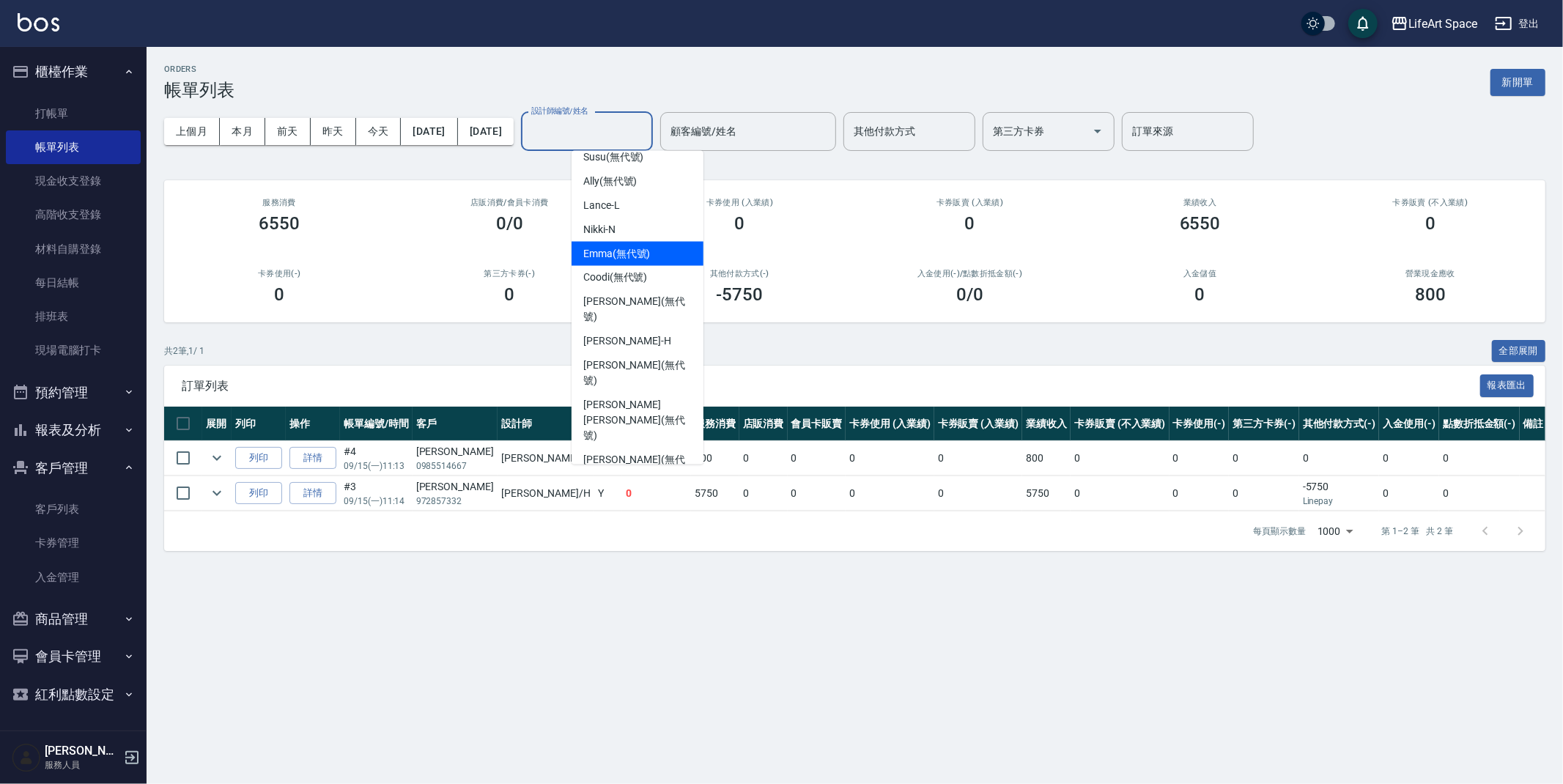
scroll to position [254, 0]
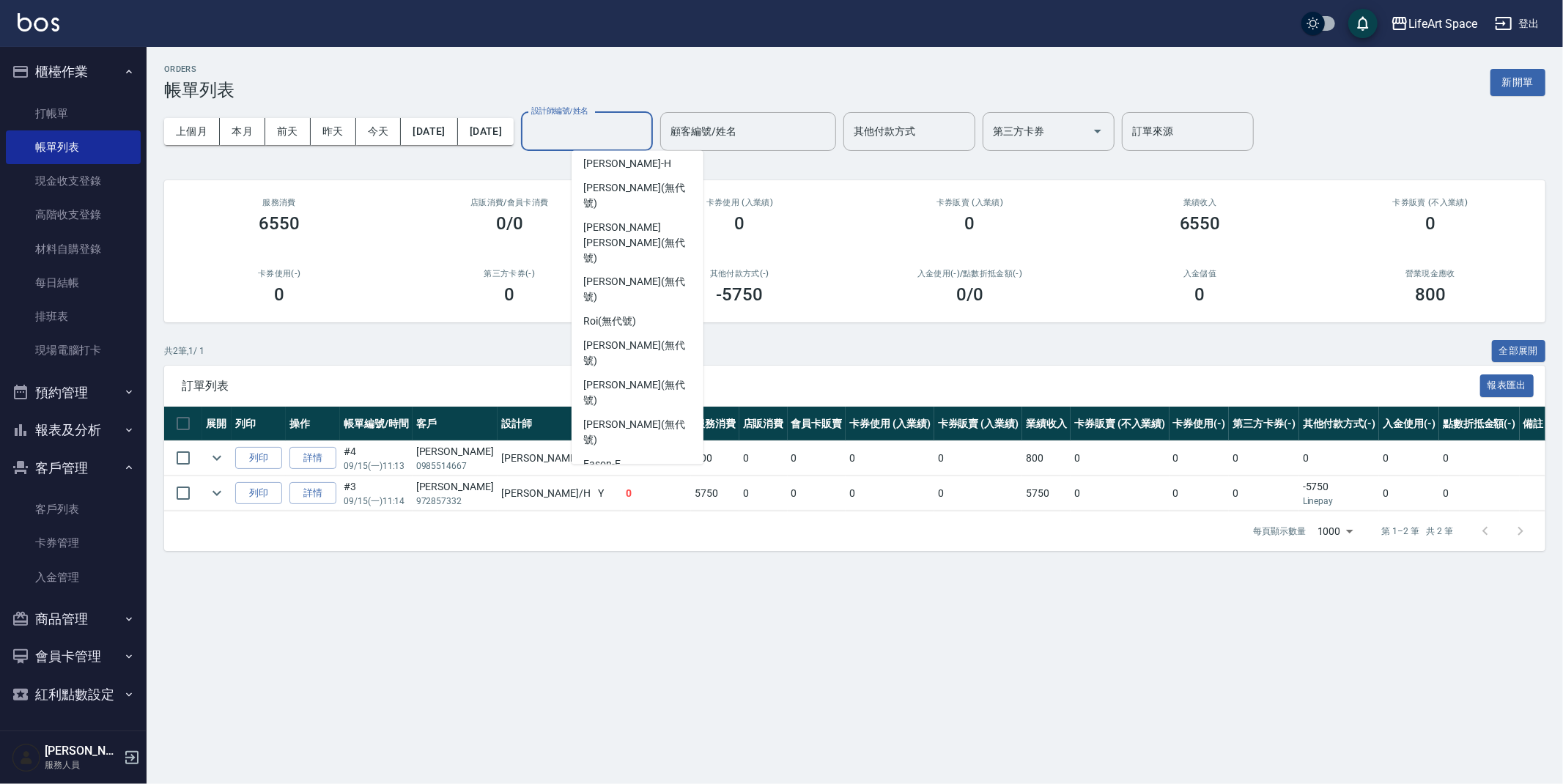
click at [621, 477] on div "Coco -C" at bounding box center [637, 489] width 132 height 24
type input "Coco-C"
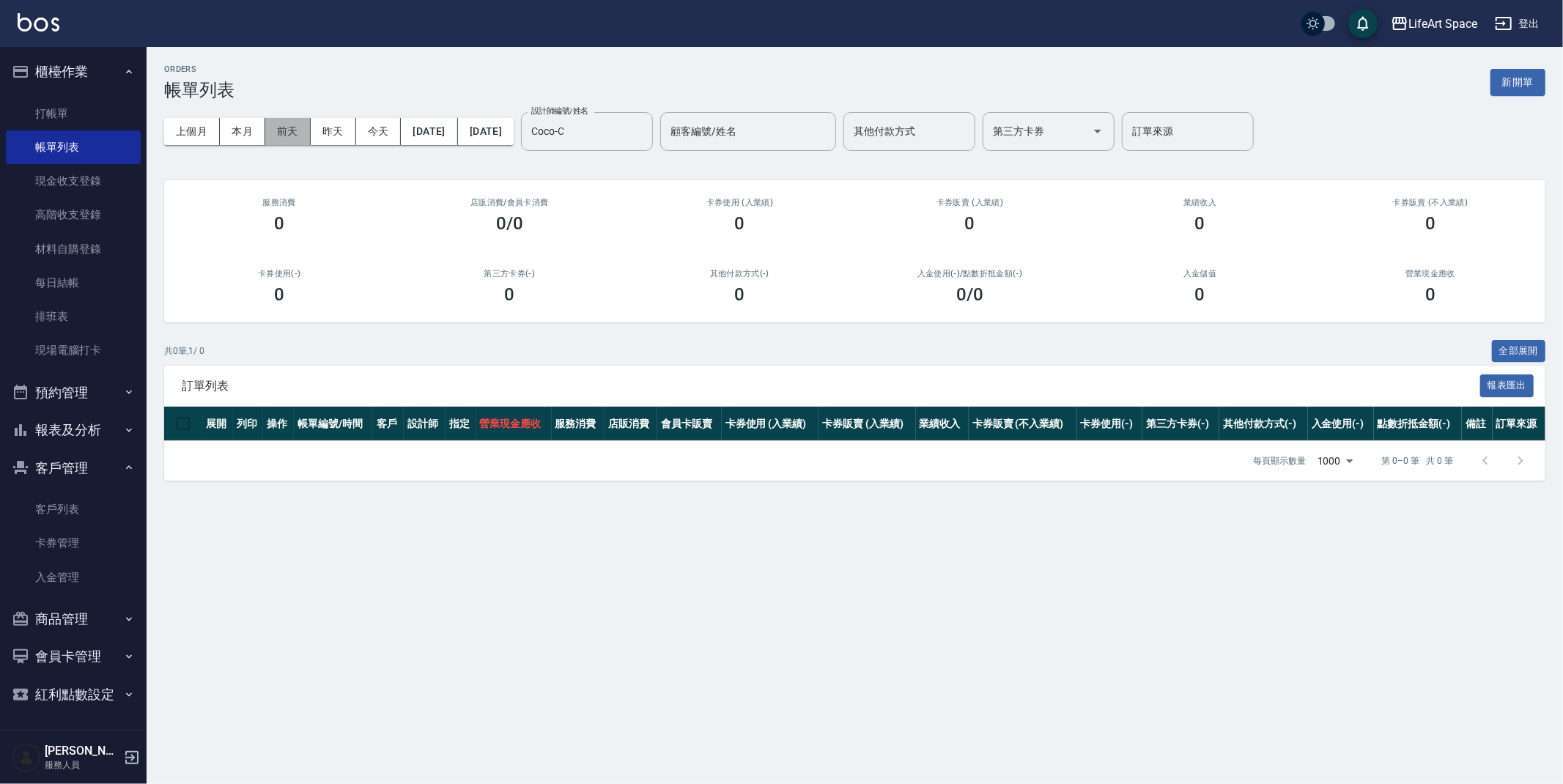
click at [283, 128] on button "前天" at bounding box center [288, 132] width 45 height 27
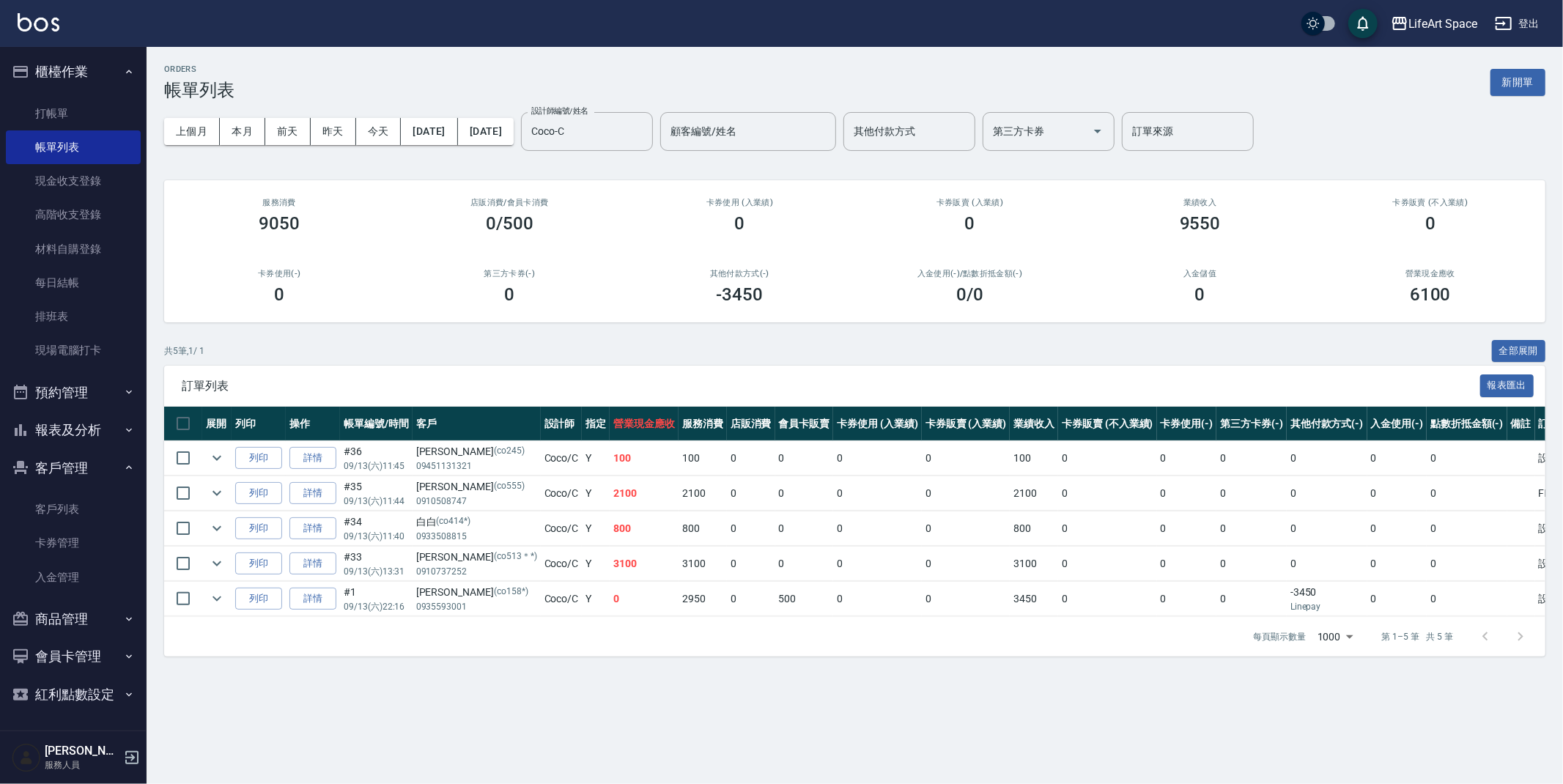
click at [89, 467] on button "客戶管理" at bounding box center [73, 468] width 135 height 38
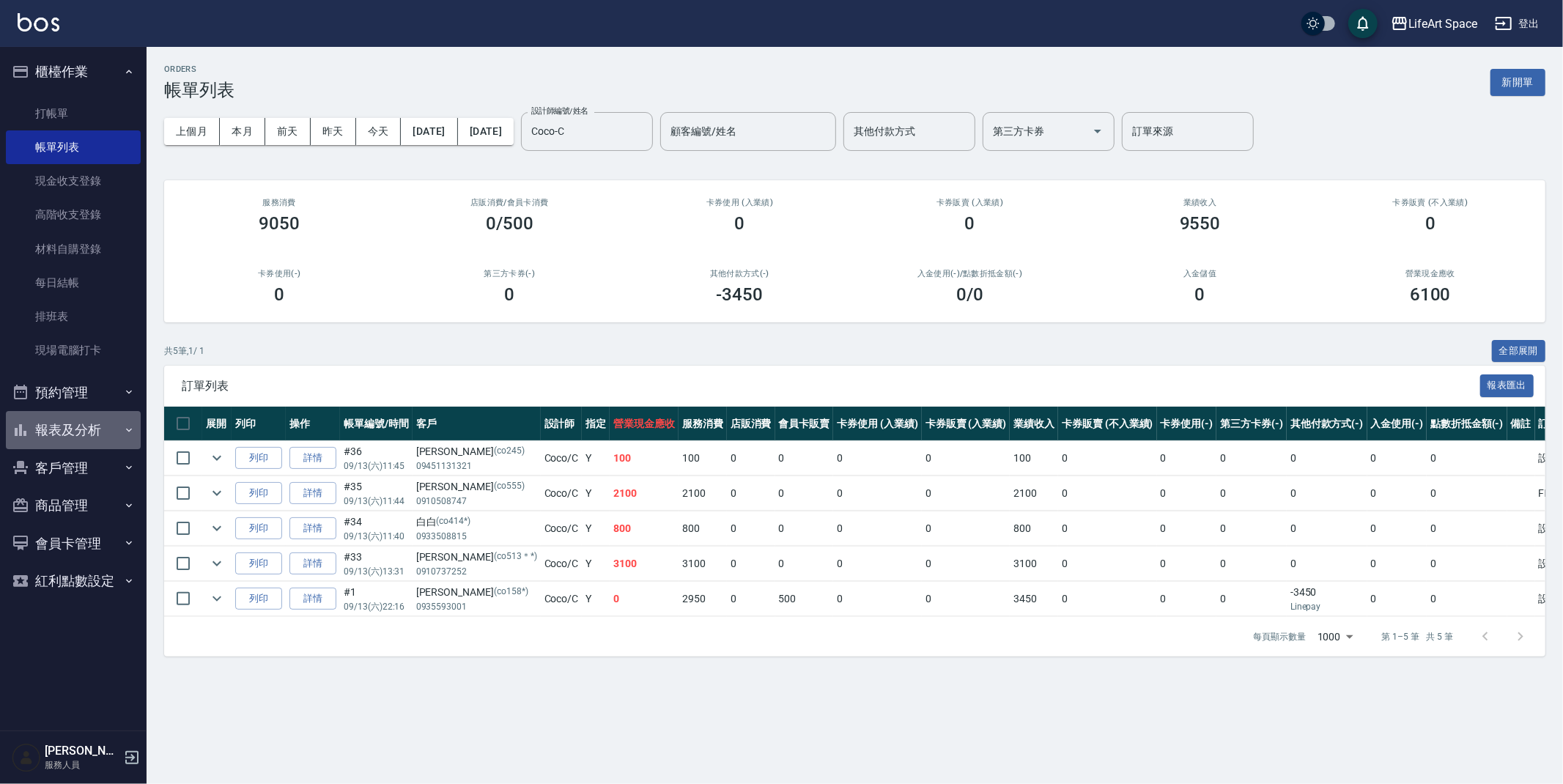
click at [92, 422] on button "報表及分析" at bounding box center [73, 430] width 135 height 38
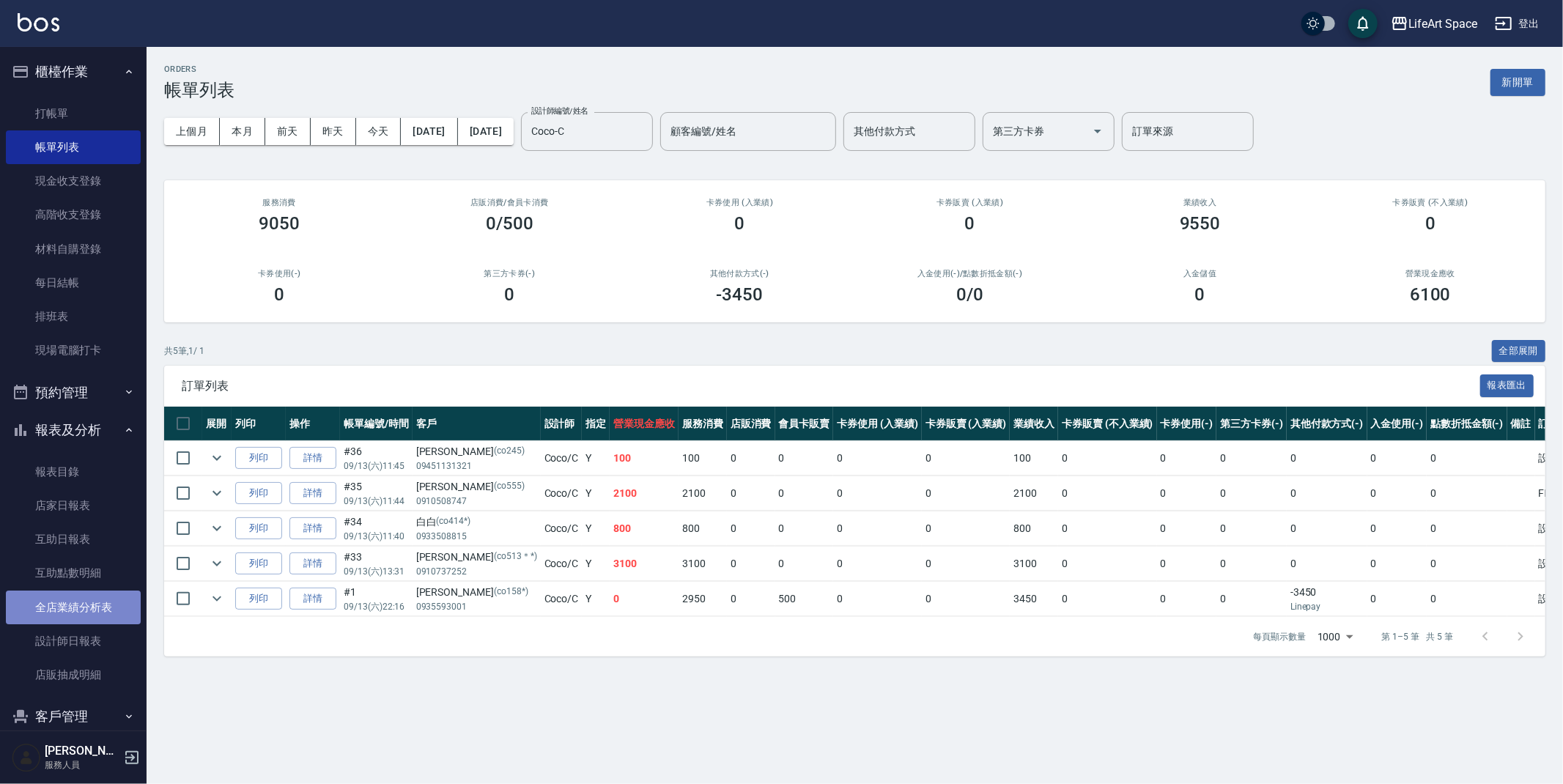
click at [95, 609] on link "全店業績分析表" at bounding box center [73, 607] width 135 height 33
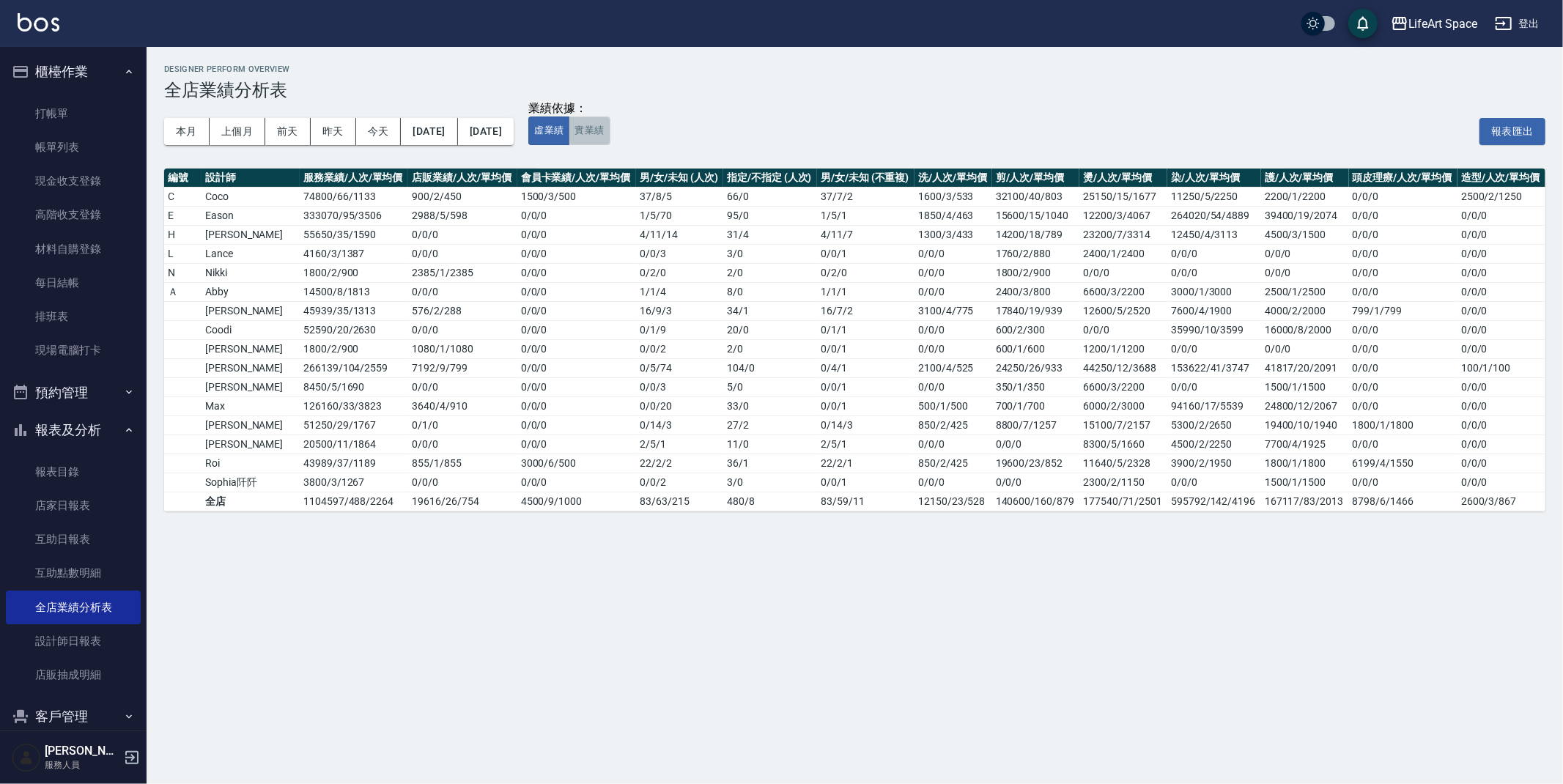
click at [610, 136] on button "實業績" at bounding box center [589, 131] width 41 height 29
click at [60, 431] on button "報表及分析" at bounding box center [73, 430] width 135 height 38
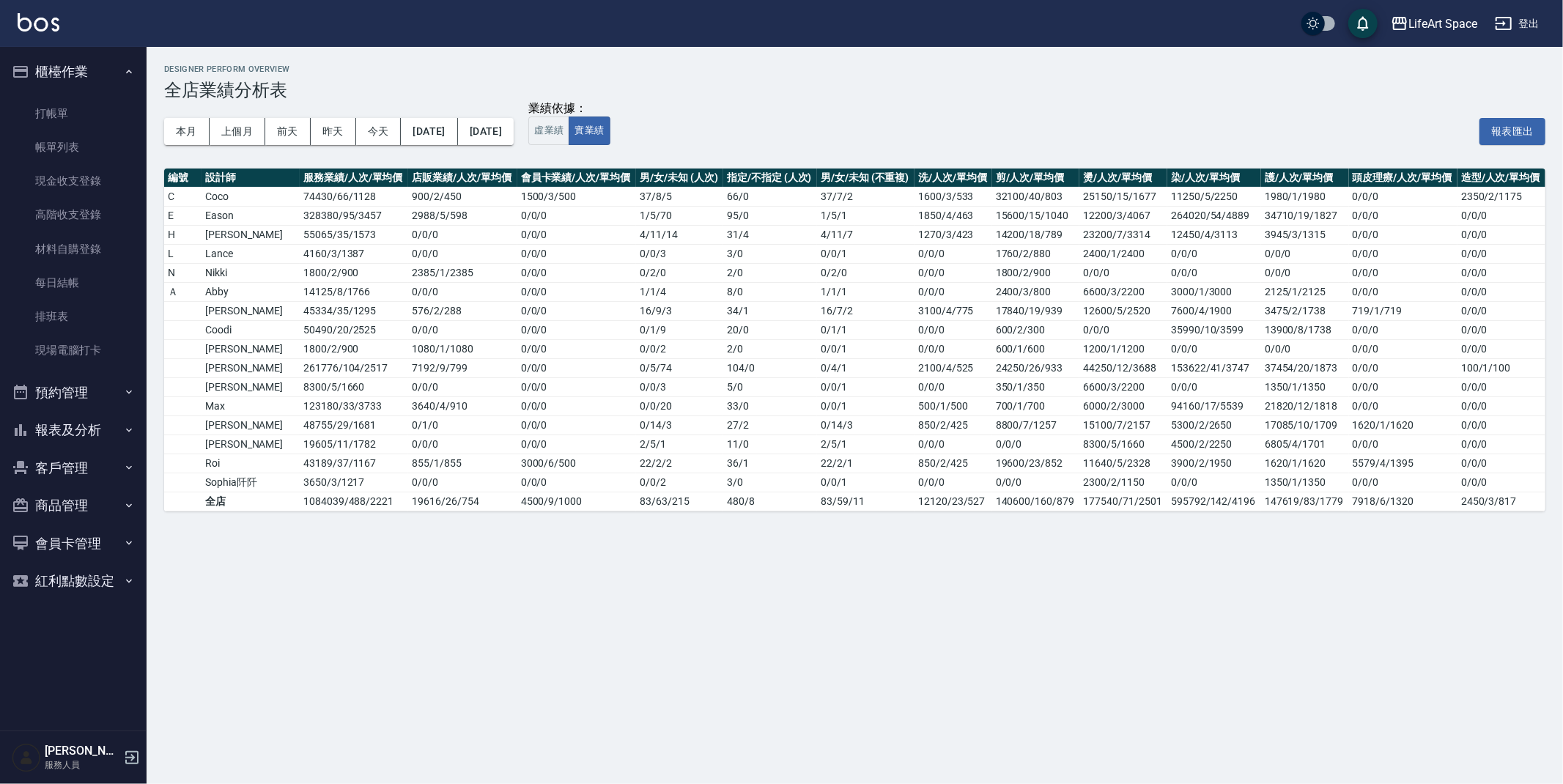
click at [70, 478] on button "客戶管理" at bounding box center [73, 468] width 135 height 38
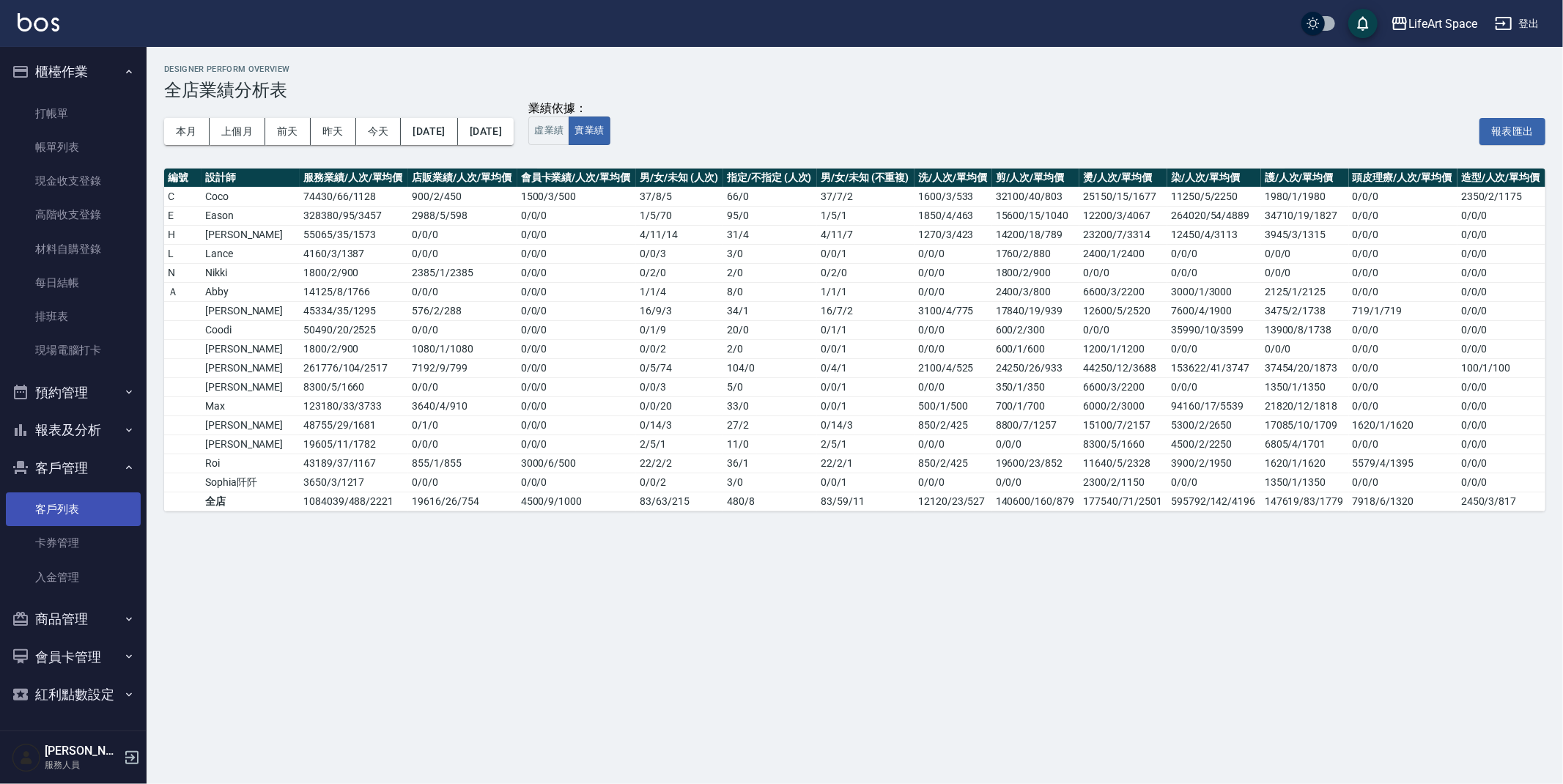
click at [66, 502] on link "客戶列表" at bounding box center [73, 509] width 135 height 33
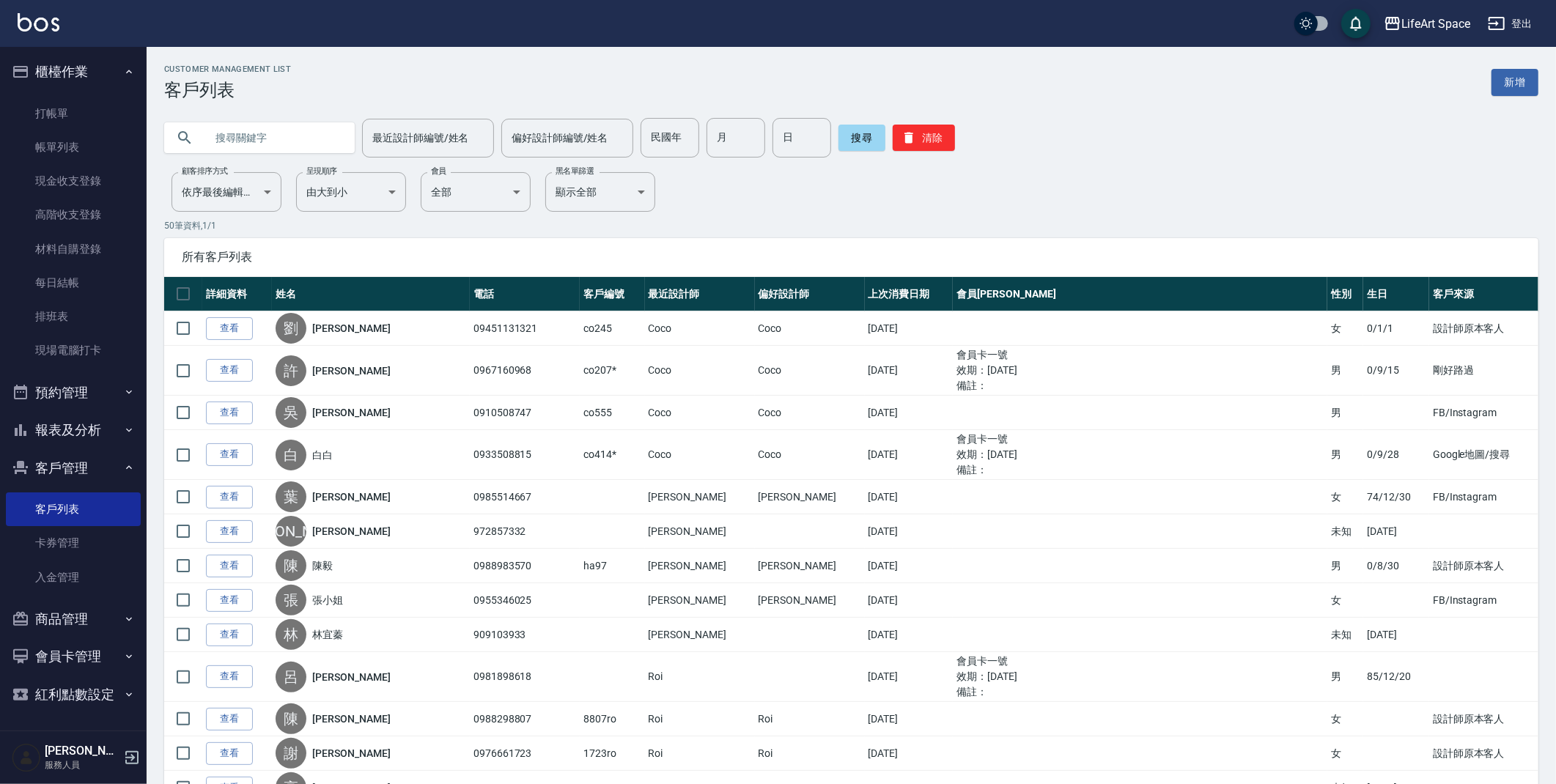
click at [290, 146] on input "text" at bounding box center [274, 138] width 138 height 40
type input "w"
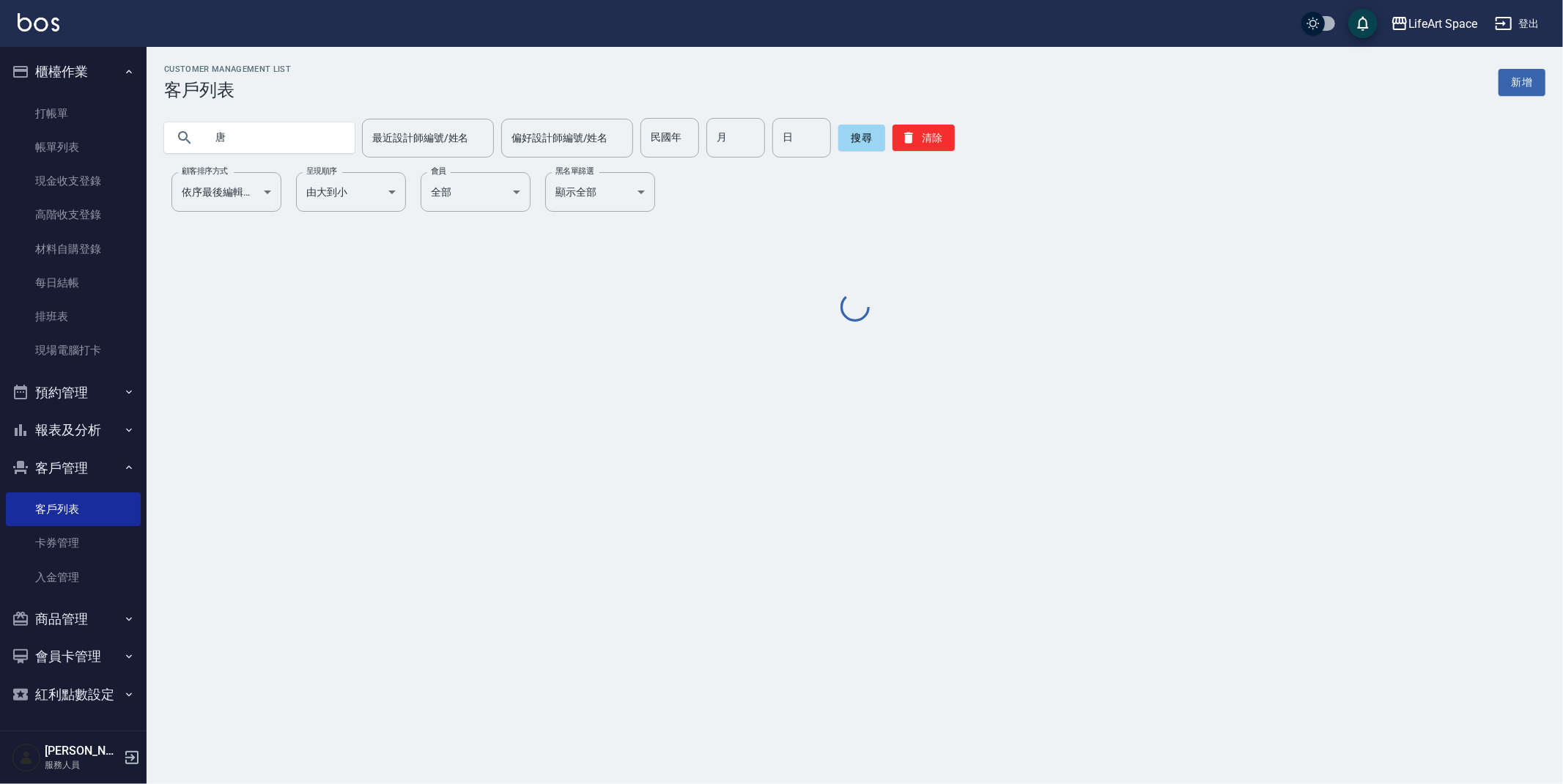
type input "唐"
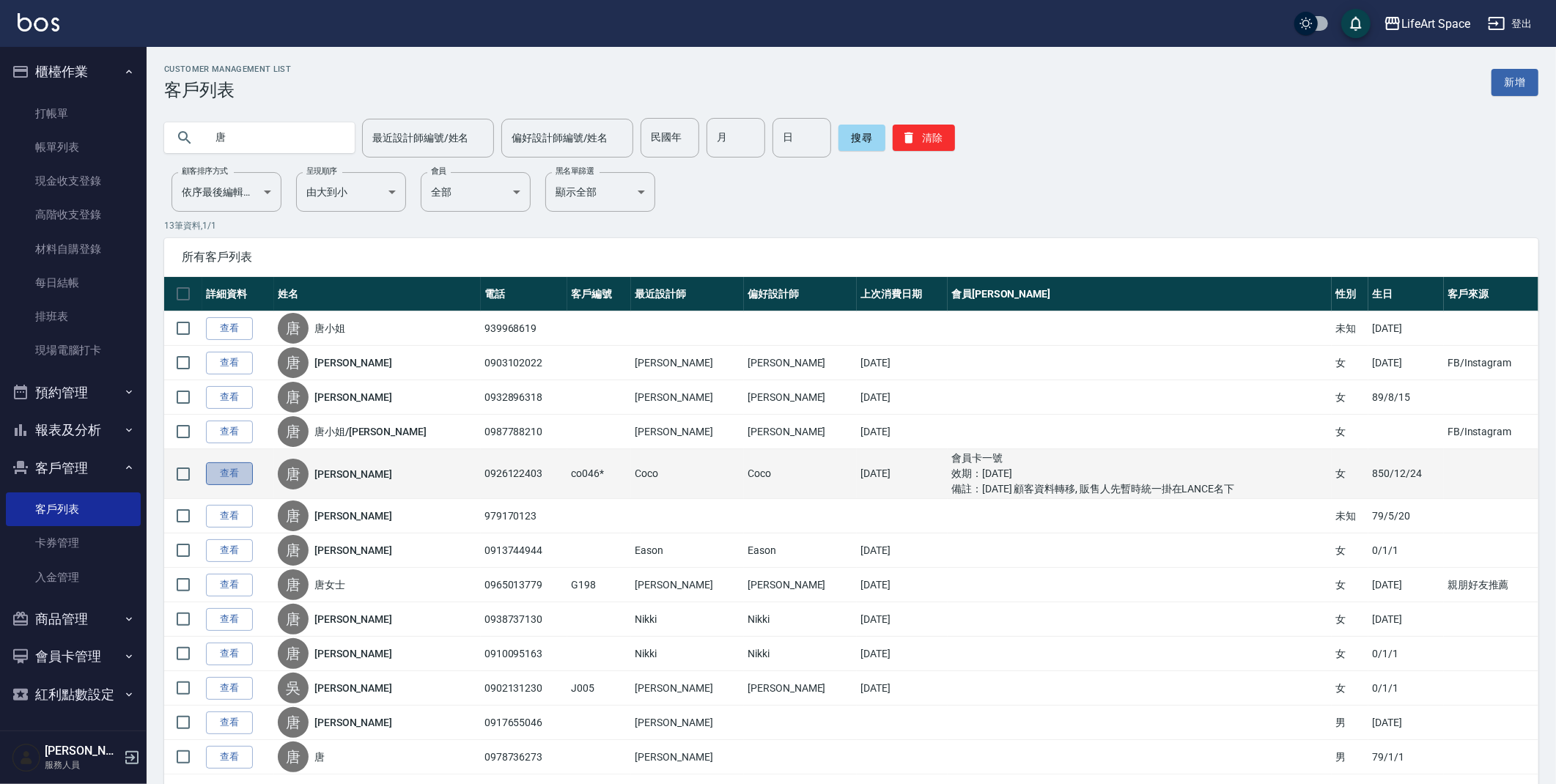
click at [233, 480] on link "查看" at bounding box center [229, 474] width 47 height 22
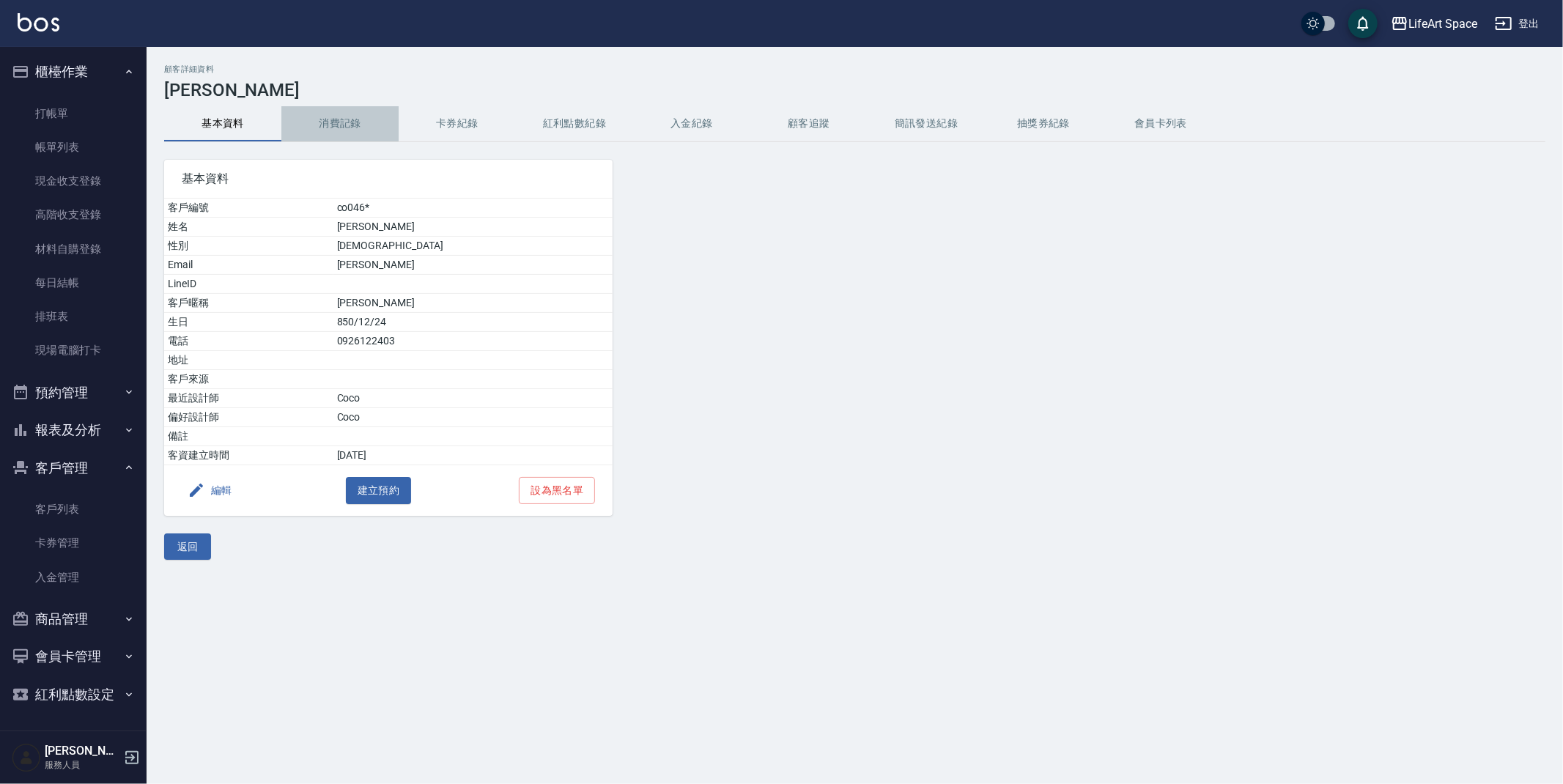
click at [335, 123] on button "消費記錄" at bounding box center [340, 124] width 117 height 35
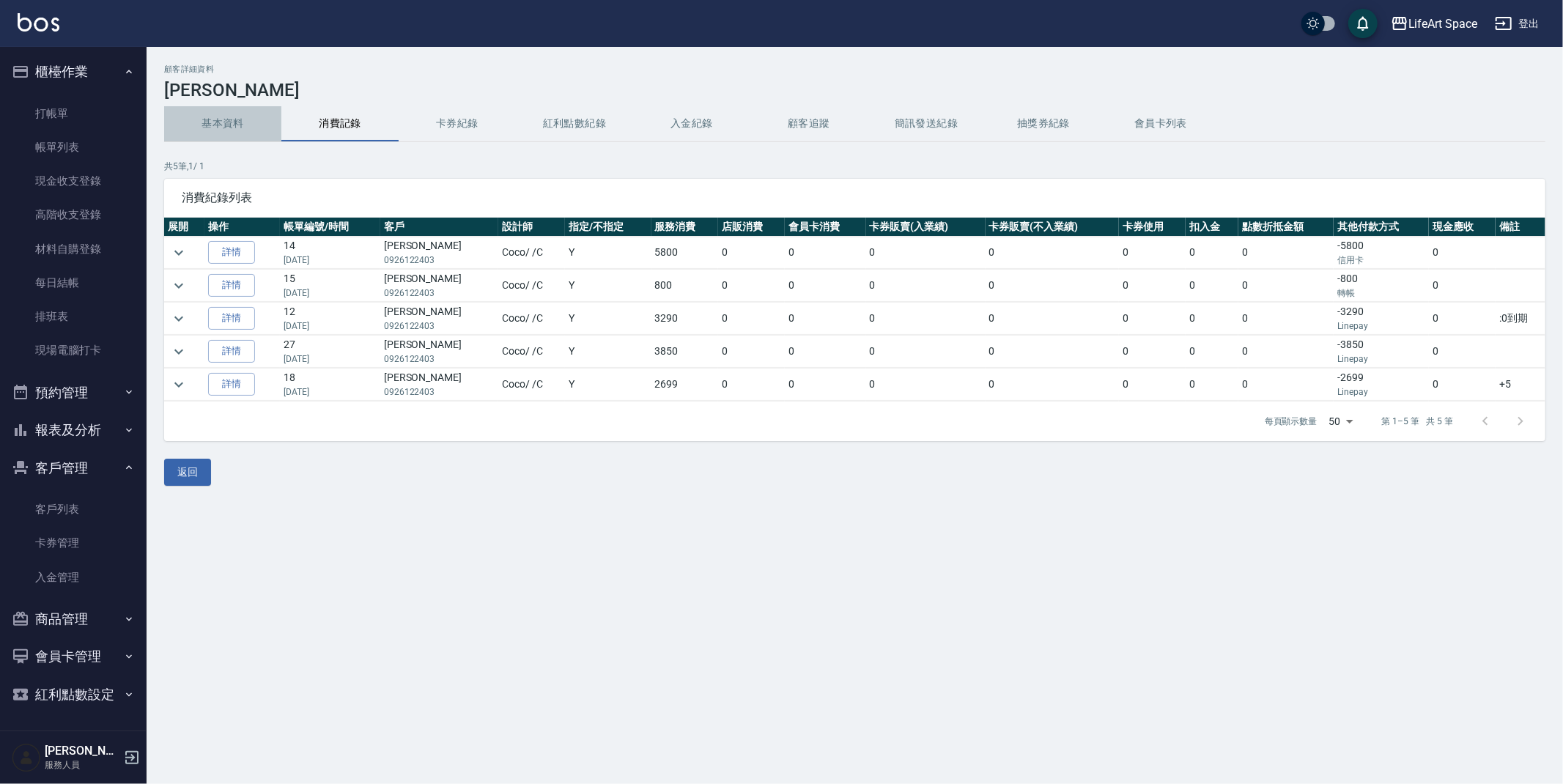
click at [199, 117] on button "基本資料" at bounding box center [223, 124] width 117 height 35
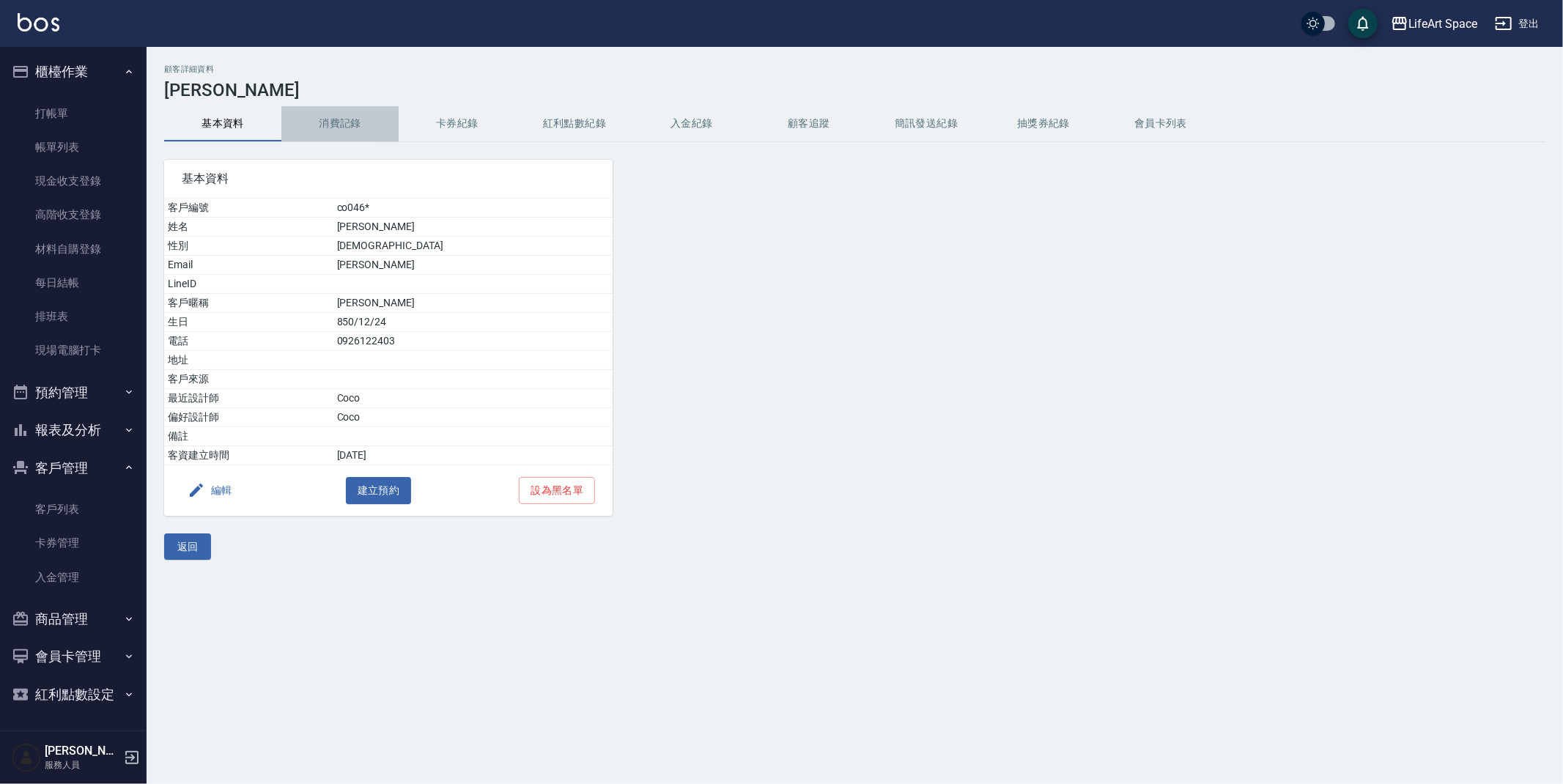
click at [330, 121] on button "消費記錄" at bounding box center [340, 124] width 117 height 35
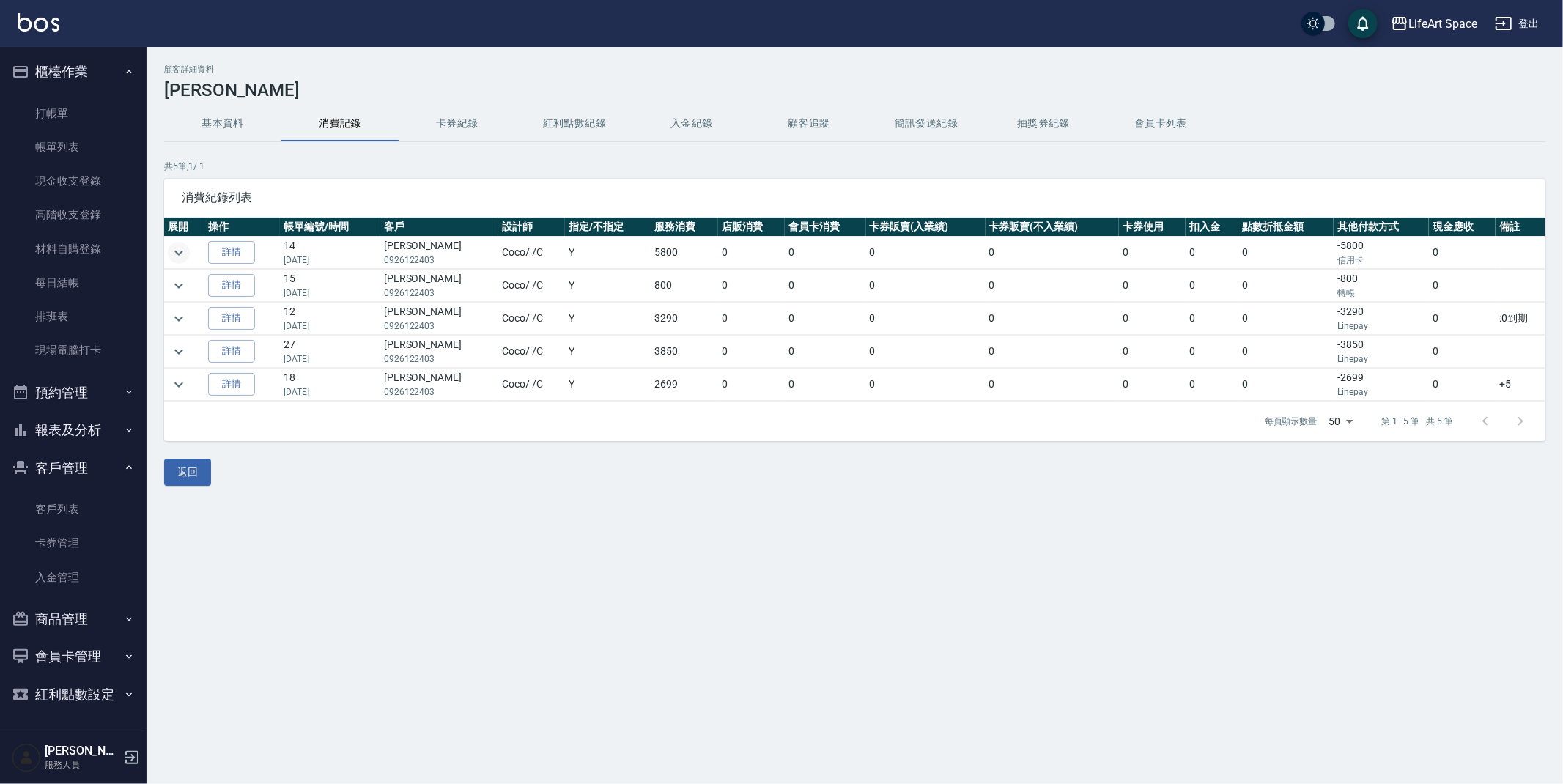
click at [182, 253] on icon "expand row" at bounding box center [179, 253] width 18 height 18
